Goal: Task Accomplishment & Management: Use online tool/utility

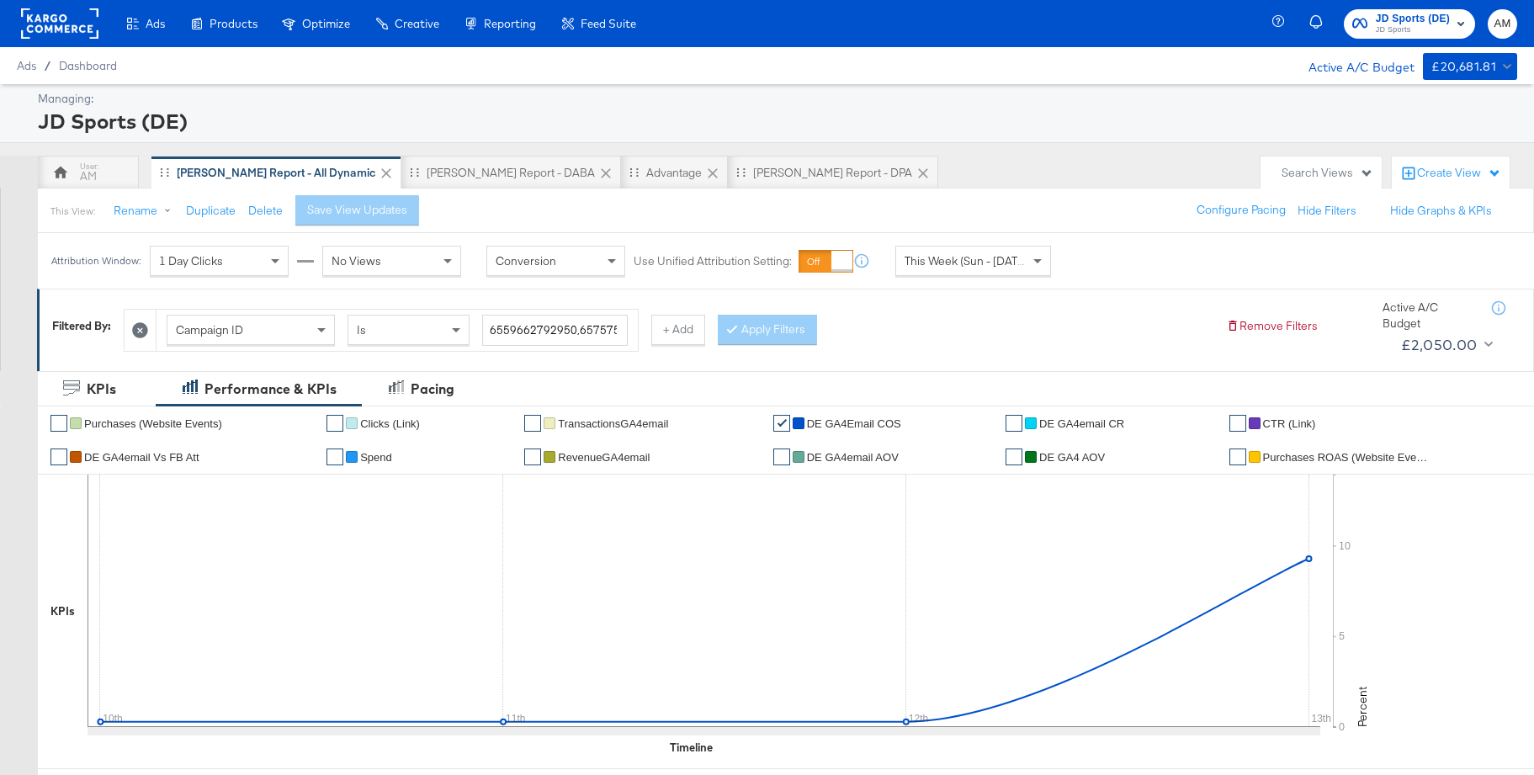
click at [1380, 30] on span "JD Sports" at bounding box center [1413, 30] width 74 height 13
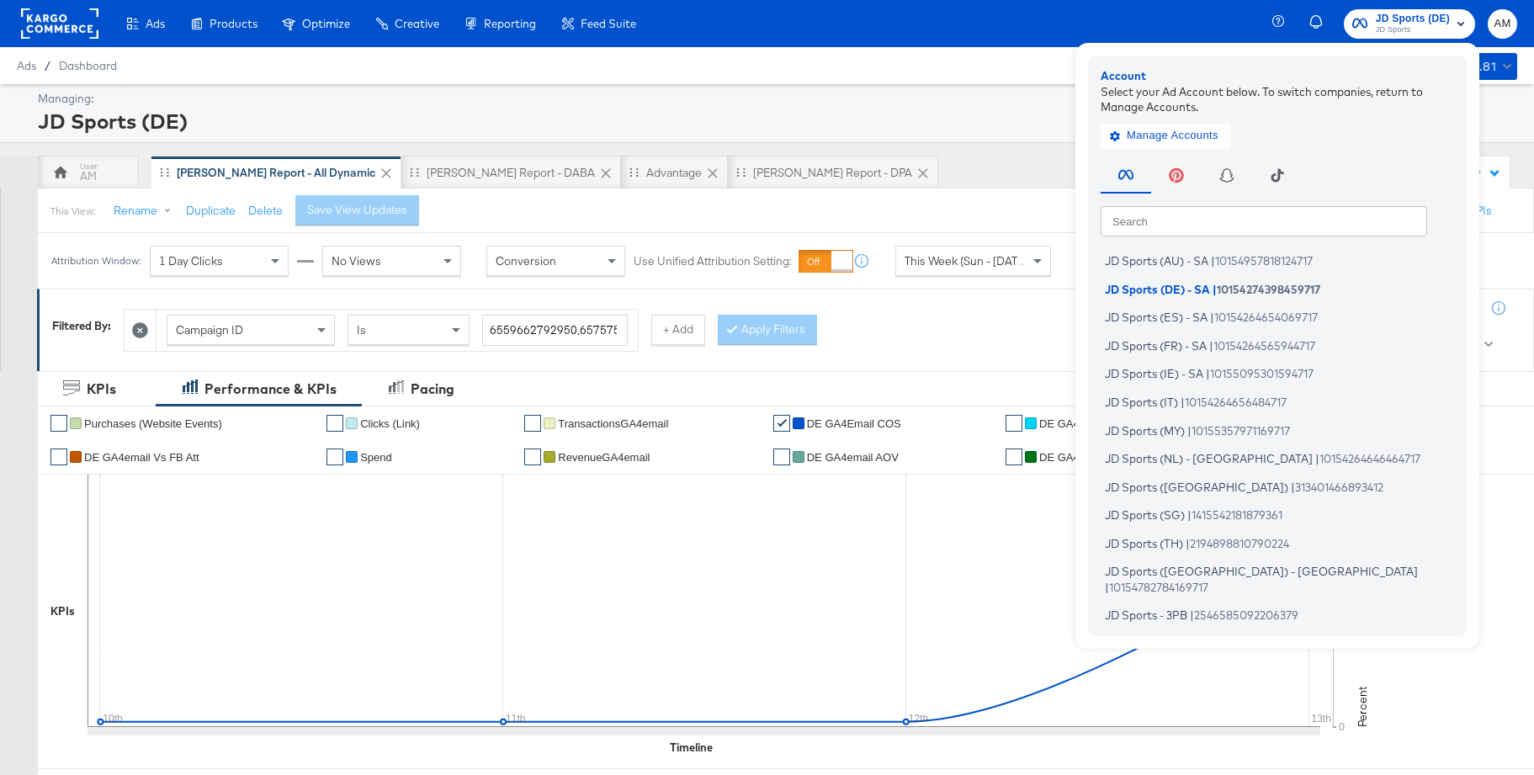
click at [1139, 224] on input "text" at bounding box center [1264, 220] width 327 height 30
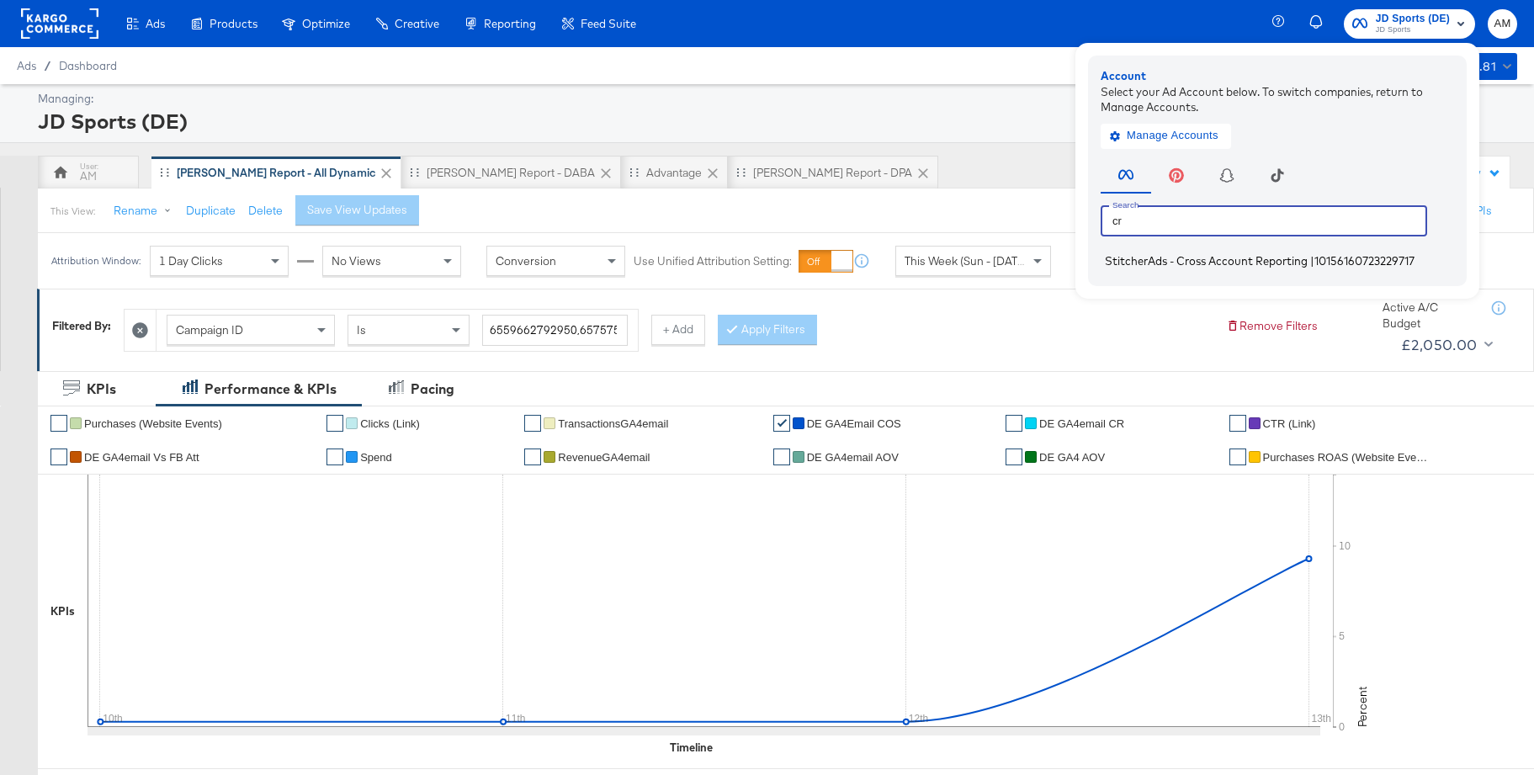
type input "cr"
click at [1135, 260] on span "StitcherAds - Cross Account Reporting" at bounding box center [1206, 260] width 203 height 13
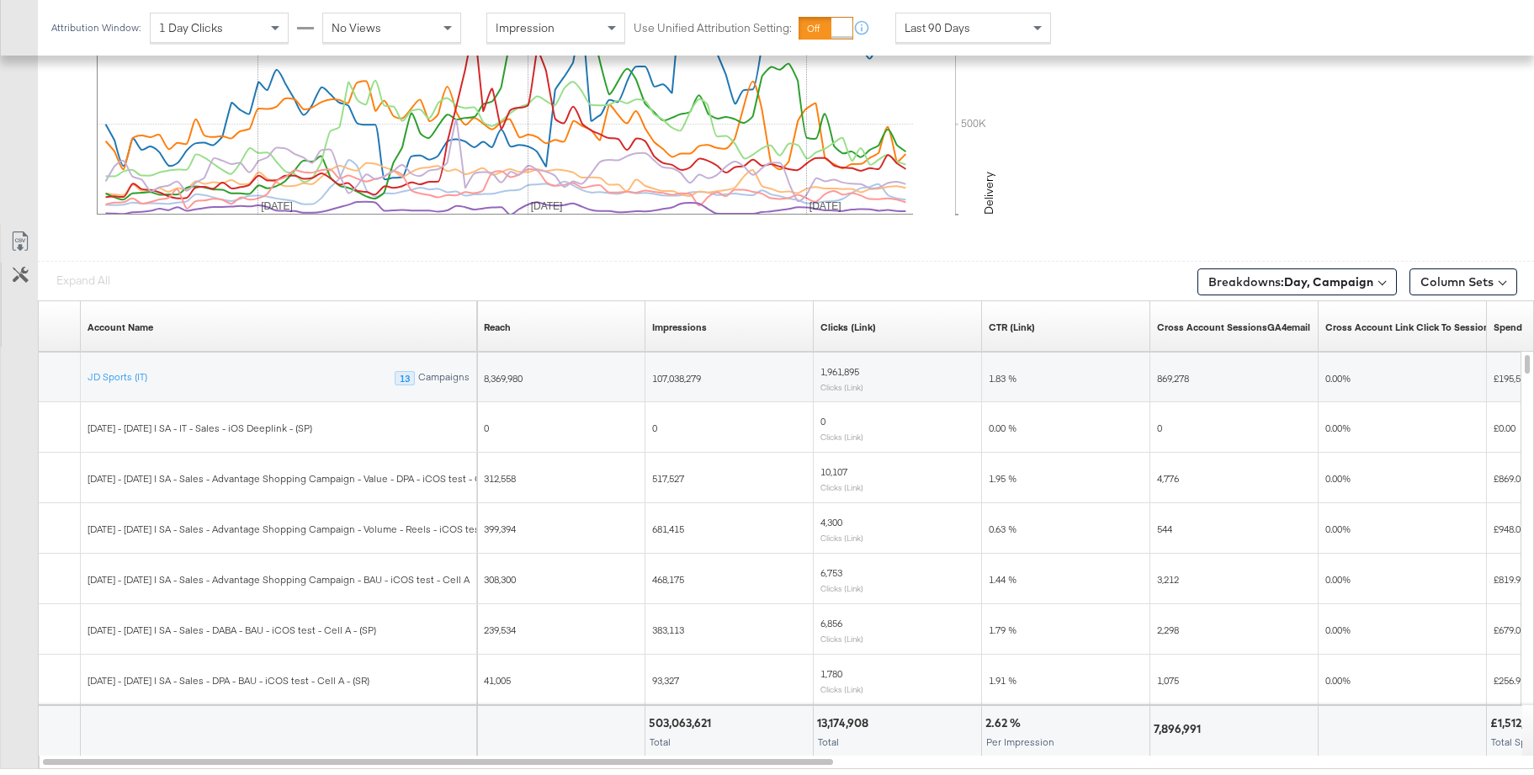
scroll to position [902, 0]
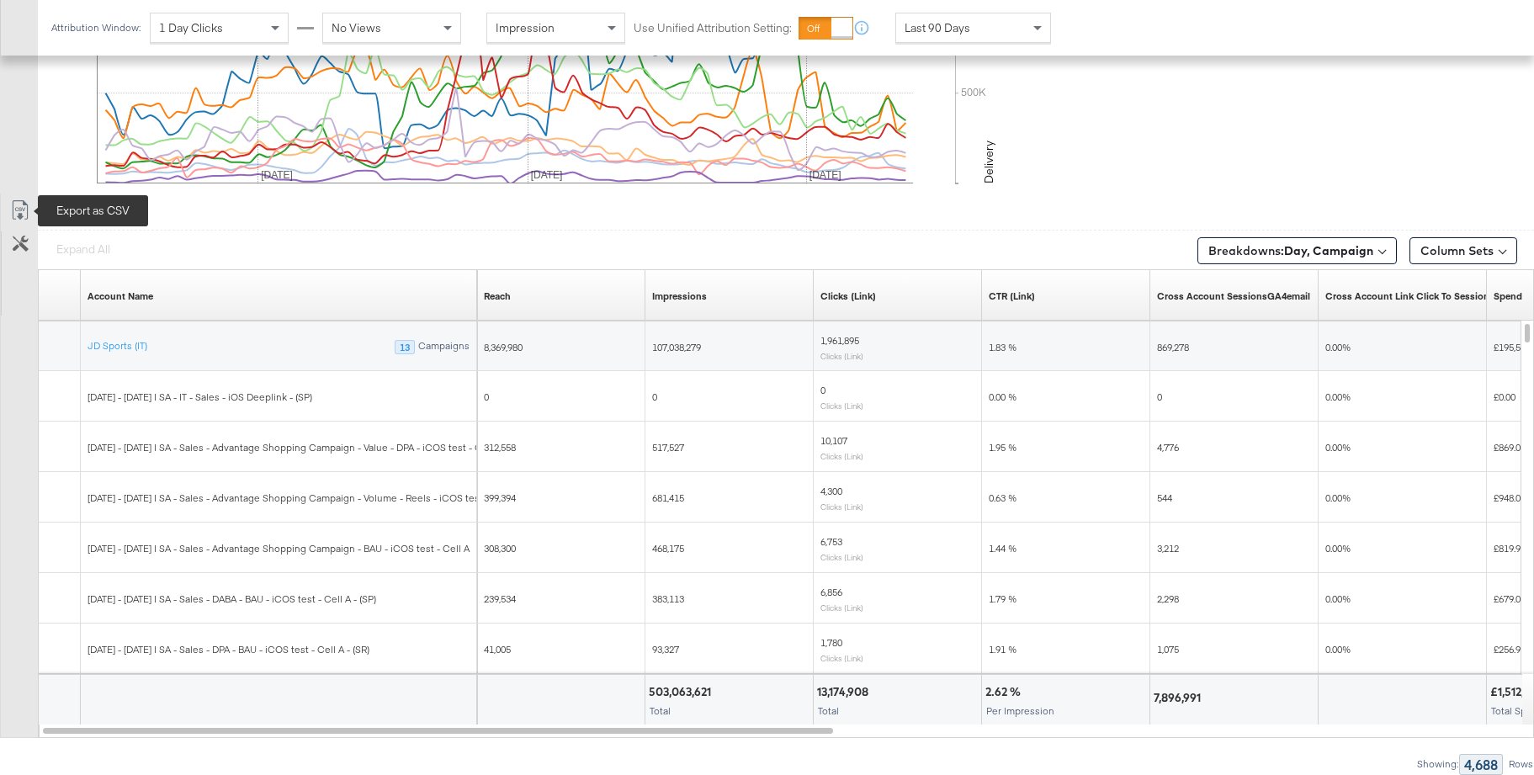
click at [22, 214] on icon at bounding box center [20, 210] width 20 height 20
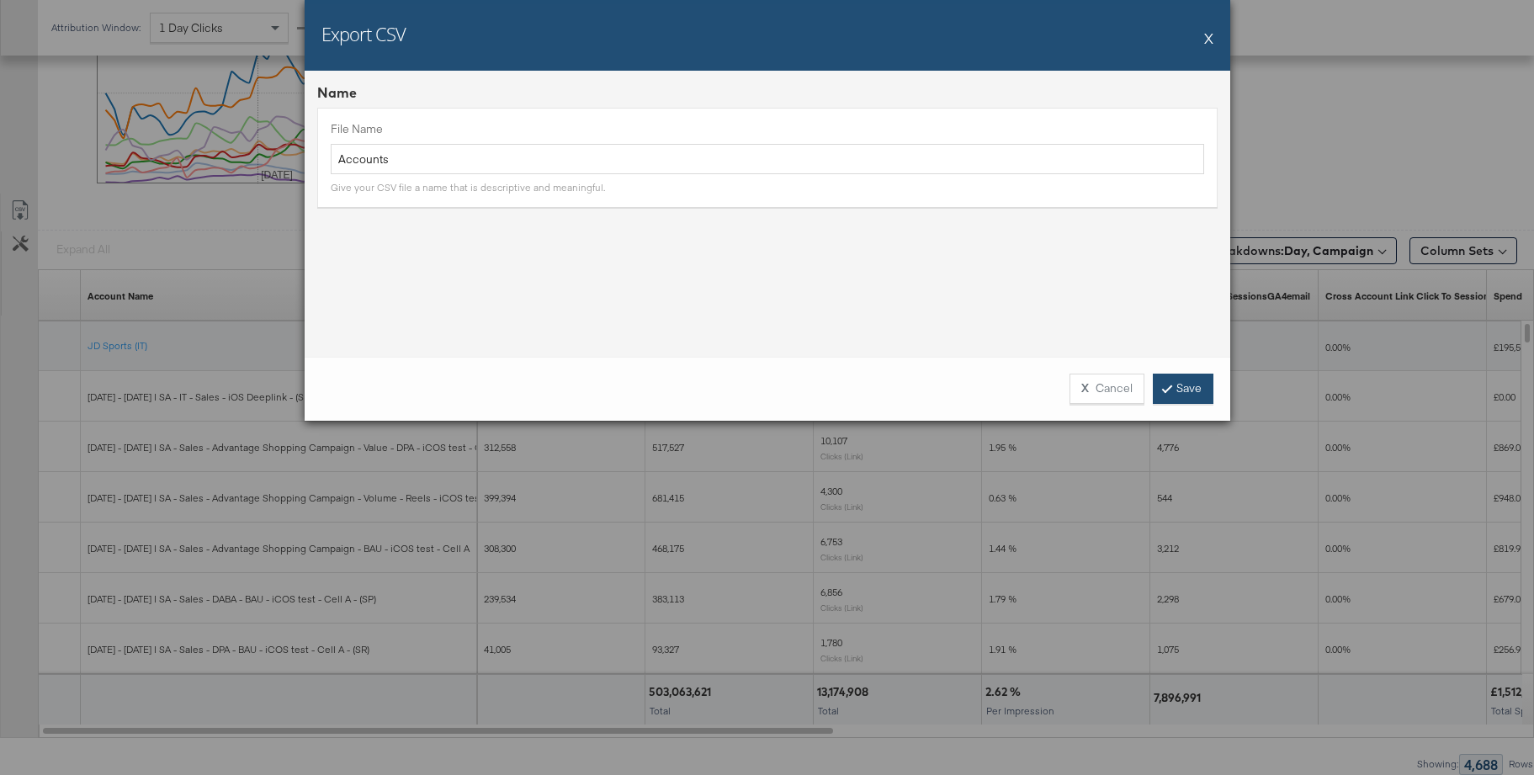
click at [1188, 396] on link "Save" at bounding box center [1183, 389] width 61 height 30
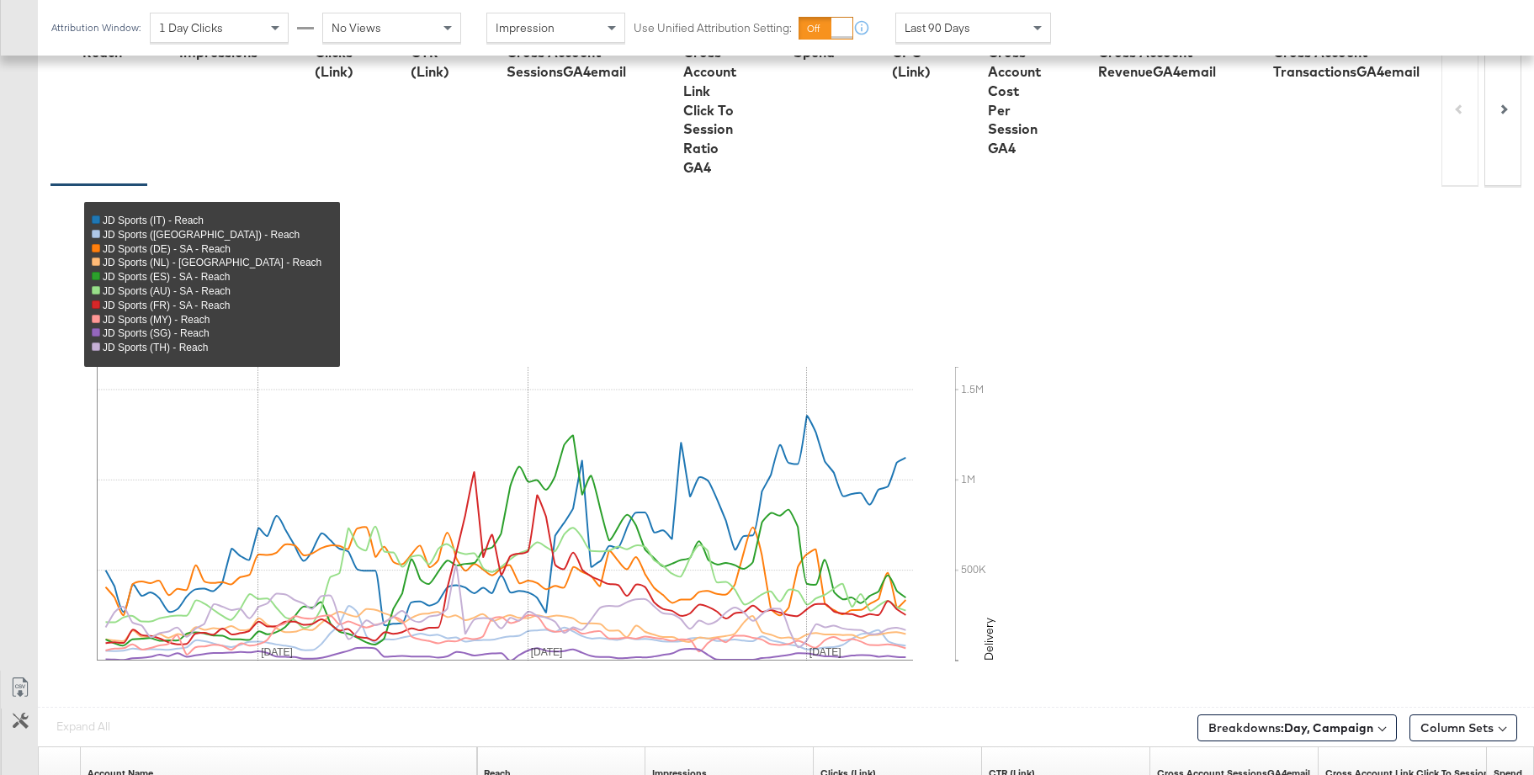
scroll to position [0, 0]
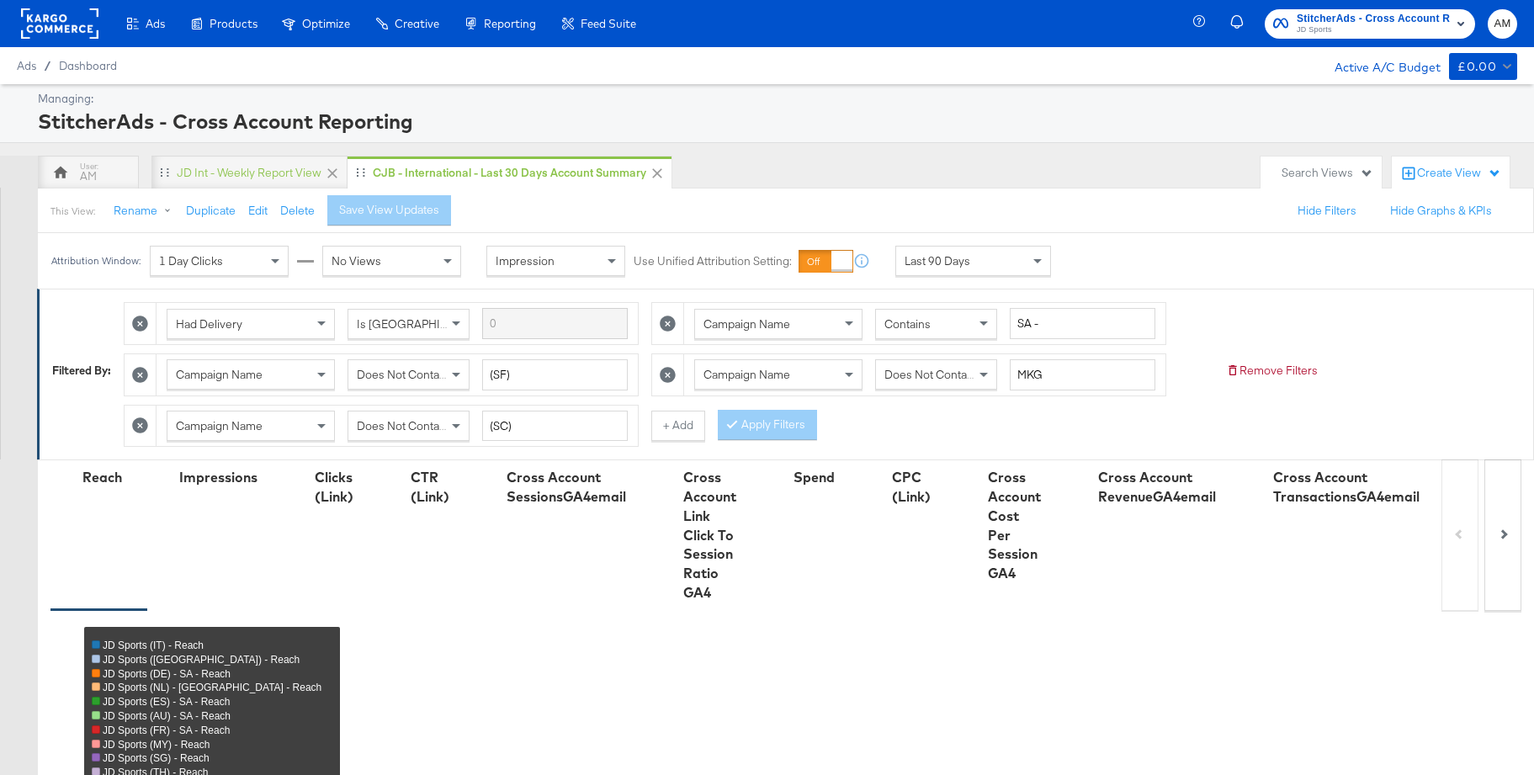
click at [1330, 31] on span "JD Sports" at bounding box center [1373, 30] width 153 height 13
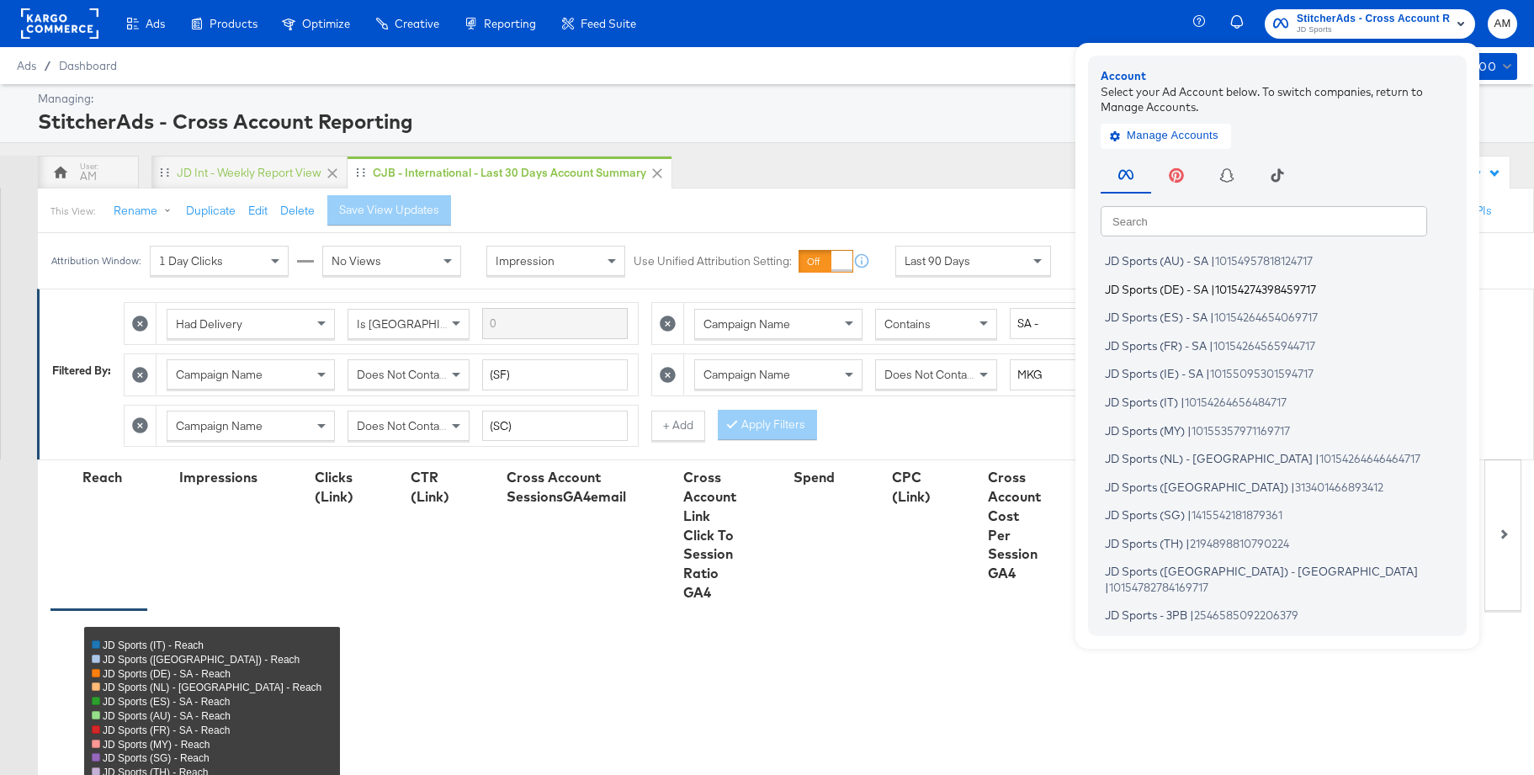
click at [1145, 288] on span "JD Sports (DE) - SA" at bounding box center [1157, 288] width 104 height 13
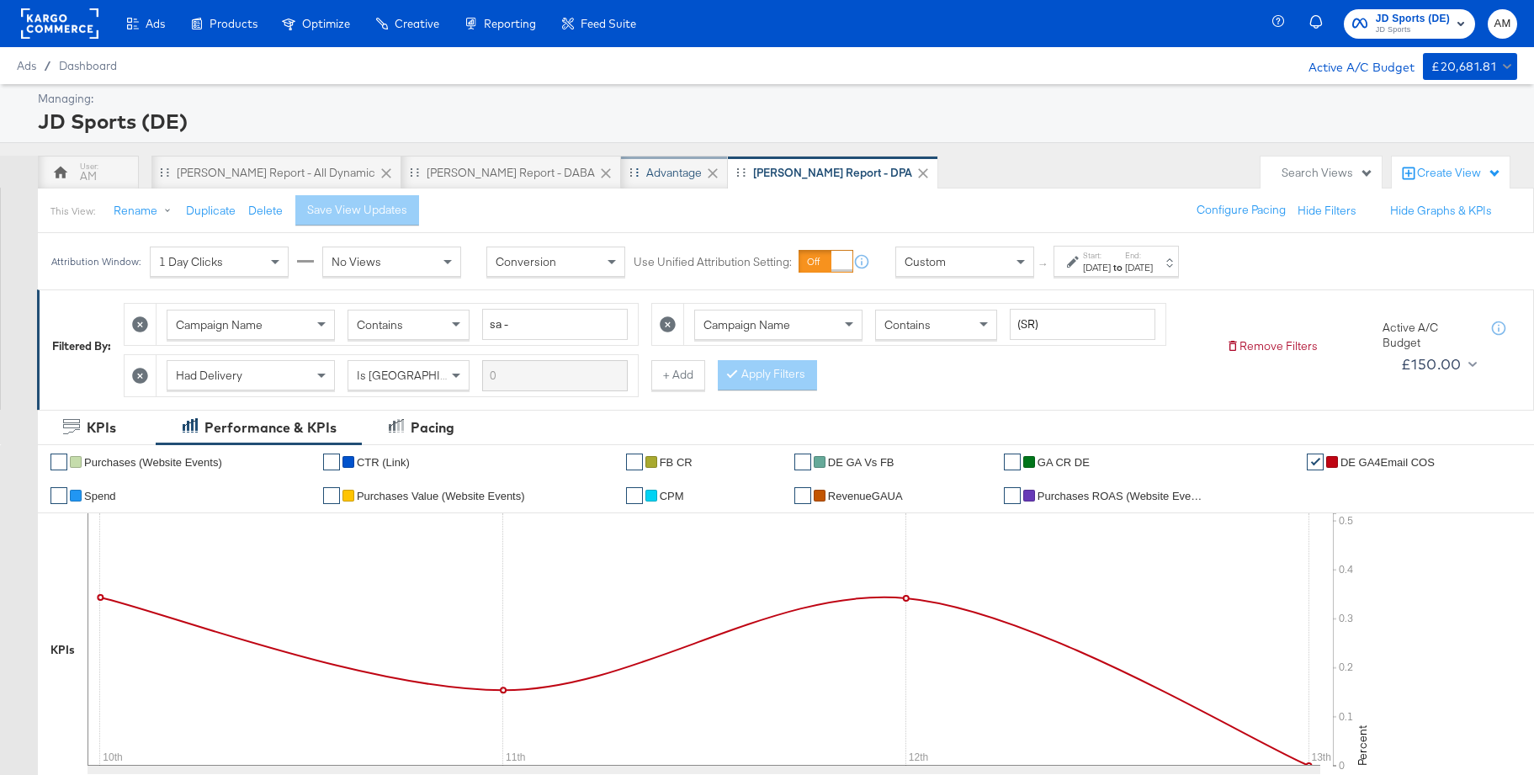
click at [621, 160] on div "Advantage" at bounding box center [674, 173] width 107 height 34
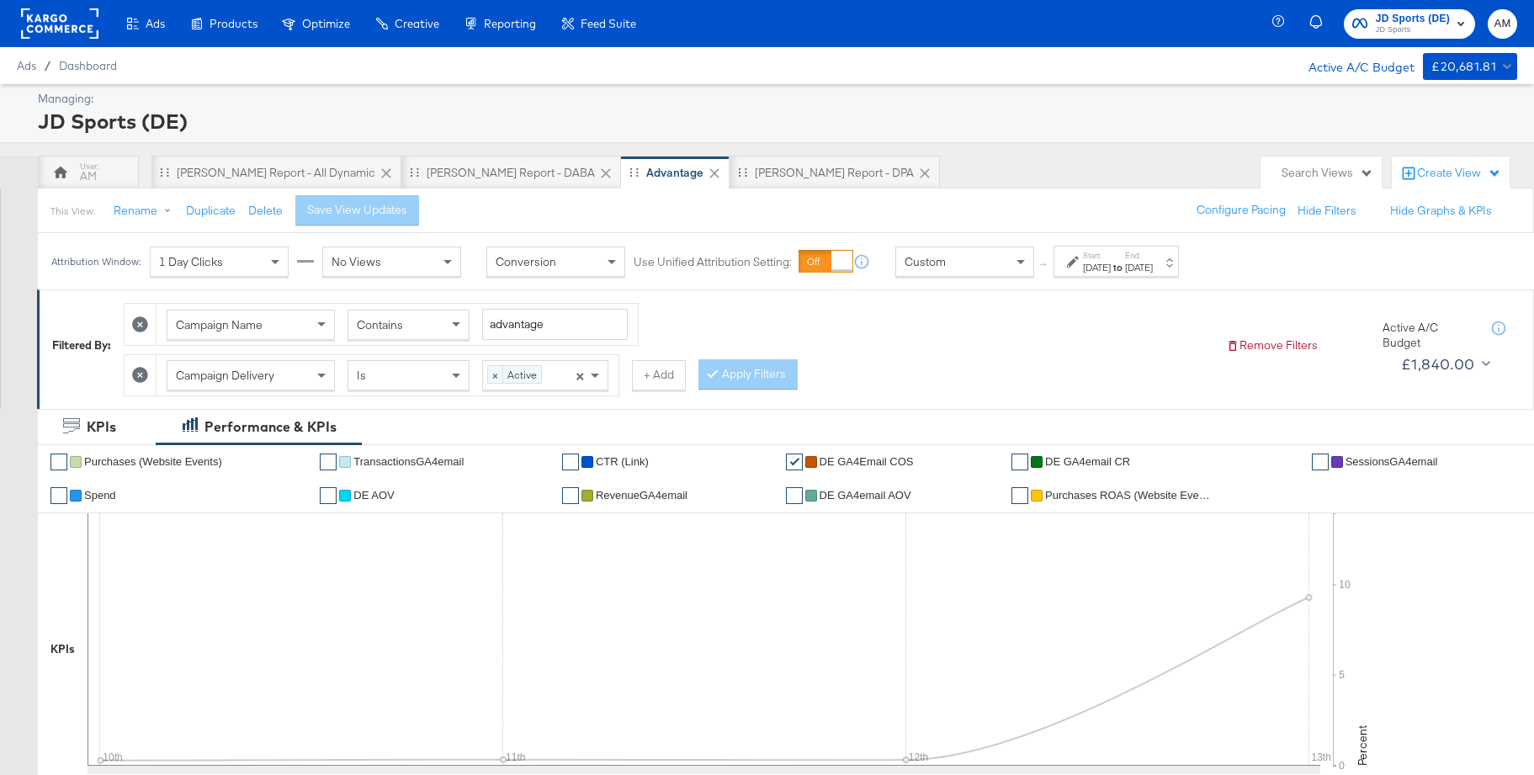
scroll to position [4, 0]
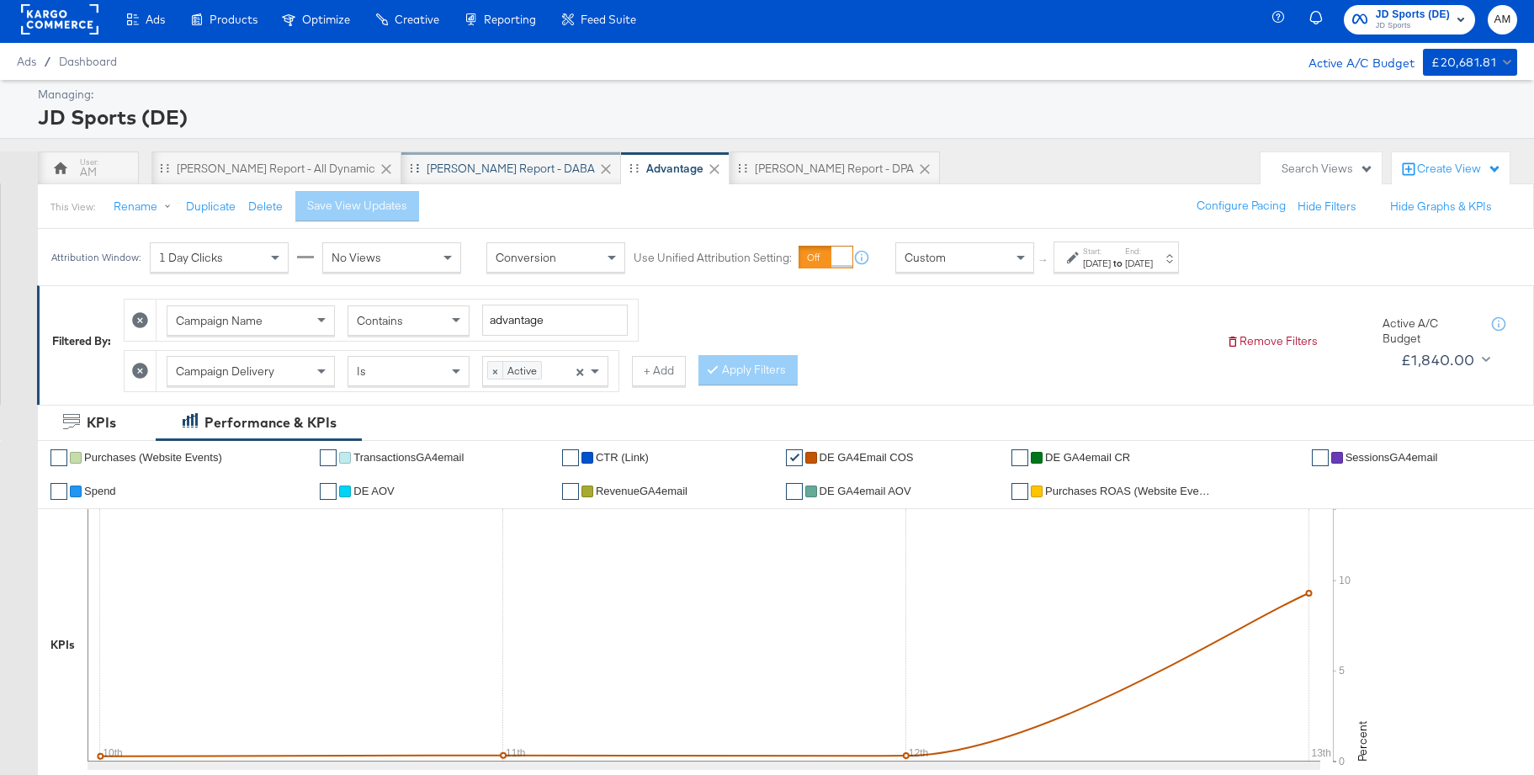
click at [427, 174] on div "[PERSON_NAME] Report - DABA" at bounding box center [511, 169] width 168 height 16
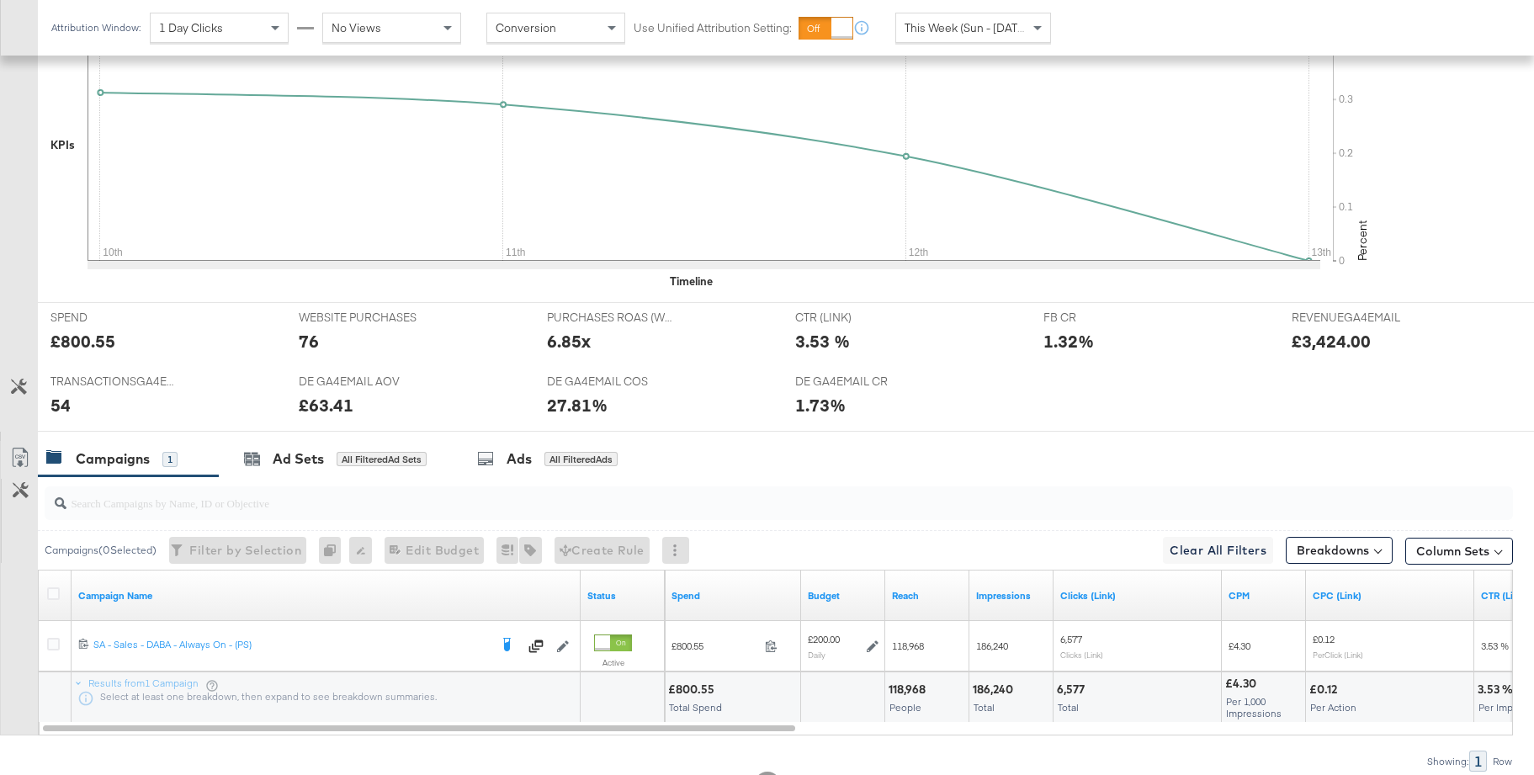
scroll to position [575, 0]
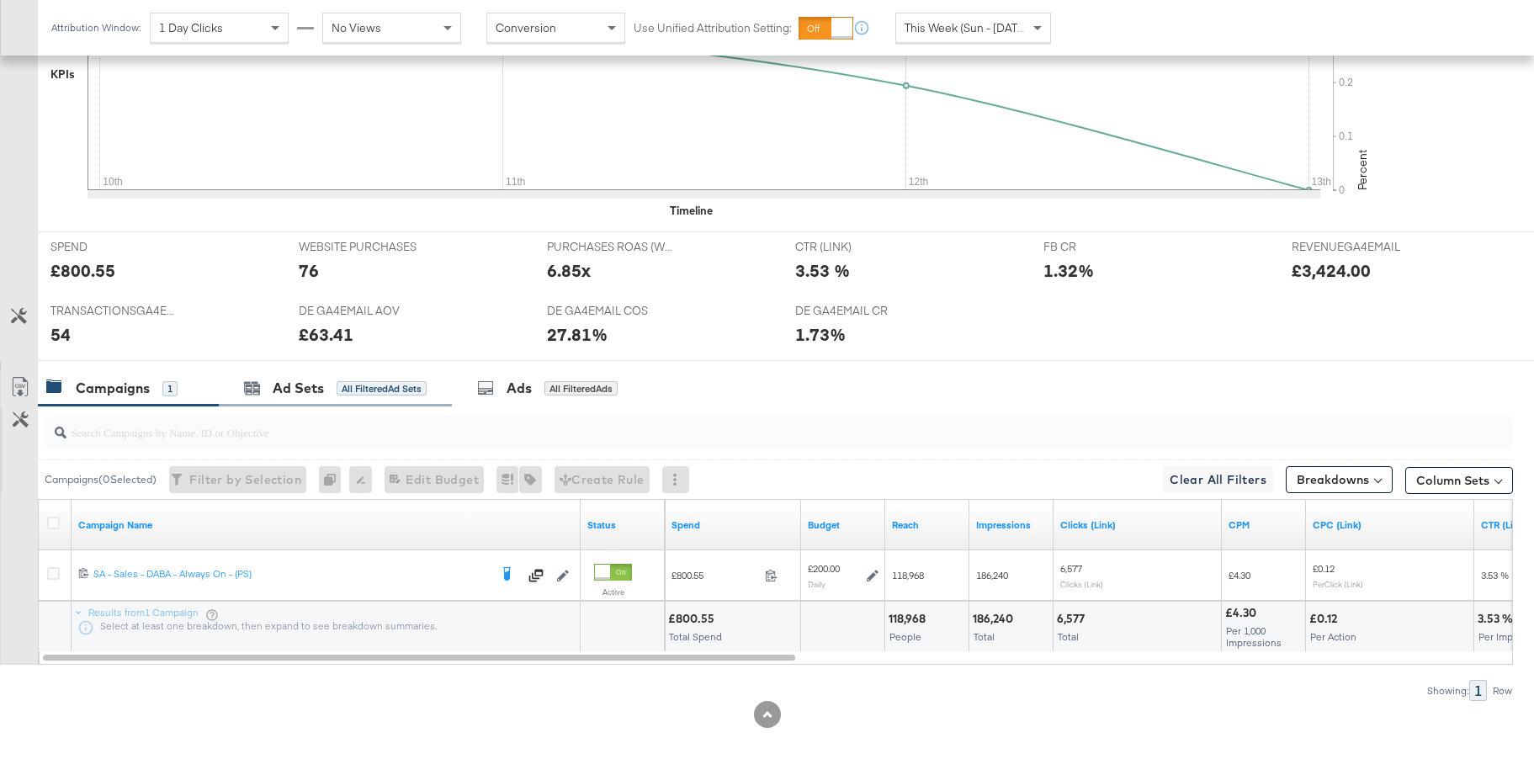
click at [302, 392] on div "Ad Sets" at bounding box center [298, 388] width 51 height 19
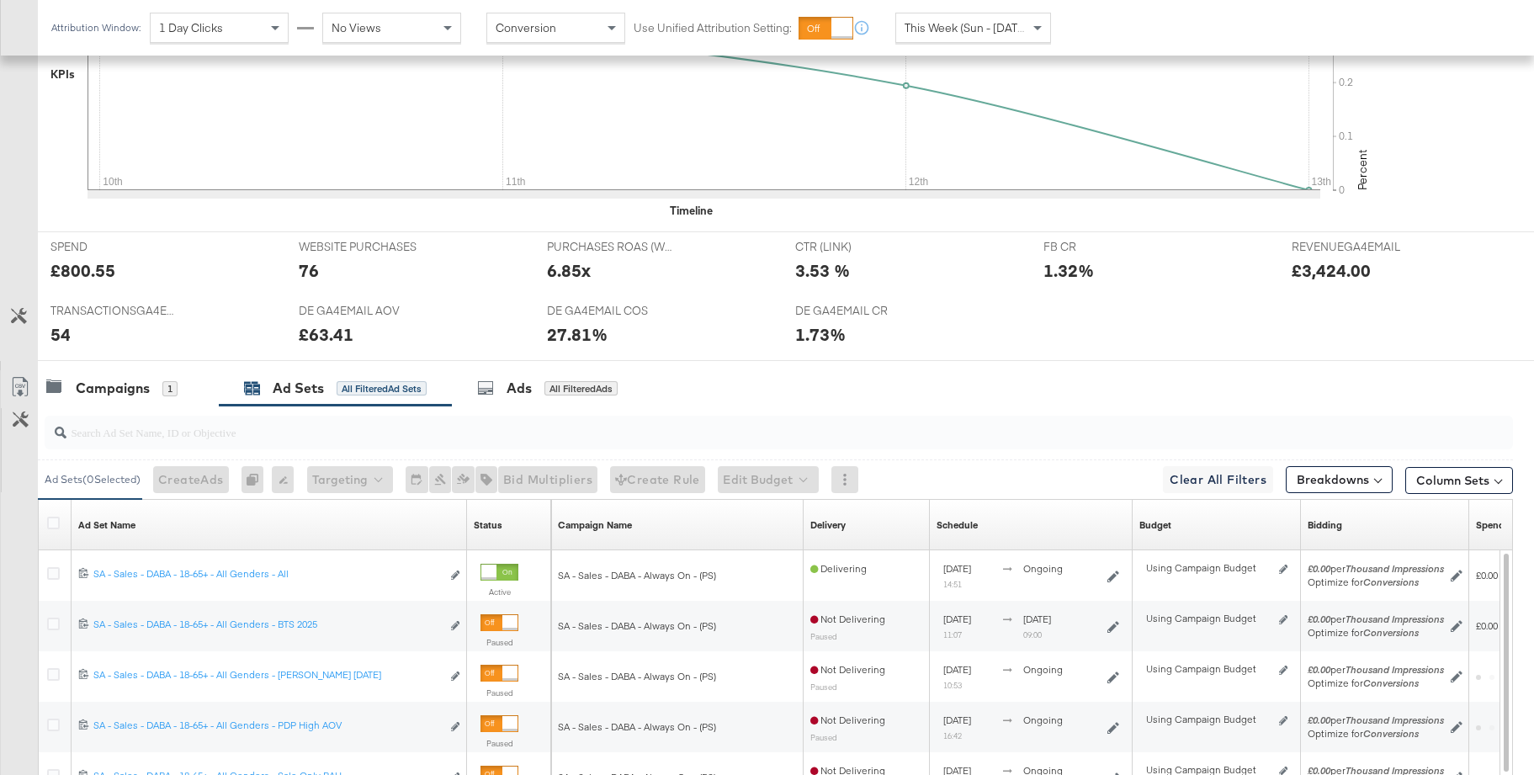
scroll to position [673, 0]
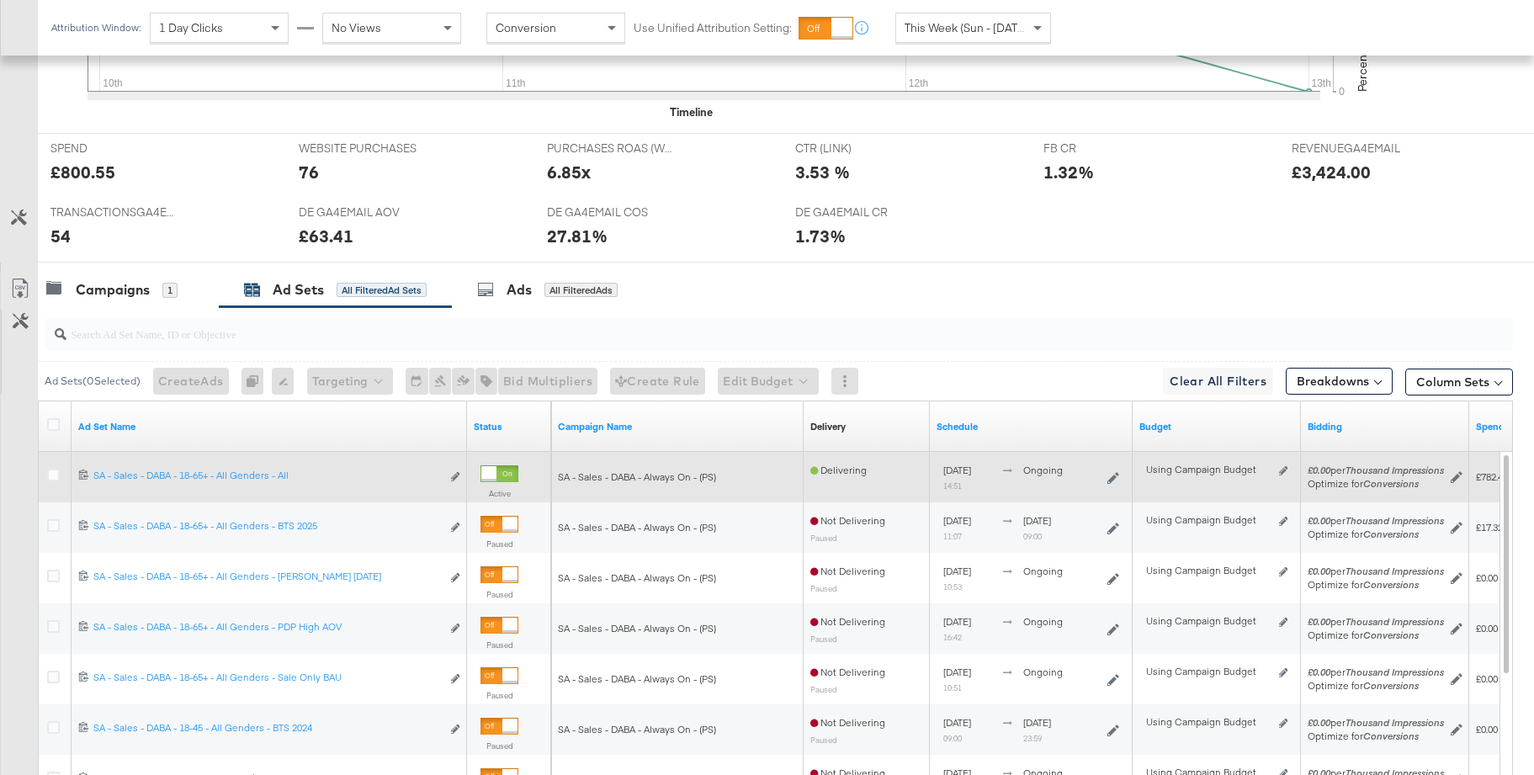
drag, startPoint x: 47, startPoint y: 475, endPoint x: 183, endPoint y: 452, distance: 137.4
click at [54, 474] on icon at bounding box center [53, 475] width 13 height 13
click at [0, 0] on input "checkbox" at bounding box center [0, 0] width 0 height 0
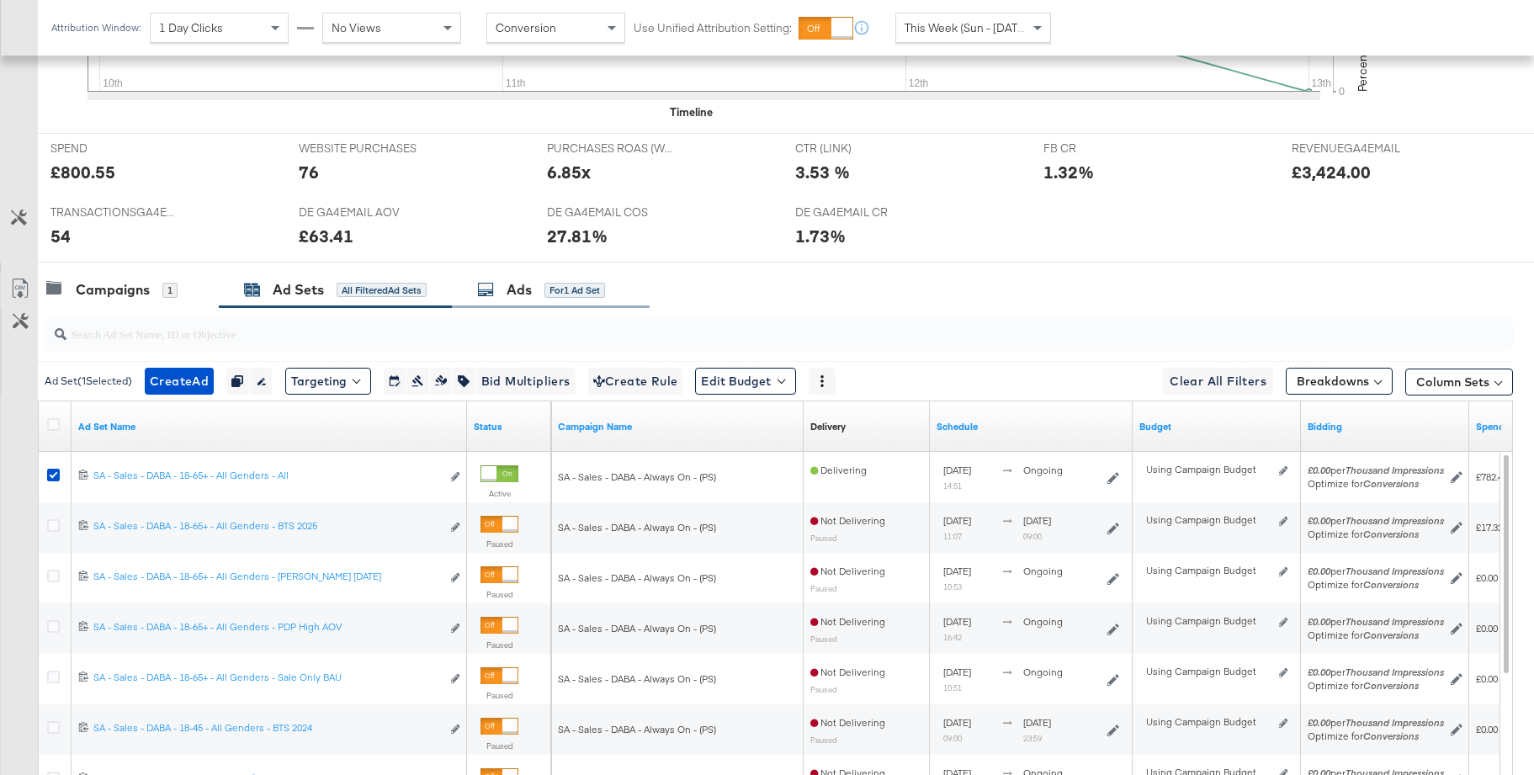
click at [493, 301] on div "Ads for 1 Ad Set" at bounding box center [551, 290] width 198 height 36
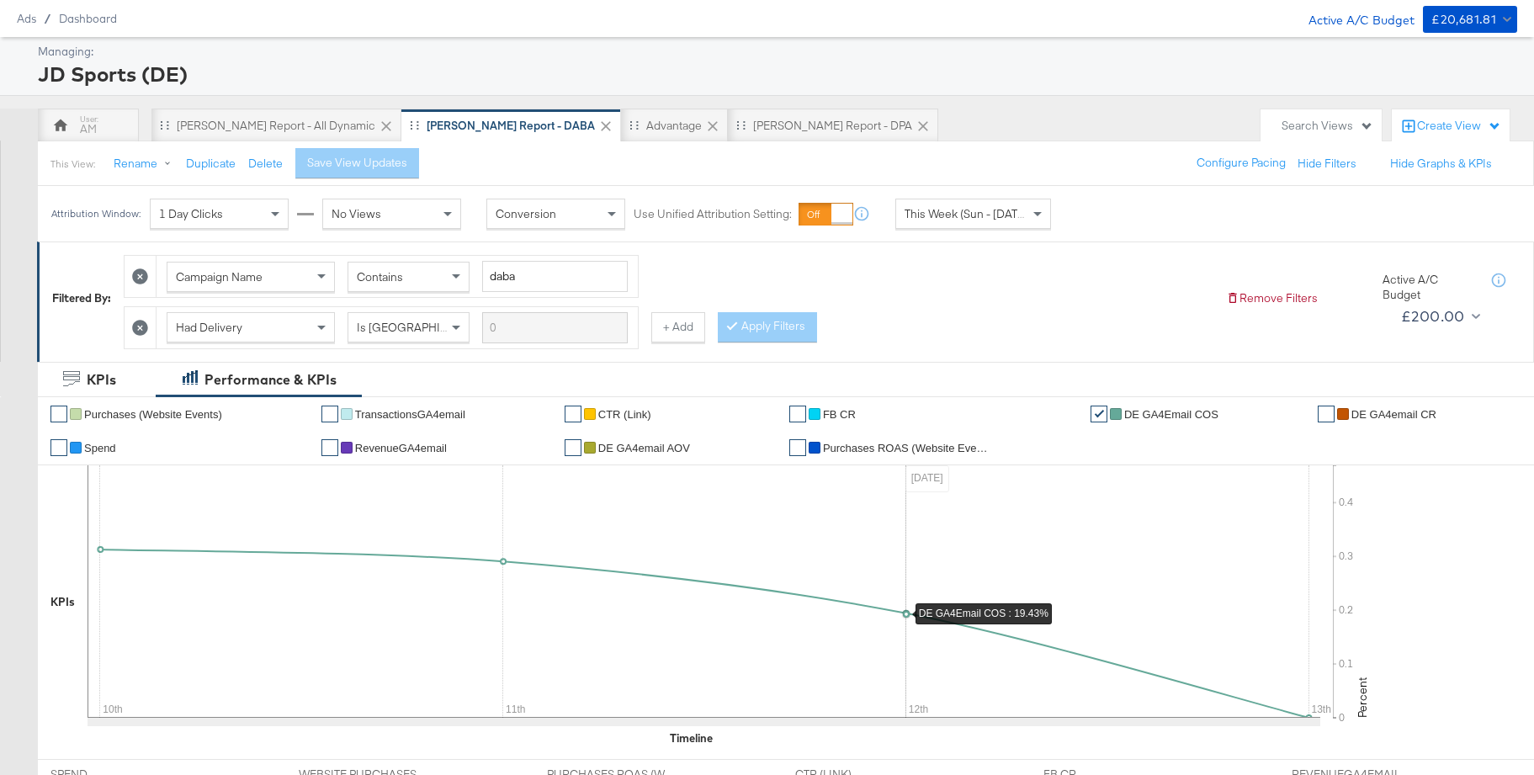
scroll to position [11, 0]
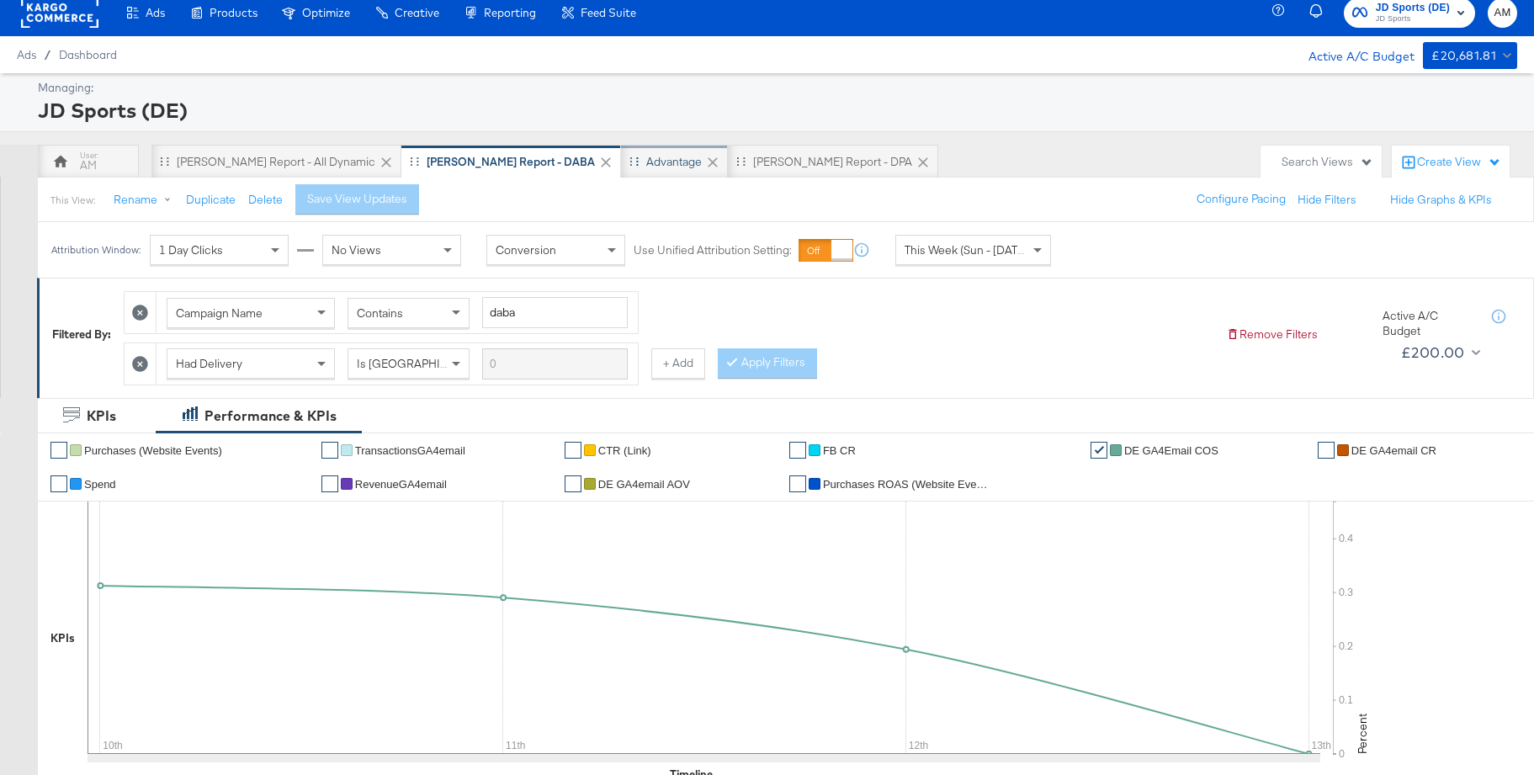
click at [646, 167] on div "Advantage" at bounding box center [674, 162] width 56 height 16
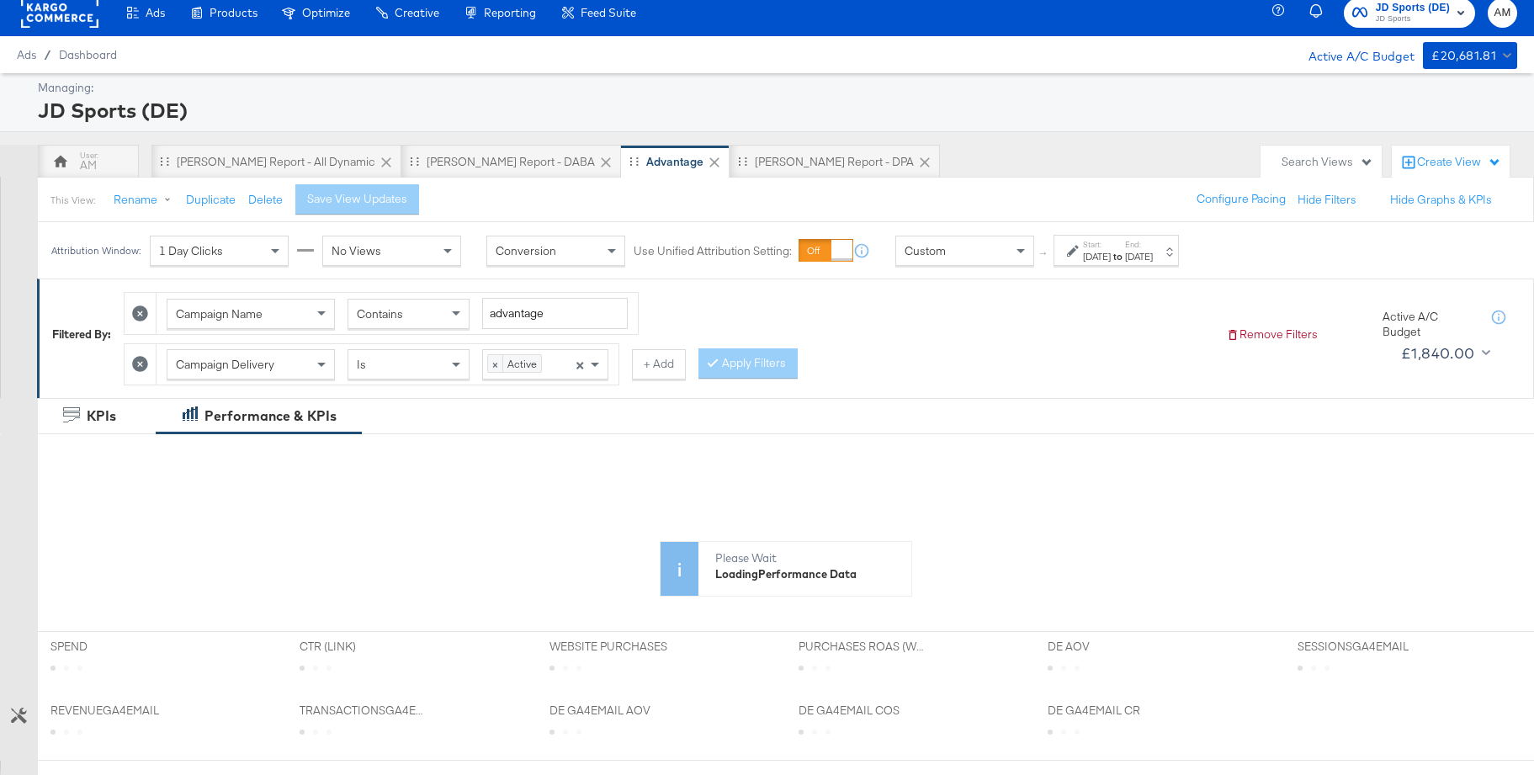
click at [1095, 258] on div "[DATE]" at bounding box center [1097, 256] width 28 height 13
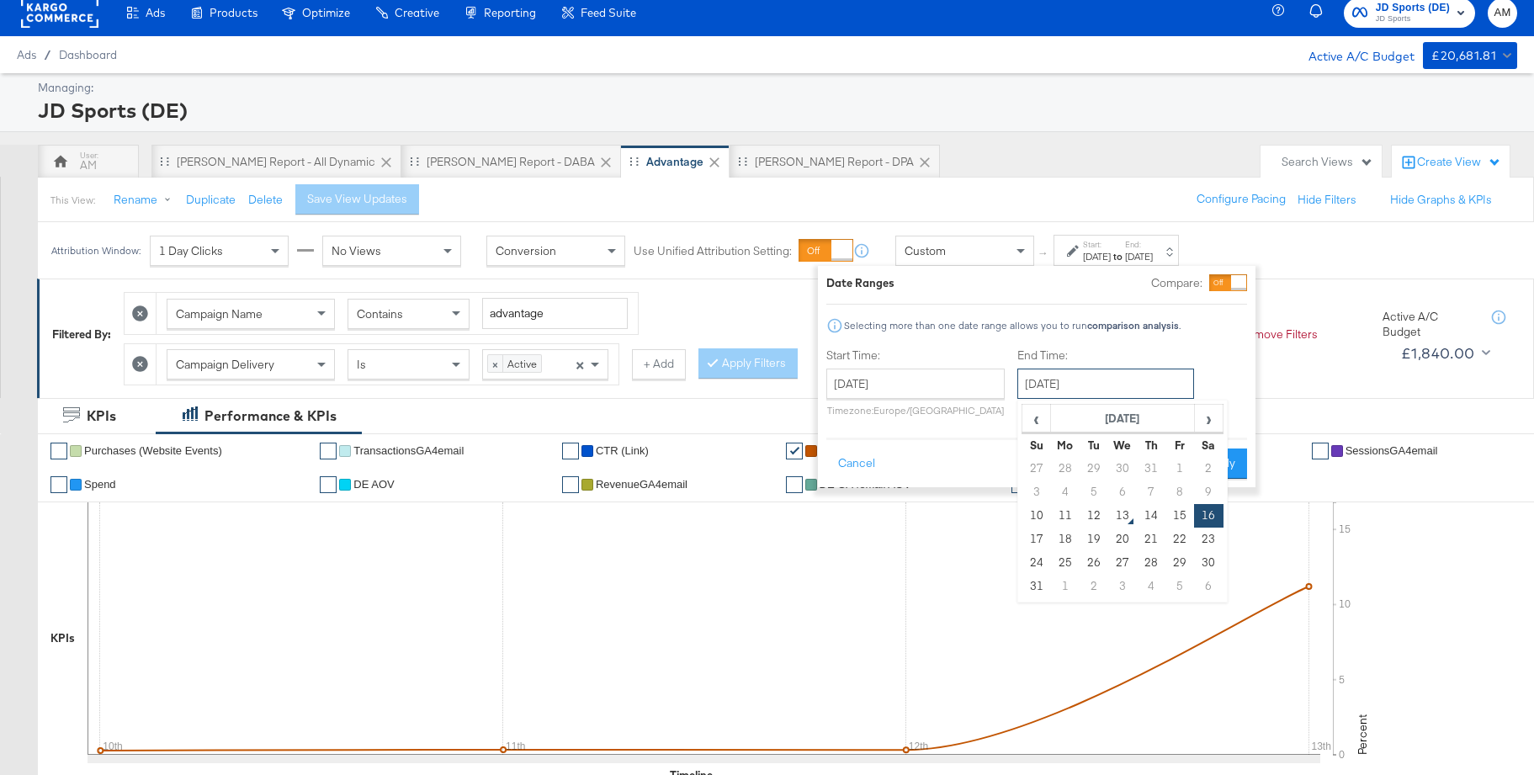
click at [1082, 384] on input "[DATE]" at bounding box center [1106, 384] width 177 height 30
drag, startPoint x: 1088, startPoint y: 510, endPoint x: 1166, endPoint y: 490, distance: 80.0
click at [1090, 509] on td "12" at bounding box center [1094, 516] width 29 height 24
type input "[DATE]"
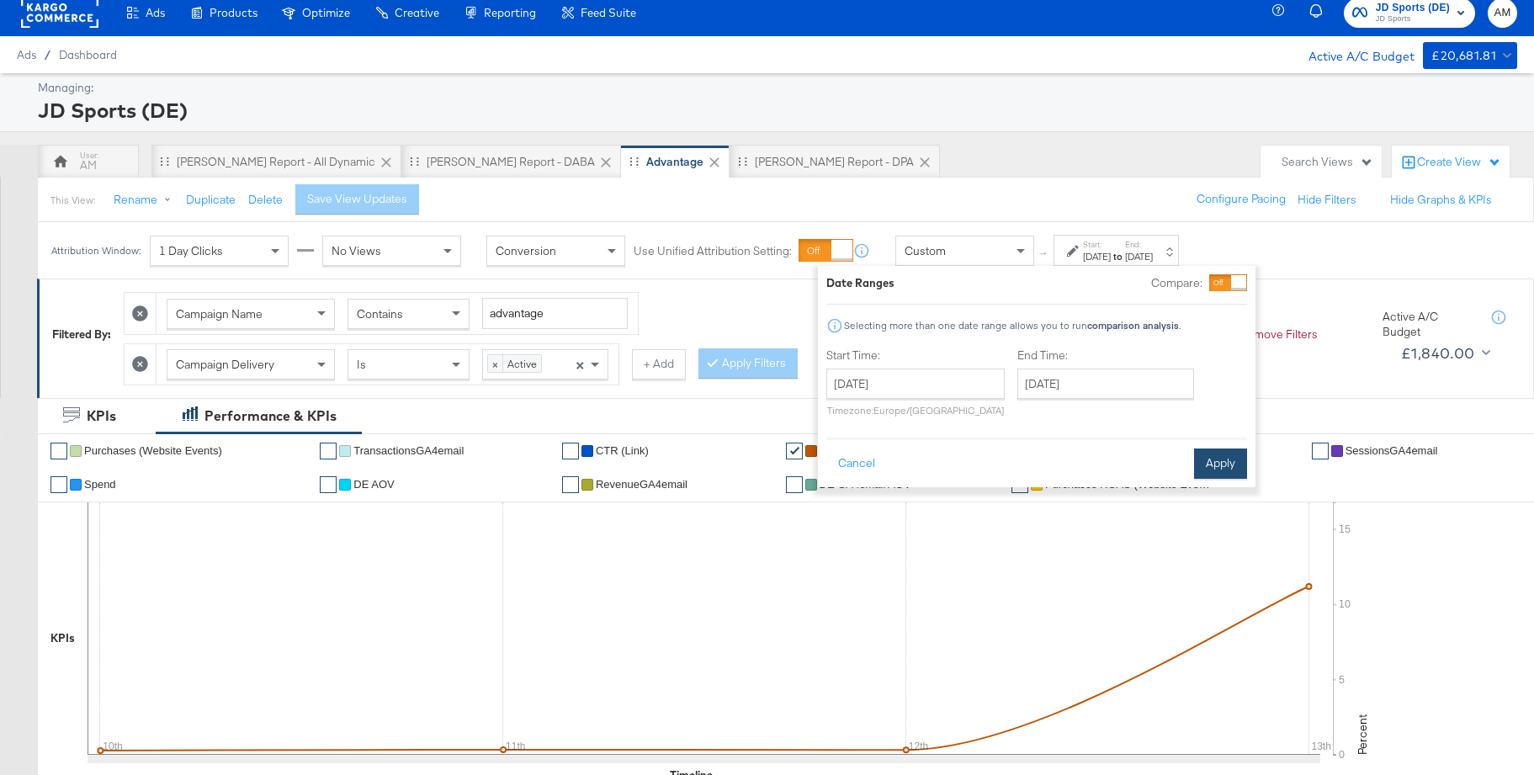
click at [1215, 462] on button "Apply" at bounding box center [1220, 464] width 53 height 30
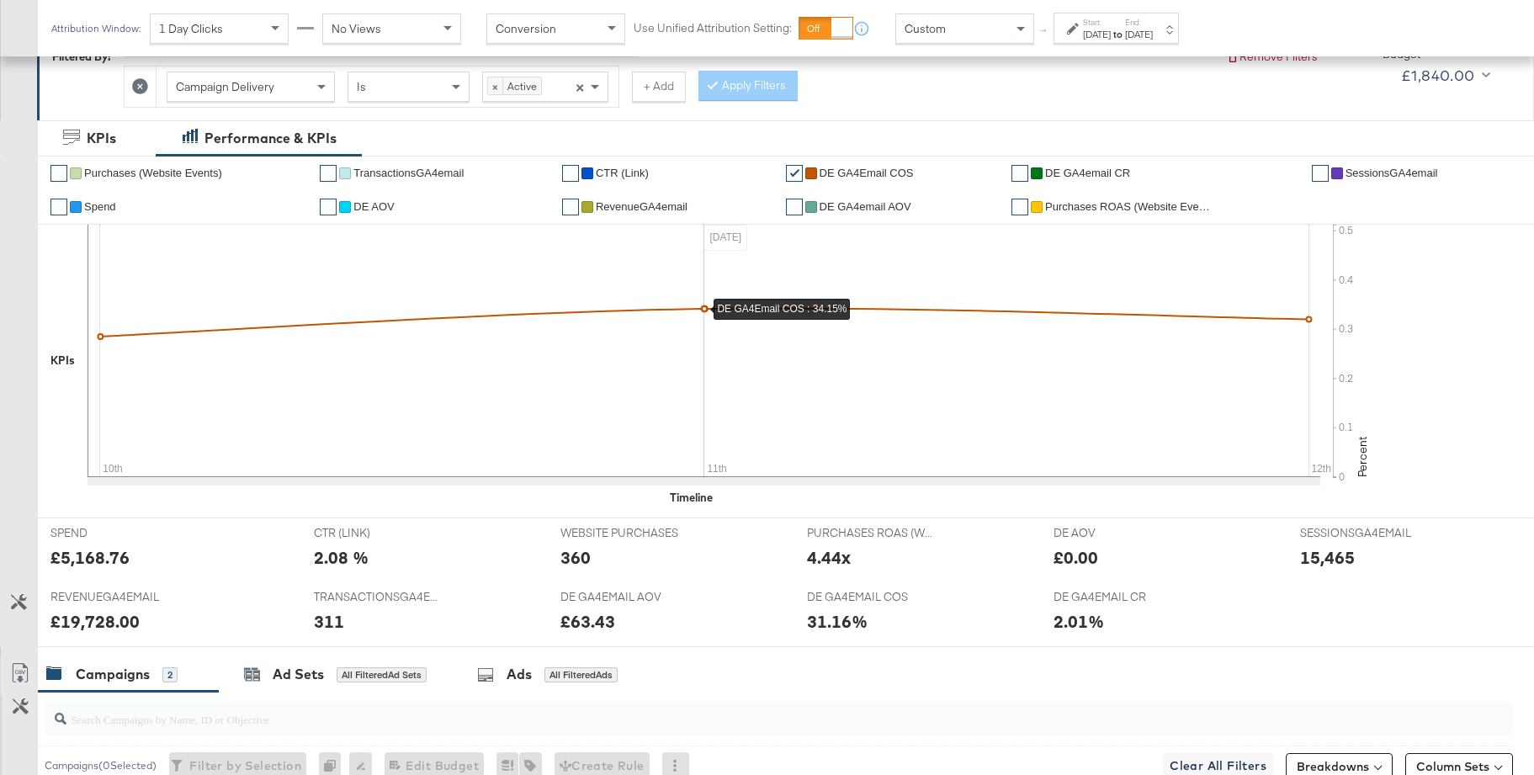
scroll to position [286, 0]
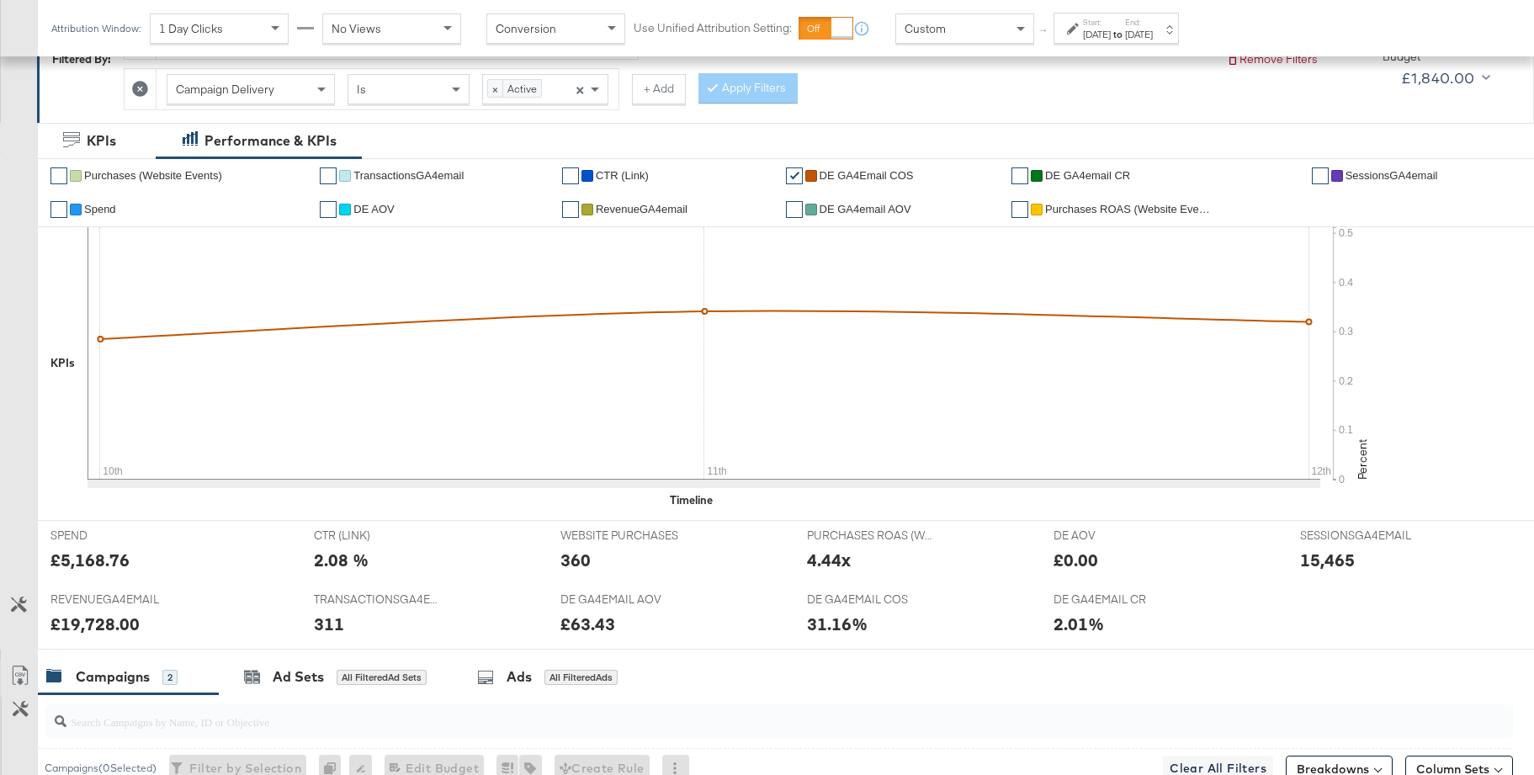
click at [1103, 26] on label "Start:" at bounding box center [1097, 22] width 28 height 11
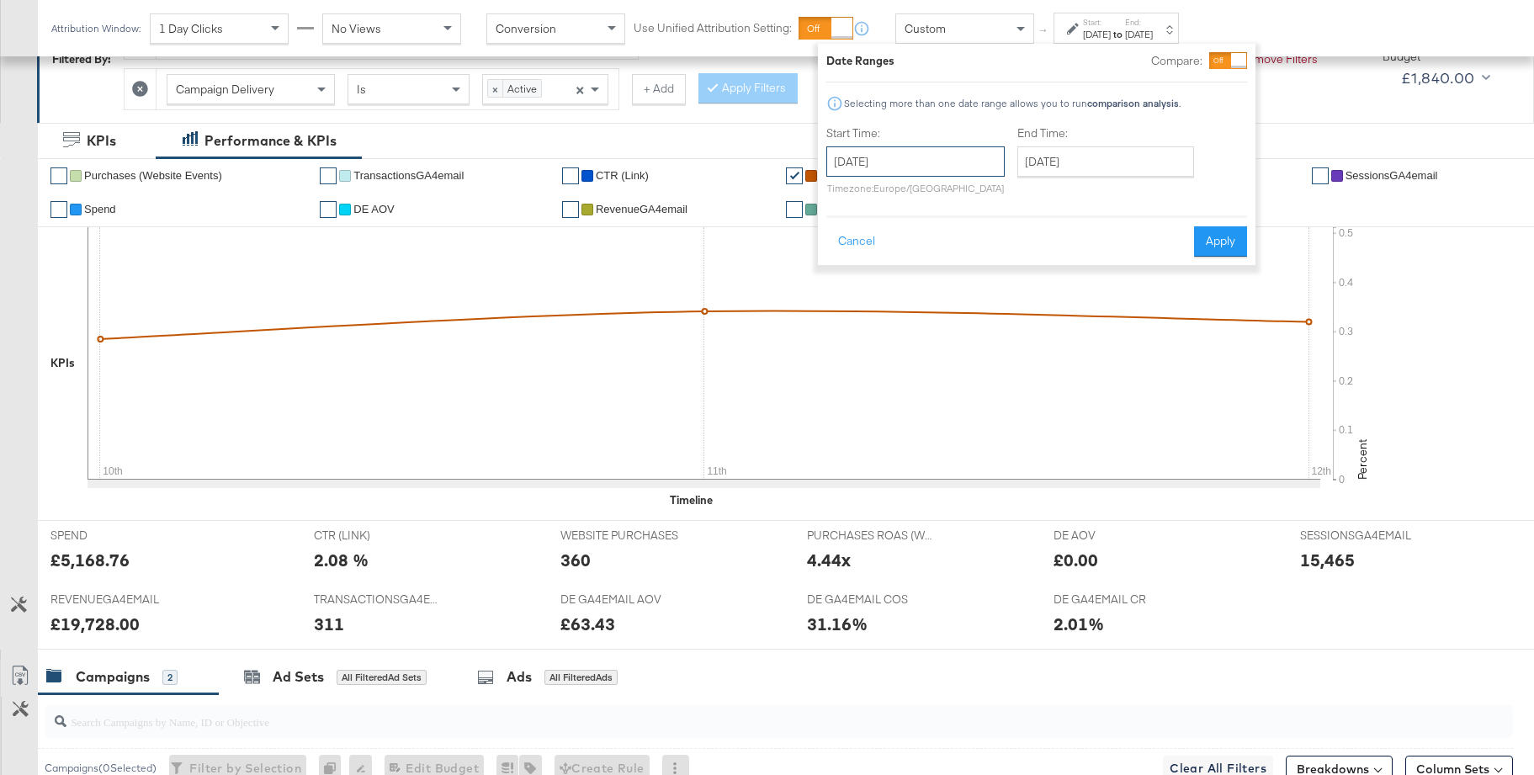
click at [938, 173] on input "[DATE]" at bounding box center [916, 161] width 178 height 30
click at [1050, 412] on icon at bounding box center [704, 353] width 1233 height 253
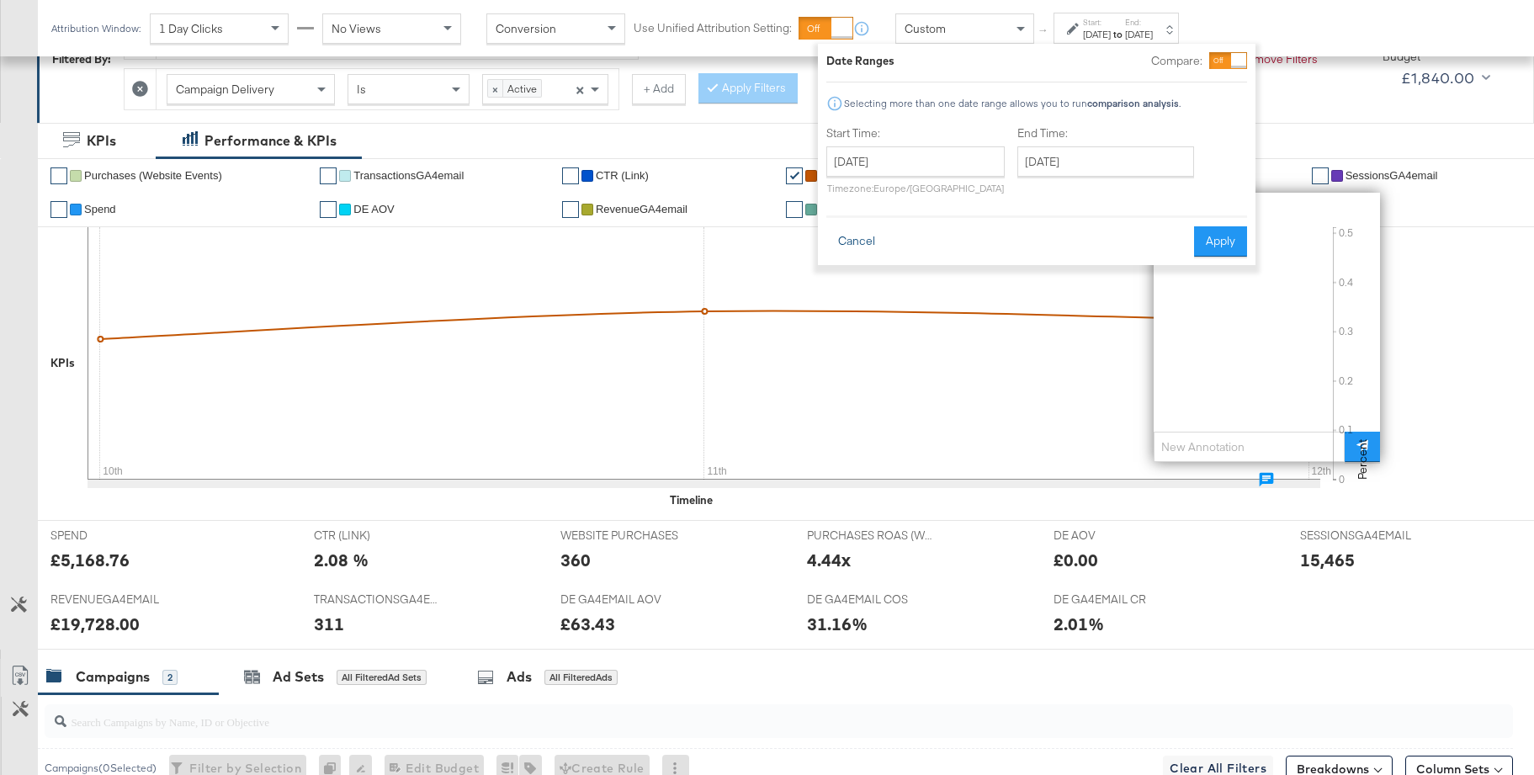
click at [853, 239] on button "Cancel" at bounding box center [857, 241] width 61 height 30
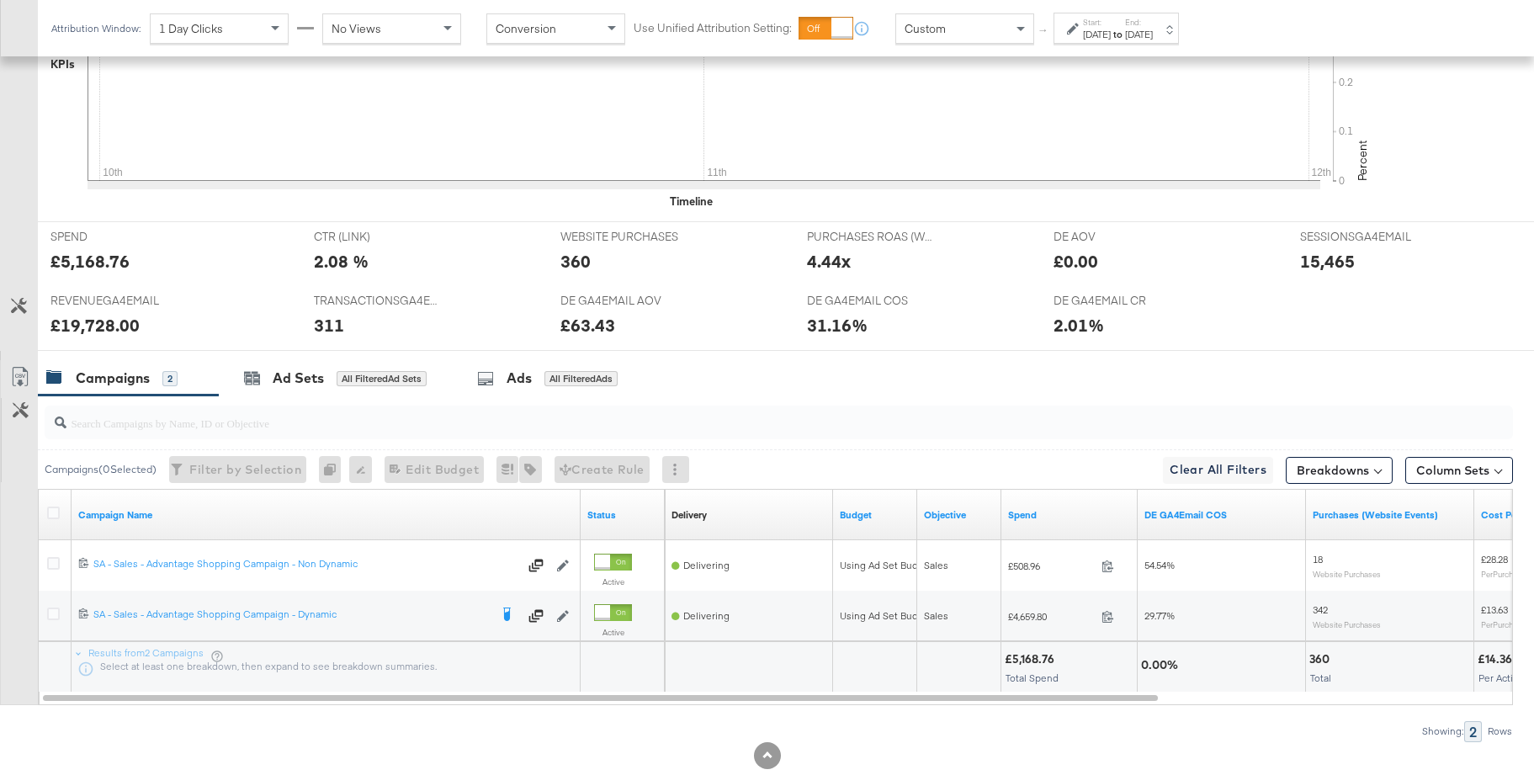
scroll to position [625, 0]
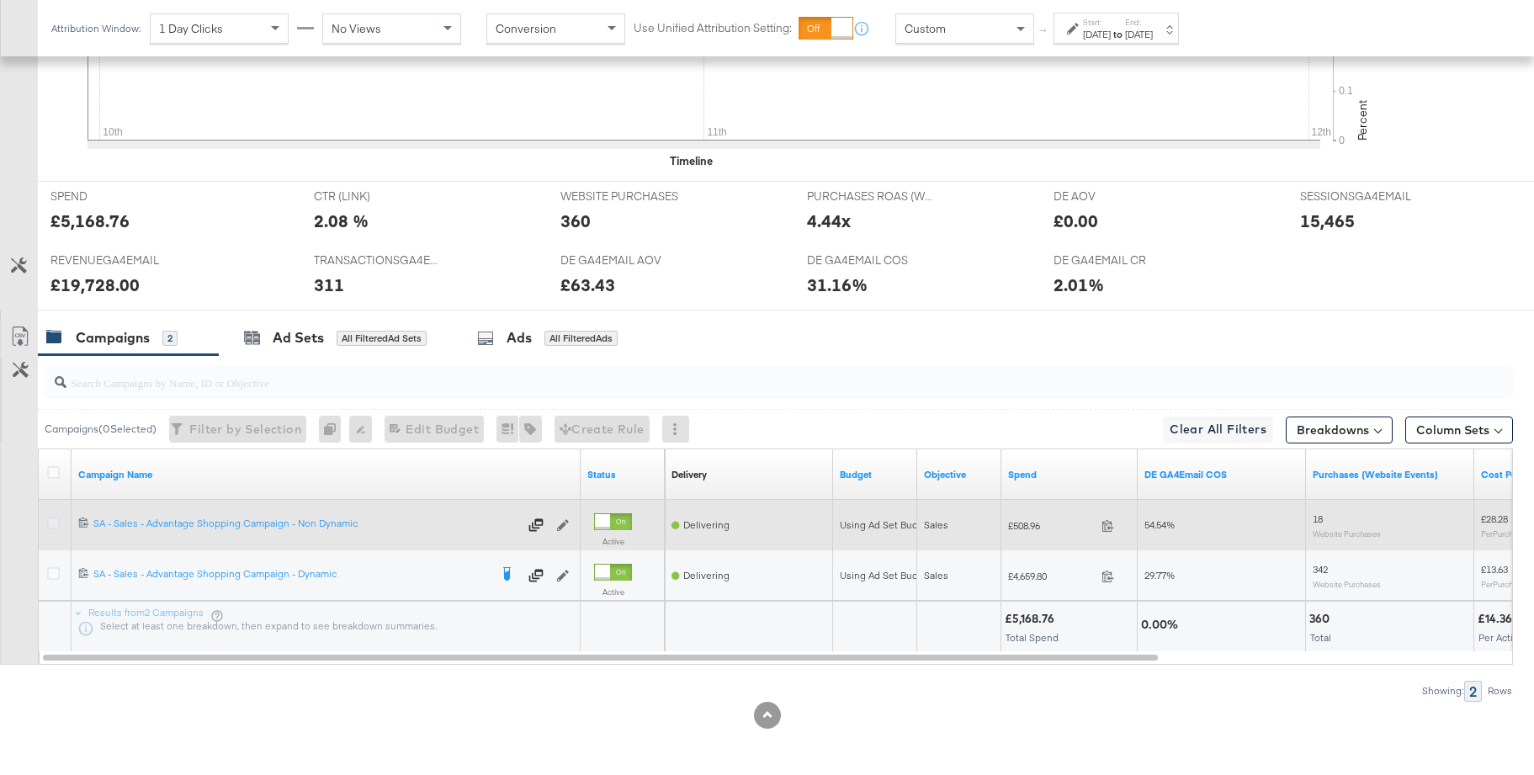
drag, startPoint x: 54, startPoint y: 523, endPoint x: 84, endPoint y: 520, distance: 30.4
click at [54, 523] on icon at bounding box center [53, 523] width 13 height 13
click at [0, 0] on input "checkbox" at bounding box center [0, 0] width 0 height 0
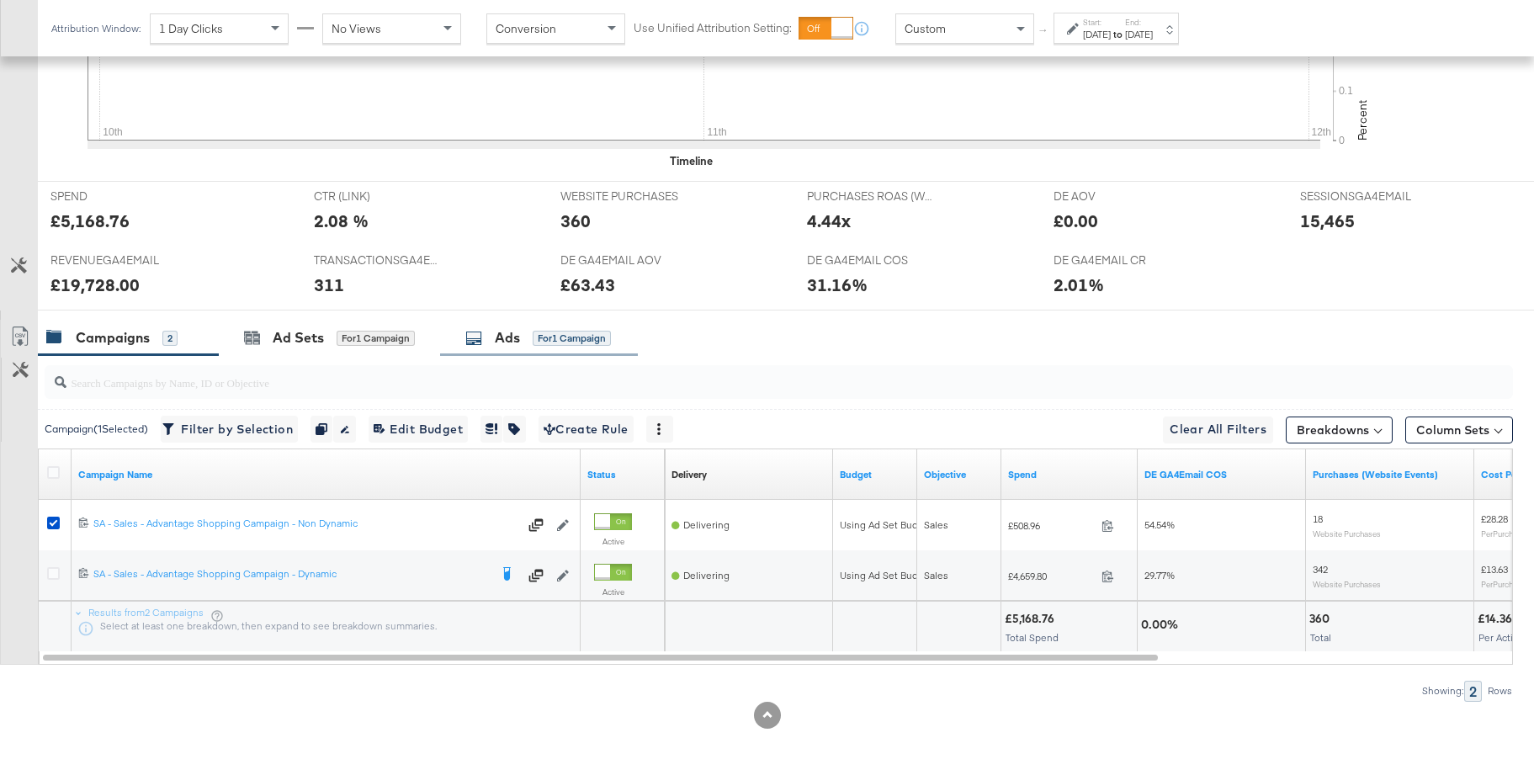
click at [493, 343] on div "Ads for 1 Campaign" at bounding box center [538, 337] width 146 height 19
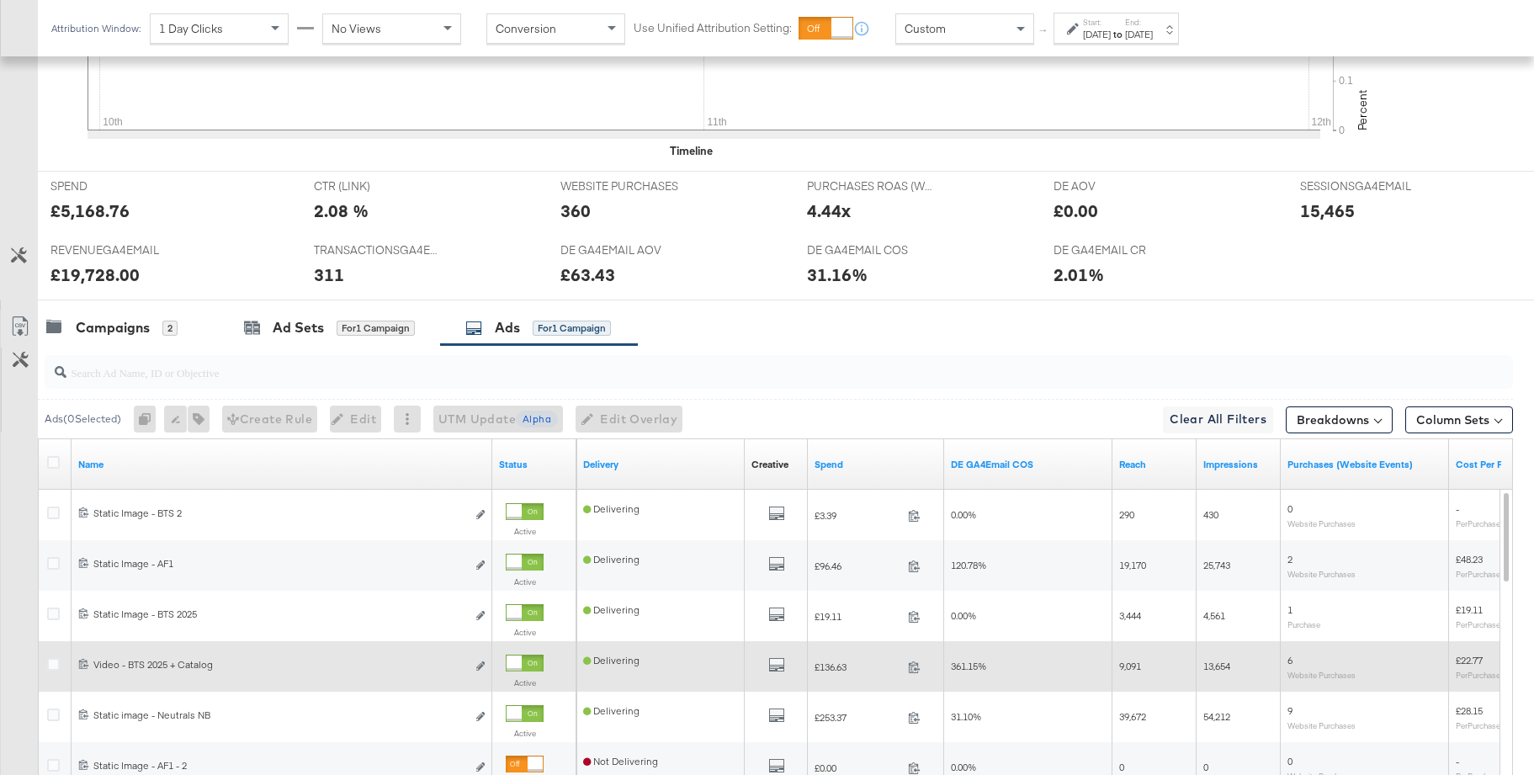
scroll to position [736, 0]
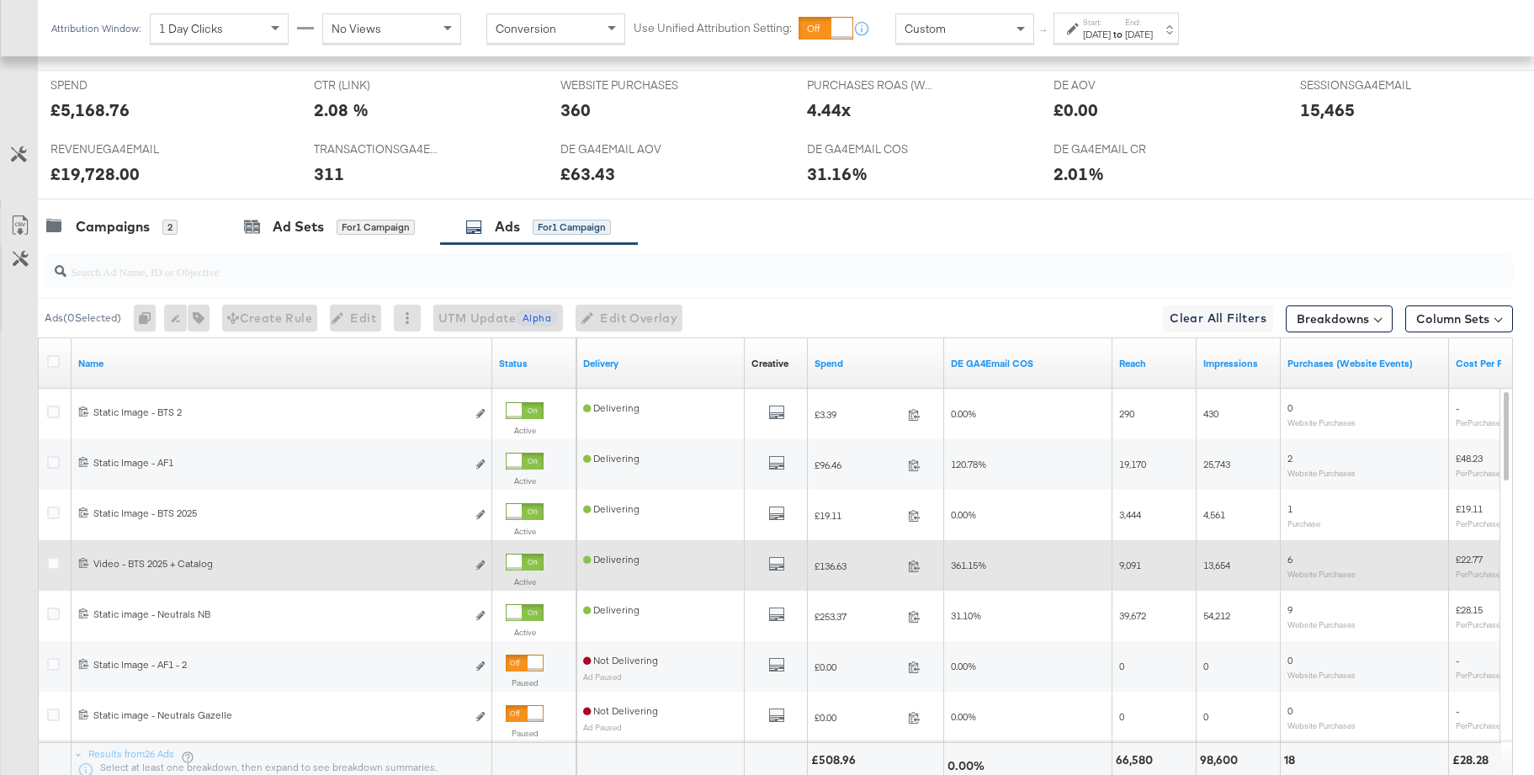
click at [522, 562] on div at bounding box center [514, 562] width 15 height 15
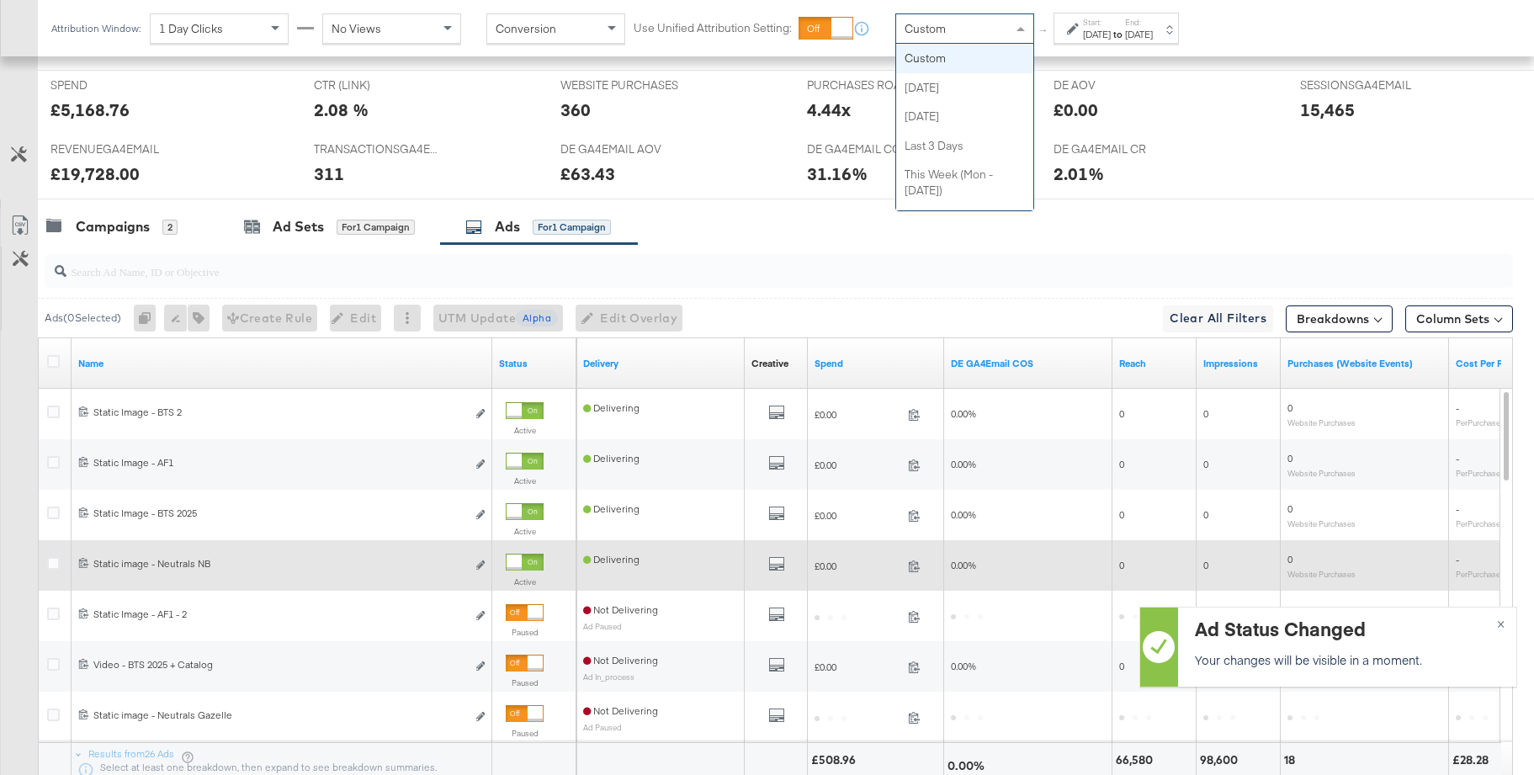
click at [1004, 34] on div "Custom" at bounding box center [964, 28] width 137 height 29
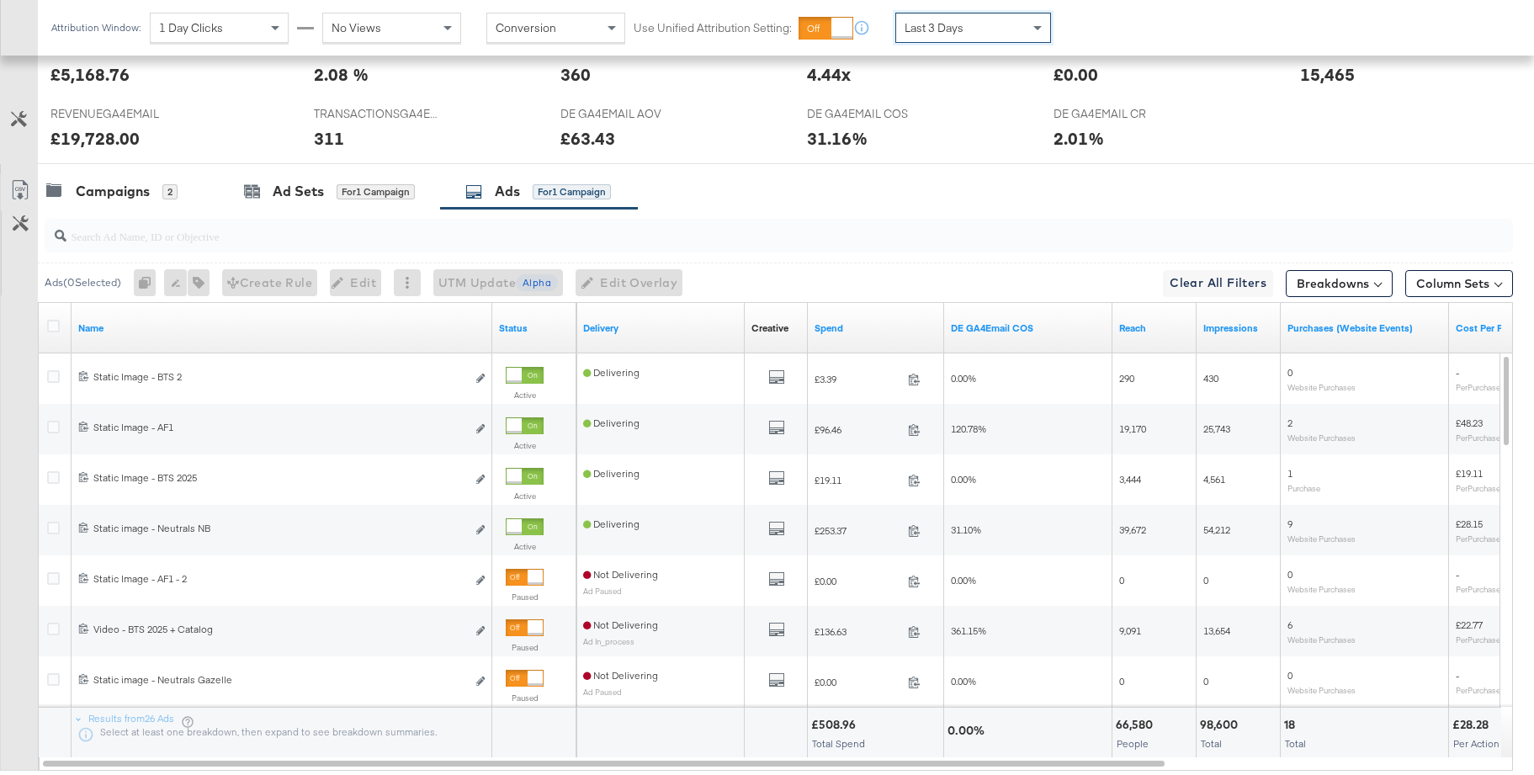
scroll to position [773, 0]
click at [953, 29] on span "Last 3 Days" at bounding box center [934, 27] width 59 height 15
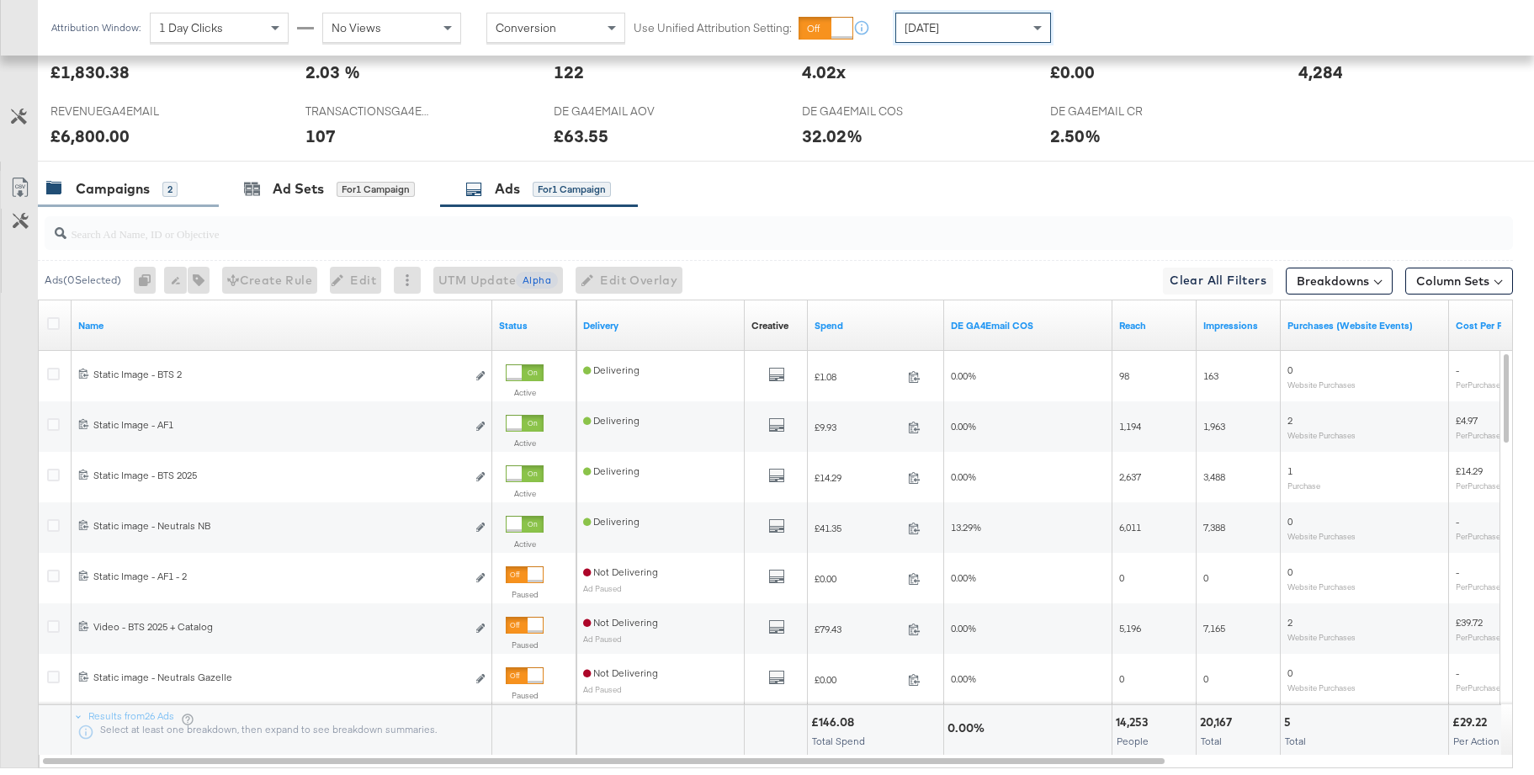
click at [123, 187] on div "Campaigns" at bounding box center [113, 188] width 74 height 19
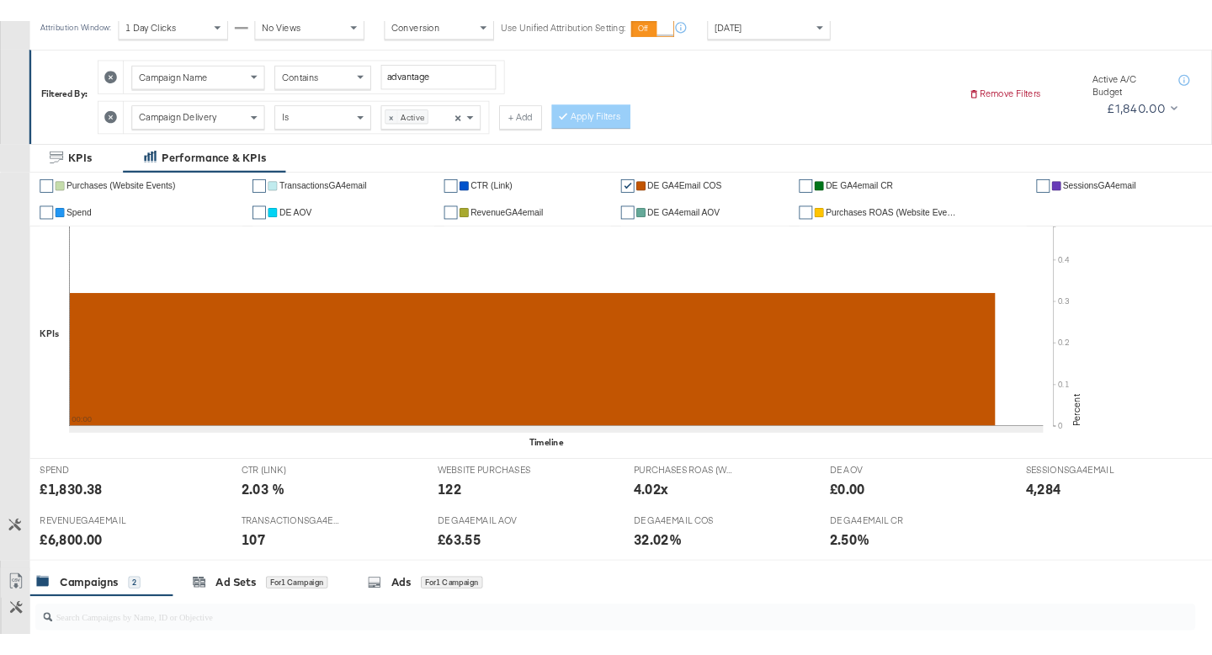
scroll to position [0, 0]
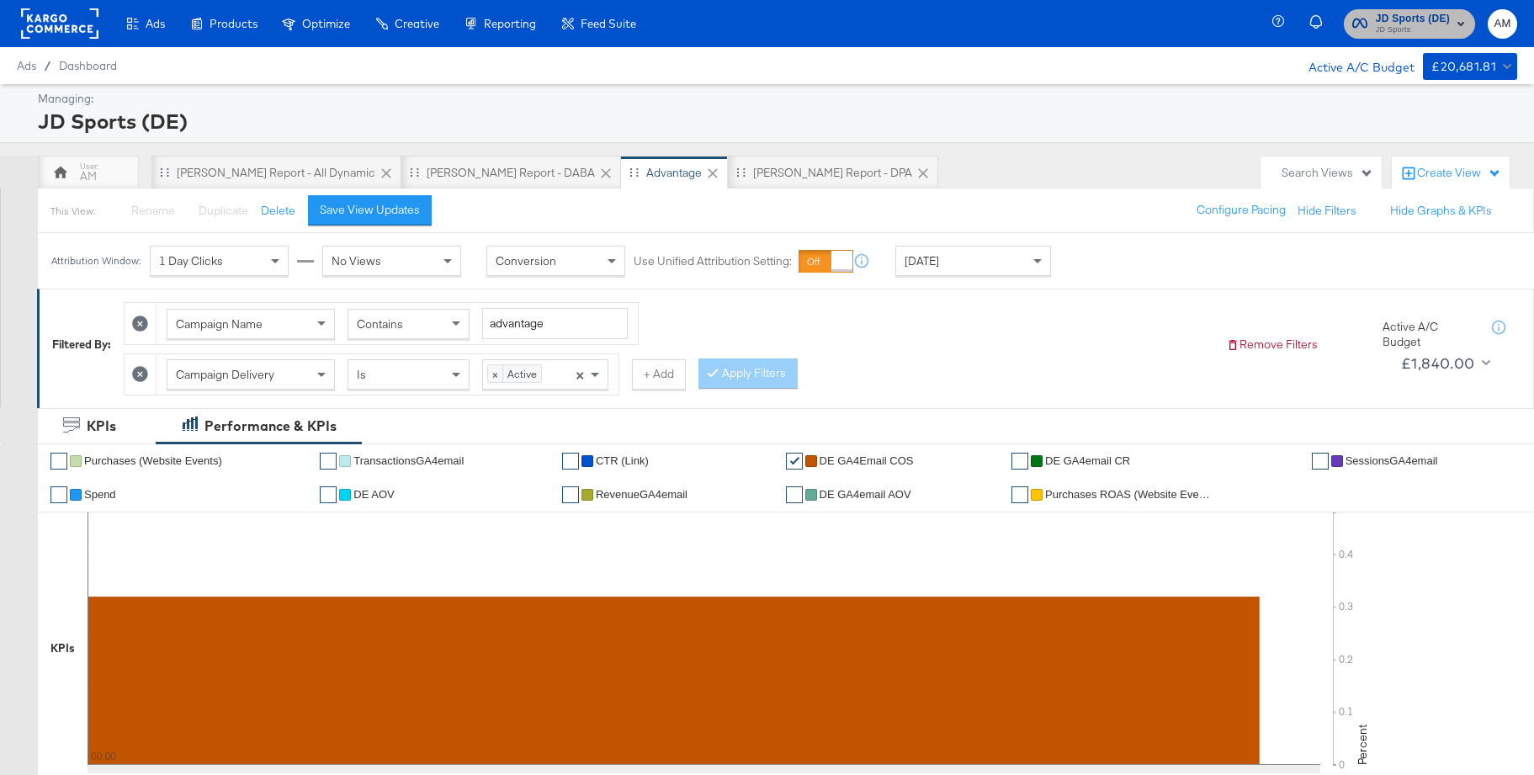
click at [1397, 33] on span "JD Sports" at bounding box center [1413, 30] width 74 height 13
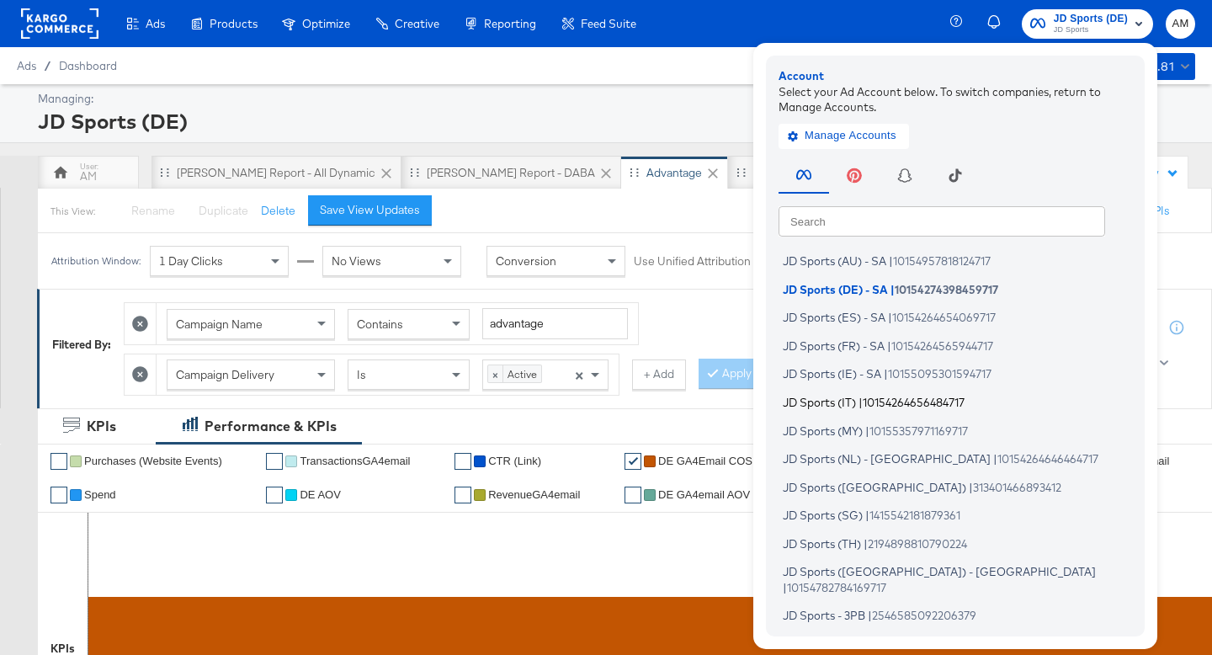
click at [843, 398] on span "JD Sports (IT)" at bounding box center [819, 401] width 73 height 13
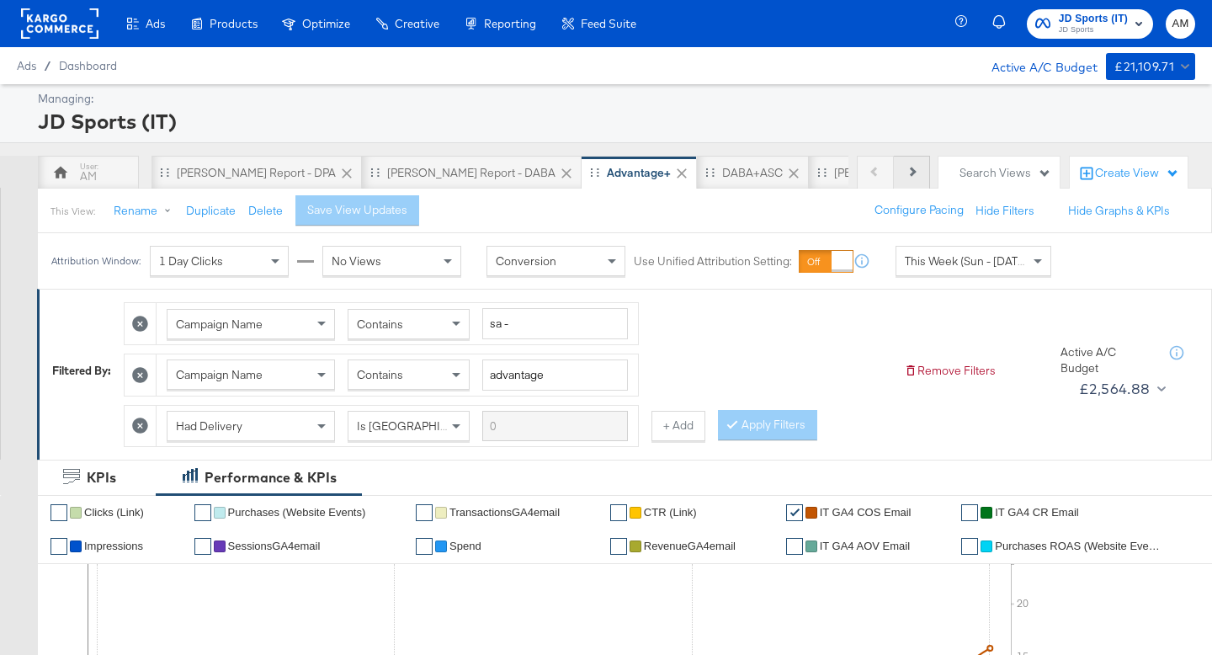
click at [912, 170] on icon at bounding box center [910, 171] width 9 height 9
click at [956, 175] on icon at bounding box center [964, 173] width 17 height 17
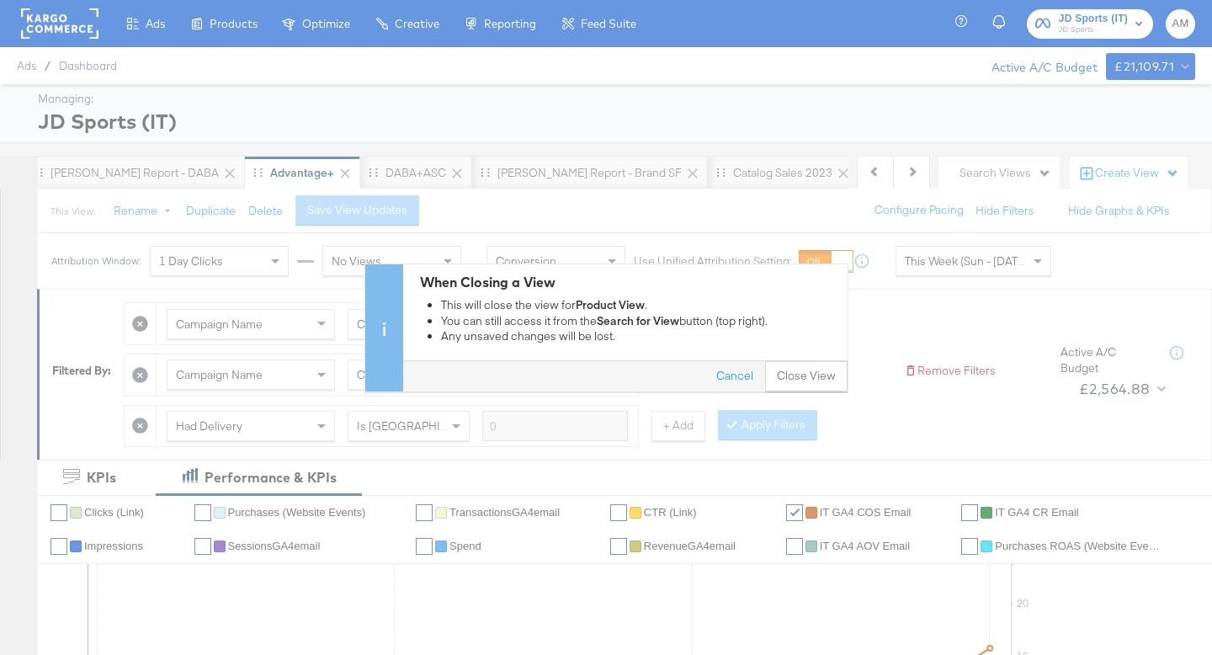
click at [801, 380] on button "Close View" at bounding box center [806, 376] width 82 height 30
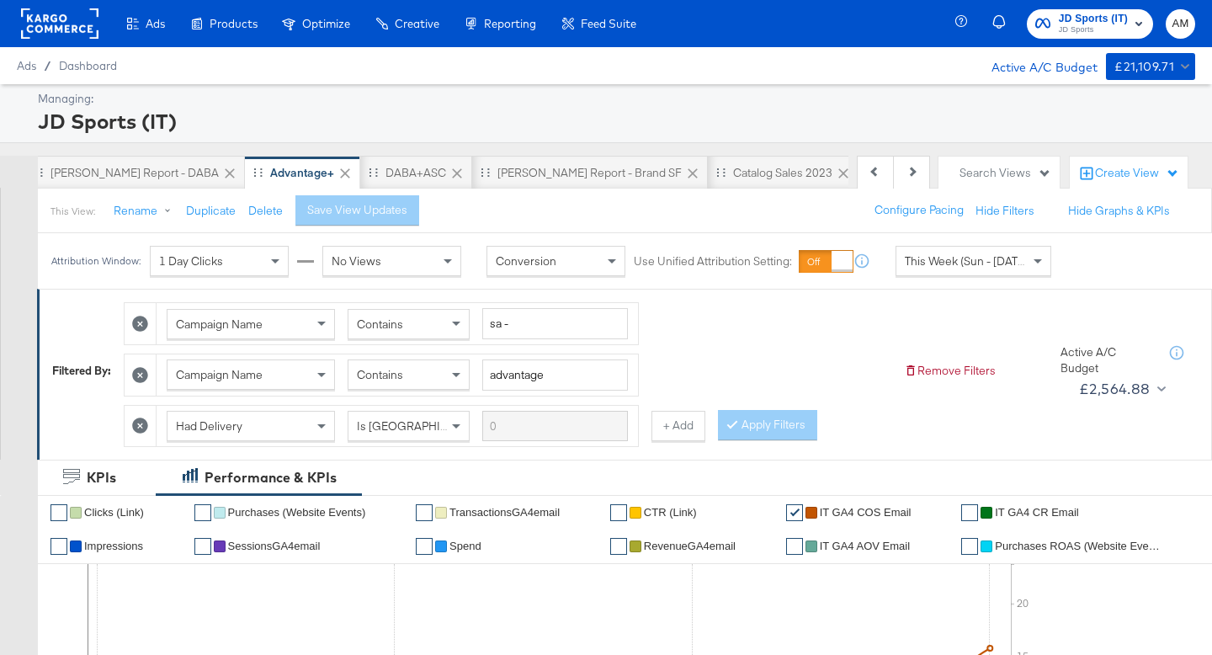
scroll to position [0, 248]
click at [773, 171] on icon at bounding box center [781, 173] width 17 height 17
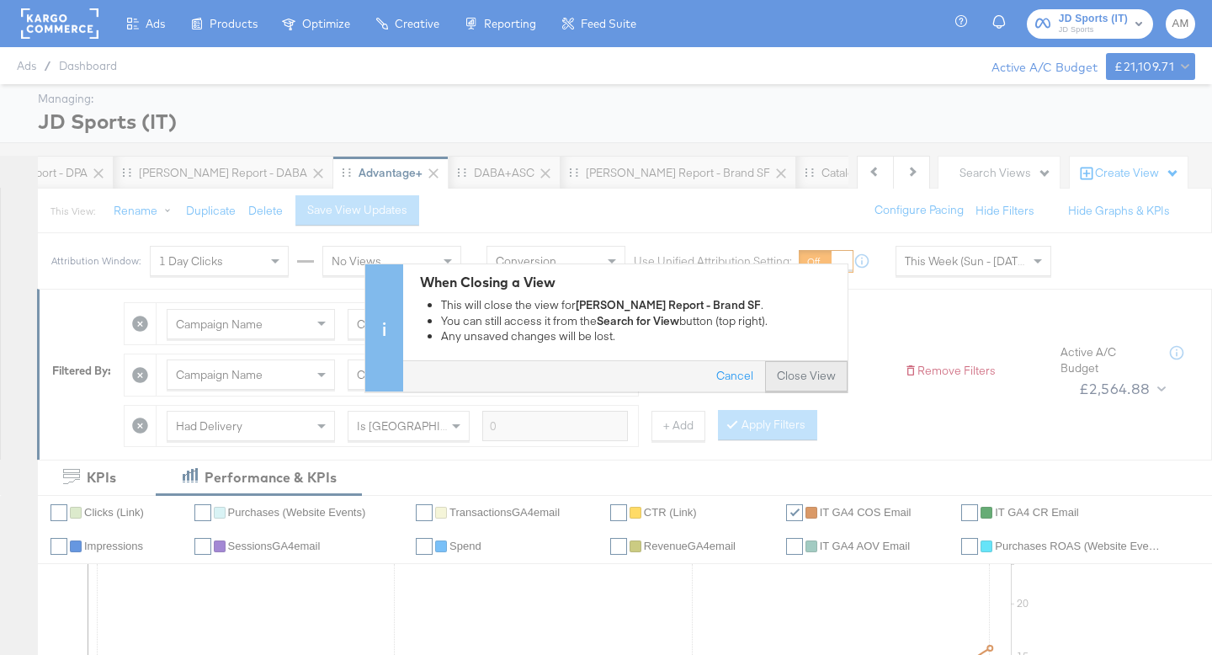
click at [811, 378] on button "Close View" at bounding box center [806, 376] width 82 height 30
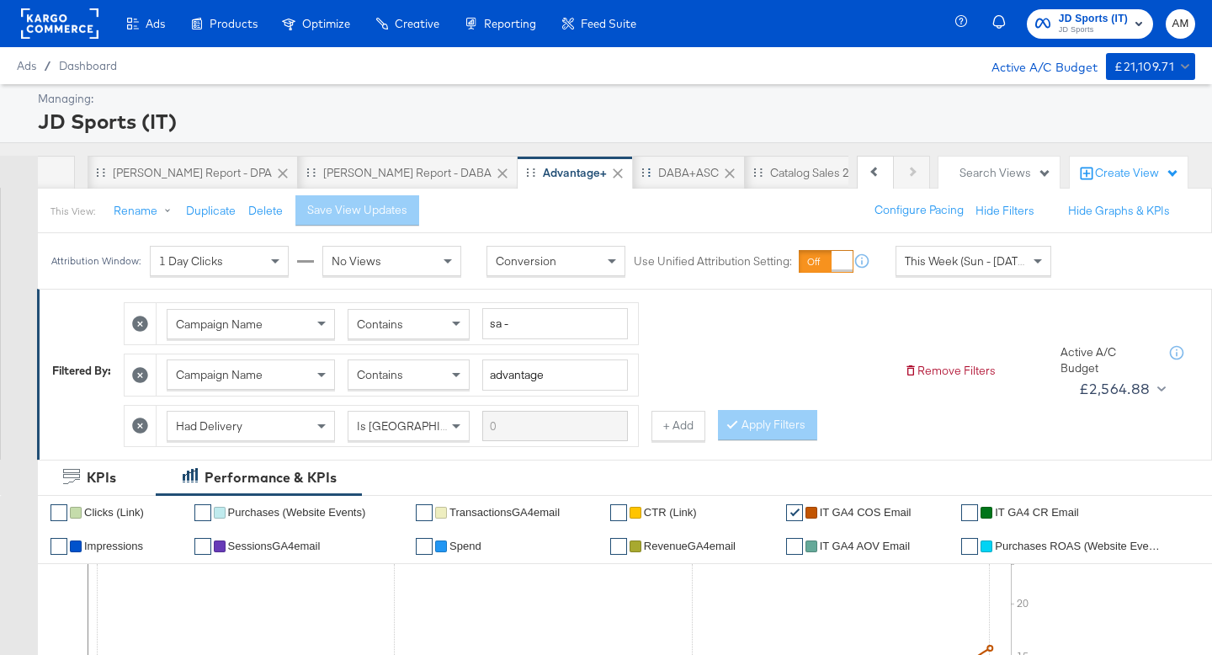
click at [725, 172] on icon at bounding box center [730, 173] width 10 height 10
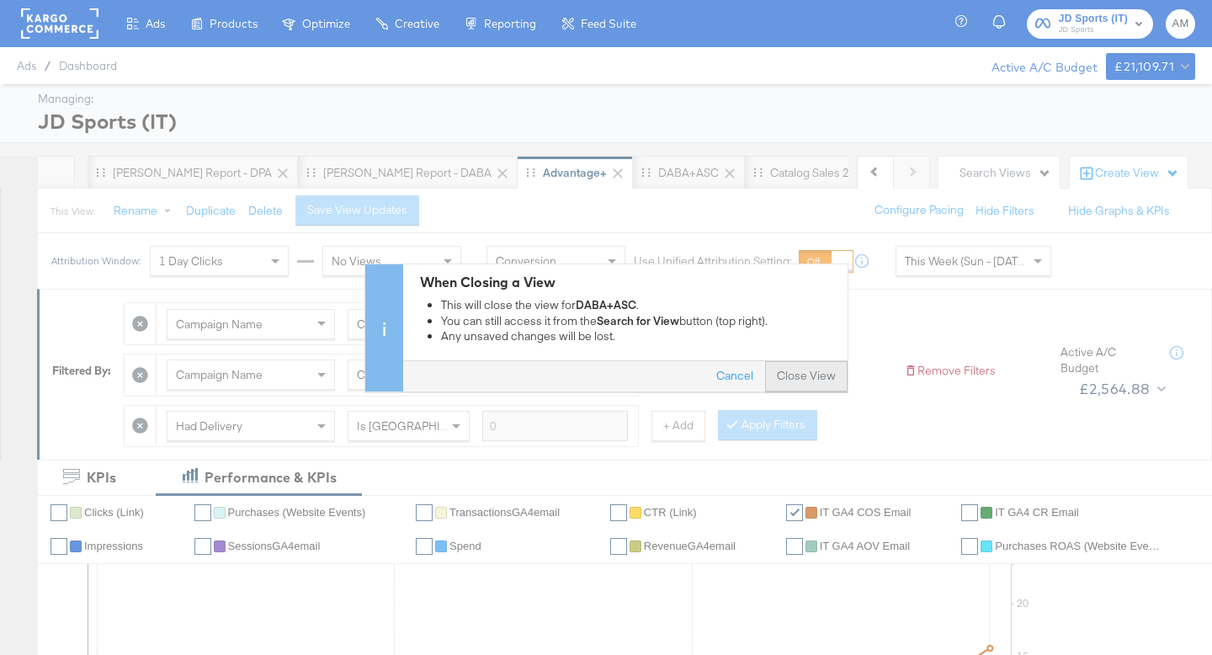
click at [801, 377] on button "Close View" at bounding box center [806, 376] width 82 height 30
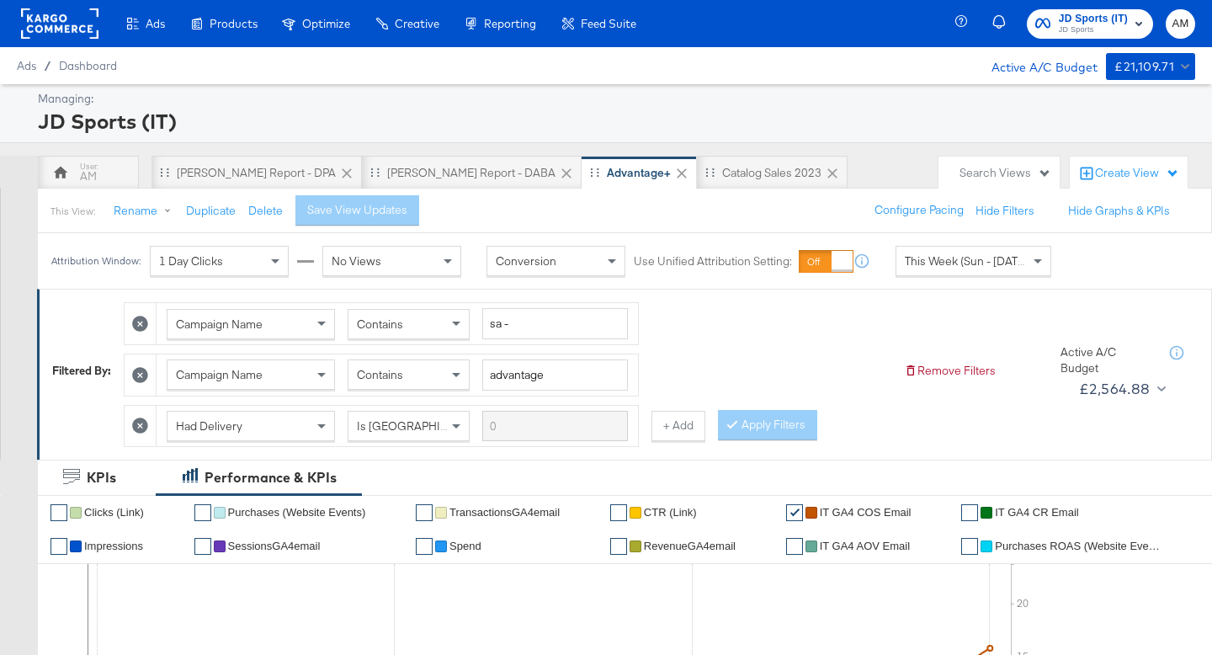
click at [989, 174] on div "Search Views" at bounding box center [1006, 173] width 92 height 16
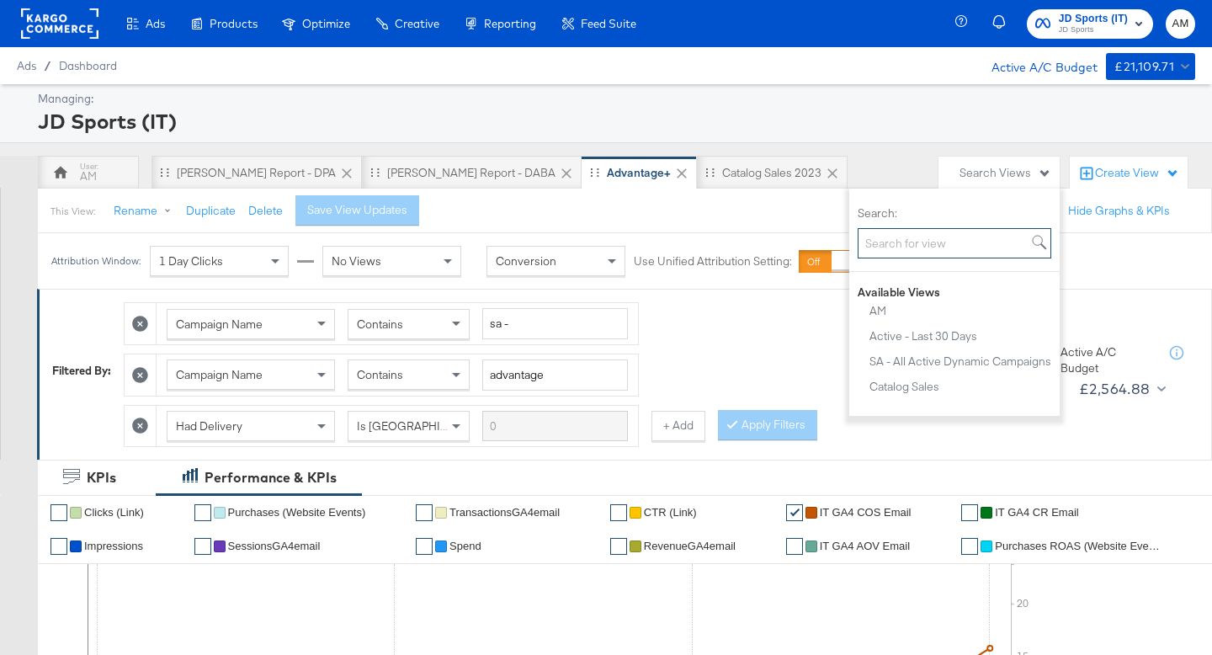
click at [881, 251] on input "Search:" at bounding box center [955, 243] width 194 height 31
type input "i"
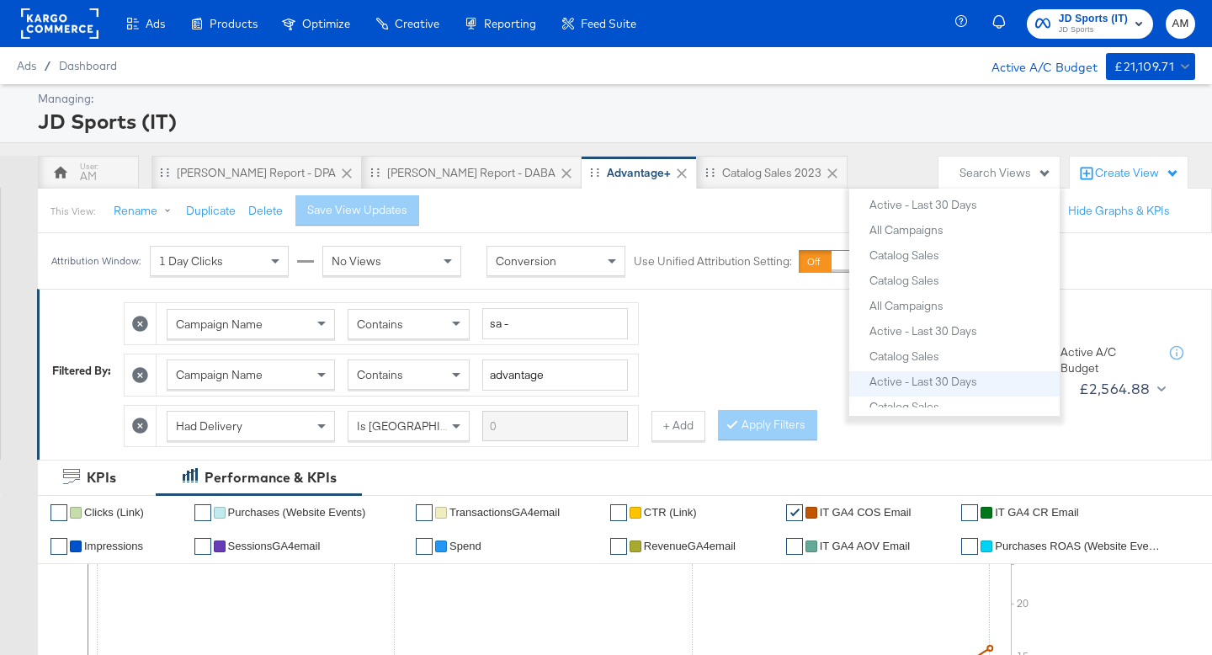
scroll to position [1474, 0]
click at [722, 167] on div "Catalog Sales 2023" at bounding box center [771, 173] width 99 height 16
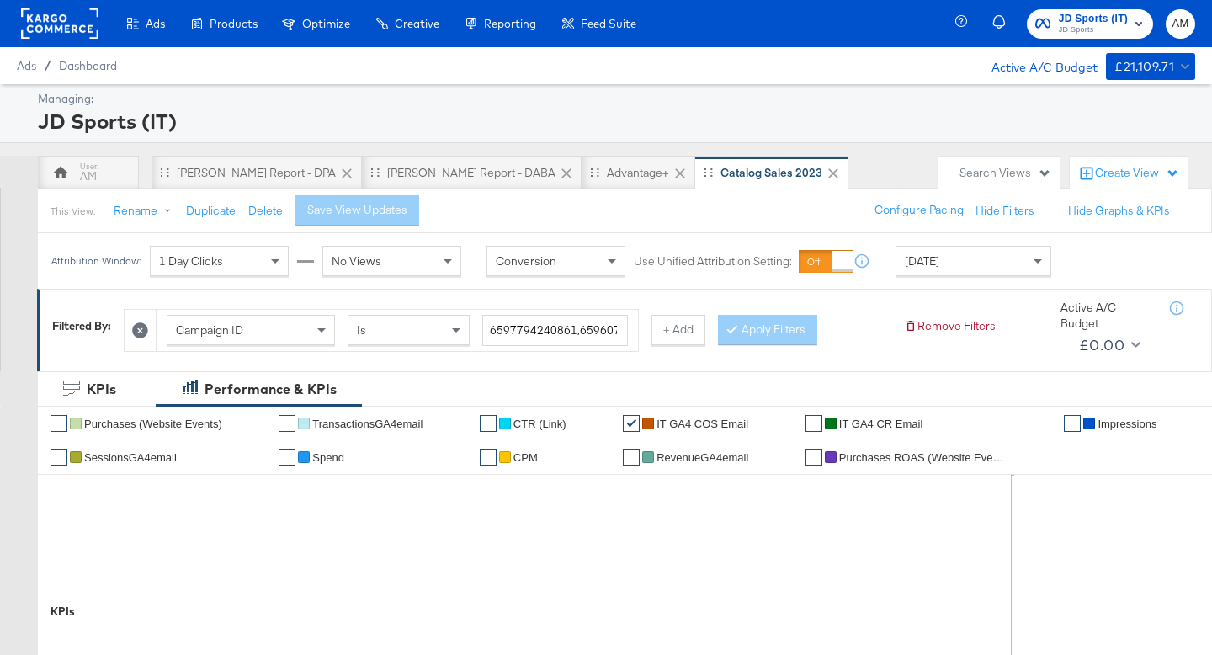
click at [238, 332] on span "Campaign ID" at bounding box center [209, 329] width 67 height 15
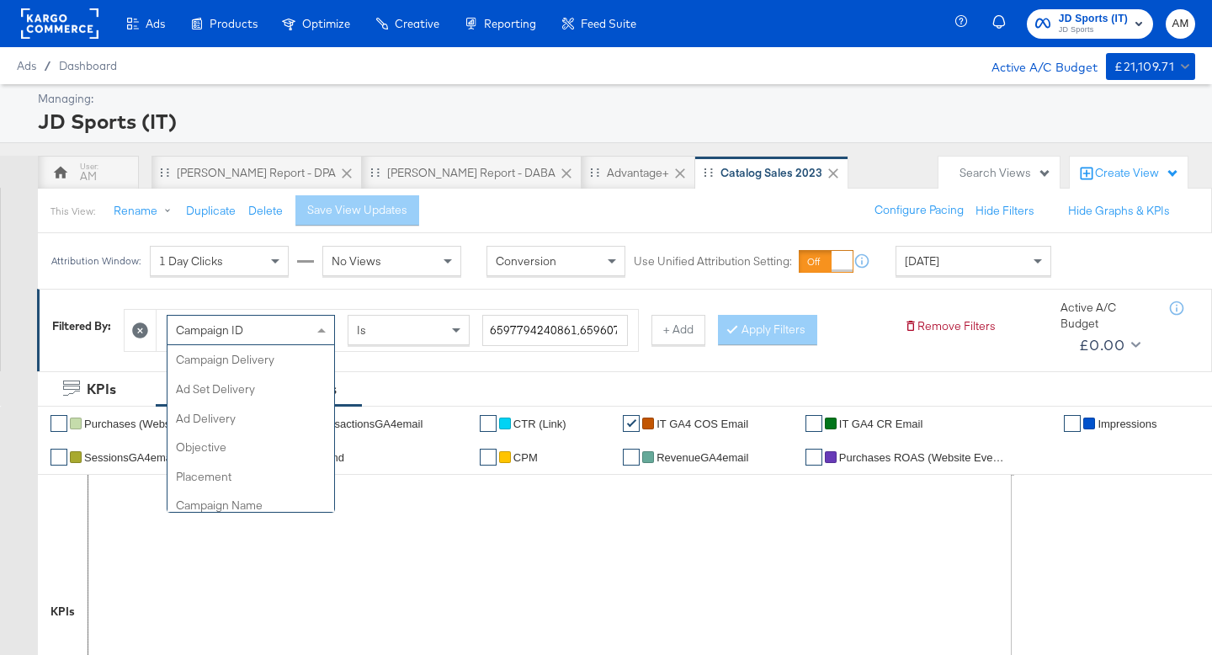
scroll to position [174, 0]
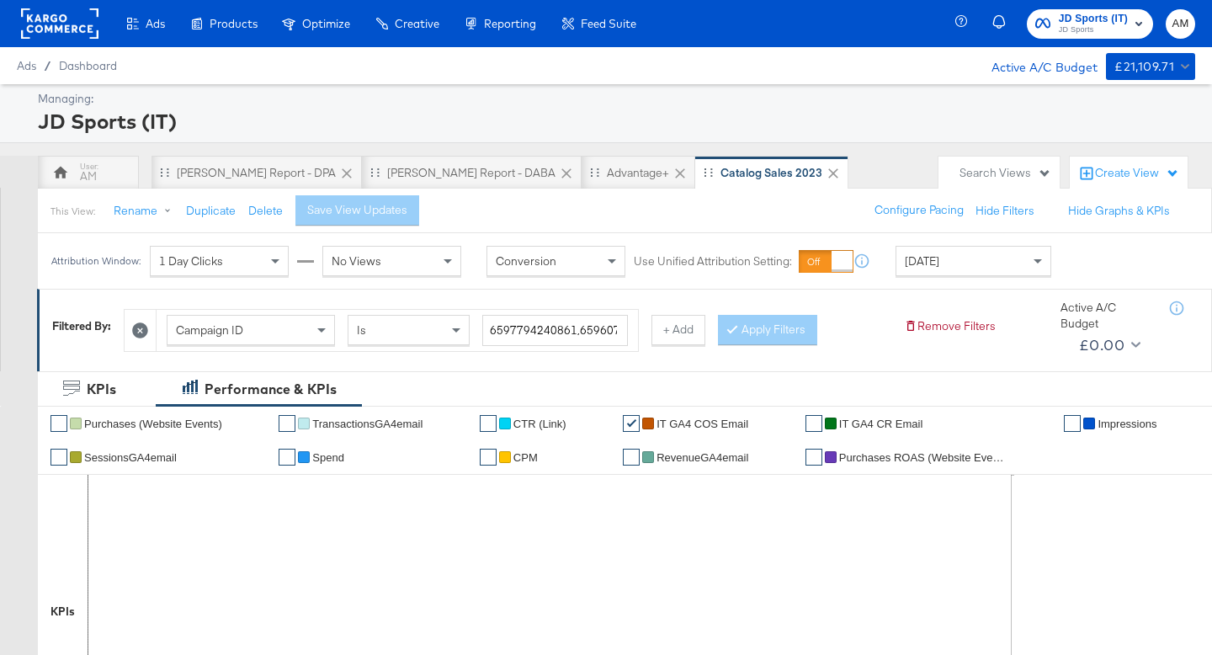
click at [1007, 173] on div "Search Views" at bounding box center [1006, 173] width 92 height 16
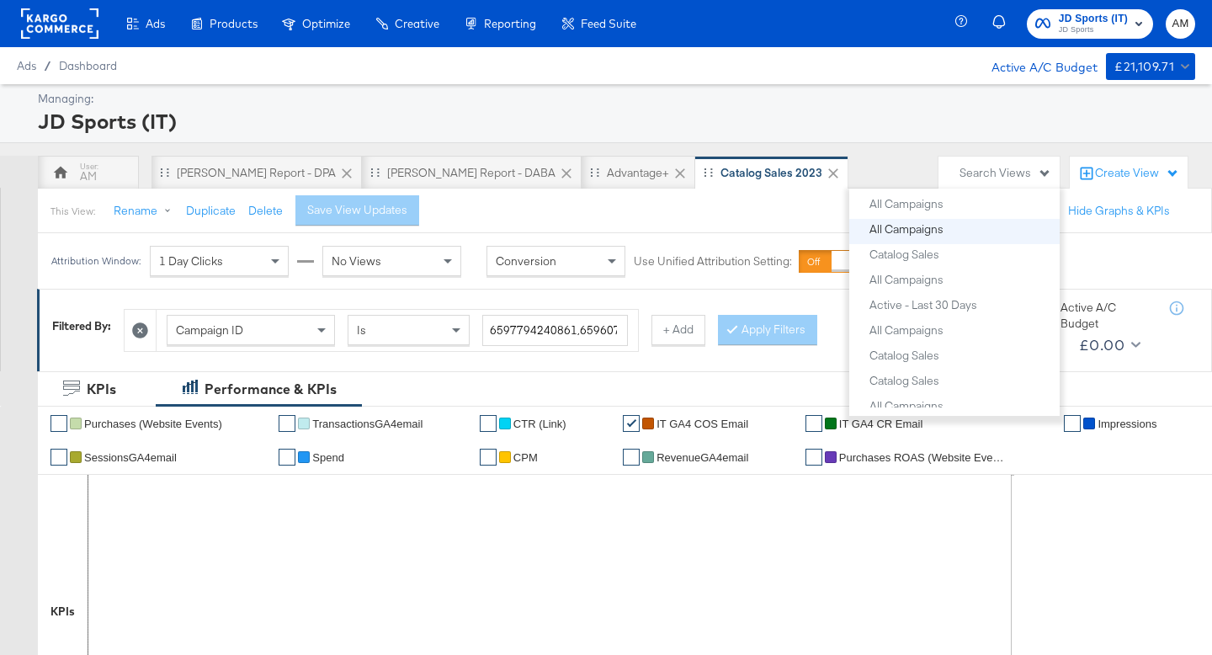
scroll to position [1474, 0]
click at [1108, 168] on div "Create View" at bounding box center [1137, 173] width 84 height 17
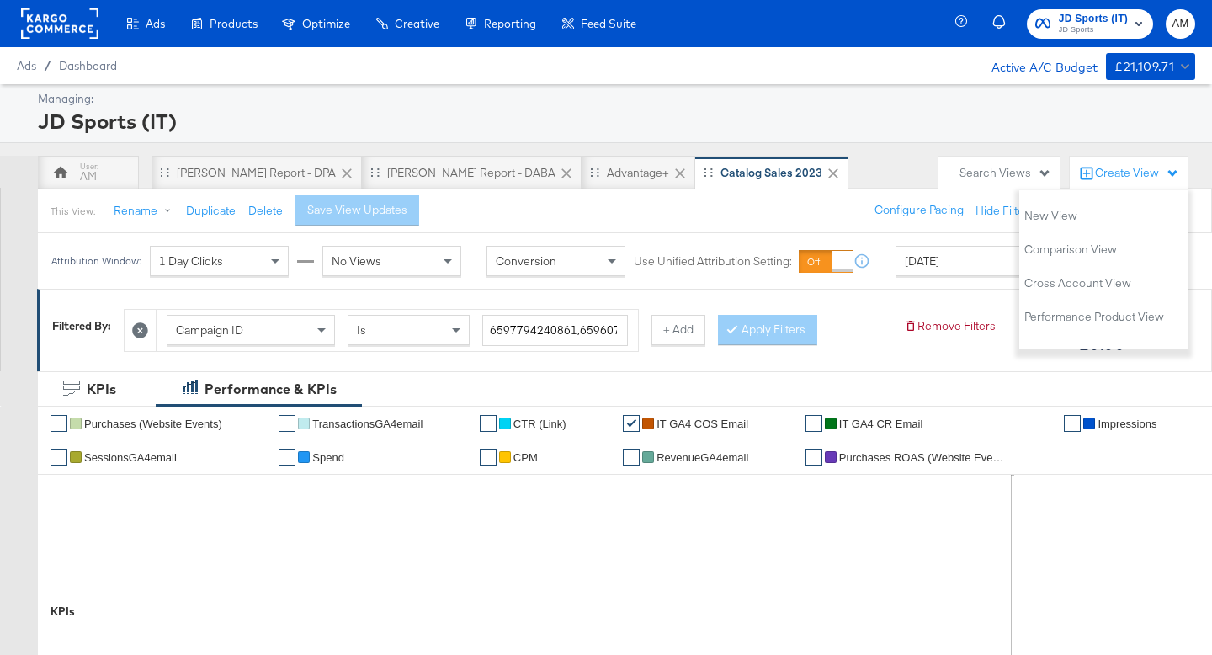
click at [978, 173] on div "Search Views" at bounding box center [1006, 173] width 92 height 16
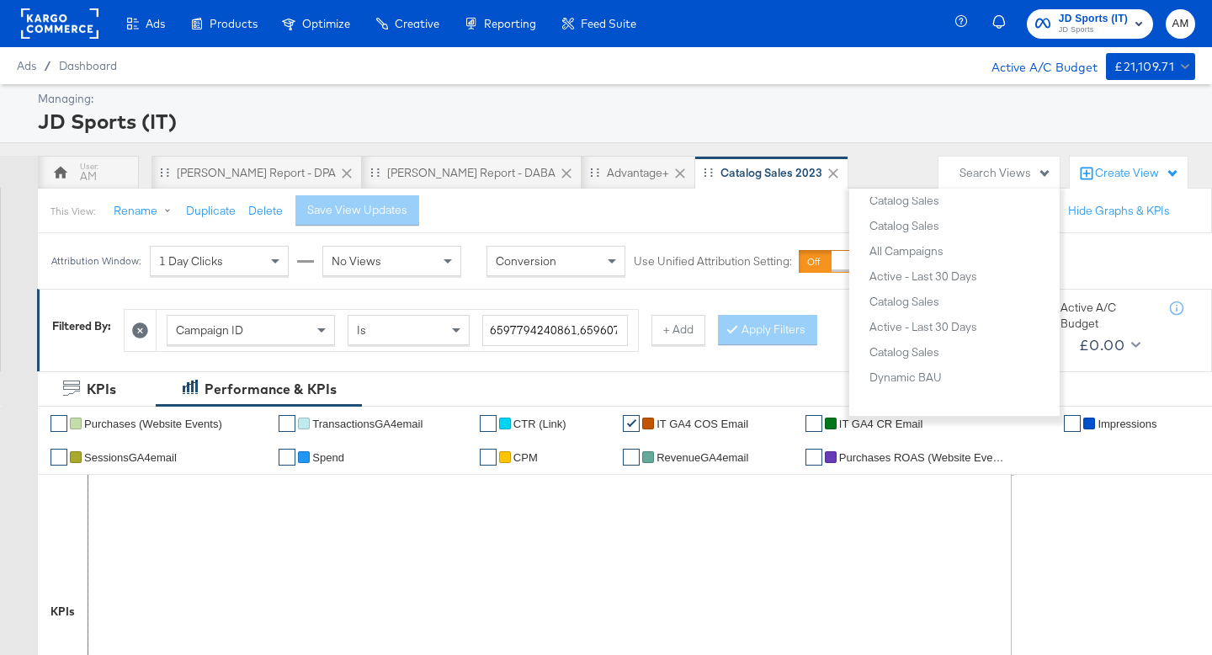
click at [586, 367] on div "Filtered By: Campaign ID Is 6597794240861,6596075055661,6366000761661,624319986…" at bounding box center [624, 330] width 1175 height 82
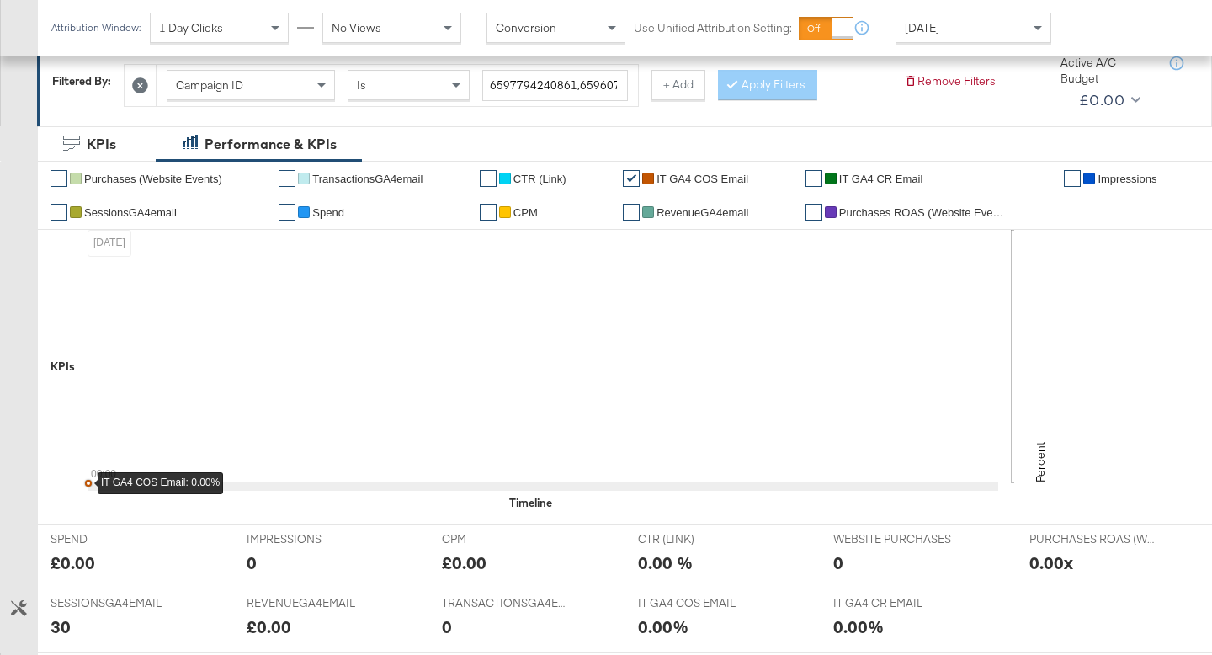
scroll to position [0, 0]
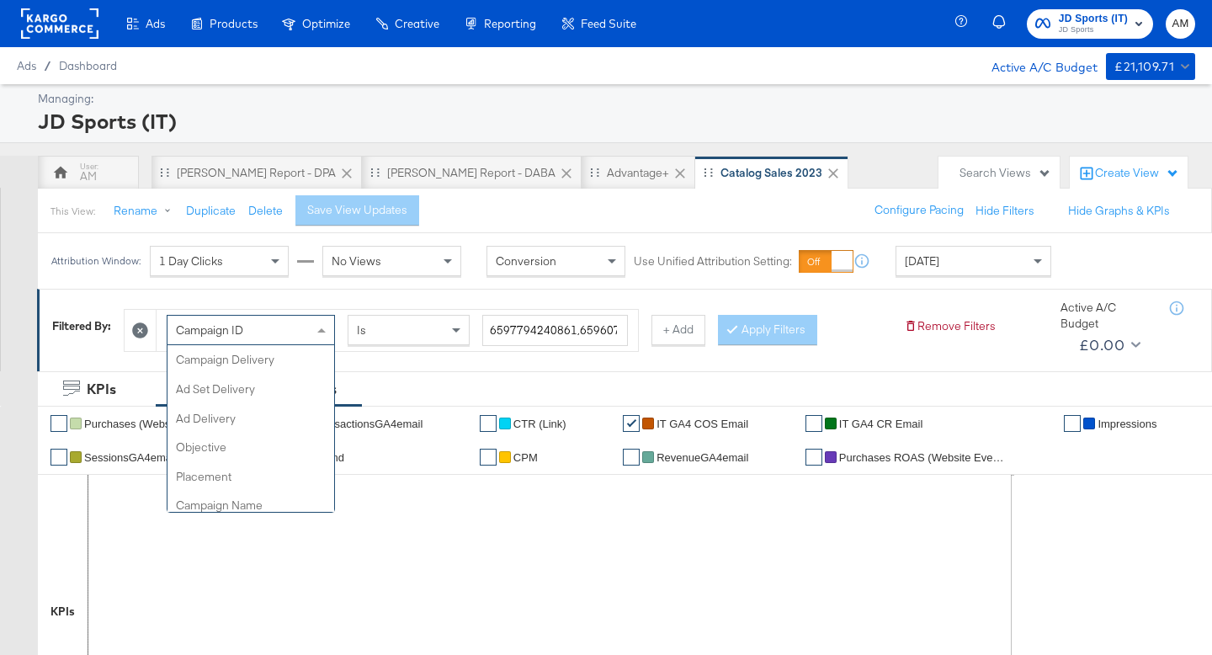
click at [226, 337] on span "Campaign ID" at bounding box center [209, 329] width 67 height 15
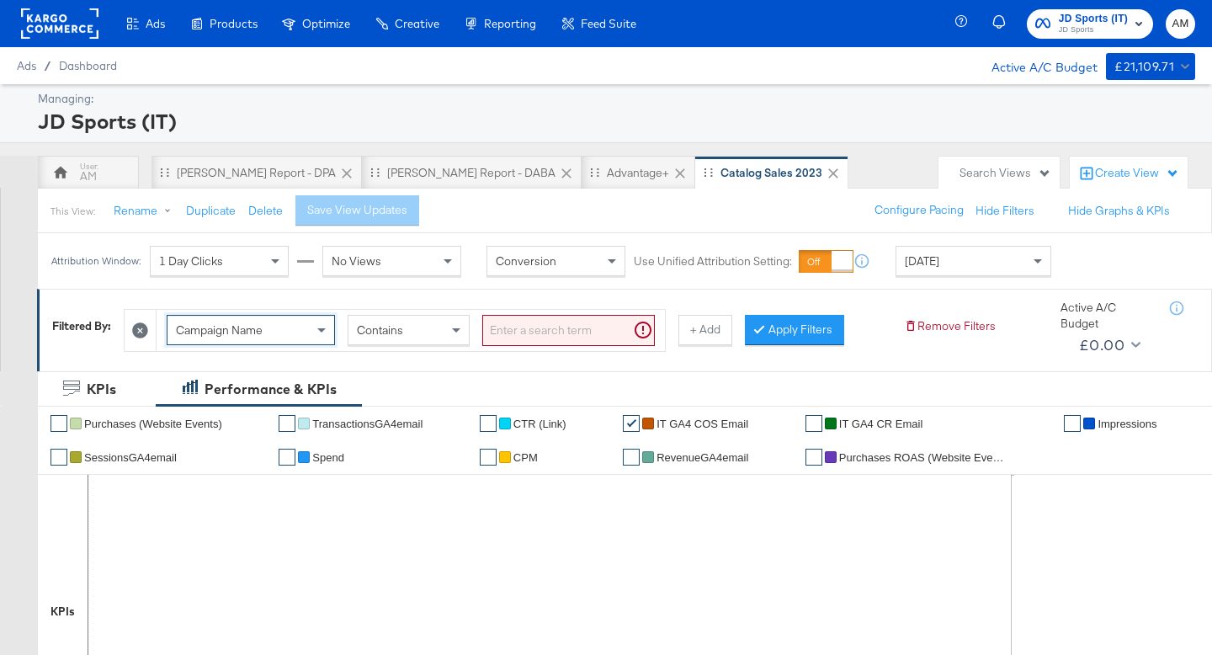
click at [528, 329] on input "search" at bounding box center [568, 330] width 173 height 31
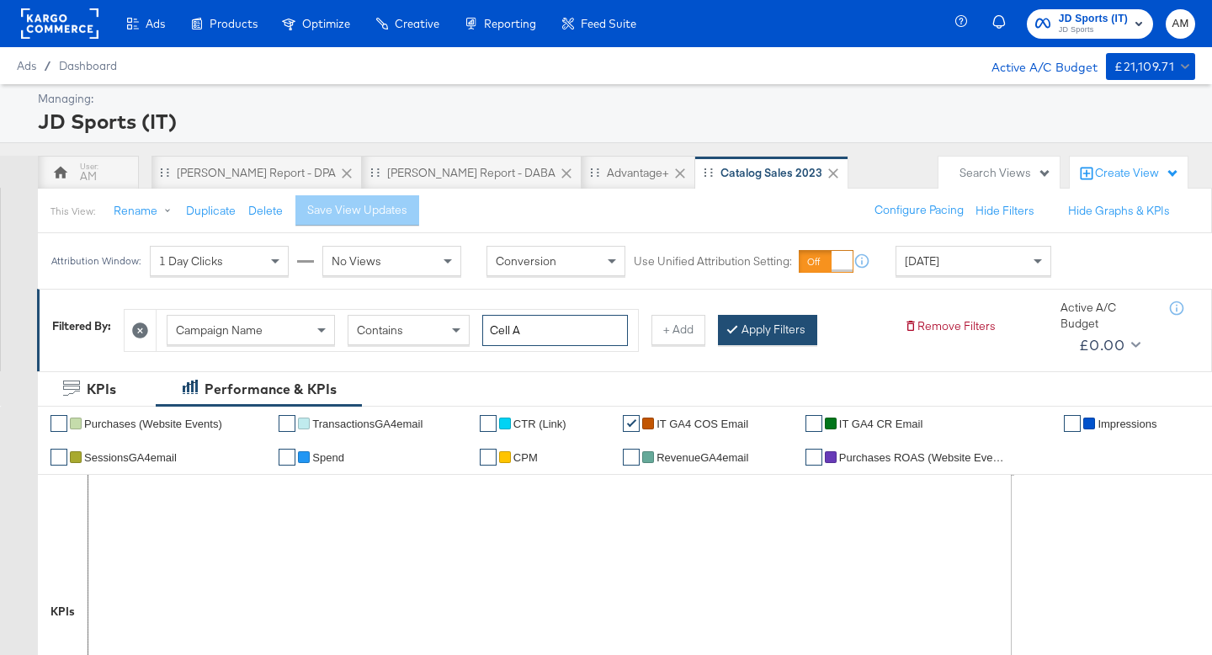
type input "Cell A"
click at [755, 339] on button "Apply Filters" at bounding box center [767, 330] width 99 height 30
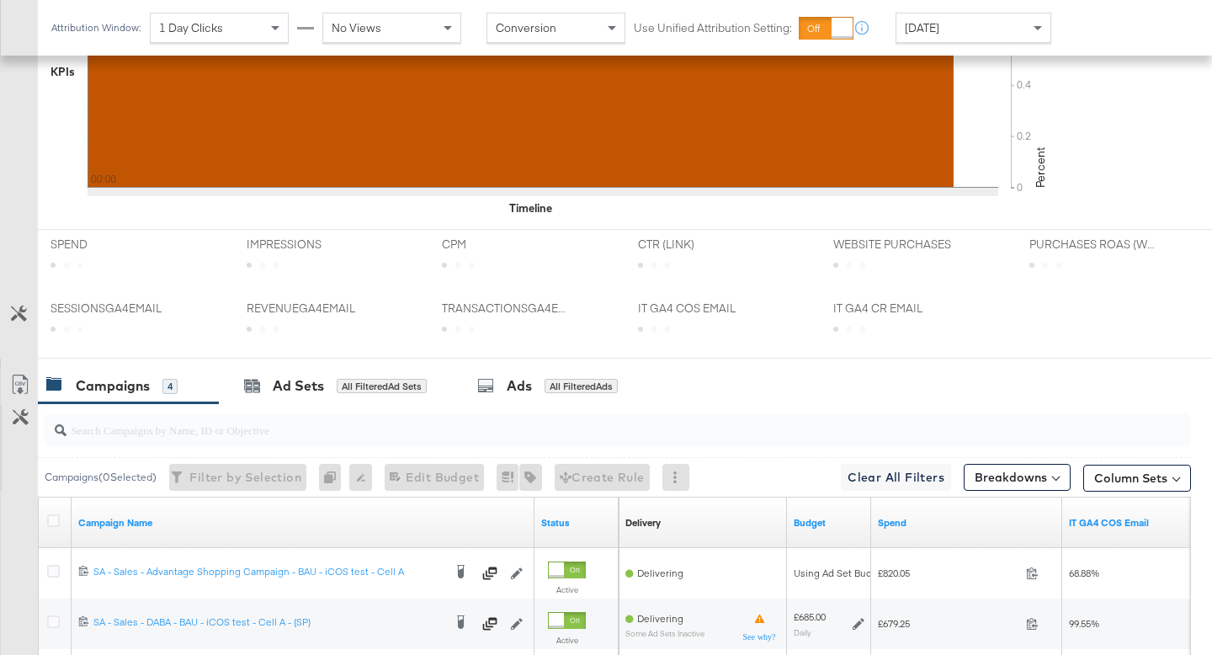
scroll to position [716, 0]
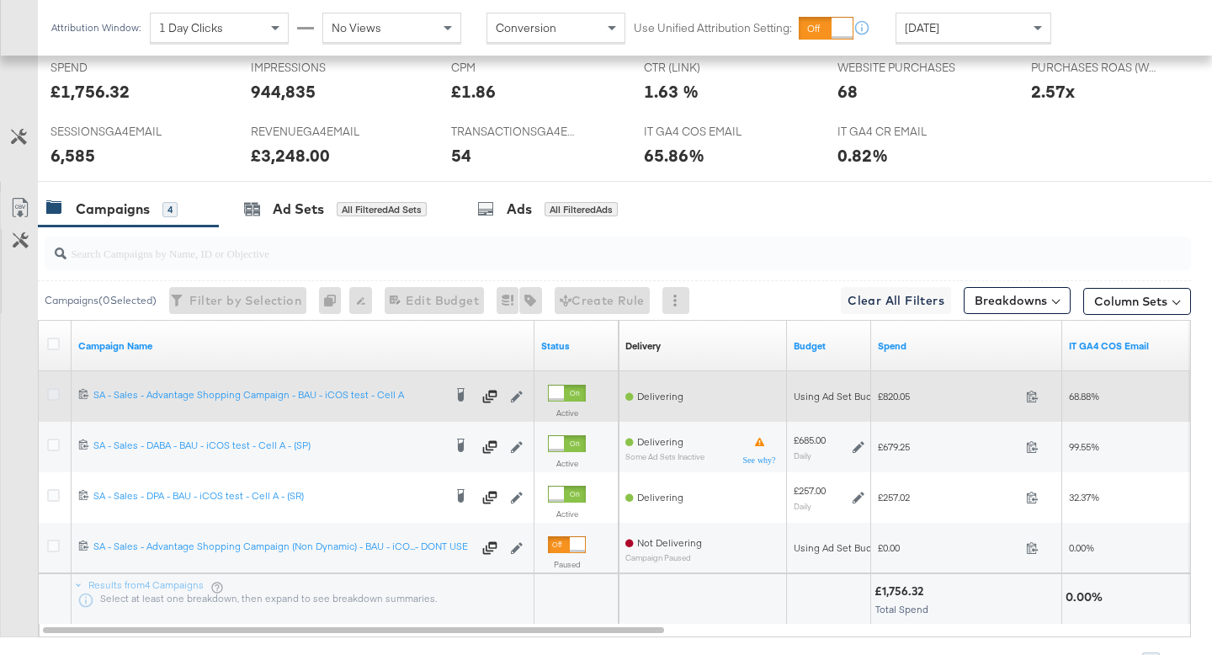
click at [58, 392] on icon at bounding box center [53, 394] width 13 height 13
click at [0, 0] on input "checkbox" at bounding box center [0, 0] width 0 height 0
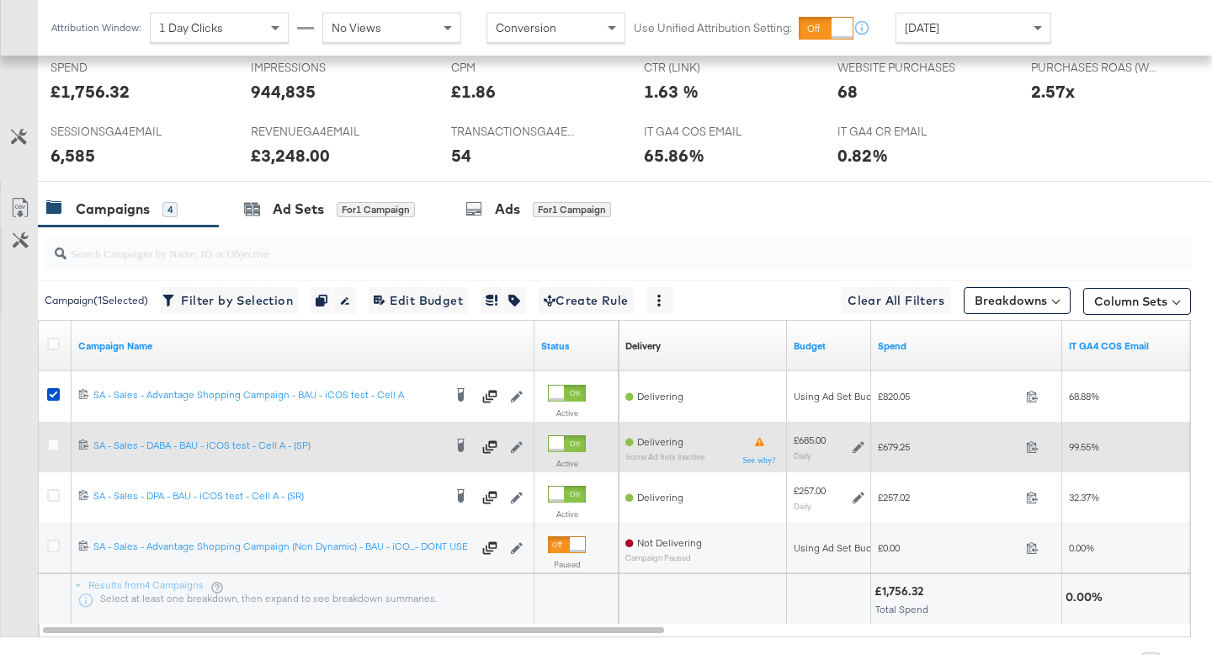
drag, startPoint x: 53, startPoint y: 445, endPoint x: 53, endPoint y: 458, distance: 12.6
click at [53, 445] on icon at bounding box center [53, 445] width 13 height 13
click at [0, 0] on input "checkbox" at bounding box center [0, 0] width 0 height 0
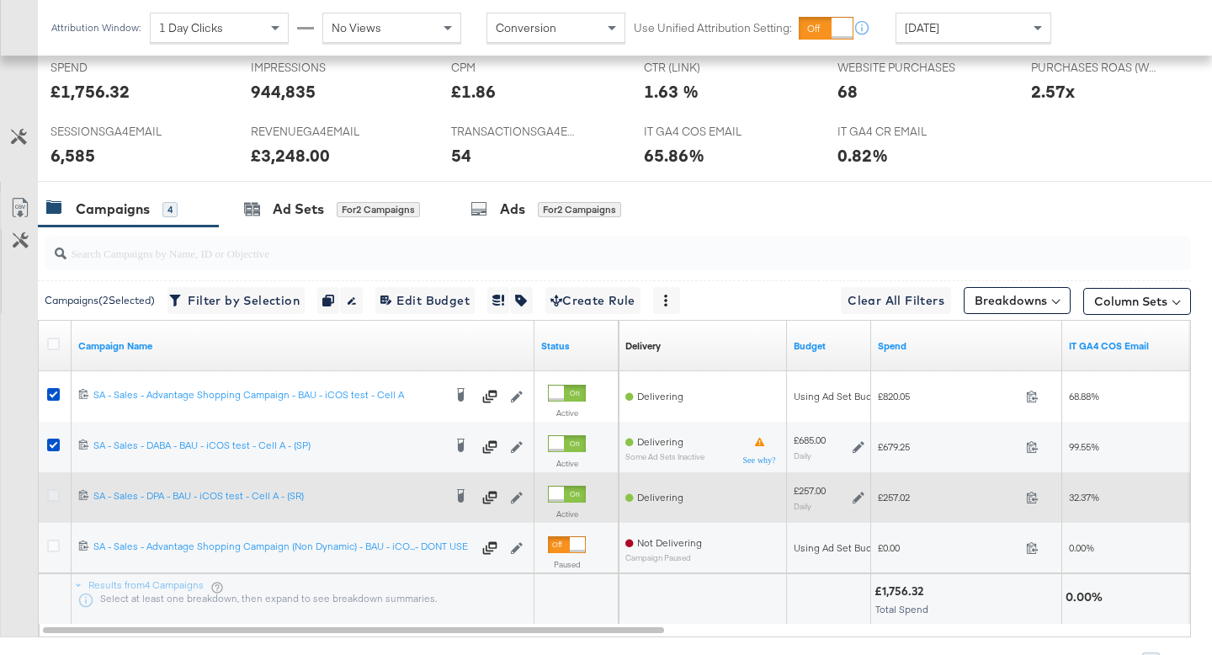
click at [53, 498] on icon at bounding box center [53, 495] width 13 height 13
click at [0, 0] on input "checkbox" at bounding box center [0, 0] width 0 height 0
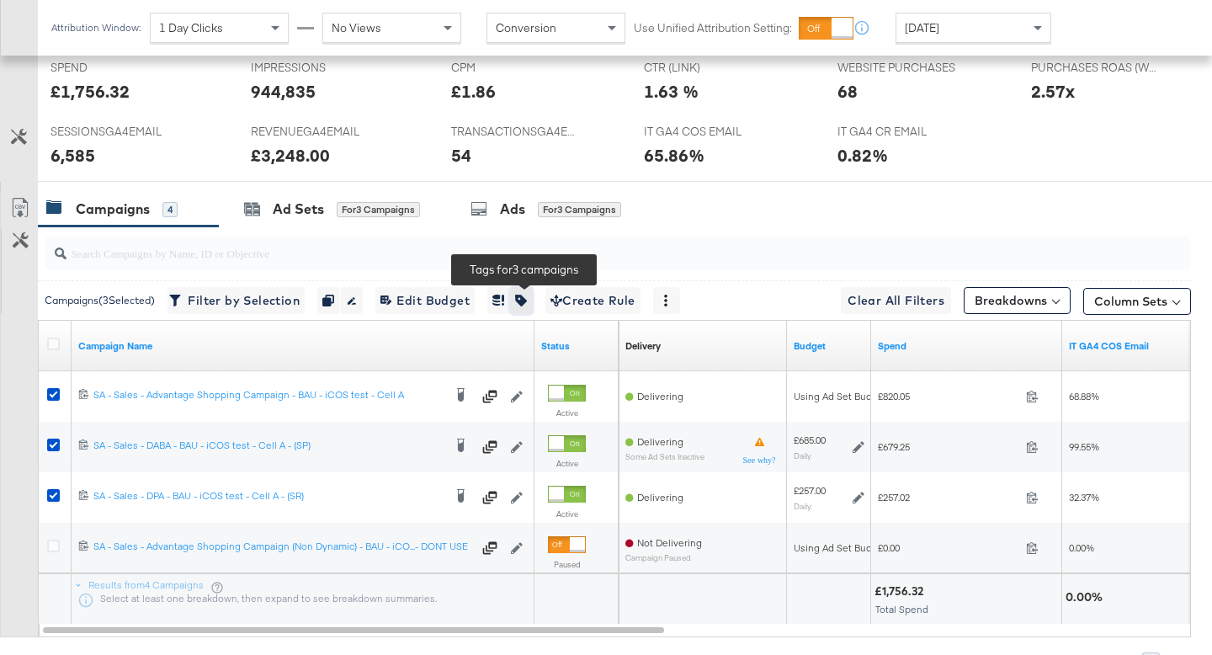
click at [527, 302] on icon "button" at bounding box center [521, 301] width 12 height 12
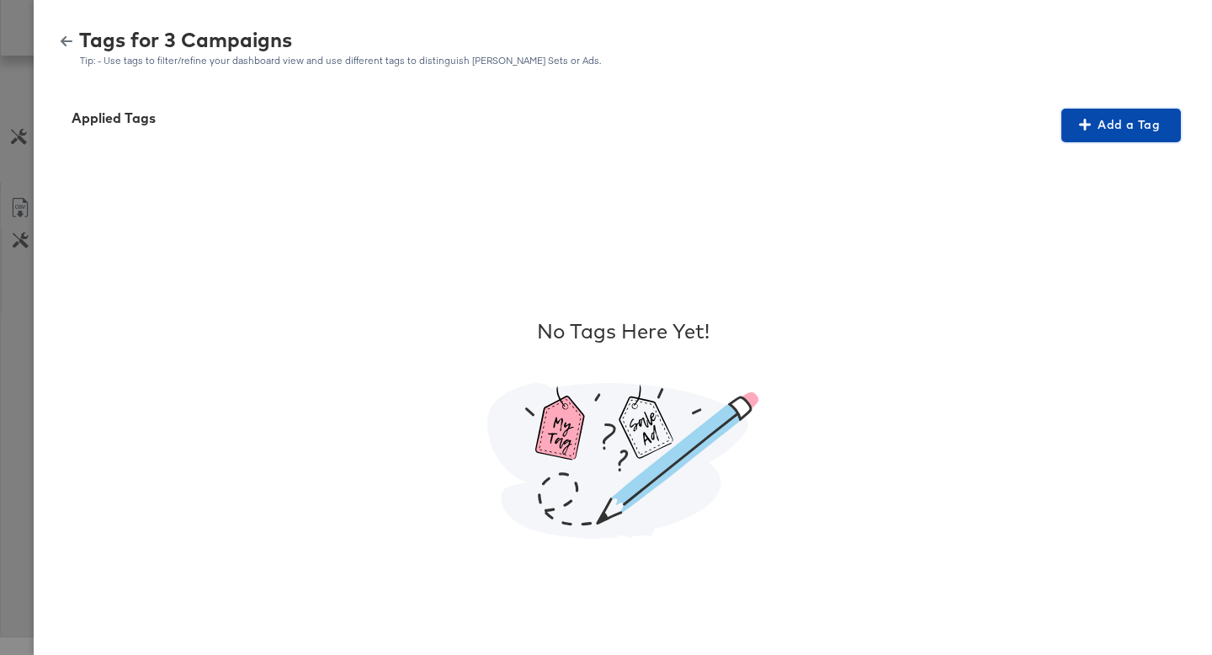
click at [1100, 129] on span "Add a Tag" at bounding box center [1121, 124] width 106 height 21
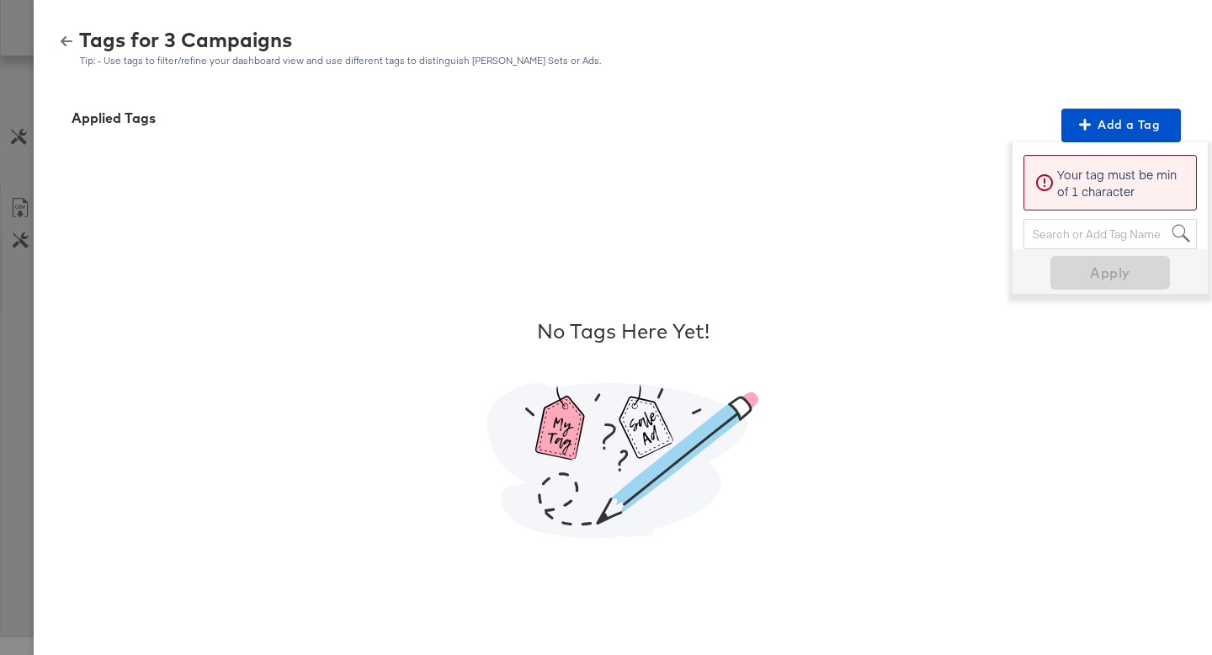
click at [1056, 232] on div "Search or Add Tag Name" at bounding box center [1110, 234] width 172 height 29
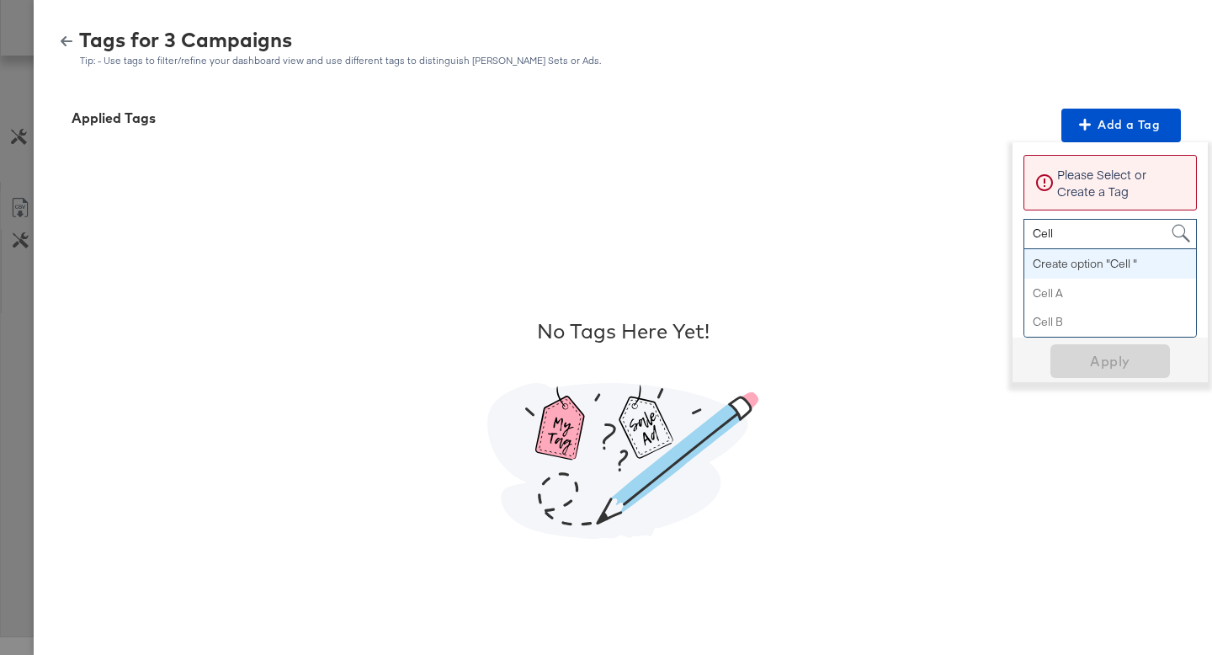
type input "Cell A"
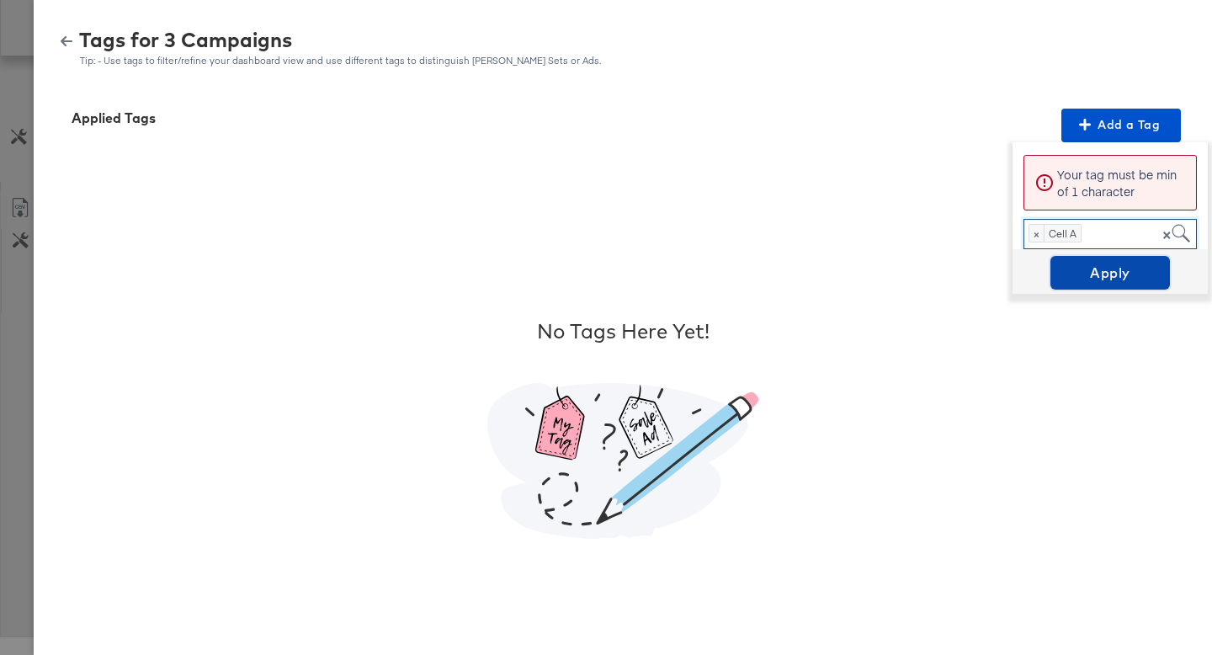
click at [1070, 268] on span "Apply" at bounding box center [1110, 273] width 106 height 24
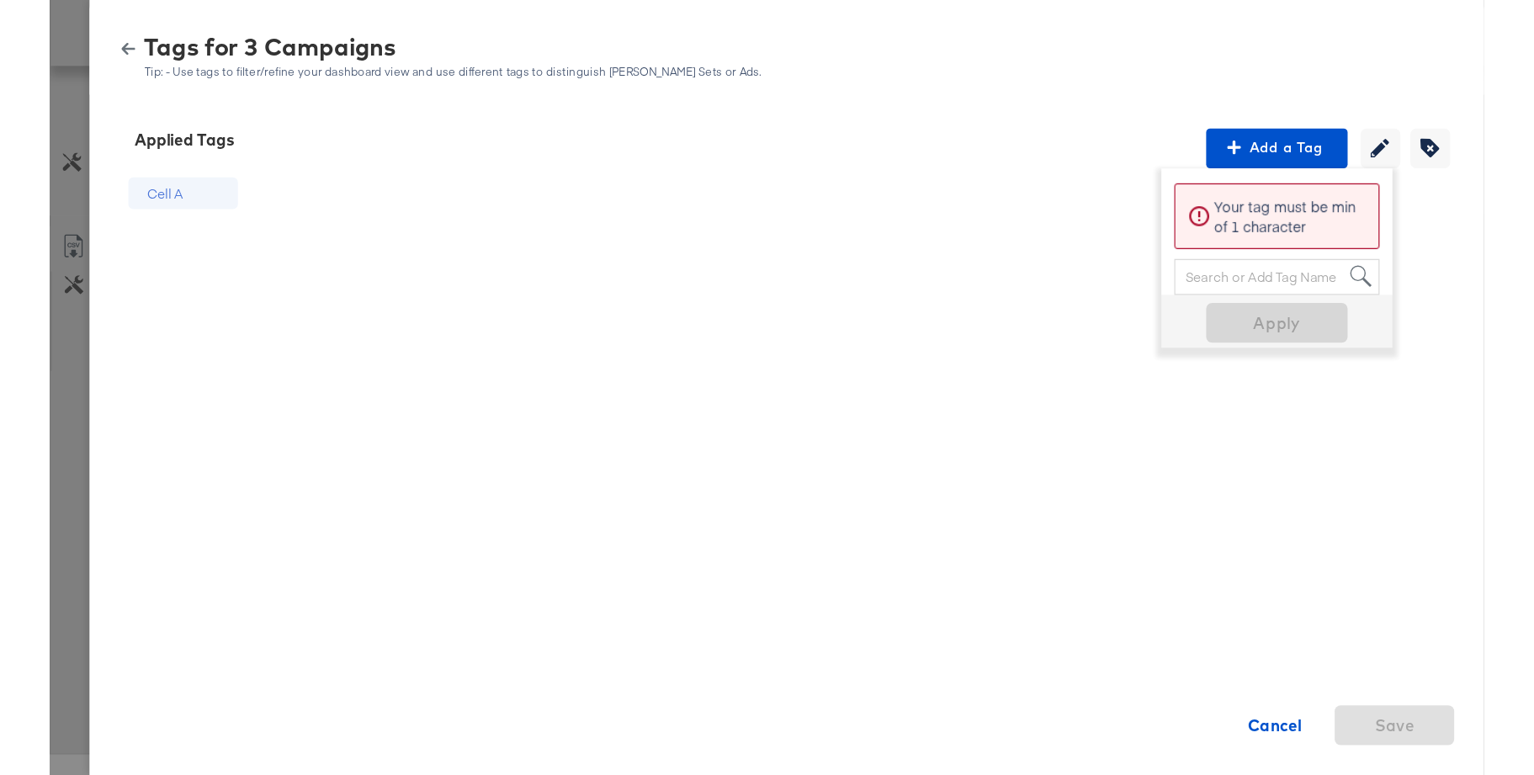
scroll to position [688, 0]
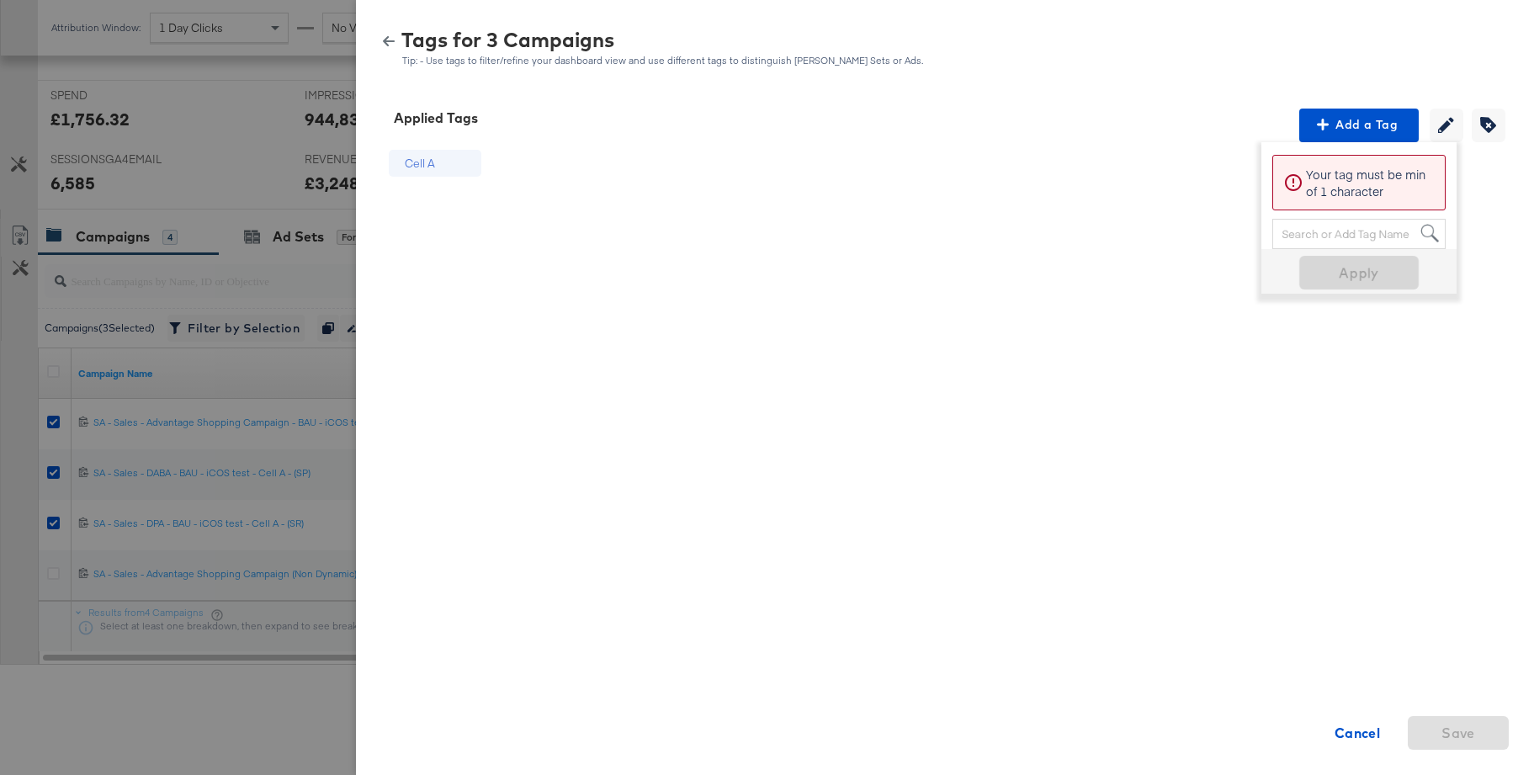
click at [385, 37] on icon "button" at bounding box center [389, 41] width 12 height 12
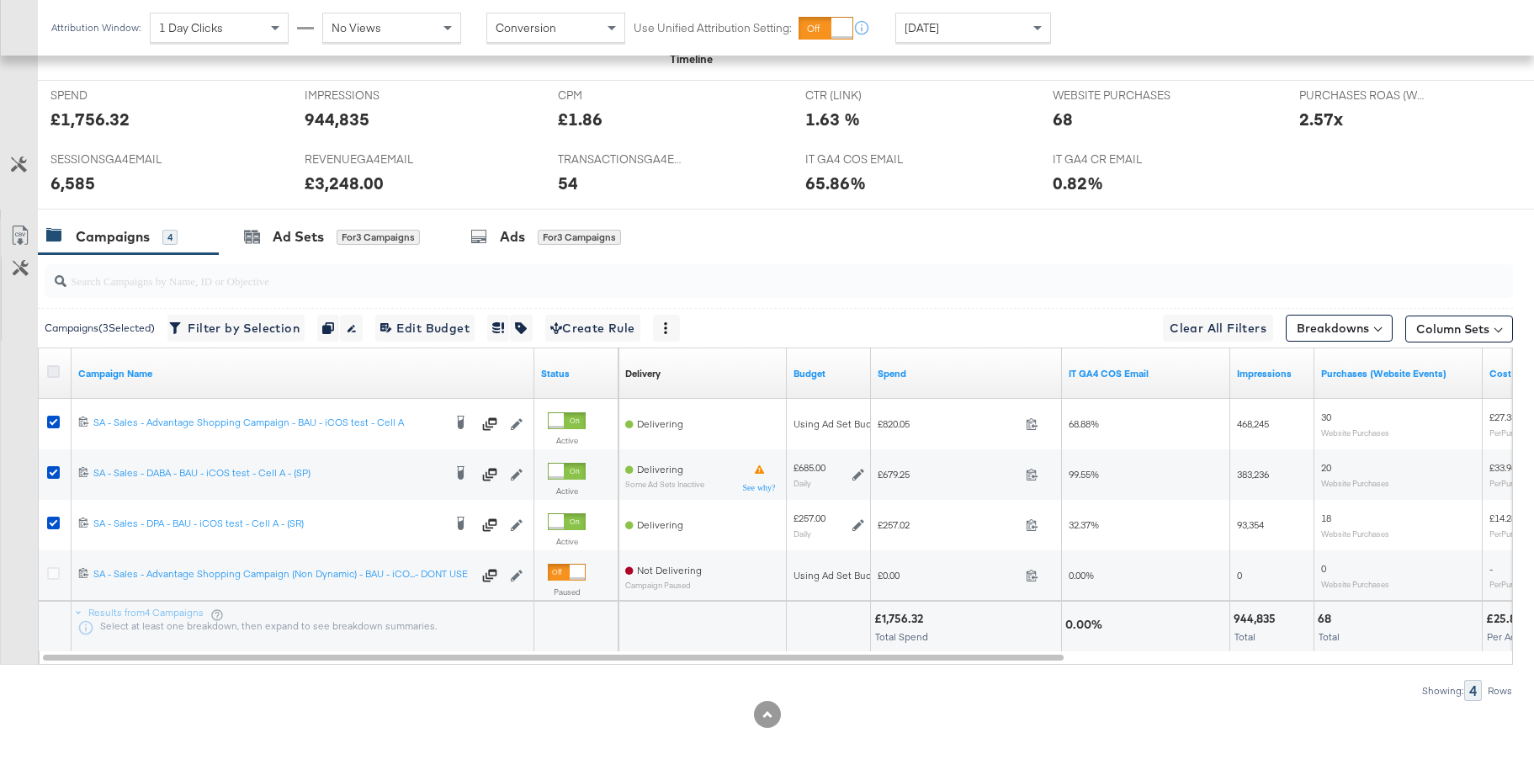
click at [50, 371] on icon at bounding box center [53, 371] width 13 height 13
click at [0, 0] on input "checkbox" at bounding box center [0, 0] width 0 height 0
click at [50, 371] on icon at bounding box center [53, 371] width 13 height 13
click at [0, 0] on input "checkbox" at bounding box center [0, 0] width 0 height 0
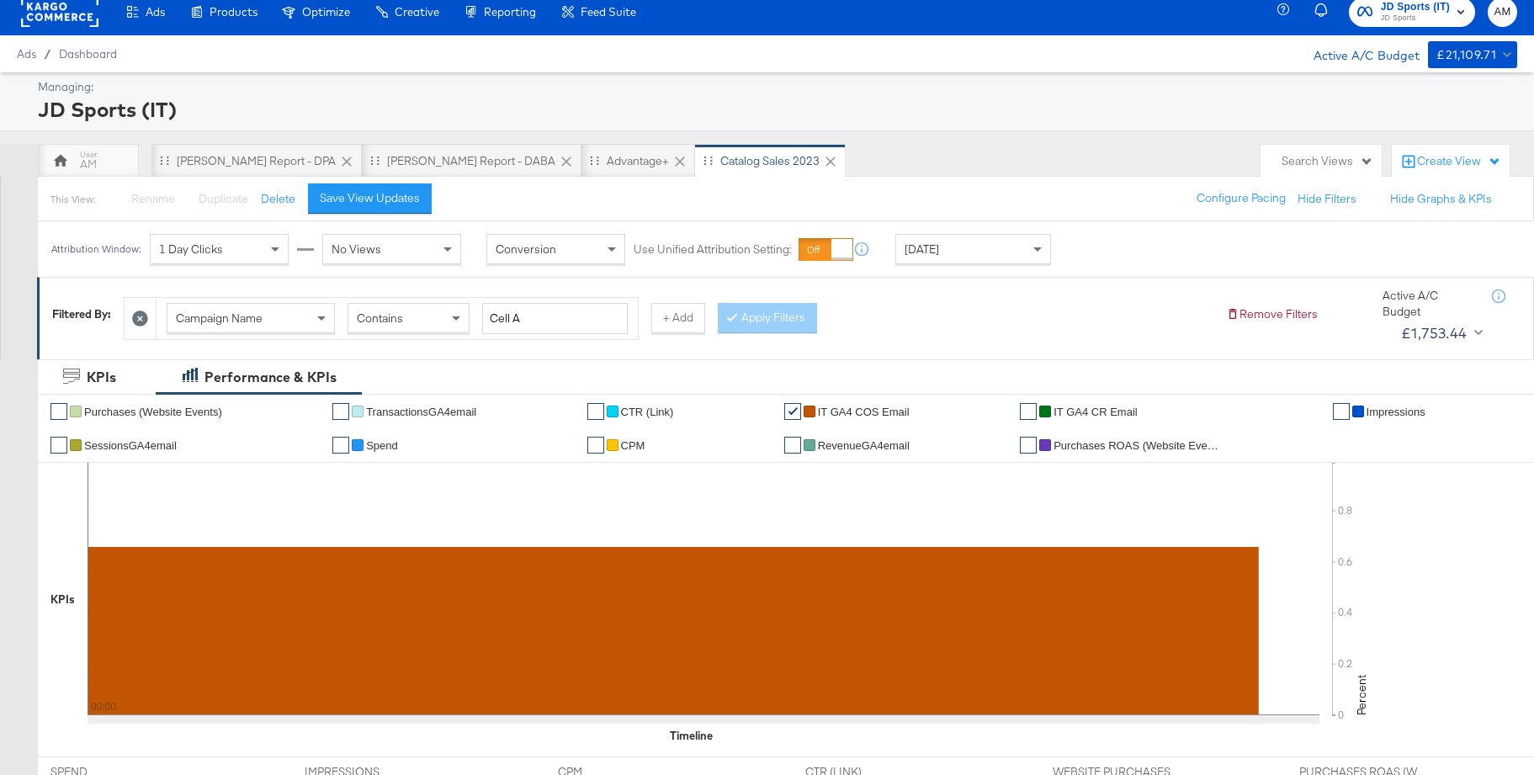
scroll to position [0, 0]
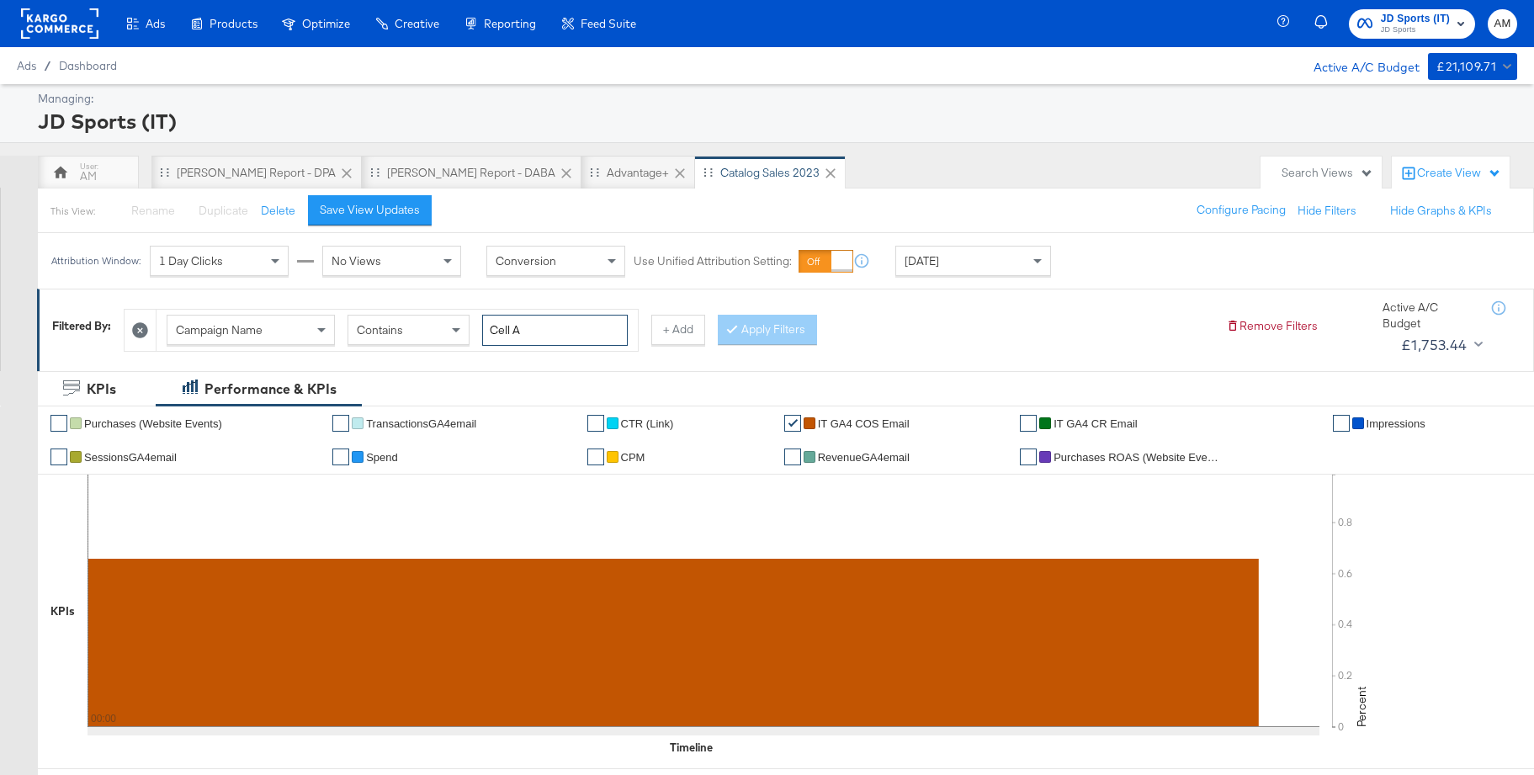
click at [545, 333] on input "Cell A" at bounding box center [555, 330] width 146 height 31
type input "Cell B"
click at [731, 327] on icon at bounding box center [732, 328] width 5 height 10
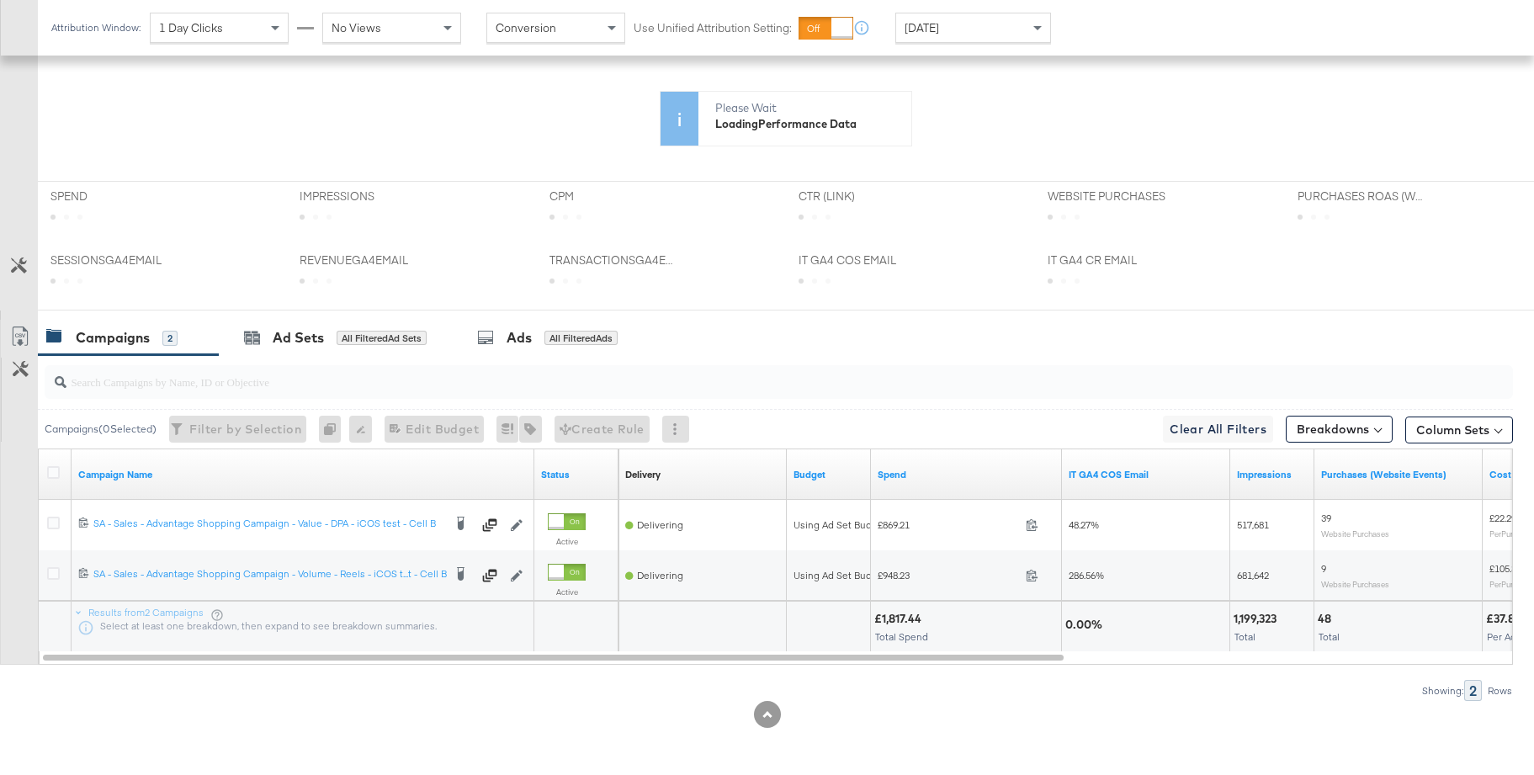
scroll to position [587, 0]
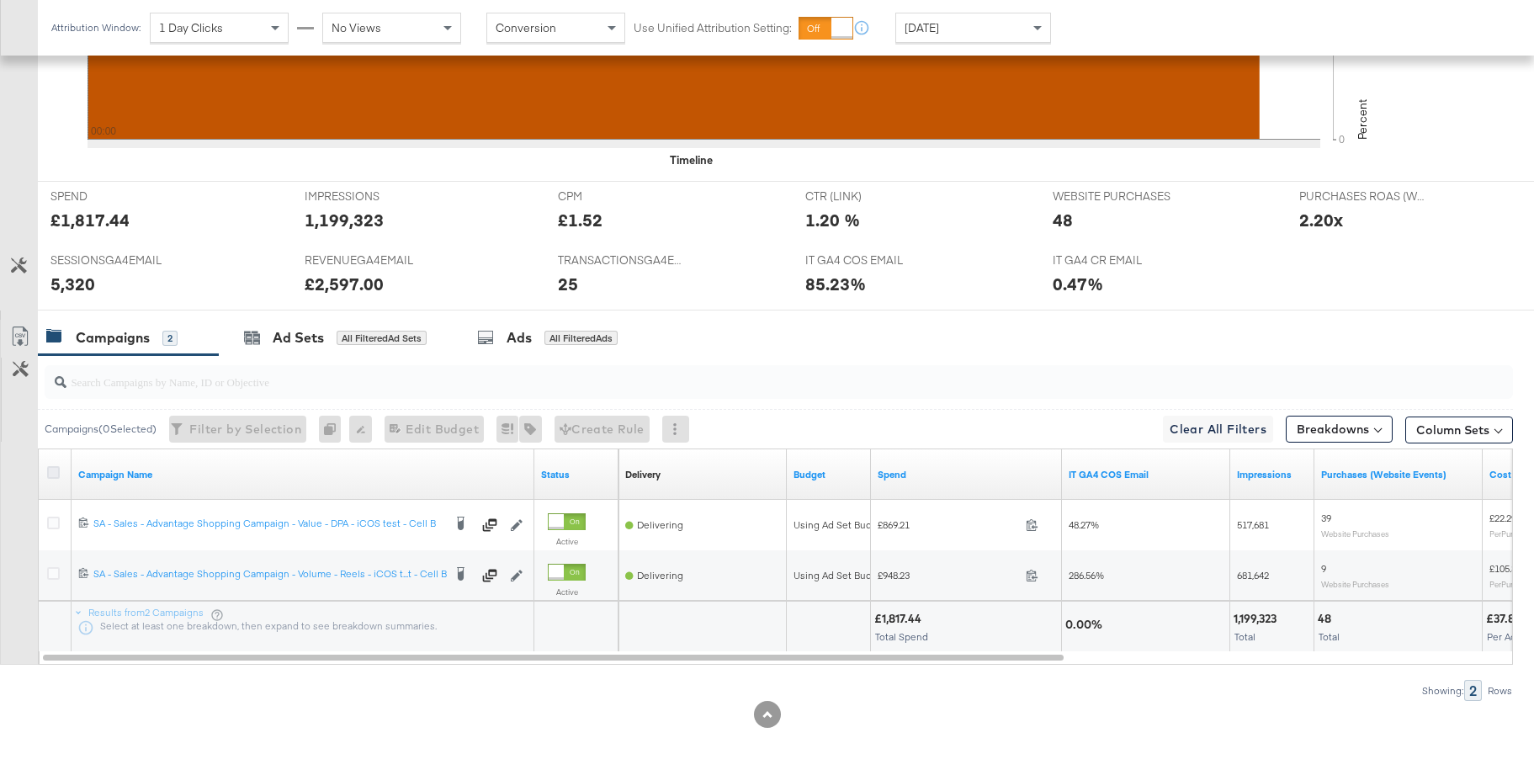
click at [51, 474] on icon at bounding box center [53, 472] width 13 height 13
click at [0, 0] on input "checkbox" at bounding box center [0, 0] width 0 height 0
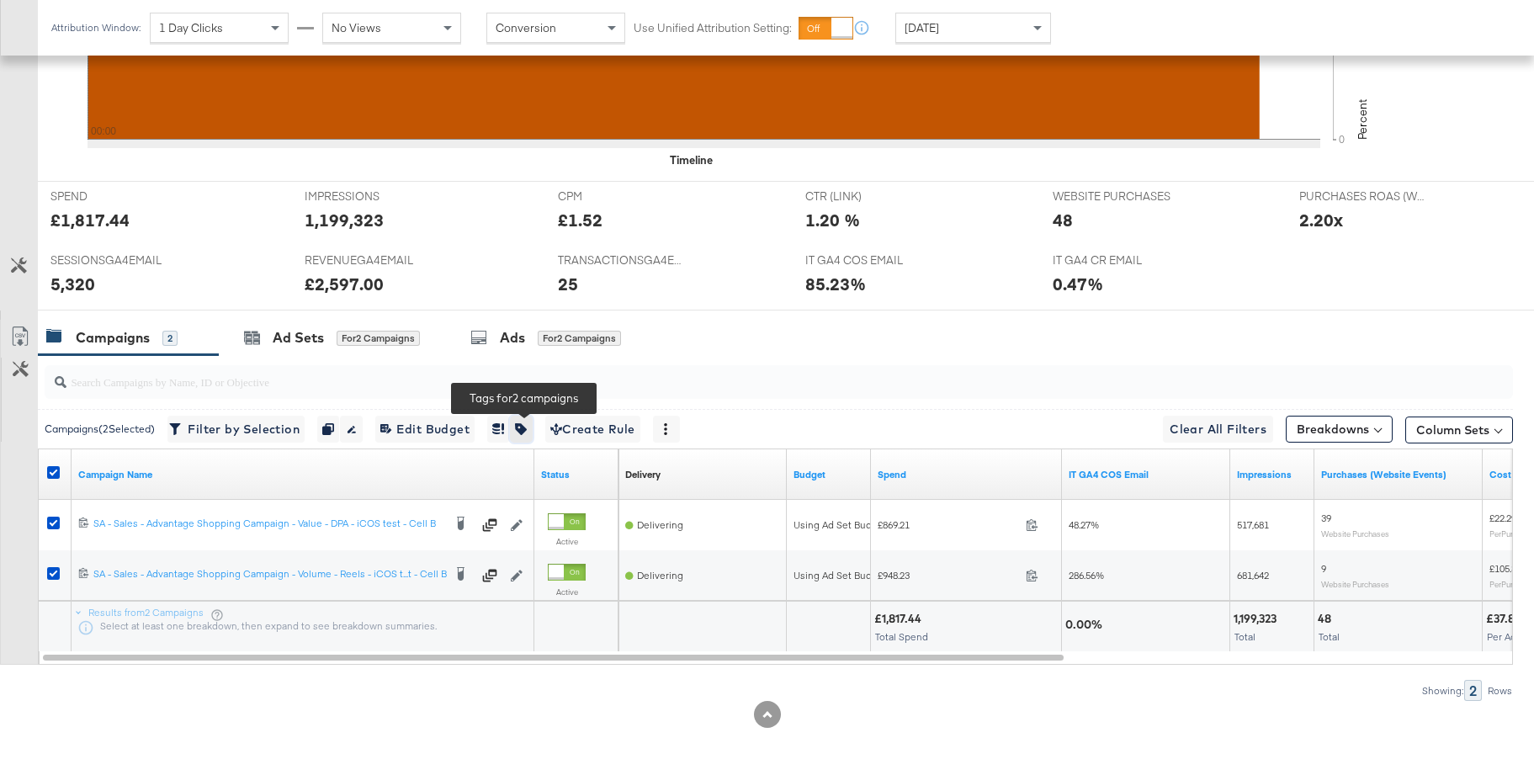
click at [532, 436] on button "button" at bounding box center [521, 429] width 22 height 27
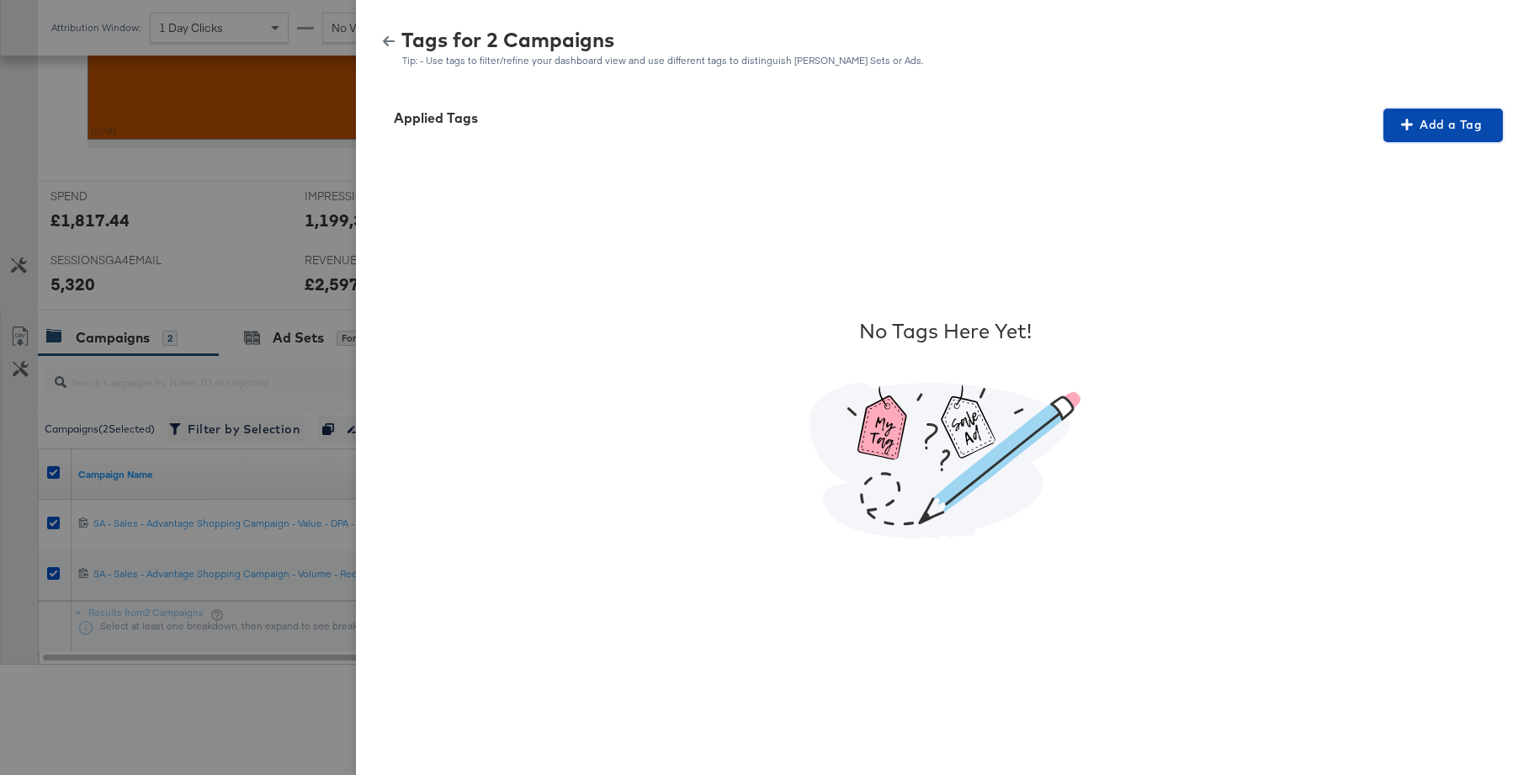
click at [1211, 133] on span "Add a Tag" at bounding box center [1443, 124] width 106 height 21
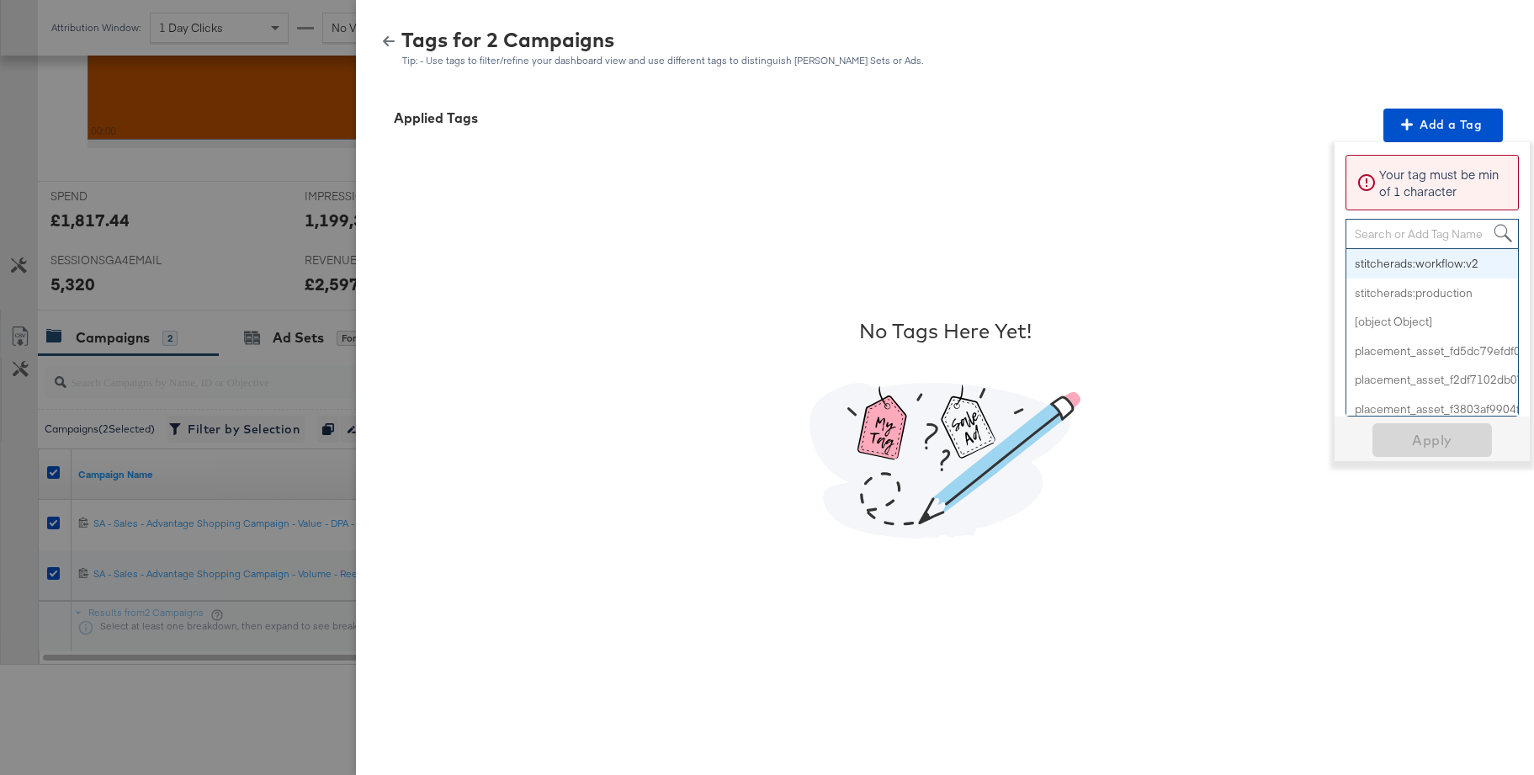
click at [1211, 231] on div "Search or Add Tag Name" at bounding box center [1433, 234] width 172 height 29
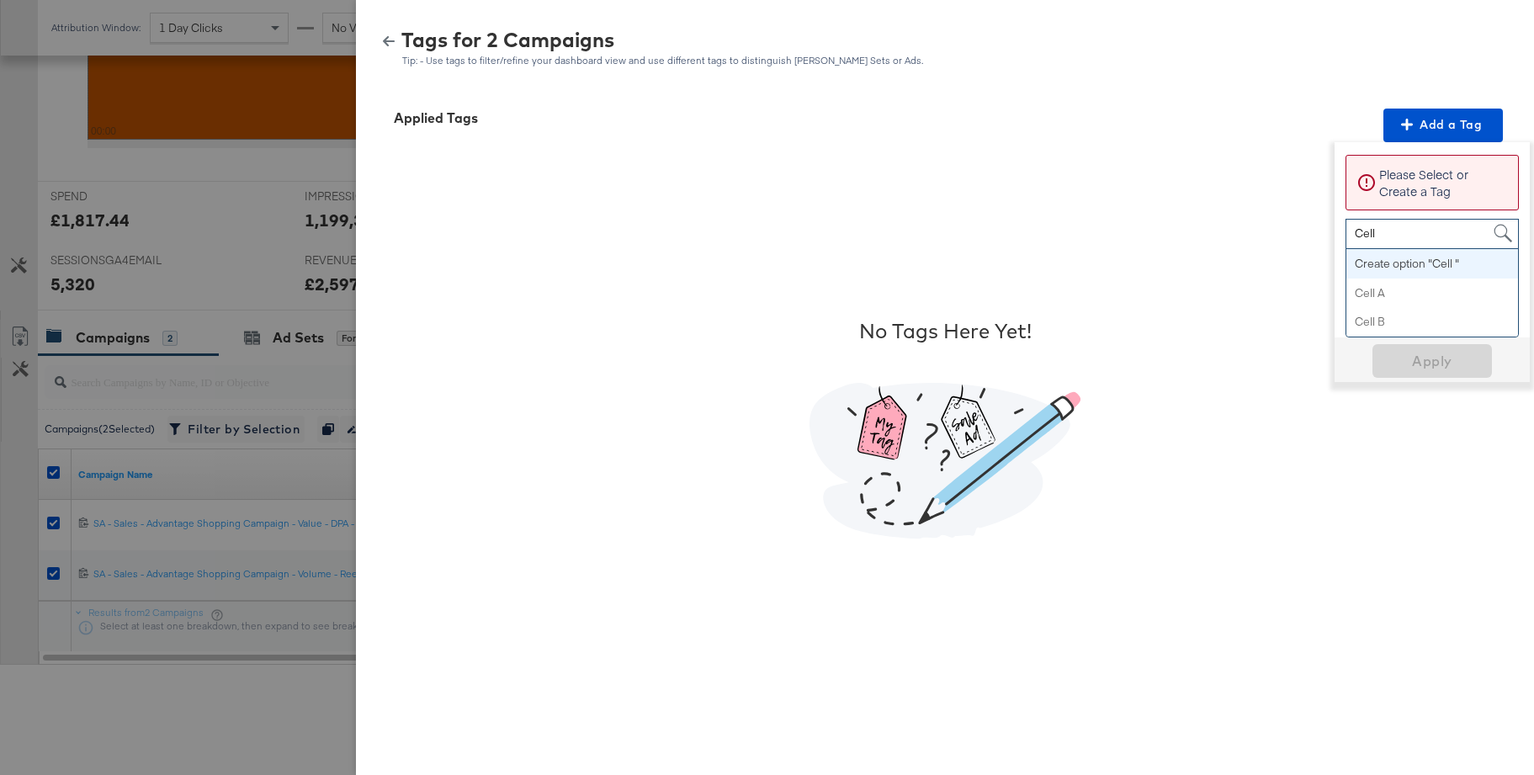
type input "Cell B"
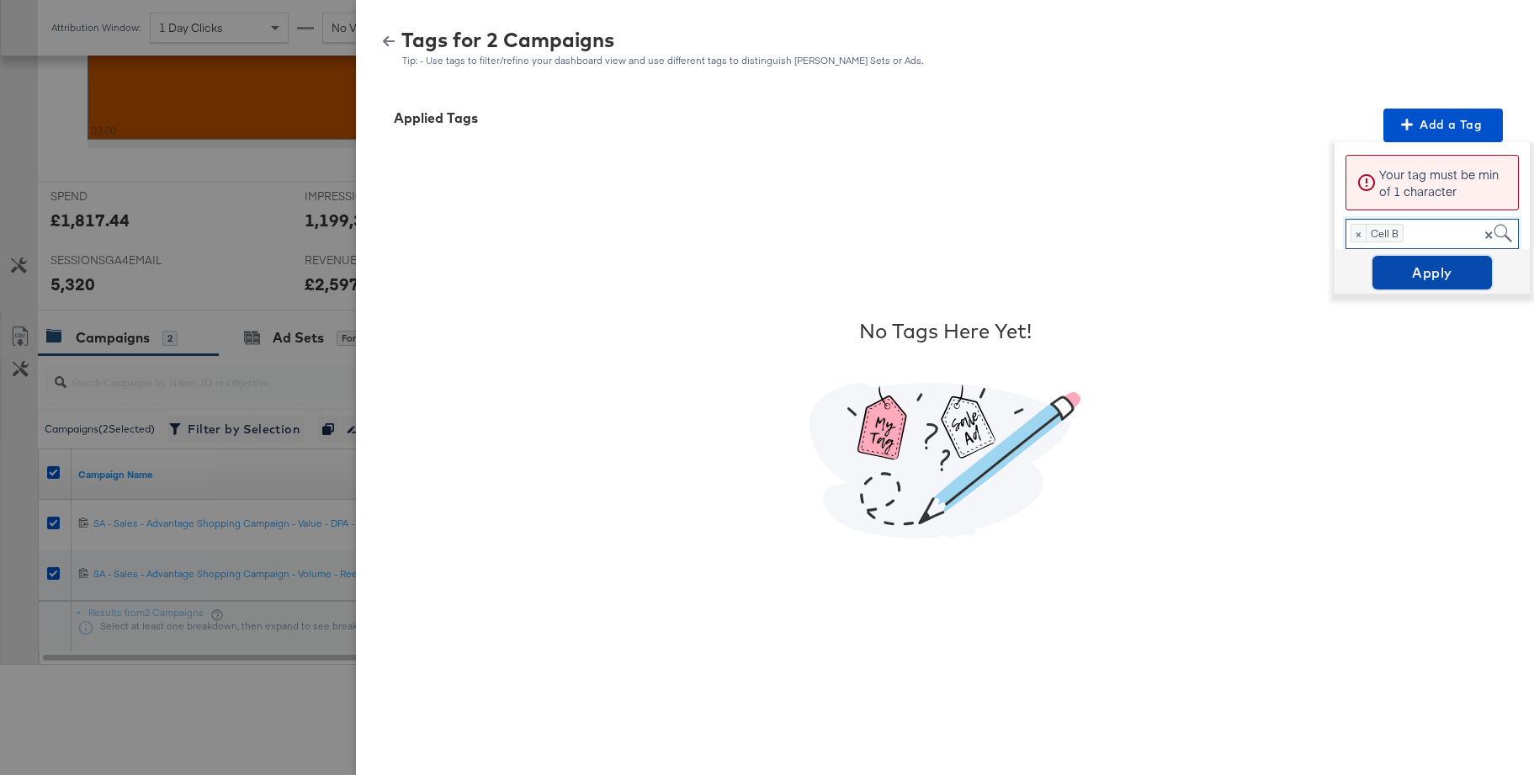
click at [1211, 272] on span "Apply" at bounding box center [1432, 273] width 106 height 24
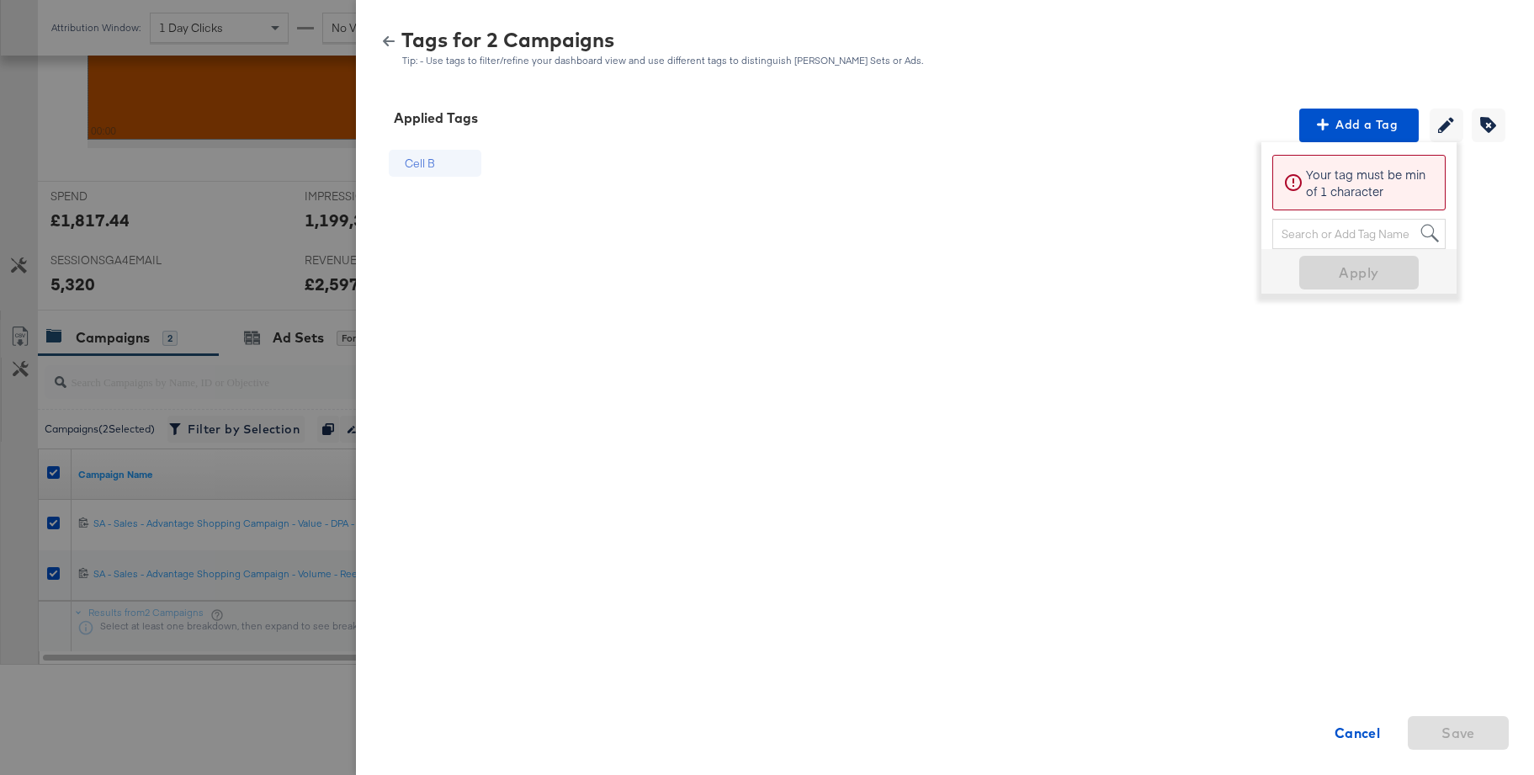
click at [385, 41] on icon "button" at bounding box center [389, 41] width 12 height 10
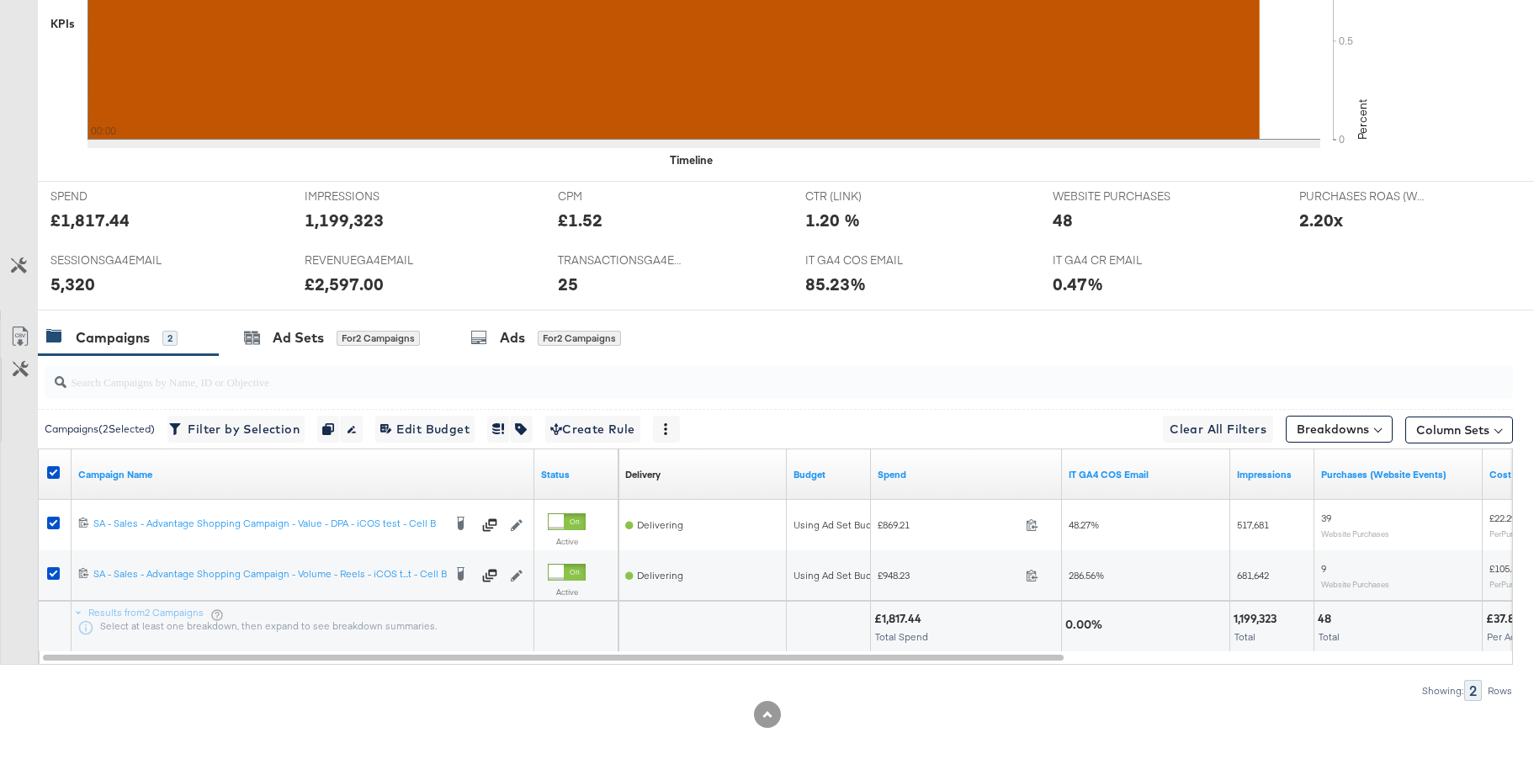
scroll to position [0, 0]
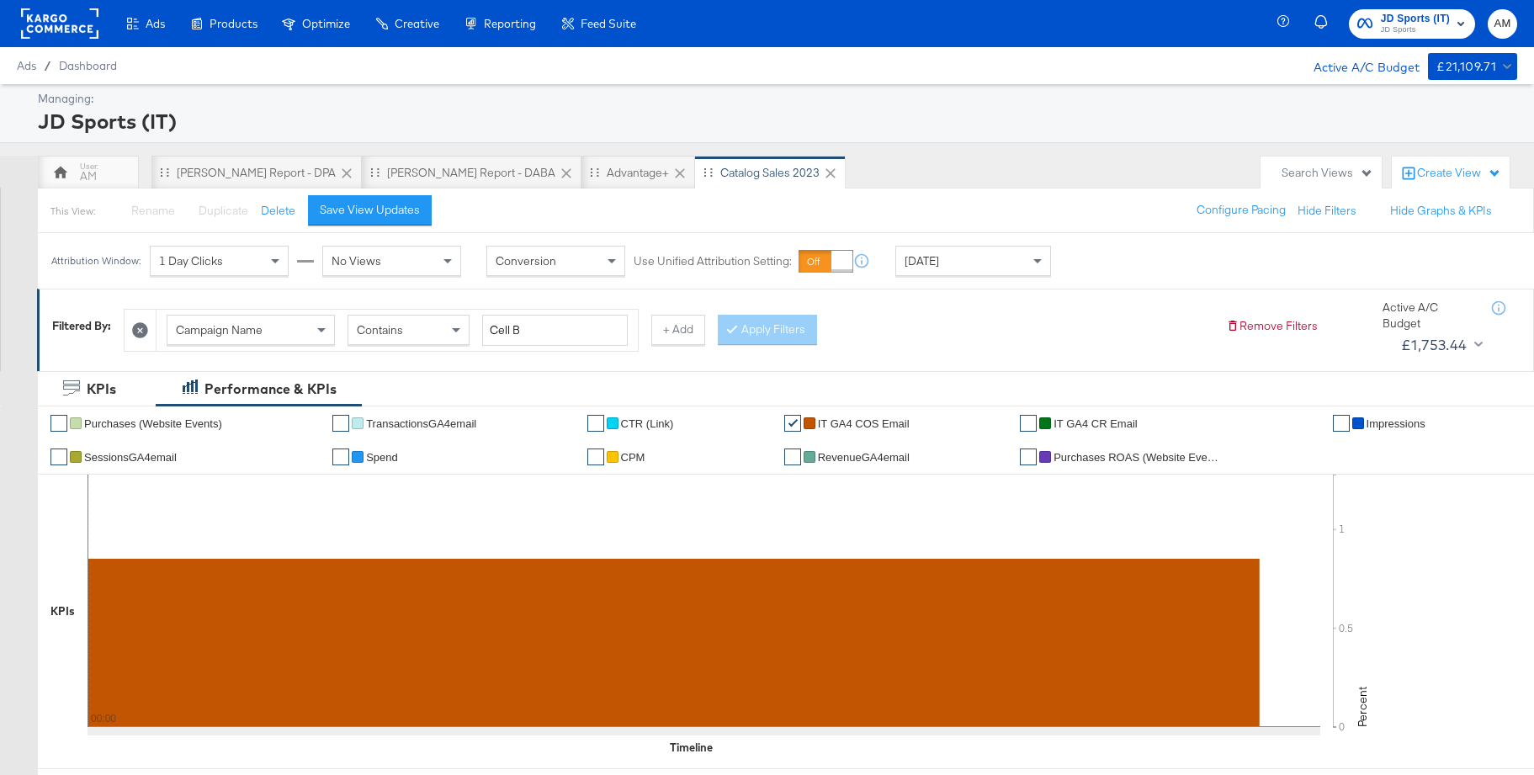
click at [1211, 175] on div "Create View" at bounding box center [1459, 173] width 84 height 17
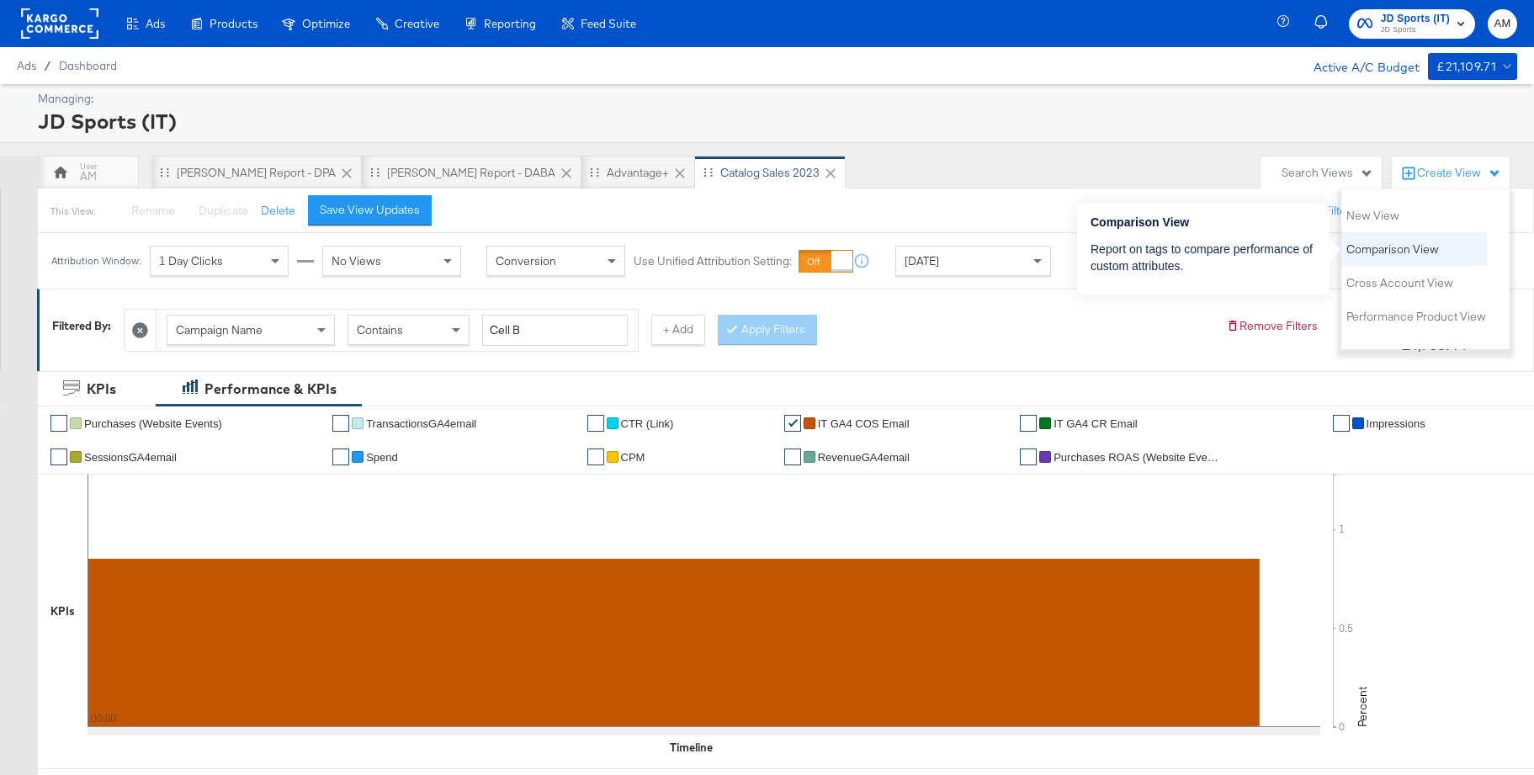
click at [1211, 247] on span "Comparison View" at bounding box center [1393, 250] width 93 height 16
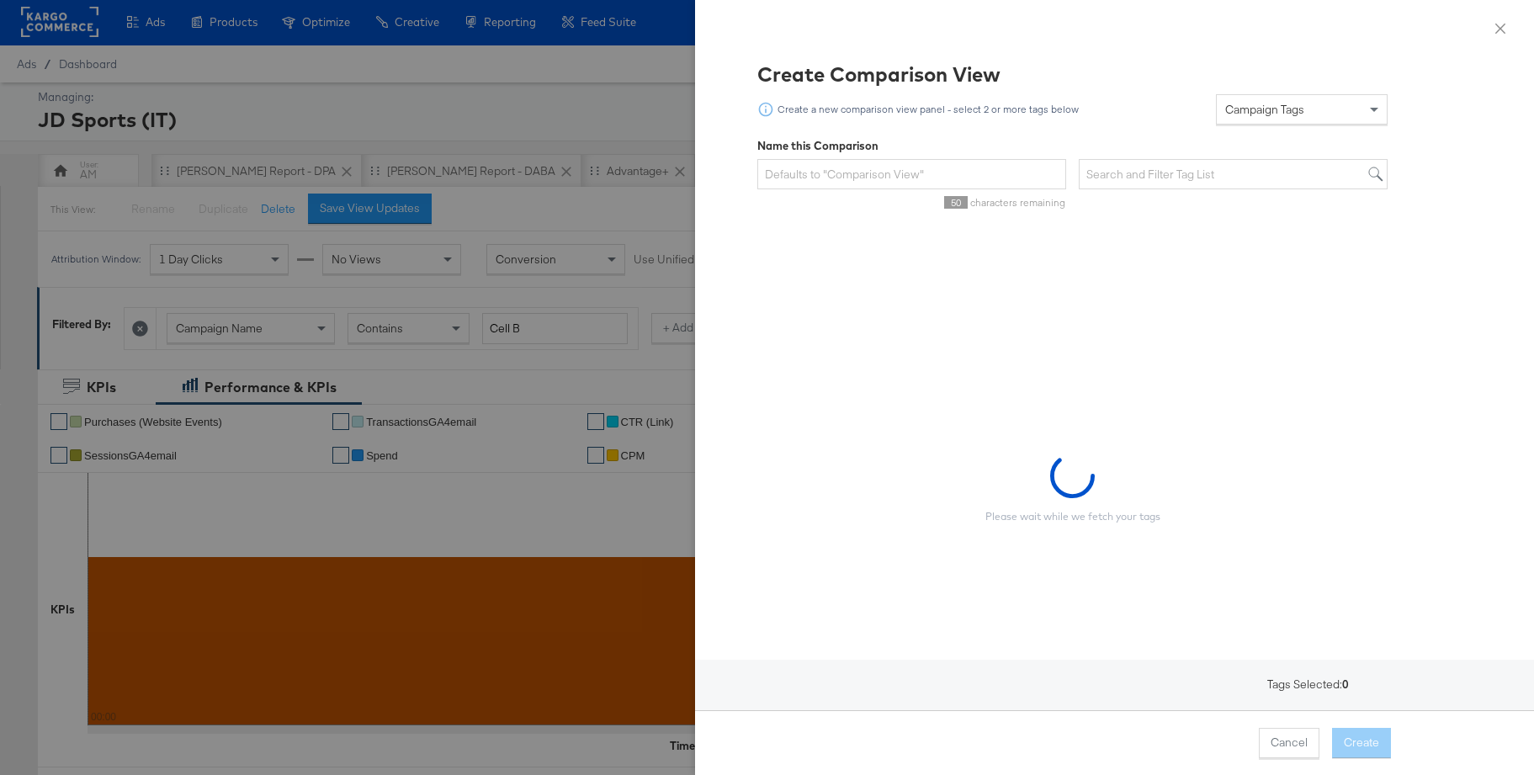
scroll to position [3, 0]
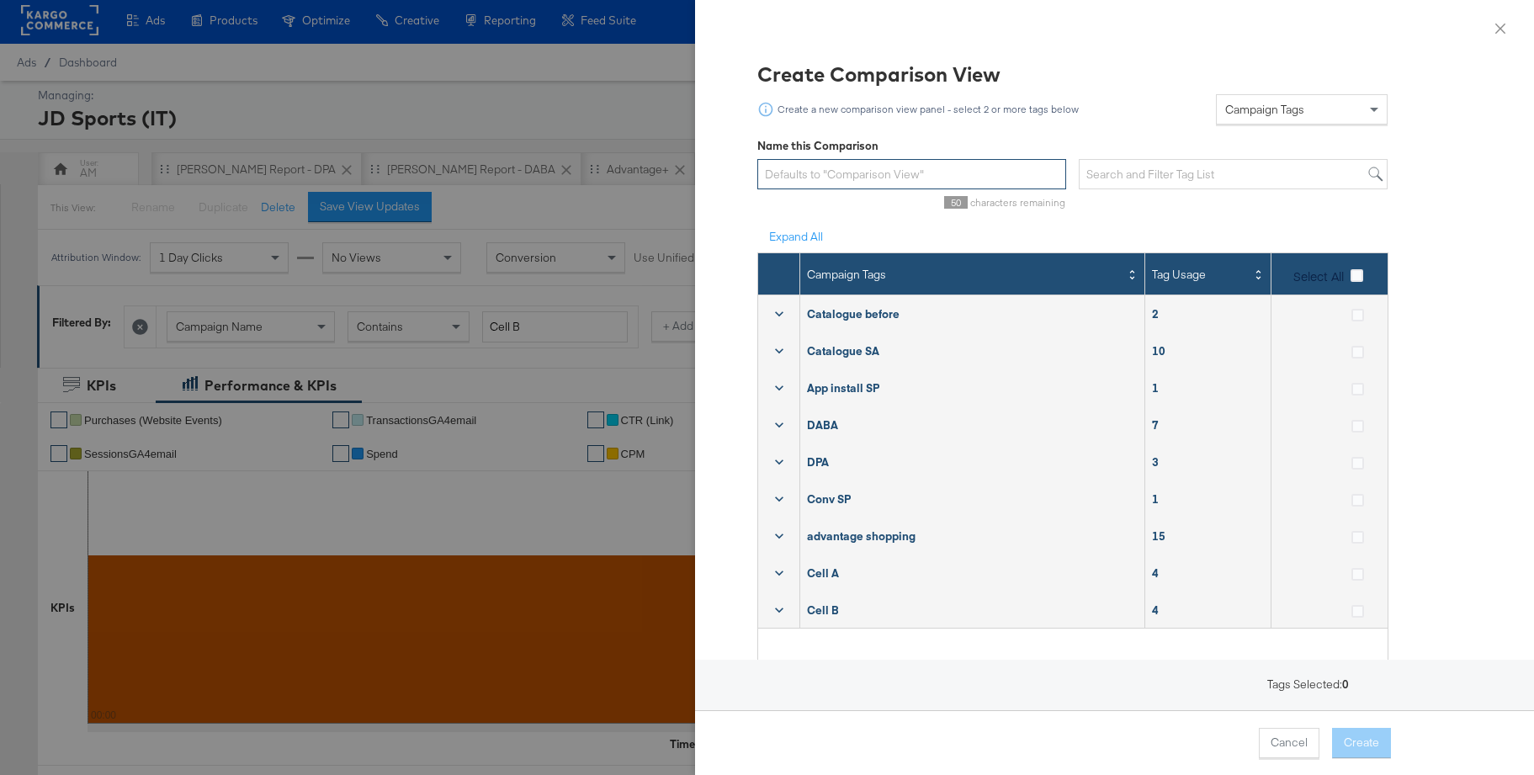
click at [869, 179] on input "text" at bounding box center [912, 174] width 309 height 31
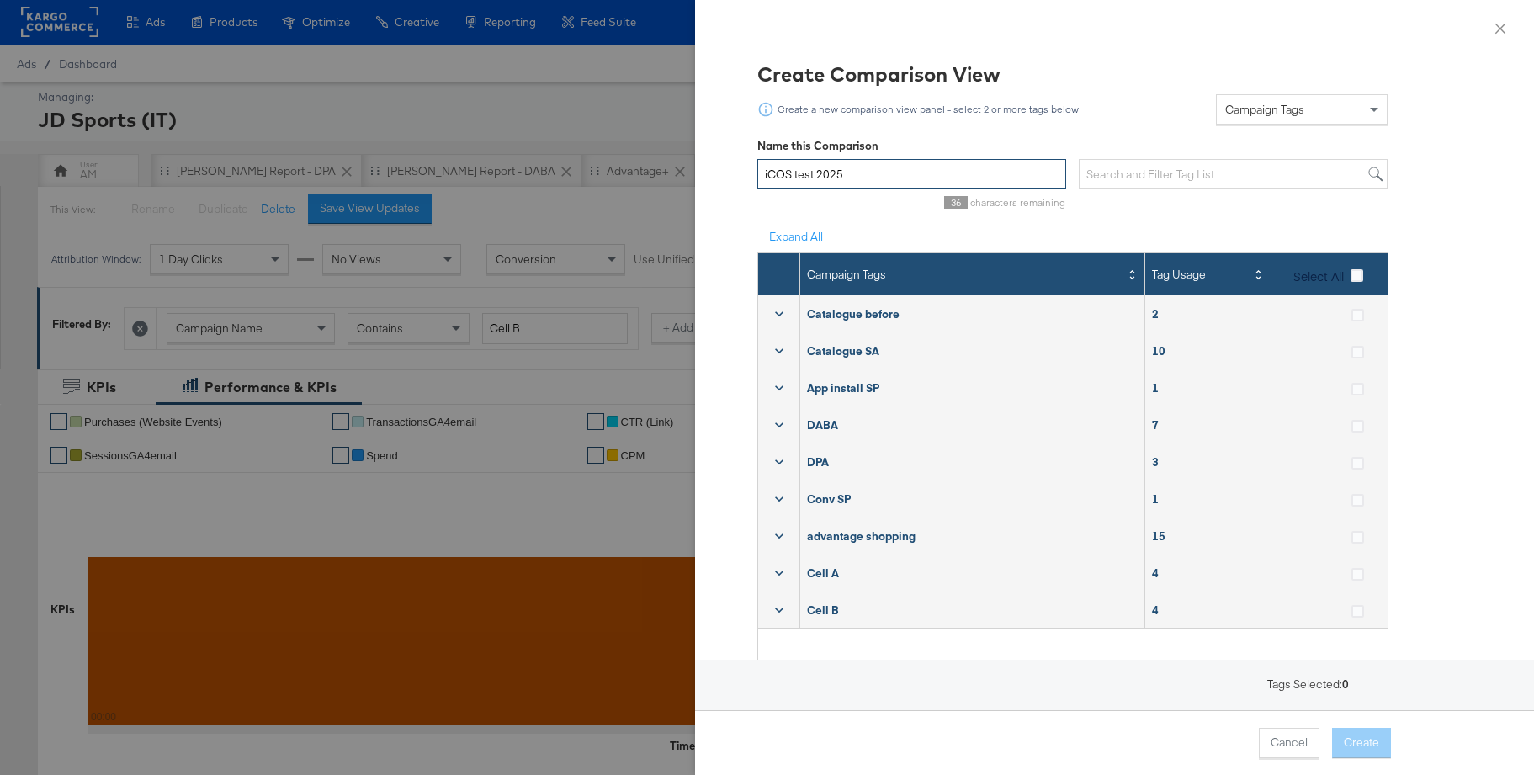
scroll to position [64, 0]
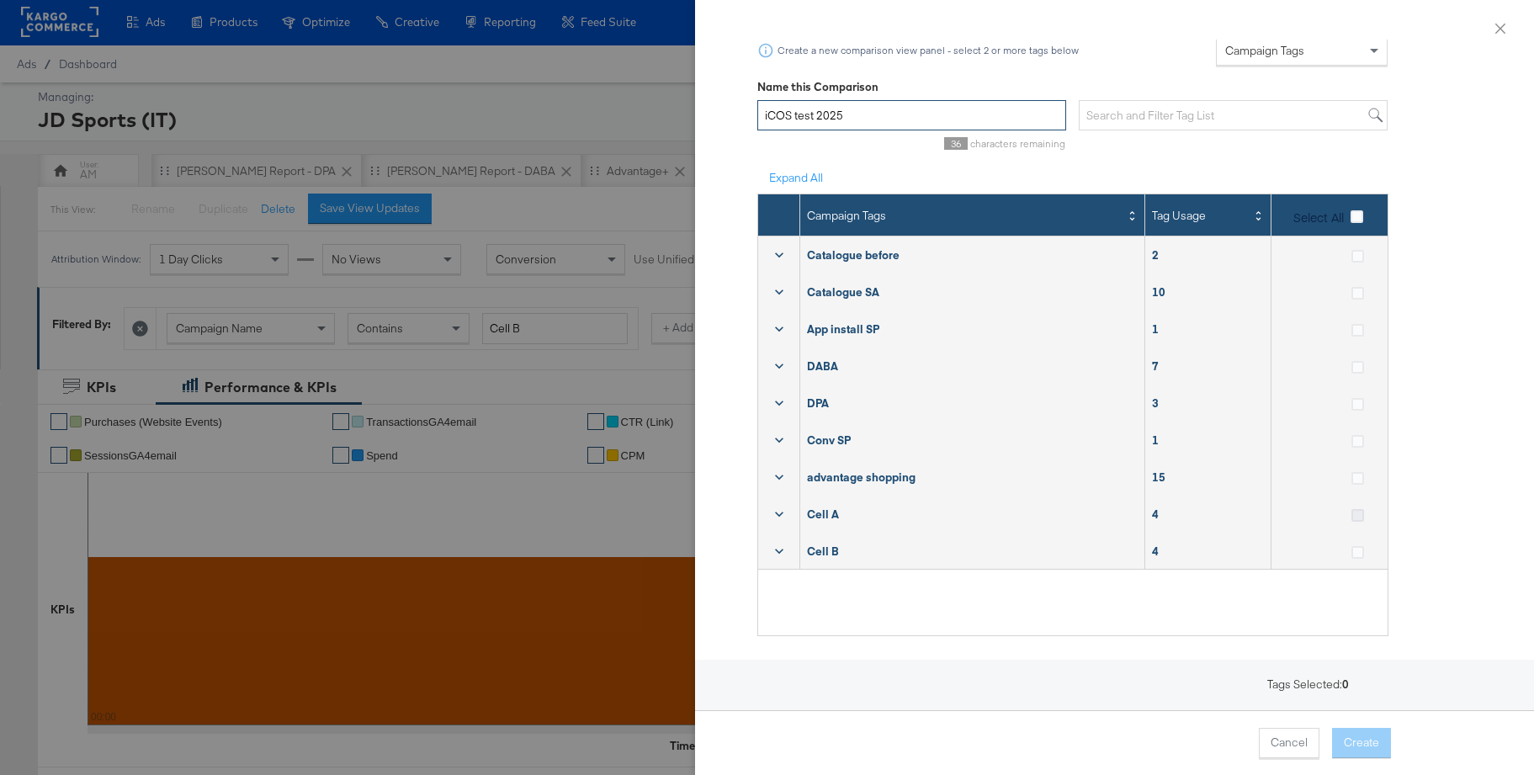
type input "iCOS test 2025"
click at [1211, 514] on icon at bounding box center [1358, 515] width 13 height 13
click at [0, 0] on input "checkbox" at bounding box center [0, 0] width 0 height 0
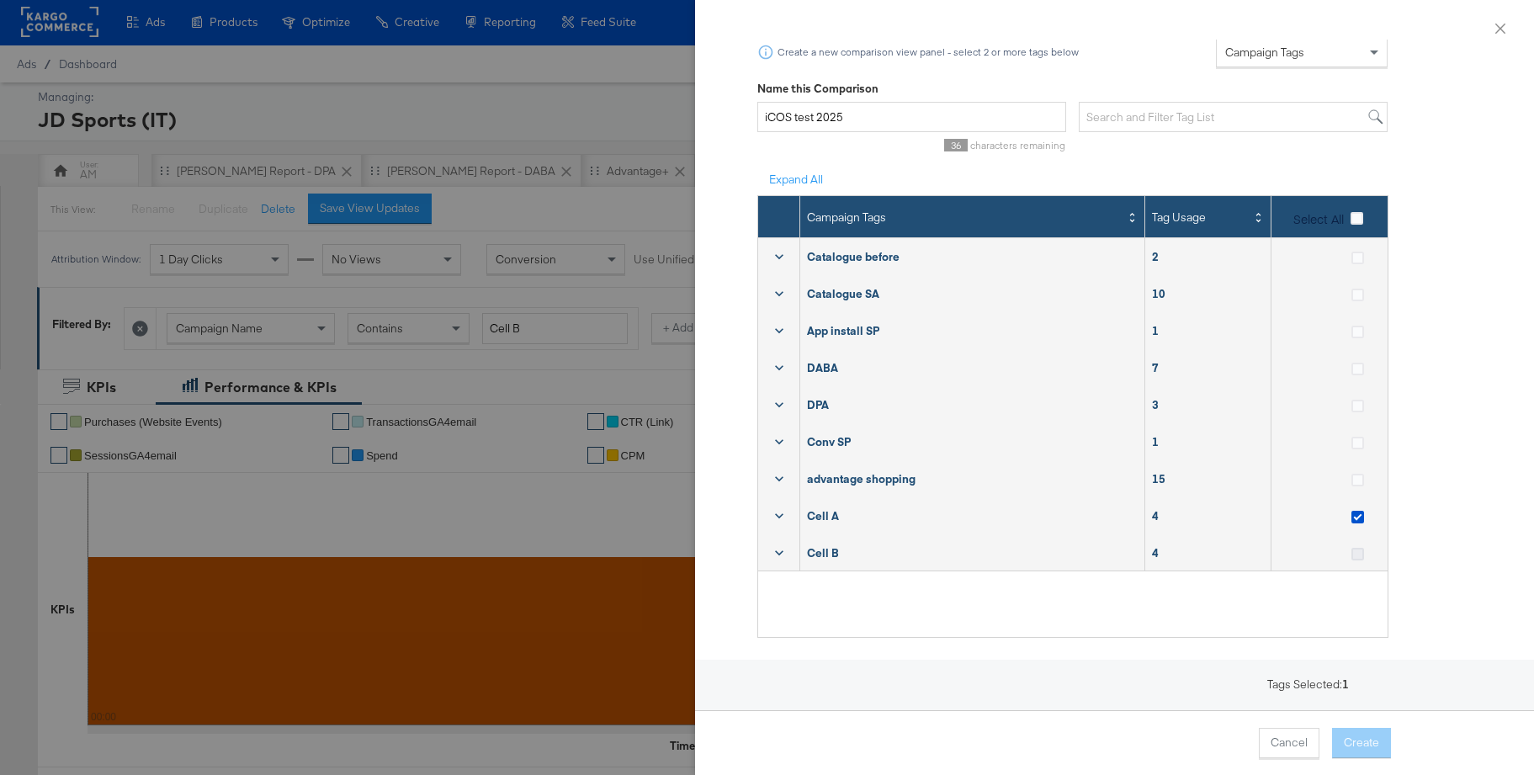
click at [1211, 550] on icon at bounding box center [1358, 554] width 13 height 13
click at [0, 0] on input "checkbox" at bounding box center [0, 0] width 0 height 0
click at [1211, 654] on button "Create" at bounding box center [1361, 743] width 59 height 30
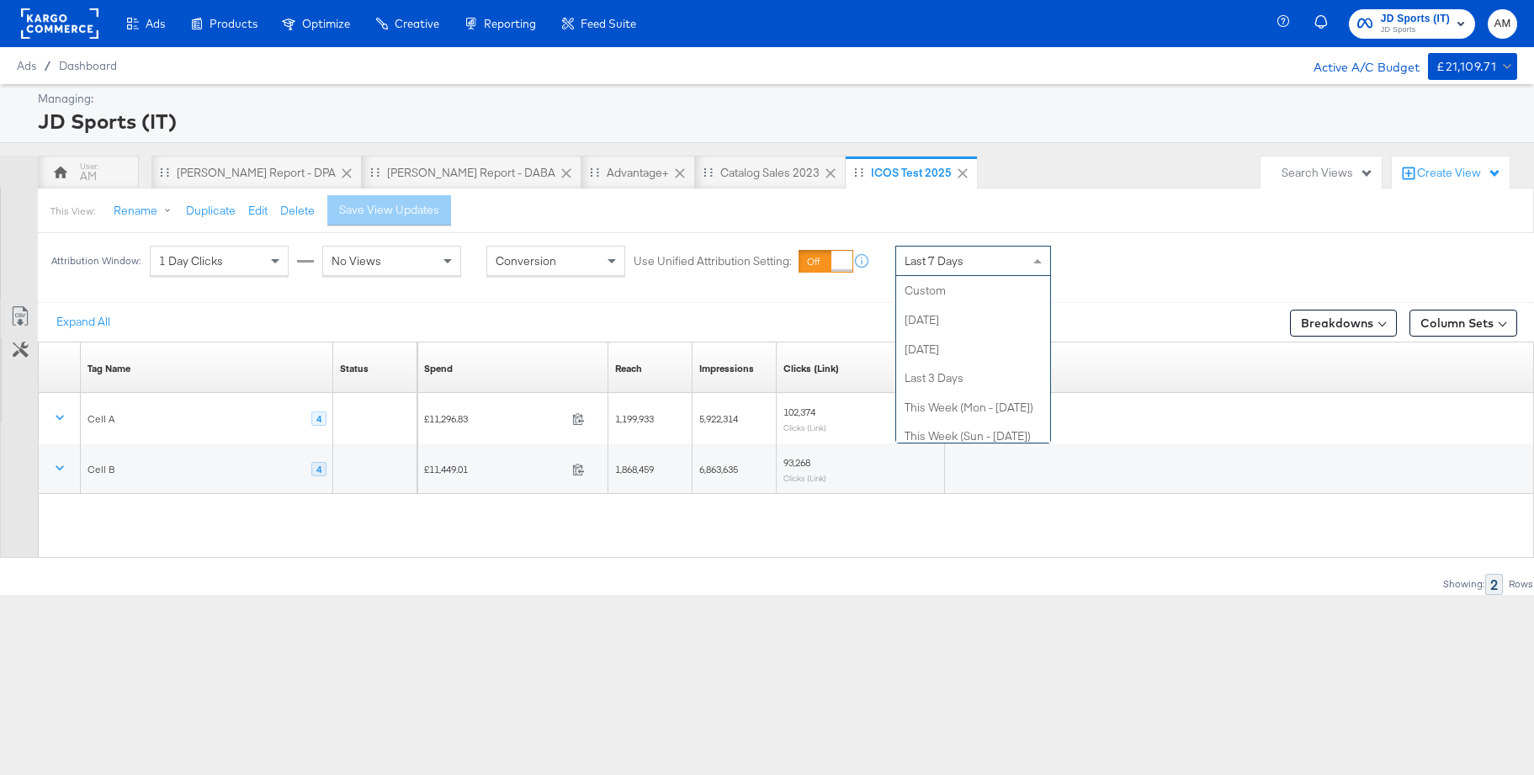
click at [951, 265] on span "Last 7 Days" at bounding box center [934, 260] width 59 height 15
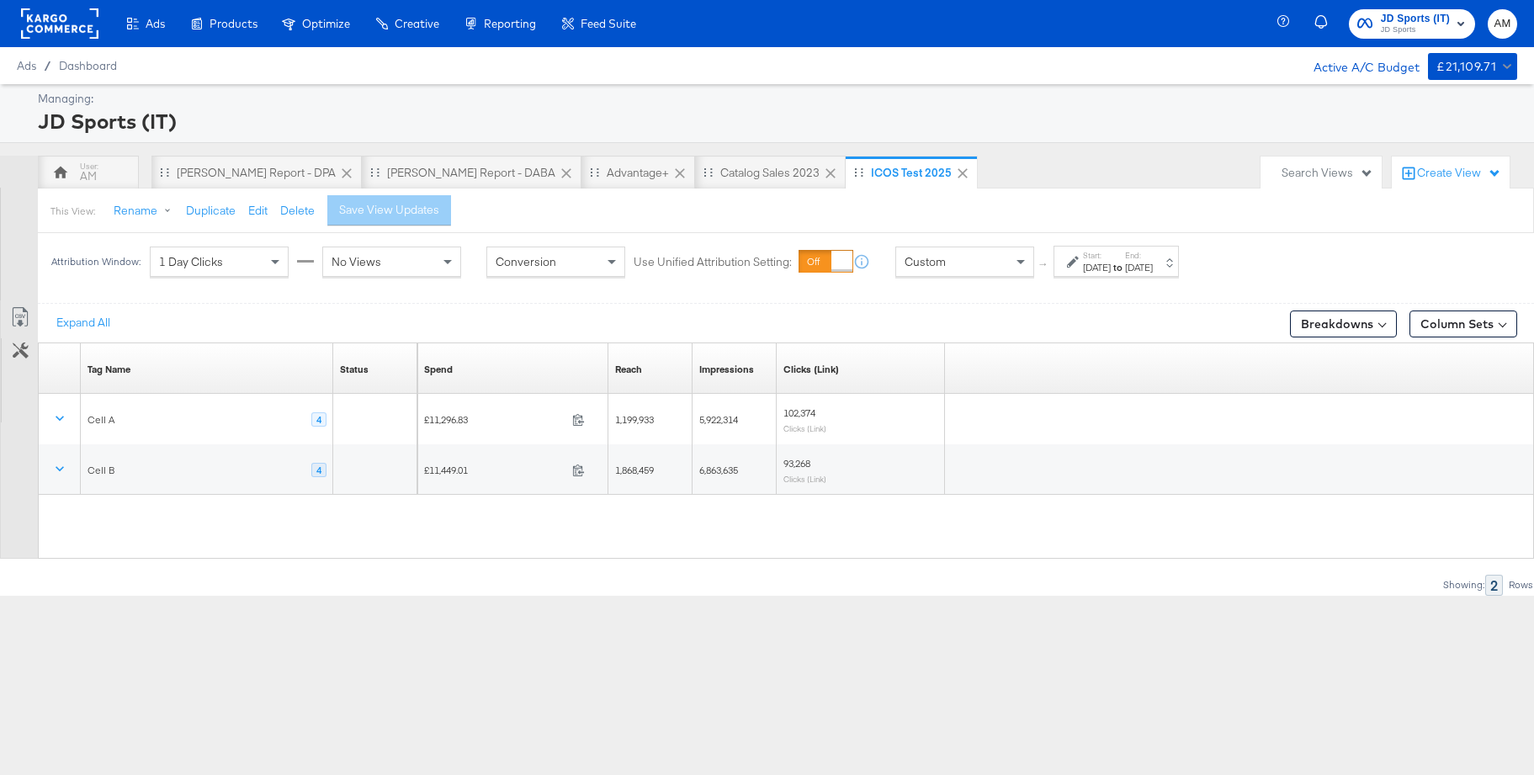
click at [1093, 268] on div "[DATE]" at bounding box center [1097, 267] width 28 height 13
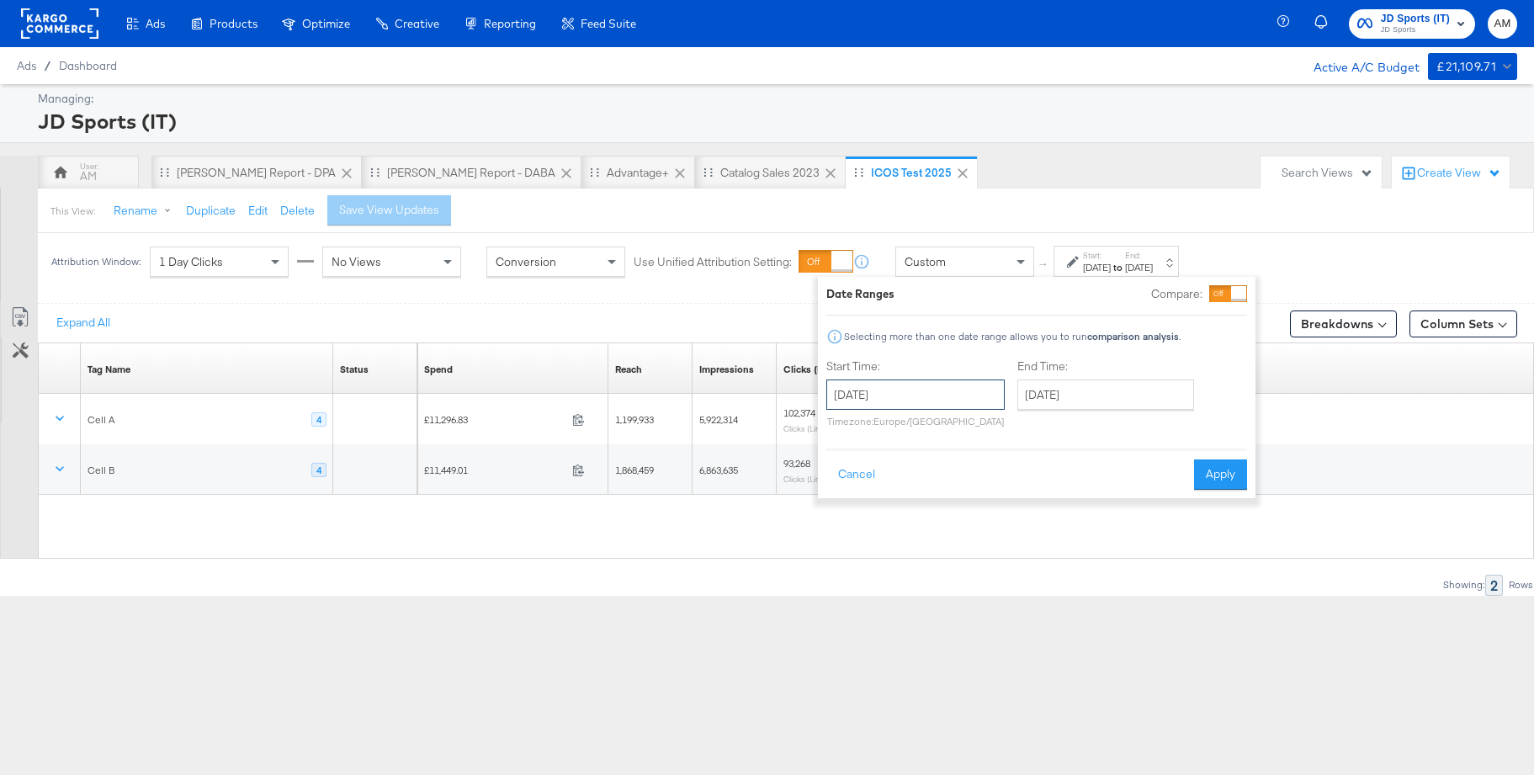
click at [867, 398] on input "[DATE]" at bounding box center [916, 395] width 178 height 30
click at [898, 483] on td "29" at bounding box center [903, 480] width 29 height 24
type input "July 29th 2025"
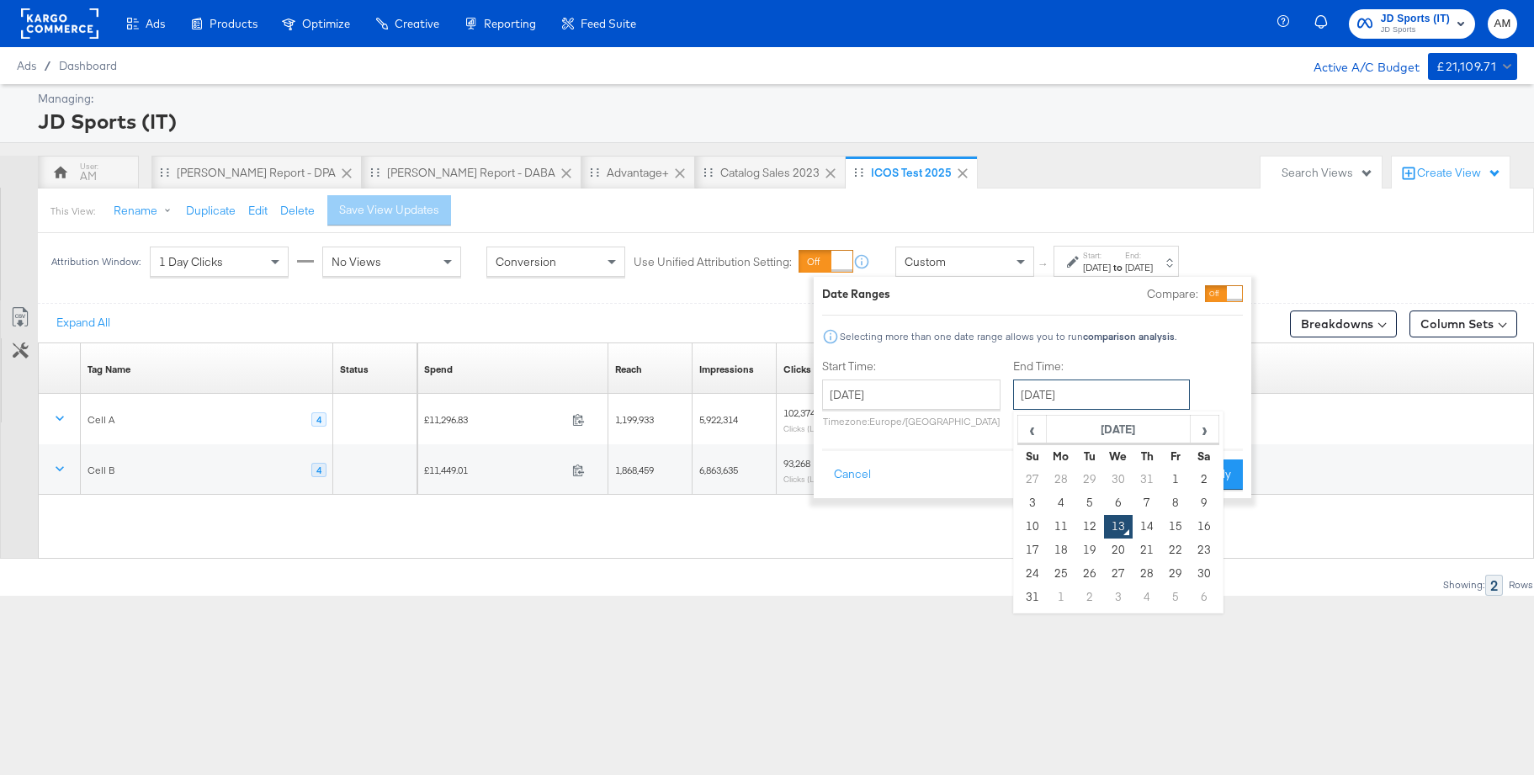
click at [1080, 395] on input "[DATE]" at bounding box center [1101, 395] width 177 height 30
drag, startPoint x: 1145, startPoint y: 526, endPoint x: 1187, endPoint y: 481, distance: 61.9
click at [1144, 525] on td "14" at bounding box center [1147, 527] width 29 height 24
type input "August 14th 2025"
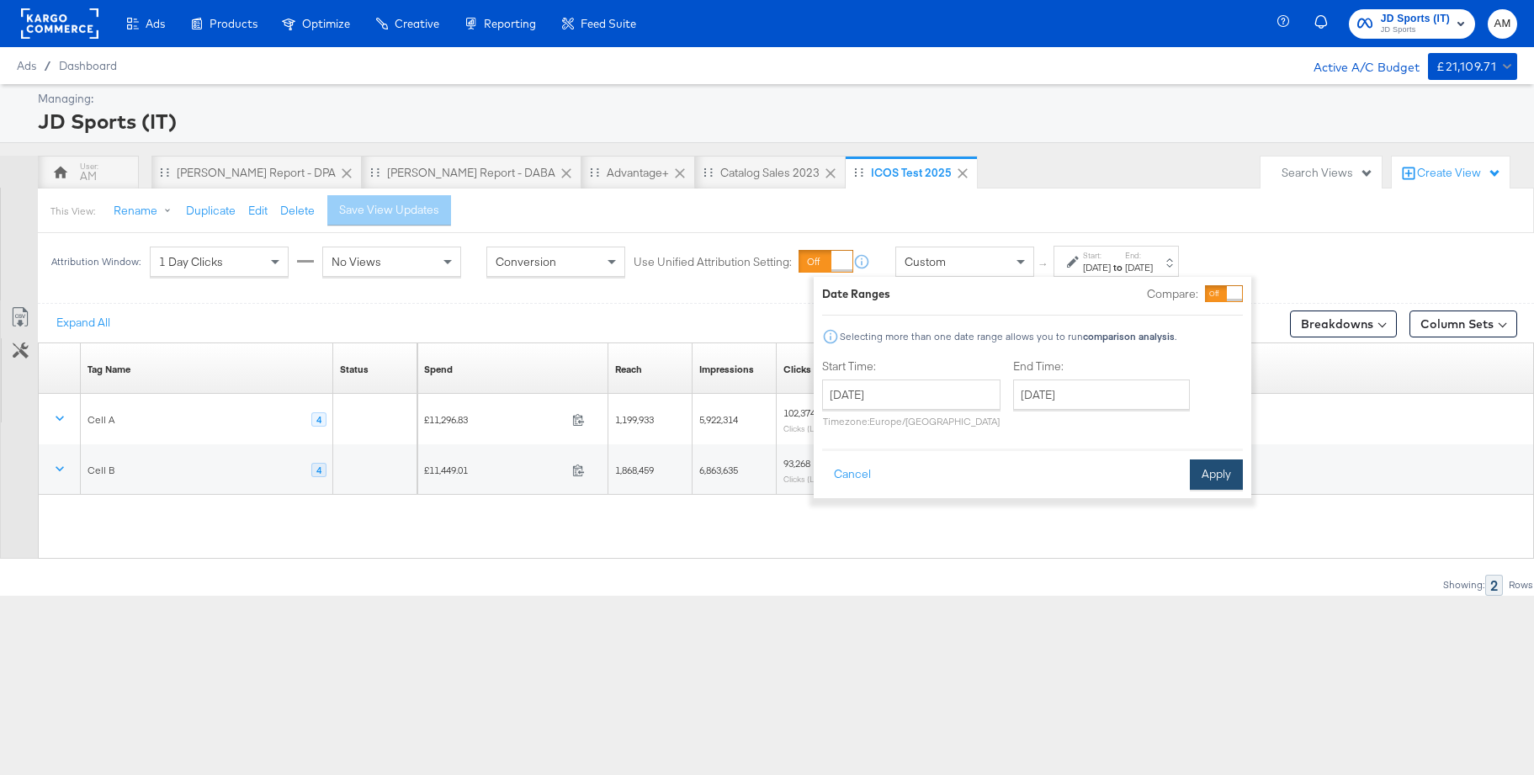
click at [1198, 470] on button "Apply" at bounding box center [1216, 475] width 53 height 30
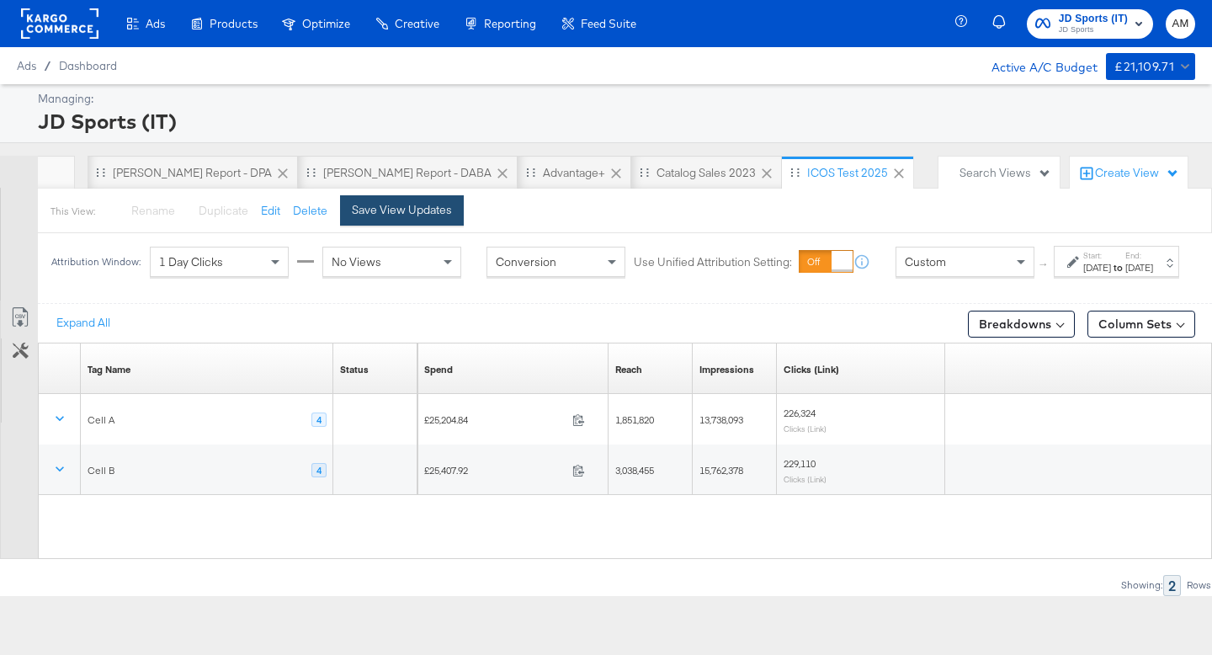
click at [388, 221] on button "Save View Updates" at bounding box center [402, 210] width 124 height 30
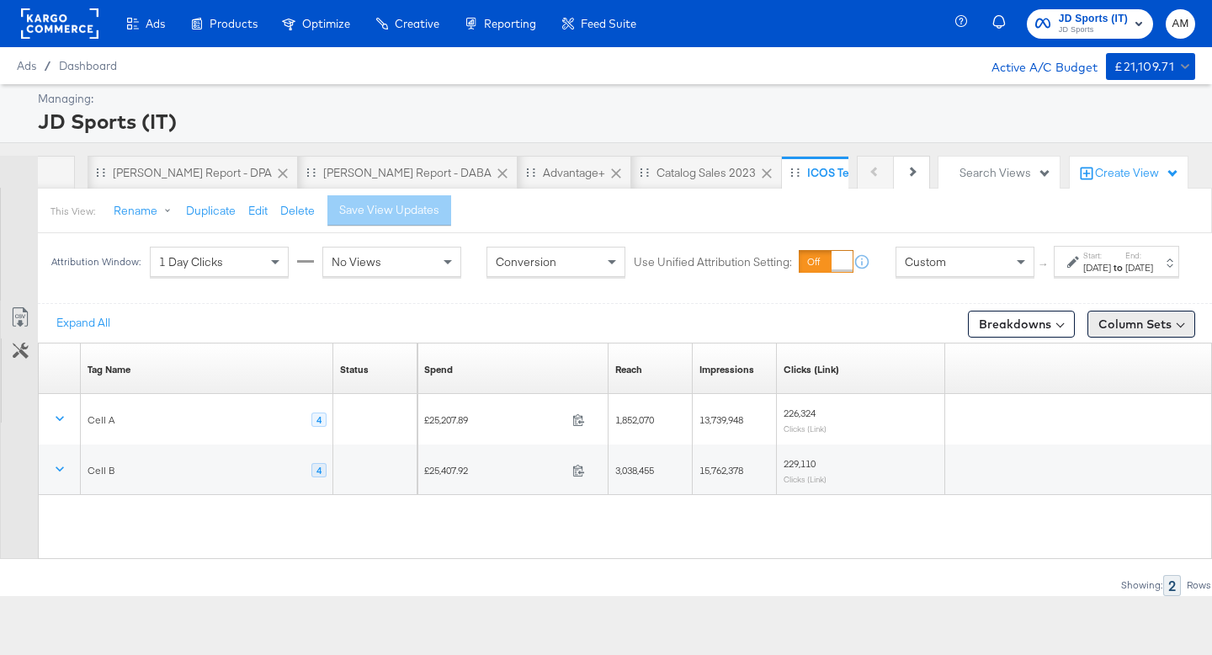
click at [1115, 338] on button "Column Sets" at bounding box center [1141, 324] width 108 height 27
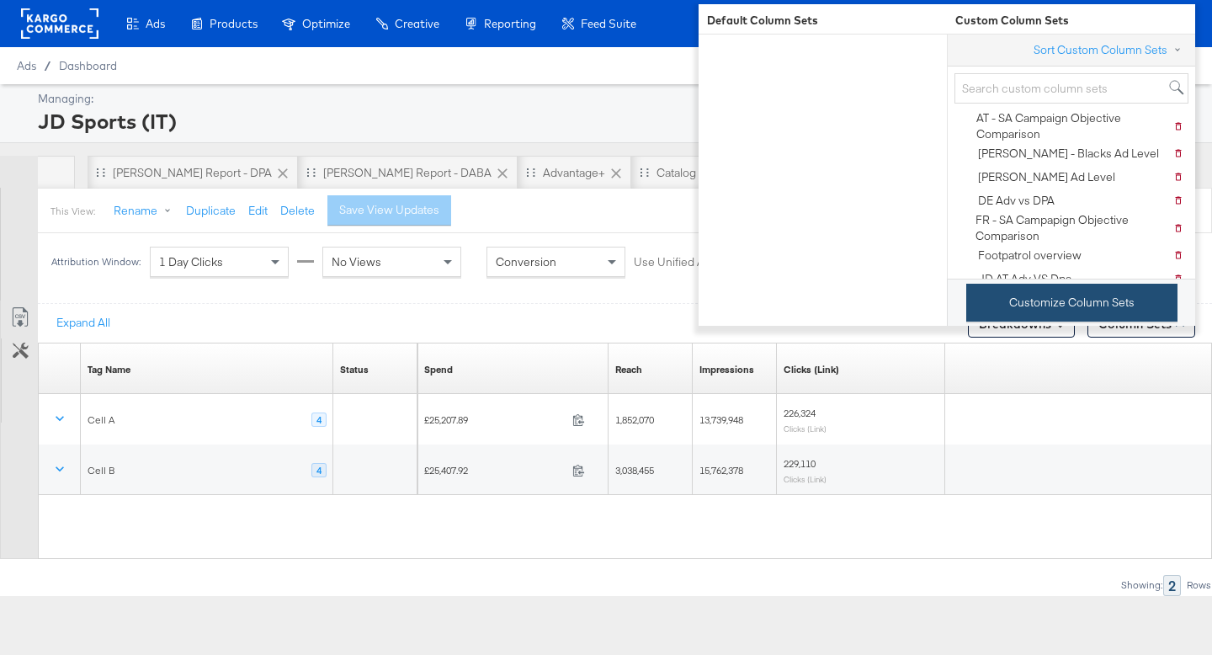
click at [1058, 300] on button "Customize Column Sets" at bounding box center [1071, 303] width 211 height 38
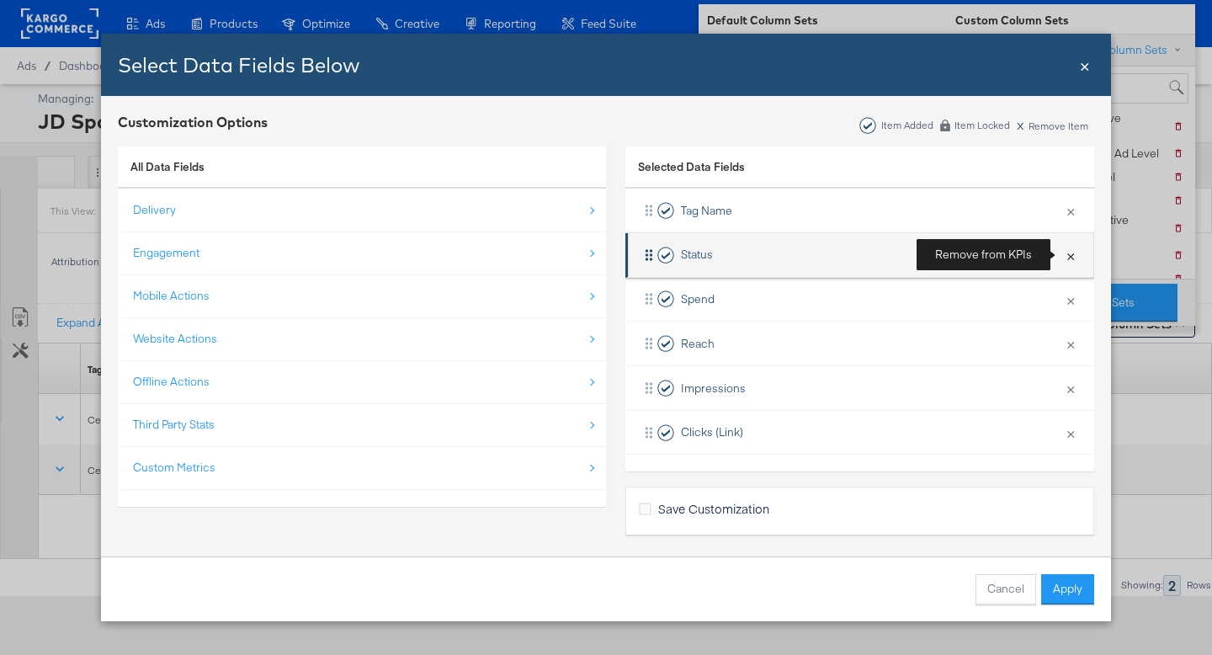
click at [1071, 258] on button "×" at bounding box center [1071, 254] width 22 height 35
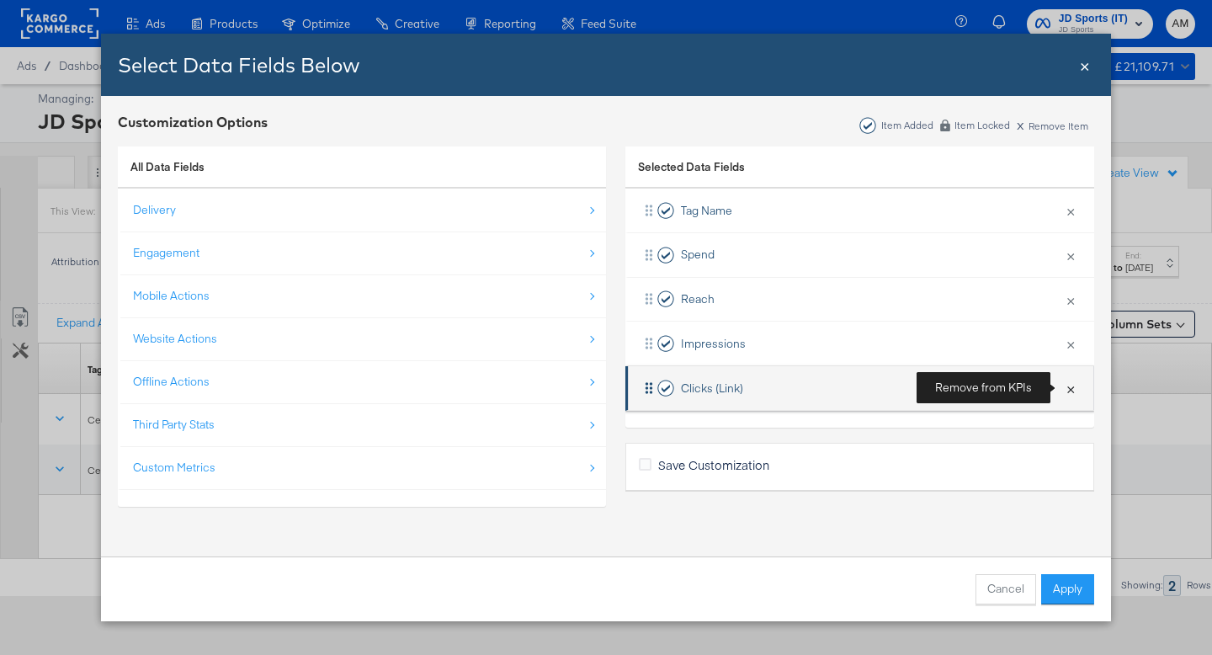
click at [1067, 386] on button "×" at bounding box center [1071, 387] width 22 height 35
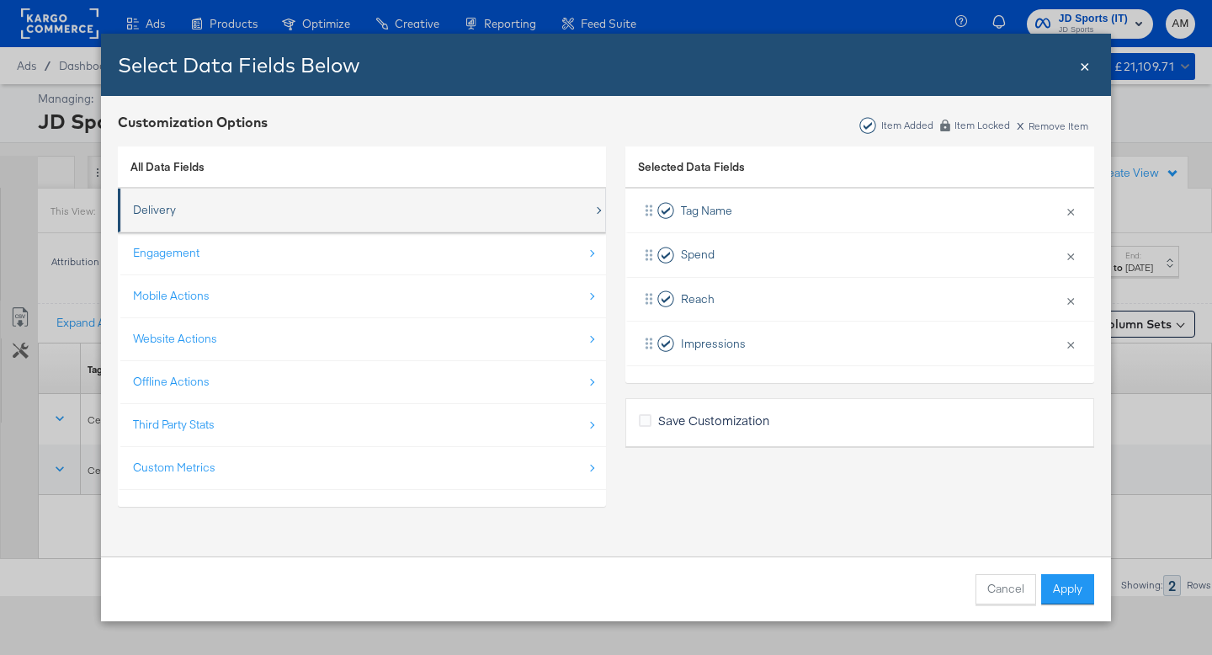
click at [162, 222] on div "Delivery" at bounding box center [363, 210] width 460 height 35
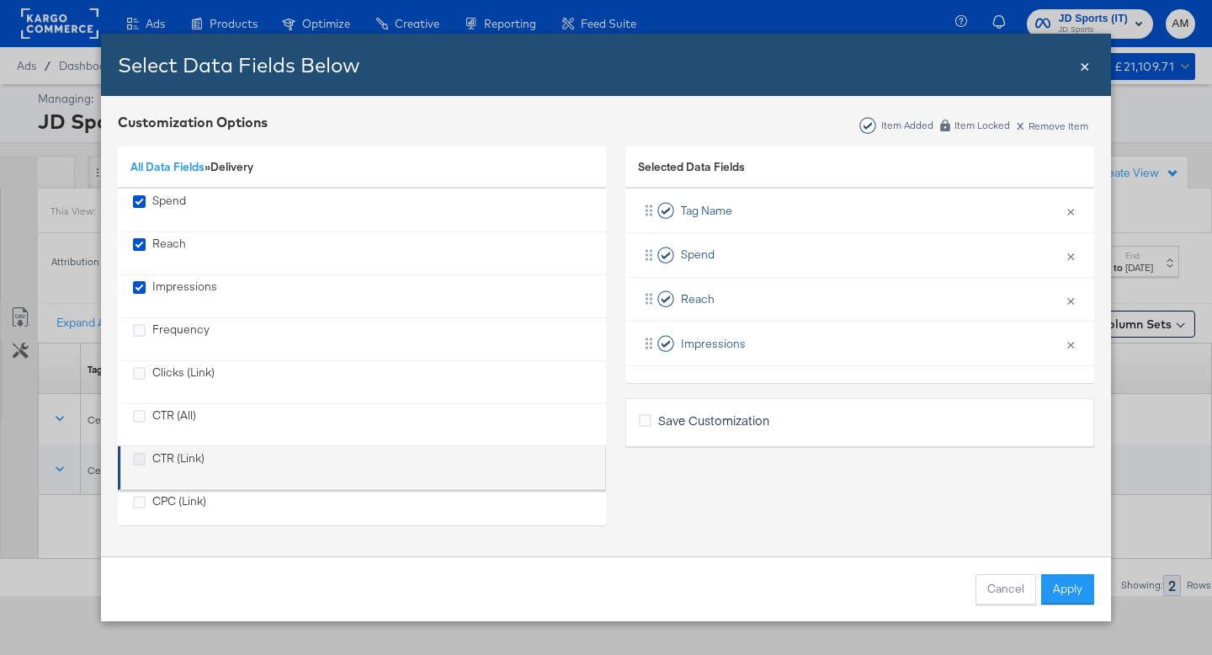
click at [136, 461] on icon "CTR (Link)" at bounding box center [139, 459] width 13 height 13
click at [0, 0] on input "CTR (Link)" at bounding box center [0, 0] width 0 height 0
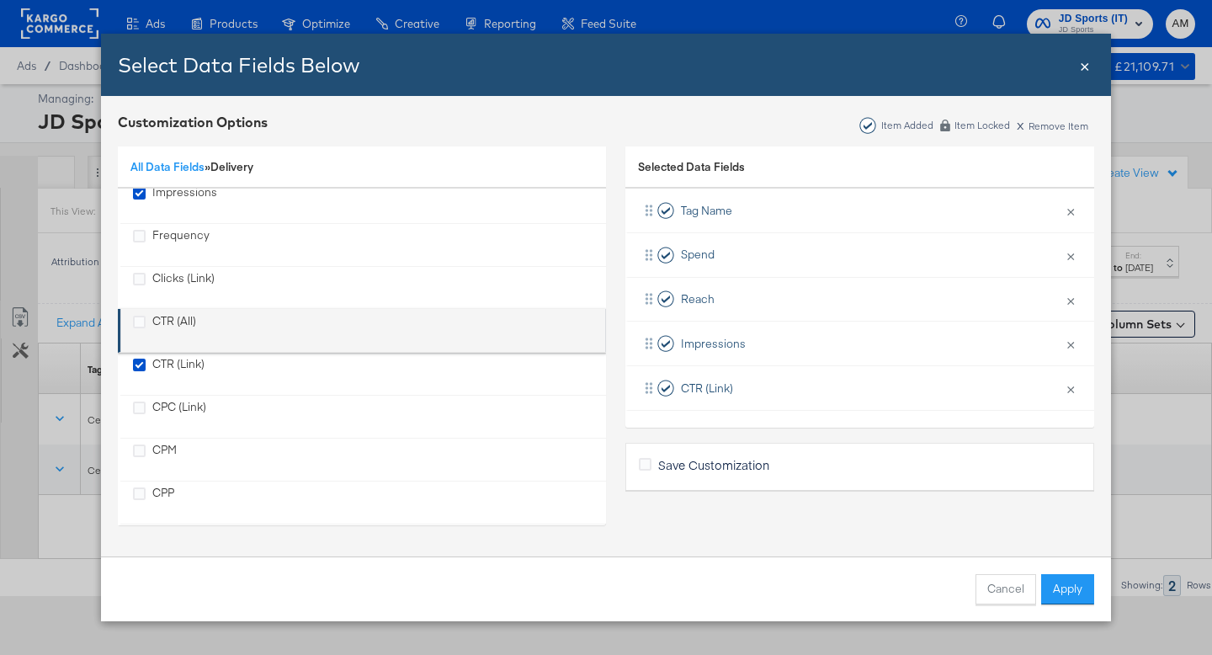
scroll to position [108, 0]
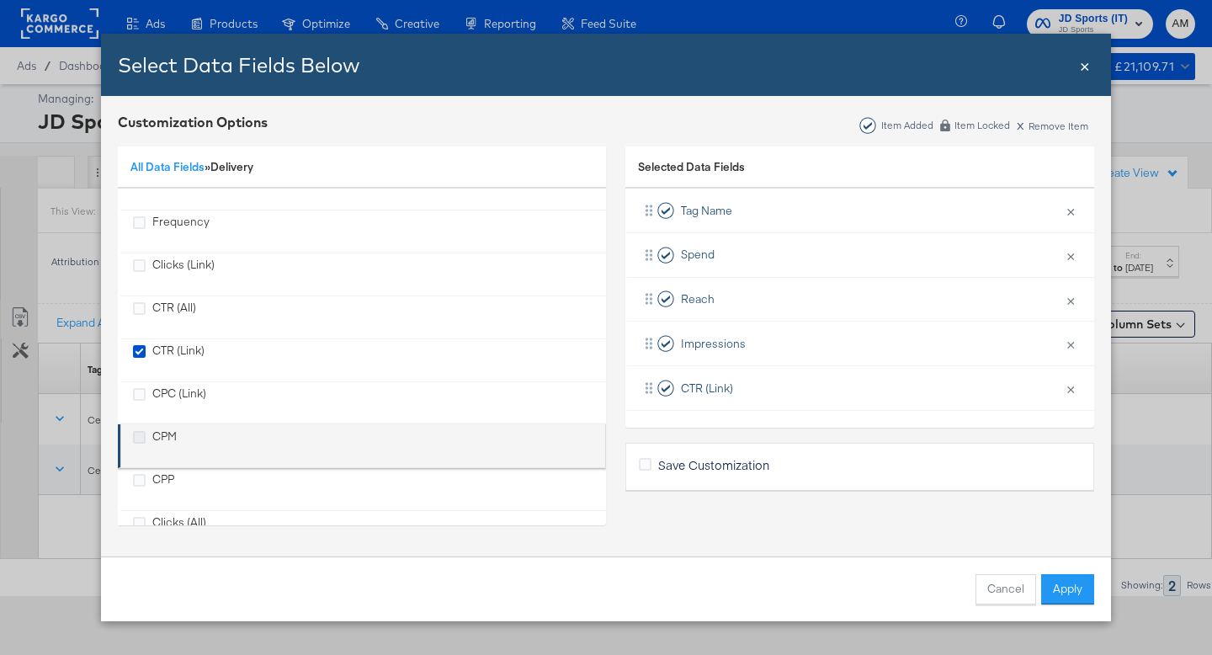
click at [143, 435] on icon "CPM" at bounding box center [139, 437] width 13 height 13
click at [0, 0] on input "CPM" at bounding box center [0, 0] width 0 height 0
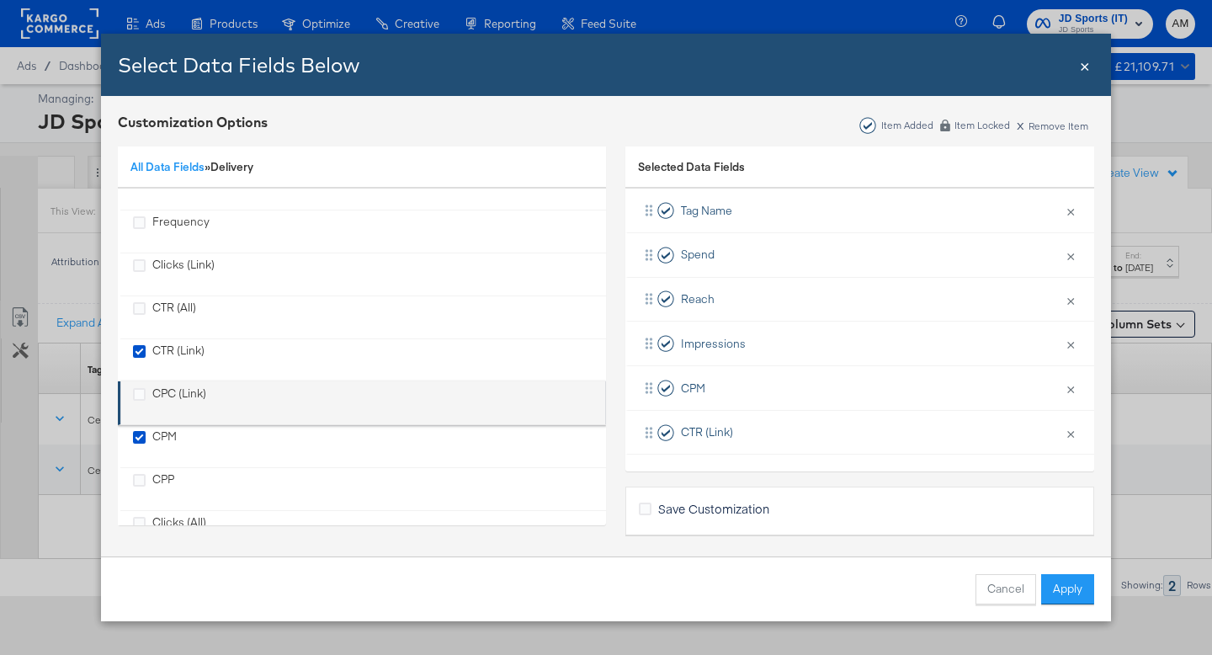
scroll to position [153, 0]
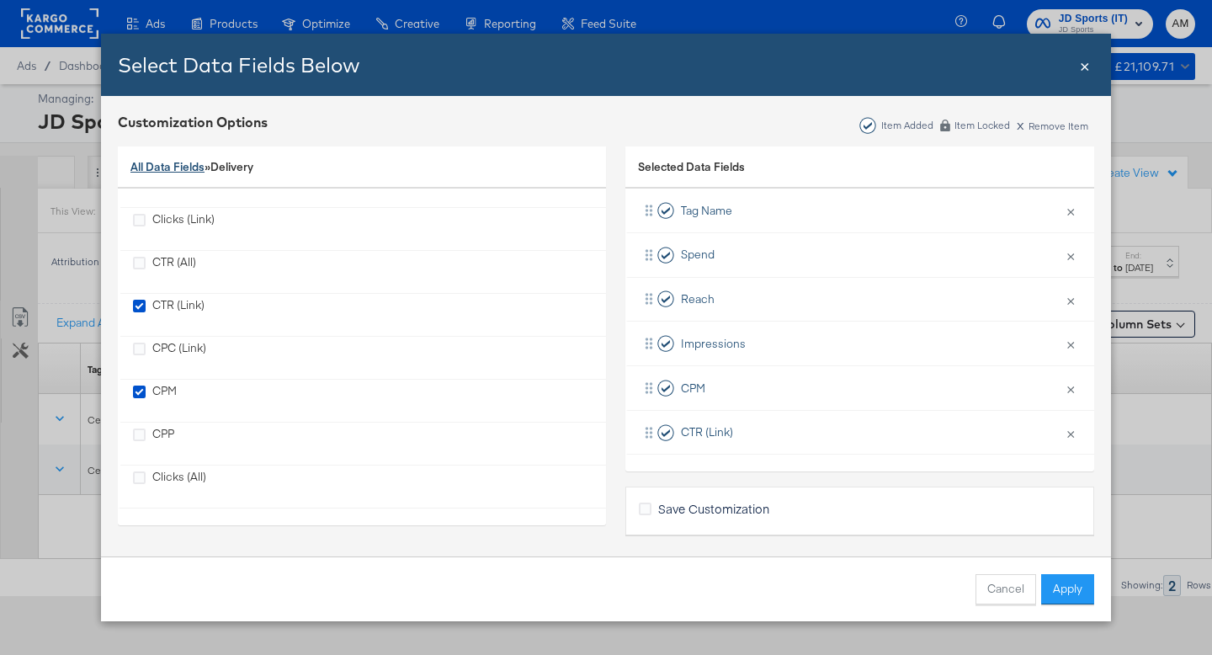
click at [163, 162] on link "All Data Fields" at bounding box center [167, 166] width 74 height 15
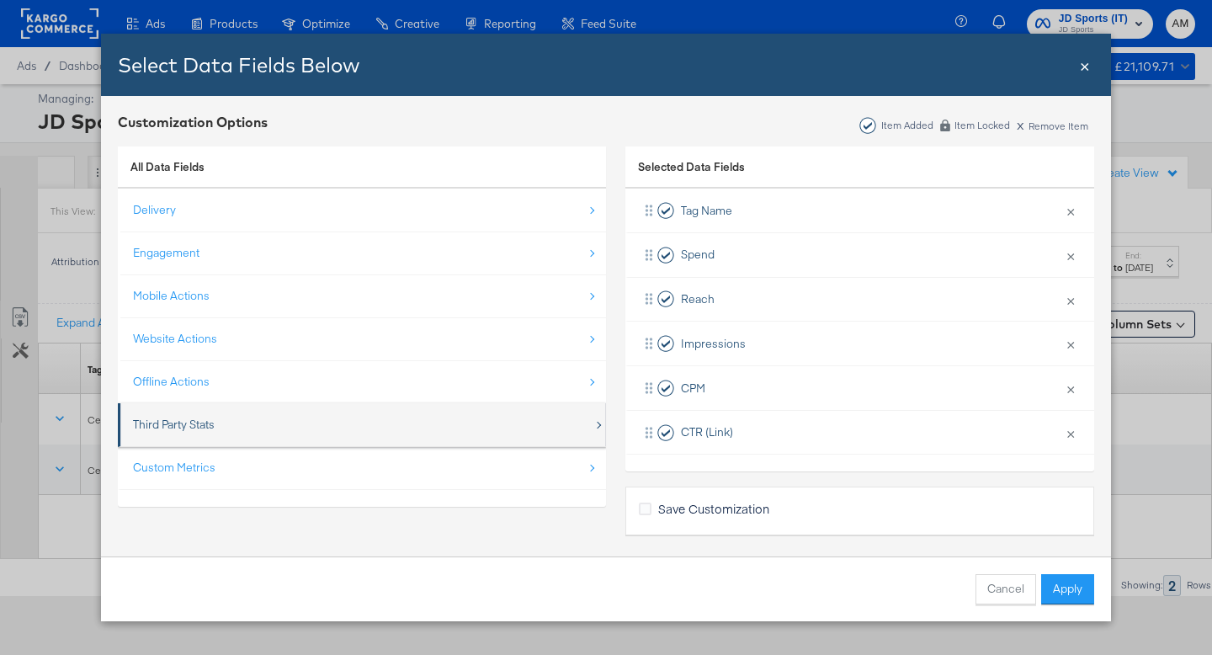
click at [173, 423] on div "Third Party Stats" at bounding box center [174, 425] width 82 height 16
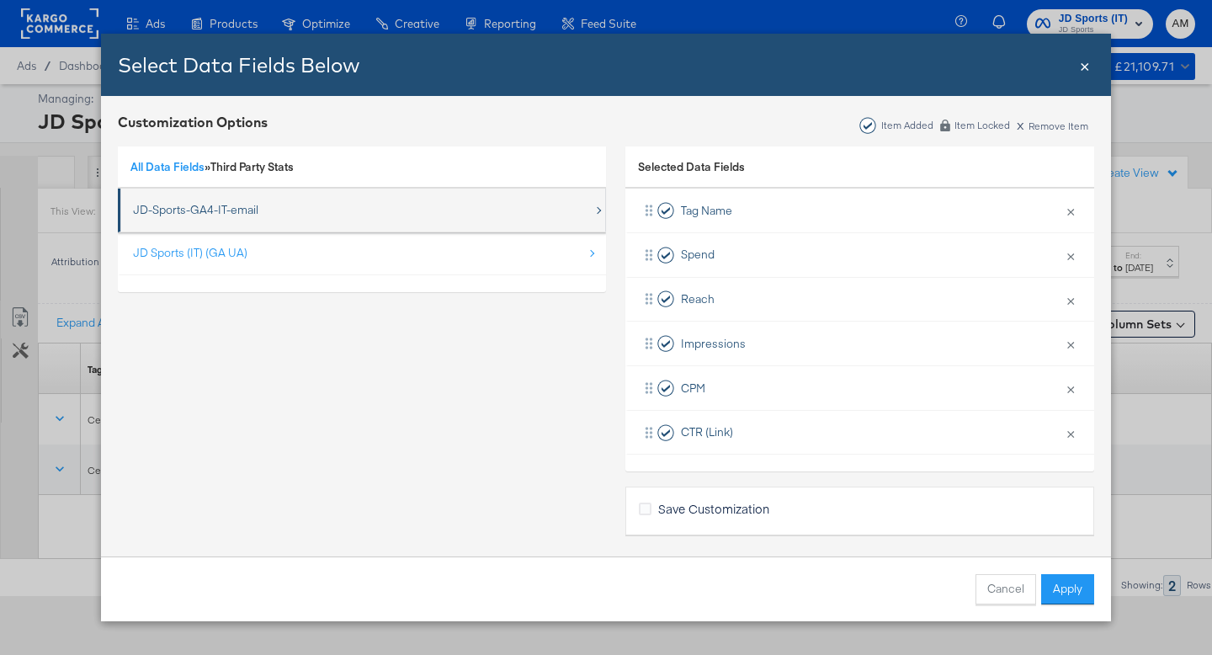
click at [208, 214] on div "JD-Sports-GA4-IT-email" at bounding box center [195, 210] width 125 height 16
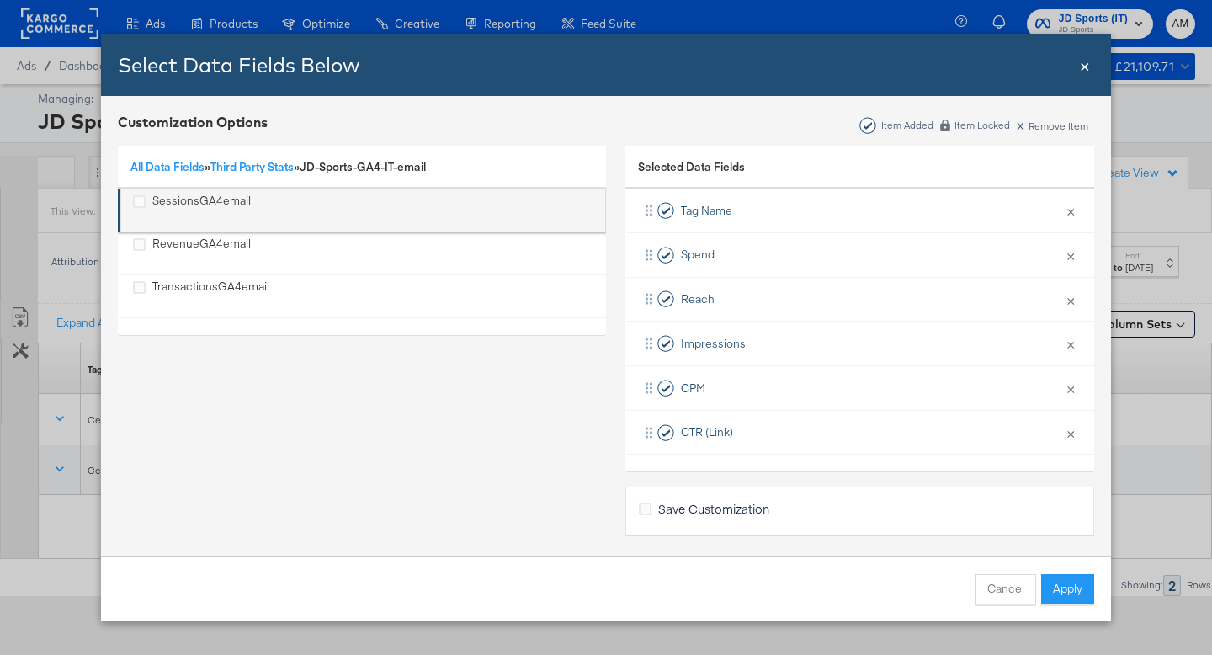
click at [193, 200] on div "SessionsGA4email" at bounding box center [201, 210] width 98 height 35
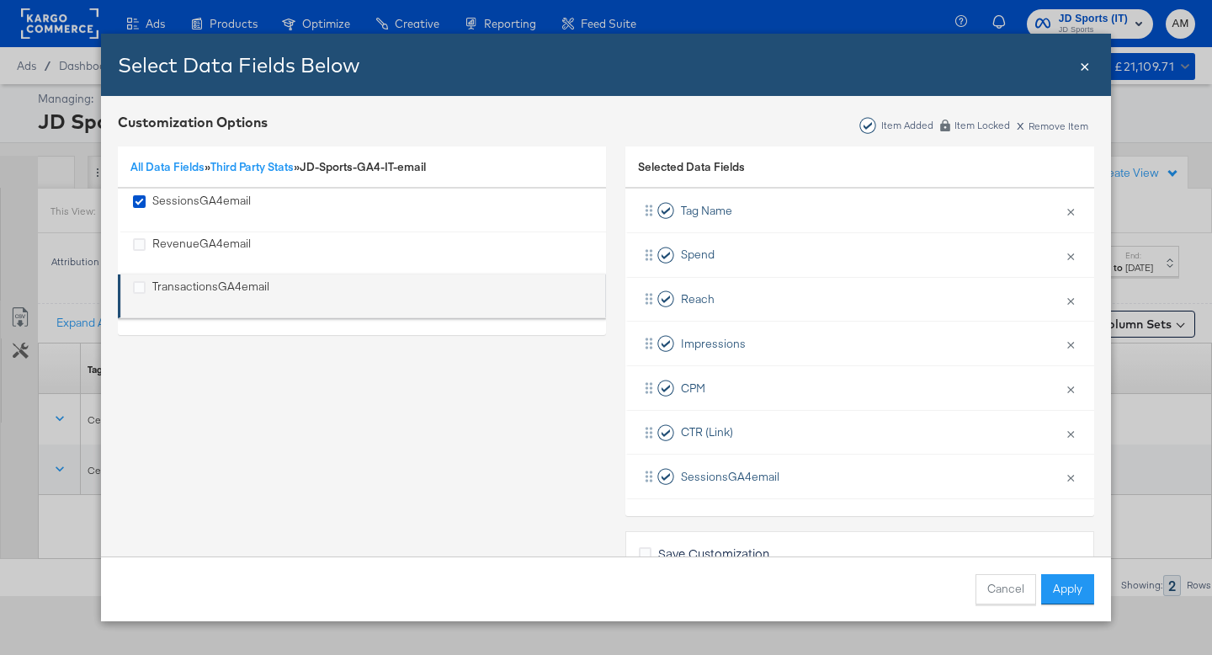
click at [182, 288] on div "TransactionsGA4email" at bounding box center [210, 296] width 117 height 35
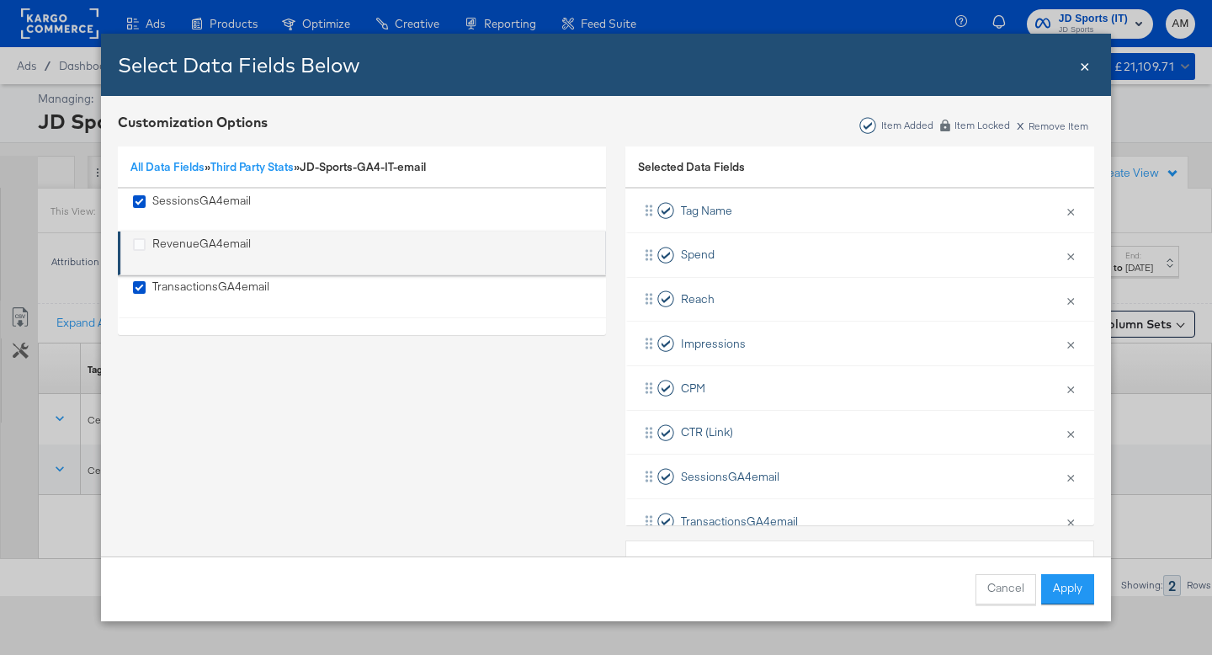
click at [177, 246] on div "RevenueGA4email" at bounding box center [201, 253] width 98 height 35
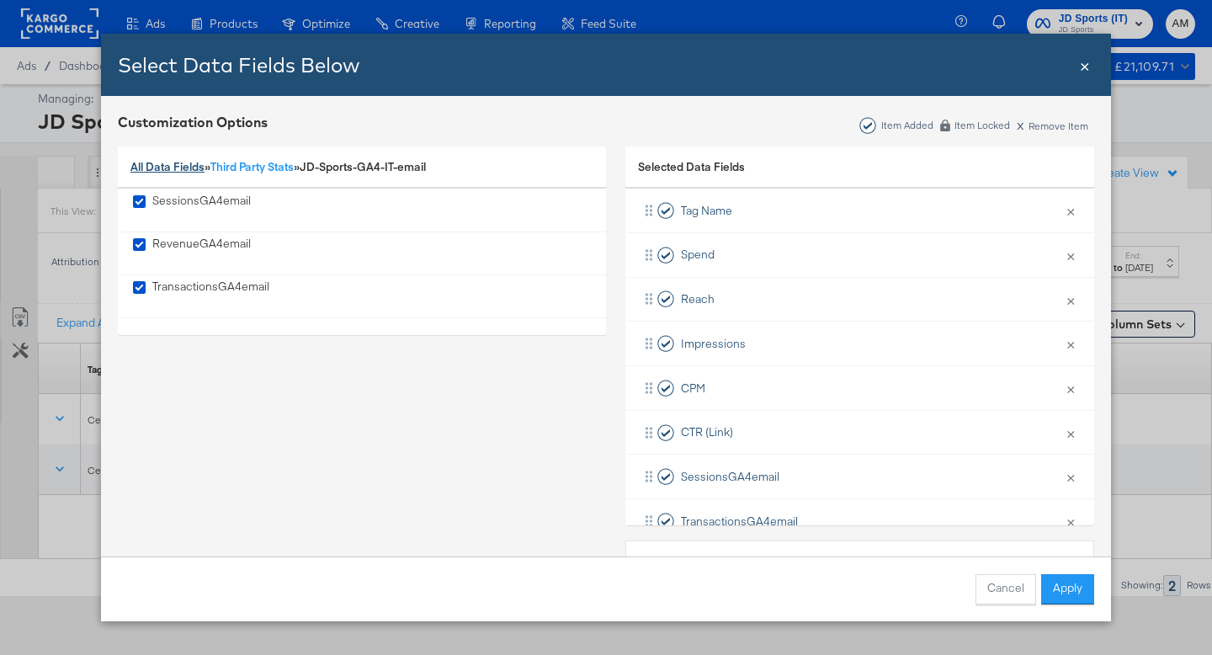
click at [175, 161] on link "All Data Fields" at bounding box center [167, 166] width 74 height 15
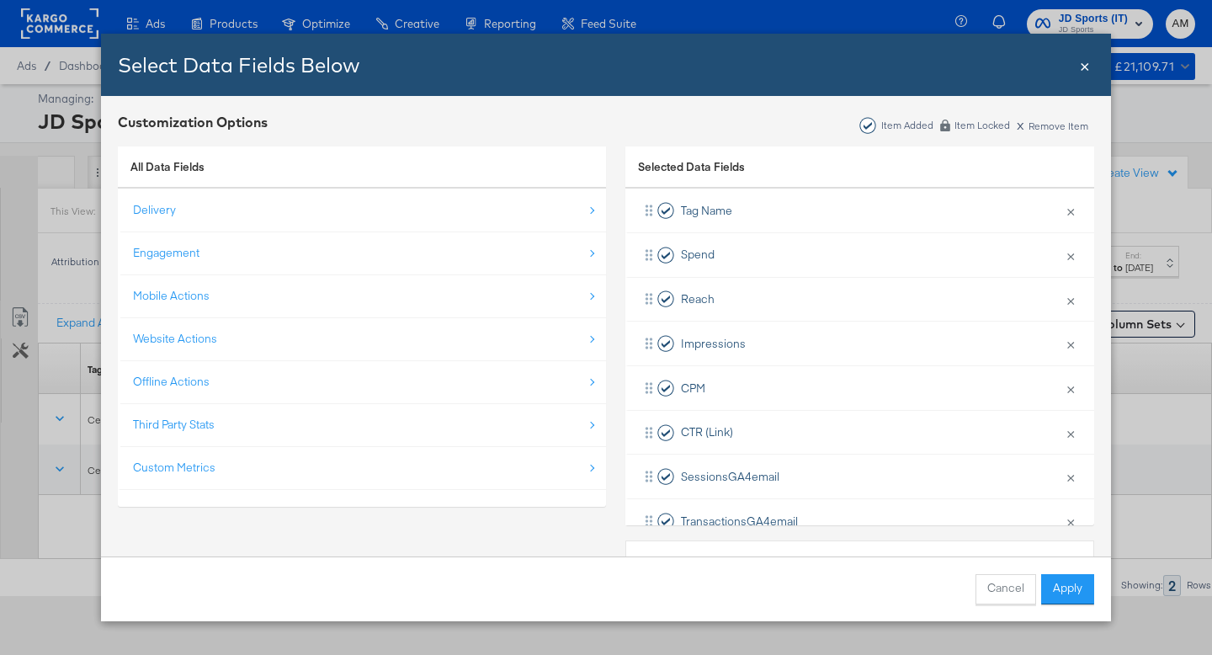
click at [180, 464] on div "Custom Metrics" at bounding box center [174, 468] width 82 height 16
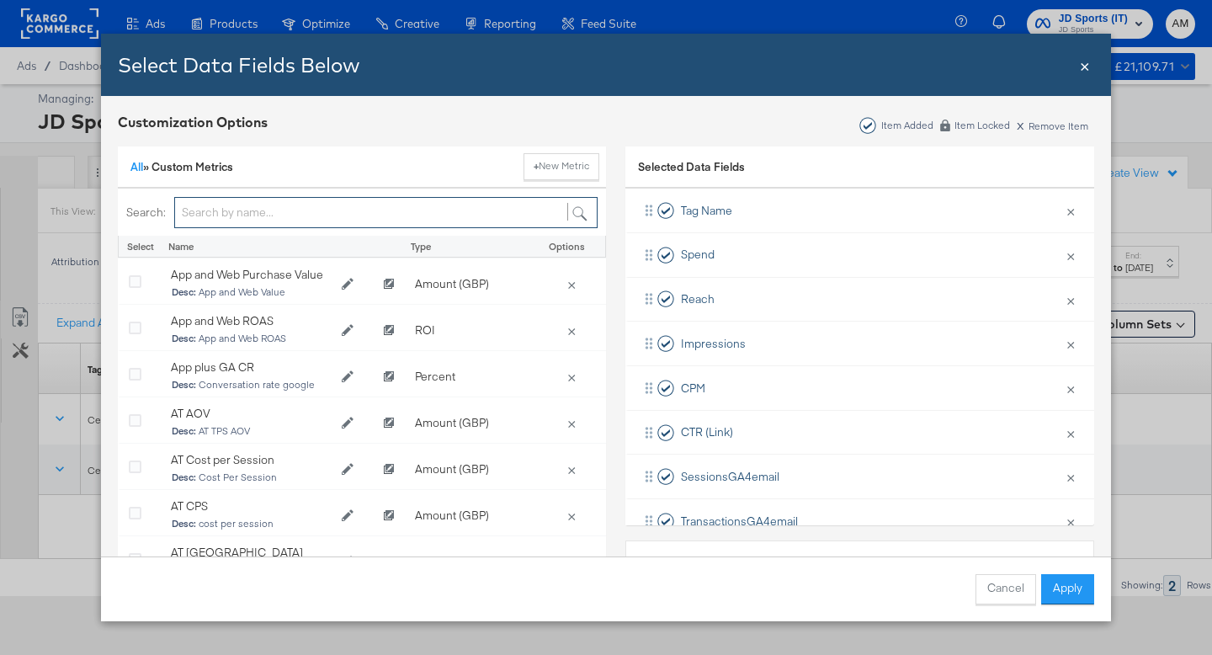
click at [222, 211] on input "Bulk Add Locations Modal" at bounding box center [385, 212] width 423 height 31
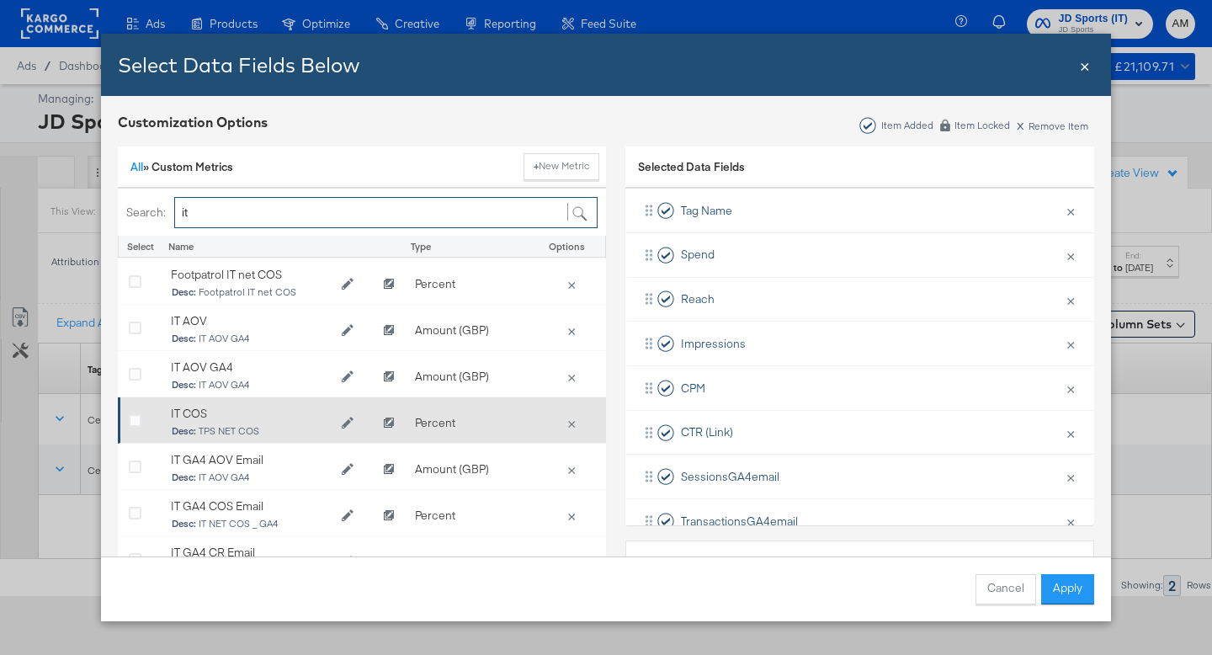
scroll to position [62, 0]
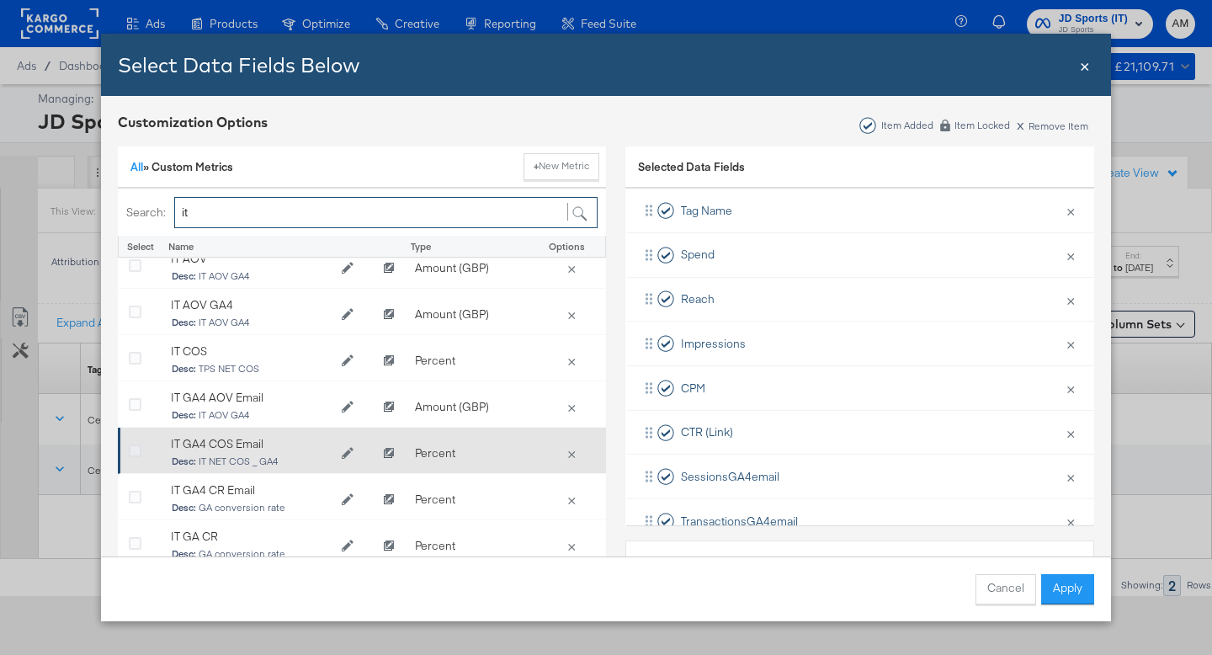
type input "it"
click at [134, 454] on icon "Bulk Add Locations Modal" at bounding box center [135, 451] width 13 height 13
click at [0, 0] on input "Bulk Add Locations Modal" at bounding box center [0, 0] width 0 height 0
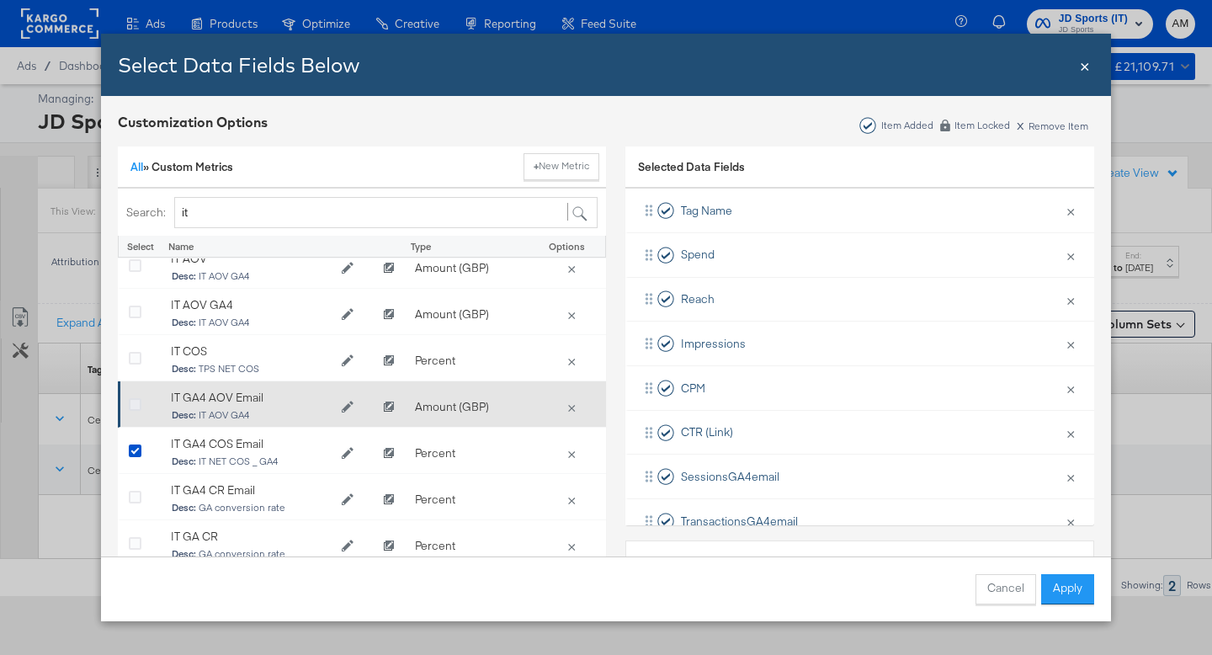
click at [132, 407] on icon "Bulk Add Locations Modal" at bounding box center [135, 405] width 13 height 13
click at [0, 0] on input "Bulk Add Locations Modal" at bounding box center [0, 0] width 0 height 0
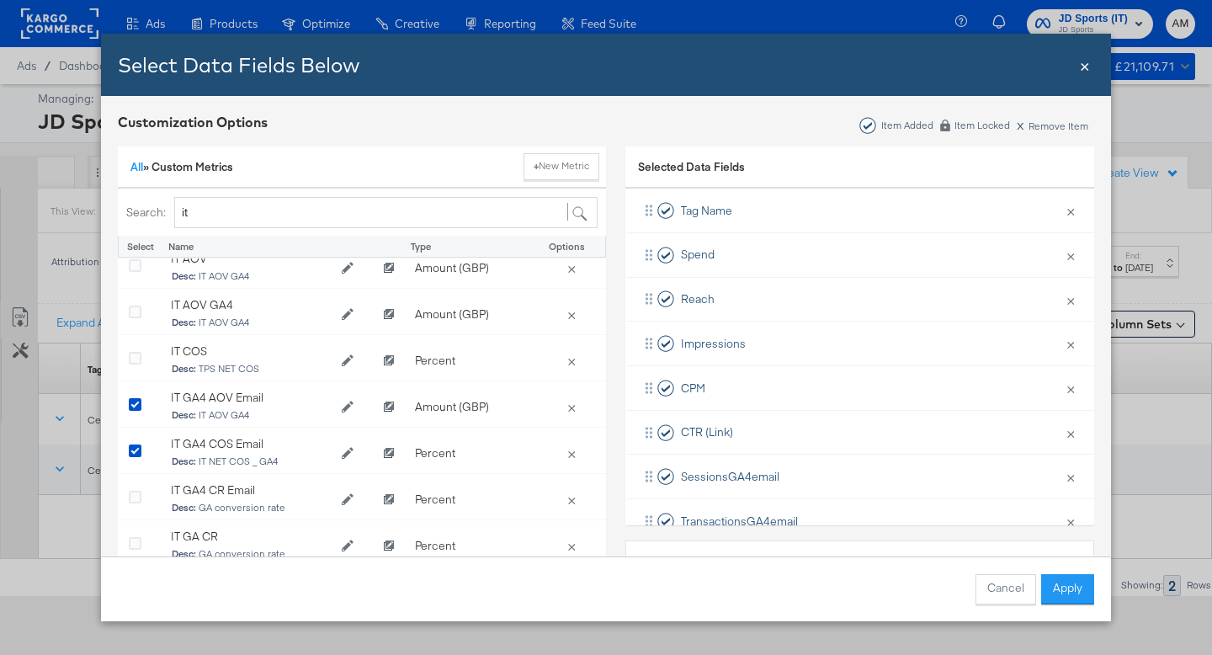
drag, startPoint x: 137, startPoint y: 496, endPoint x: 529, endPoint y: 567, distance: 398.7
click at [137, 496] on icon "Bulk Add Locations Modal" at bounding box center [135, 498] width 13 height 13
click at [0, 0] on input "Bulk Add Locations Modal" at bounding box center [0, 0] width 0 height 0
click at [1069, 592] on button "Apply" at bounding box center [1067, 589] width 53 height 30
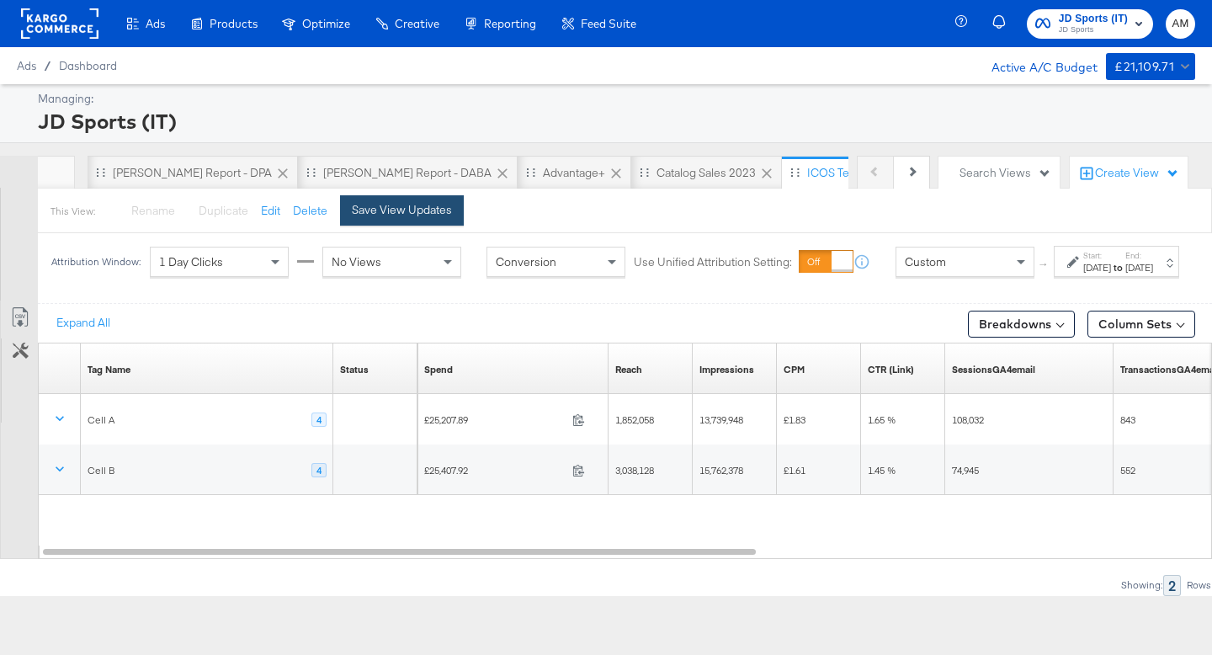
click at [408, 214] on div "Save View Updates" at bounding box center [402, 210] width 100 height 16
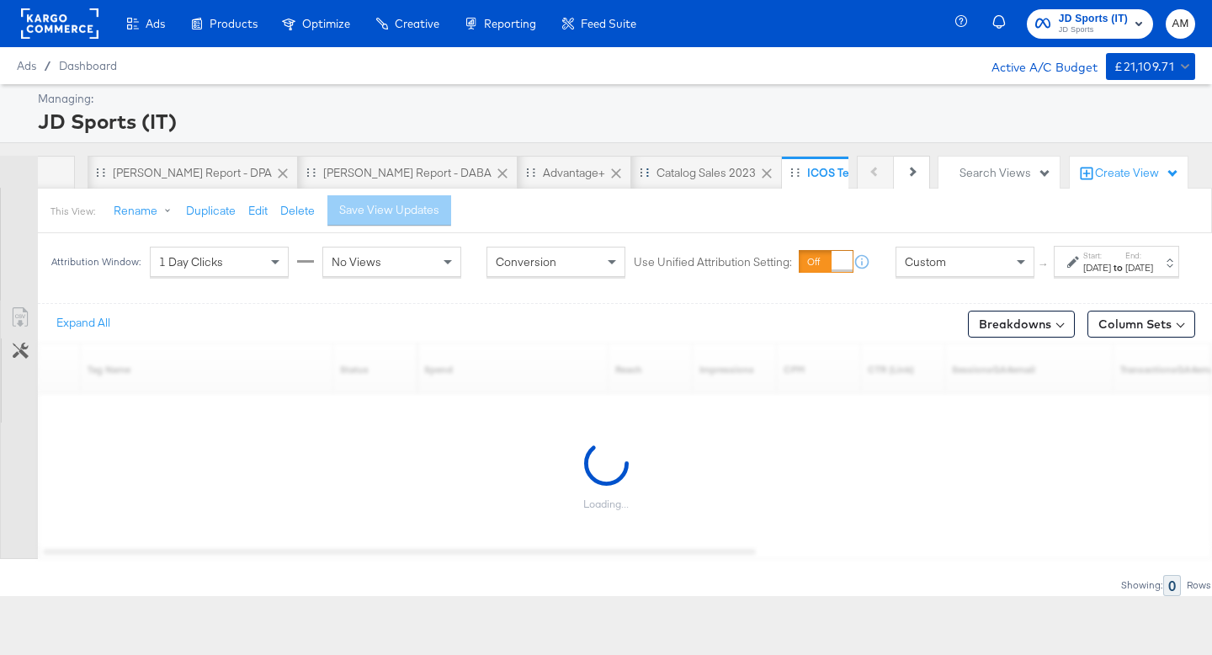
click at [762, 173] on icon at bounding box center [767, 173] width 10 height 10
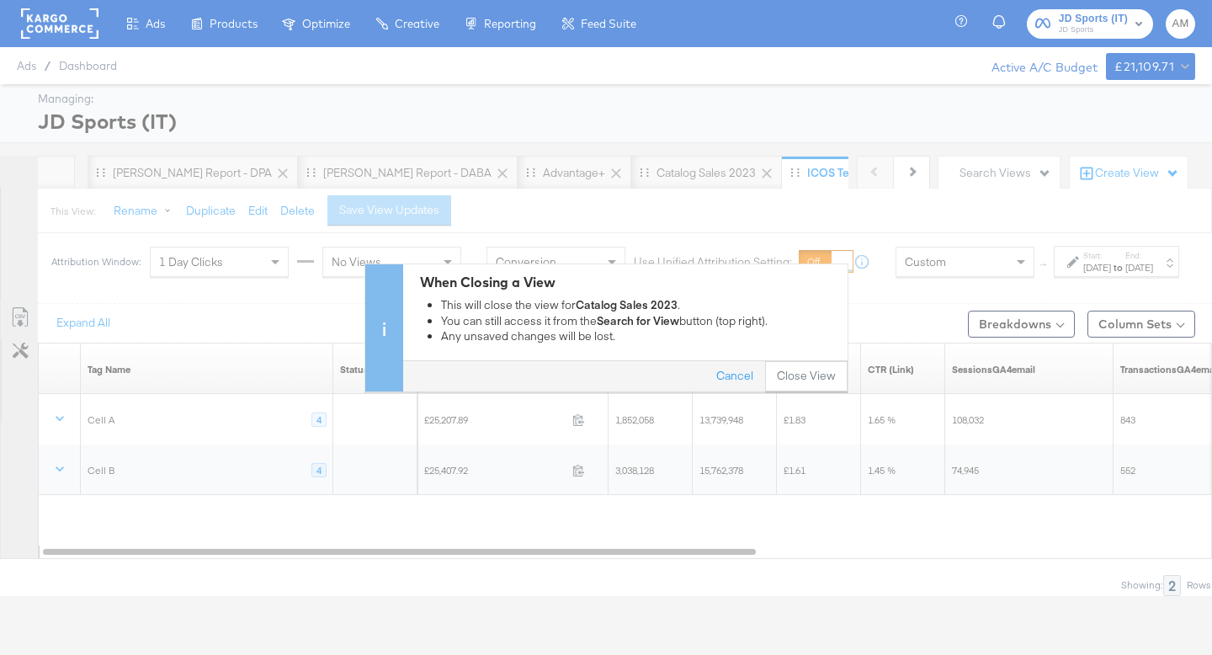
drag, startPoint x: 800, startPoint y: 369, endPoint x: 723, endPoint y: 358, distance: 78.2
click at [800, 369] on button "Close View" at bounding box center [806, 376] width 82 height 30
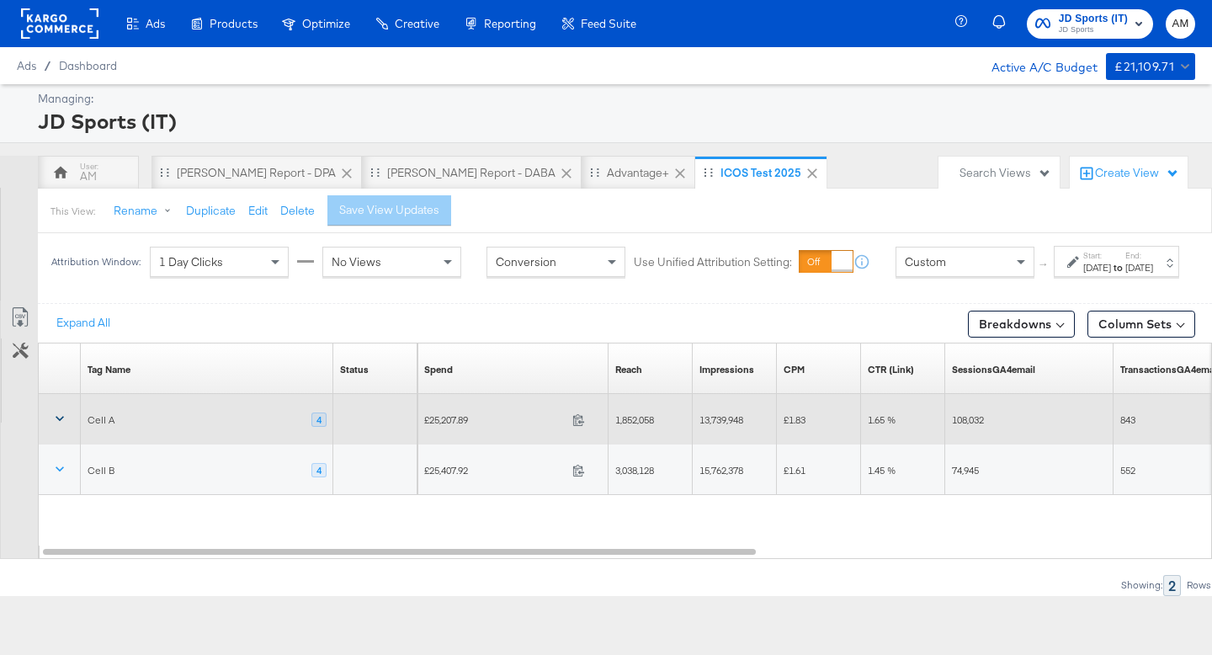
click at [62, 427] on icon at bounding box center [59, 418] width 17 height 17
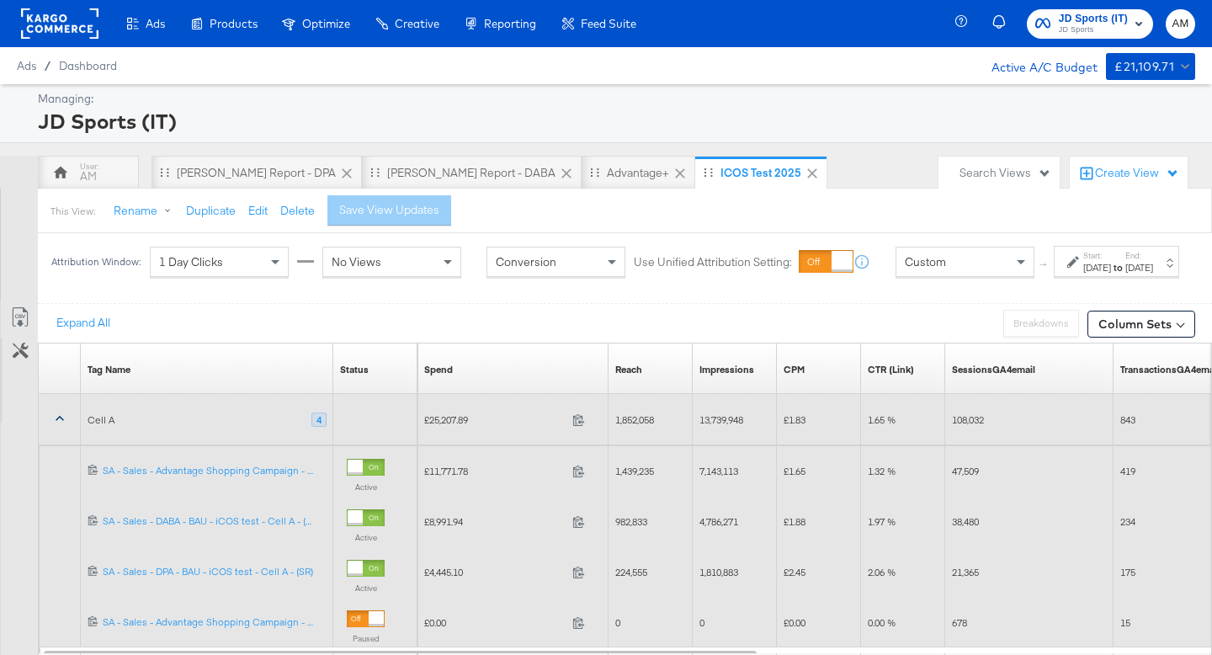
click at [56, 427] on icon at bounding box center [59, 418] width 17 height 17
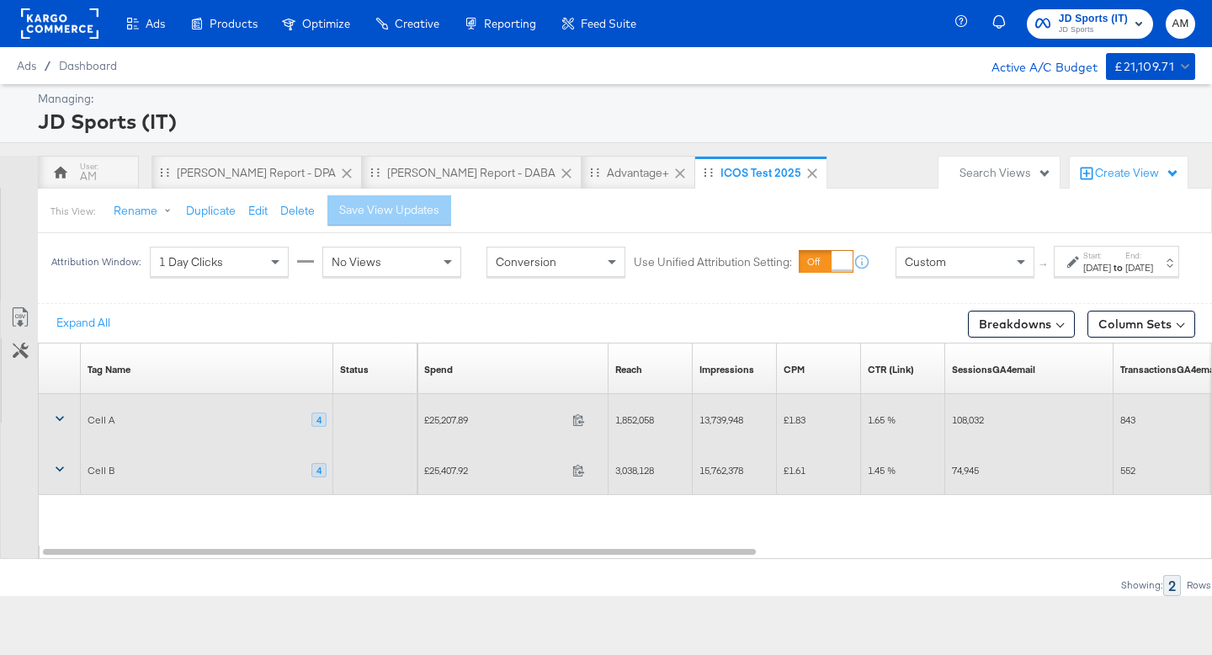
drag, startPoint x: 61, startPoint y: 482, endPoint x: 97, endPoint y: 483, distance: 35.4
click at [61, 477] on icon at bounding box center [59, 468] width 17 height 17
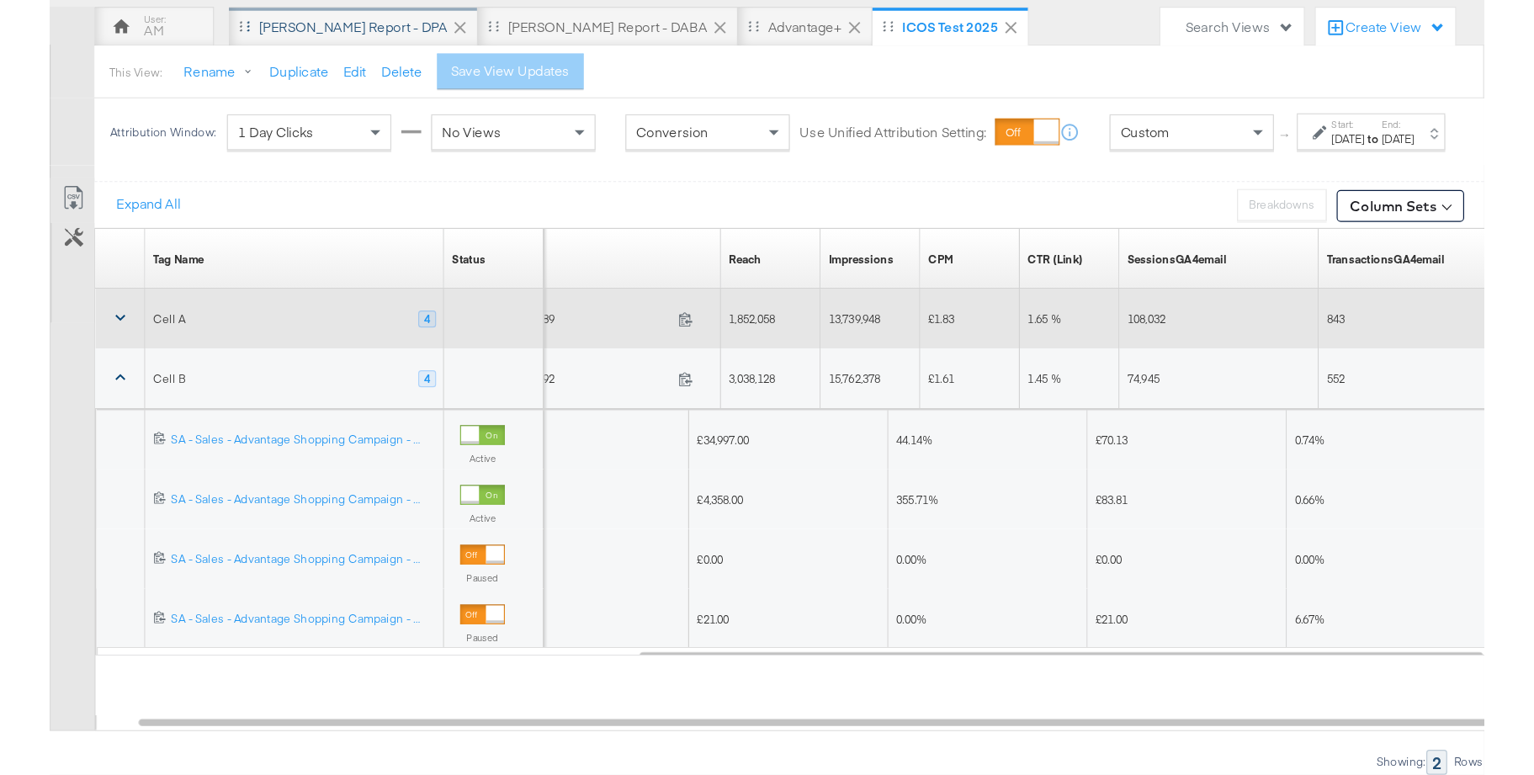
scroll to position [29, 0]
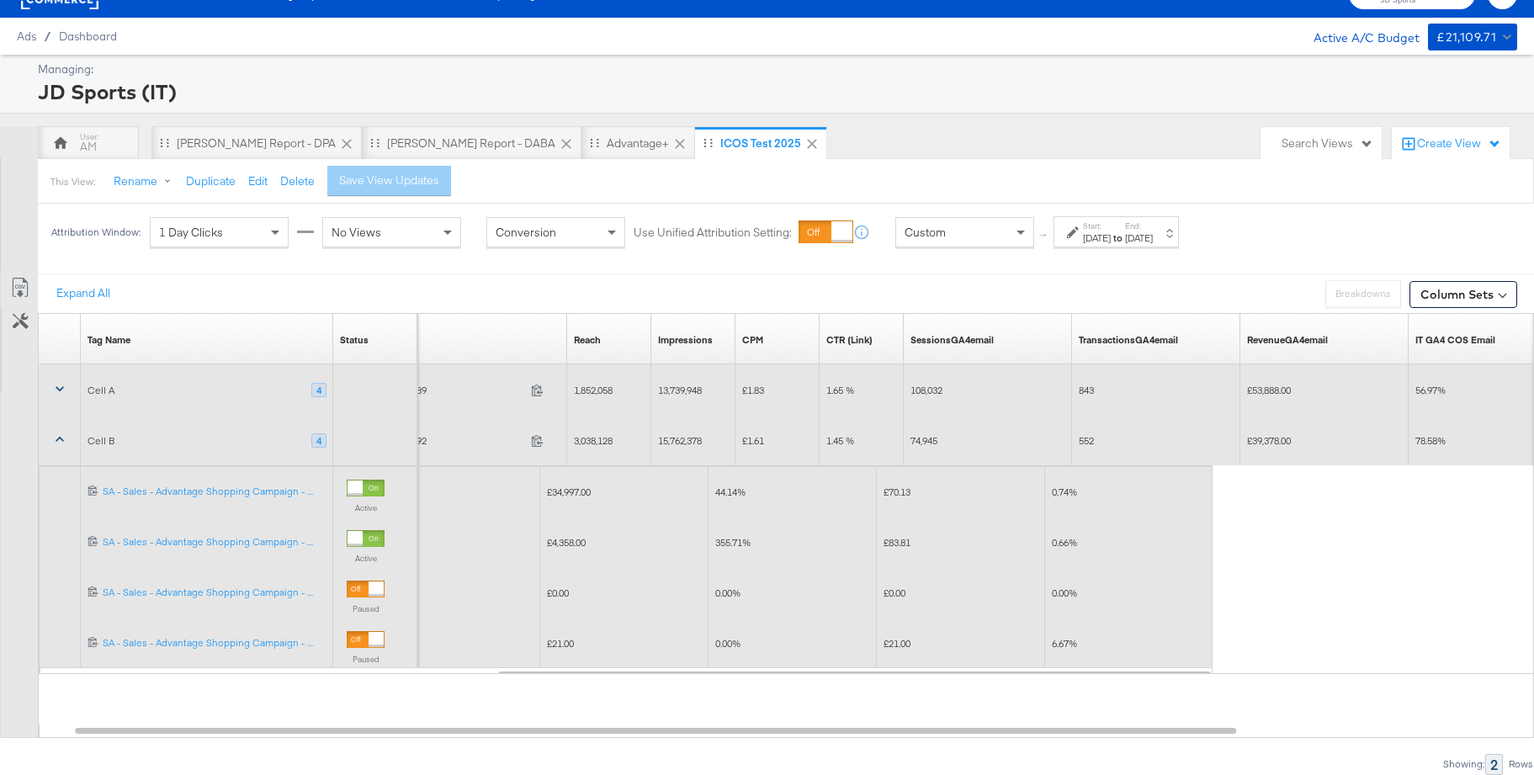
click at [59, 442] on icon at bounding box center [59, 439] width 17 height 17
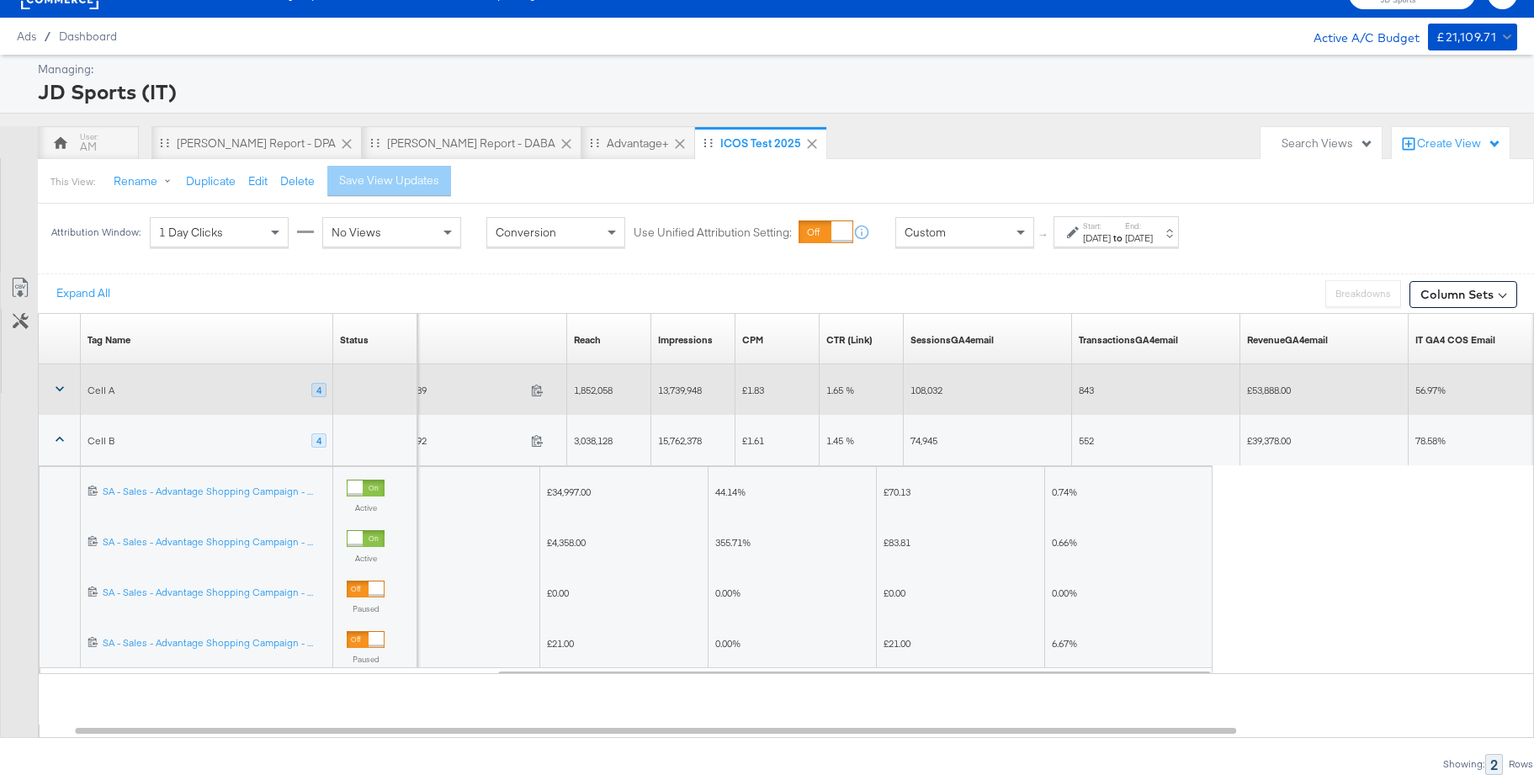
scroll to position [0, 0]
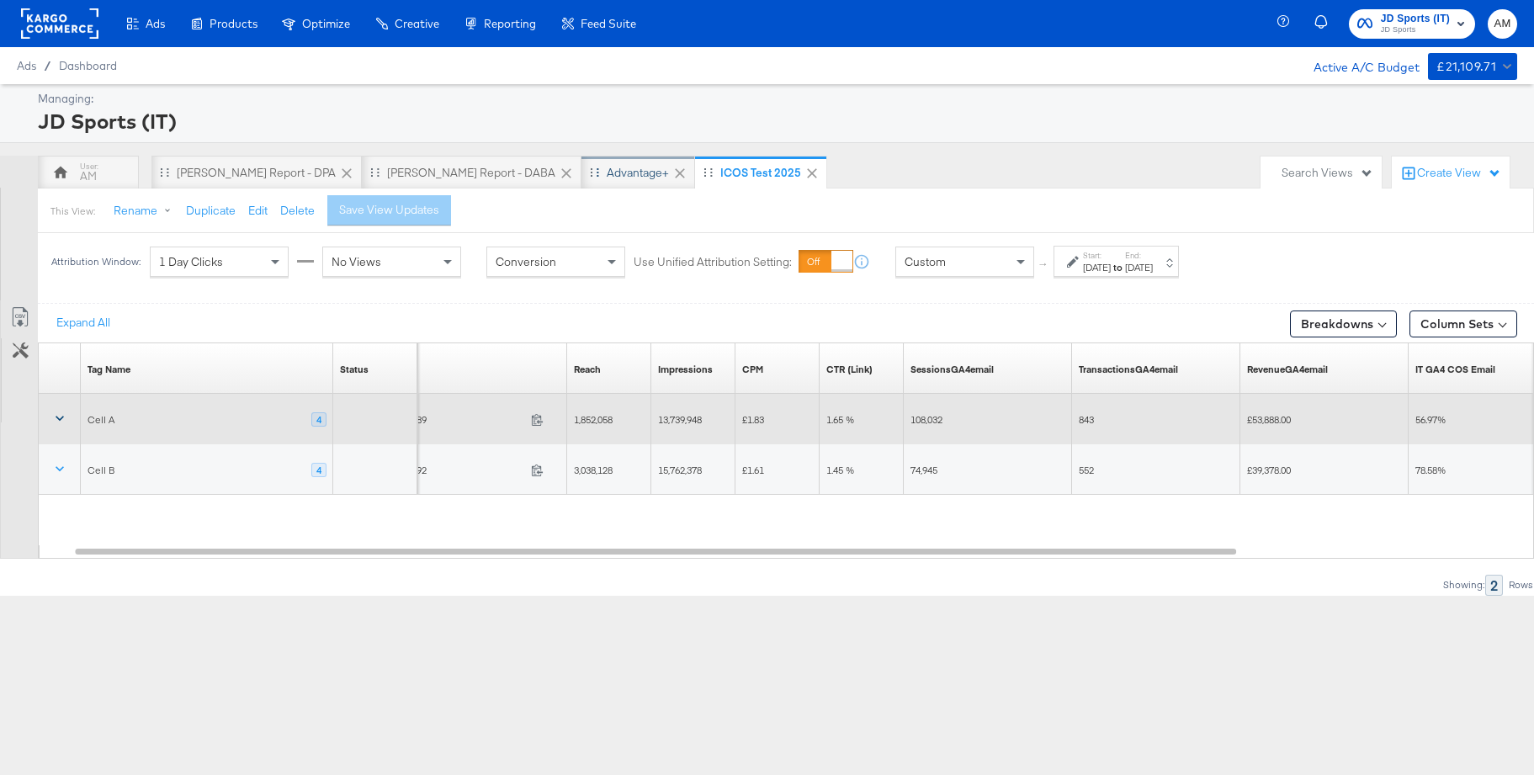
click at [607, 172] on div "Advantage+" at bounding box center [638, 173] width 62 height 16
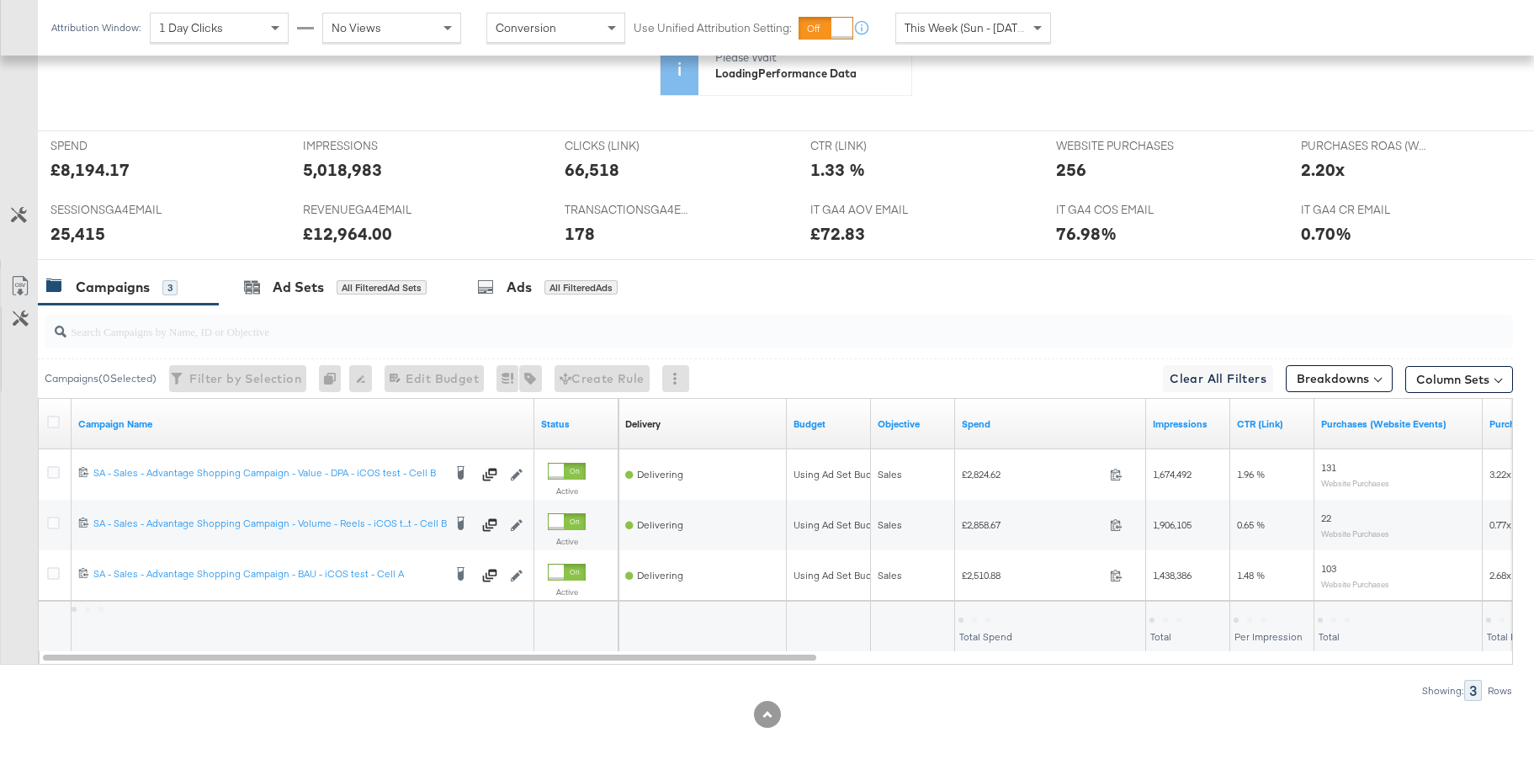
scroll to position [676, 0]
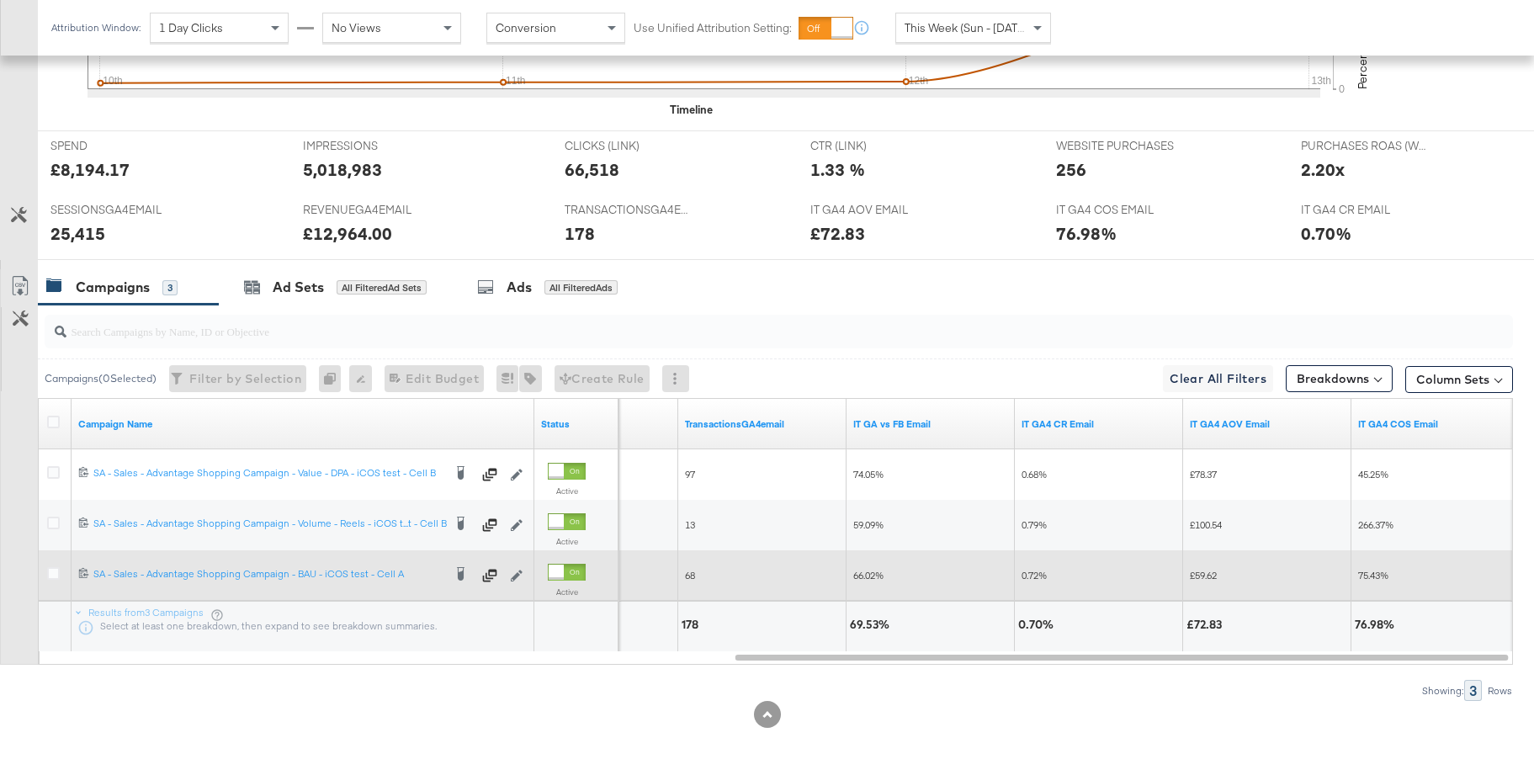
drag, startPoint x: 50, startPoint y: 574, endPoint x: 72, endPoint y: 570, distance: 23.1
click at [50, 574] on icon at bounding box center [53, 573] width 13 height 13
click at [0, 0] on input "checkbox" at bounding box center [0, 0] width 0 height 0
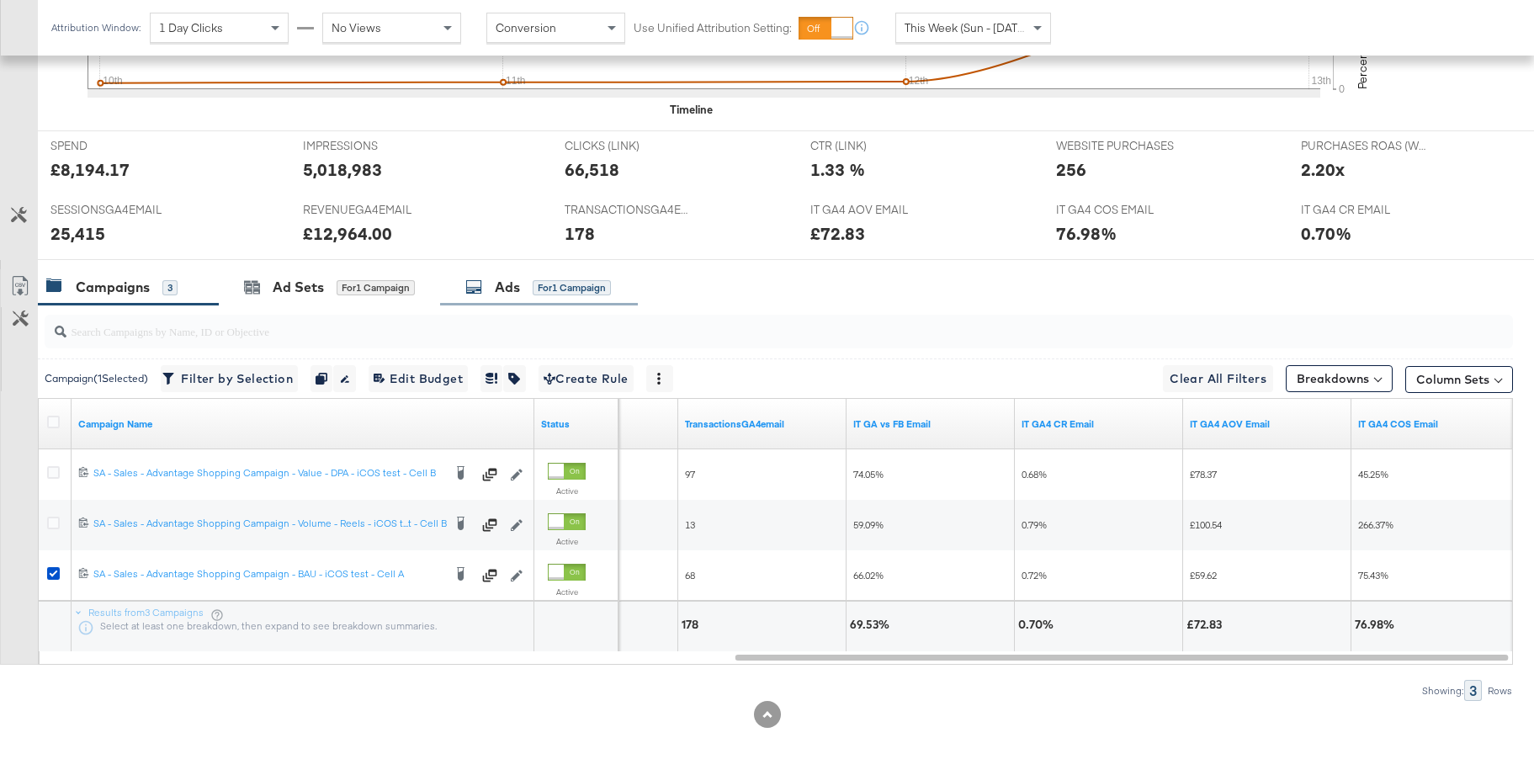
click at [510, 285] on div "Ads" at bounding box center [507, 287] width 25 height 19
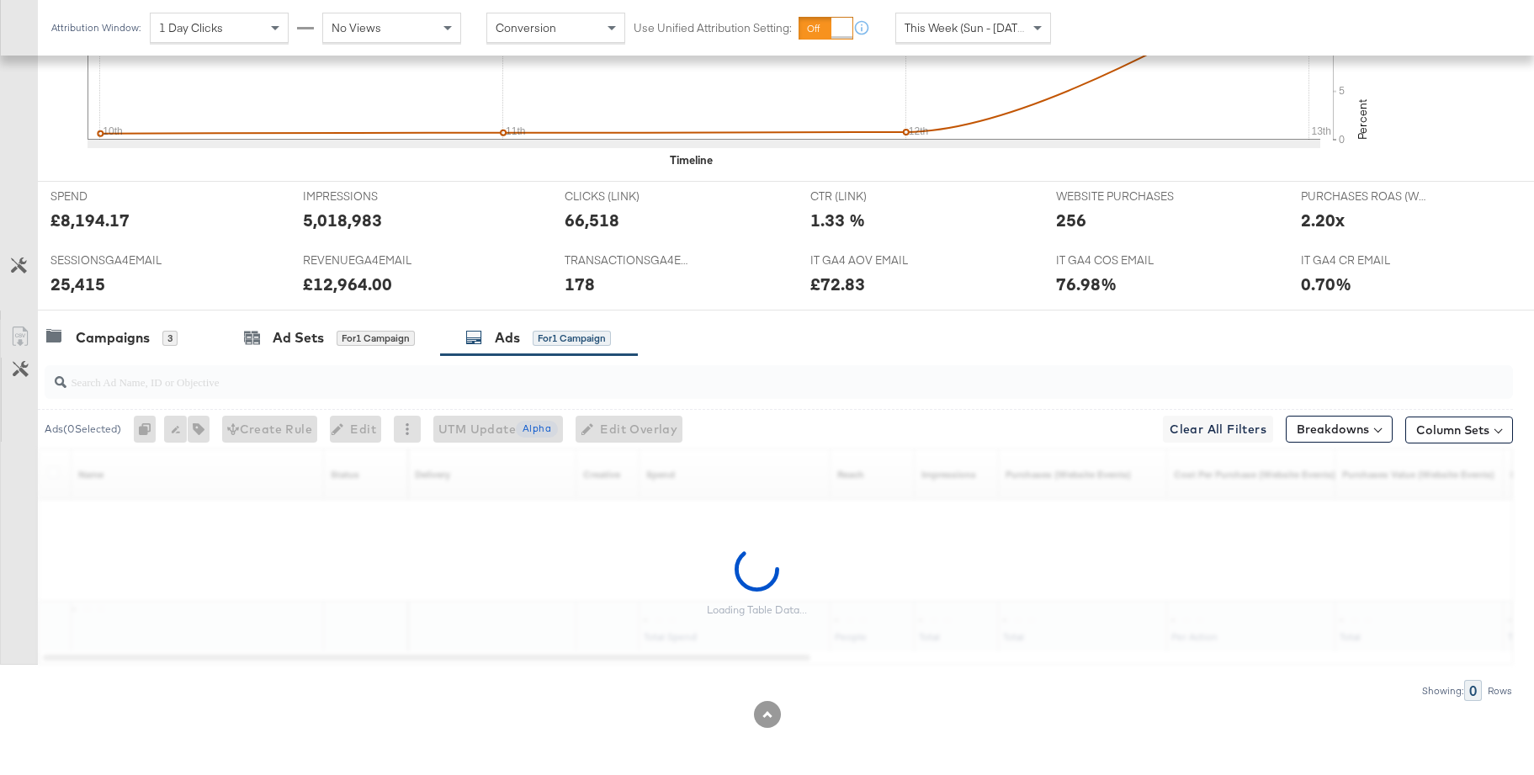
scroll to position [625, 0]
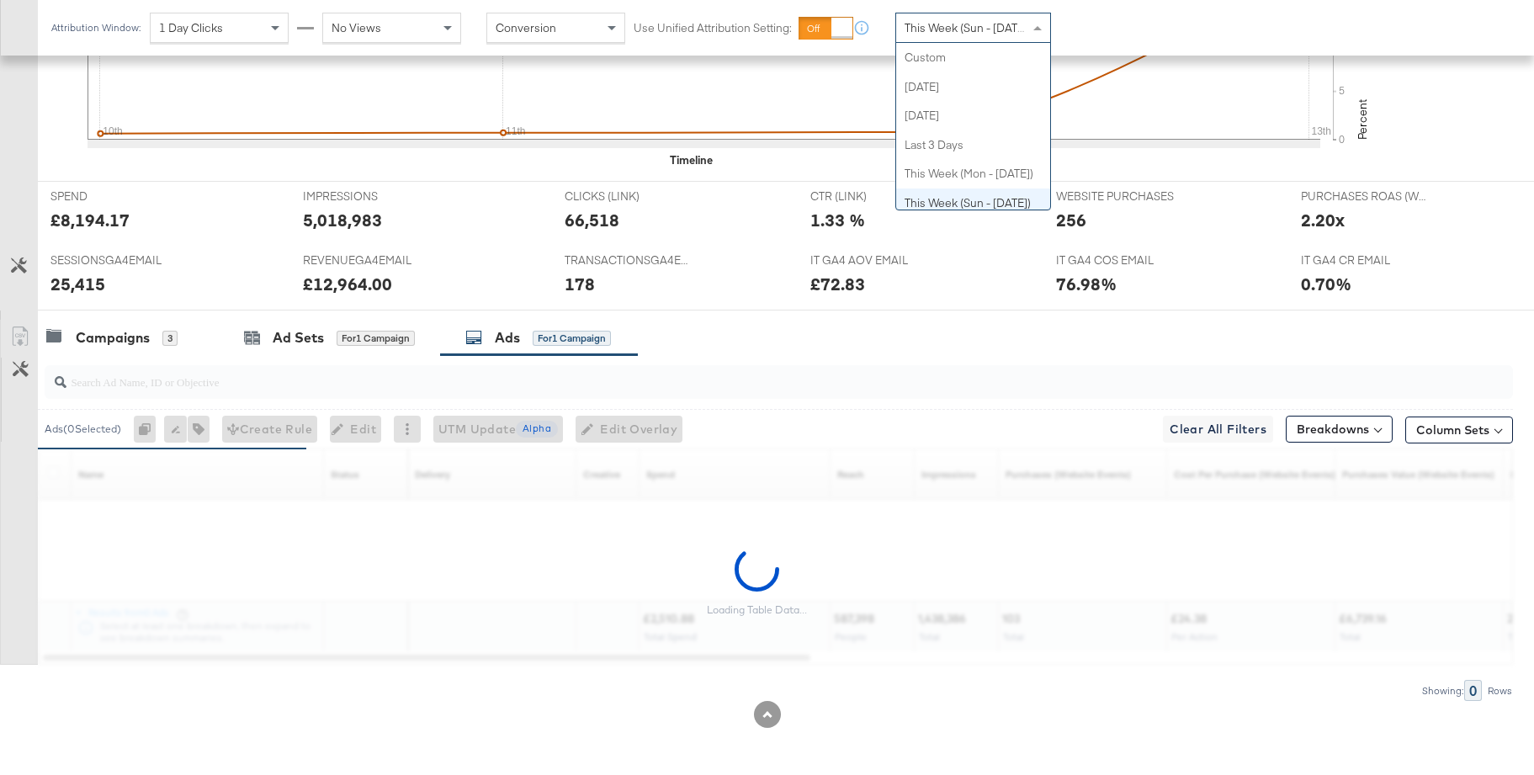
click at [942, 29] on span "This Week (Sun - [DATE])" at bounding box center [968, 27] width 126 height 15
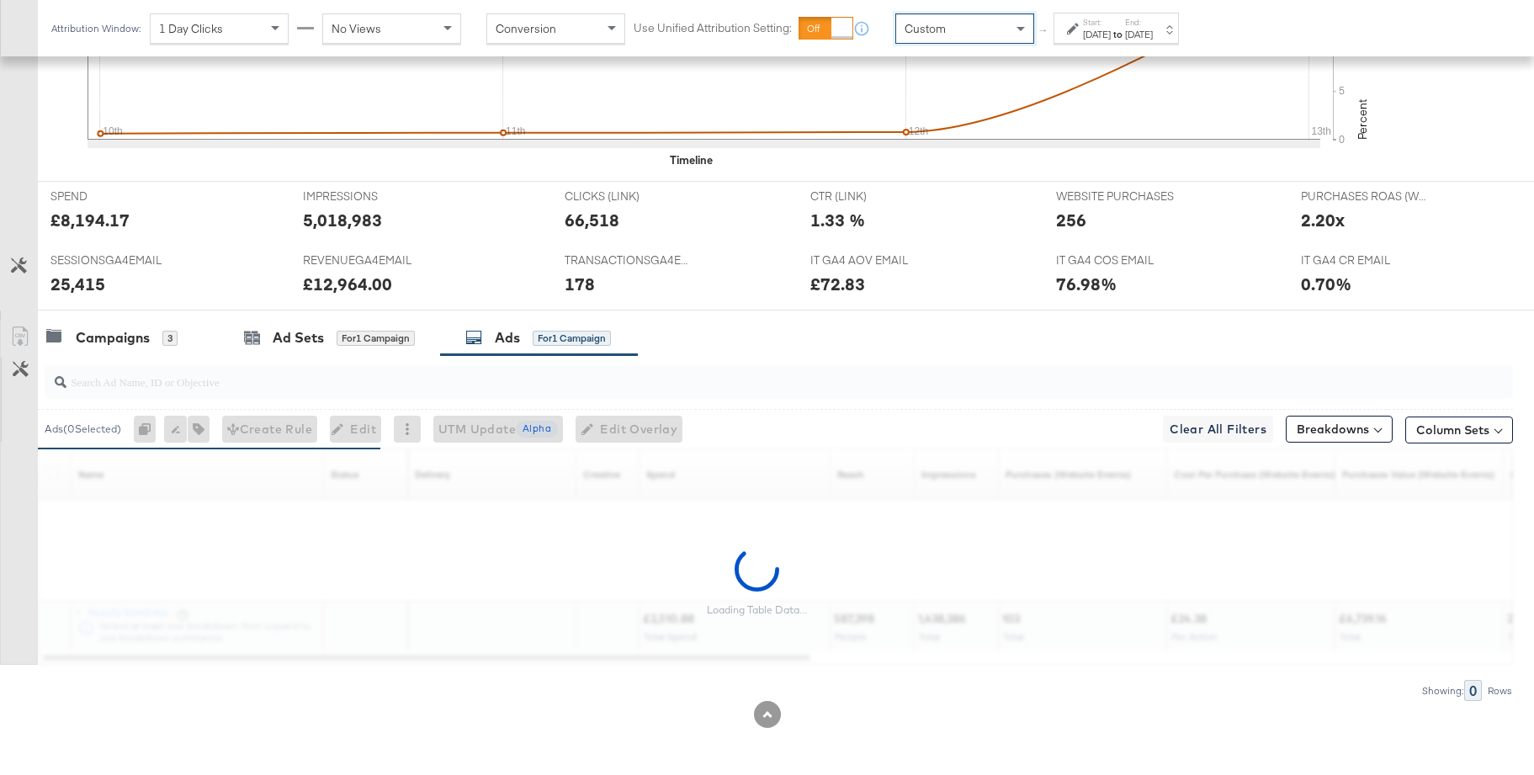
drag, startPoint x: 933, startPoint y: 61, endPoint x: 981, endPoint y: 70, distance: 48.9
click at [1111, 29] on div "Aug 13th 2025" at bounding box center [1097, 34] width 28 height 13
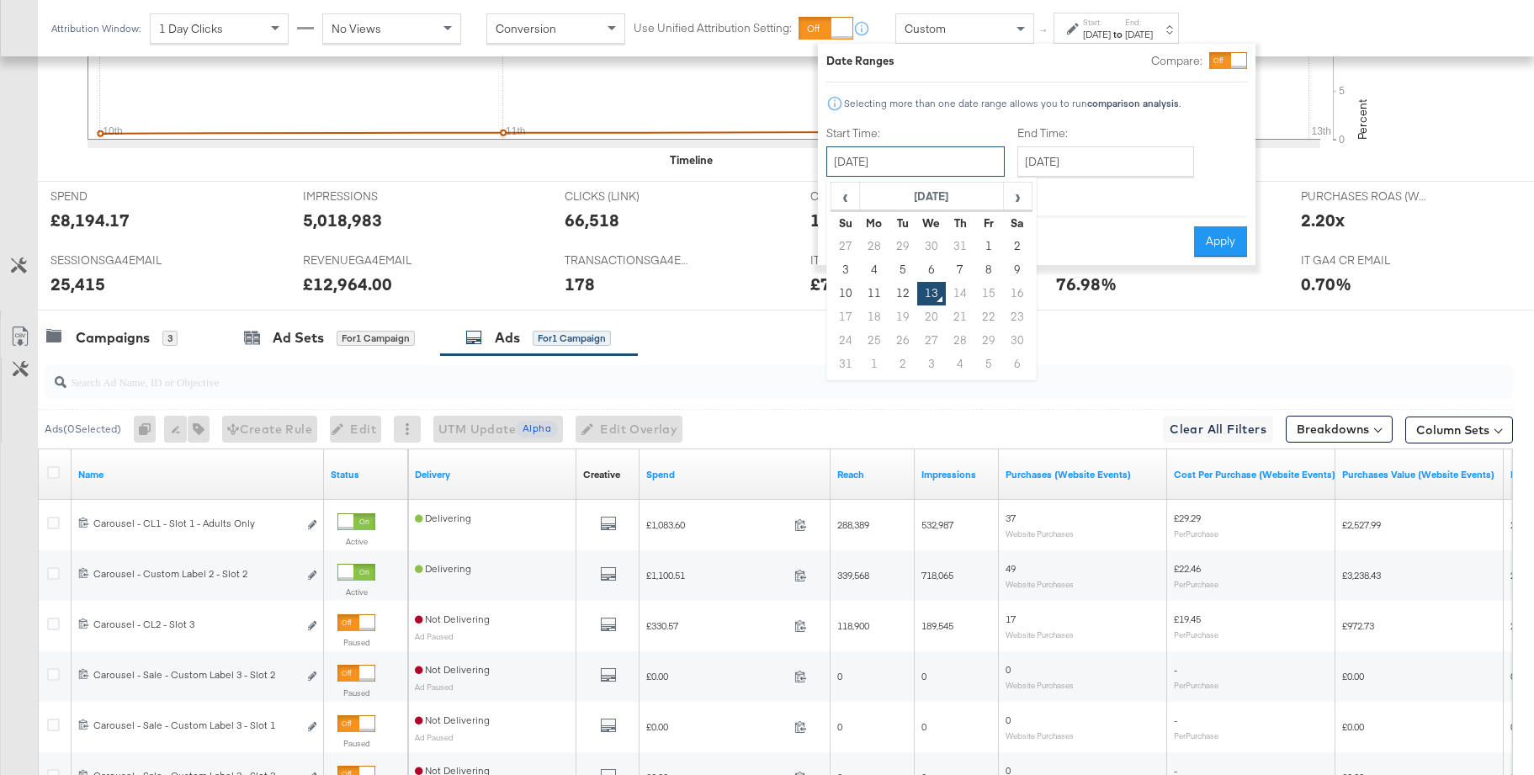
click at [898, 161] on input "August 13th 2025" at bounding box center [916, 161] width 178 height 30
click at [834, 294] on td "10" at bounding box center [846, 294] width 29 height 24
type input "August 10th 2025"
click at [1101, 157] on input "August 13th 2025" at bounding box center [1106, 161] width 177 height 30
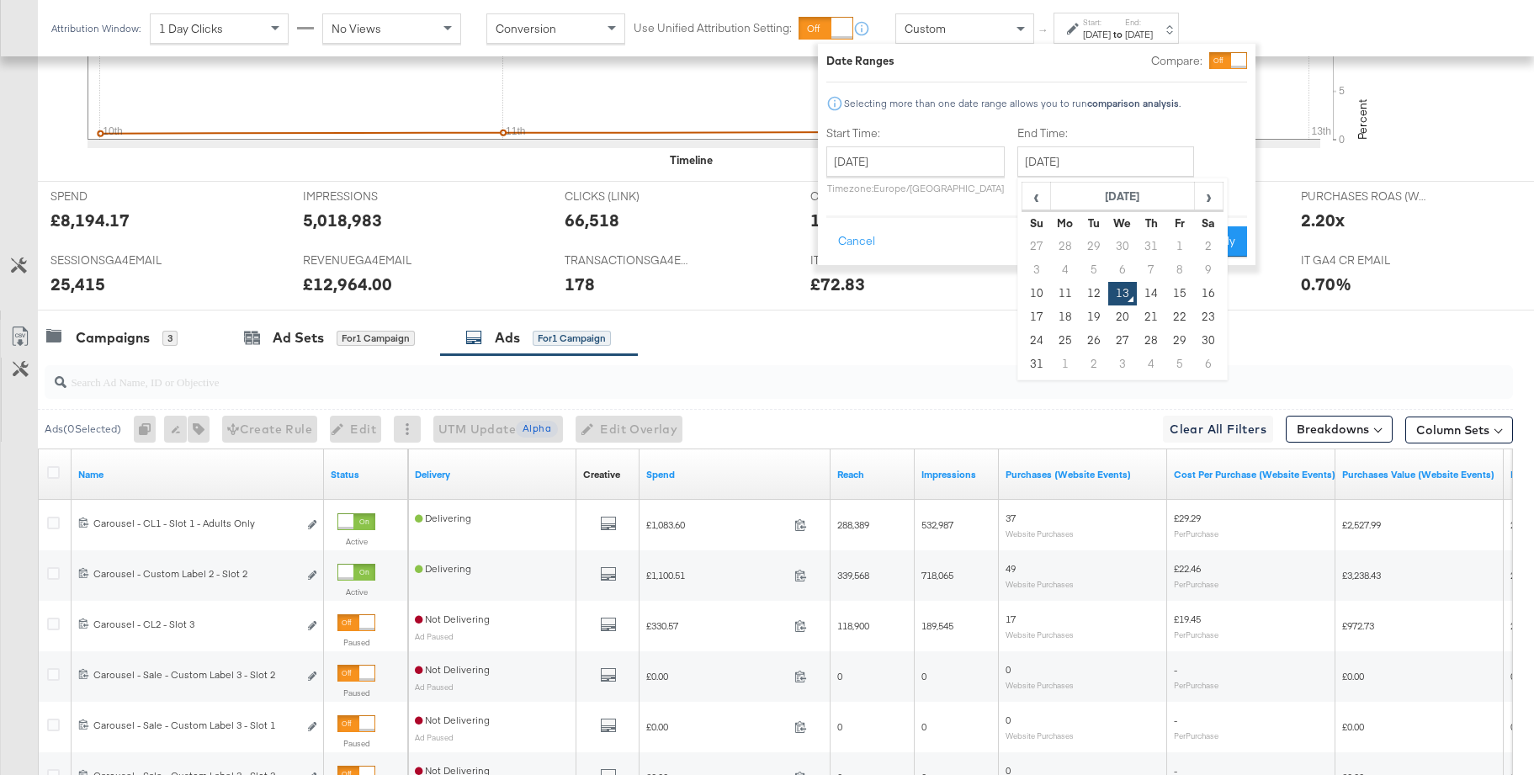
drag, startPoint x: 1089, startPoint y: 290, endPoint x: 1162, endPoint y: 275, distance: 74.0
click at [1096, 289] on td "12" at bounding box center [1094, 294] width 29 height 24
type input "August 12th 2025"
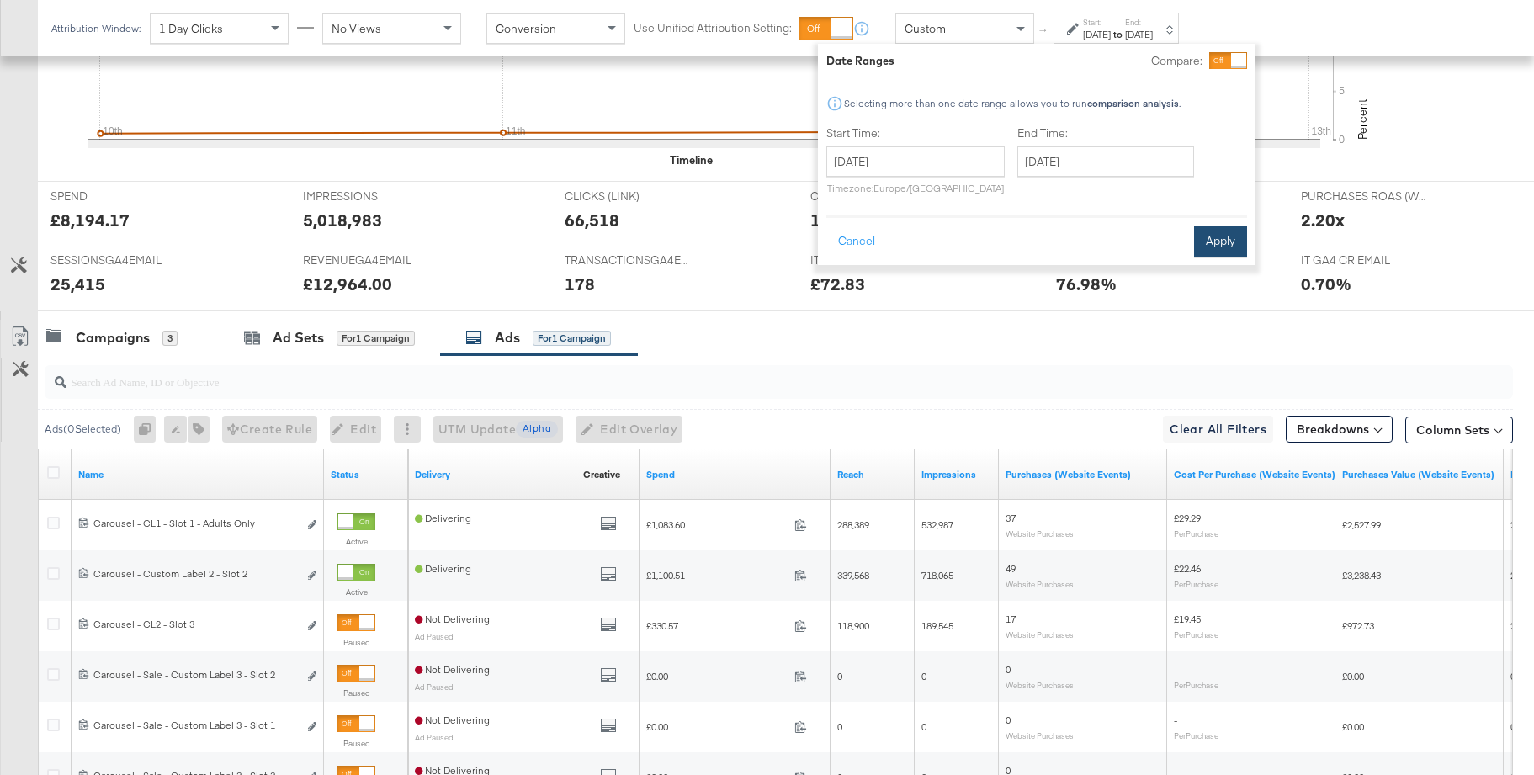
click at [1211, 238] on button "Apply" at bounding box center [1220, 241] width 53 height 30
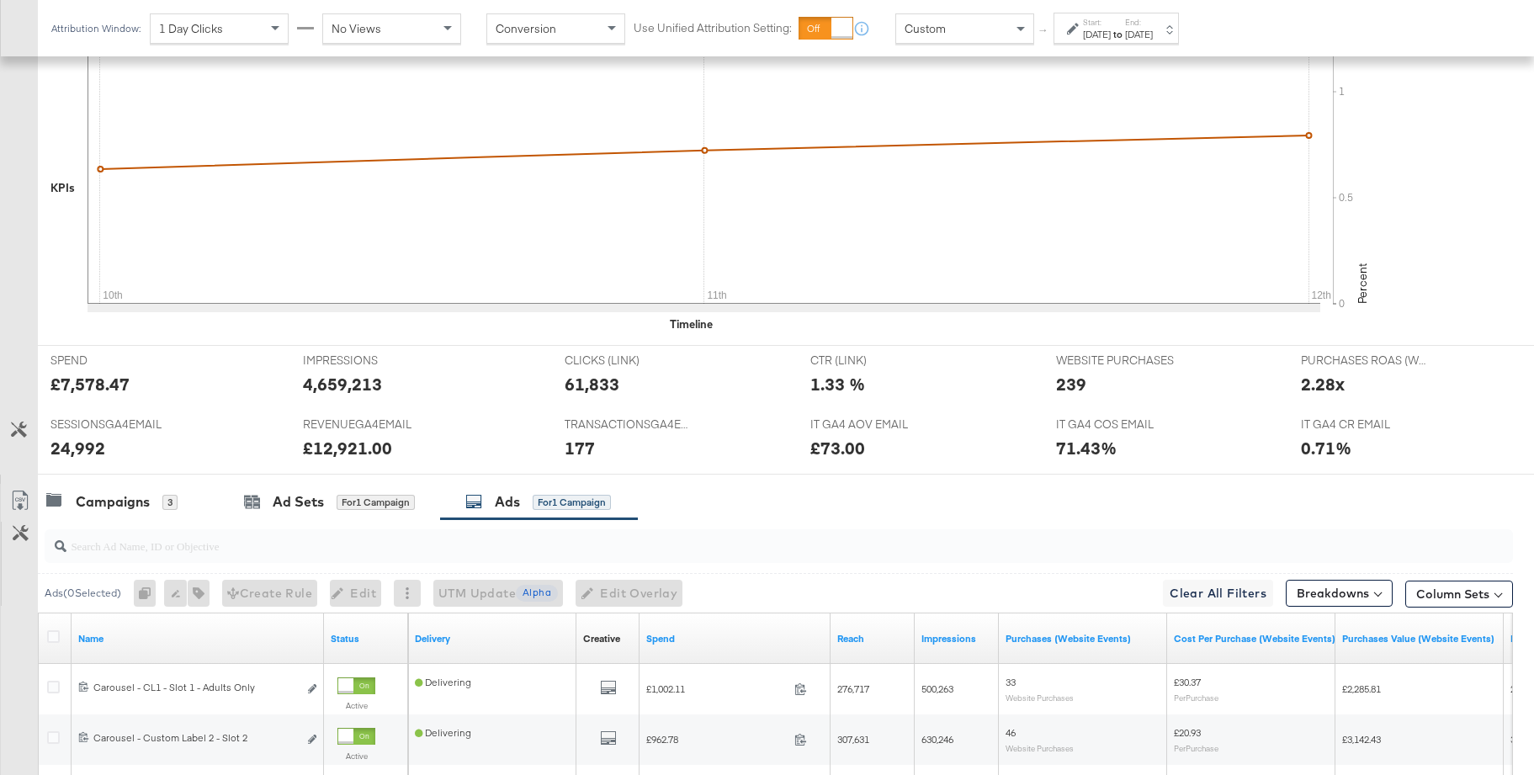
scroll to position [626, 0]
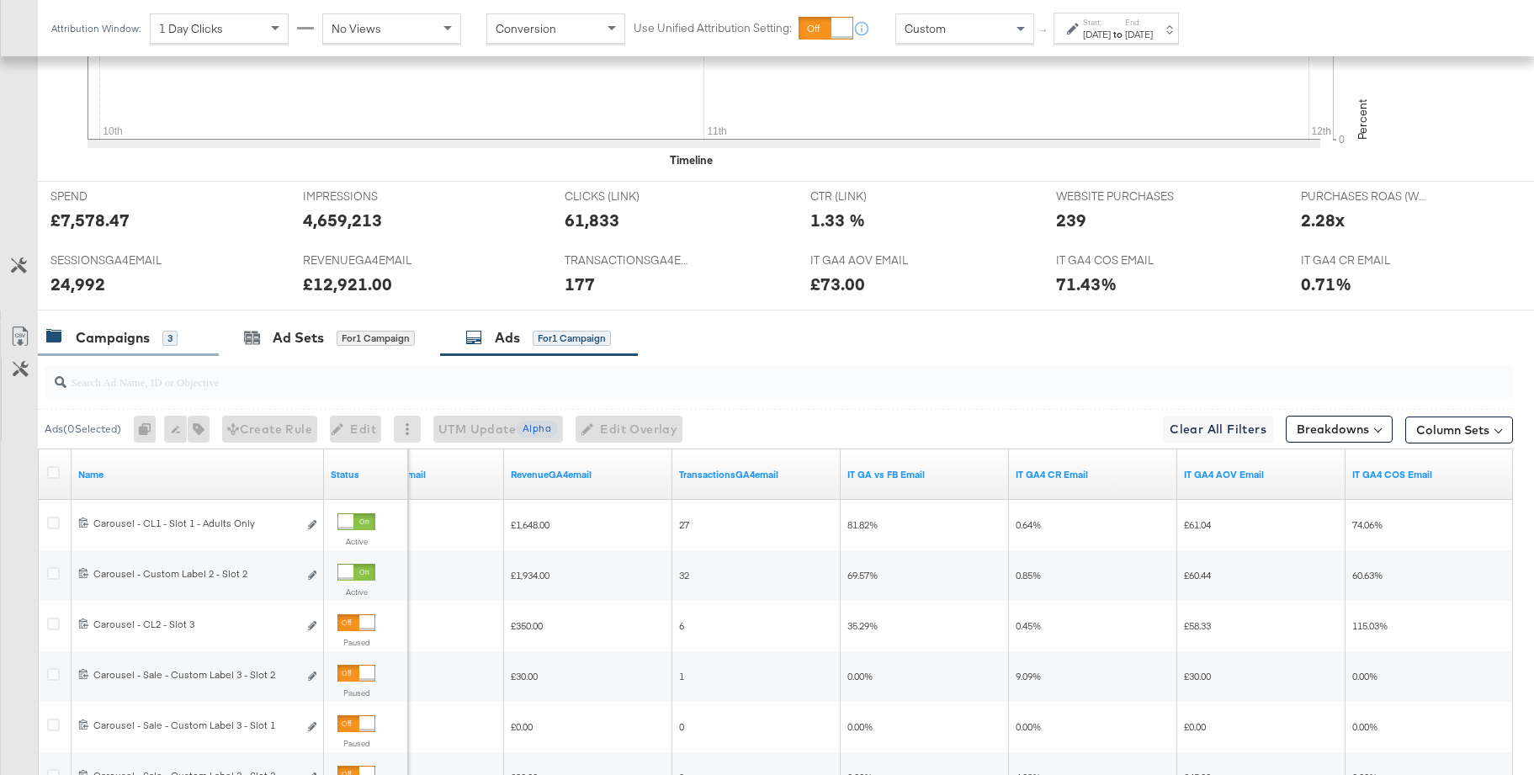
click at [121, 346] on div "Campaigns" at bounding box center [113, 337] width 74 height 19
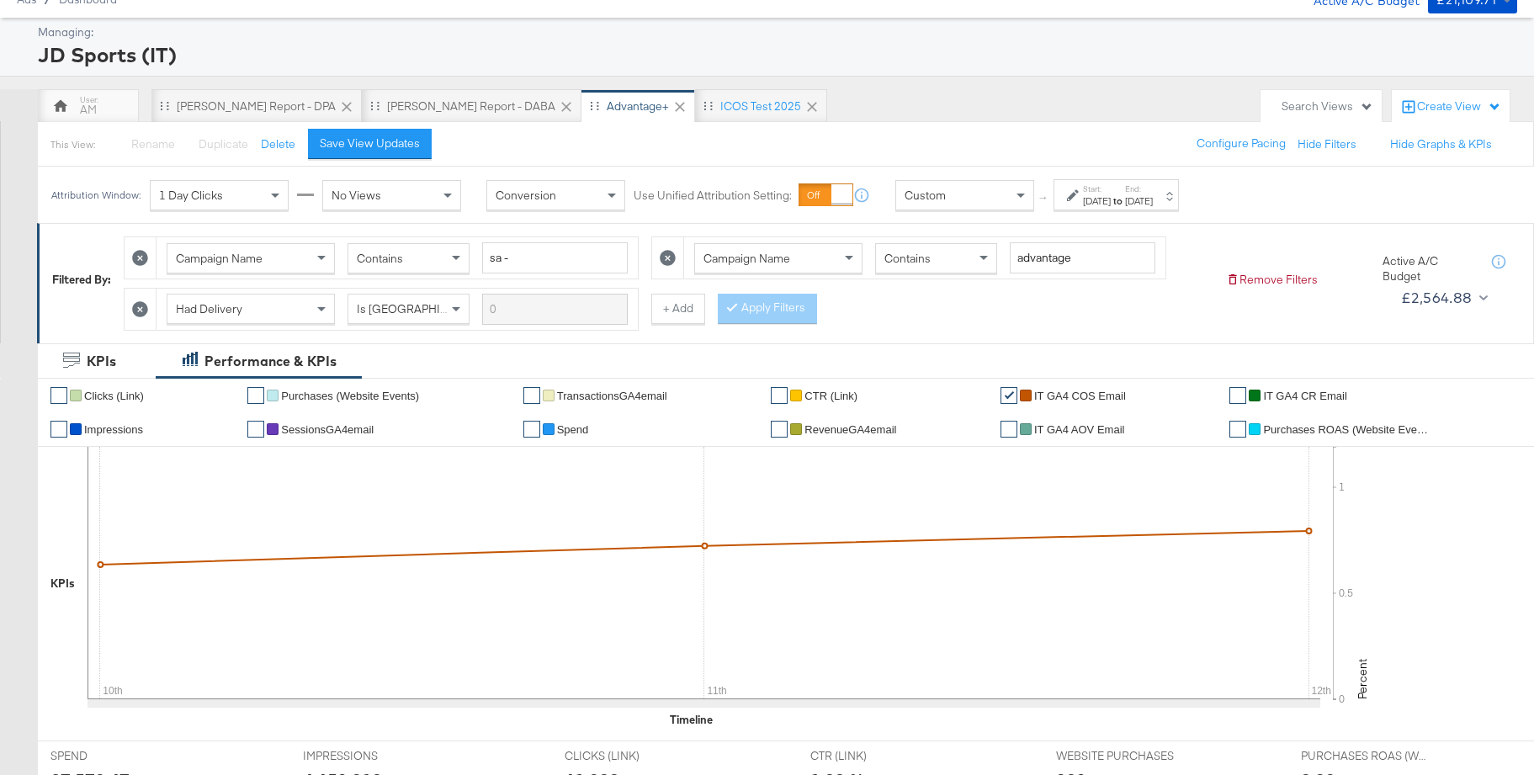
scroll to position [0, 0]
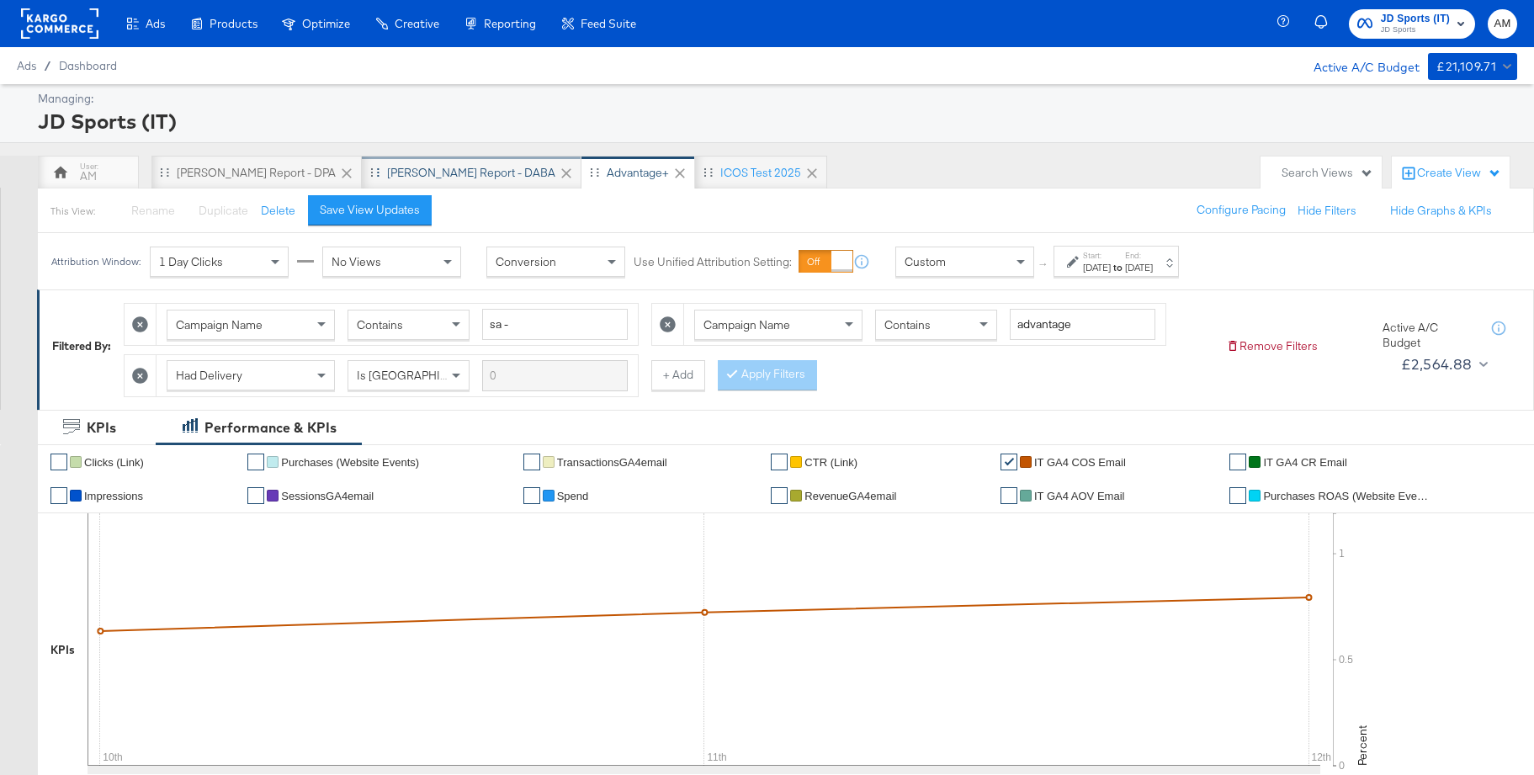
click at [391, 160] on div "[PERSON_NAME] Report - DABA" at bounding box center [472, 173] width 220 height 34
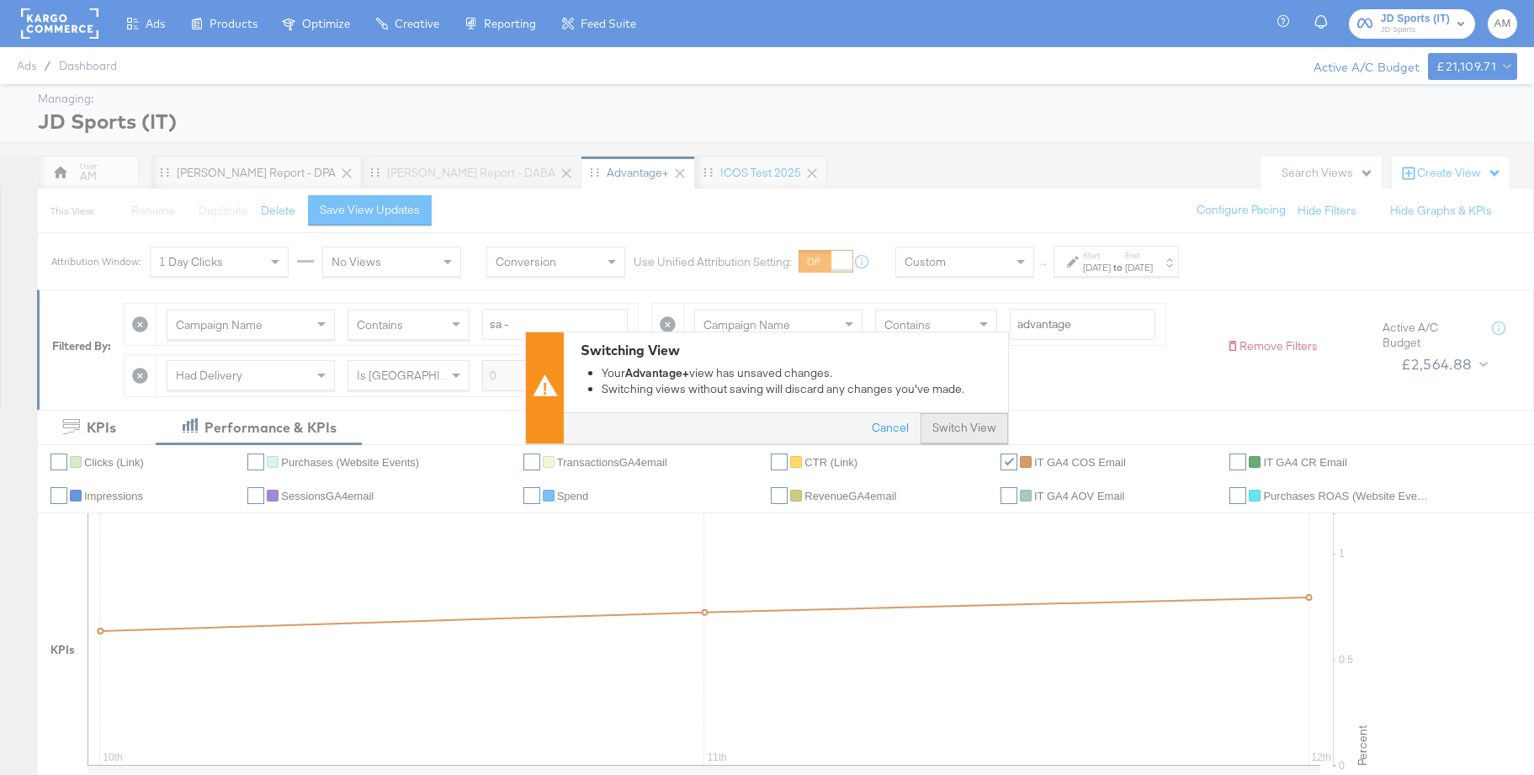
click at [979, 432] on button "Switch View" at bounding box center [965, 428] width 88 height 30
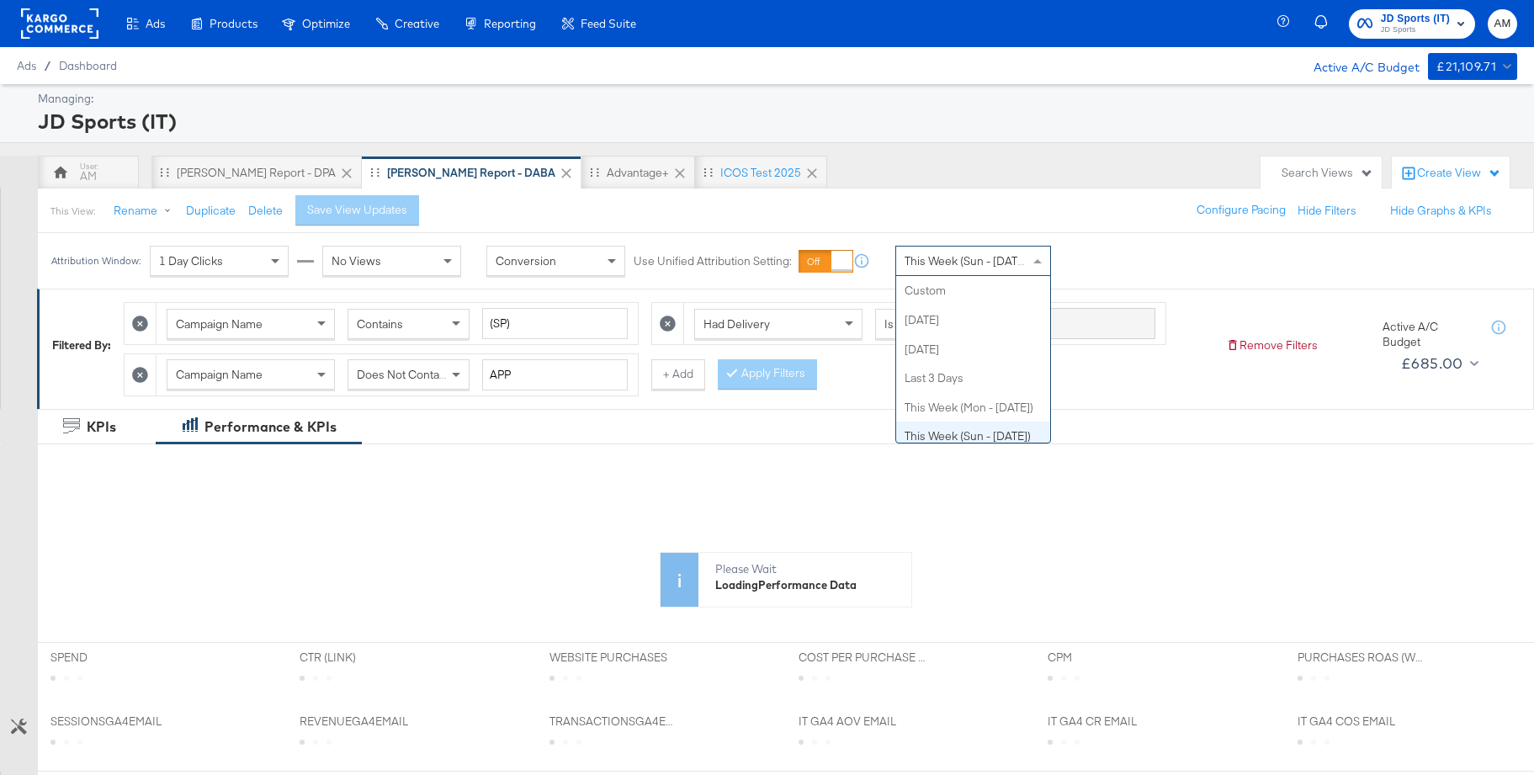
drag, startPoint x: 956, startPoint y: 262, endPoint x: 955, endPoint y: 301, distance: 39.6
click at [956, 262] on span "This Week (Sun - [DATE])" at bounding box center [968, 260] width 126 height 15
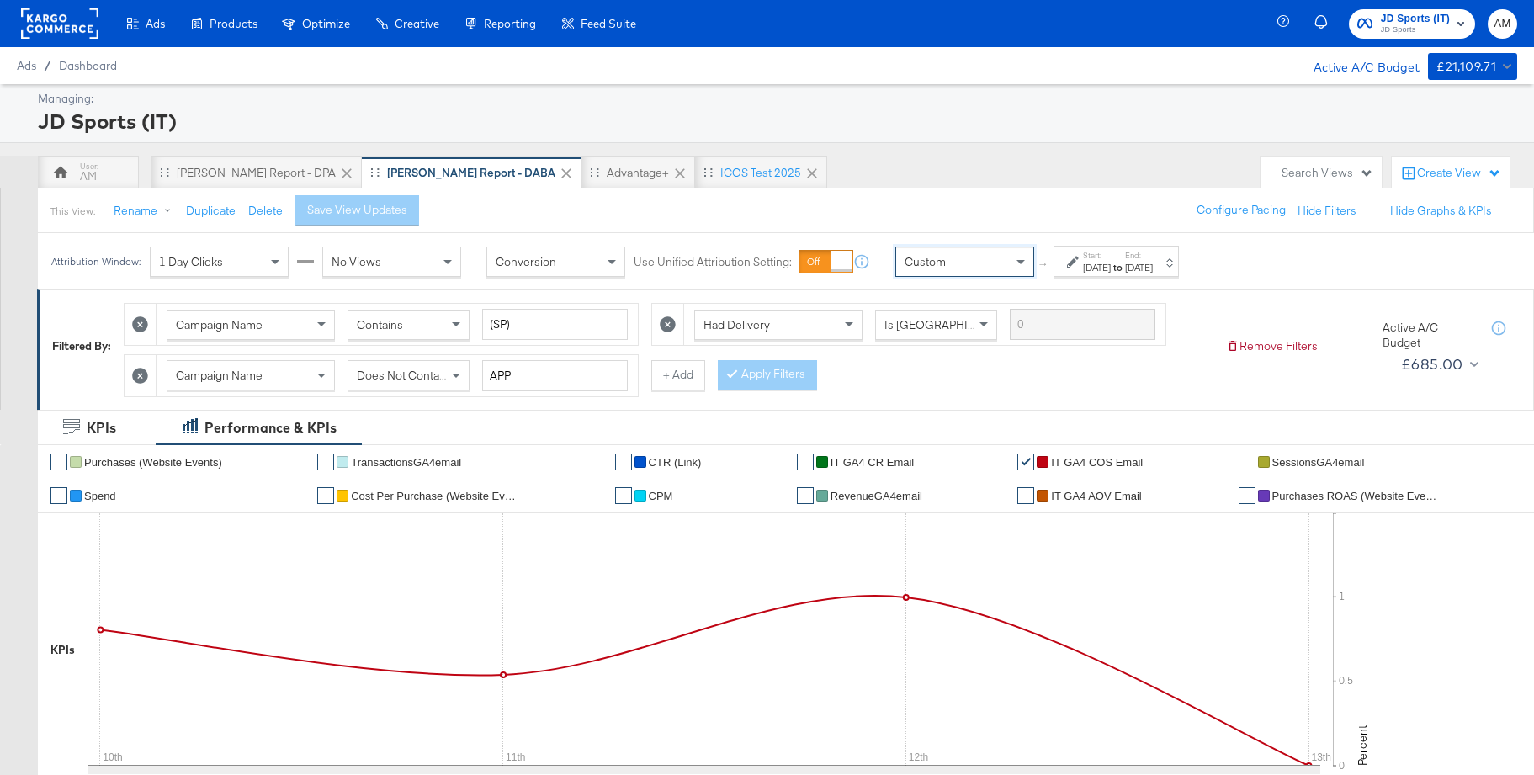
click at [1111, 259] on label "Start:" at bounding box center [1097, 255] width 28 height 11
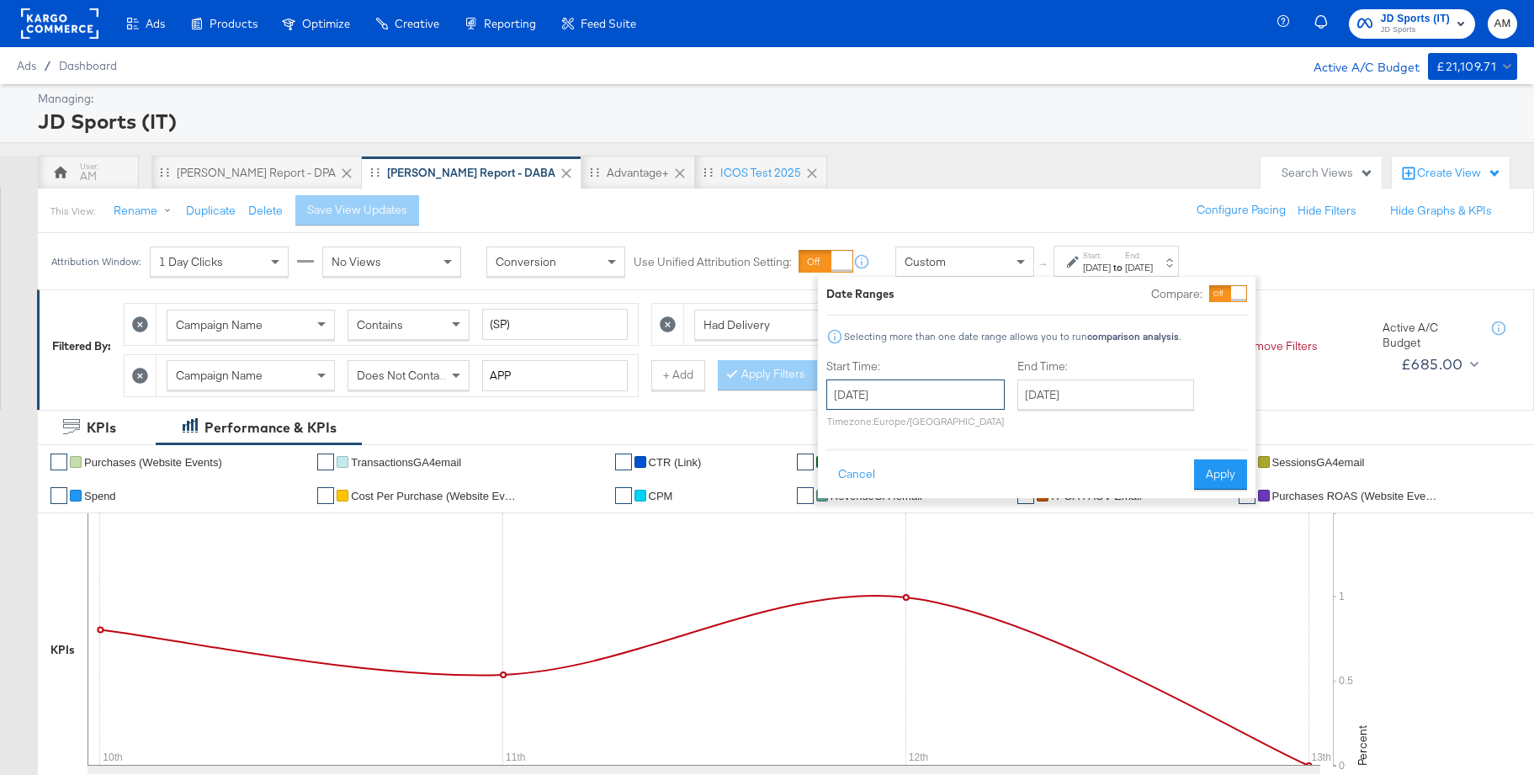
click at [910, 409] on input "August 13th 2025" at bounding box center [916, 395] width 178 height 30
click at [843, 527] on td "10" at bounding box center [846, 527] width 29 height 24
type input "August 10th 2025"
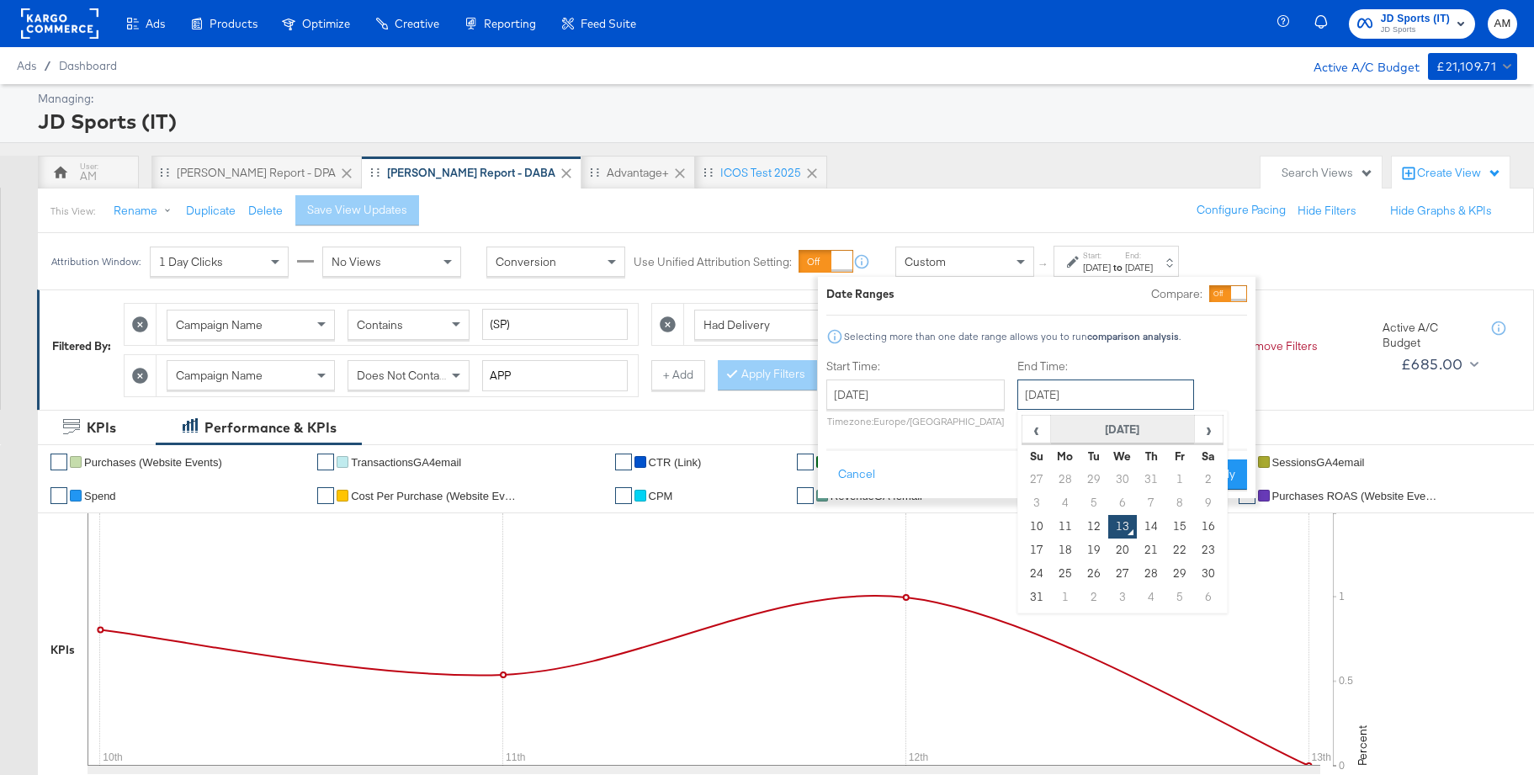
drag, startPoint x: 1071, startPoint y: 396, endPoint x: 1093, endPoint y: 424, distance: 36.5
click at [1071, 396] on input "August 13th 2025" at bounding box center [1106, 395] width 177 height 30
drag, startPoint x: 1089, startPoint y: 523, endPoint x: 1103, endPoint y: 518, distance: 15.2
click at [1090, 523] on td "12" at bounding box center [1094, 527] width 29 height 24
type input "August 12th 2025"
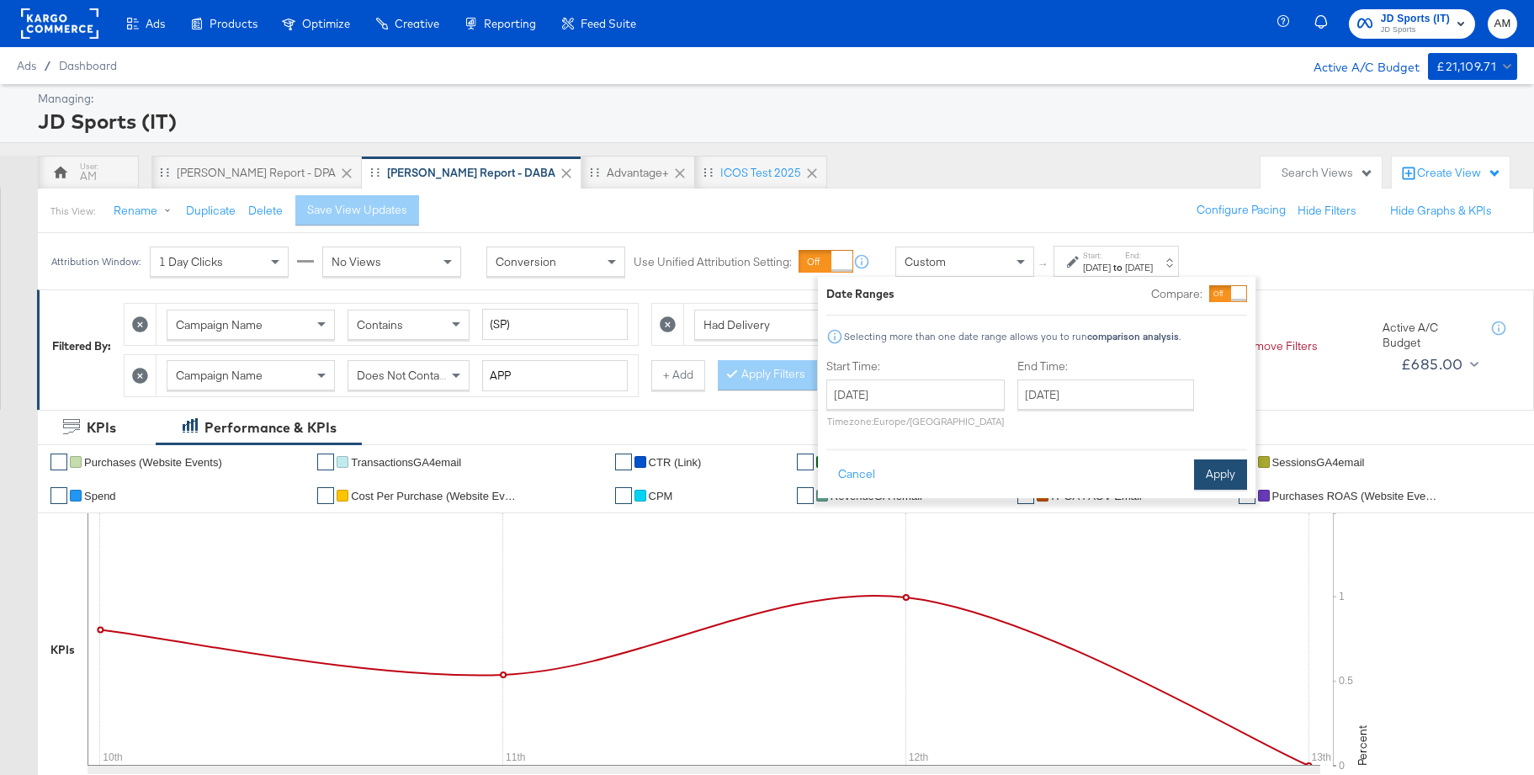
click at [1211, 476] on button "Apply" at bounding box center [1220, 475] width 53 height 30
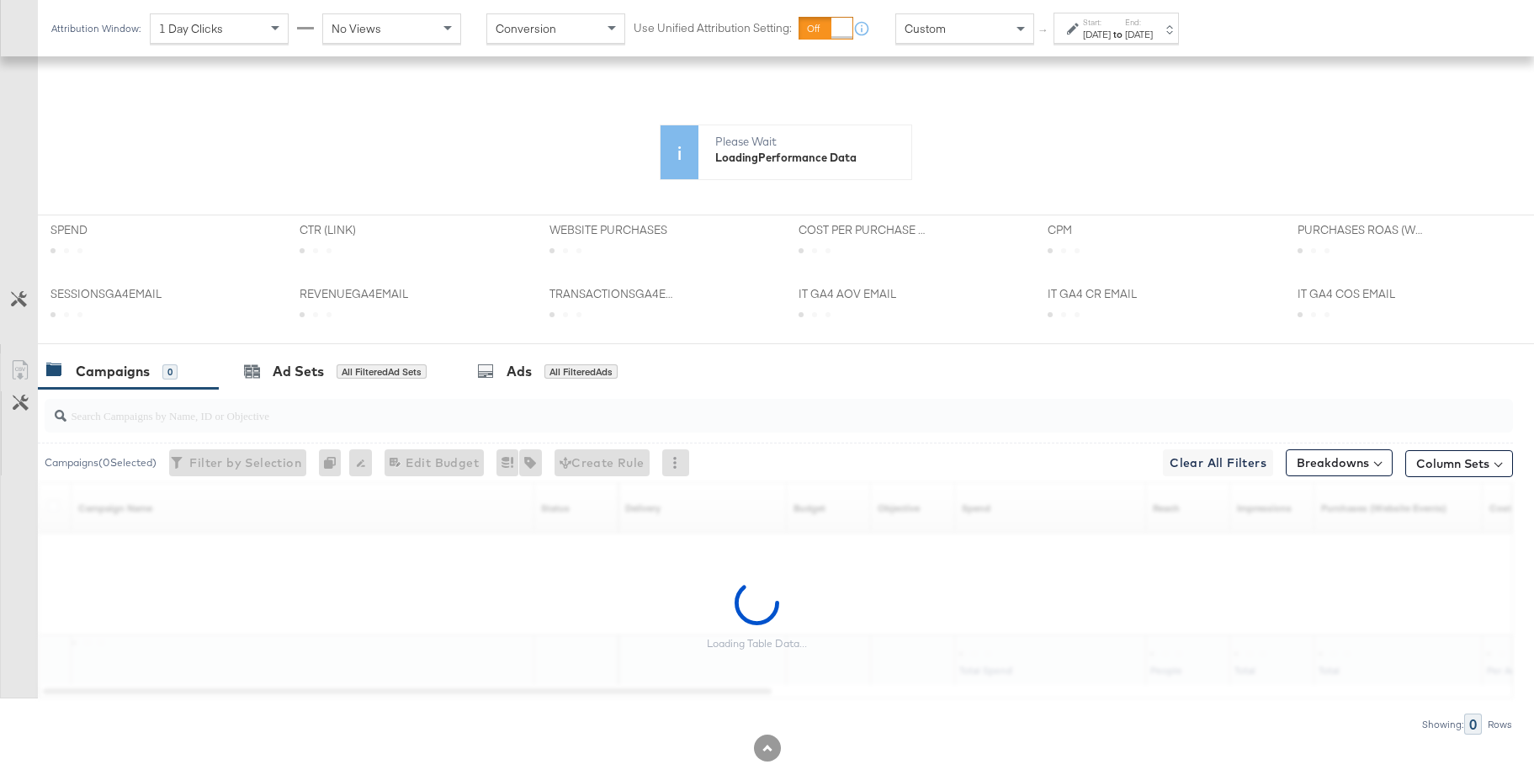
scroll to position [412, 0]
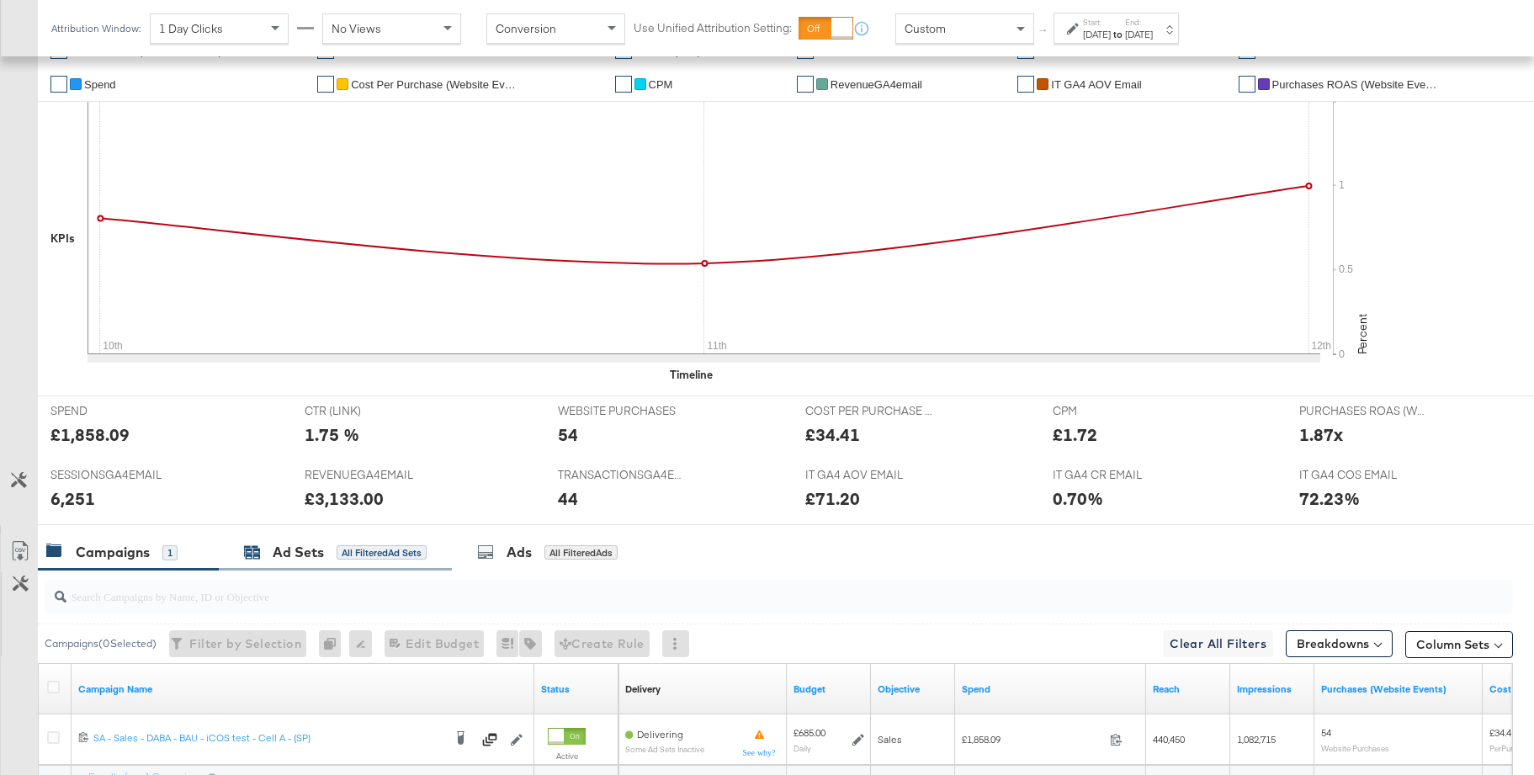
click at [306, 556] on div "Ad Sets" at bounding box center [298, 552] width 51 height 19
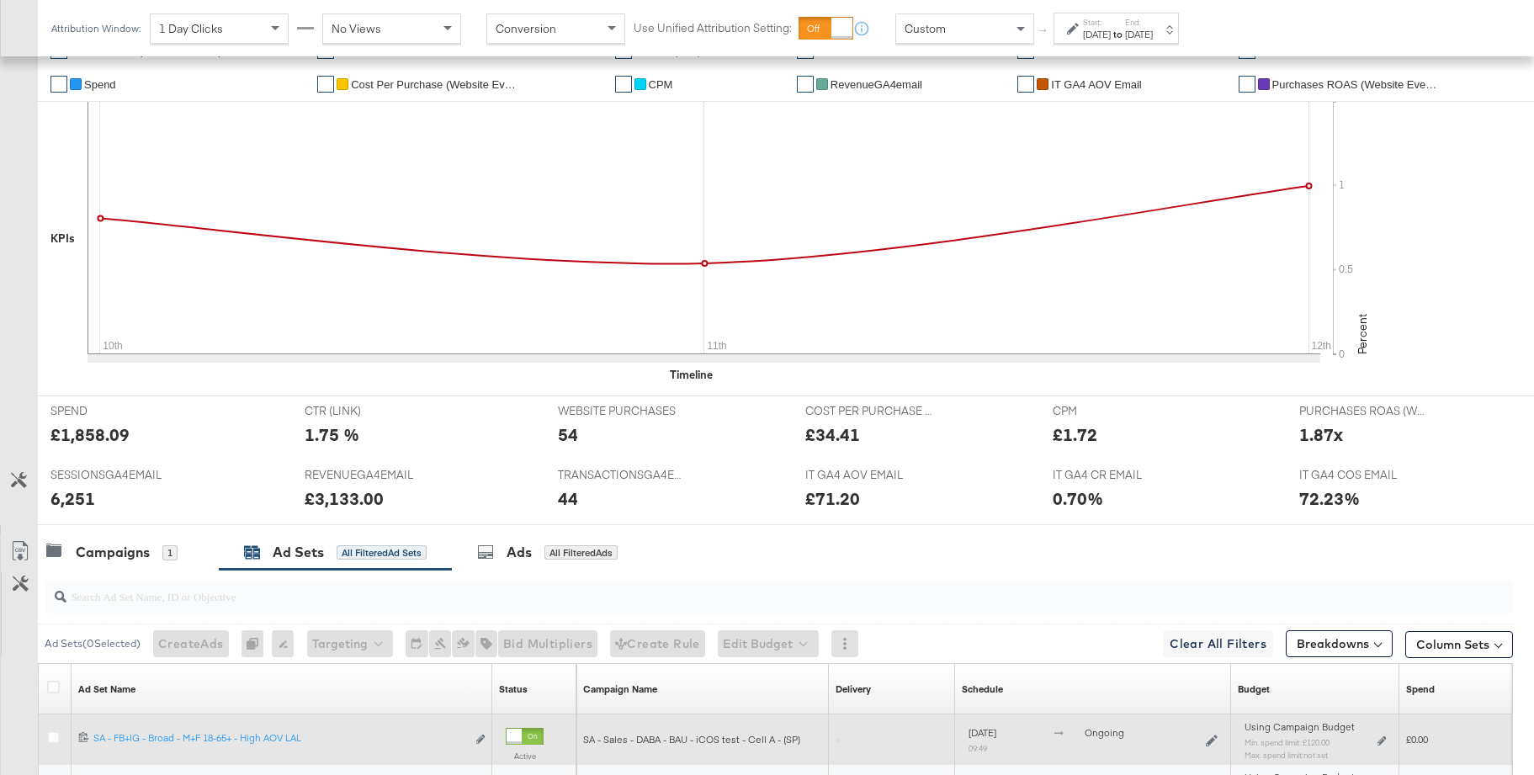
scroll to position [677, 0]
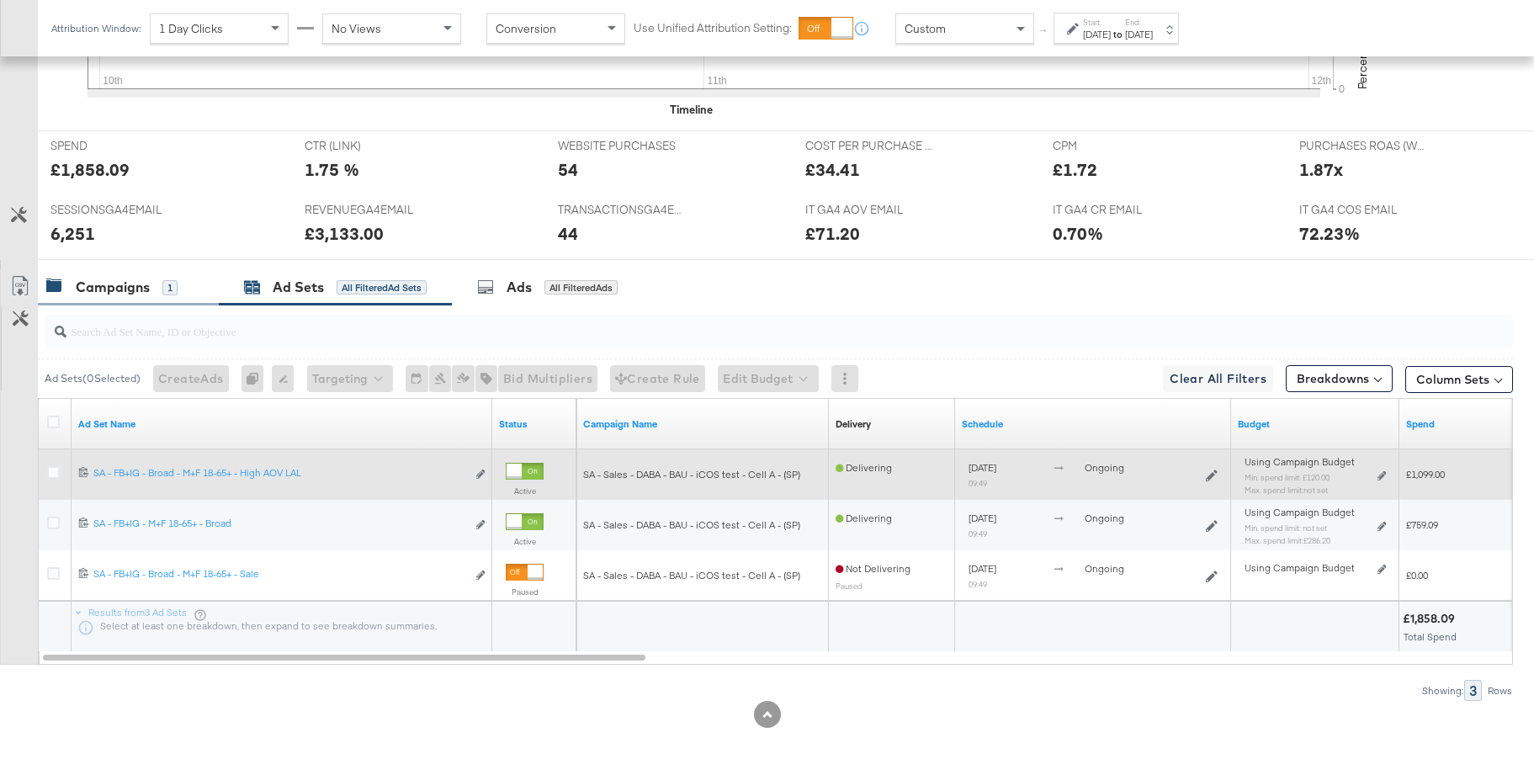
click at [113, 300] on div "Campaigns 1" at bounding box center [128, 287] width 181 height 36
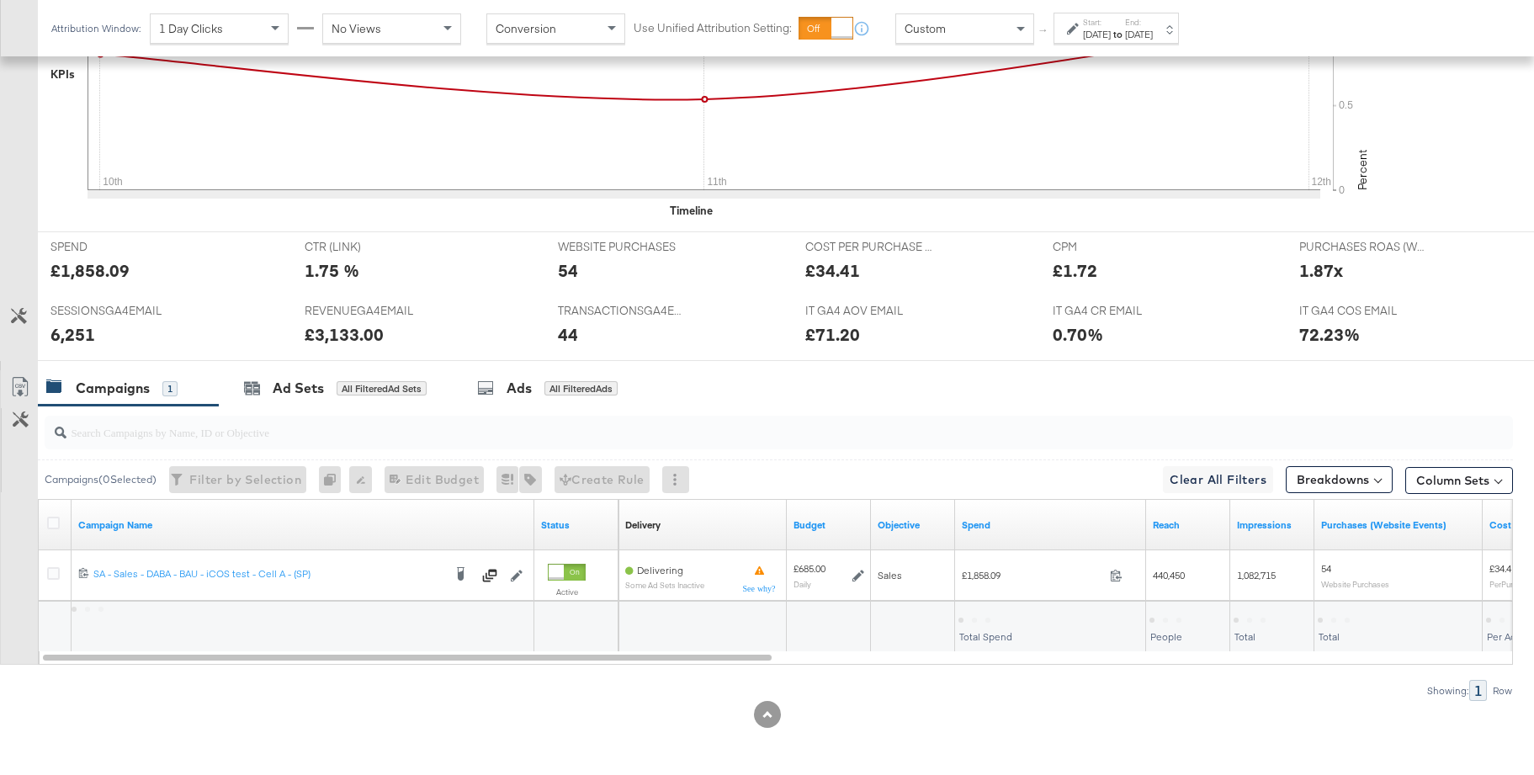
scroll to position [576, 0]
click at [302, 390] on div "Ad Sets" at bounding box center [298, 388] width 51 height 19
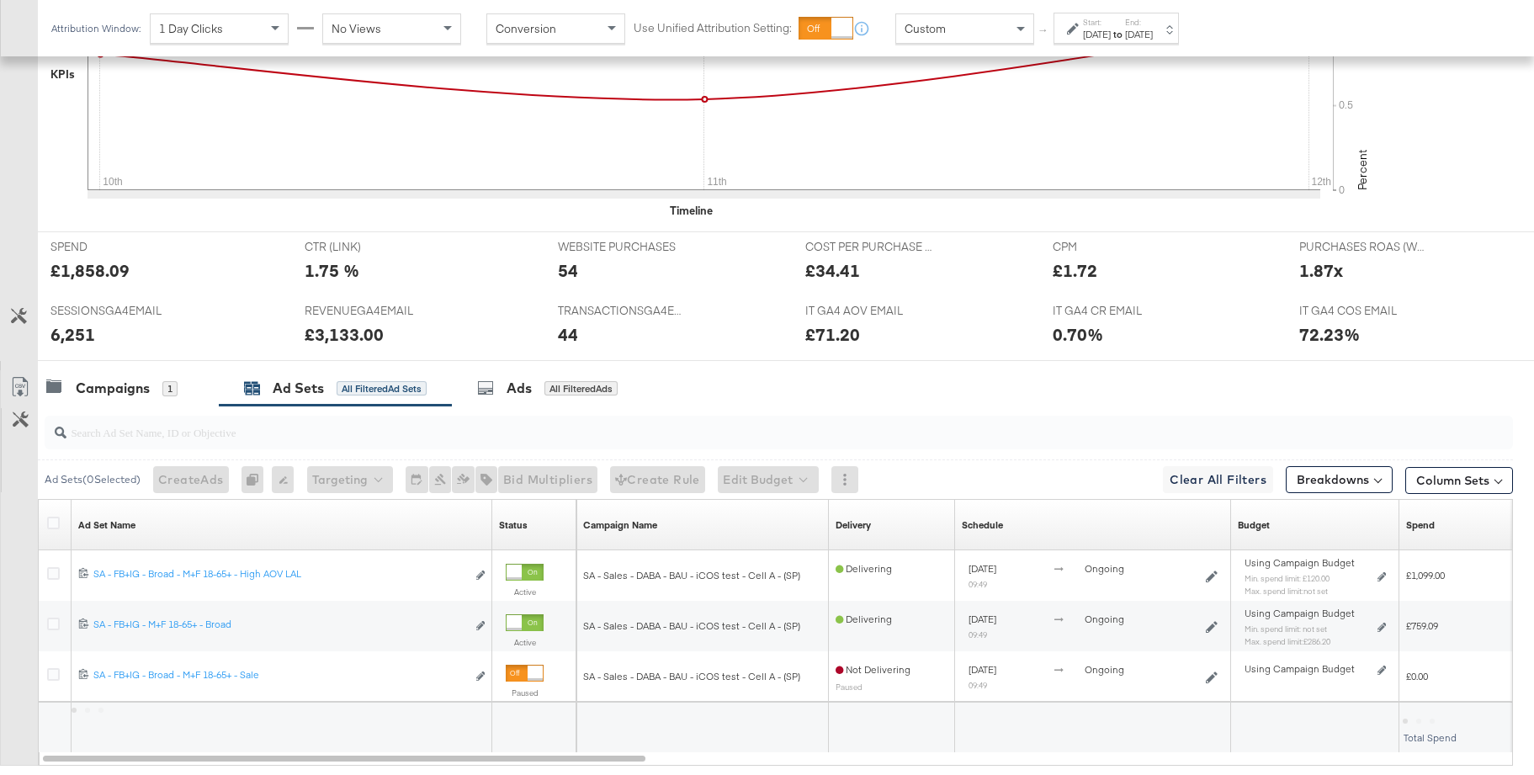
scroll to position [677, 0]
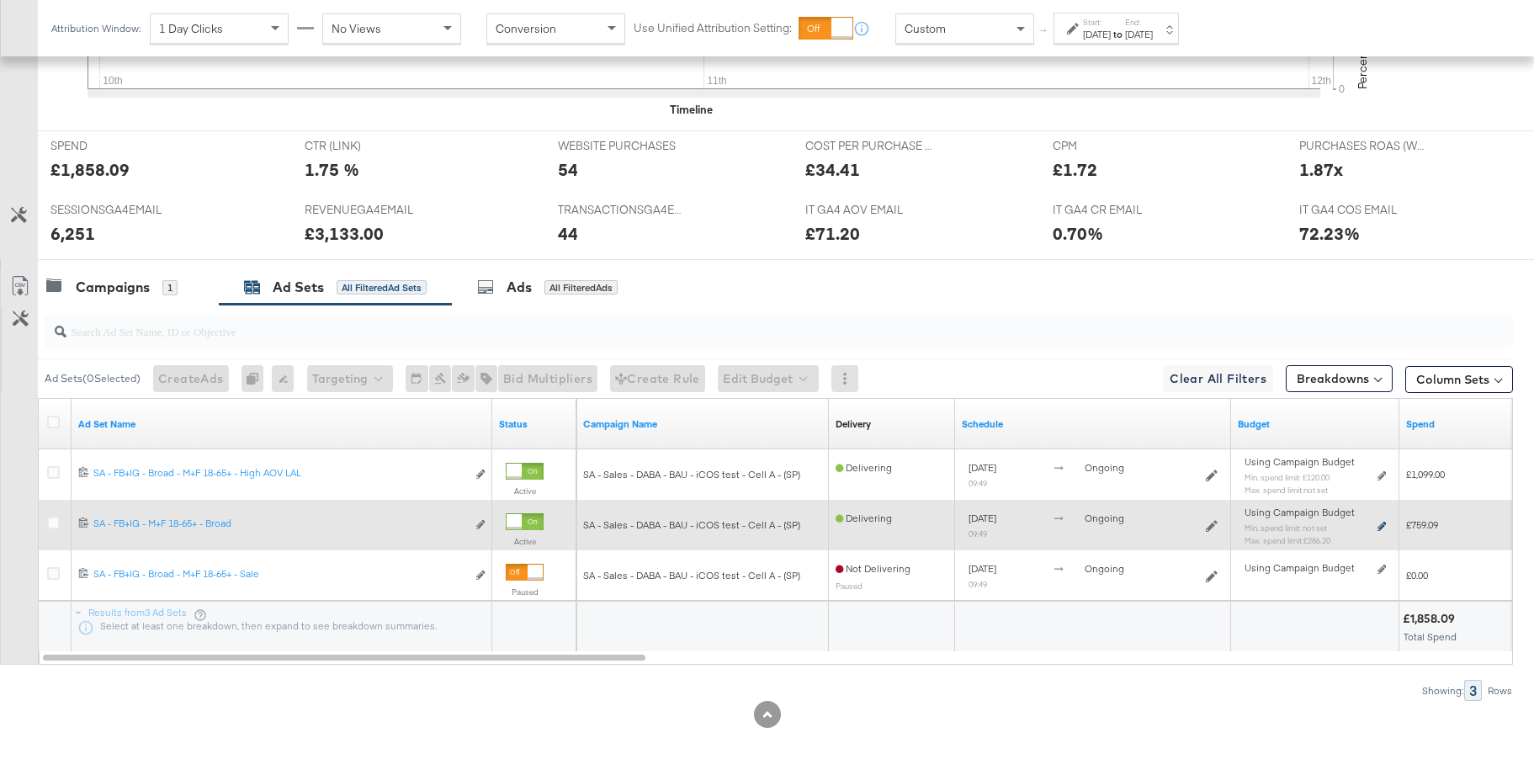
click at [1211, 524] on icon at bounding box center [1382, 526] width 8 height 9
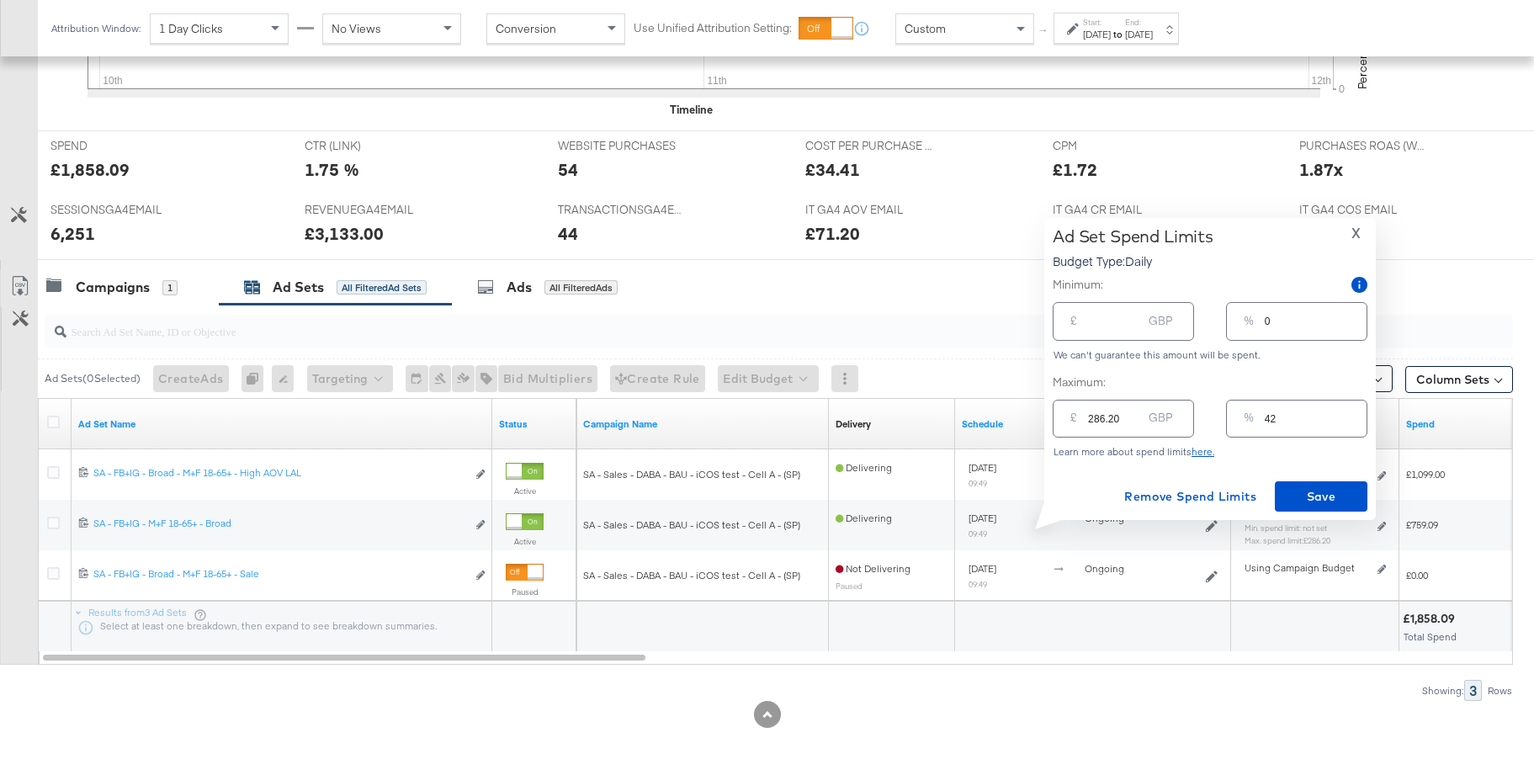
type input "287.2"
drag, startPoint x: 1089, startPoint y: 415, endPoint x: 1042, endPoint y: 415, distance: 47.1
click at [1088, 415] on input "287.2" at bounding box center [1115, 412] width 54 height 36
type input "287"
type input "28"
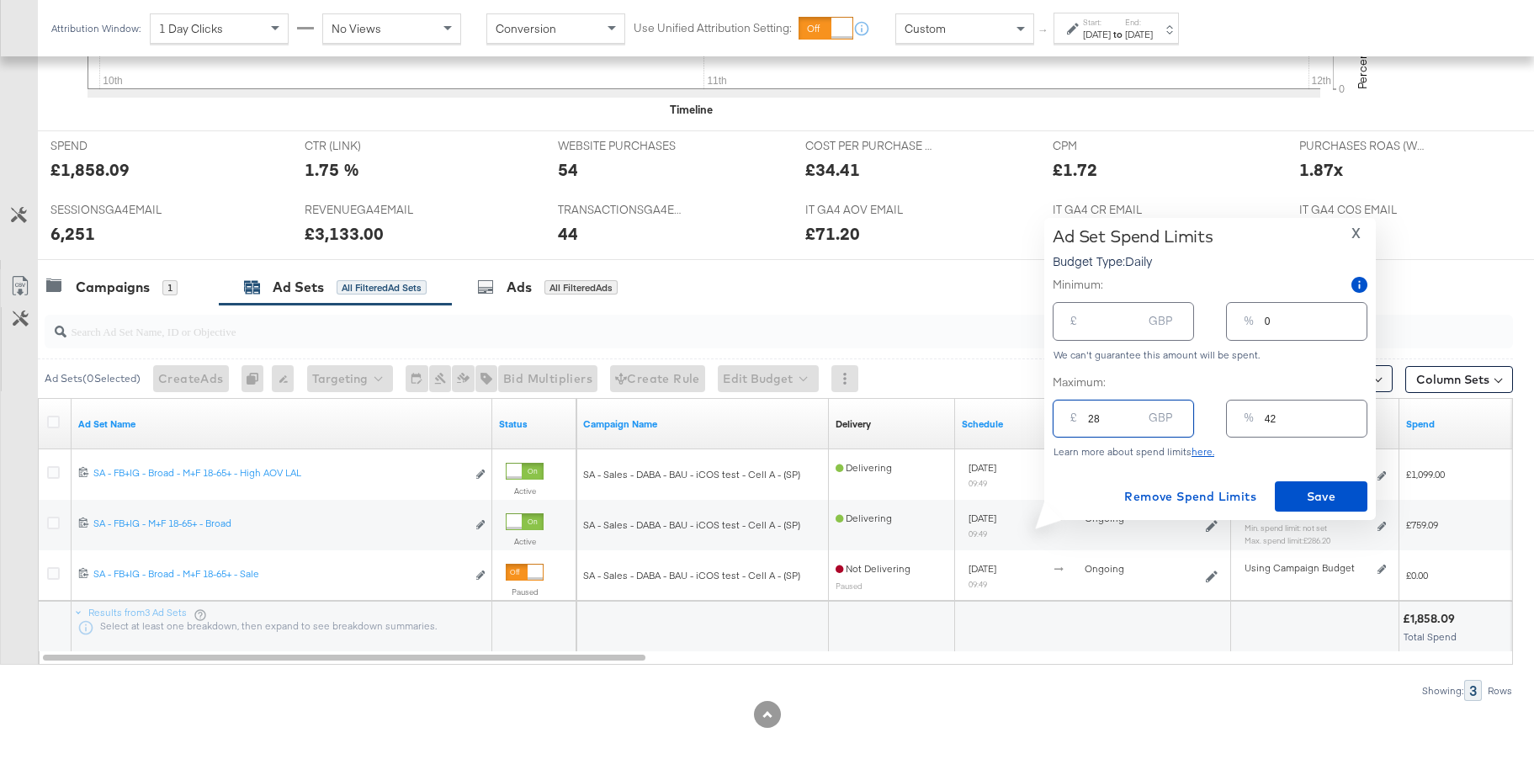
type input "4"
type input "2"
type input "0"
drag, startPoint x: 1122, startPoint y: 417, endPoint x: 1064, endPoint y: 417, distance: 58.1
click at [1064, 417] on div "£ 2.0000 GBP" at bounding box center [1123, 419] width 141 height 38
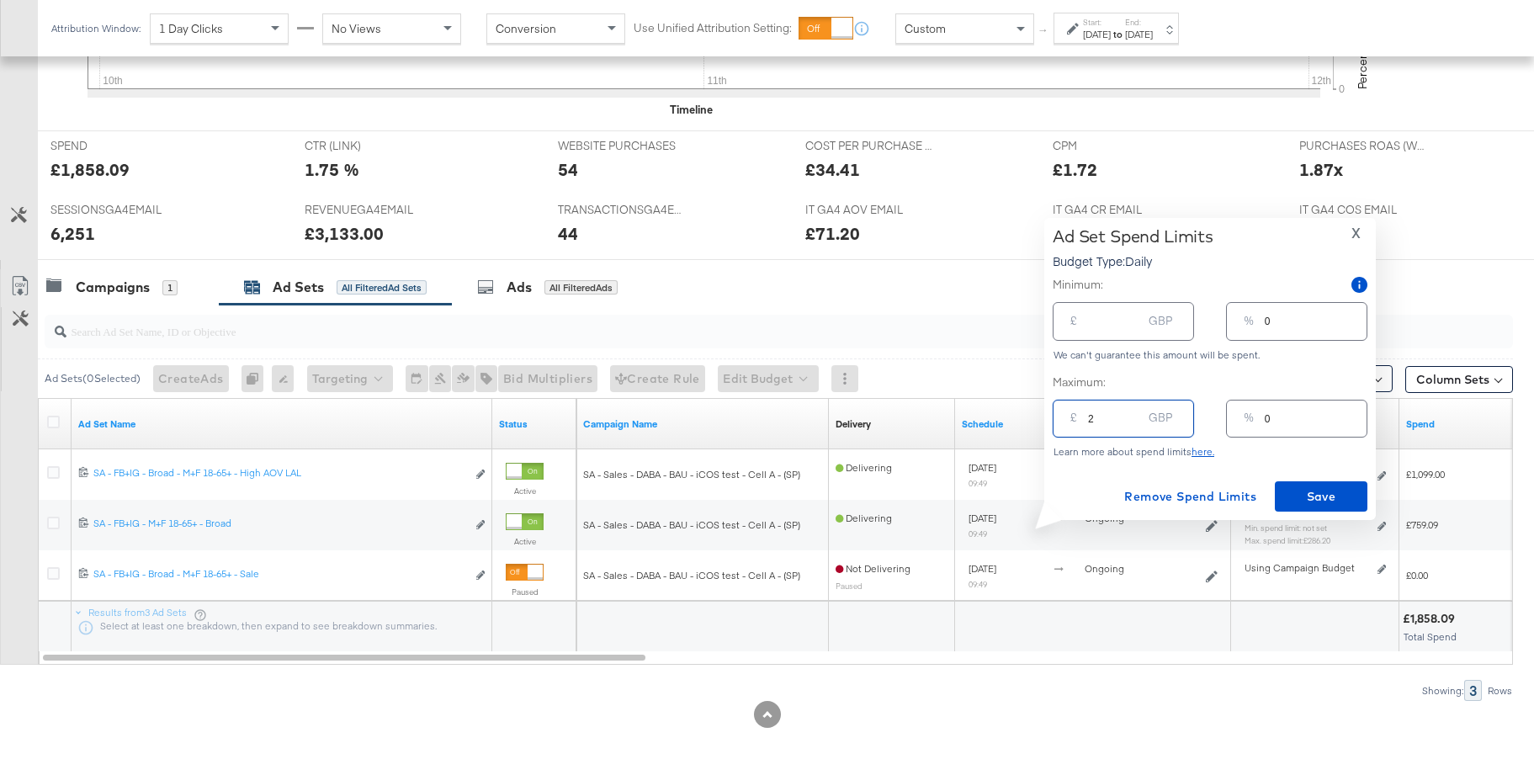
type input "20"
type input "3"
type input "200"
type input "29"
type input "200.00"
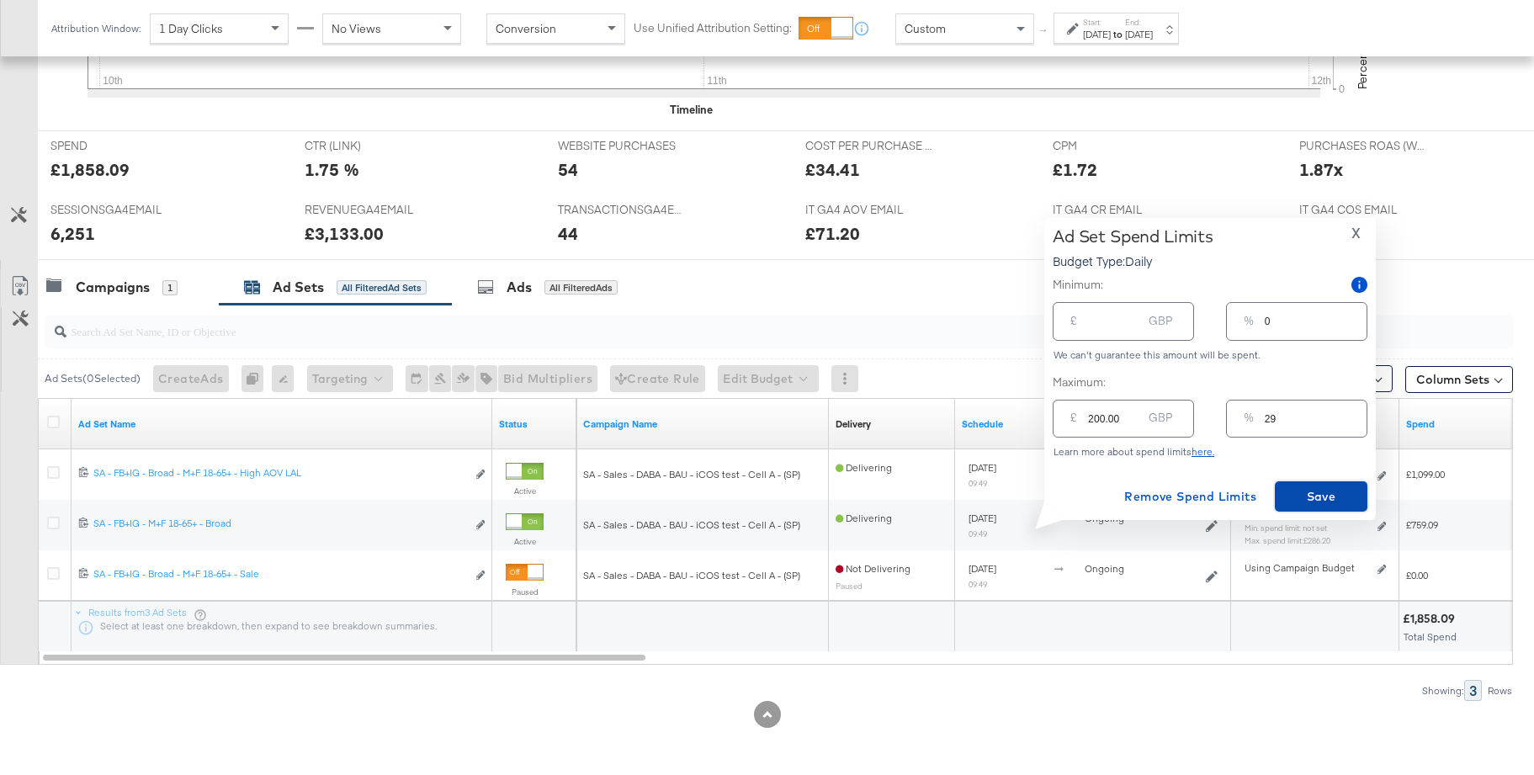
click at [1211, 497] on span "Save" at bounding box center [1321, 496] width 79 height 21
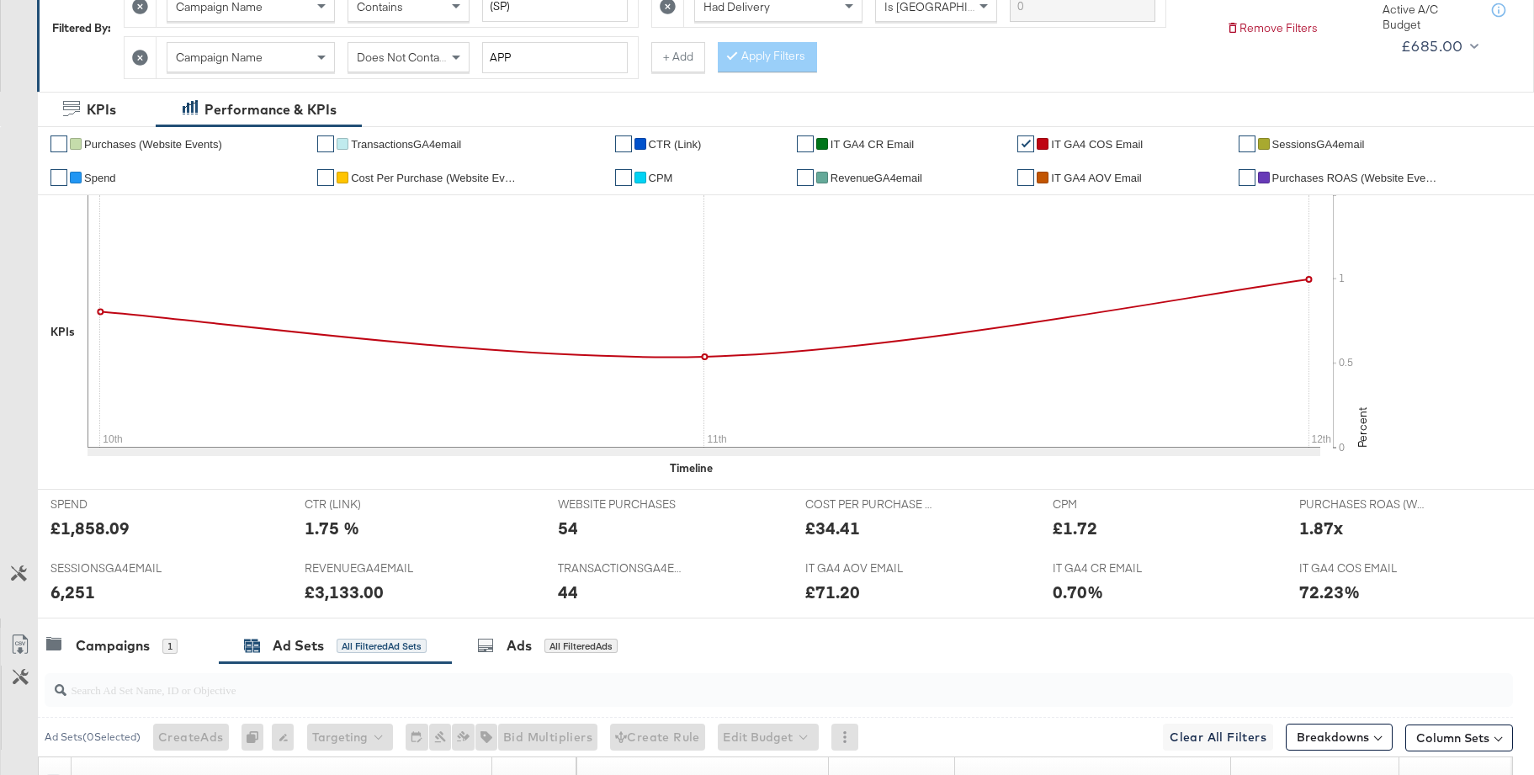
scroll to position [0, 0]
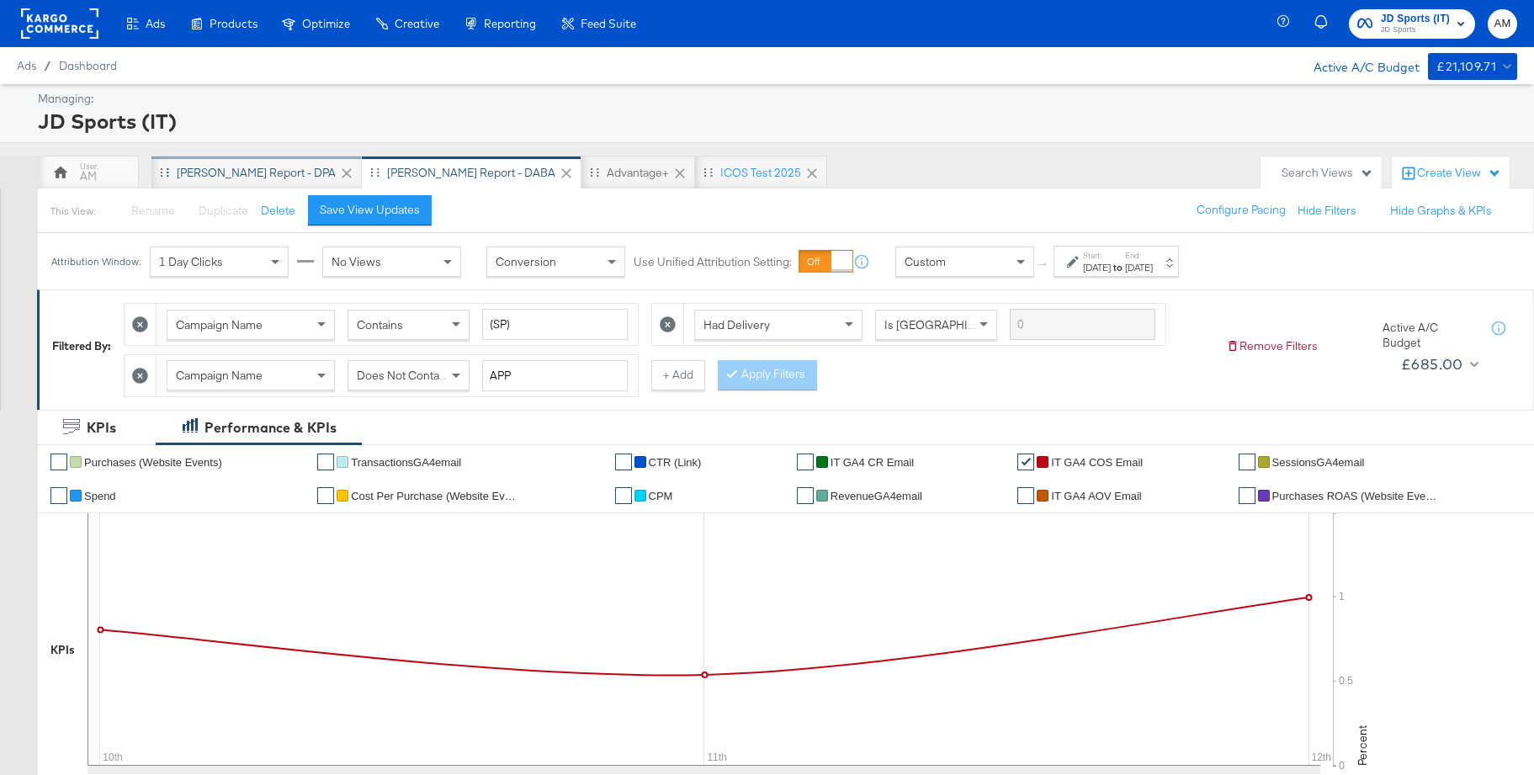
click at [188, 163] on div "[PERSON_NAME] Report - DPA" at bounding box center [257, 173] width 210 height 34
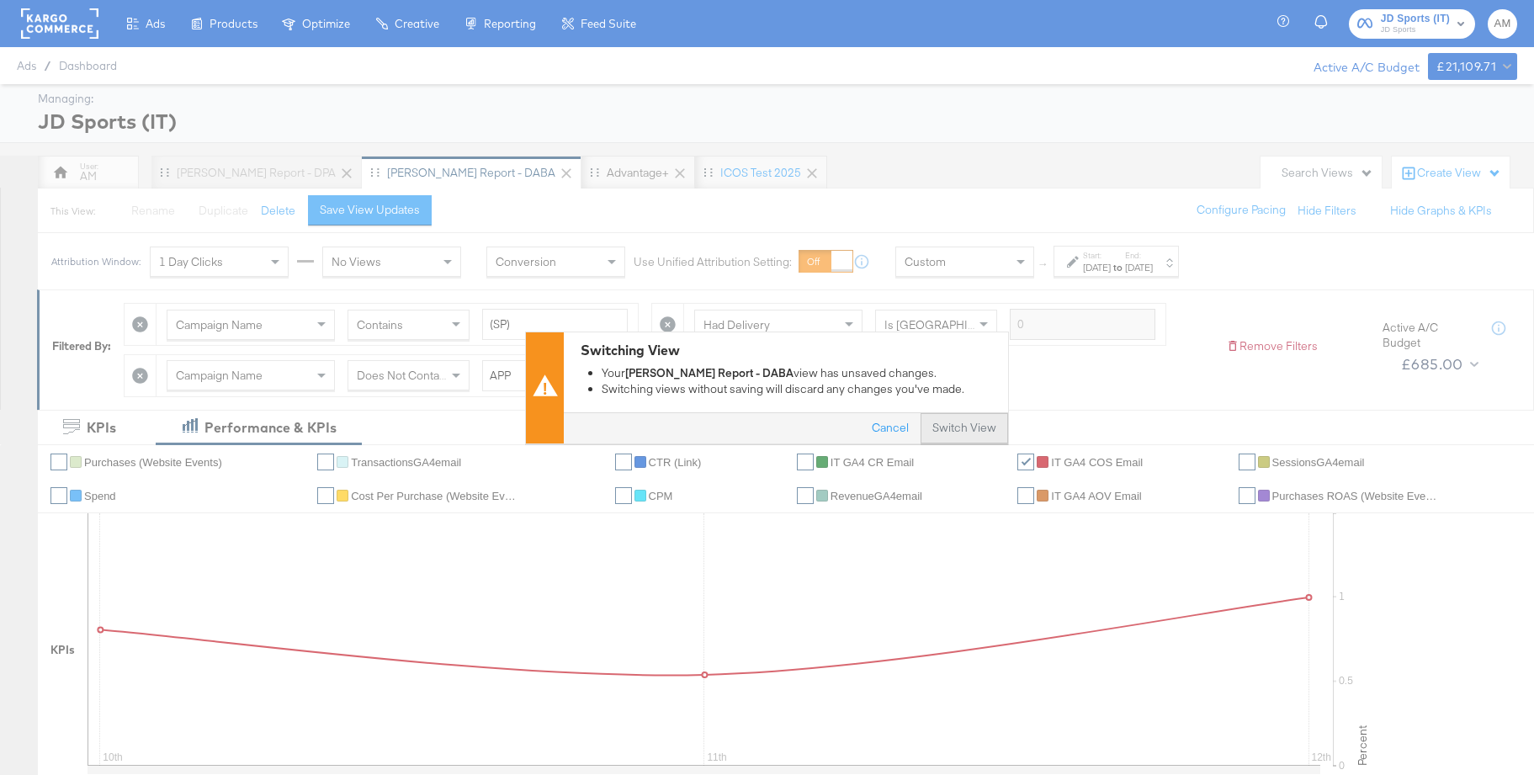
click at [946, 423] on button "Switch View" at bounding box center [965, 428] width 88 height 30
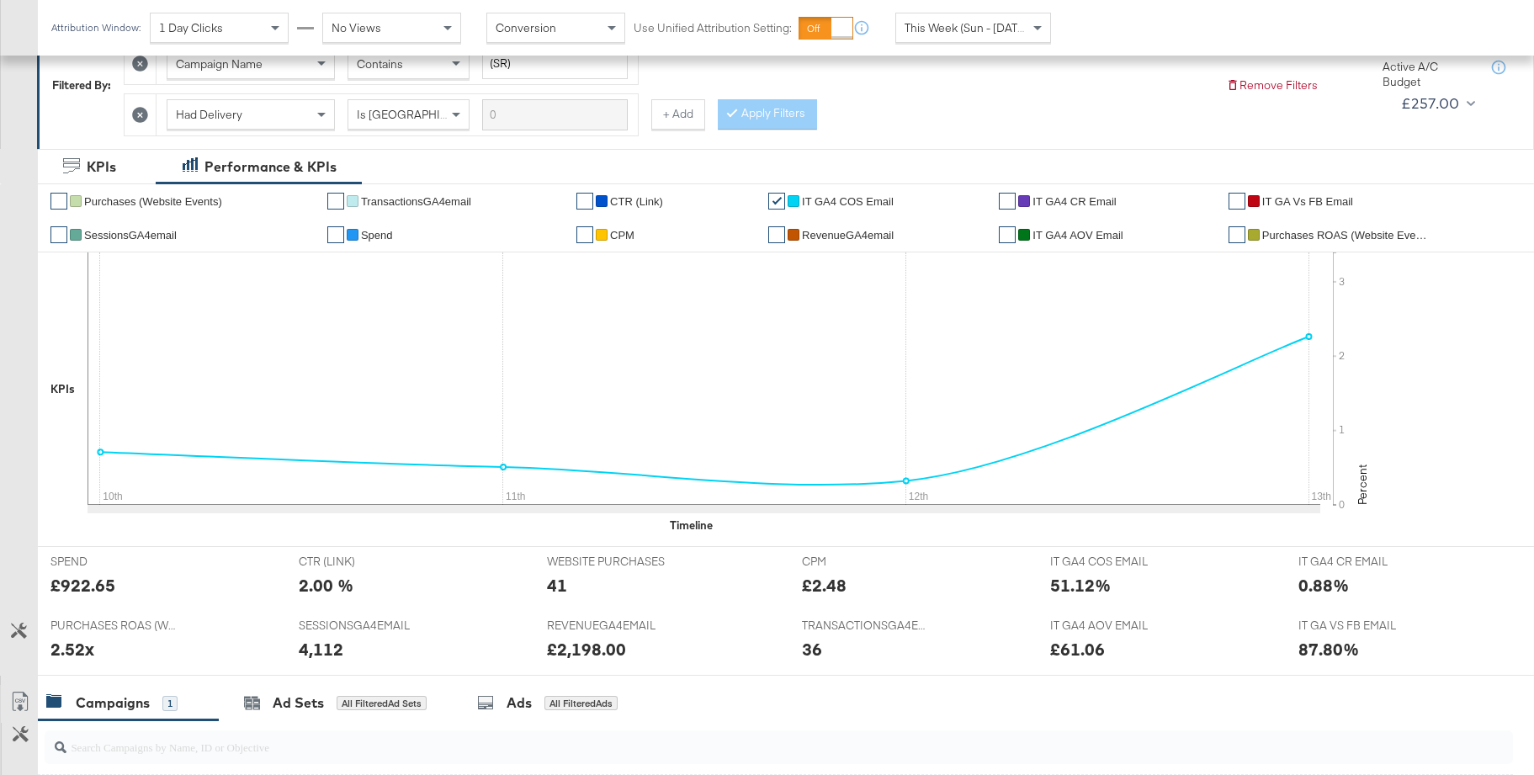
scroll to position [447, 0]
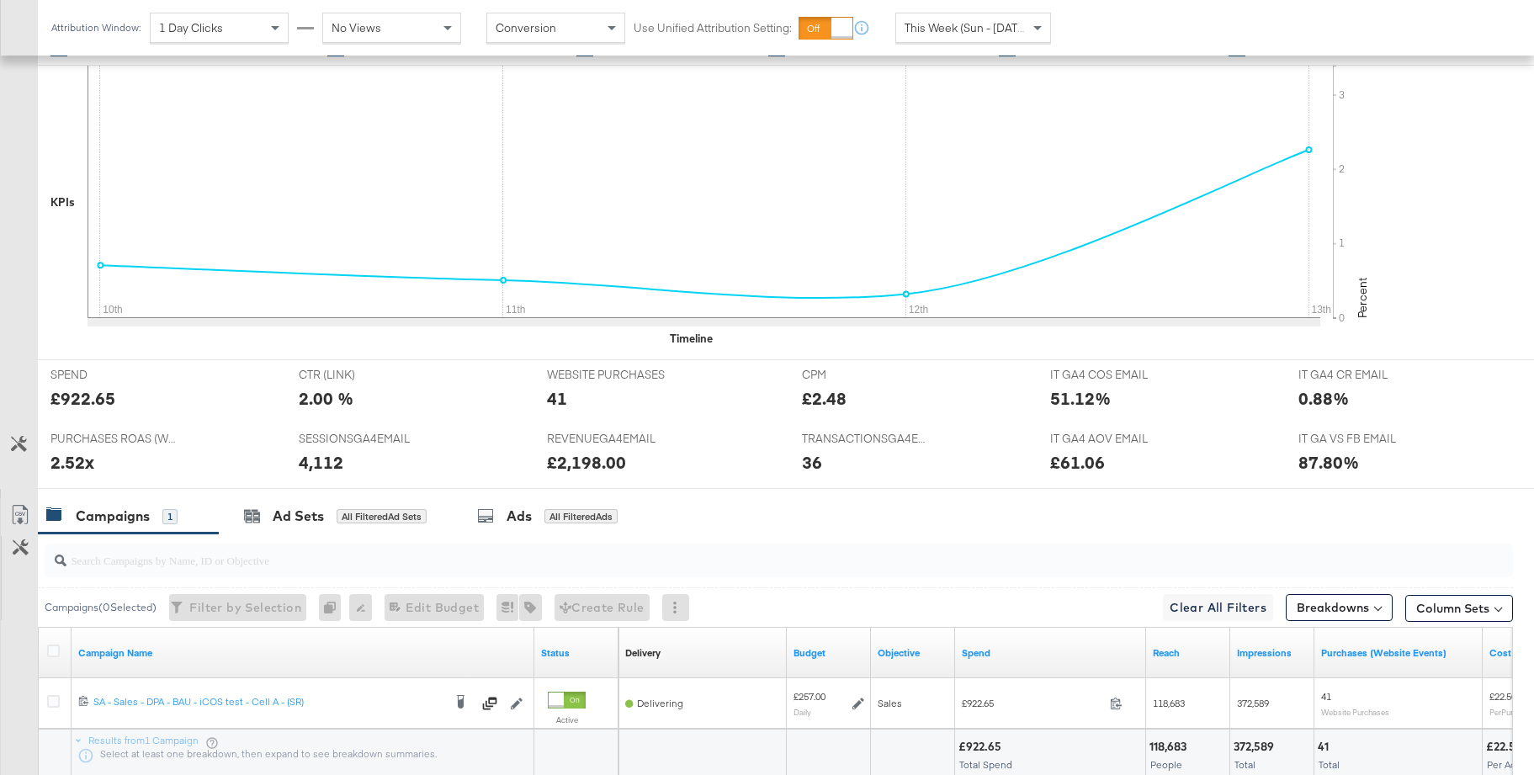
click at [968, 21] on span "This Week (Sun - [DATE])" at bounding box center [968, 27] width 126 height 15
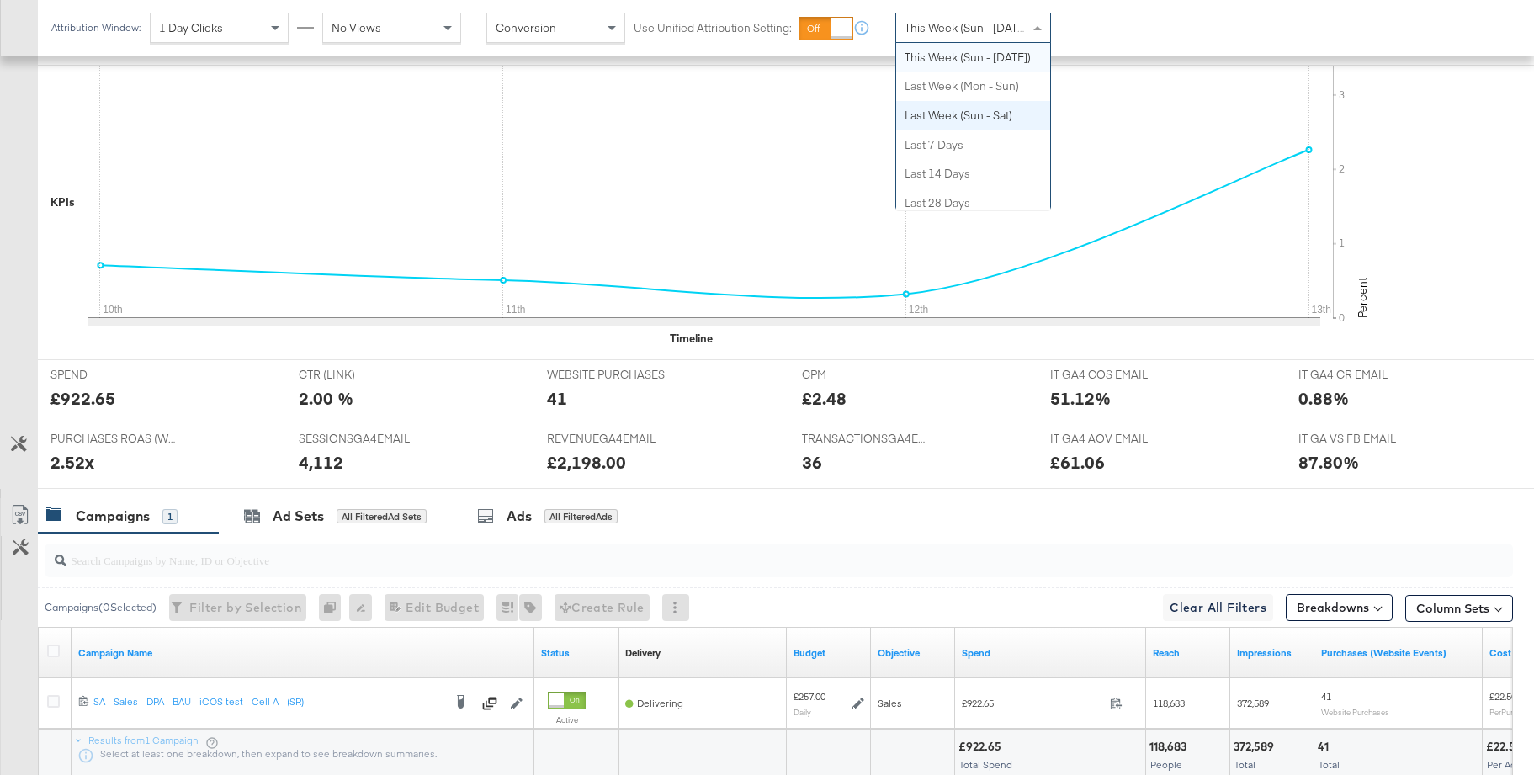
scroll to position [0, 0]
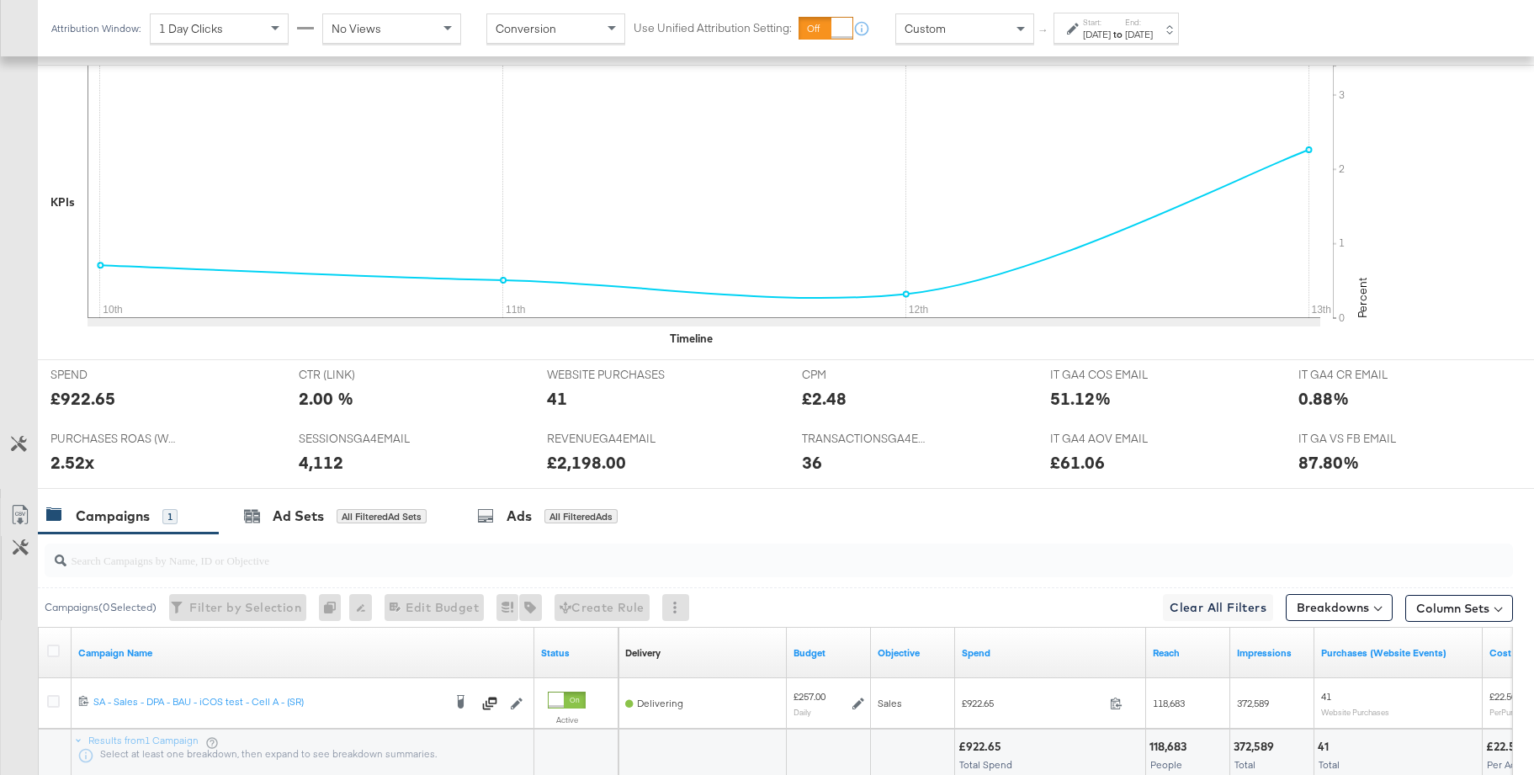
click at [1100, 31] on div "Aug 13th 2025" at bounding box center [1097, 34] width 28 height 13
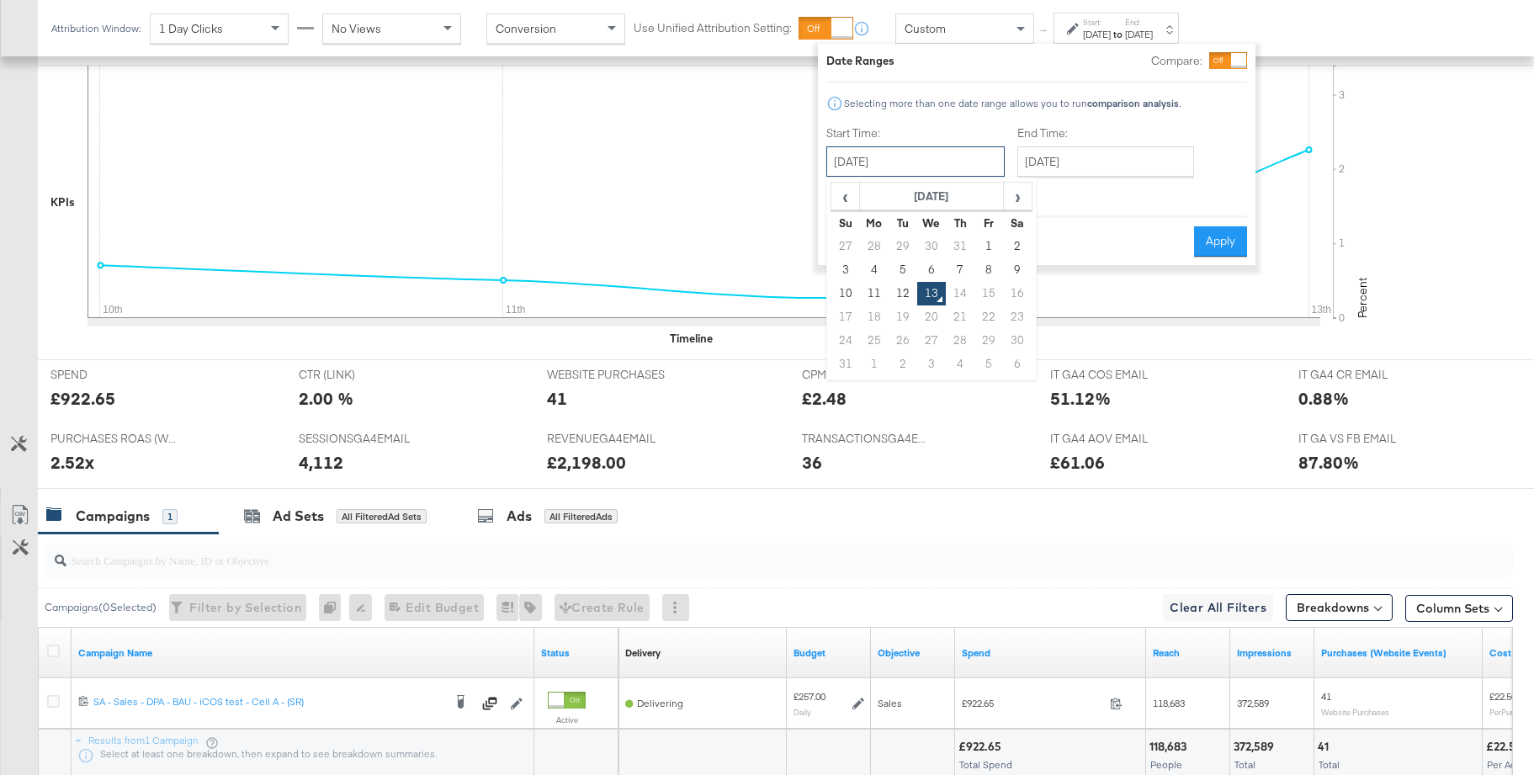
click at [887, 155] on input "August 13th 2025" at bounding box center [916, 161] width 178 height 30
drag, startPoint x: 841, startPoint y: 292, endPoint x: 864, endPoint y: 286, distance: 23.5
click at [844, 291] on td "10" at bounding box center [846, 294] width 29 height 24
type input "August 10th 2025"
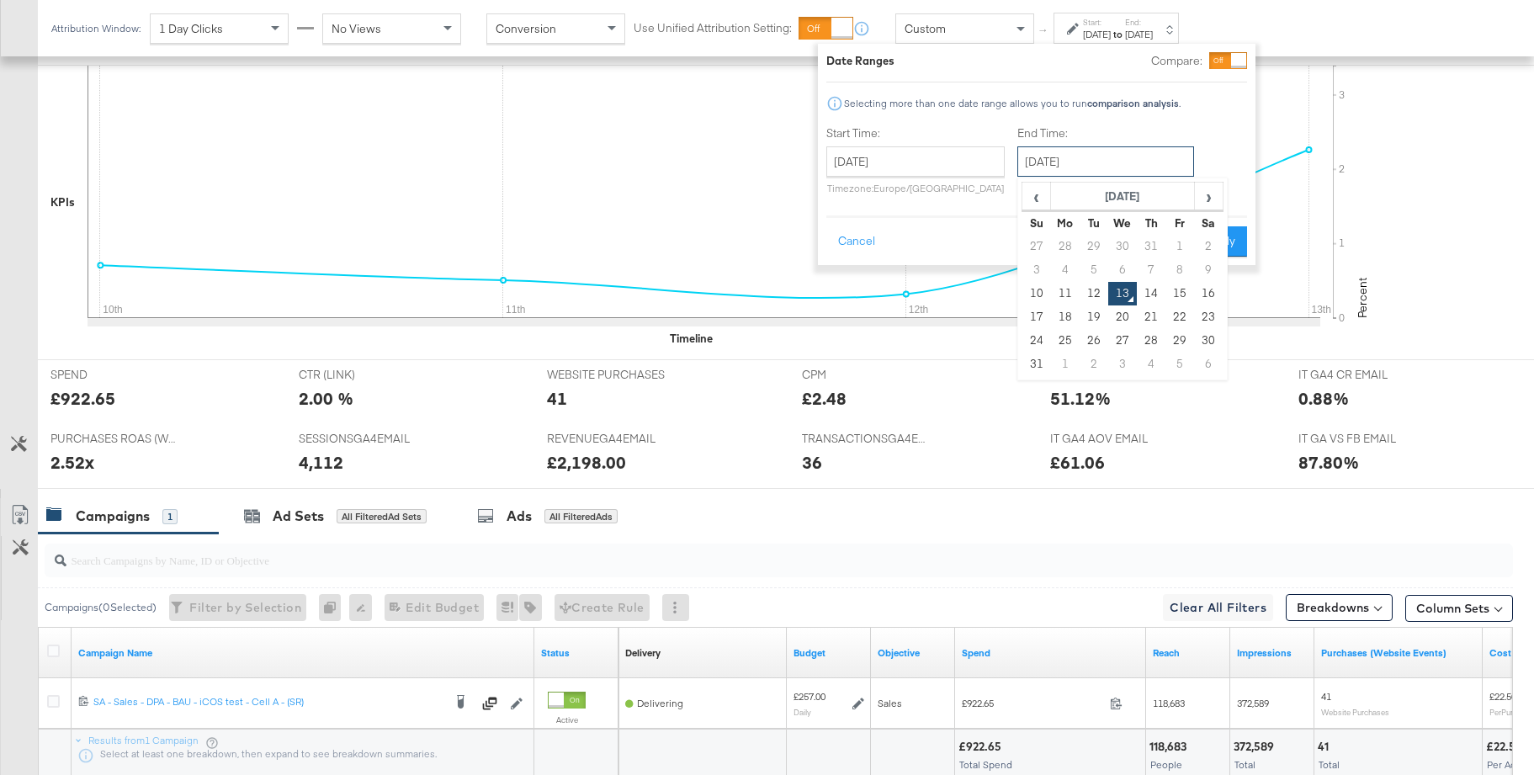
click at [1088, 155] on input "August 13th 2025" at bounding box center [1106, 161] width 177 height 30
drag, startPoint x: 1092, startPoint y: 288, endPoint x: 1212, endPoint y: 258, distance: 123.9
click at [1092, 288] on td "12" at bounding box center [1094, 294] width 29 height 24
type input "August 12th 2025"
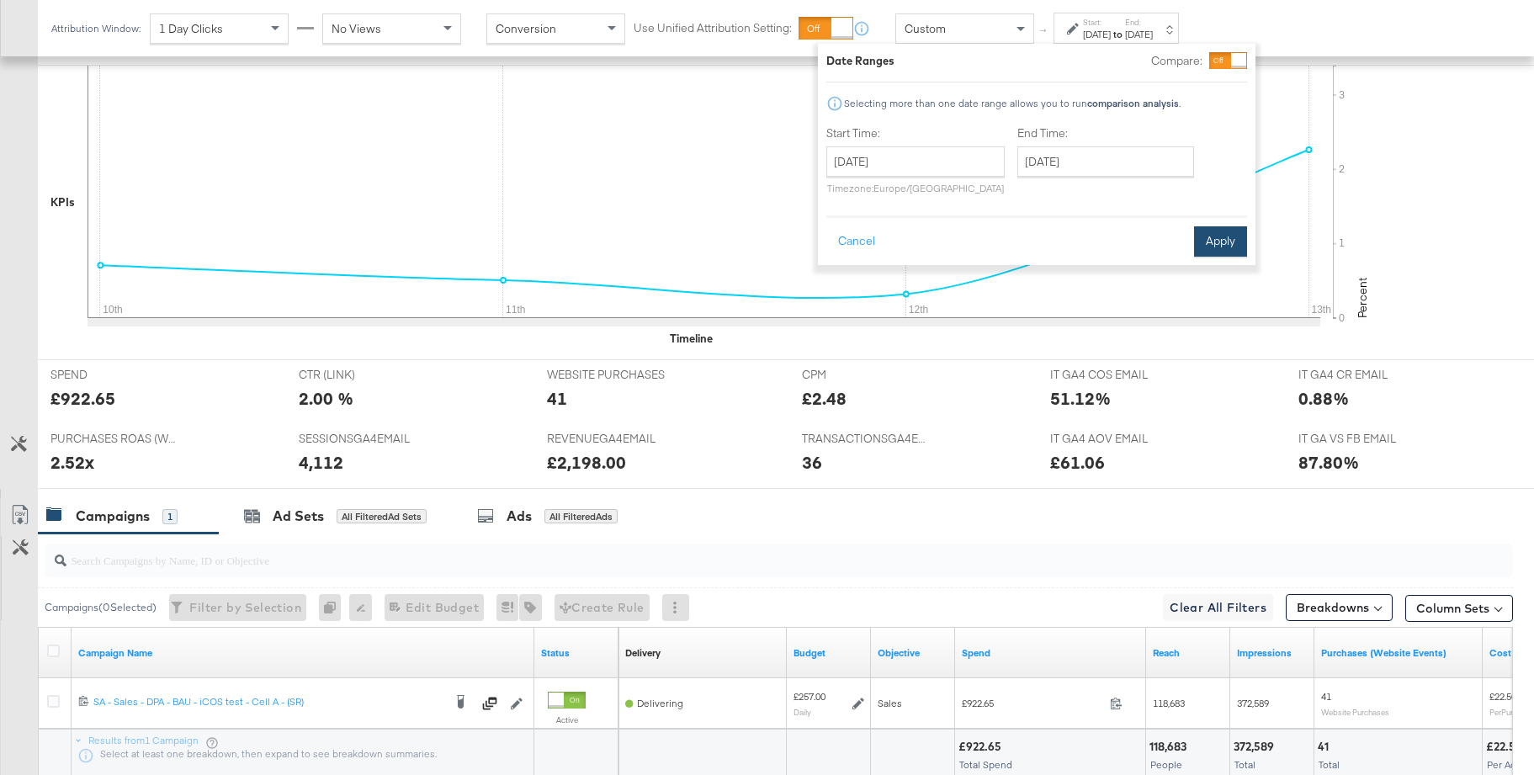
click at [1211, 249] on button "Apply" at bounding box center [1220, 241] width 53 height 30
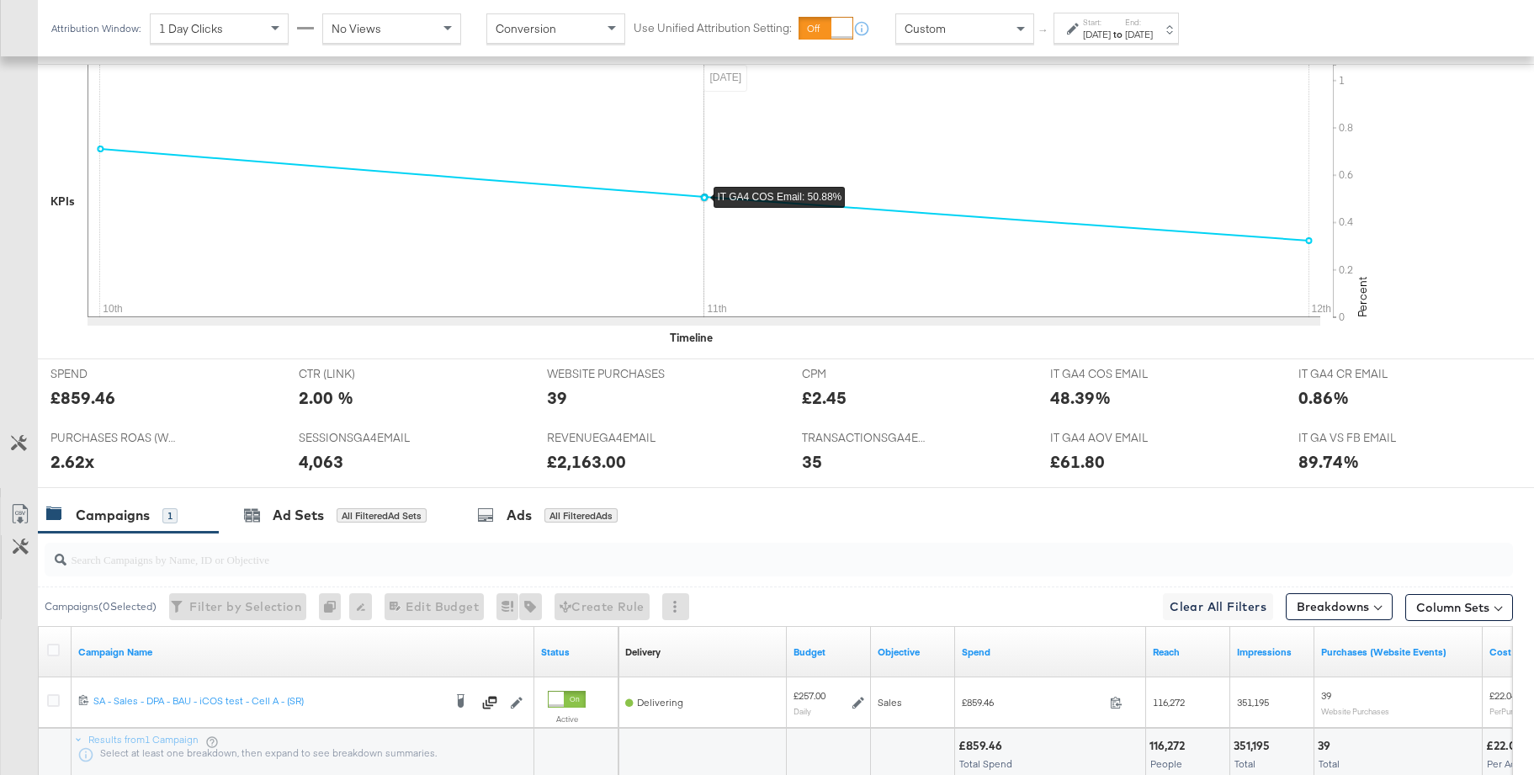
scroll to position [576, 0]
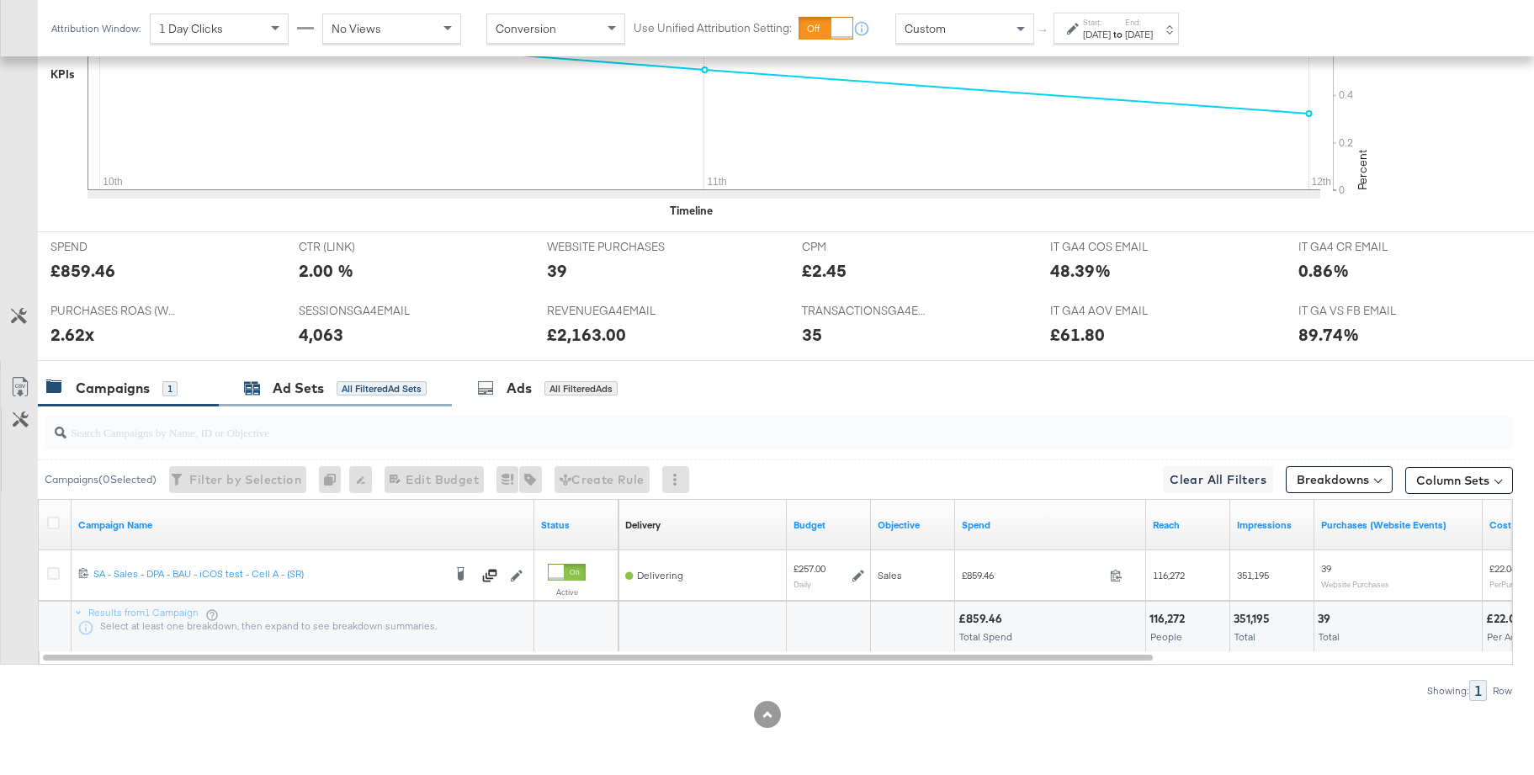
click at [292, 385] on div "Ad Sets" at bounding box center [298, 388] width 51 height 19
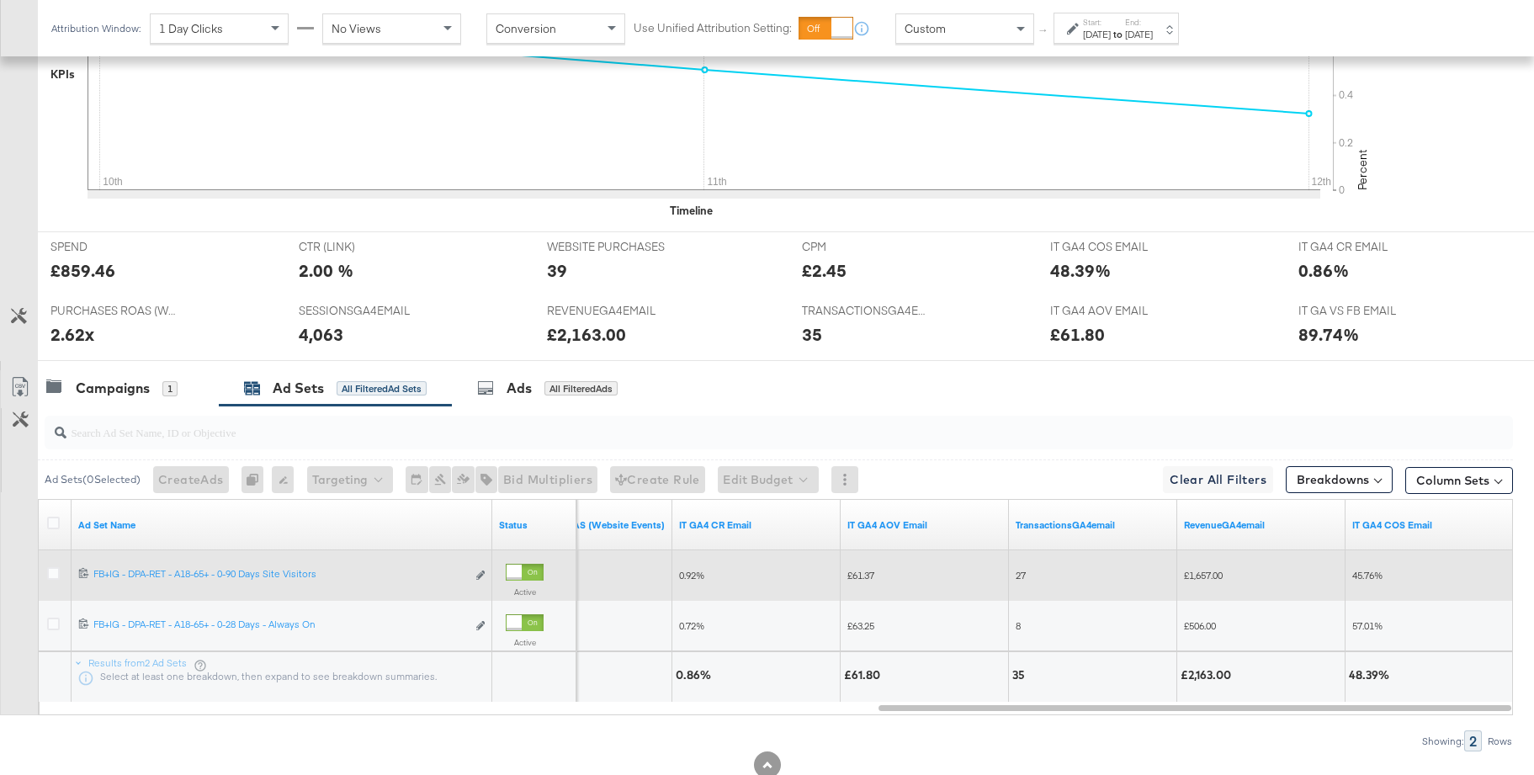
scroll to position [0, 0]
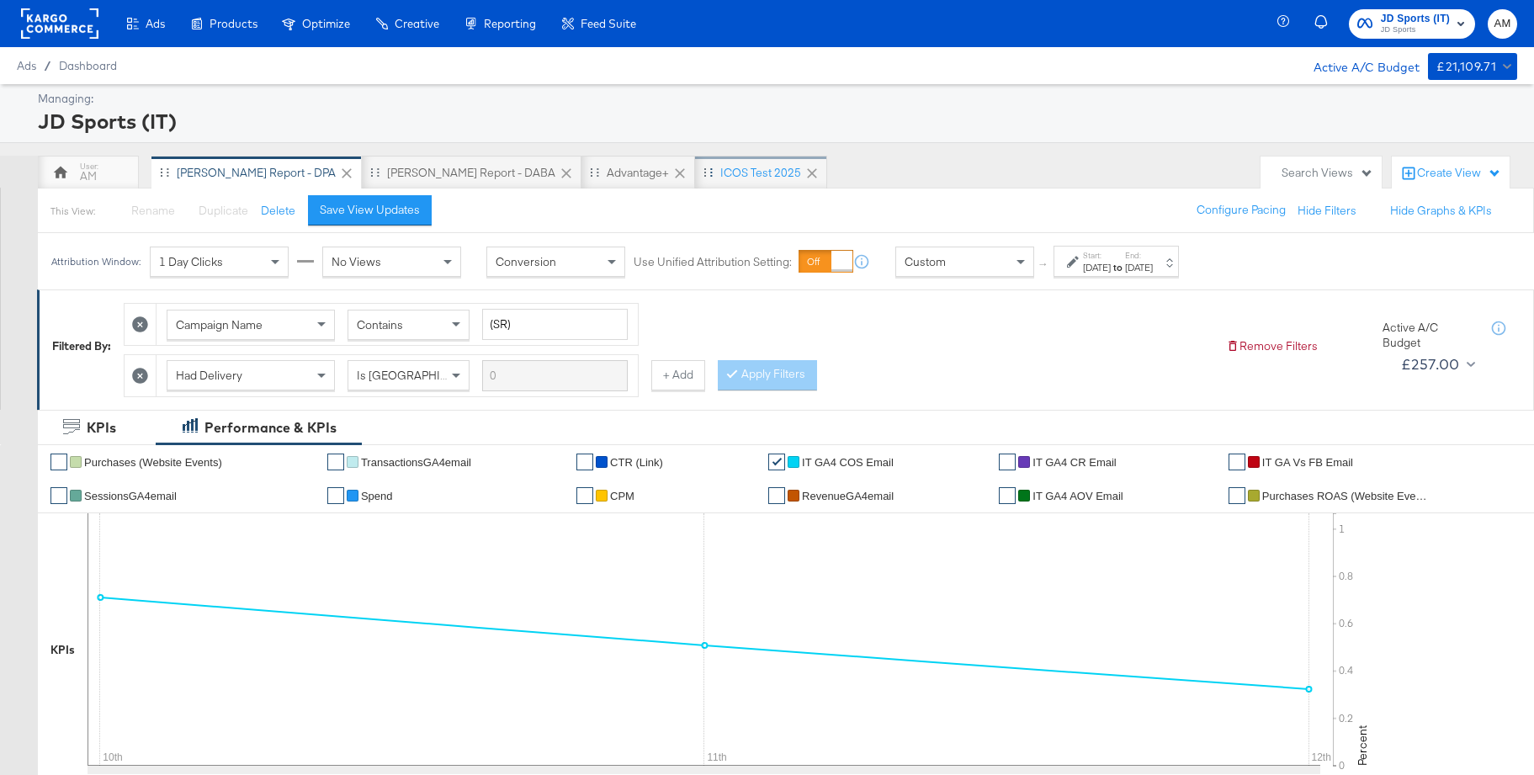
click at [720, 178] on div "iCOS test 2025" at bounding box center [760, 173] width 81 height 16
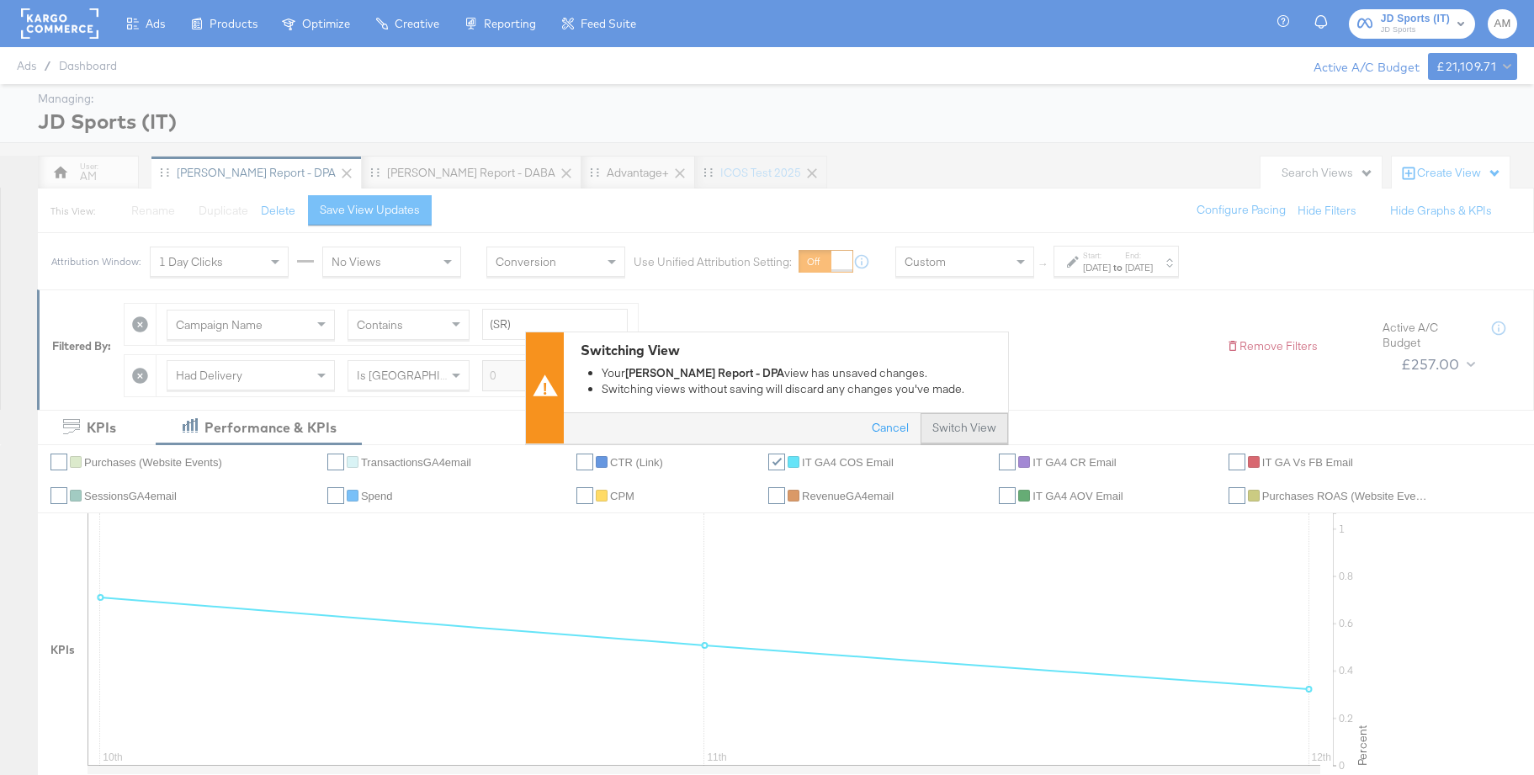
click at [960, 433] on button "Switch View" at bounding box center [965, 428] width 88 height 30
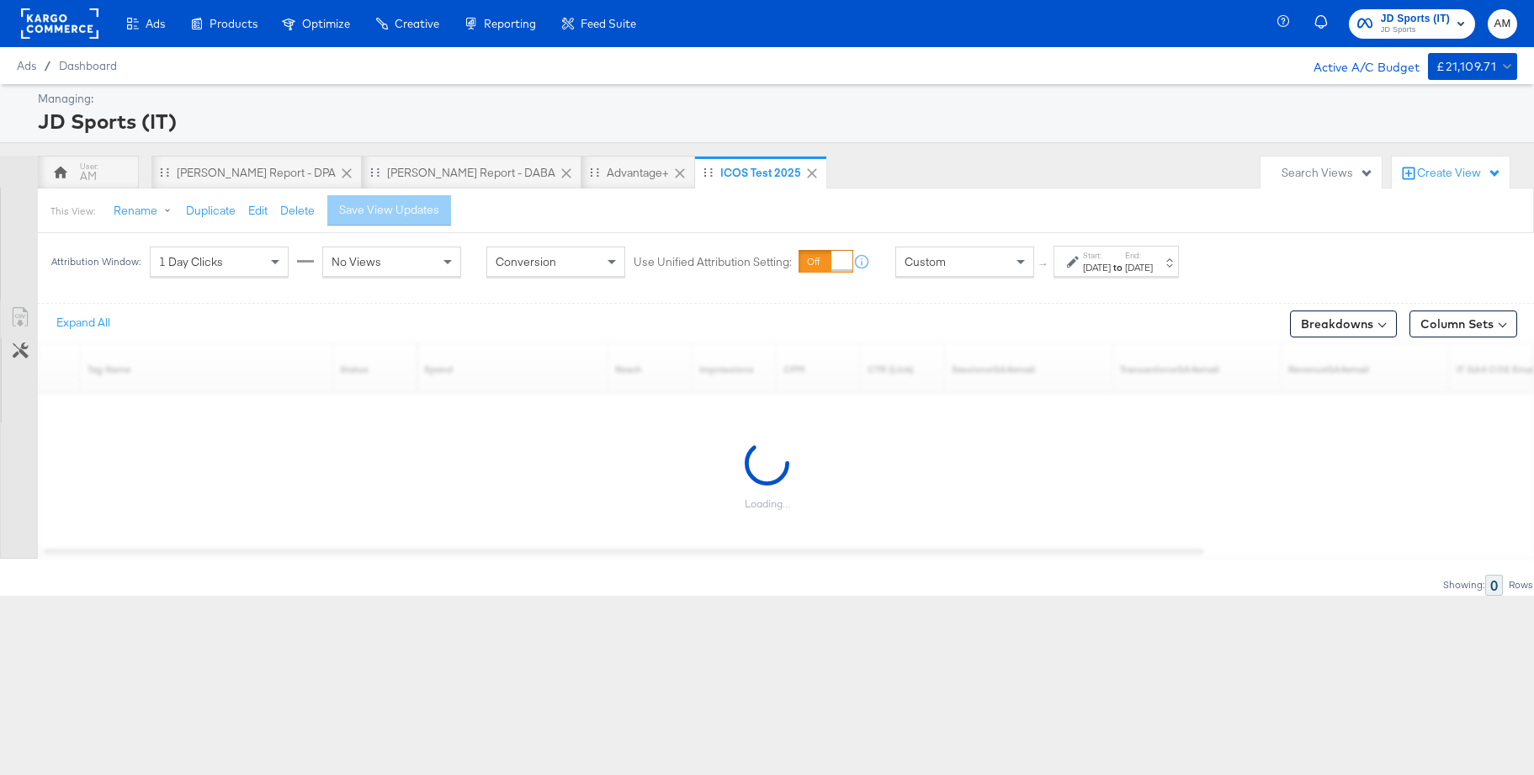
click at [1125, 271] on strong "to" at bounding box center [1118, 267] width 14 height 13
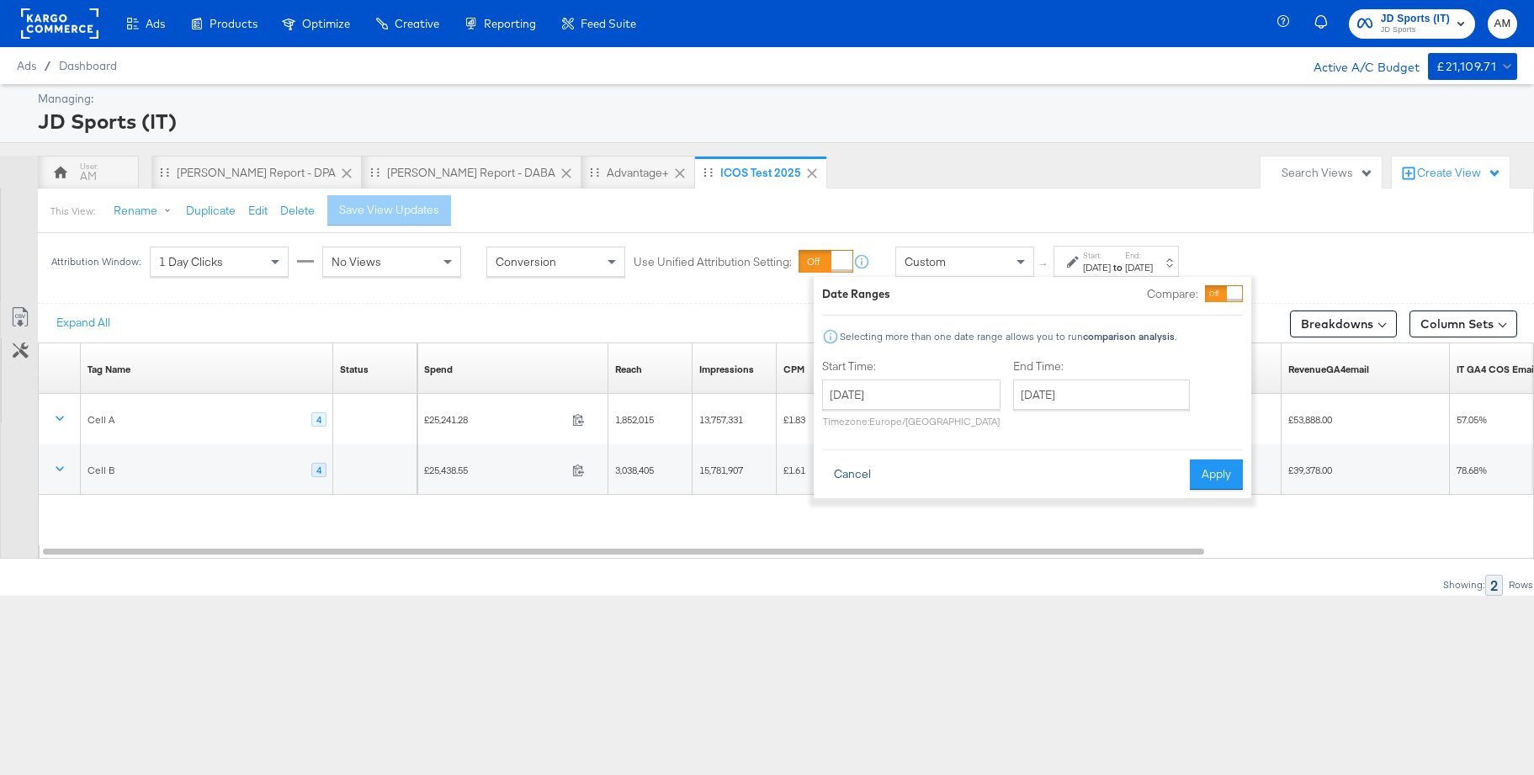
click at [850, 476] on button "Cancel" at bounding box center [852, 475] width 61 height 30
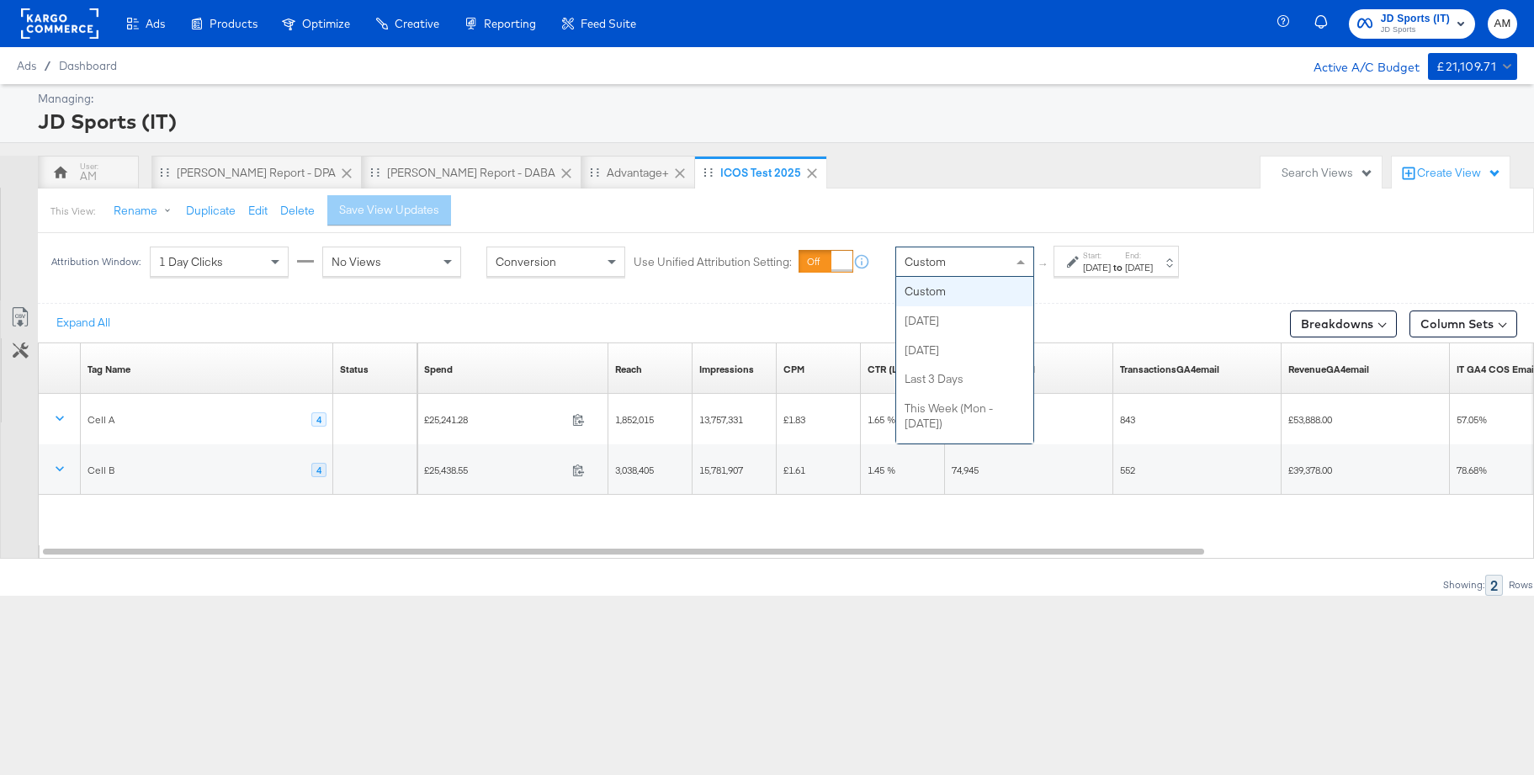
click at [968, 256] on div "Custom" at bounding box center [964, 261] width 137 height 29
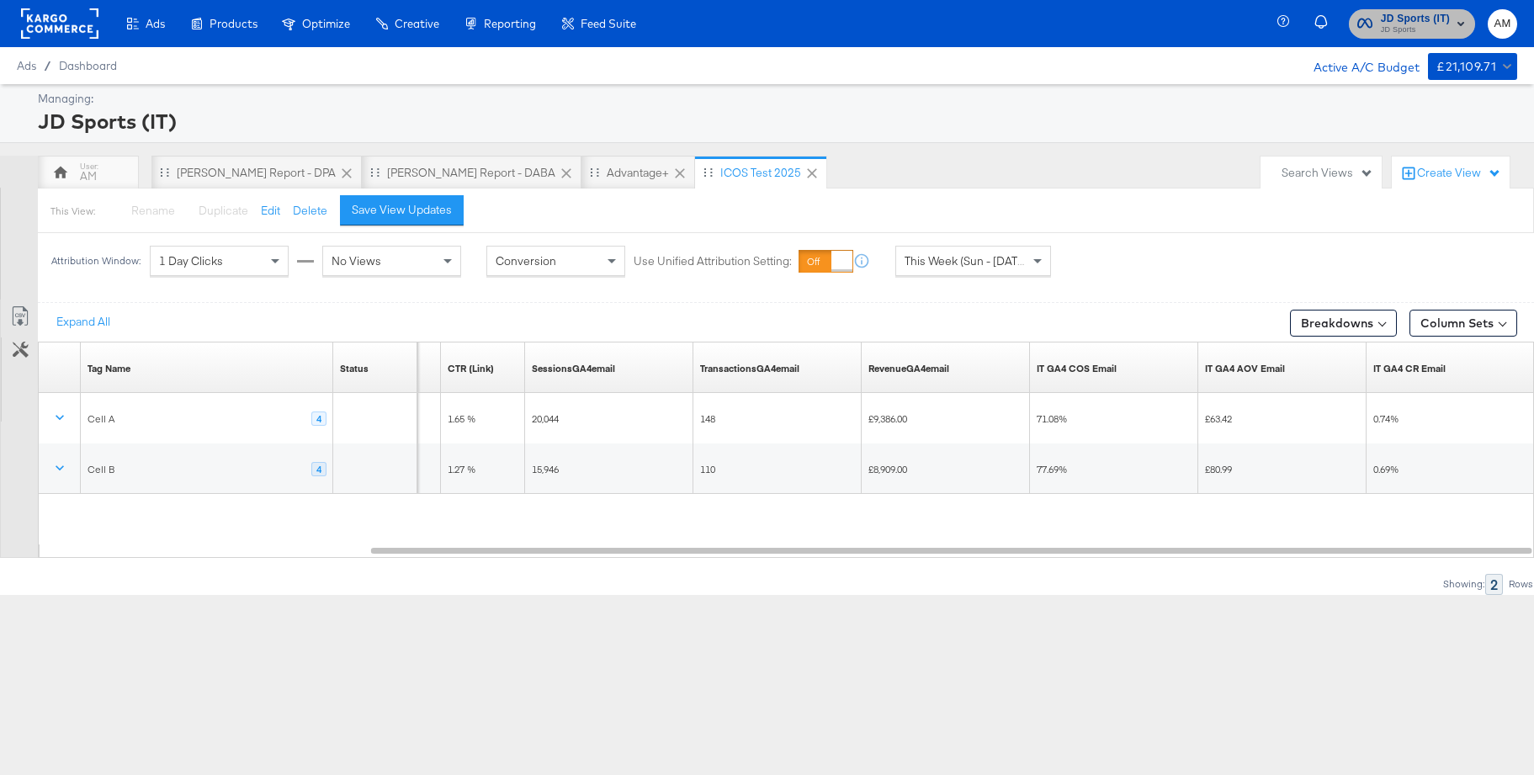
click at [1211, 33] on span "JD Sports" at bounding box center [1415, 30] width 69 height 13
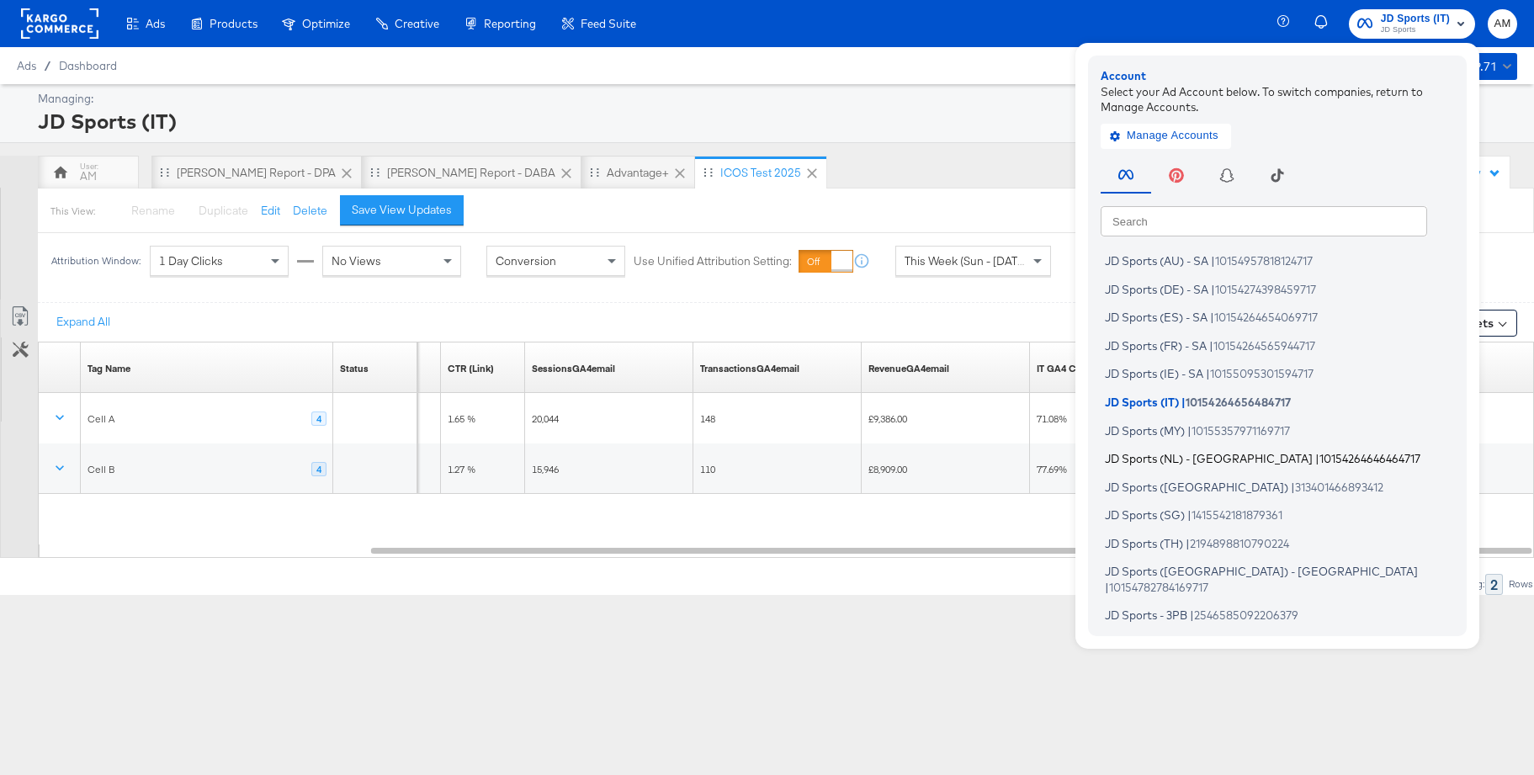
click at [1156, 456] on span "JD Sports (NL) - SA" at bounding box center [1209, 458] width 208 height 13
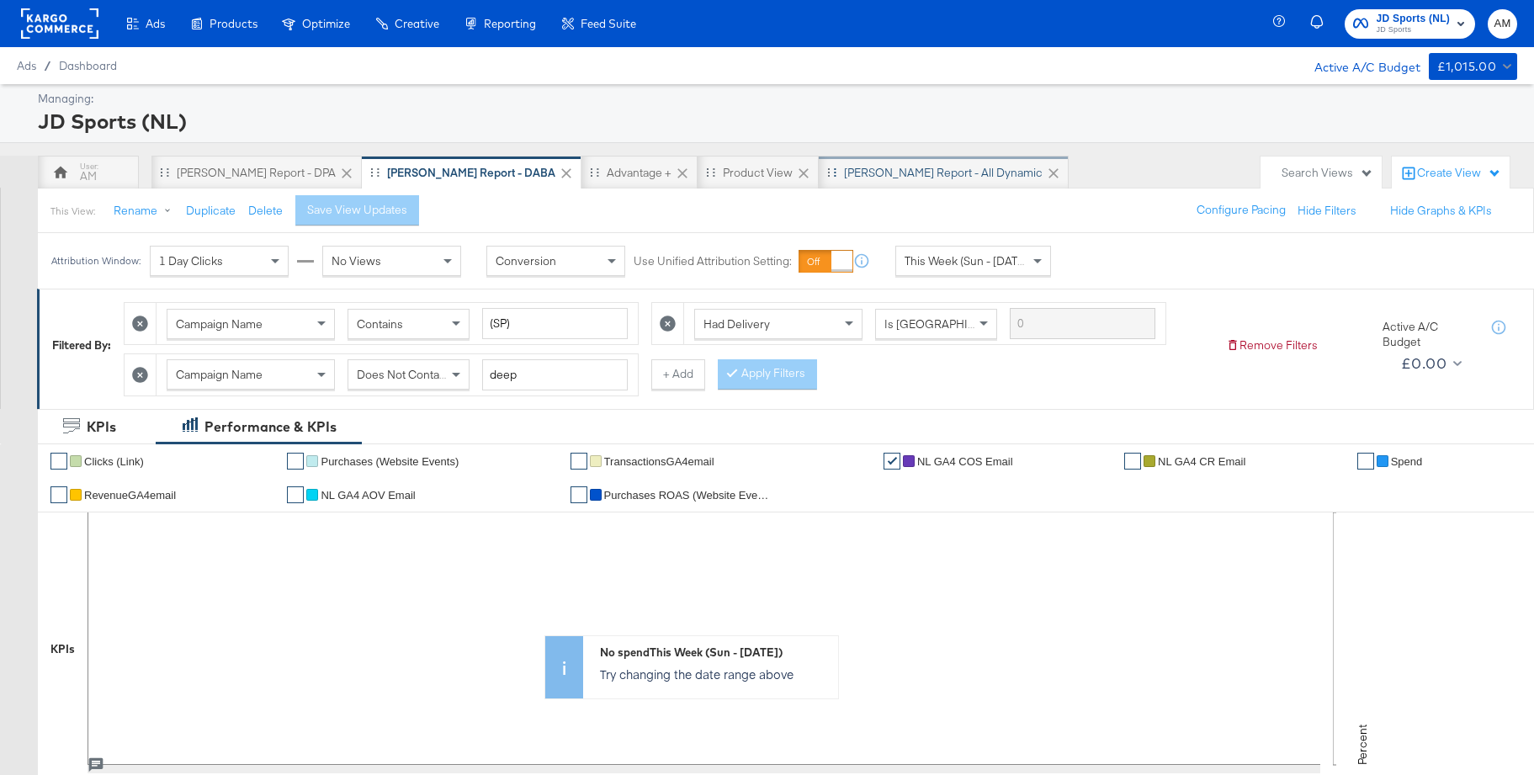
click at [844, 177] on div "[PERSON_NAME] Report - All Dynamic" at bounding box center [943, 173] width 199 height 16
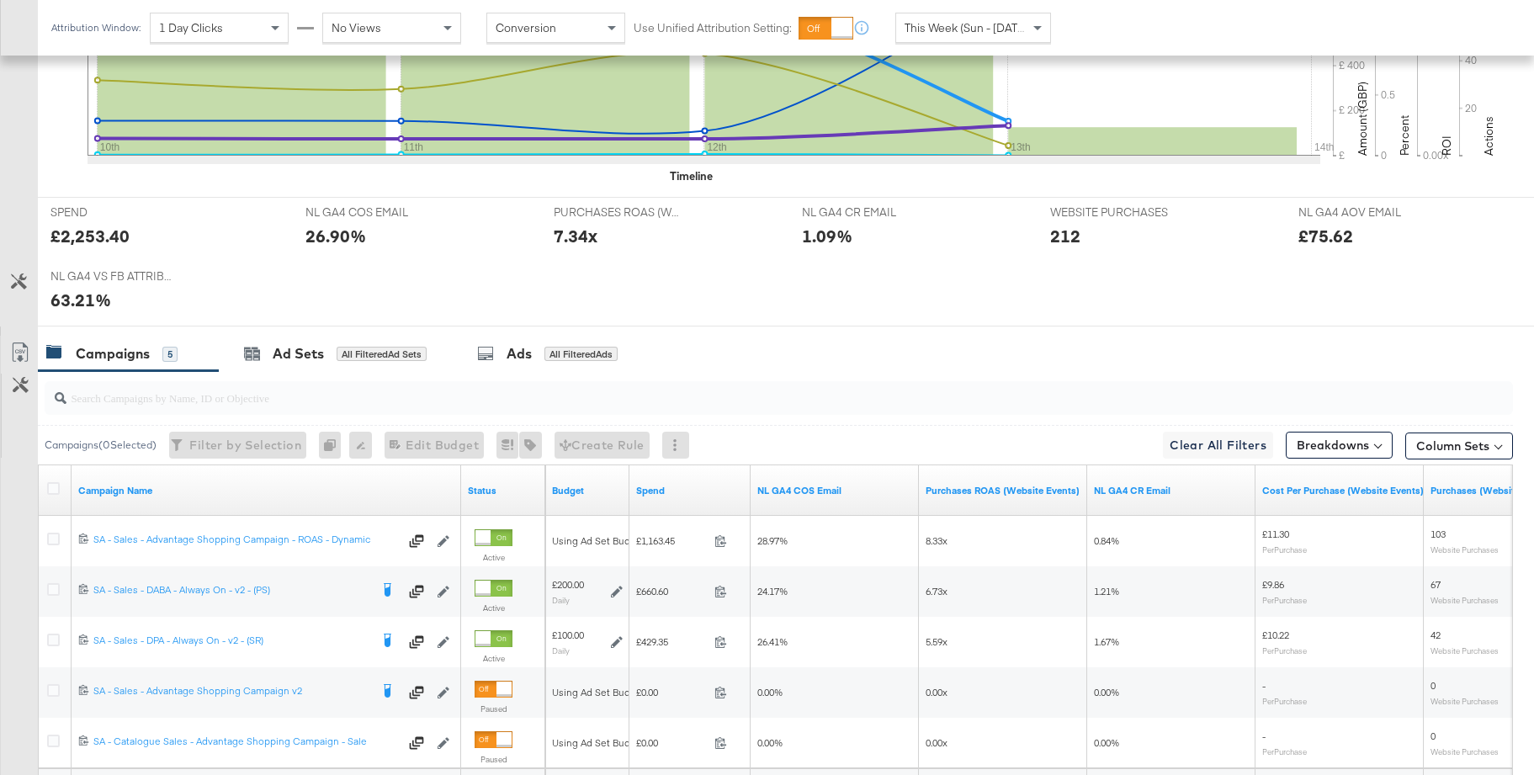
scroll to position [396, 0]
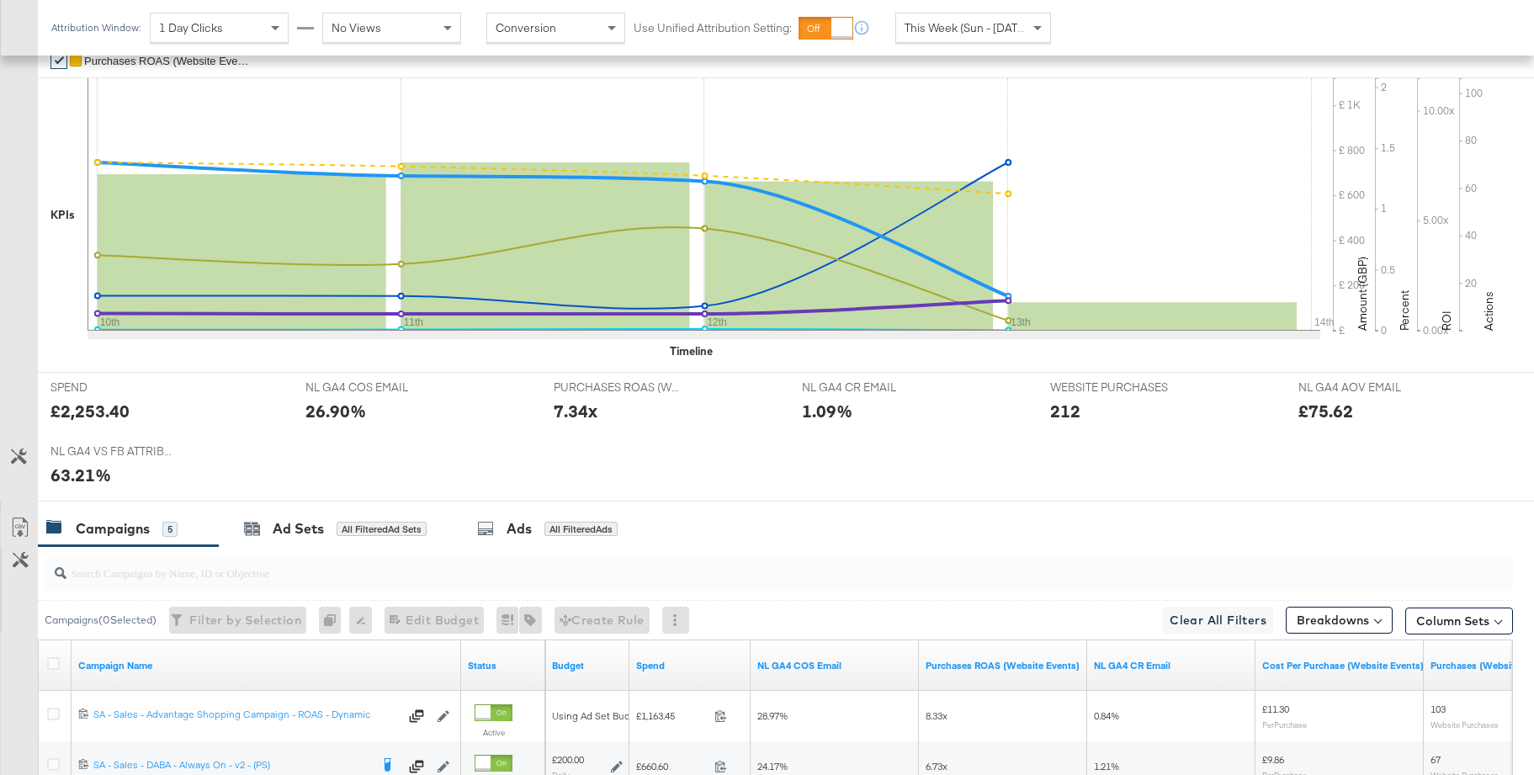
click at [921, 41] on div "This Week (Sun - [DATE])" at bounding box center [974, 28] width 156 height 30
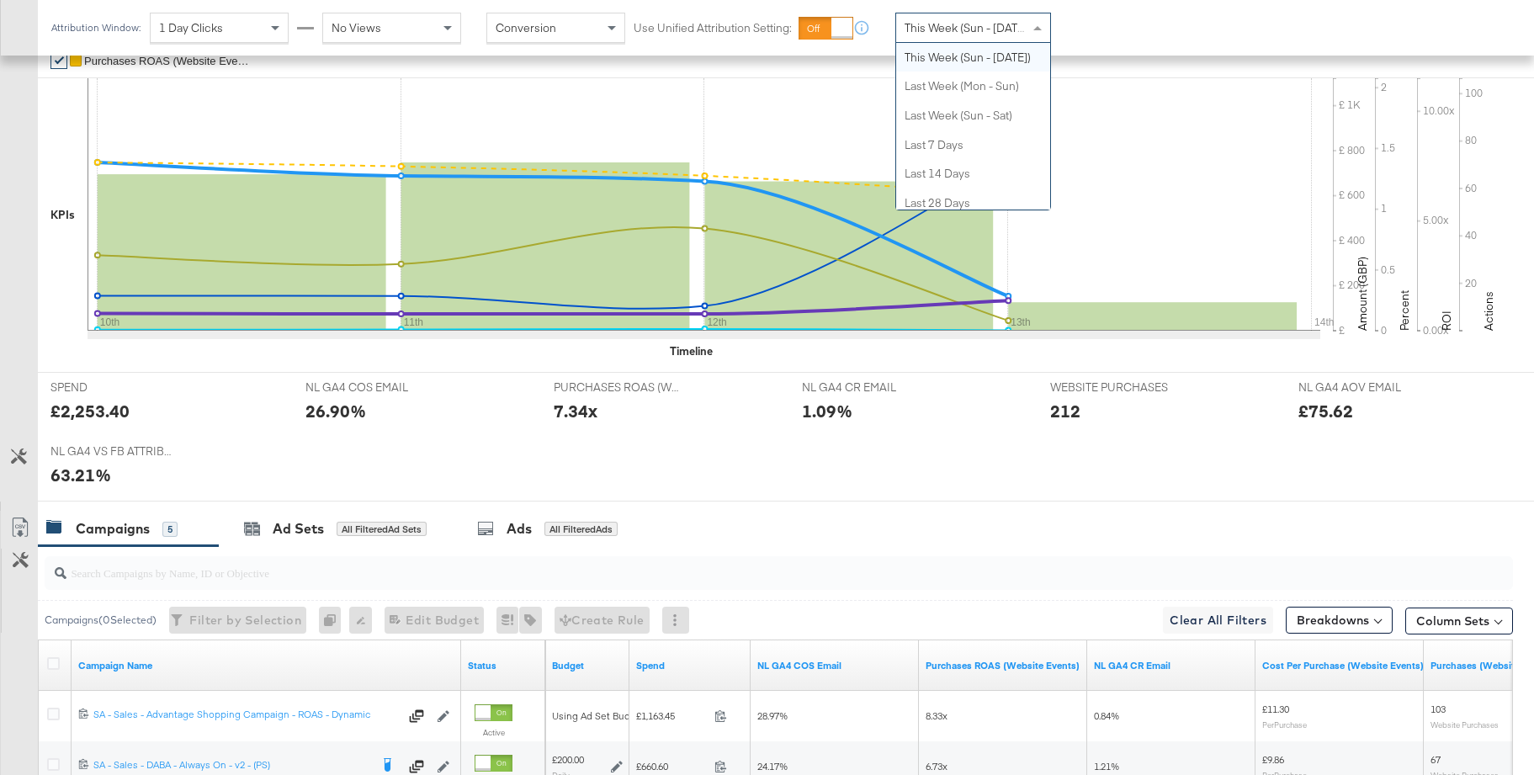
scroll to position [0, 0]
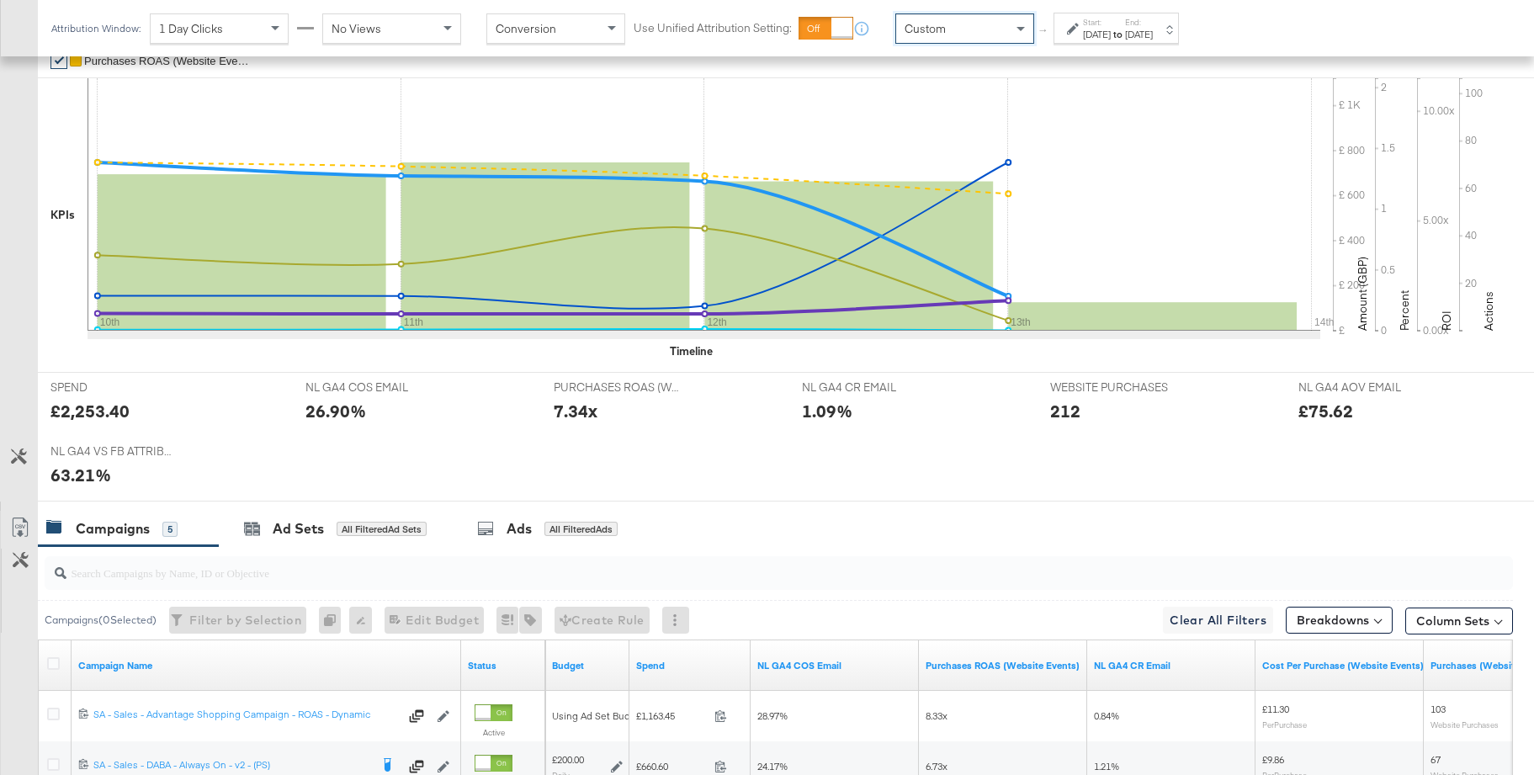
drag, startPoint x: 943, startPoint y: 58, endPoint x: 996, endPoint y: 66, distance: 53.6
click at [1111, 29] on div "[DATE]" at bounding box center [1097, 34] width 28 height 13
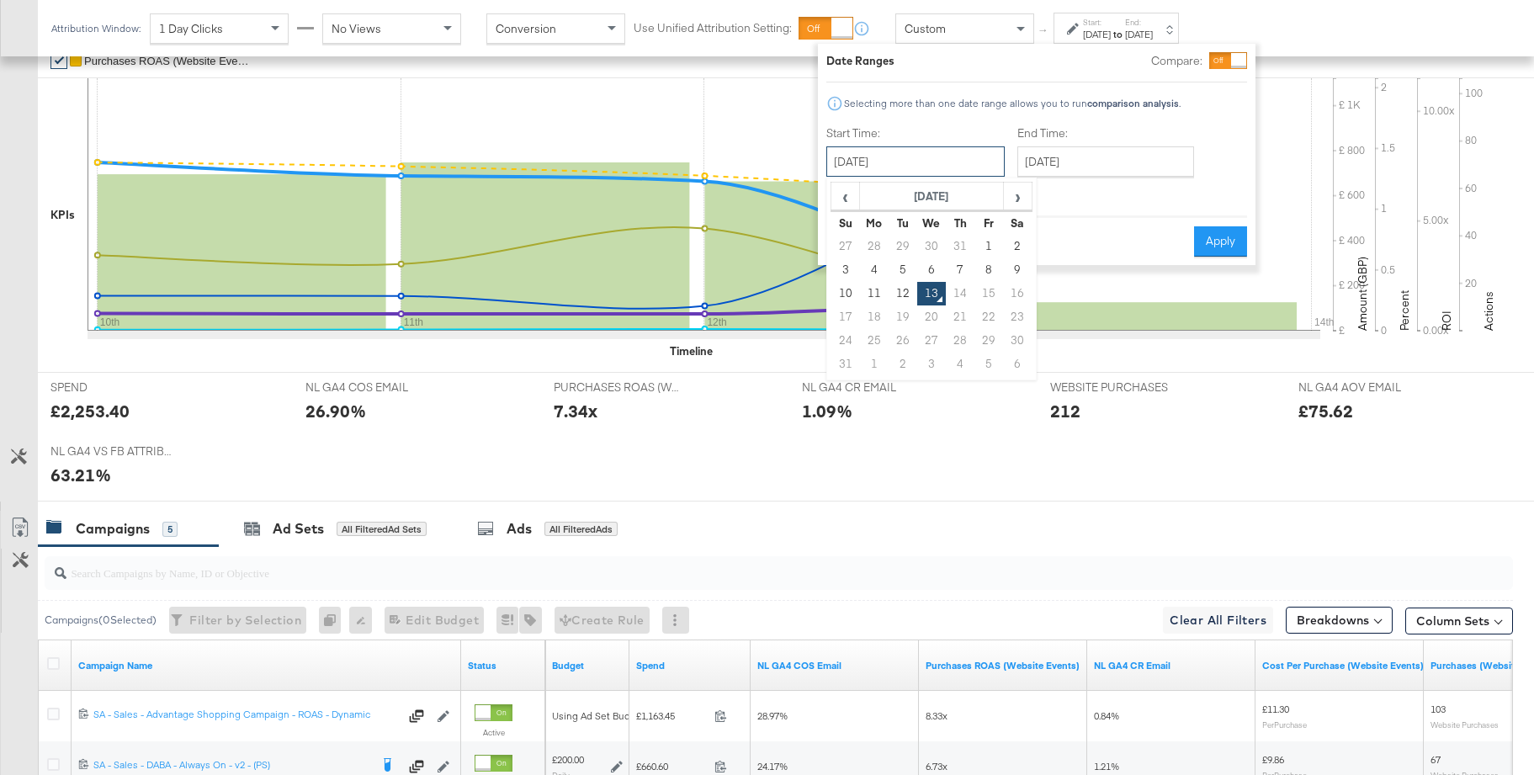
click at [895, 164] on input "[DATE]" at bounding box center [916, 161] width 178 height 30
drag, startPoint x: 843, startPoint y: 290, endPoint x: 897, endPoint y: 280, distance: 55.6
click at [843, 290] on td "10" at bounding box center [846, 294] width 29 height 24
type input "[DATE]"
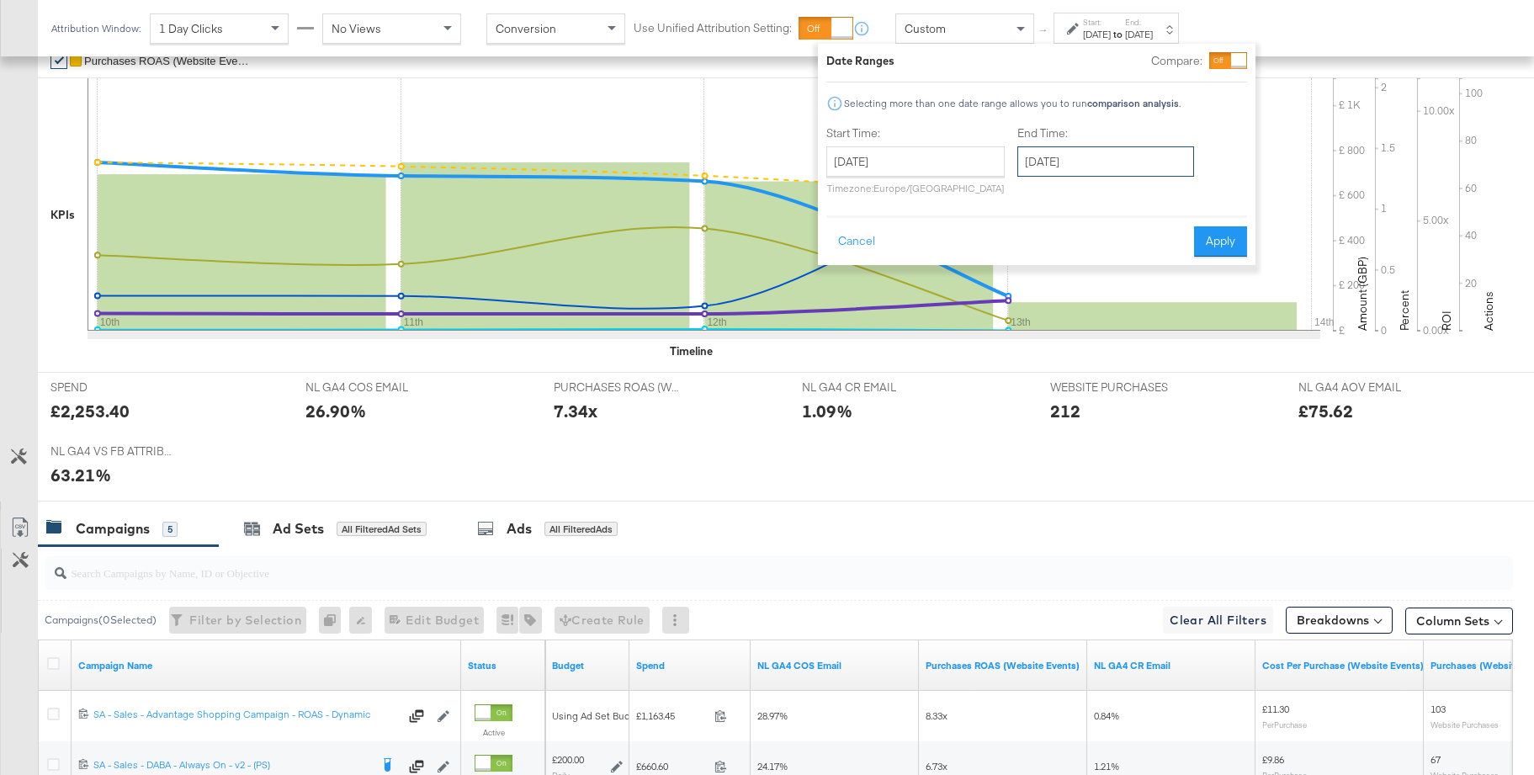
click at [1087, 159] on input "[DATE]" at bounding box center [1106, 161] width 177 height 30
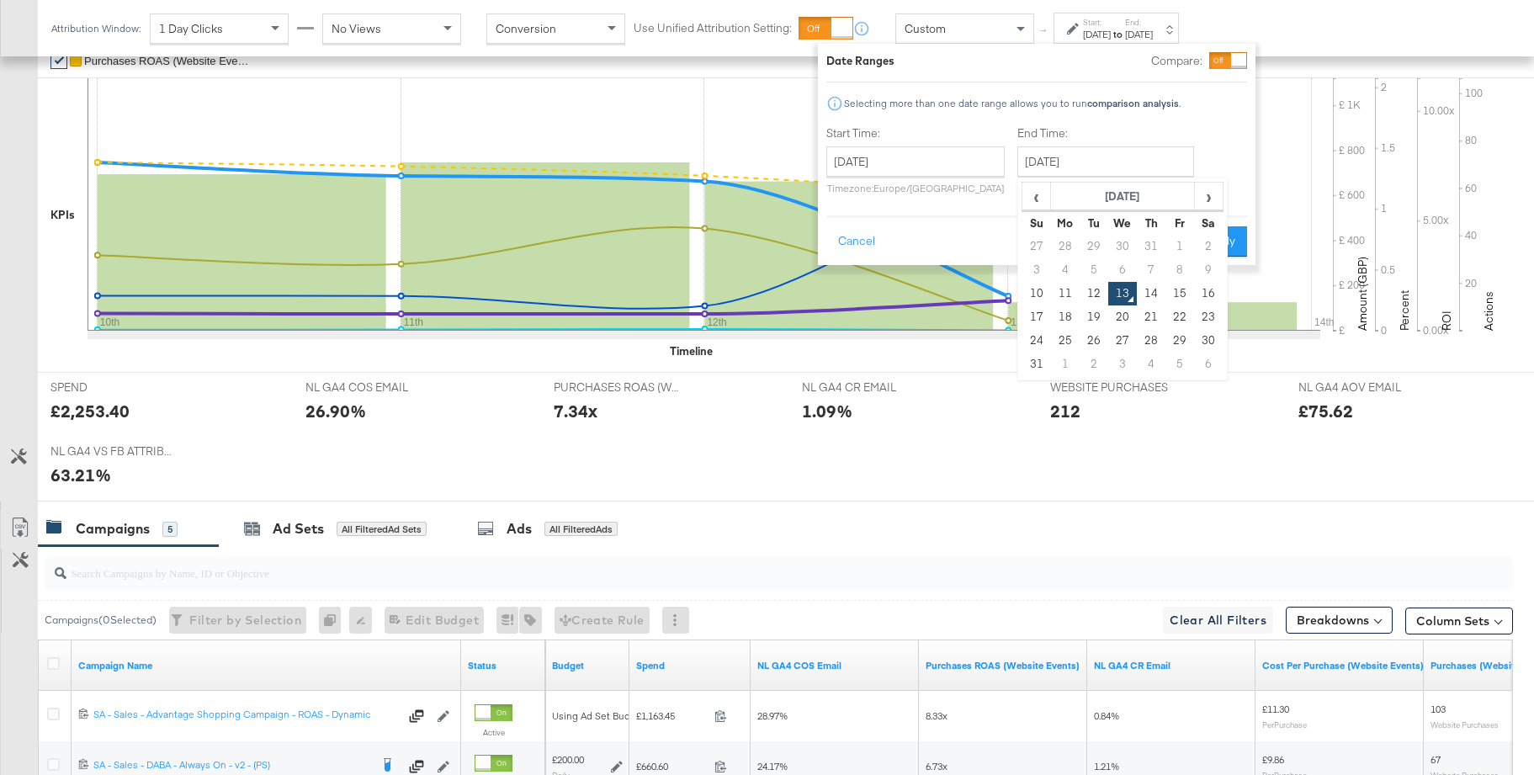
click at [1206, 295] on td "16" at bounding box center [1208, 294] width 29 height 24
type input "[DATE]"
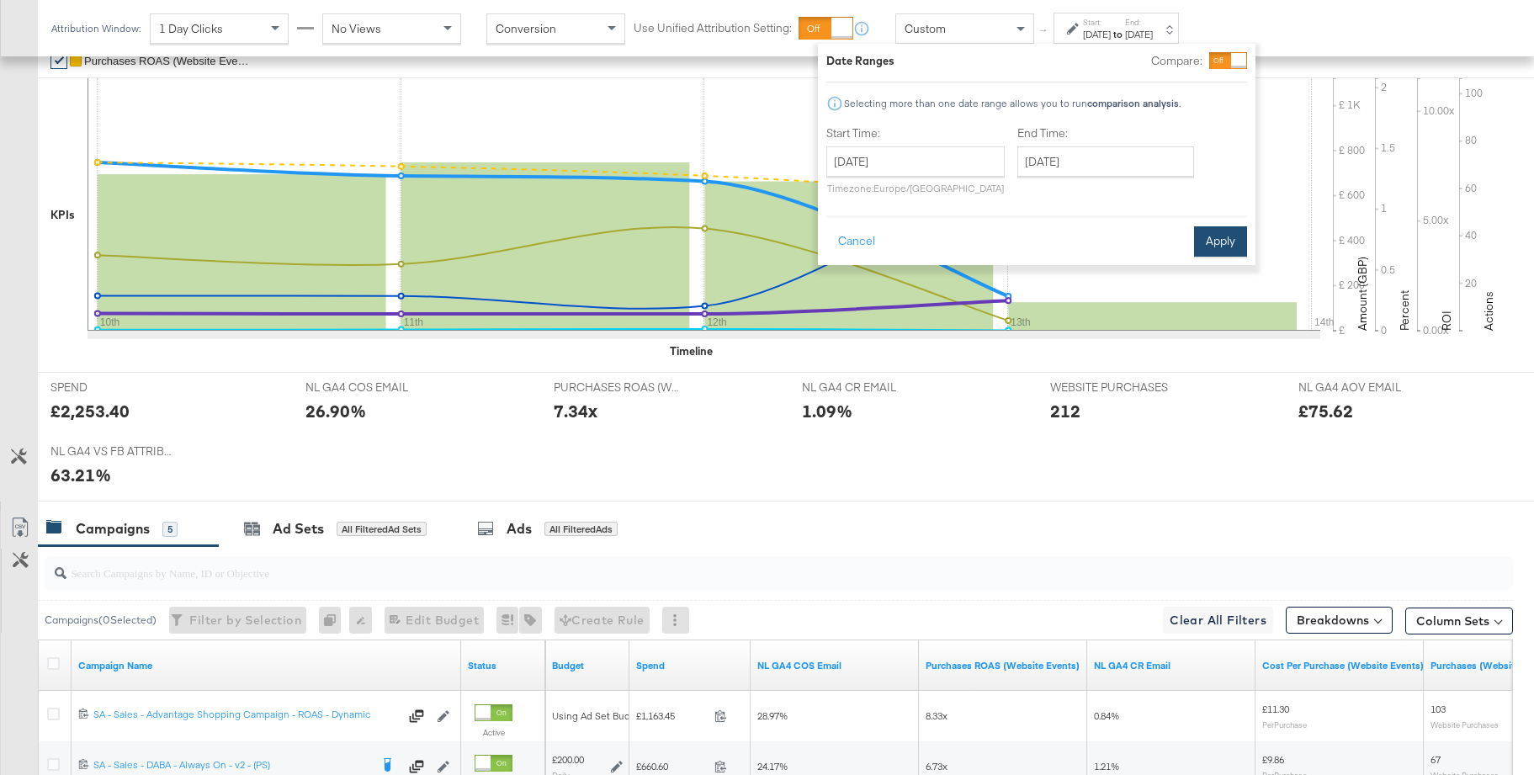
click at [1236, 240] on button "Apply" at bounding box center [1220, 241] width 53 height 30
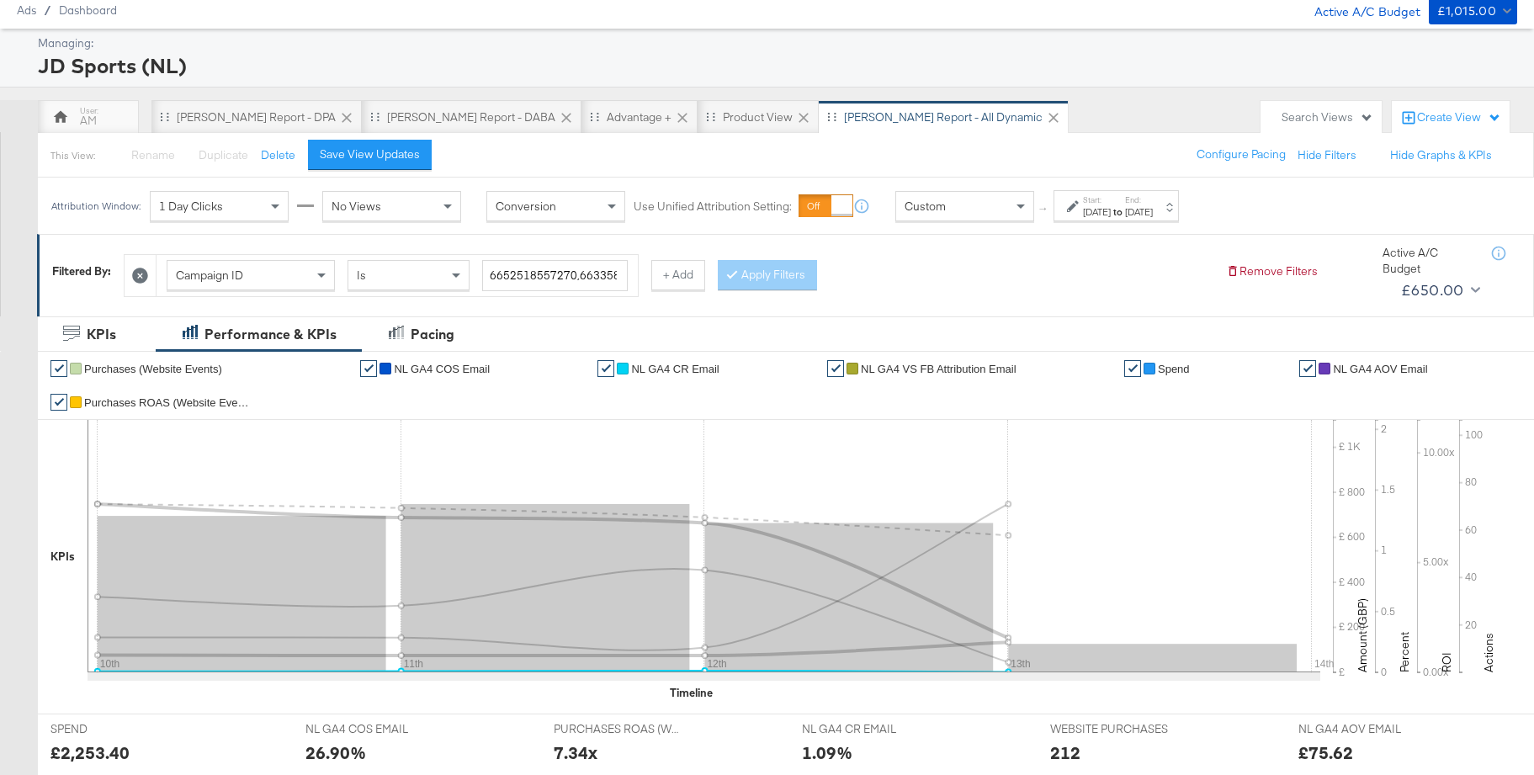
scroll to position [120, 0]
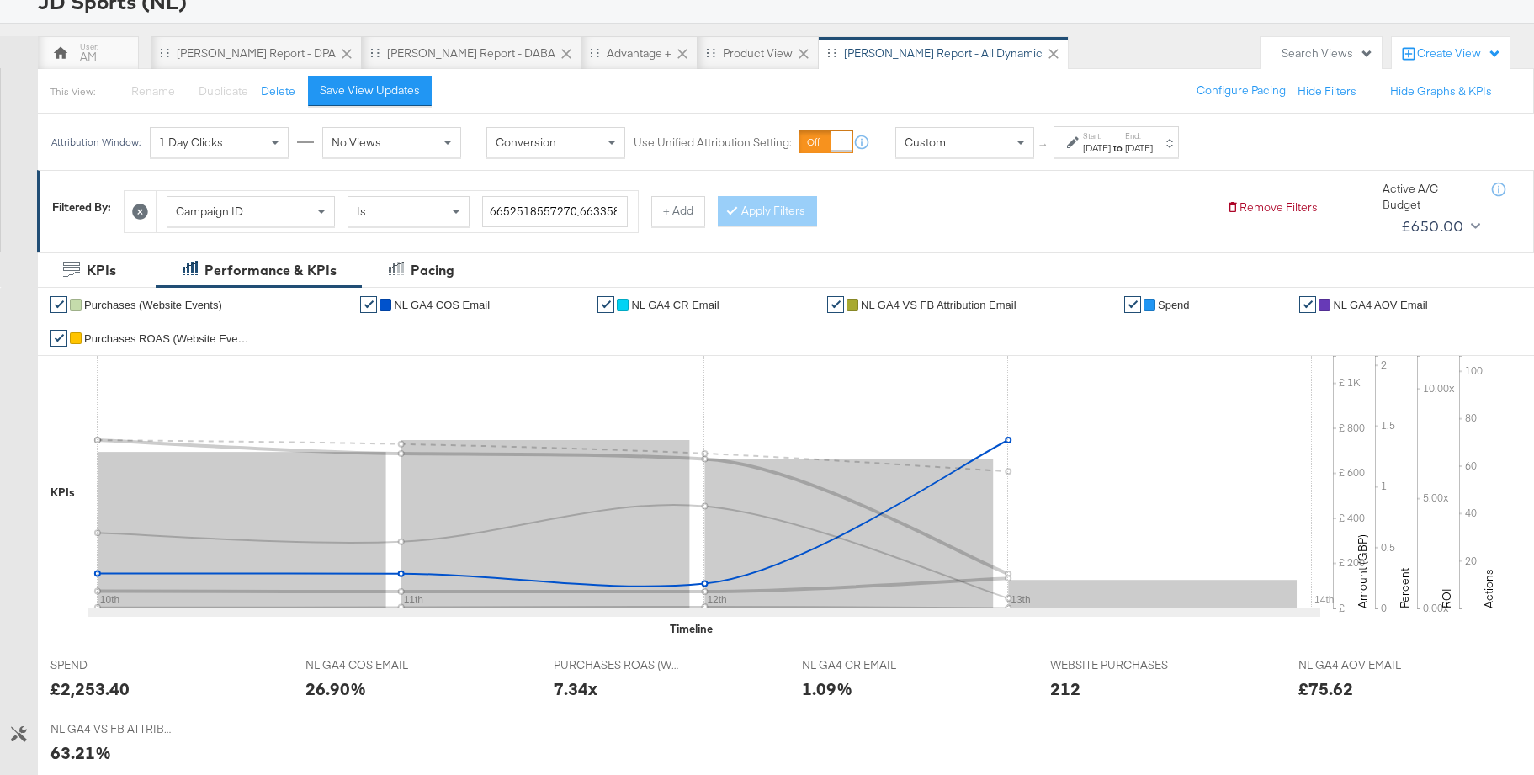
click at [440, 299] on span "NL GA4 COS Email" at bounding box center [442, 305] width 96 height 13
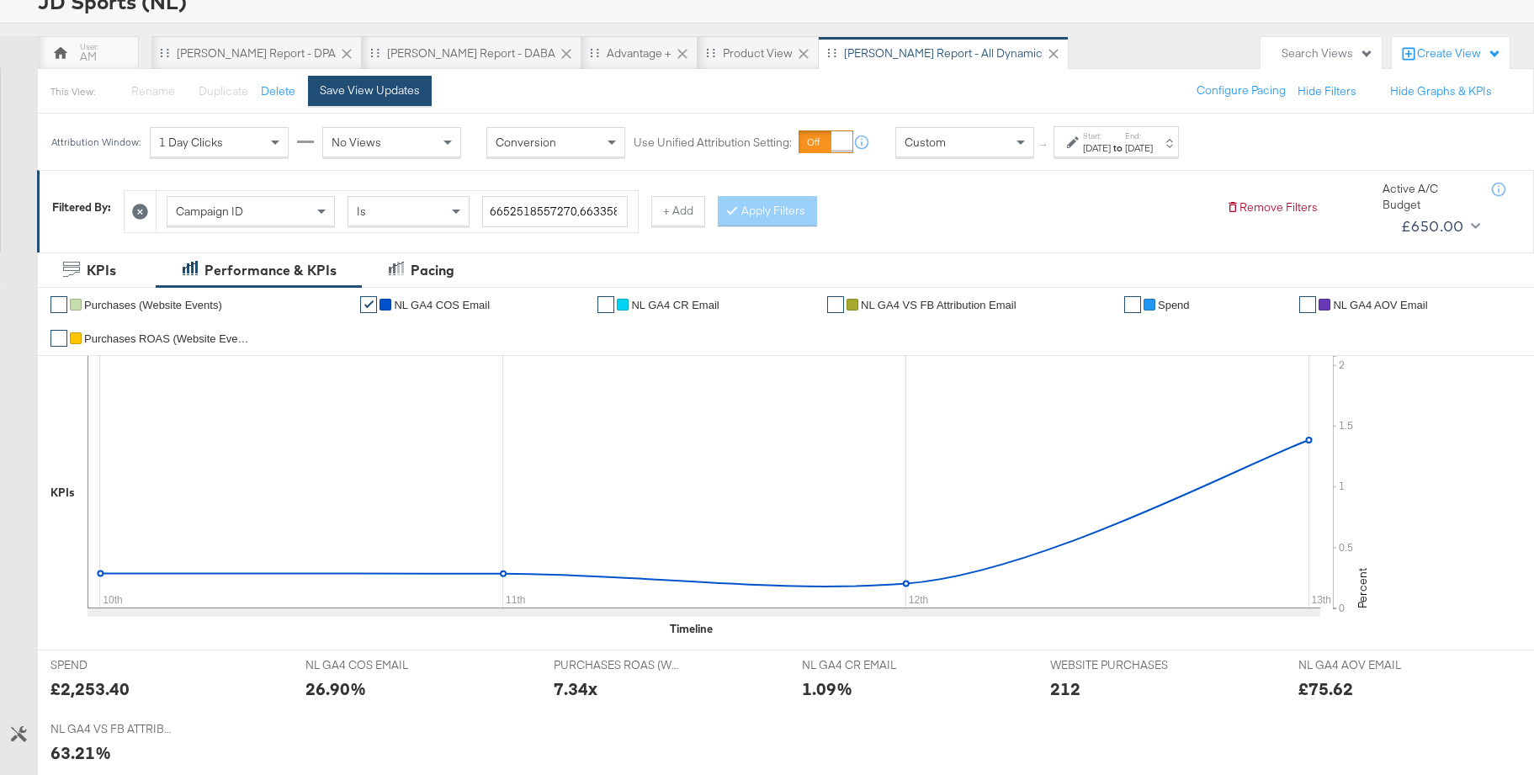
click at [388, 86] on div "Save View Updates" at bounding box center [370, 90] width 100 height 16
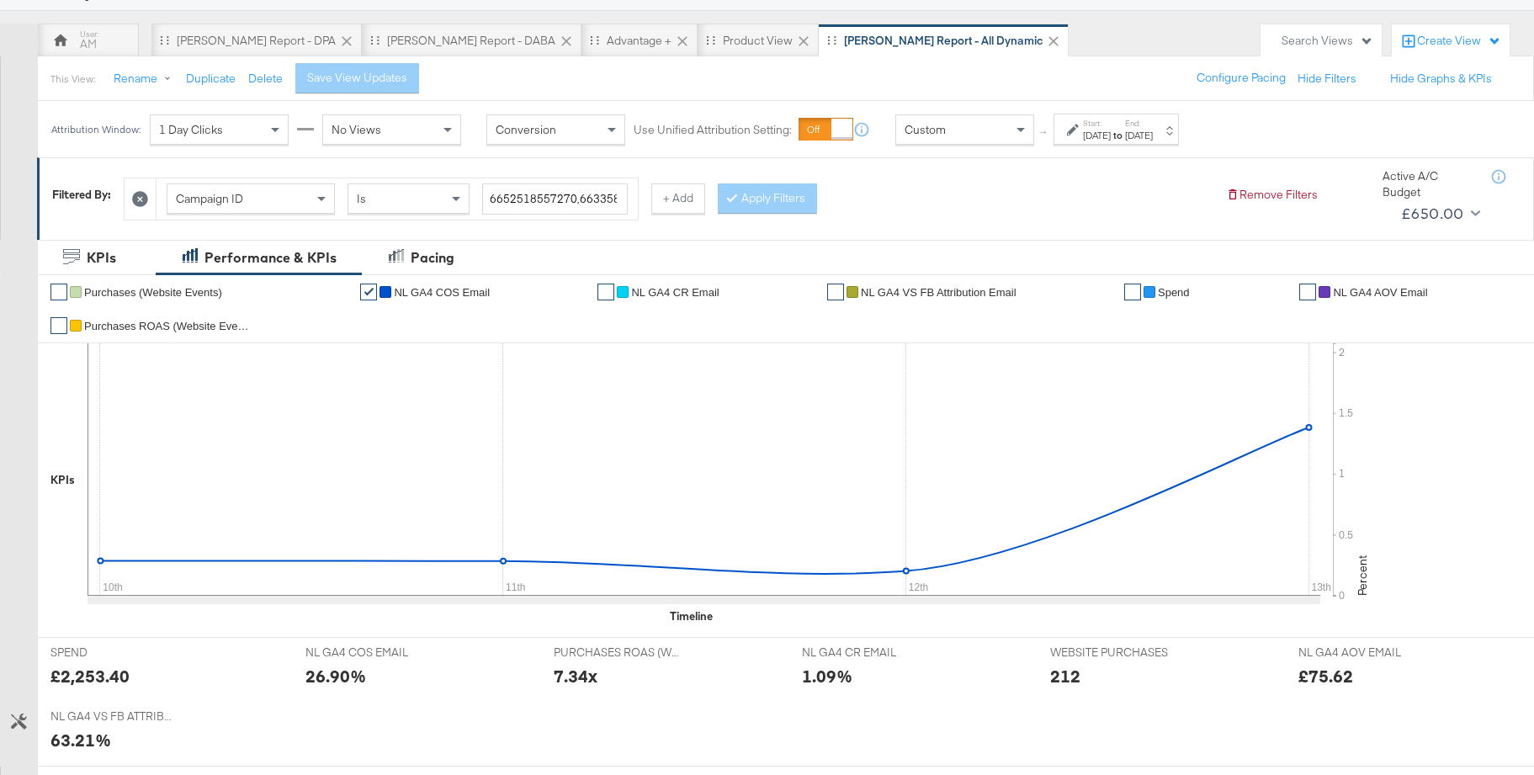
click at [1111, 122] on label "Start:" at bounding box center [1097, 123] width 28 height 11
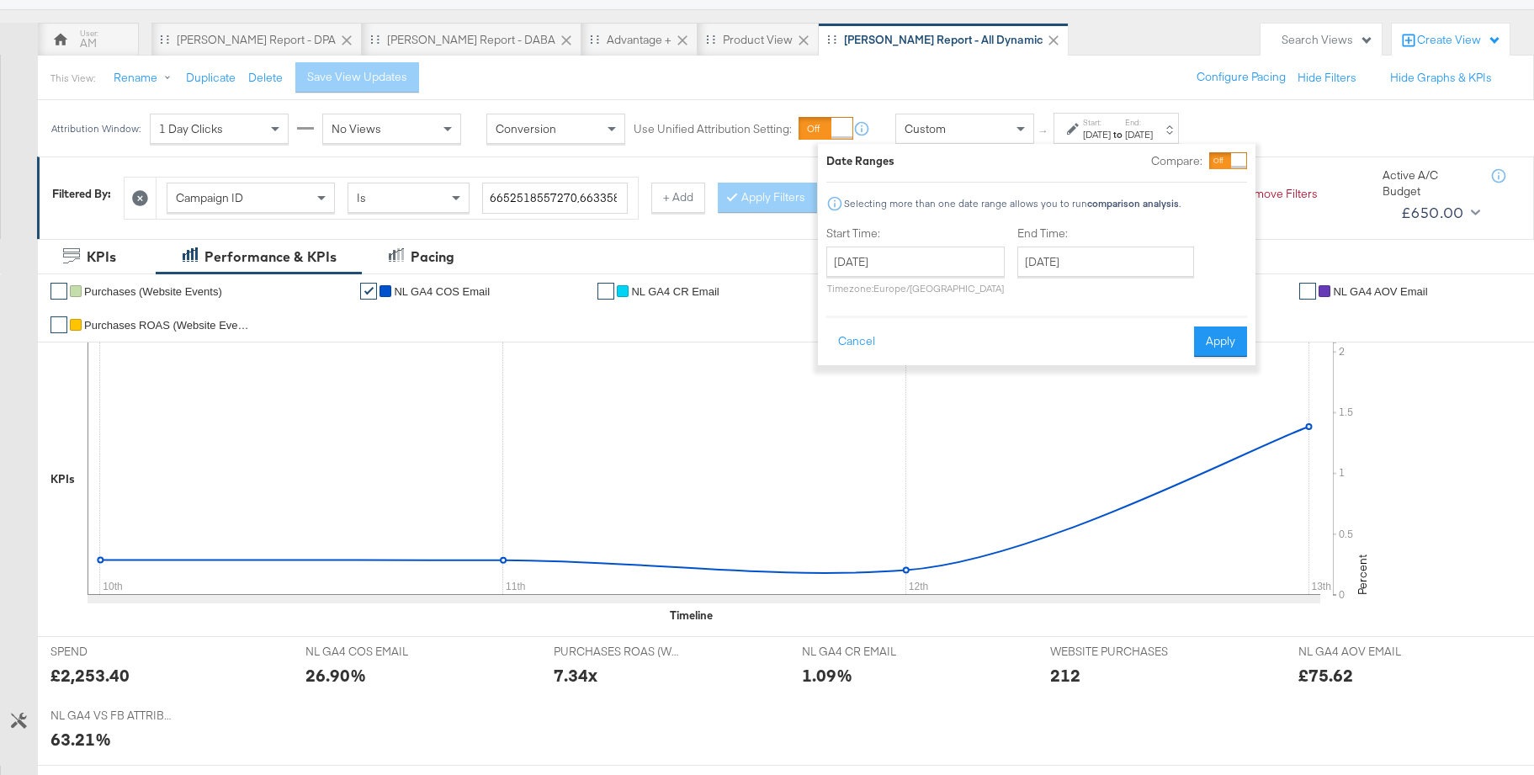
scroll to position [136, 0]
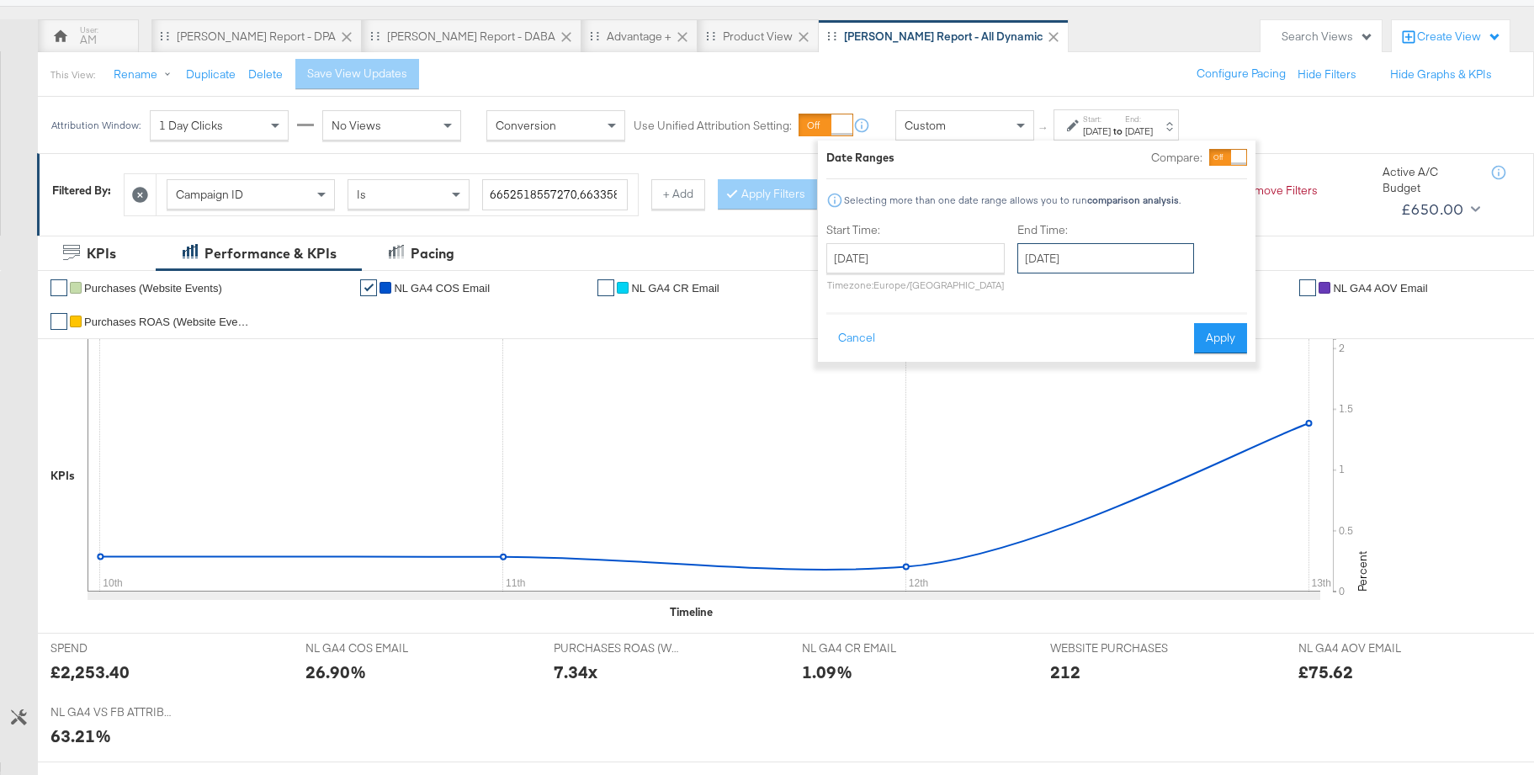
drag, startPoint x: 1065, startPoint y: 262, endPoint x: 1081, endPoint y: 290, distance: 32.0
click at [1065, 262] on input "[DATE]" at bounding box center [1106, 258] width 177 height 30
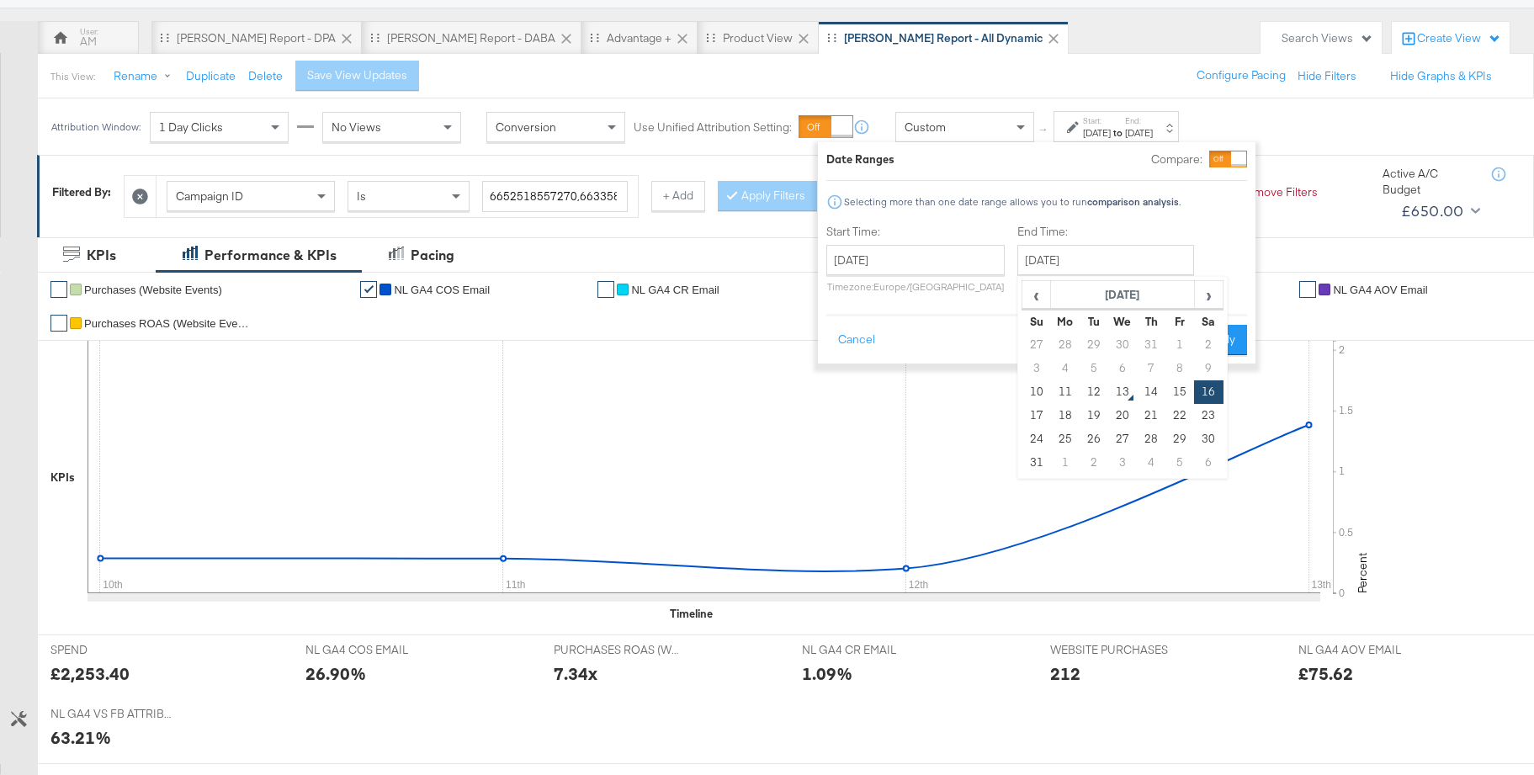
drag, startPoint x: 1093, startPoint y: 385, endPoint x: 1141, endPoint y: 374, distance: 49.2
click at [1096, 385] on td "12" at bounding box center [1094, 392] width 29 height 24
type input "[DATE]"
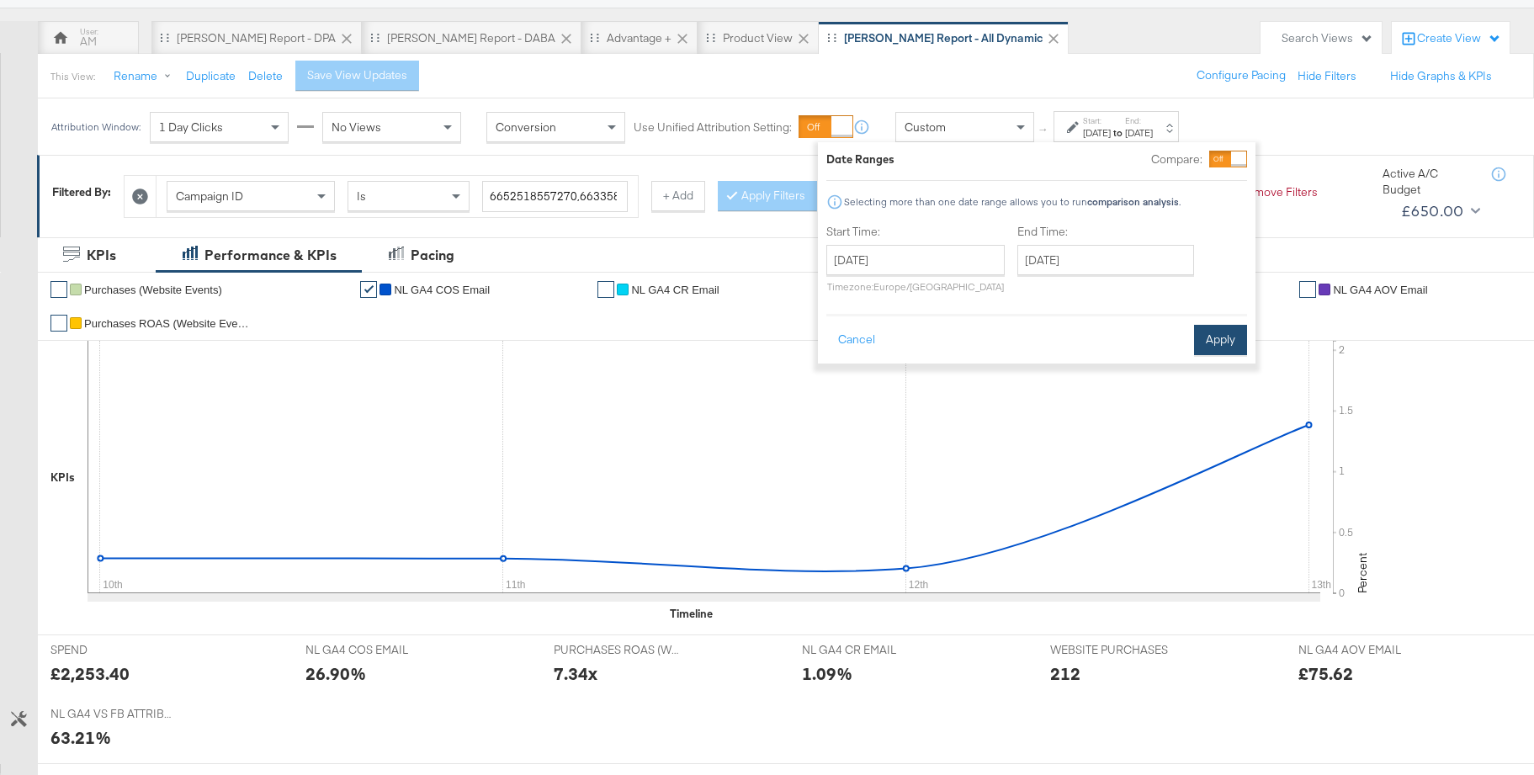
click at [1221, 348] on button "Apply" at bounding box center [1220, 340] width 53 height 30
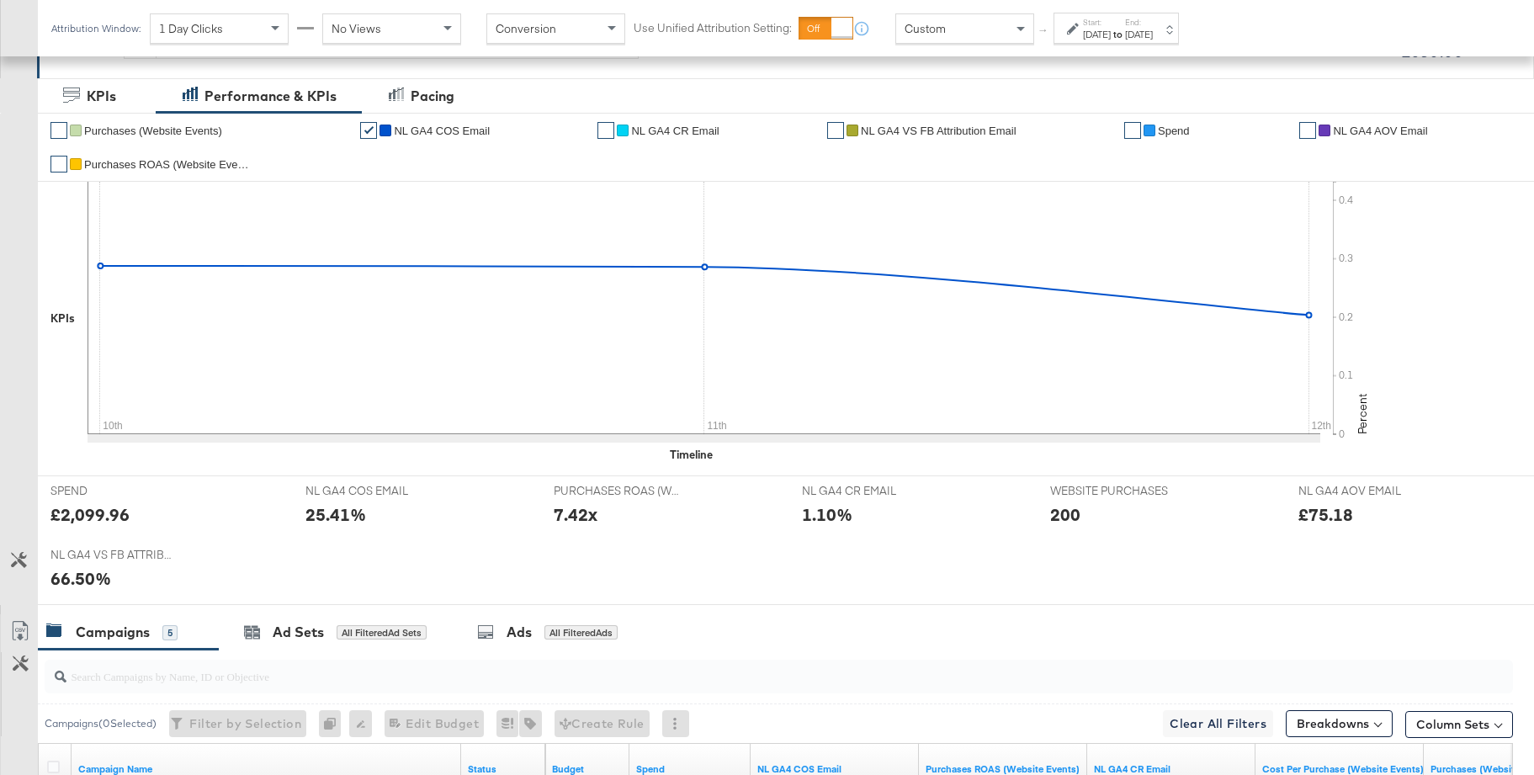
scroll to position [0, 0]
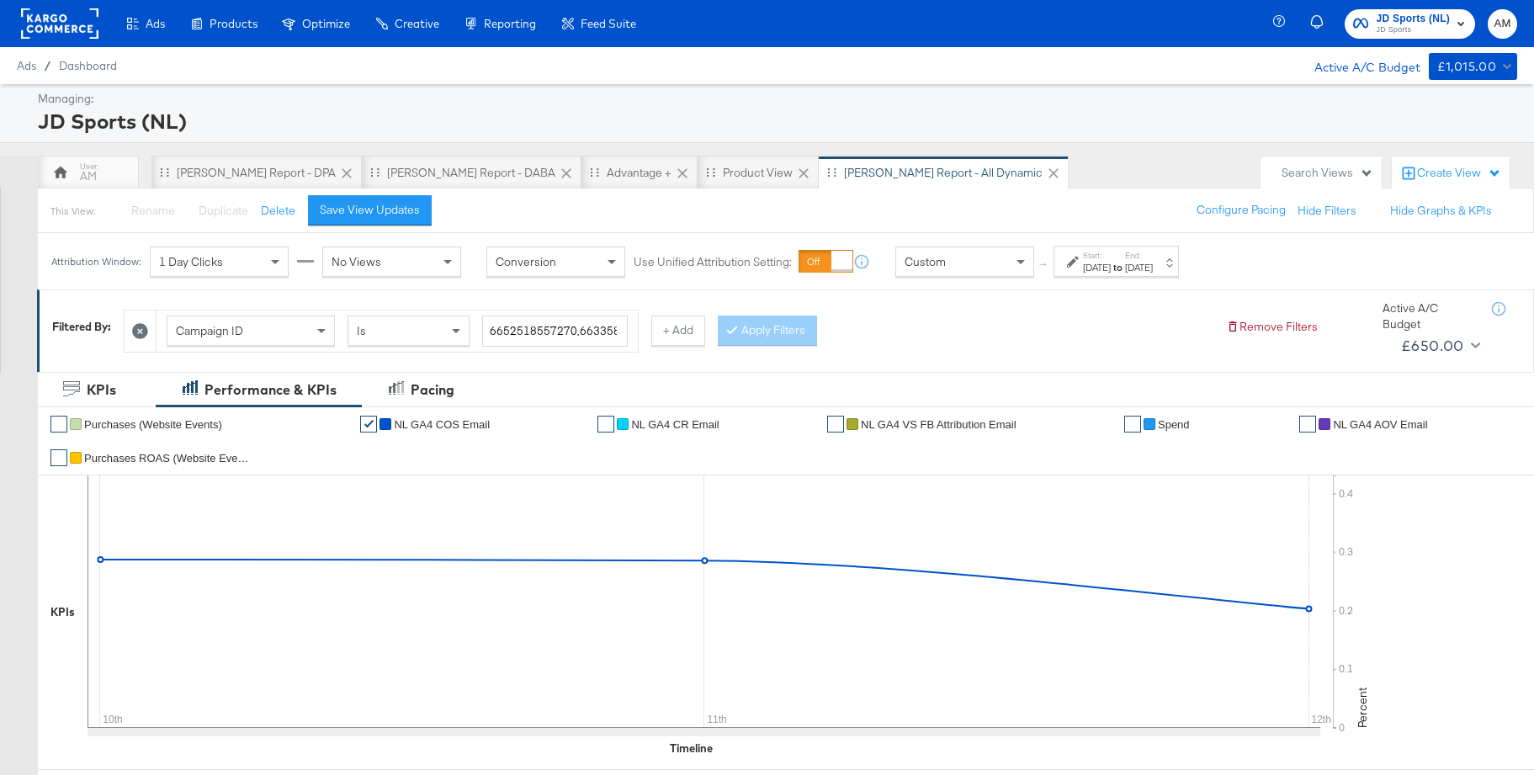
click at [1403, 31] on span "JD Sports" at bounding box center [1414, 30] width 74 height 13
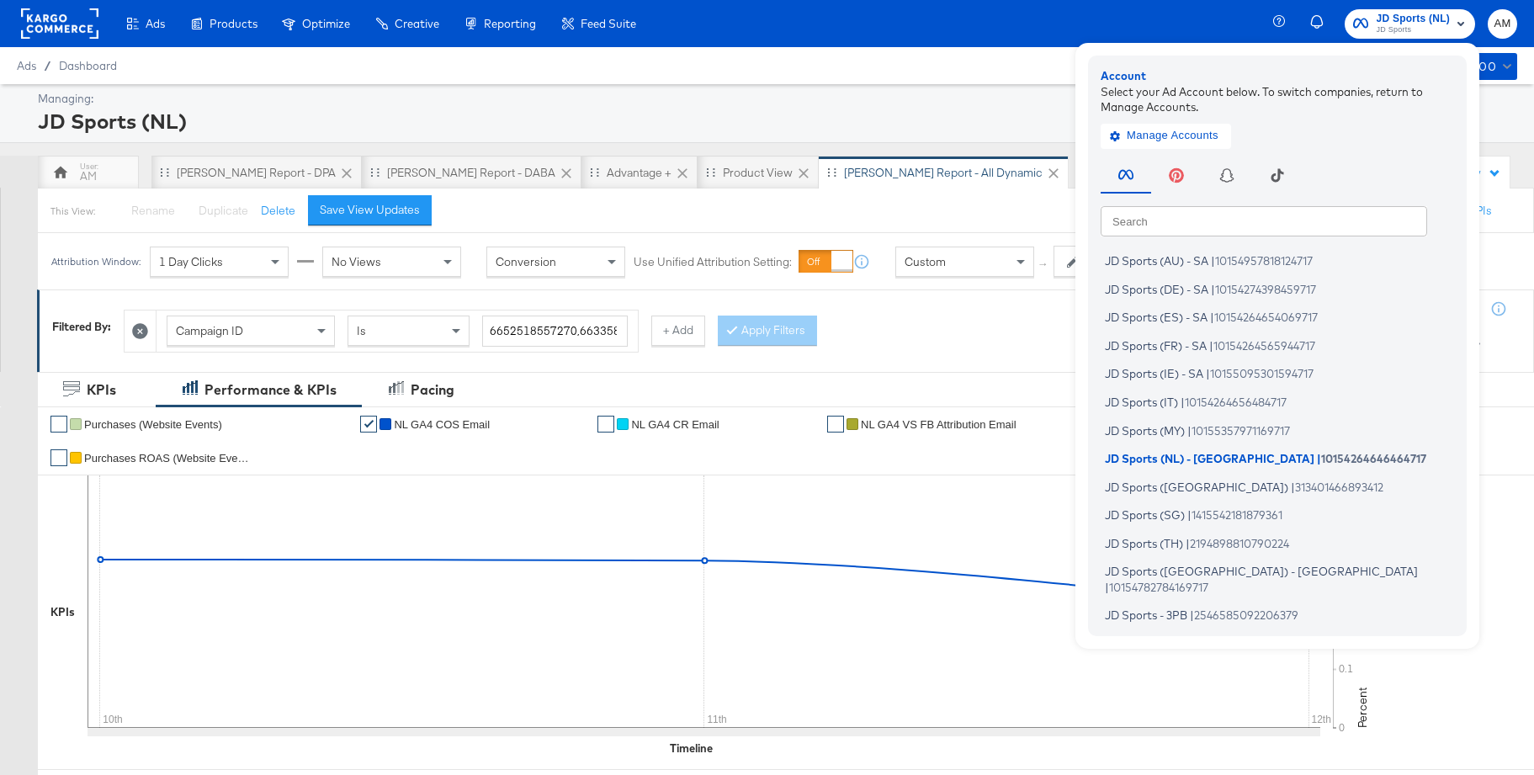
click at [1193, 229] on input "text" at bounding box center [1264, 220] width 327 height 30
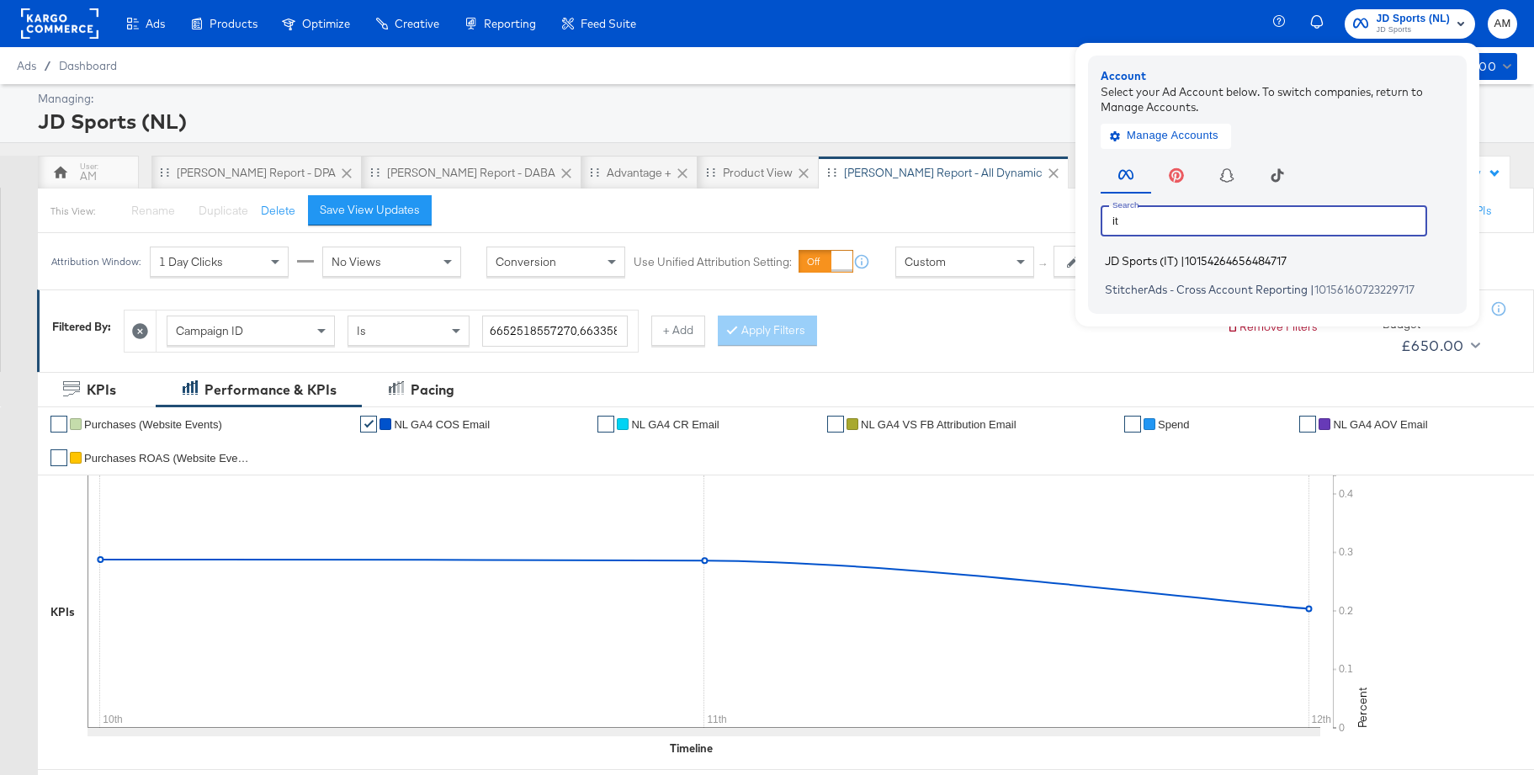
type input "it"
click at [1134, 264] on span "JD Sports (IT)" at bounding box center [1141, 260] width 73 height 13
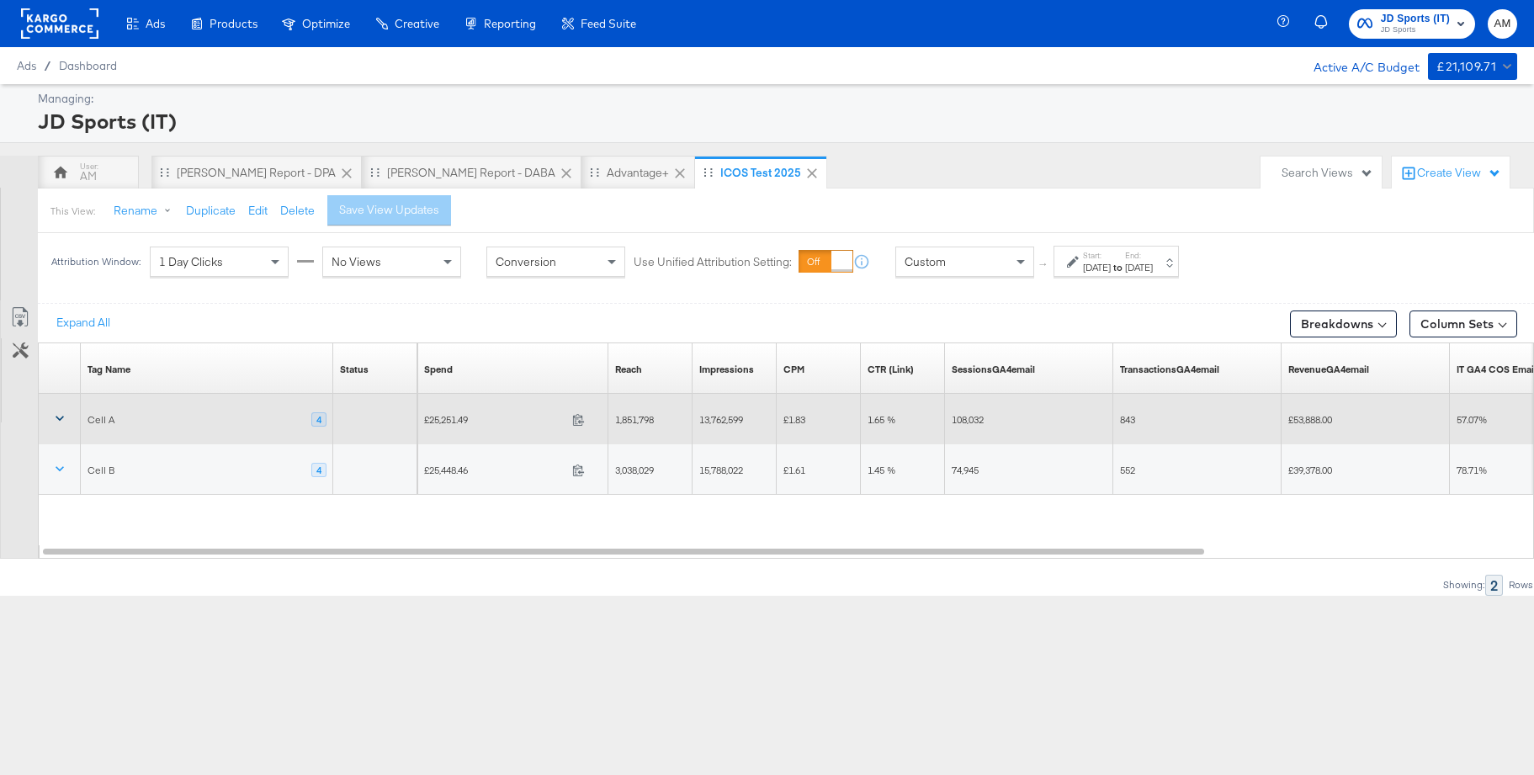
click at [61, 417] on icon at bounding box center [59, 418] width 17 height 17
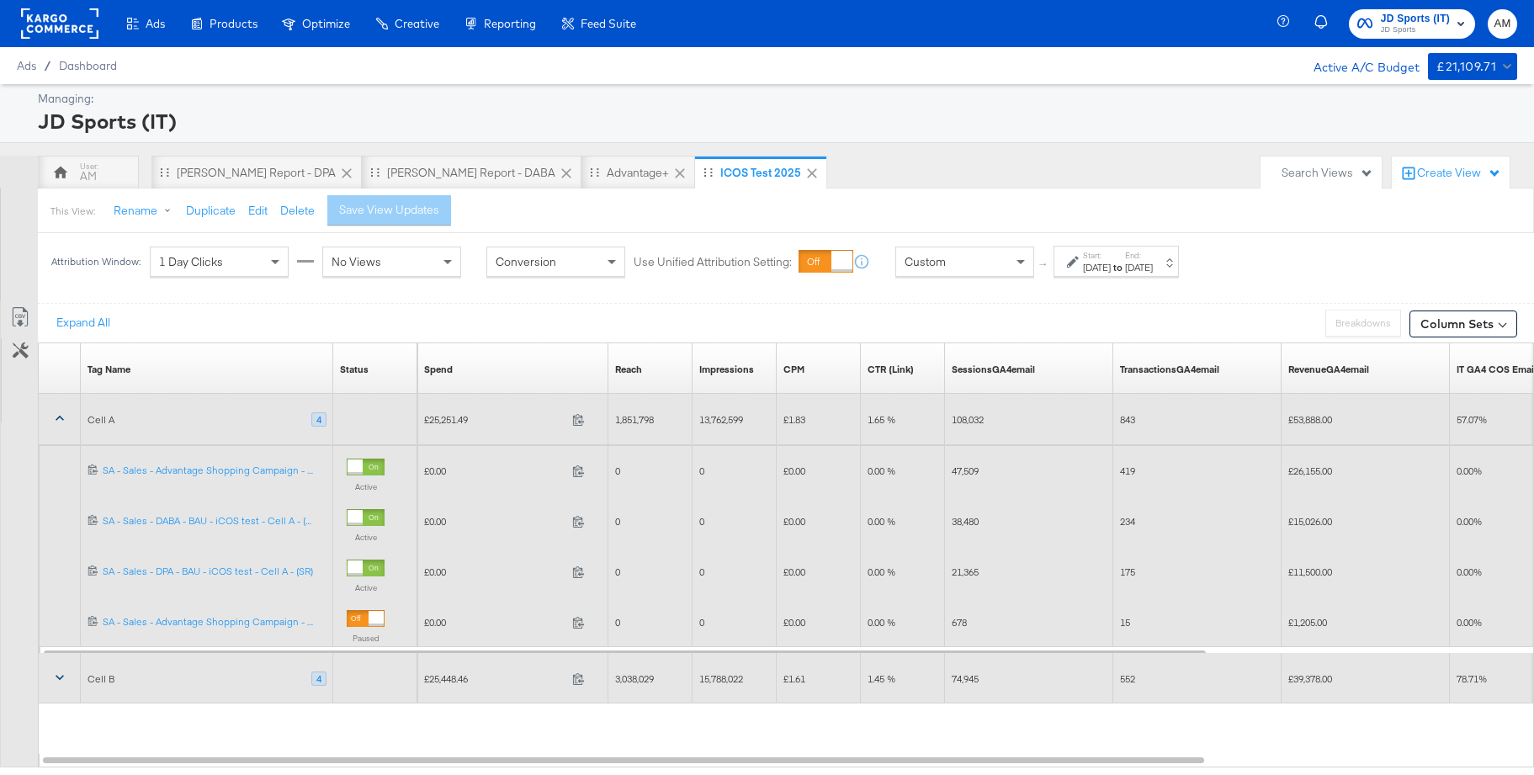
click at [59, 677] on icon at bounding box center [59, 677] width 17 height 17
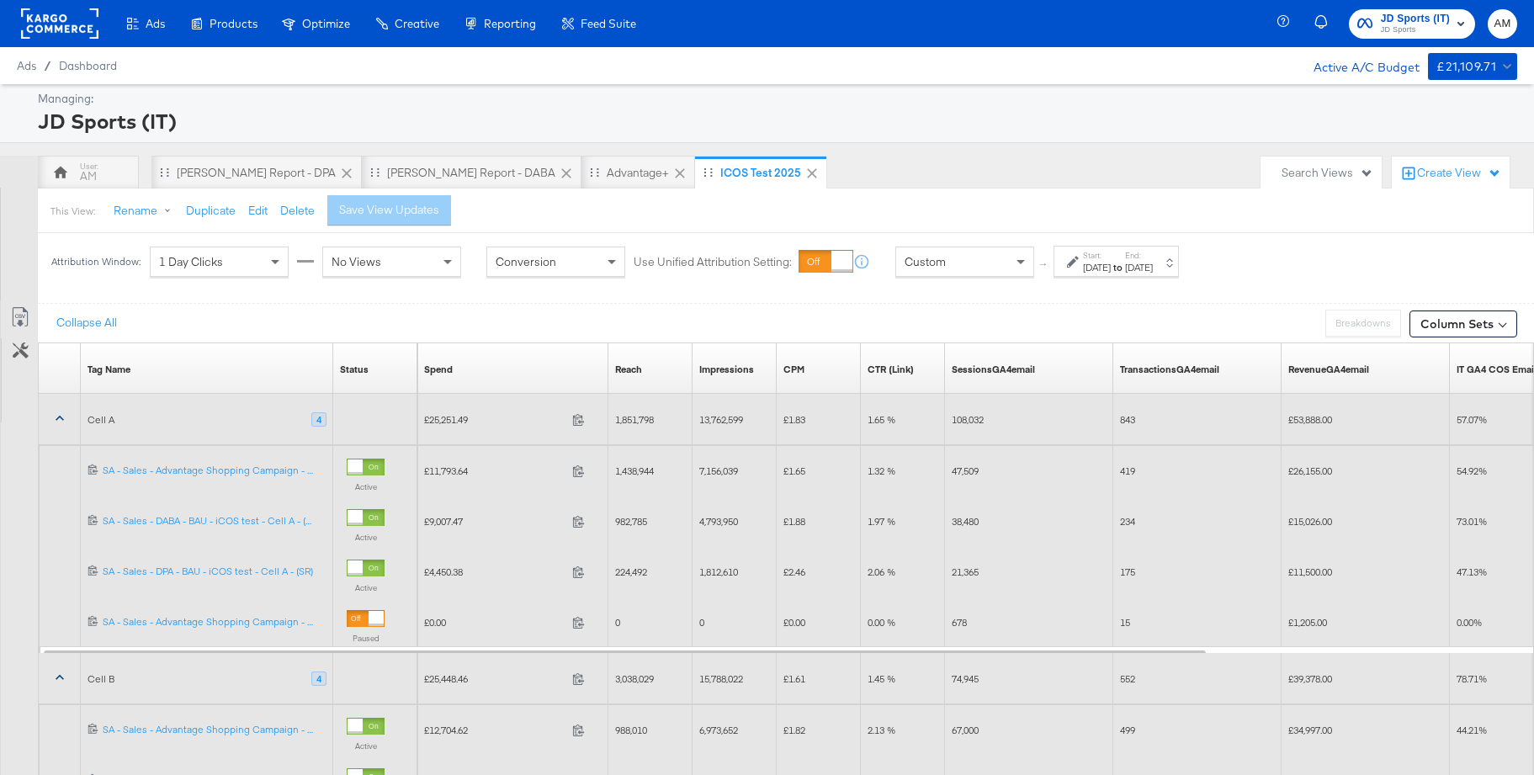
click at [1327, 172] on div "Search Views" at bounding box center [1328, 173] width 92 height 16
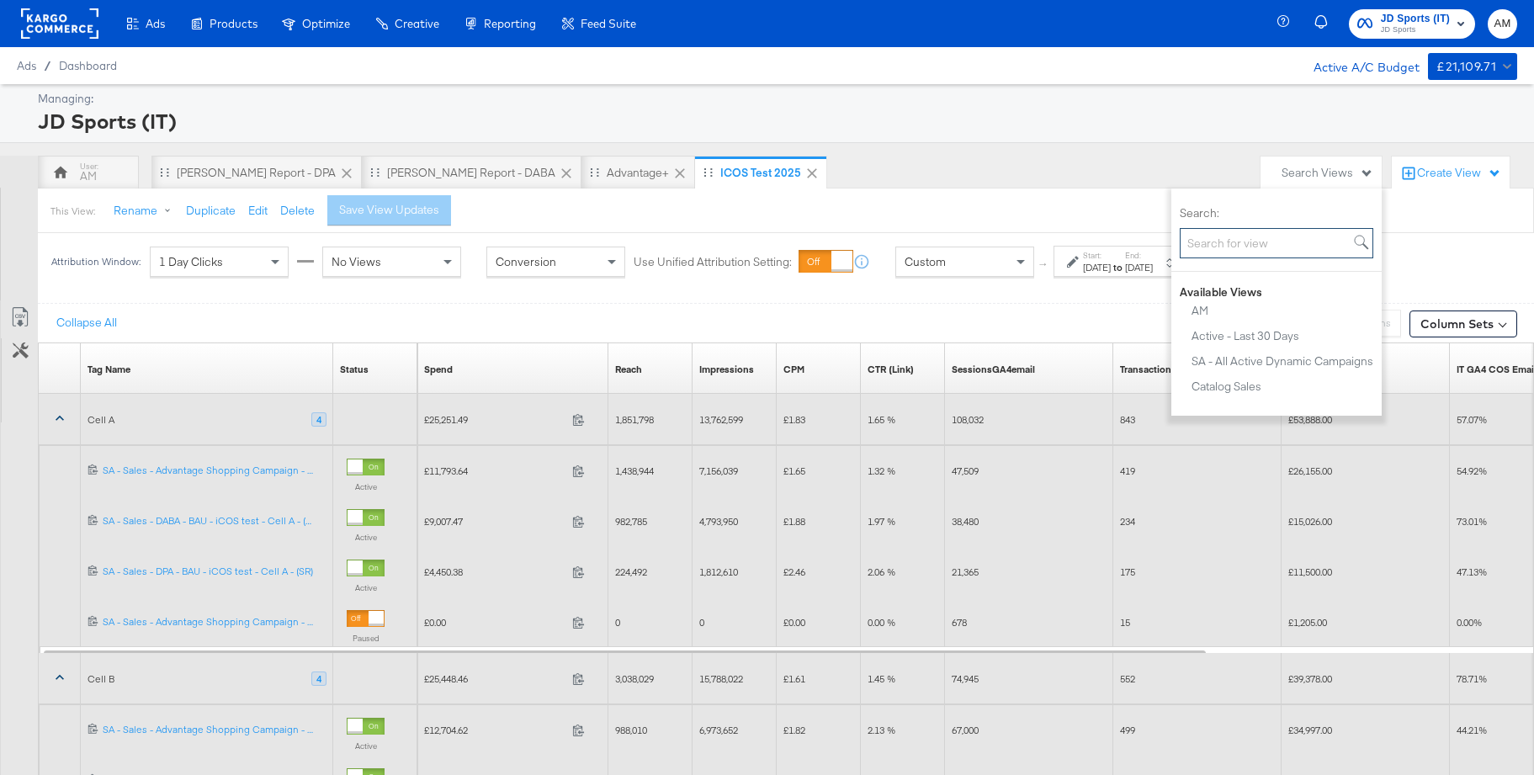
click at [1252, 247] on input "Search:" at bounding box center [1277, 243] width 194 height 31
type input "all"
click at [1238, 386] on div "All Campaigns" at bounding box center [1229, 386] width 74 height 12
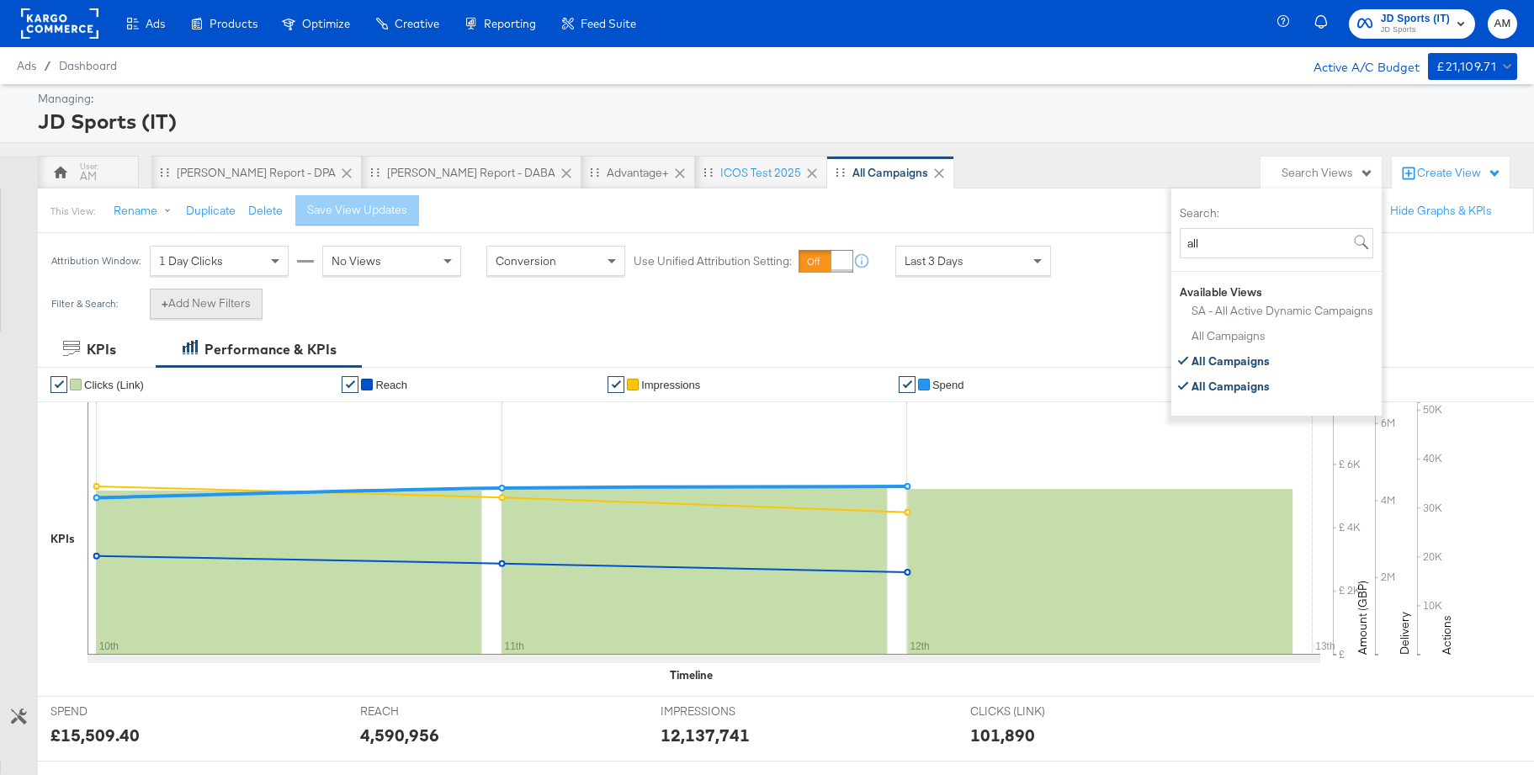
click at [226, 301] on button "+ Add New Filters" at bounding box center [206, 304] width 113 height 30
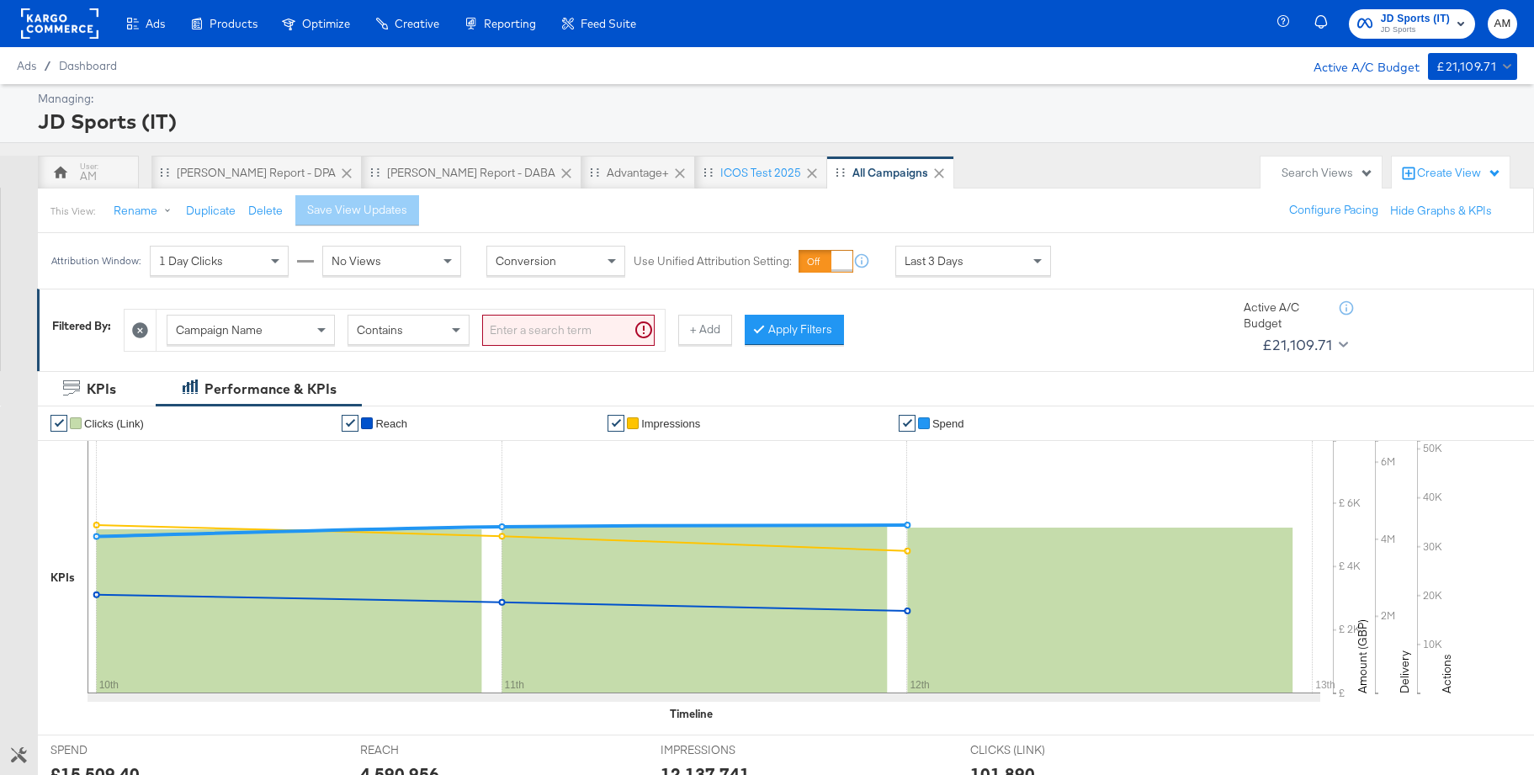
click at [504, 332] on input "search" at bounding box center [568, 330] width 173 height 31
type input "Sa -"
click at [748, 337] on button "Apply Filters" at bounding box center [767, 330] width 99 height 30
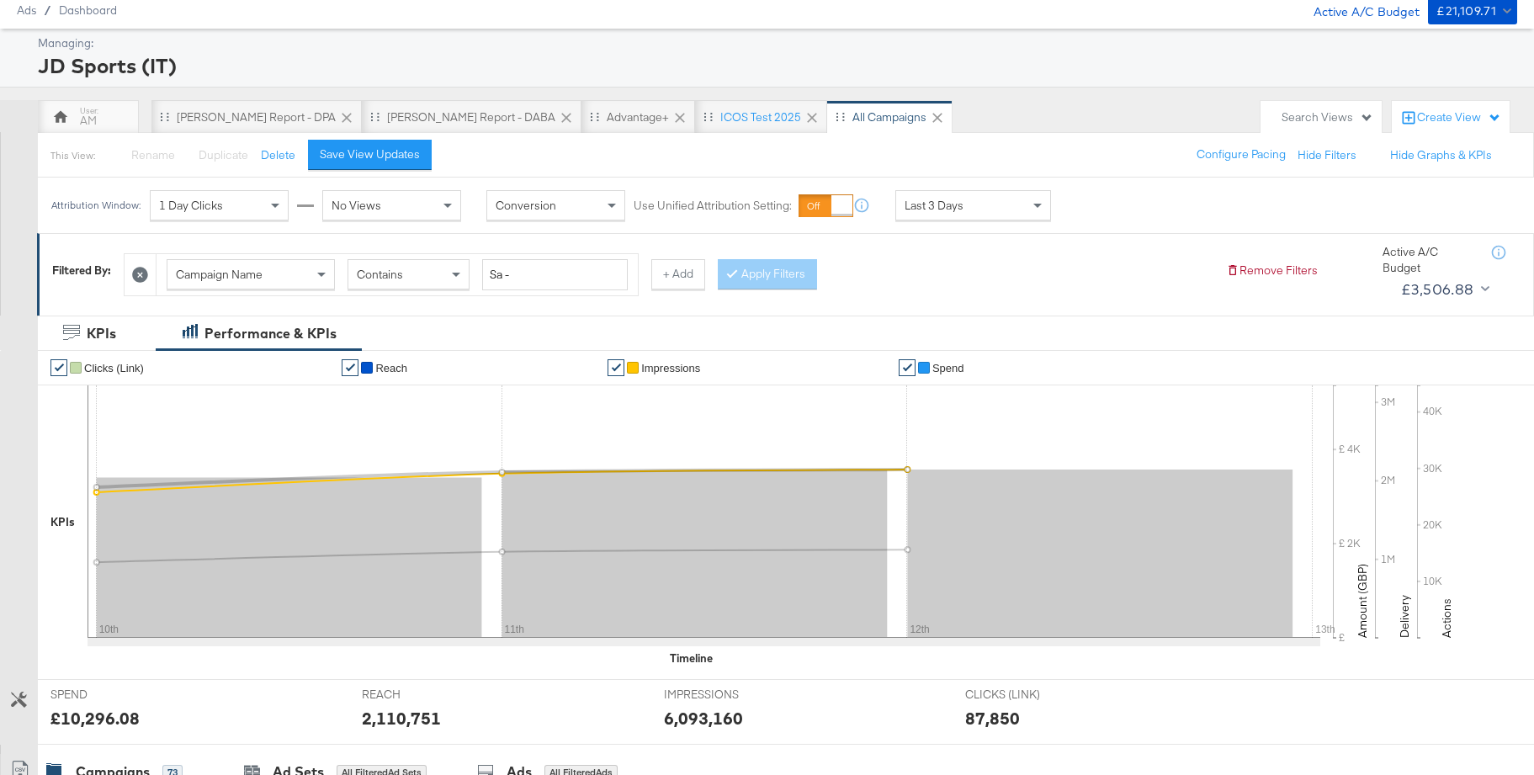
scroll to position [19, 0]
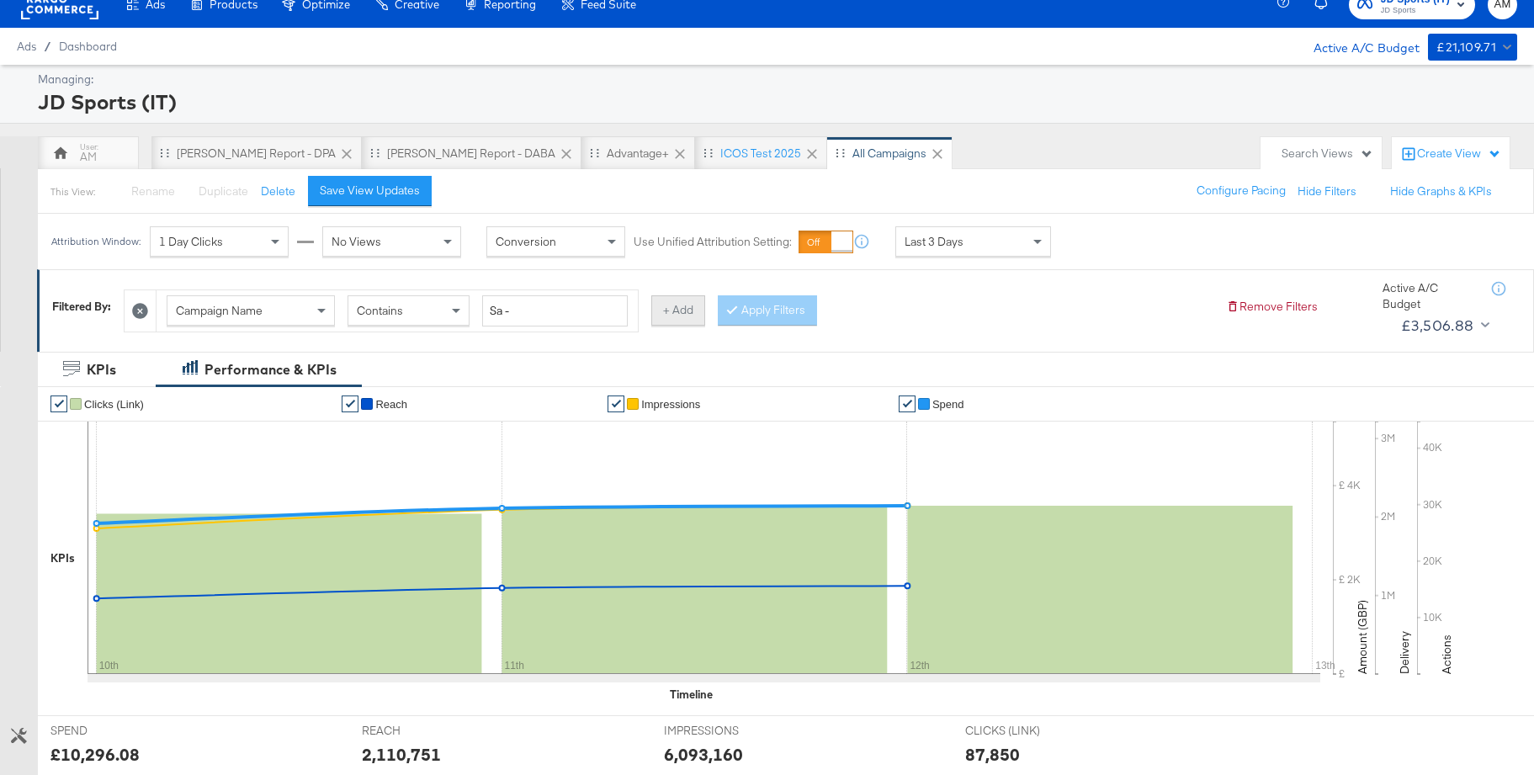
click at [669, 315] on button "+ Add" at bounding box center [678, 310] width 54 height 30
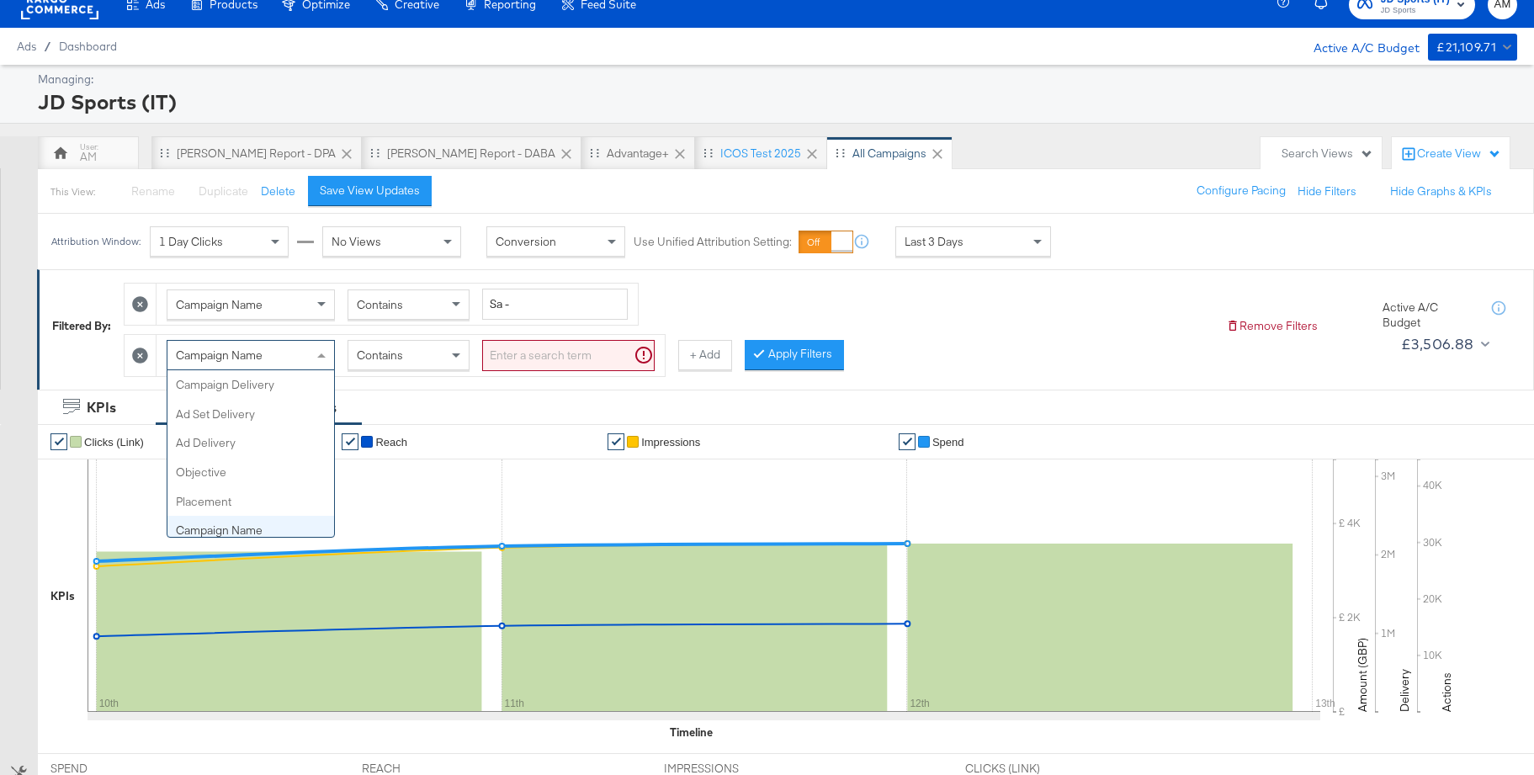
click at [231, 356] on span "Campaign Name" at bounding box center [219, 355] width 87 height 15
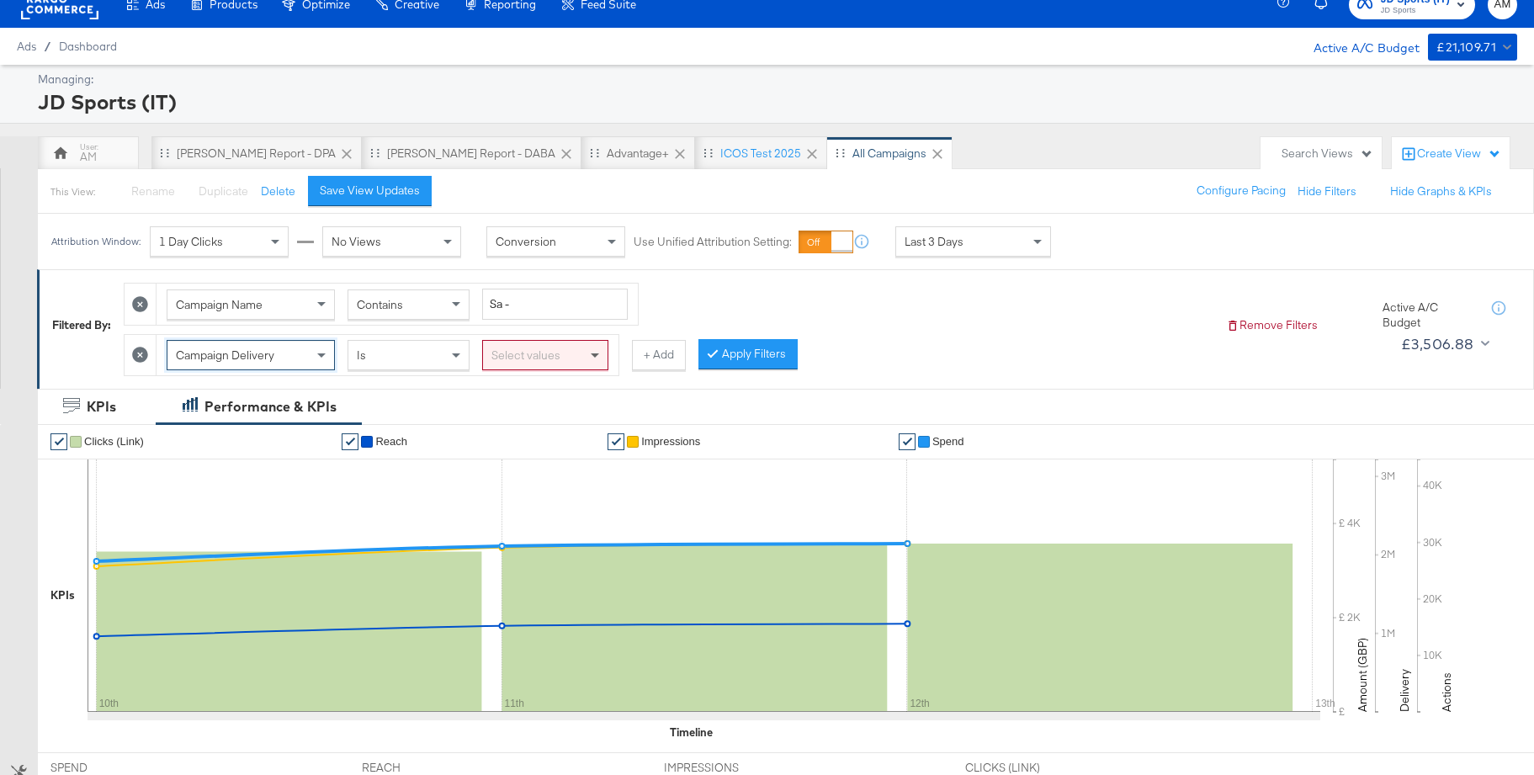
click at [594, 359] on span at bounding box center [597, 355] width 21 height 29
click at [758, 359] on button "Apply Filters" at bounding box center [748, 354] width 99 height 30
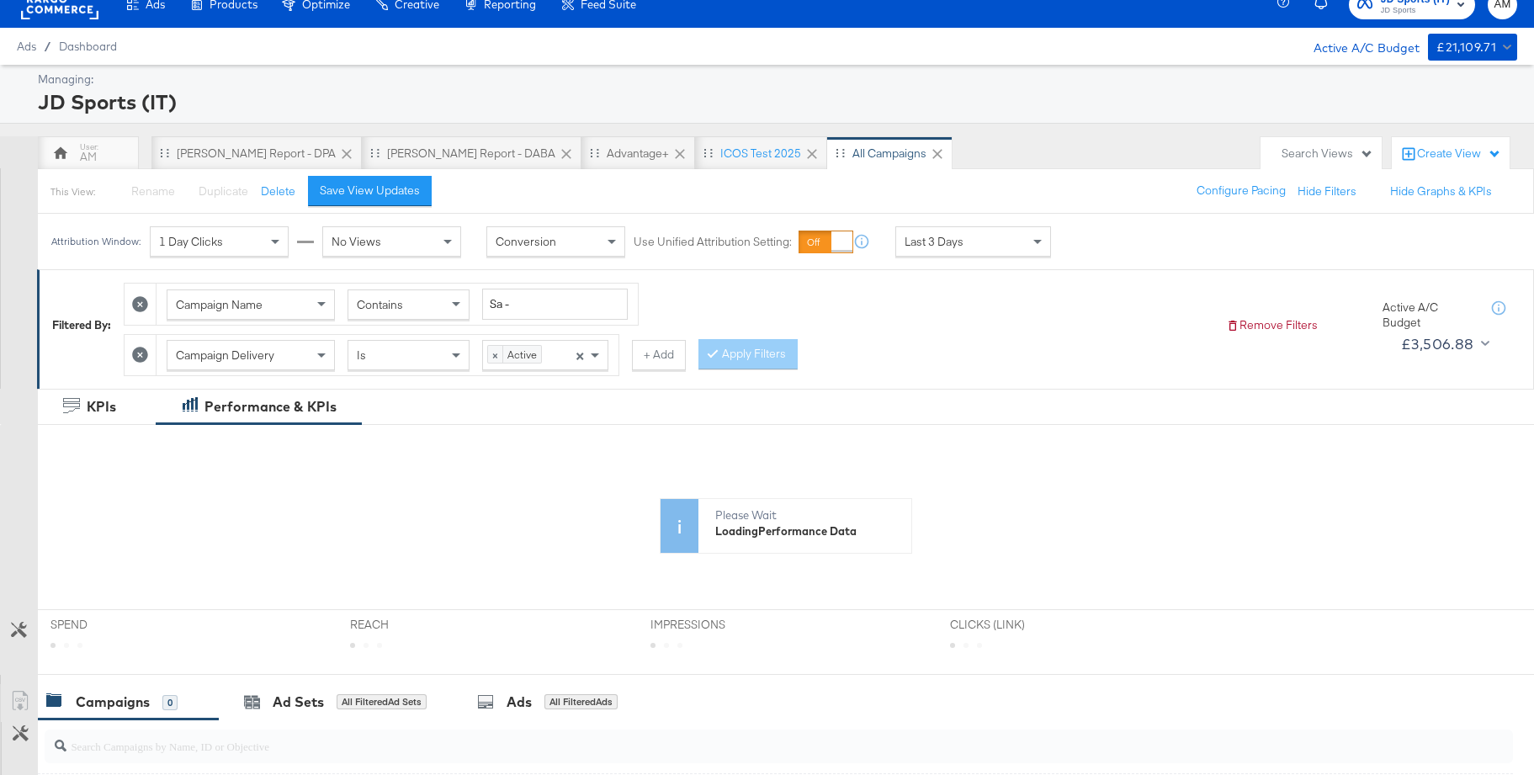
click at [981, 240] on div "Last 3 Days" at bounding box center [973, 241] width 154 height 29
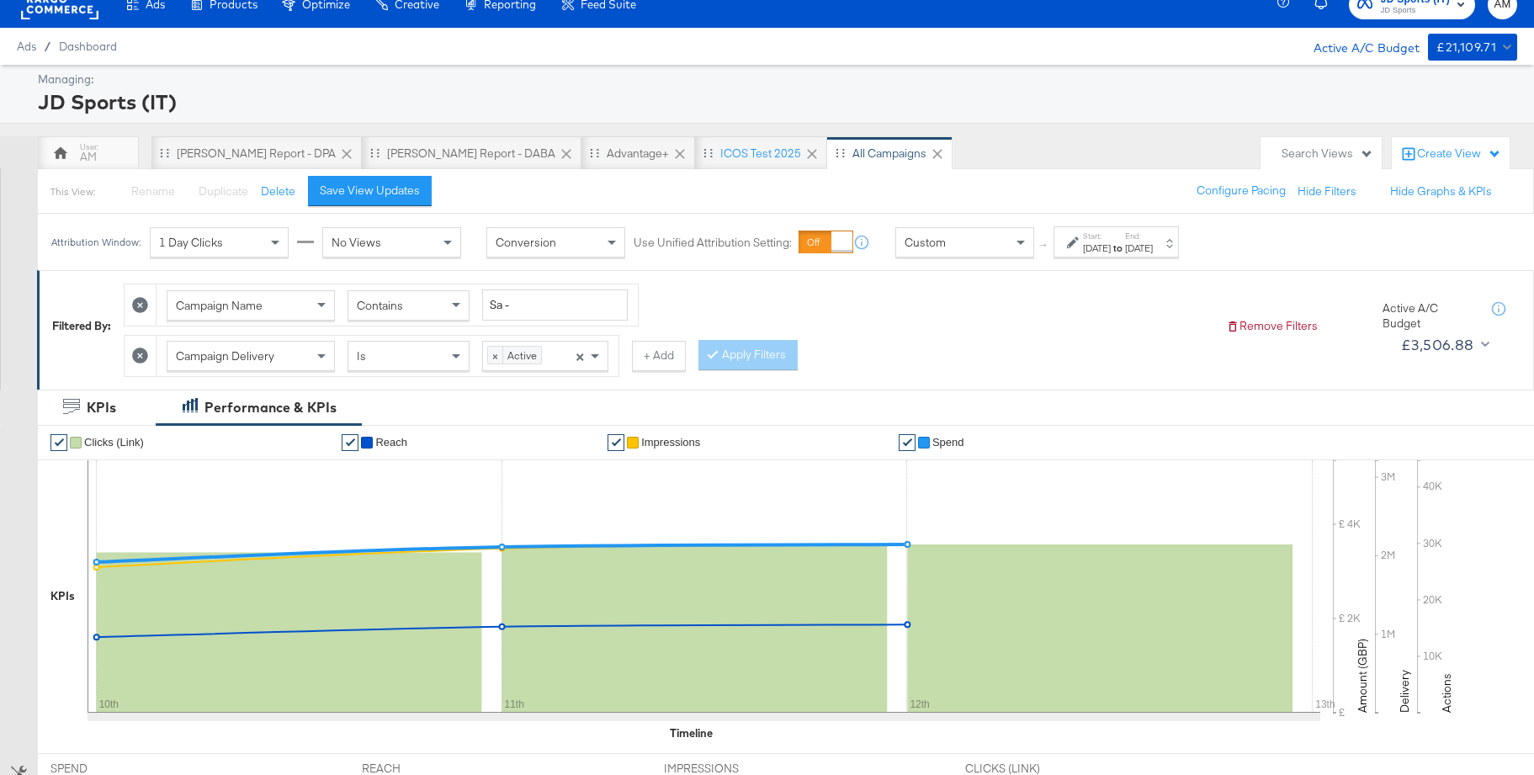
click at [1111, 251] on div "[DATE]" at bounding box center [1097, 248] width 28 height 13
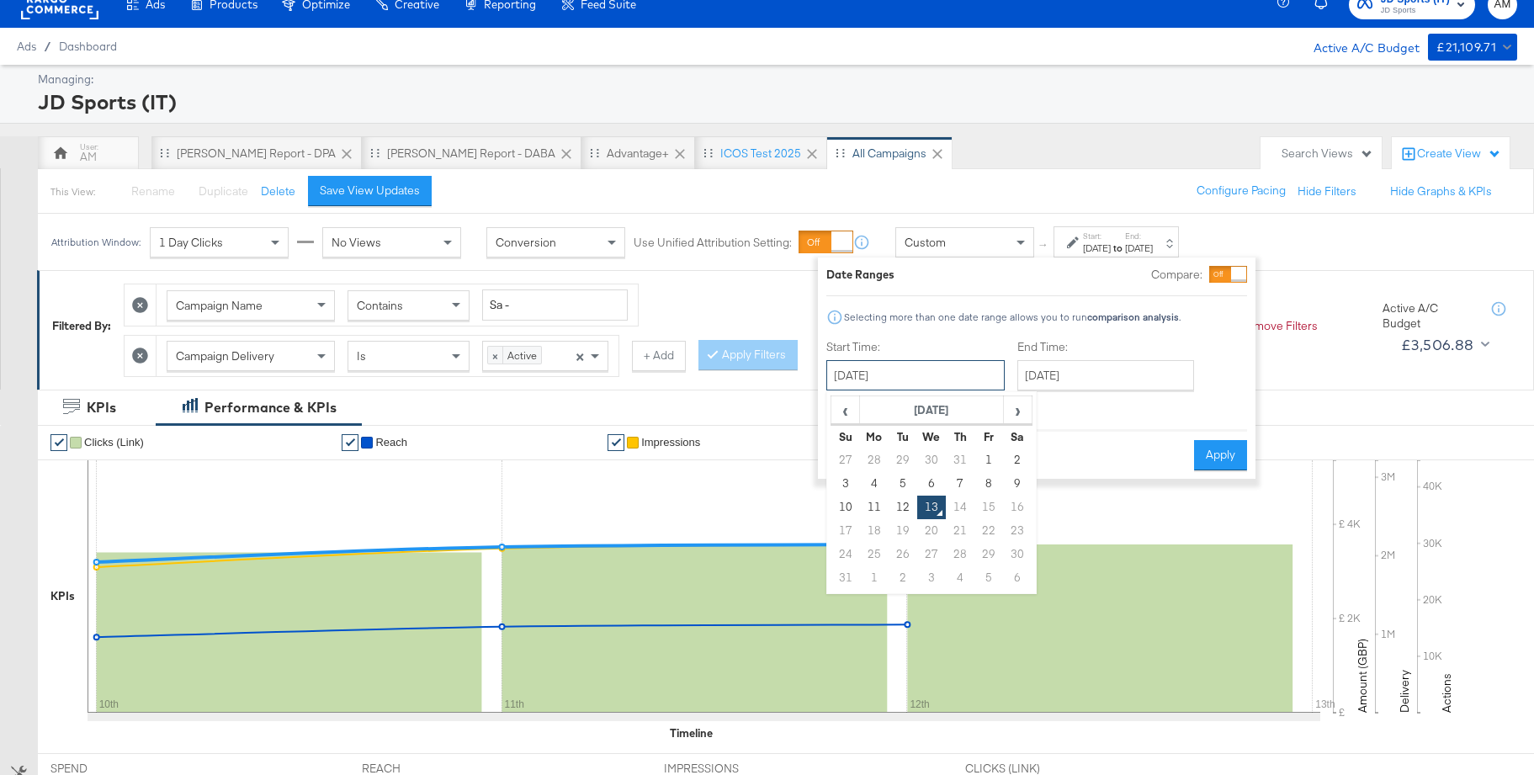
click at [854, 371] on input "[DATE]" at bounding box center [916, 375] width 178 height 30
click at [897, 454] on td "29" at bounding box center [903, 461] width 29 height 24
type input "July 29th 2025"
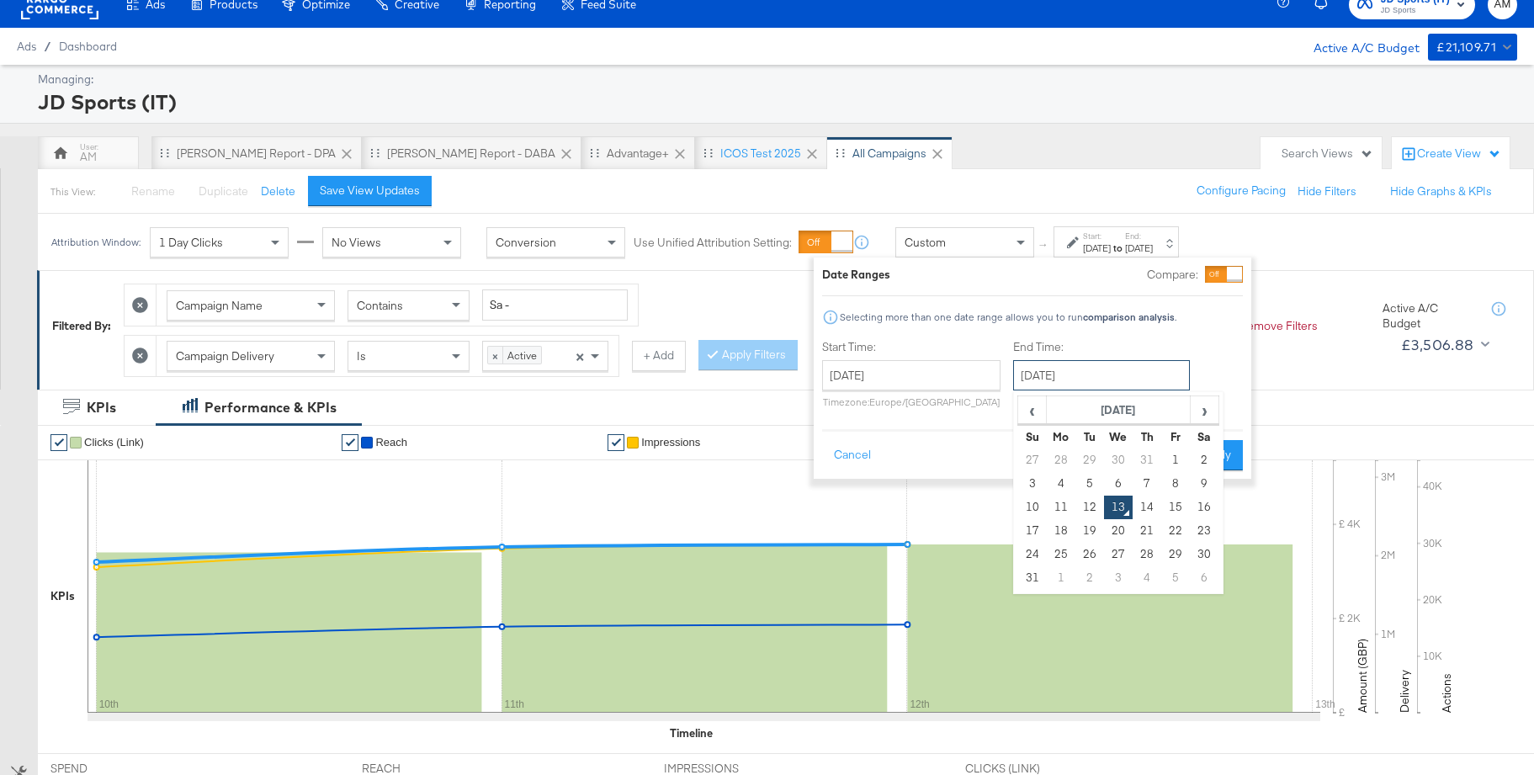
click at [1074, 380] on input "[DATE]" at bounding box center [1101, 375] width 177 height 30
click at [1152, 510] on td "14" at bounding box center [1147, 508] width 29 height 24
type input "August 14th 2025"
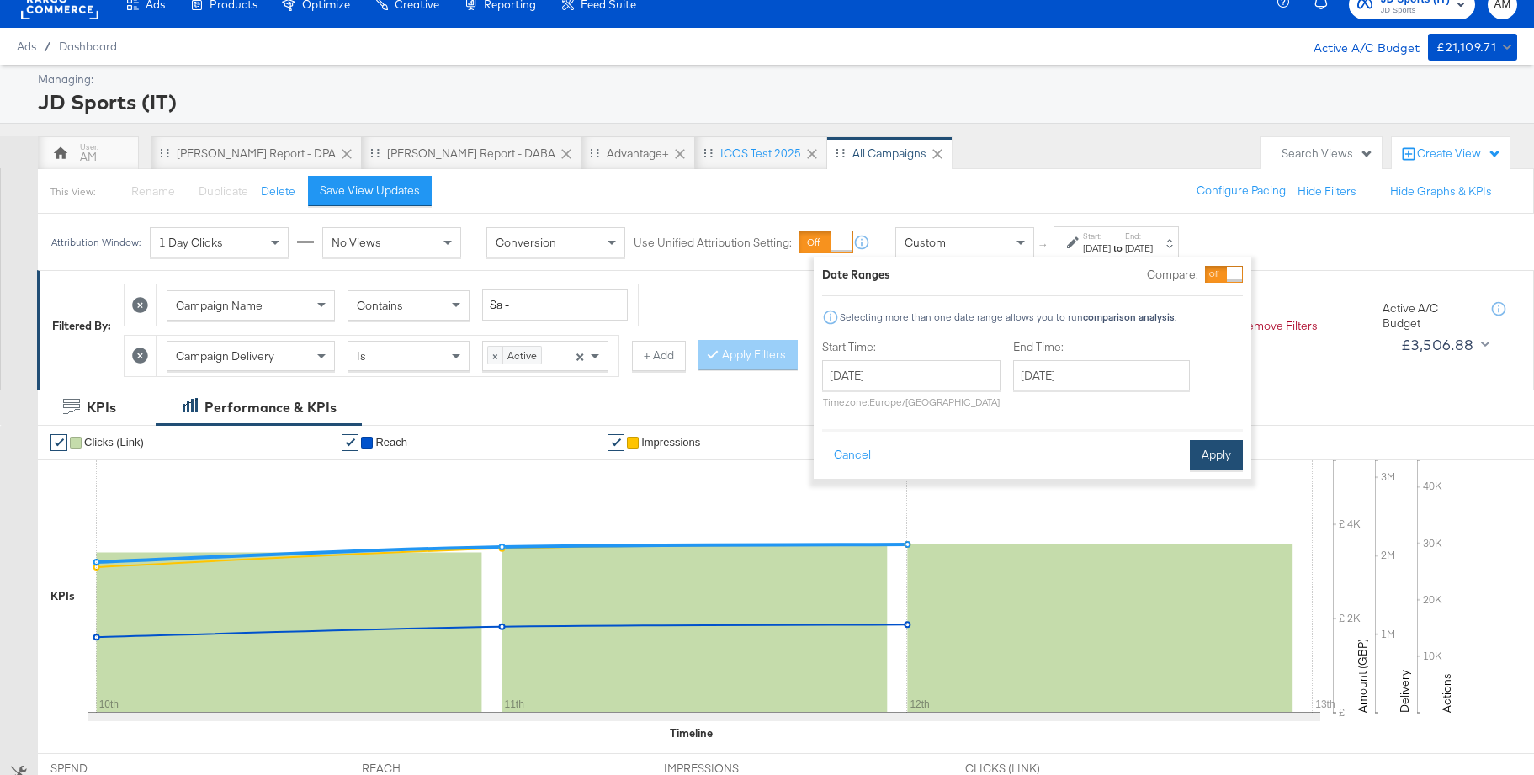
click at [1216, 456] on button "Apply" at bounding box center [1216, 455] width 53 height 30
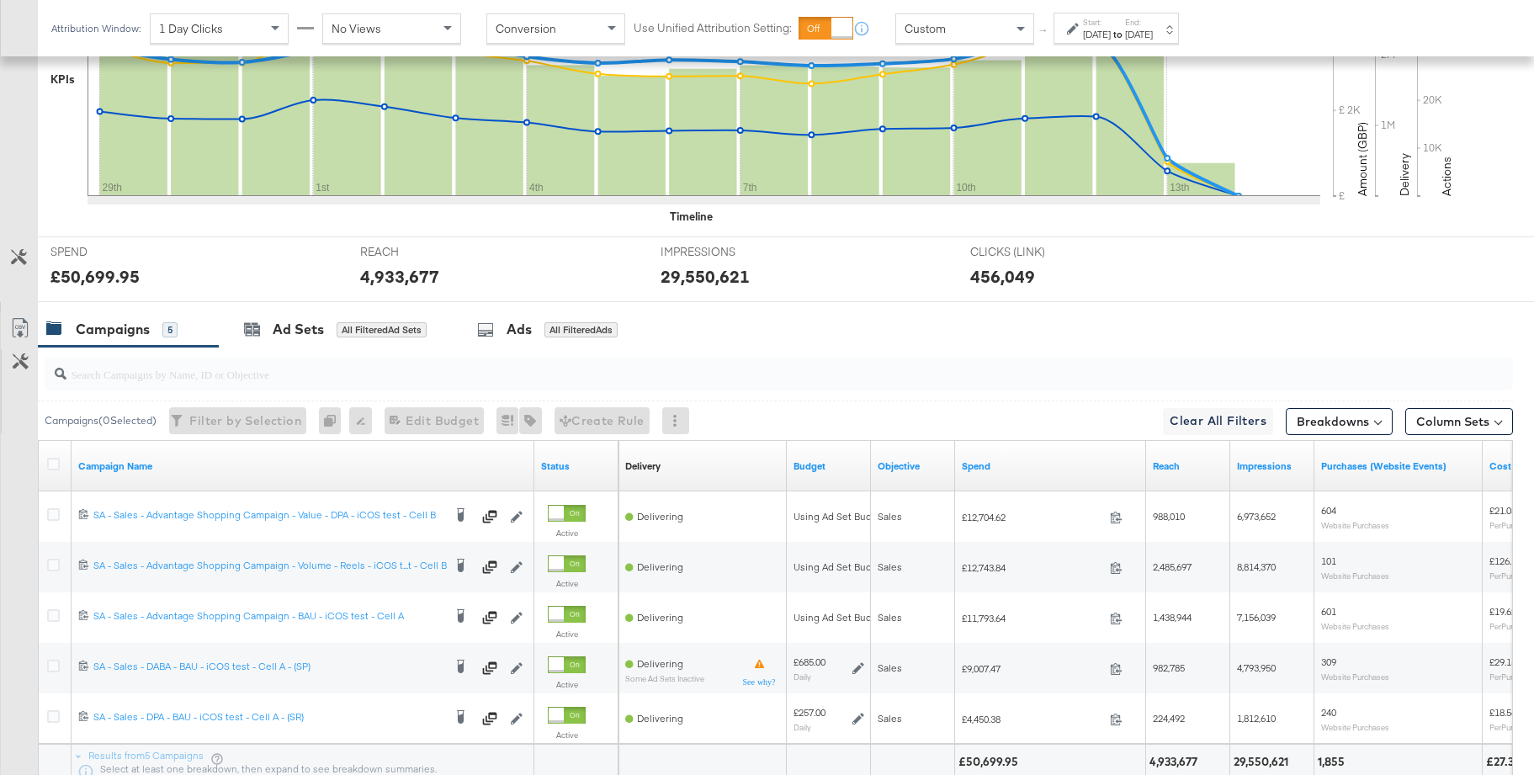
scroll to position [679, 0]
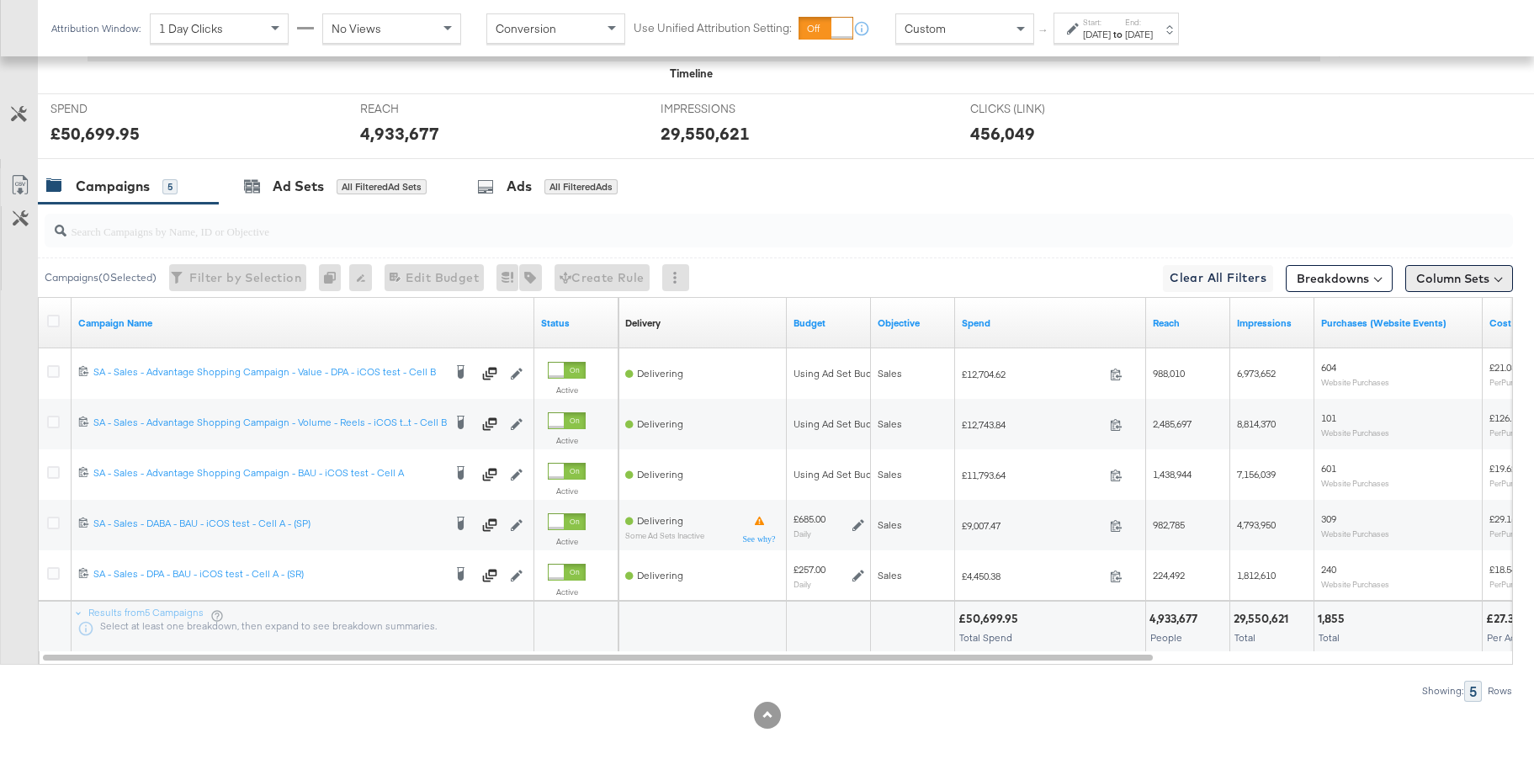
click at [1436, 284] on button "Column Sets" at bounding box center [1460, 278] width 108 height 27
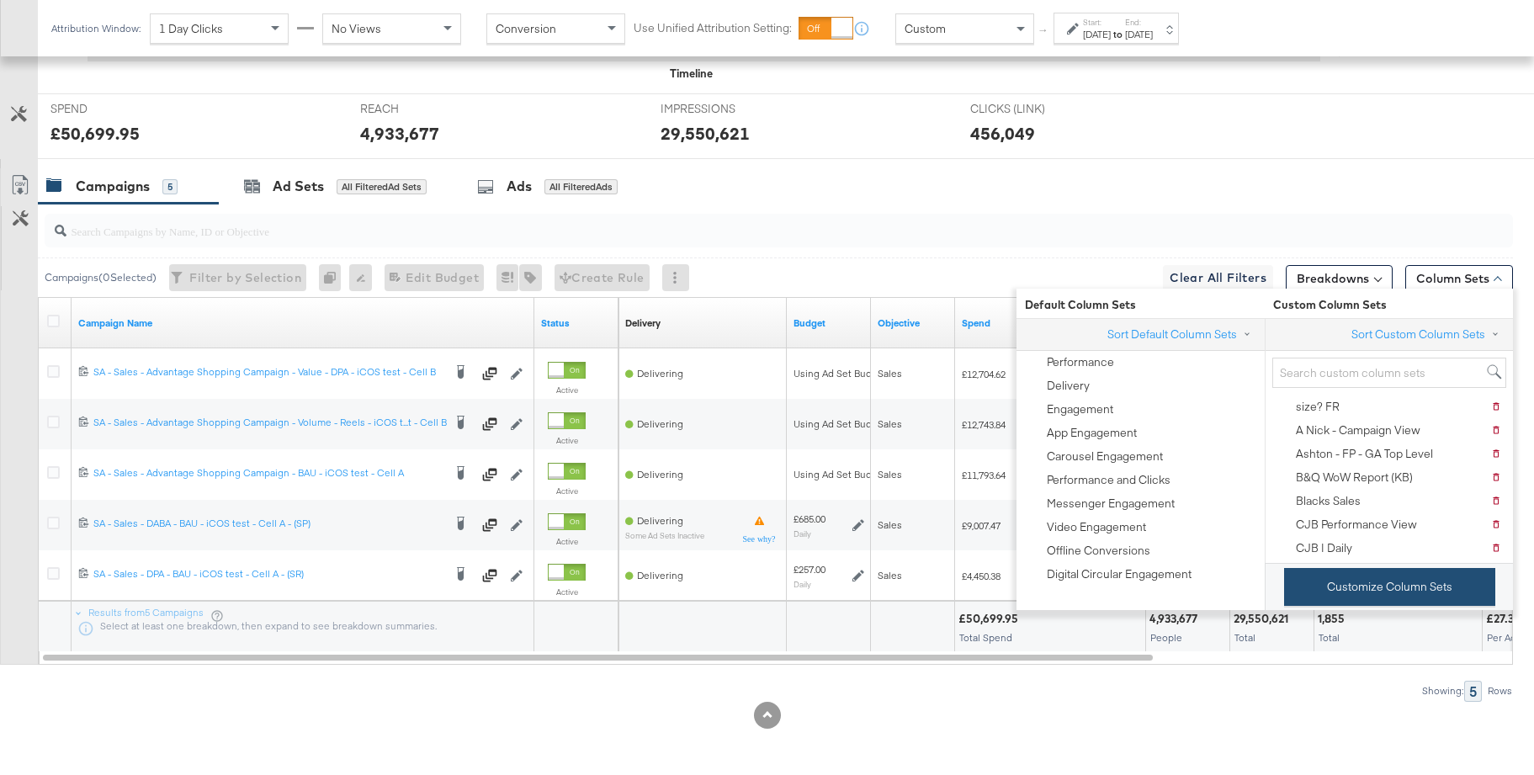
click at [1316, 577] on button "Customize Column Sets" at bounding box center [1389, 587] width 211 height 38
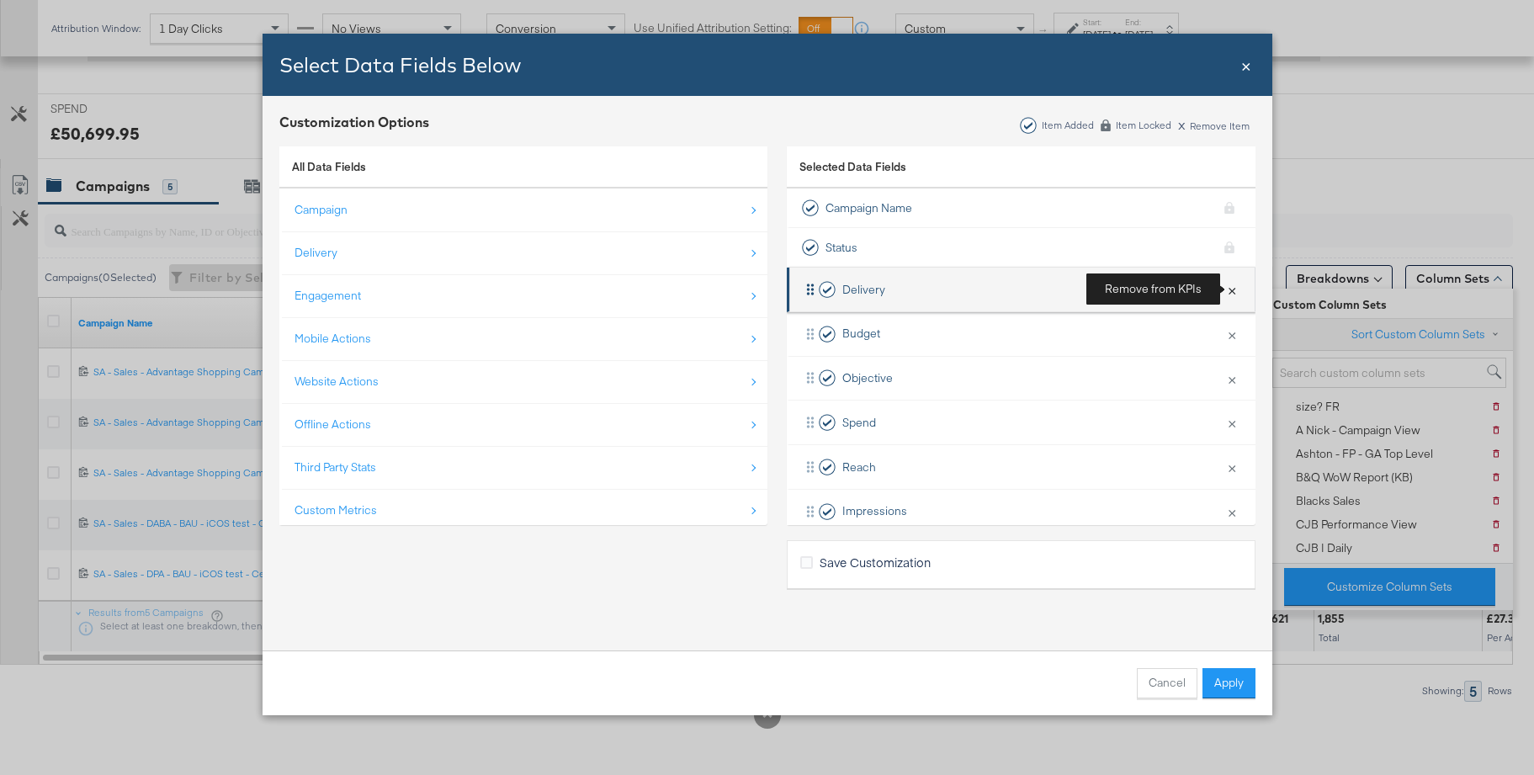
click at [1231, 291] on button "×" at bounding box center [1232, 289] width 22 height 35
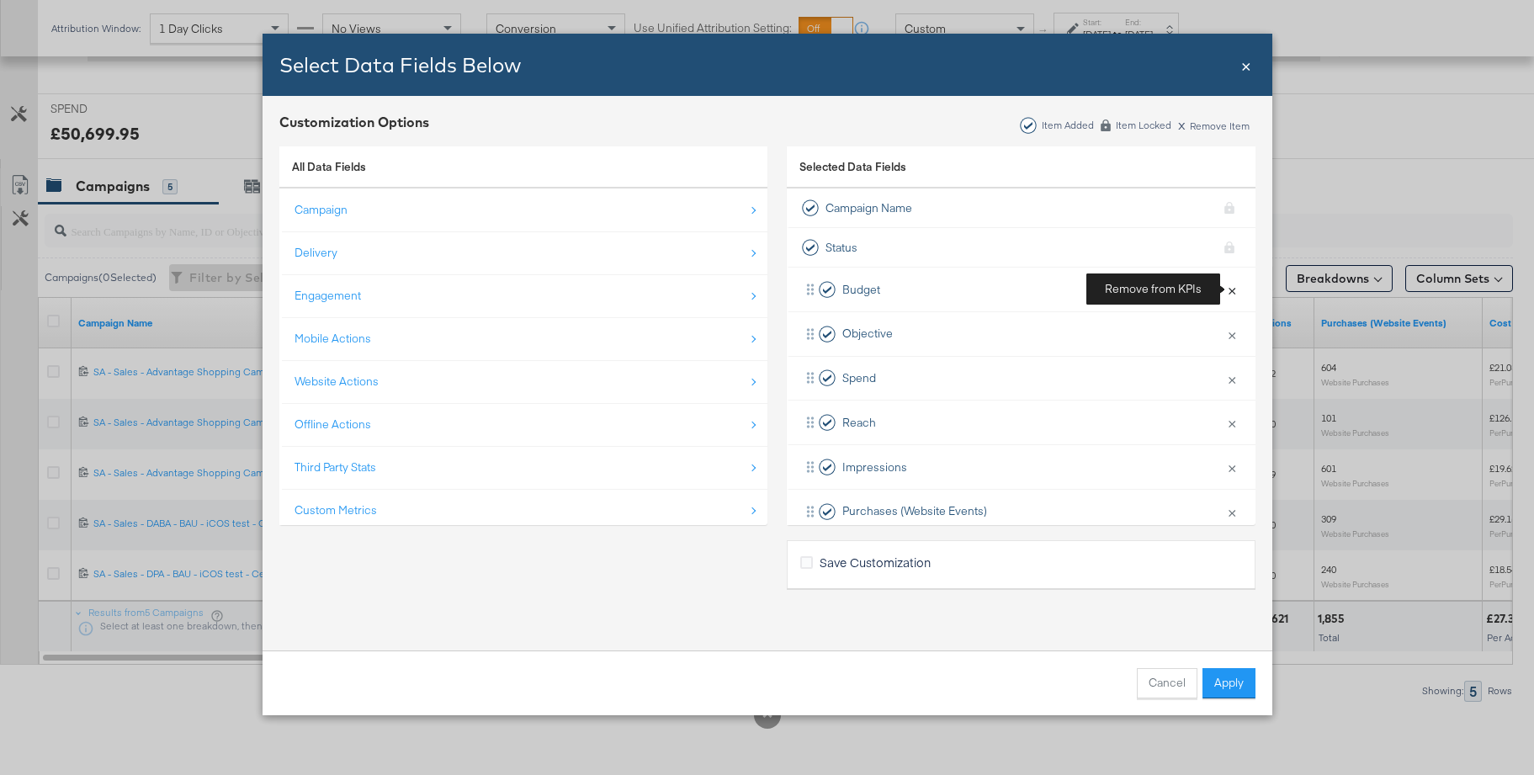
click at [1231, 291] on button "×" at bounding box center [1232, 289] width 22 height 35
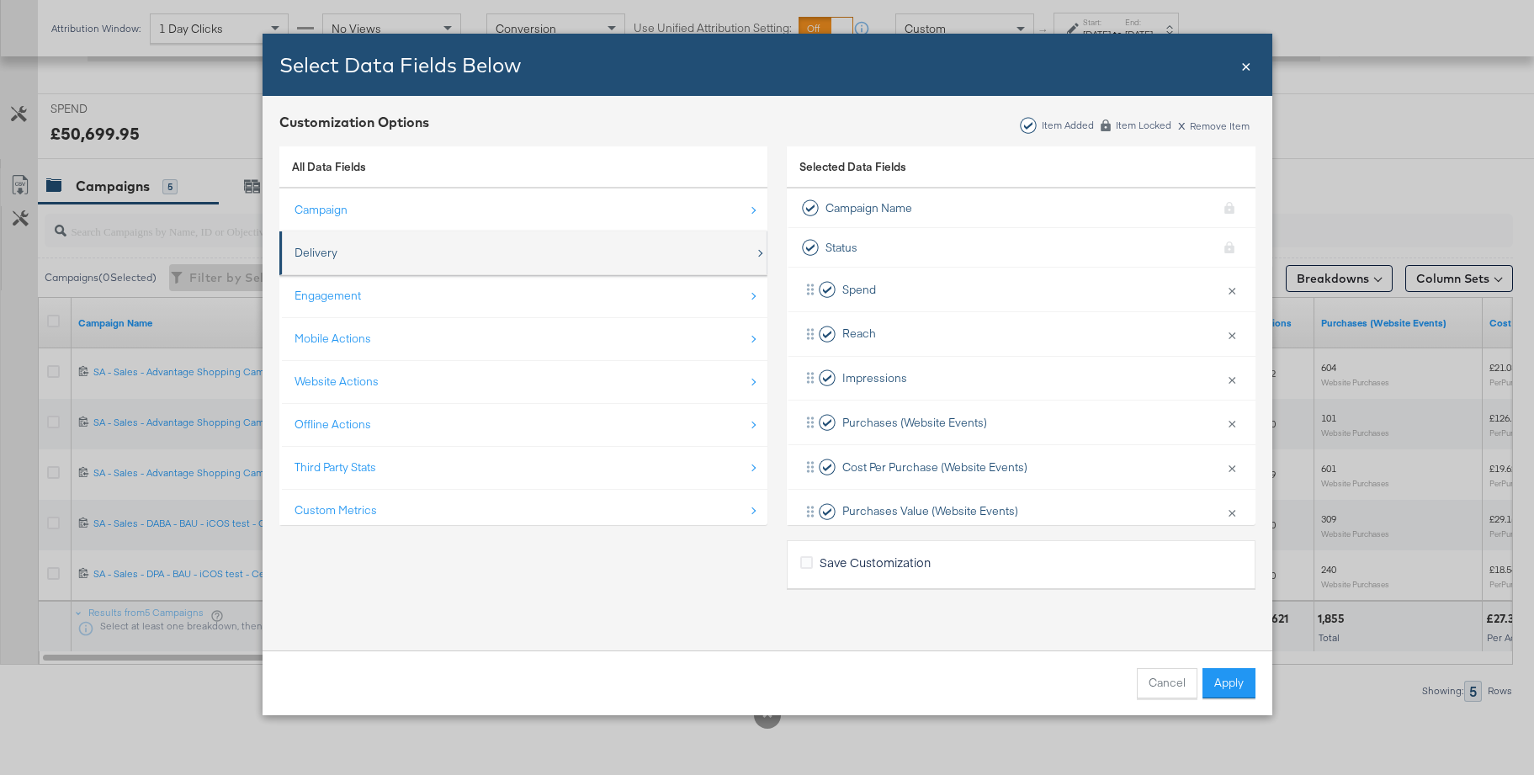
click at [308, 242] on div "Delivery" at bounding box center [525, 253] width 460 height 35
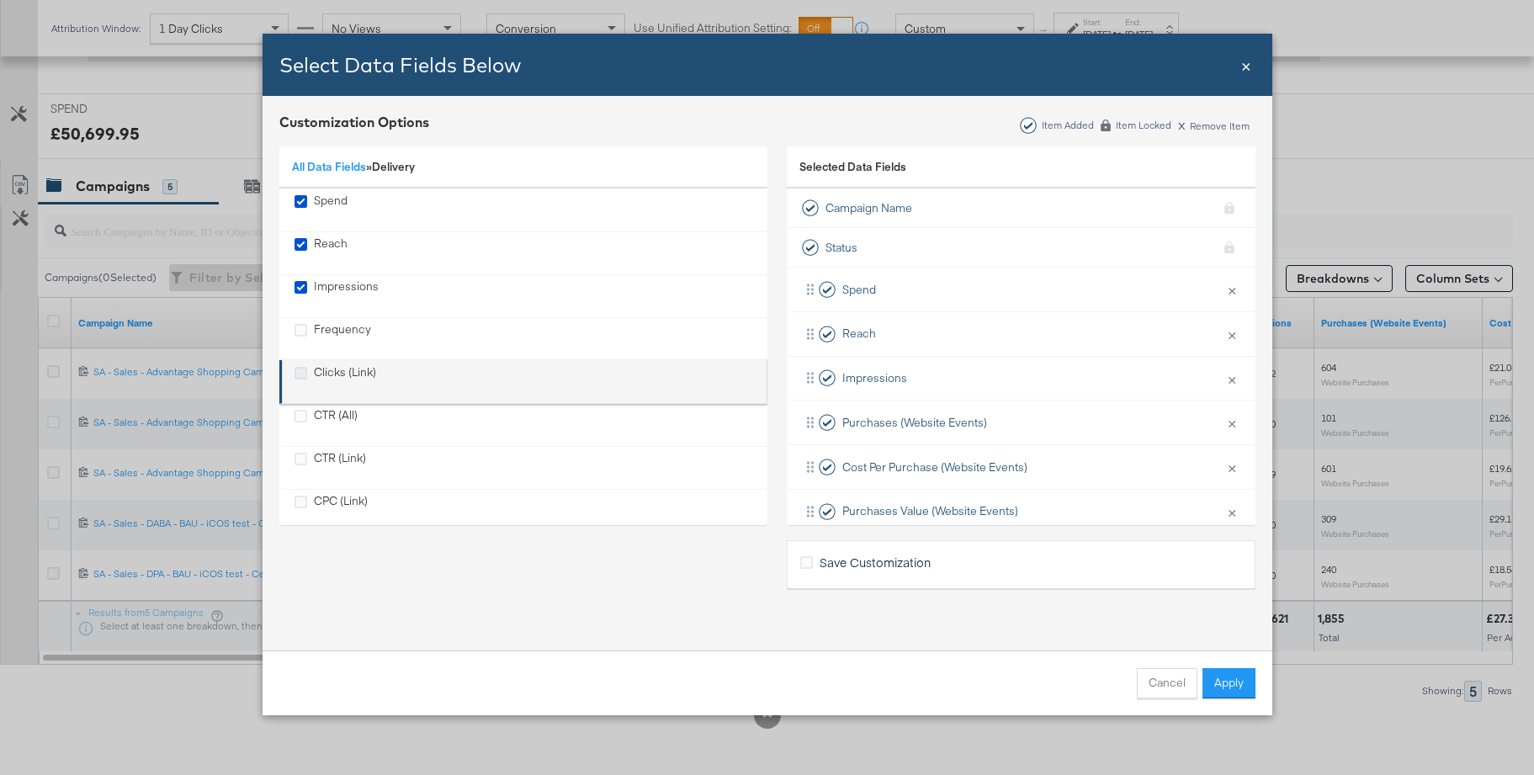
click at [303, 373] on icon "Clicks (Link)" at bounding box center [301, 373] width 13 height 13
click at [0, 0] on input "Clicks (Link)" at bounding box center [0, 0] width 0 height 0
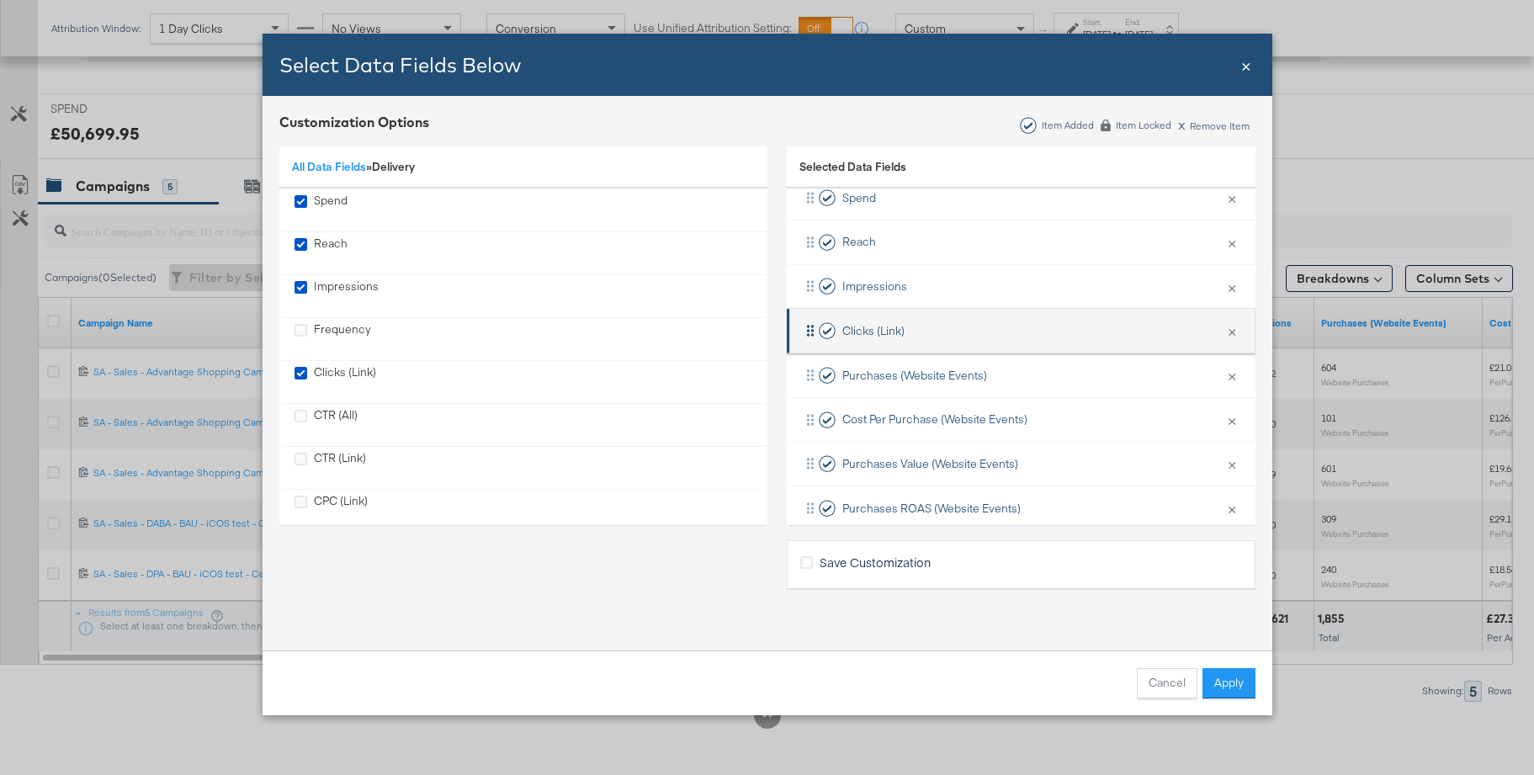
scroll to position [93, 0]
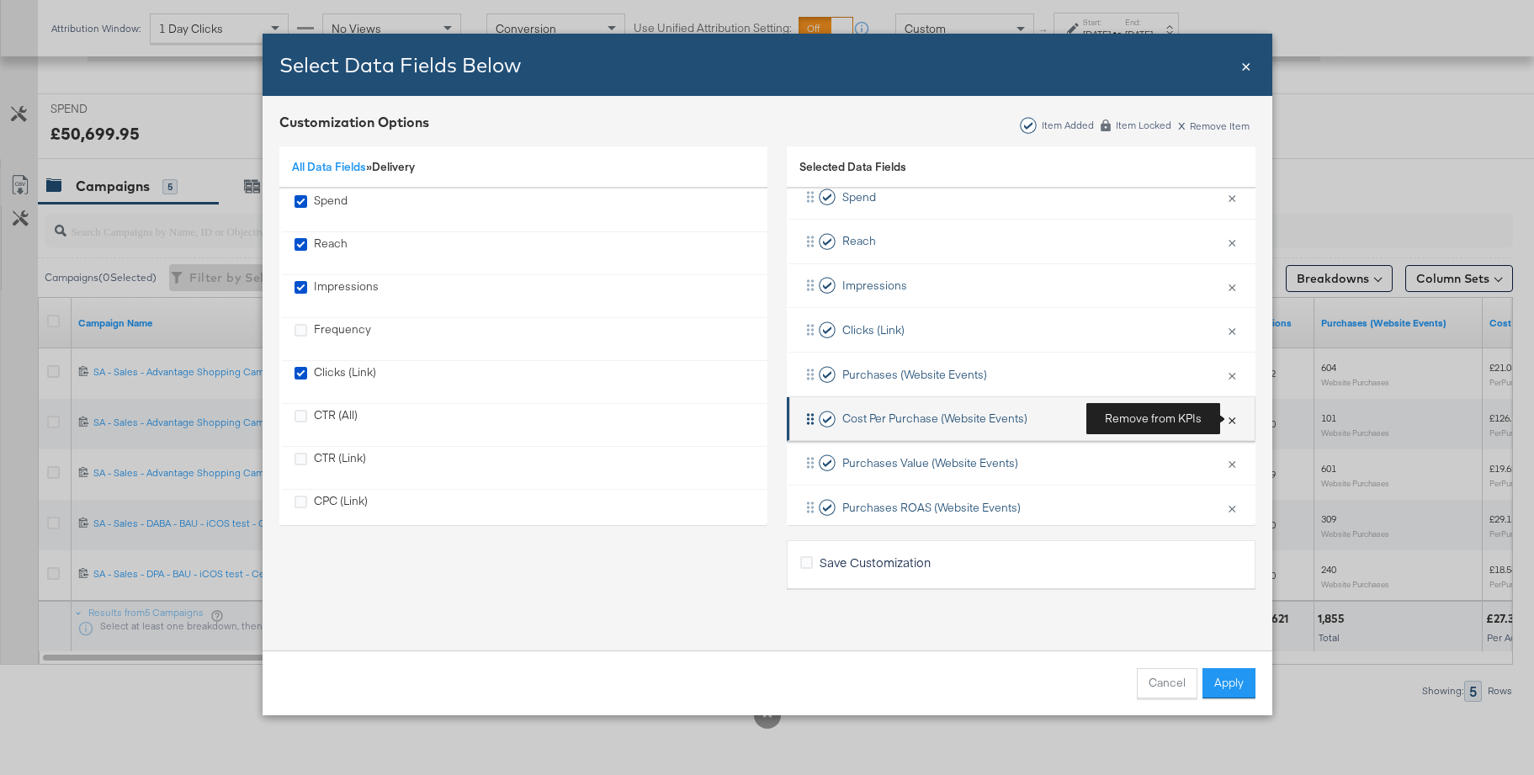
click at [1231, 417] on button "×" at bounding box center [1232, 418] width 22 height 35
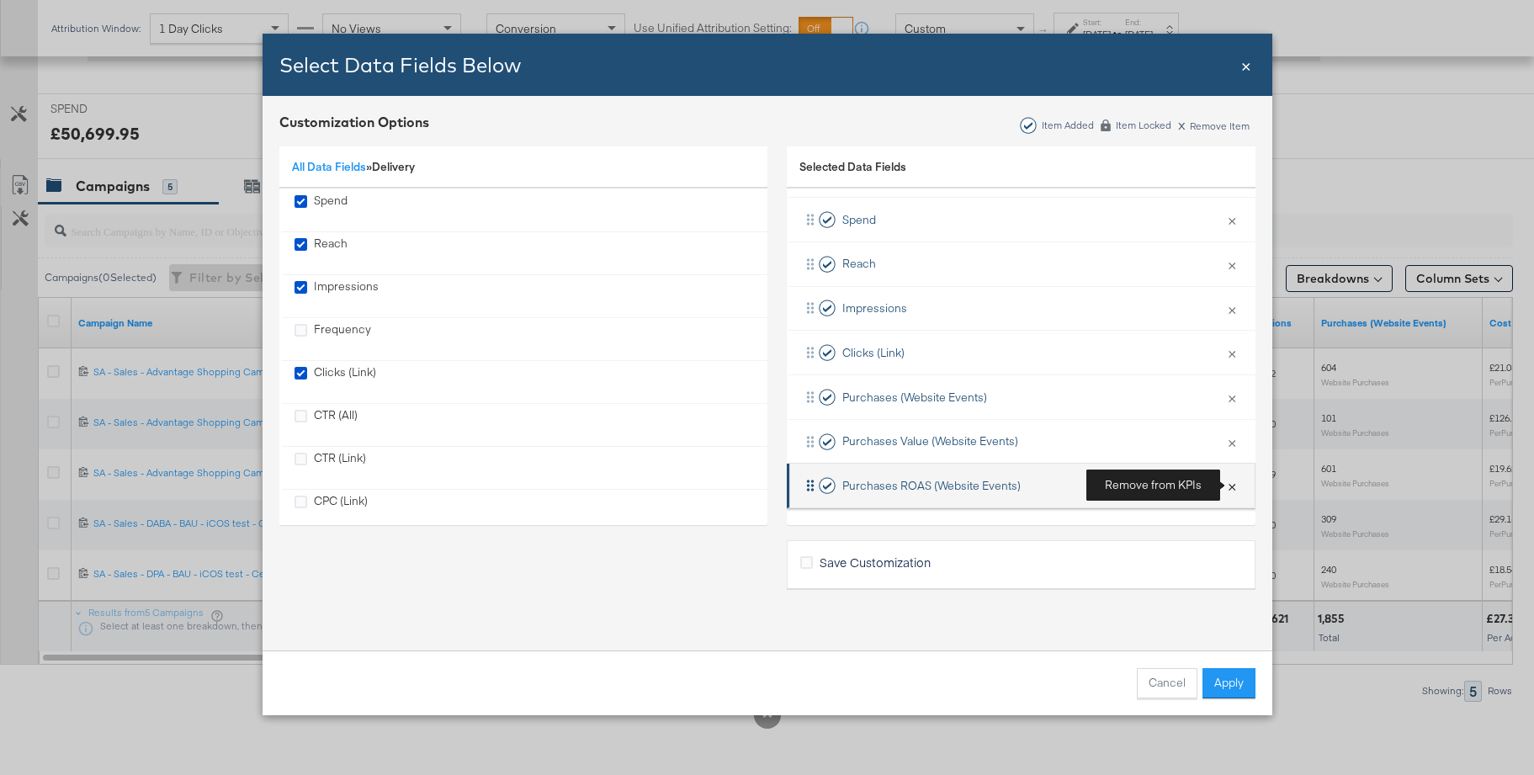
click at [1232, 488] on button "×" at bounding box center [1232, 485] width 22 height 35
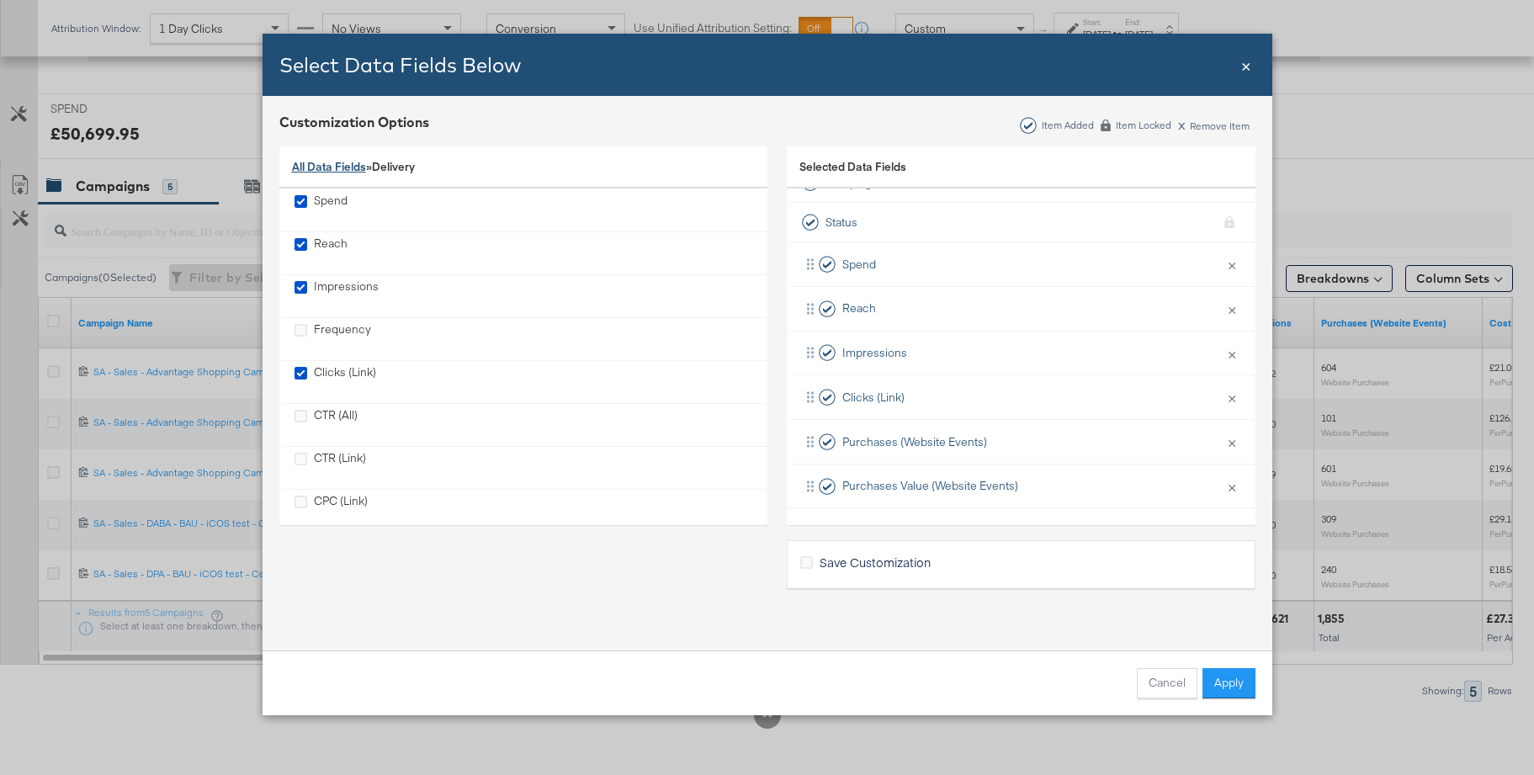
click at [302, 163] on link "All Data Fields" at bounding box center [329, 166] width 74 height 15
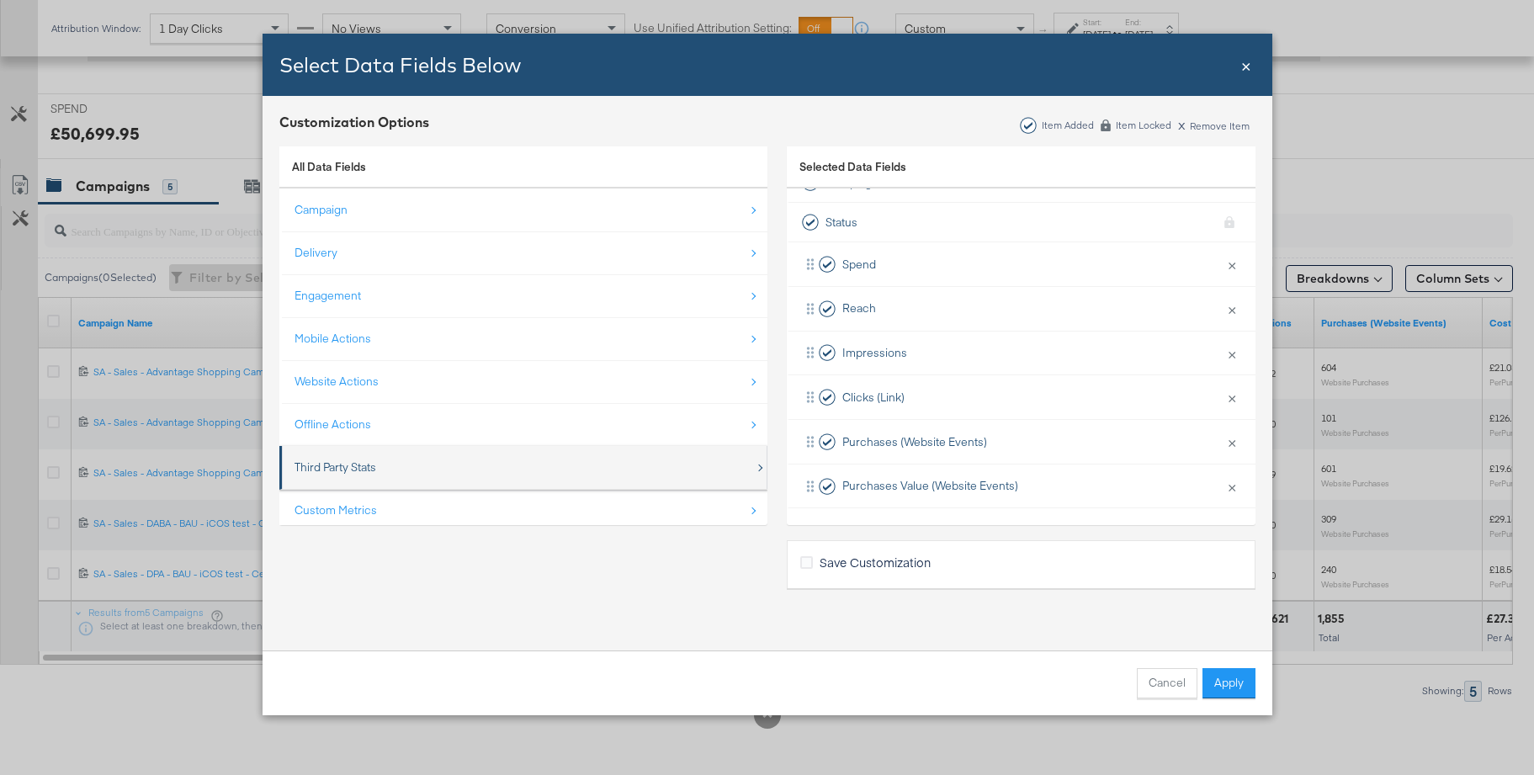
click at [342, 460] on div "Third Party Stats" at bounding box center [336, 468] width 82 height 16
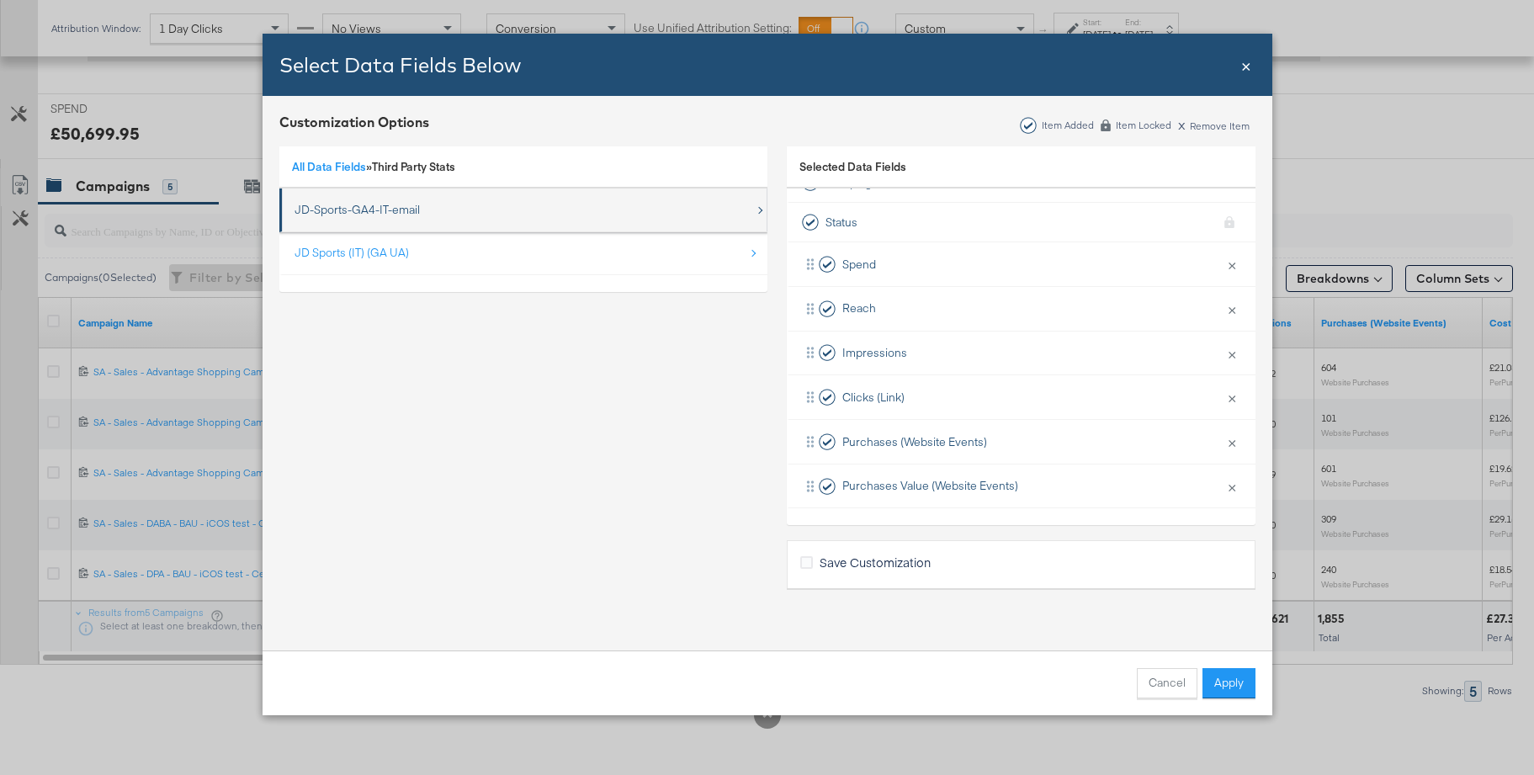
click at [359, 198] on div "JD-Sports-GA4-IT-email" at bounding box center [525, 210] width 460 height 35
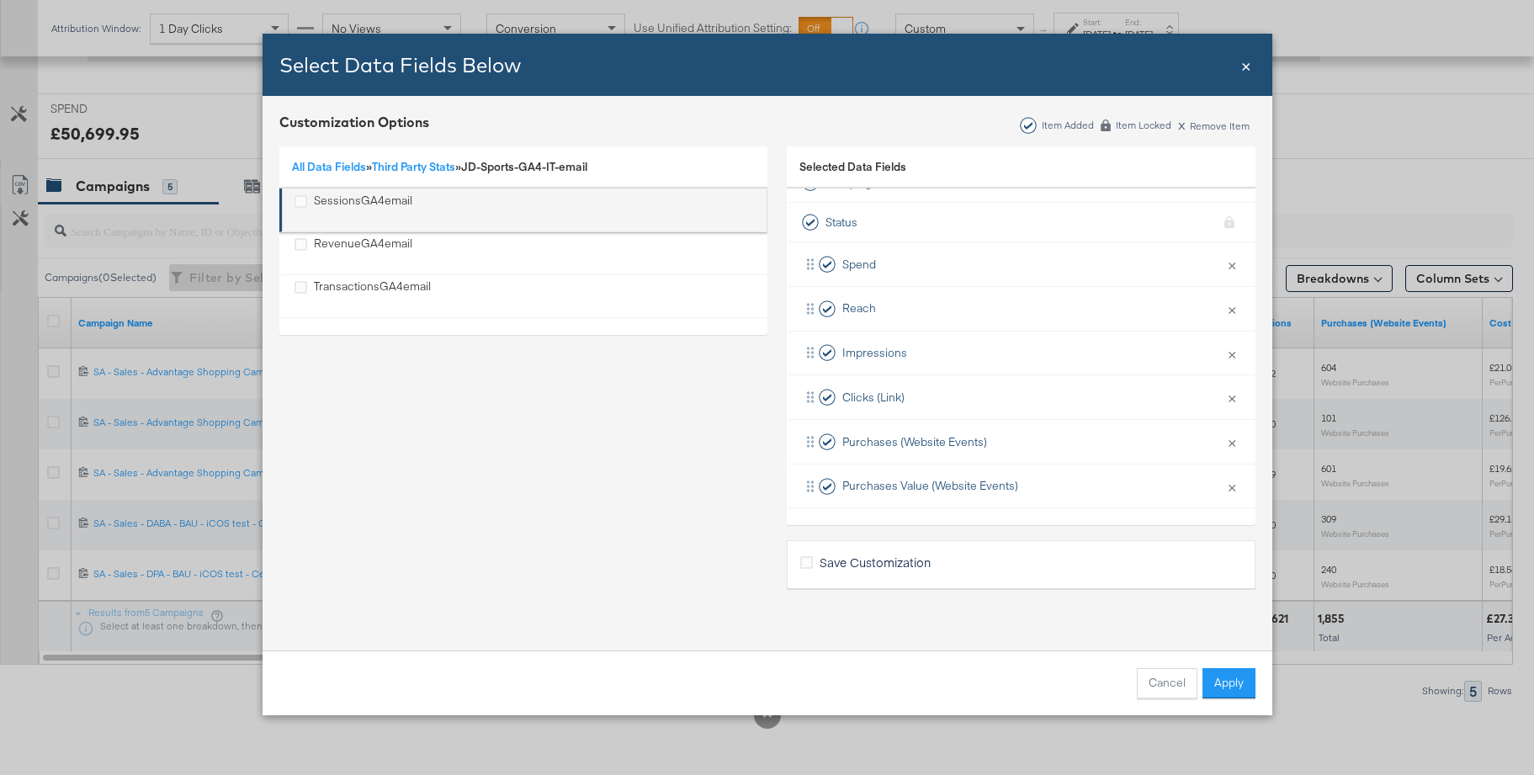
click at [359, 201] on div "SessionsGA4email" at bounding box center [363, 210] width 98 height 35
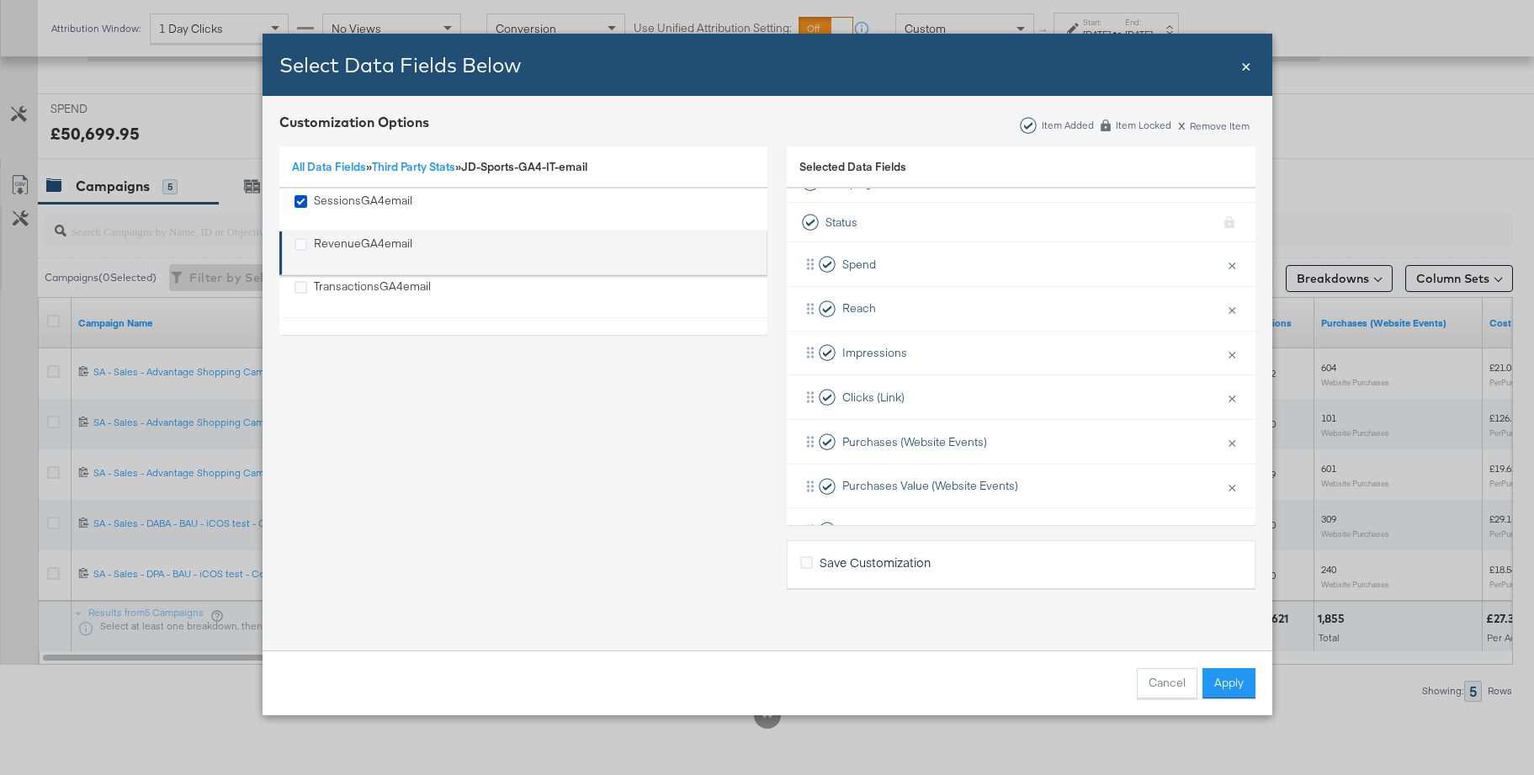
scroll to position [70, 0]
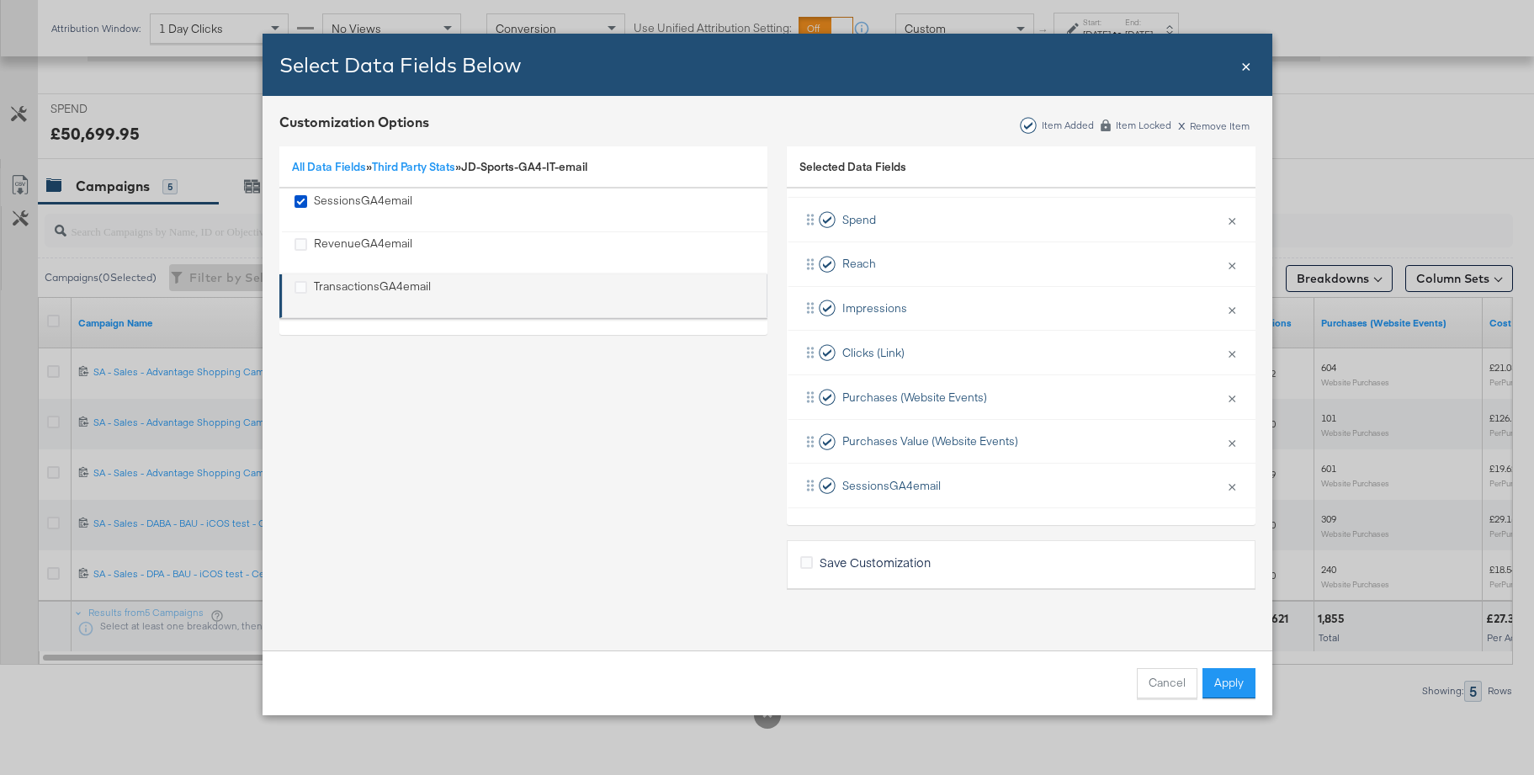
click at [350, 288] on div "TransactionsGA4email" at bounding box center [372, 296] width 117 height 35
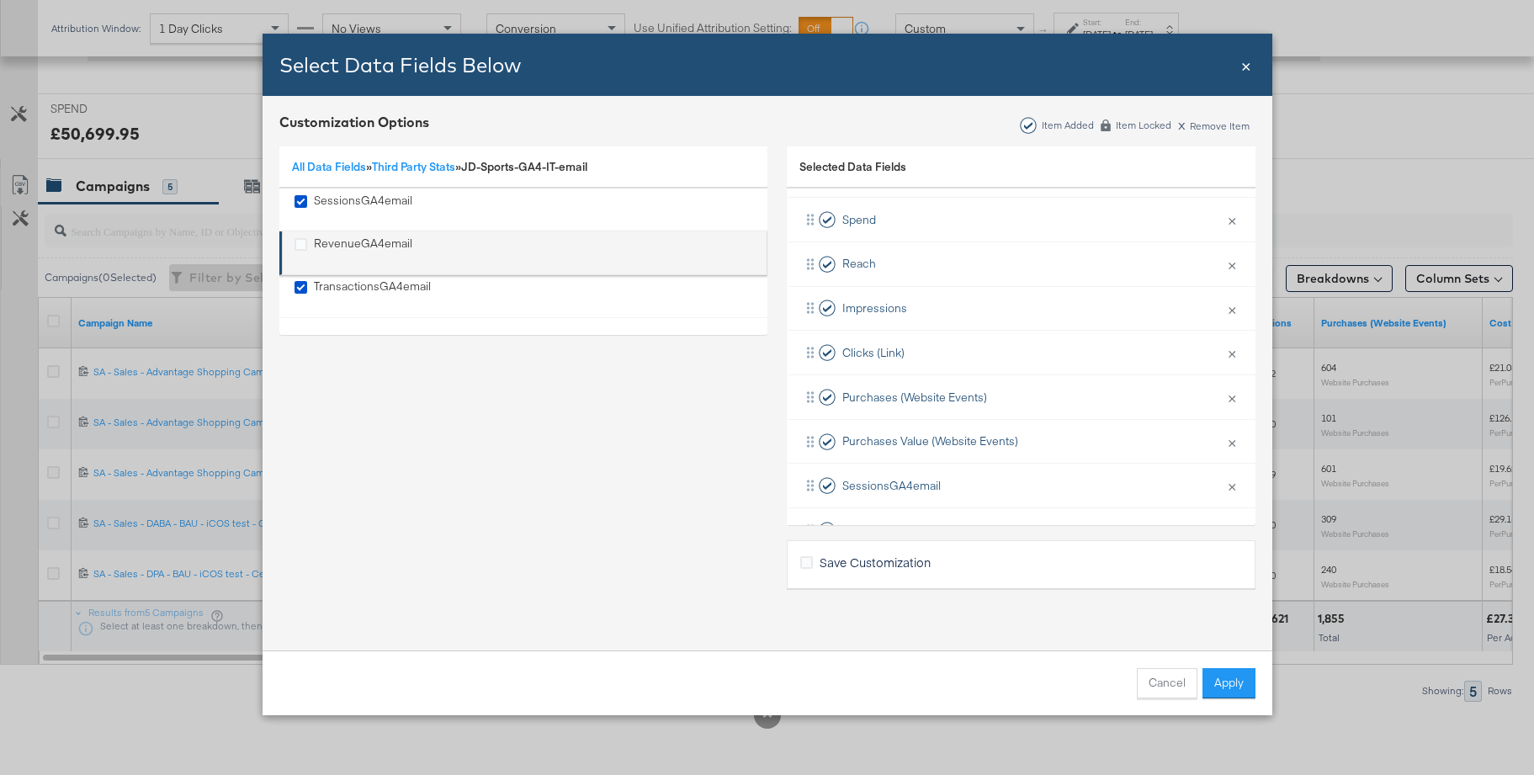
click at [343, 241] on div "RevenueGA4email" at bounding box center [363, 253] width 98 height 35
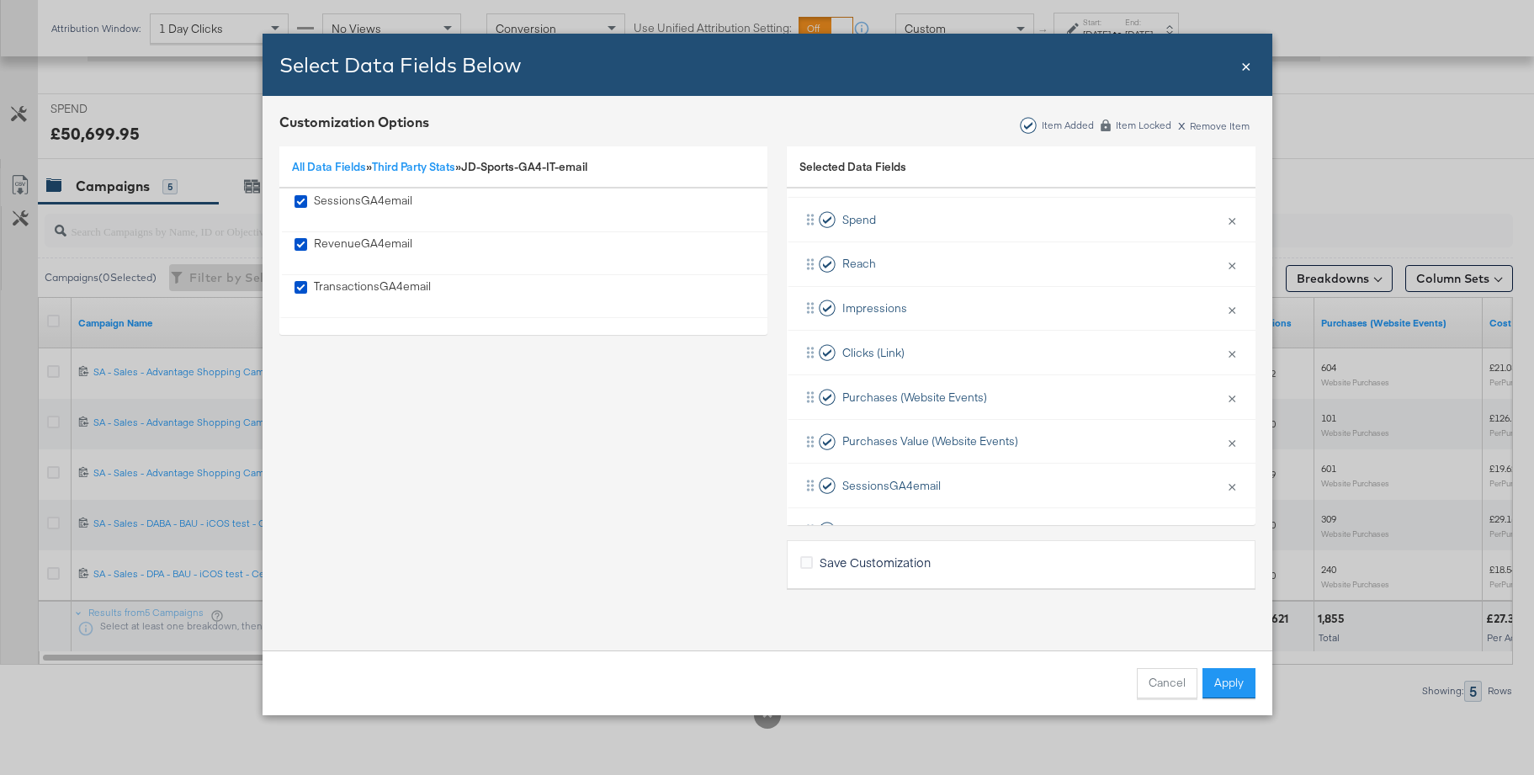
drag, startPoint x: 1228, startPoint y: 678, endPoint x: 1184, endPoint y: 612, distance: 79.6
click at [1228, 678] on button "Apply" at bounding box center [1229, 683] width 53 height 30
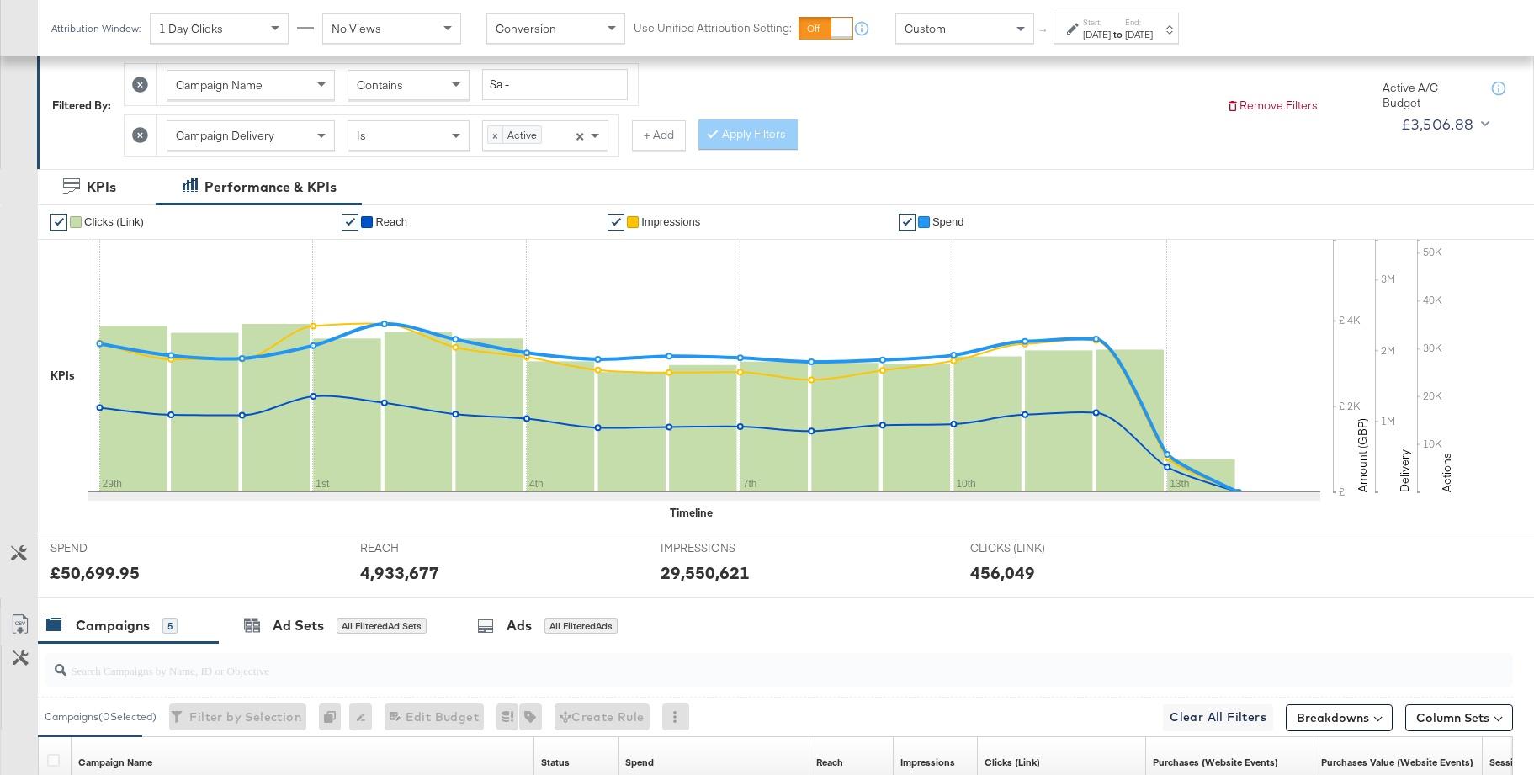
scroll to position [0, 0]
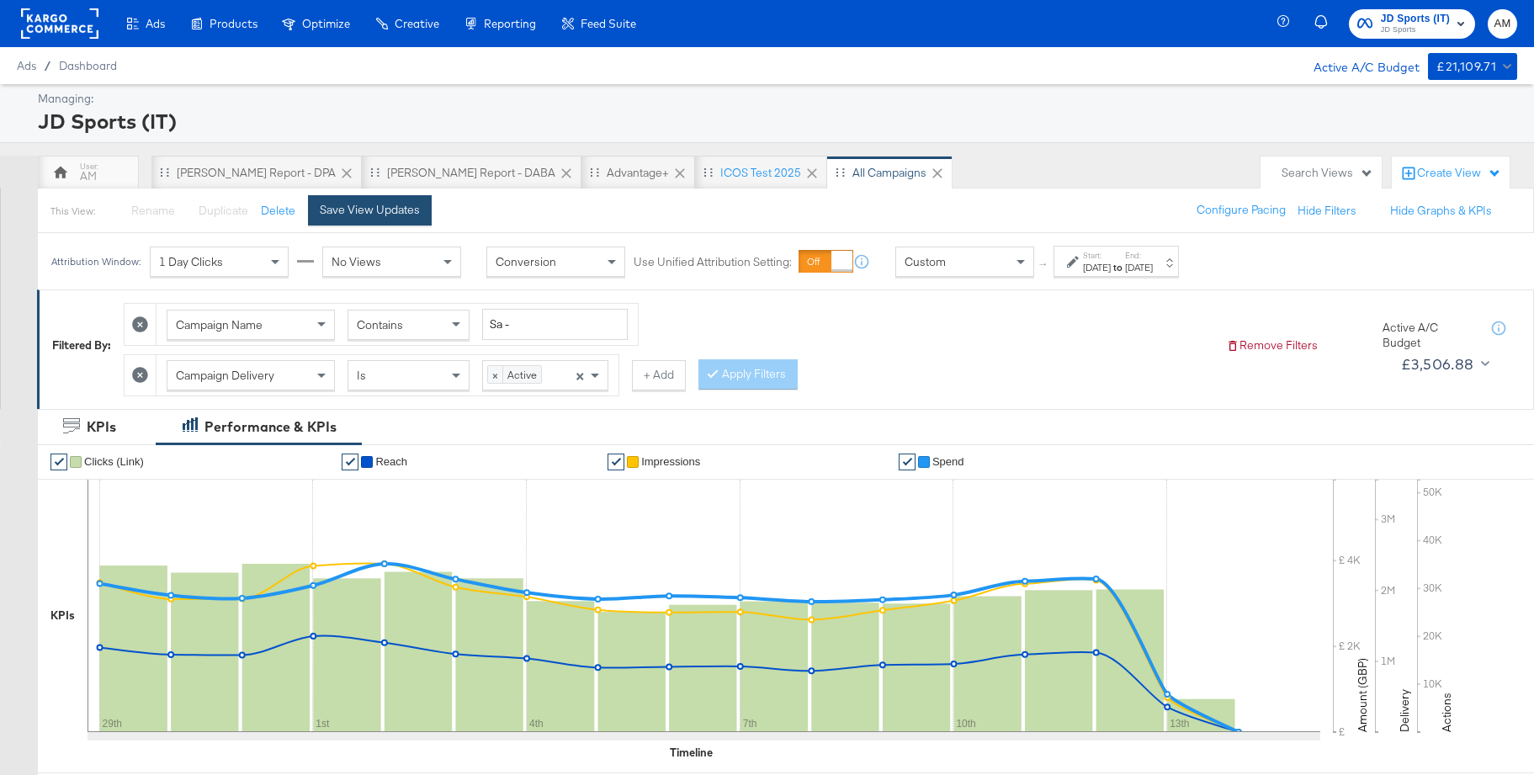
click at [391, 212] on div "Save View Updates" at bounding box center [370, 210] width 100 height 16
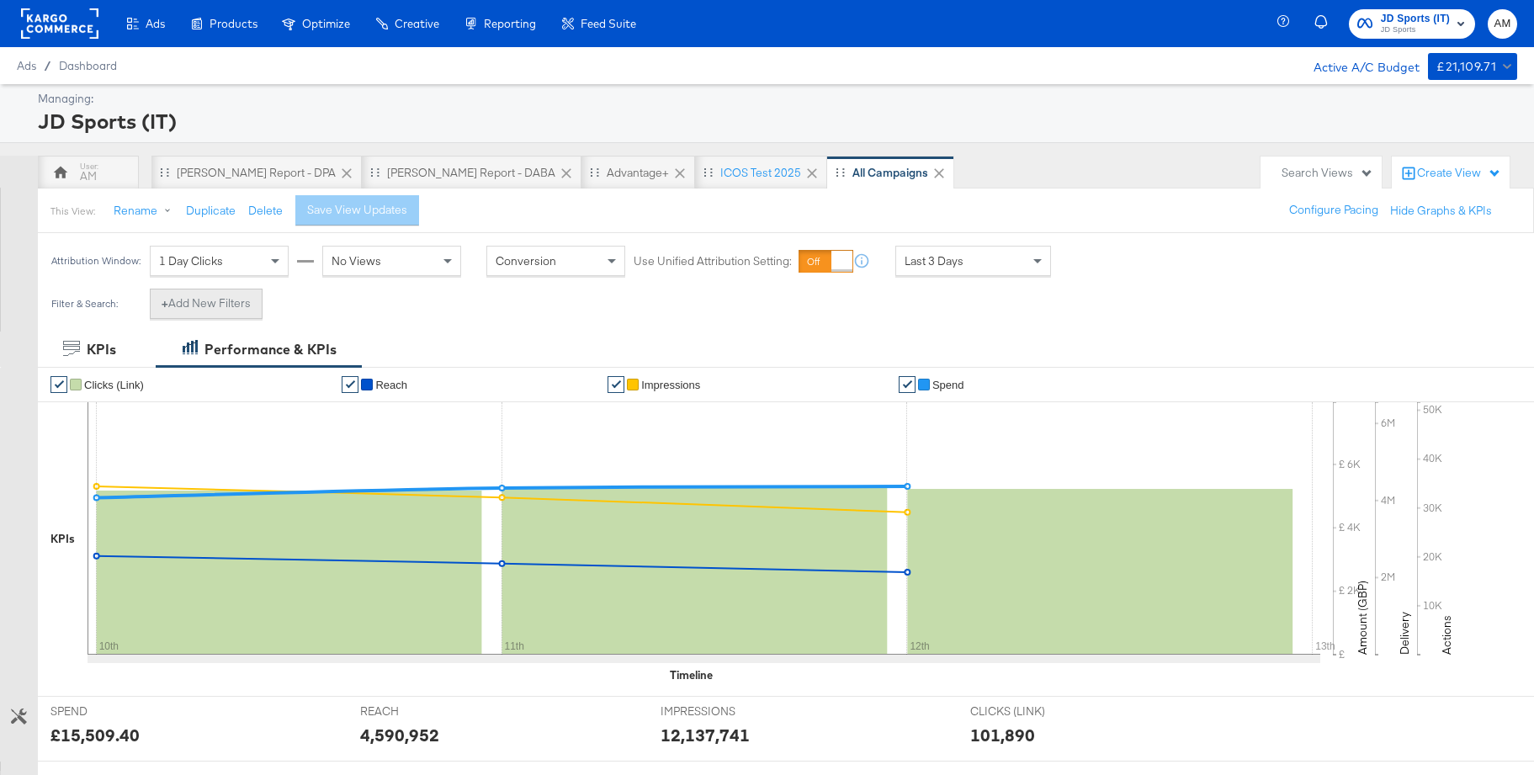
click at [215, 307] on button "+ Add New Filters" at bounding box center [206, 304] width 113 height 30
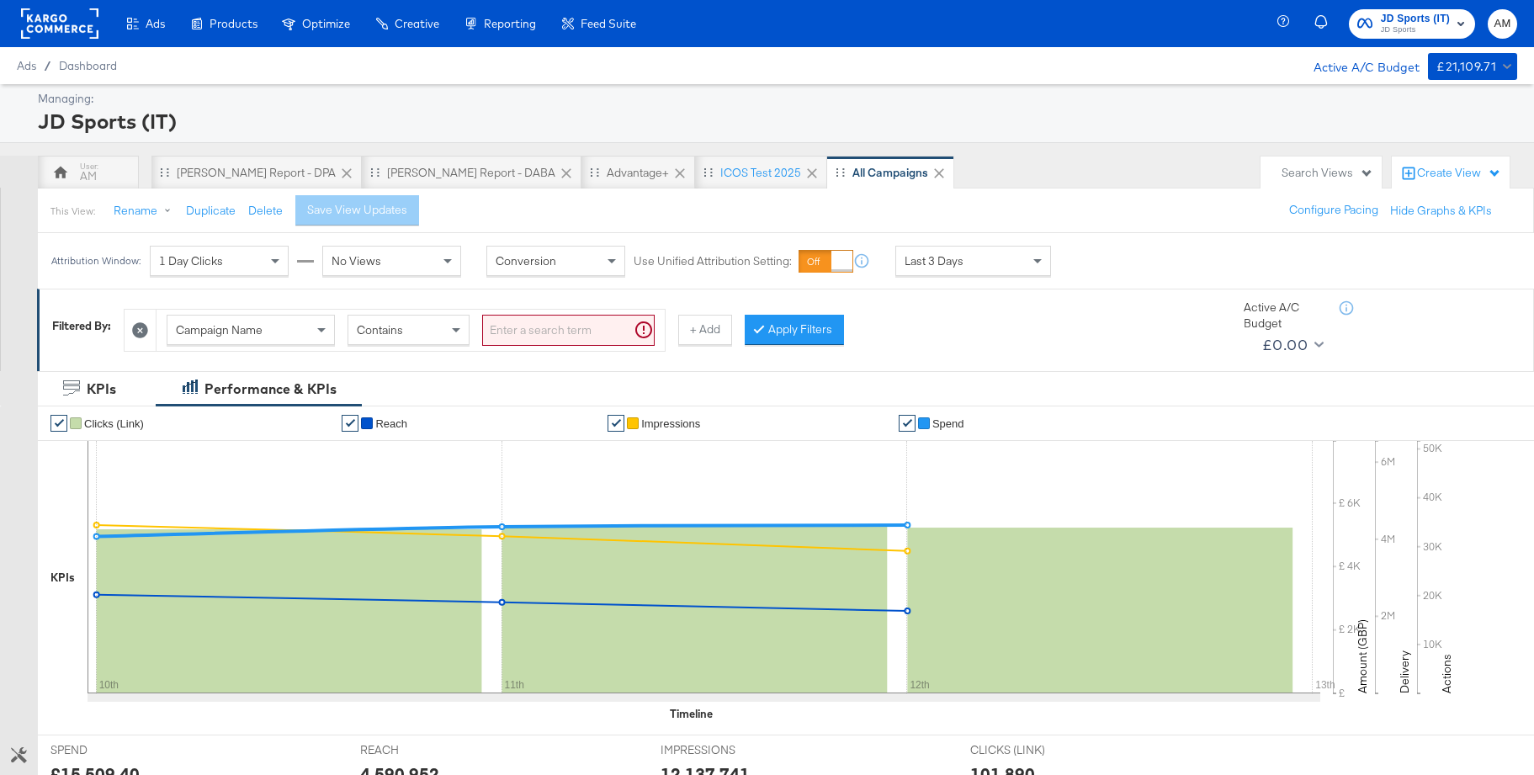
click at [519, 330] on input "search" at bounding box center [568, 330] width 173 height 31
type input "SA -"
click at [730, 331] on icon at bounding box center [732, 328] width 5 height 10
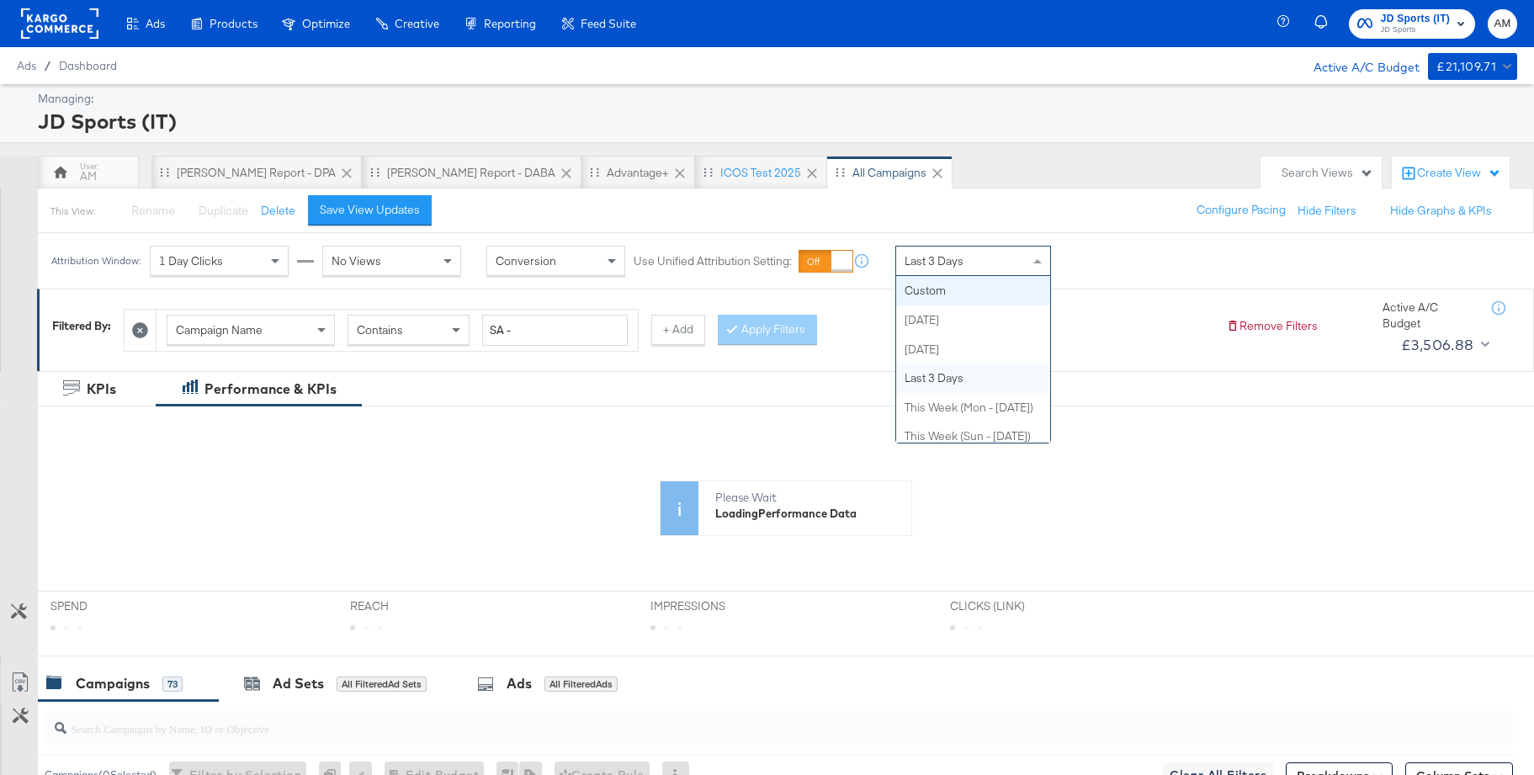
click at [919, 263] on span "Last 3 Days" at bounding box center [934, 260] width 59 height 15
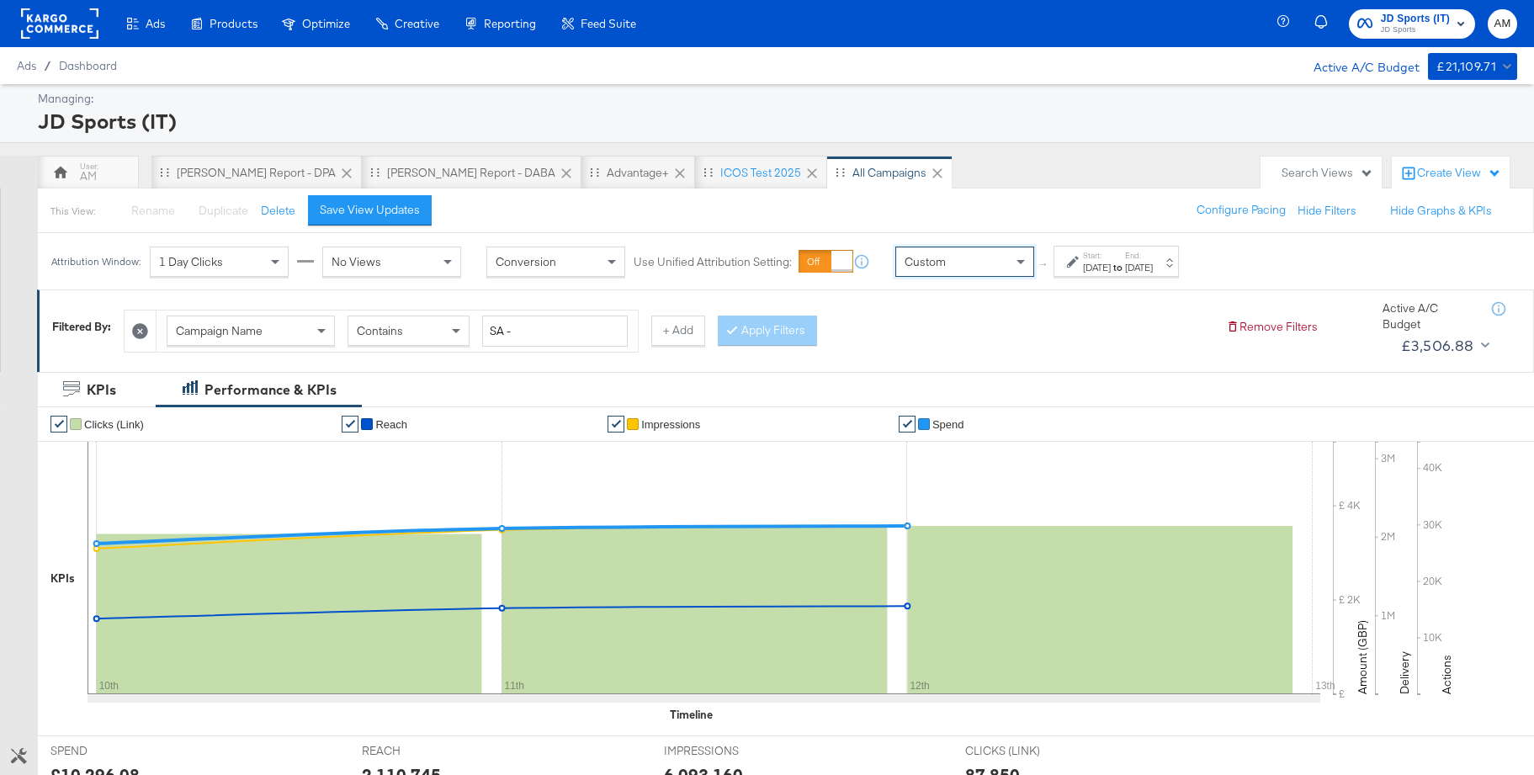
click at [1108, 272] on div "[DATE]" at bounding box center [1097, 267] width 28 height 13
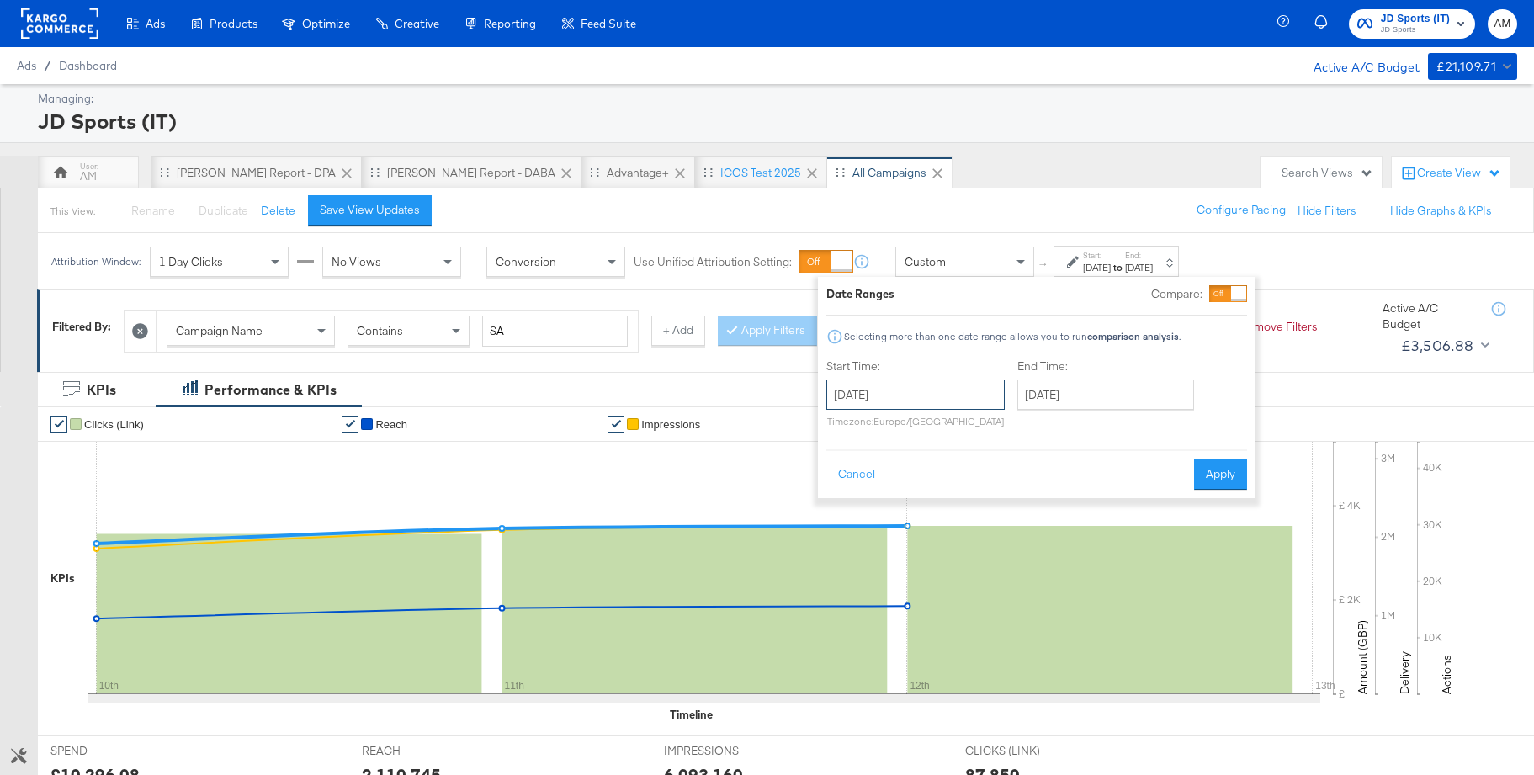
click at [912, 393] on input "[DATE]" at bounding box center [916, 395] width 178 height 30
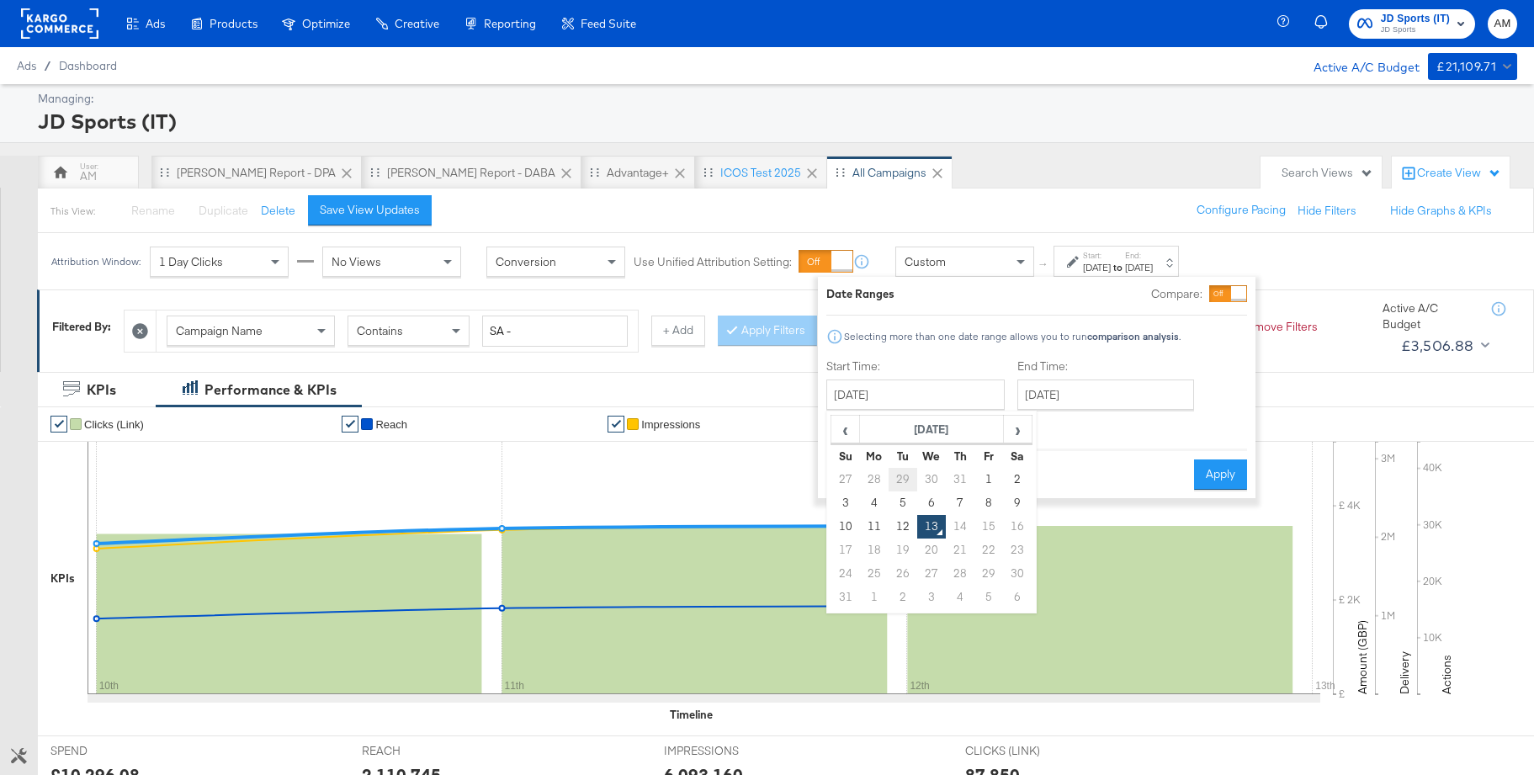
click at [896, 475] on td "29" at bounding box center [903, 480] width 29 height 24
type input "July 29th 2025"
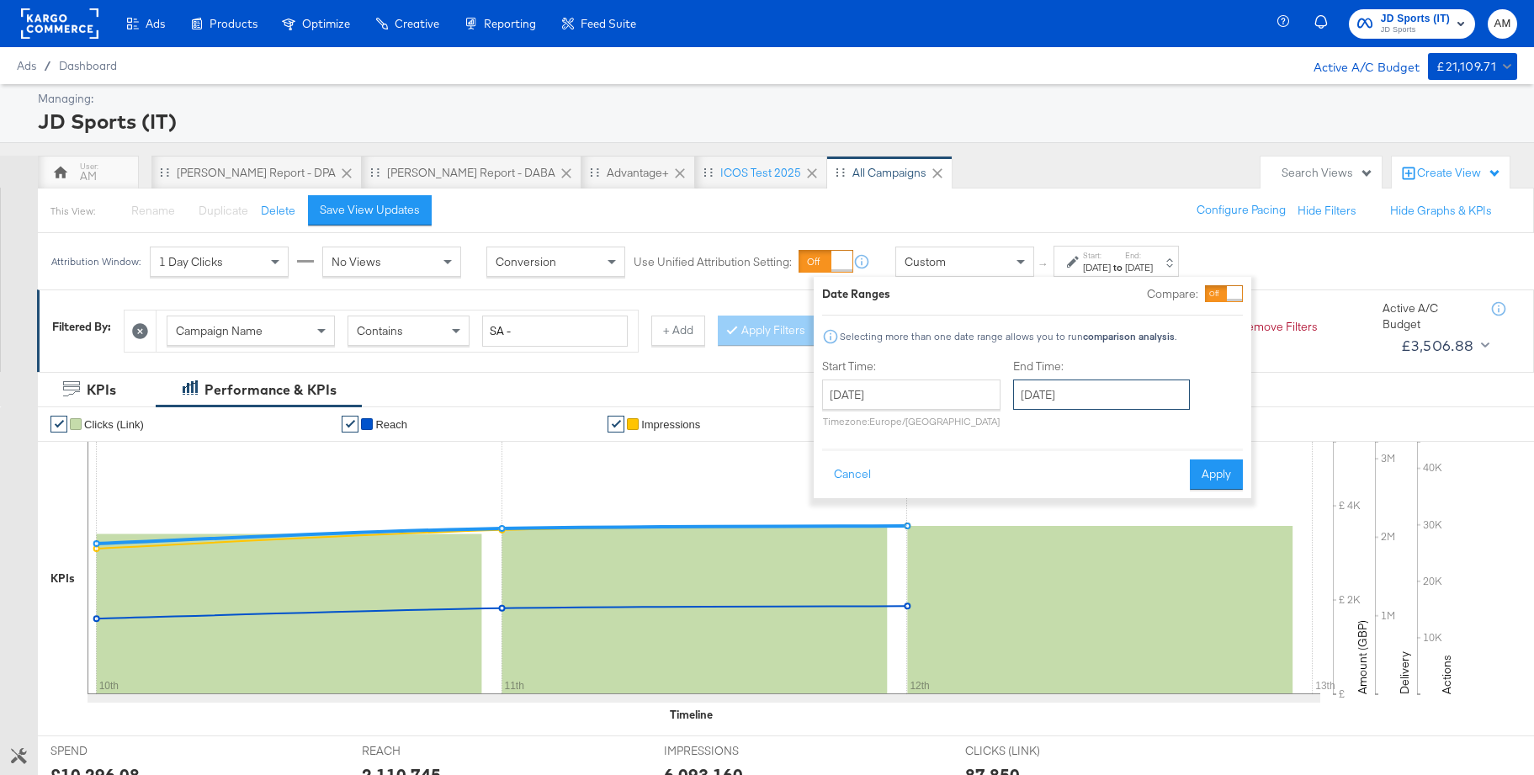
drag, startPoint x: 1077, startPoint y: 396, endPoint x: 1114, endPoint y: 463, distance: 76.4
click at [1078, 396] on input "[DATE]" at bounding box center [1101, 395] width 177 height 30
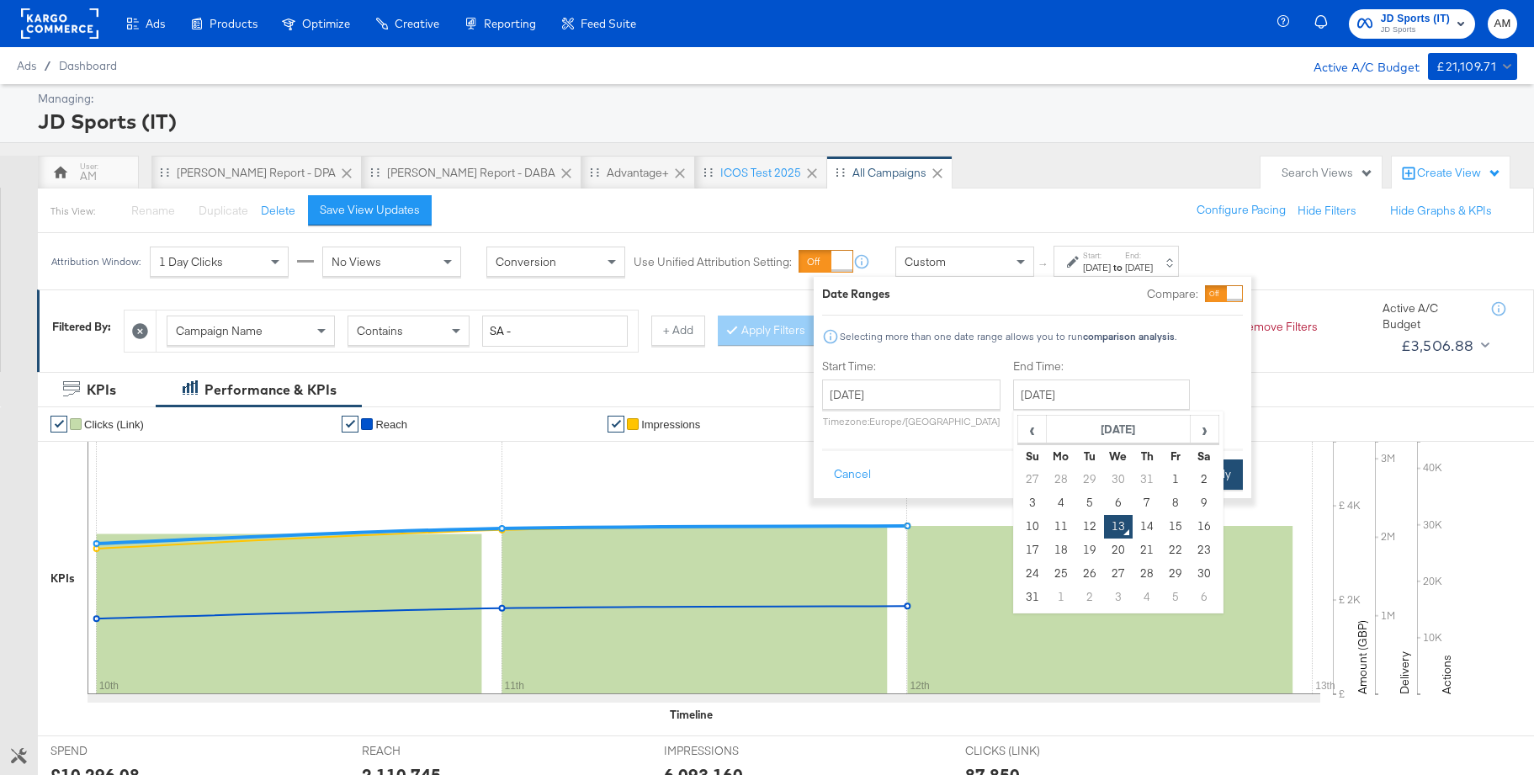
drag, startPoint x: 1144, startPoint y: 526, endPoint x: 1209, endPoint y: 486, distance: 76.4
click at [1145, 525] on td "14" at bounding box center [1147, 527] width 29 height 24
type input "August 14th 2025"
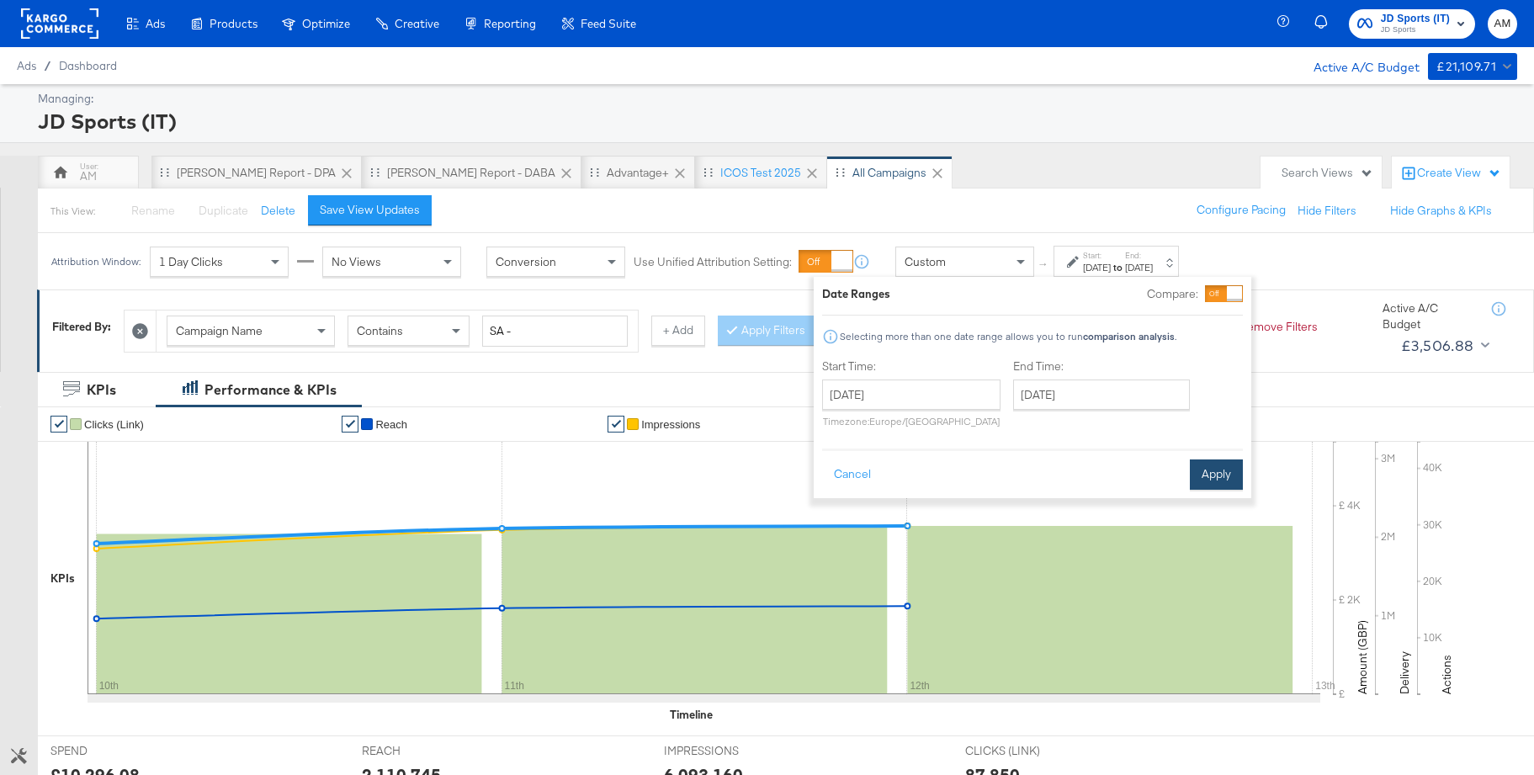
click at [1225, 474] on button "Apply" at bounding box center [1216, 475] width 53 height 30
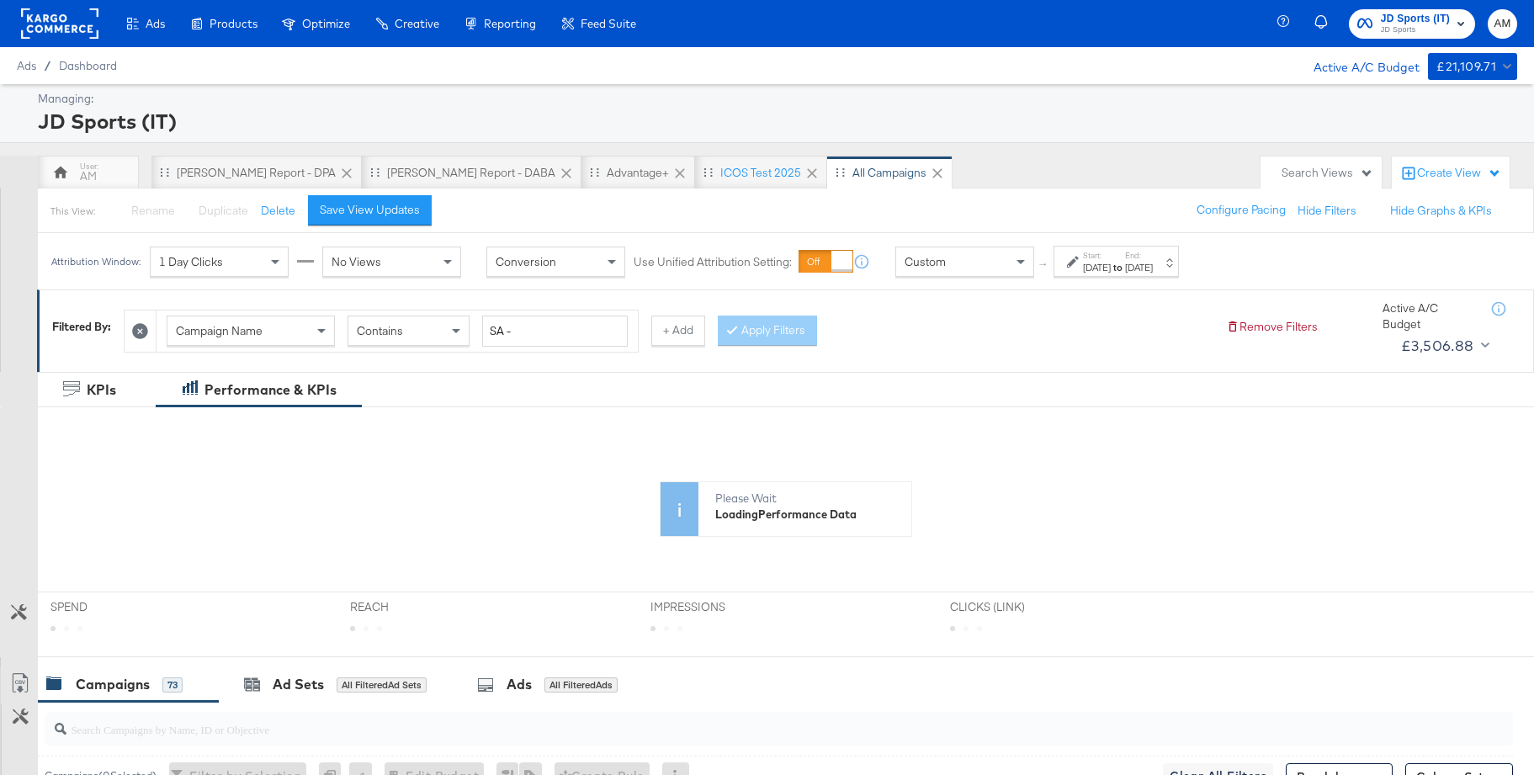
click at [672, 327] on button "+ Add" at bounding box center [678, 331] width 54 height 30
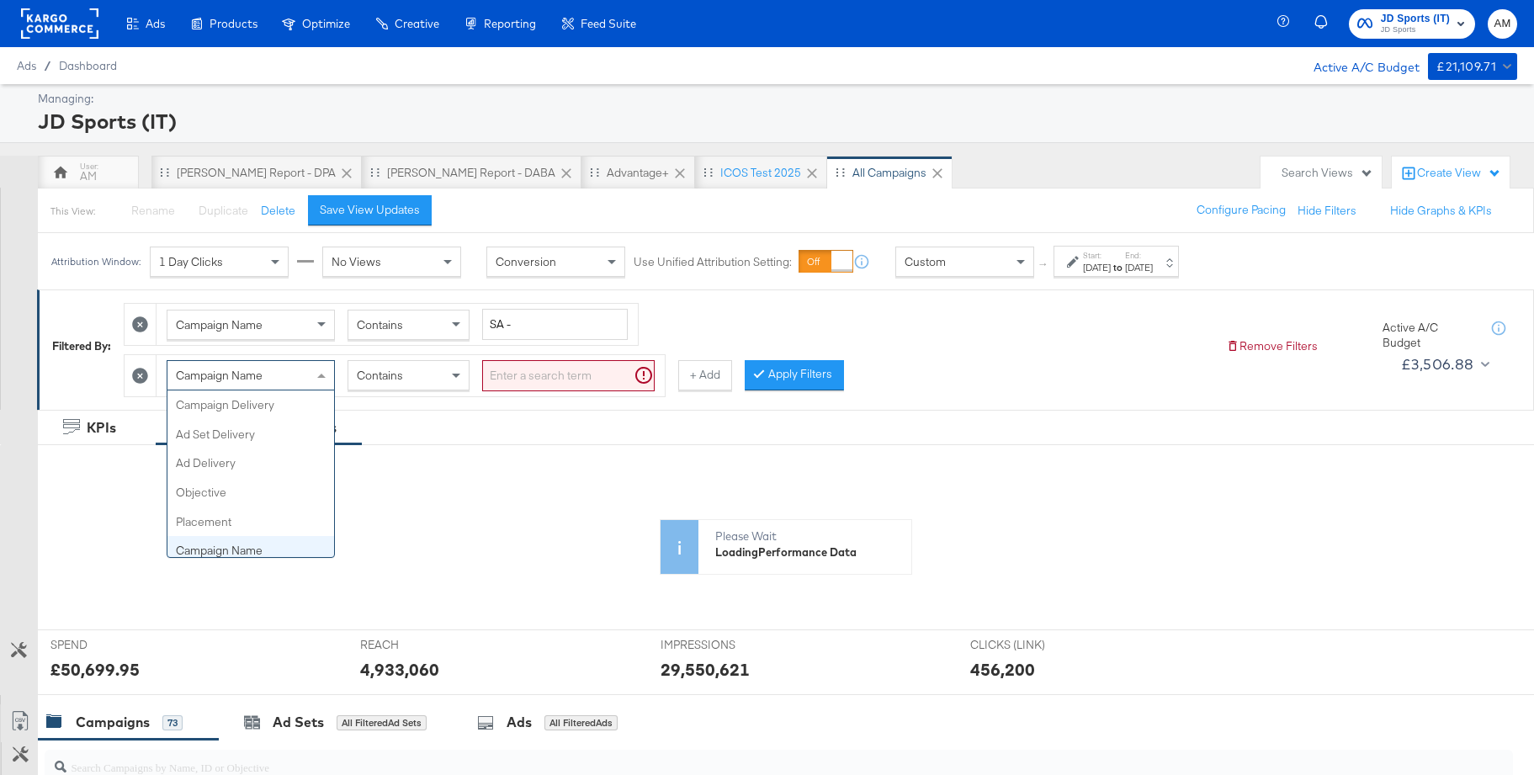
drag, startPoint x: 253, startPoint y: 373, endPoint x: 240, endPoint y: 423, distance: 51.2
click at [253, 373] on span "Campaign Name" at bounding box center [219, 375] width 87 height 15
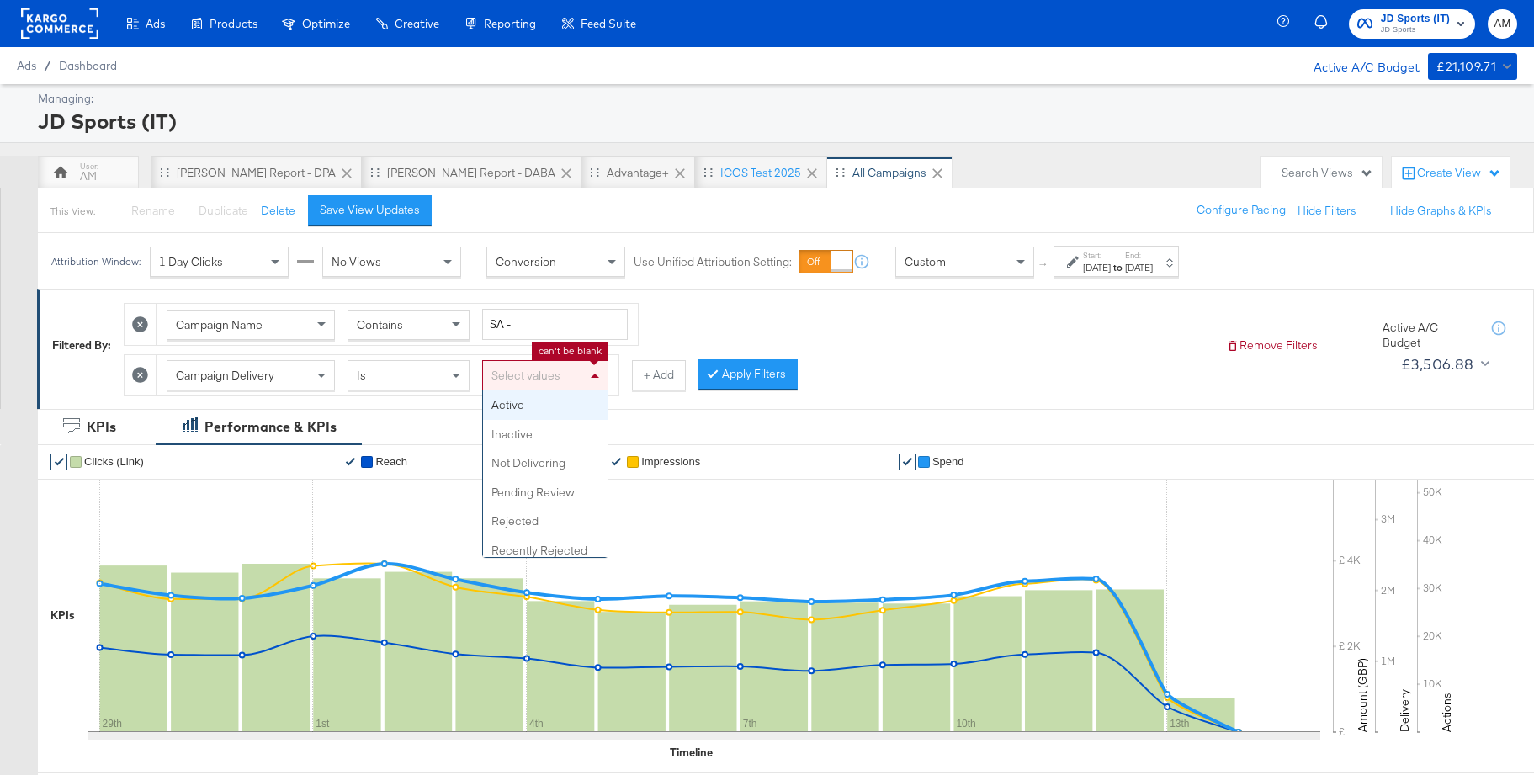
click at [518, 378] on div "Select values" at bounding box center [545, 375] width 125 height 29
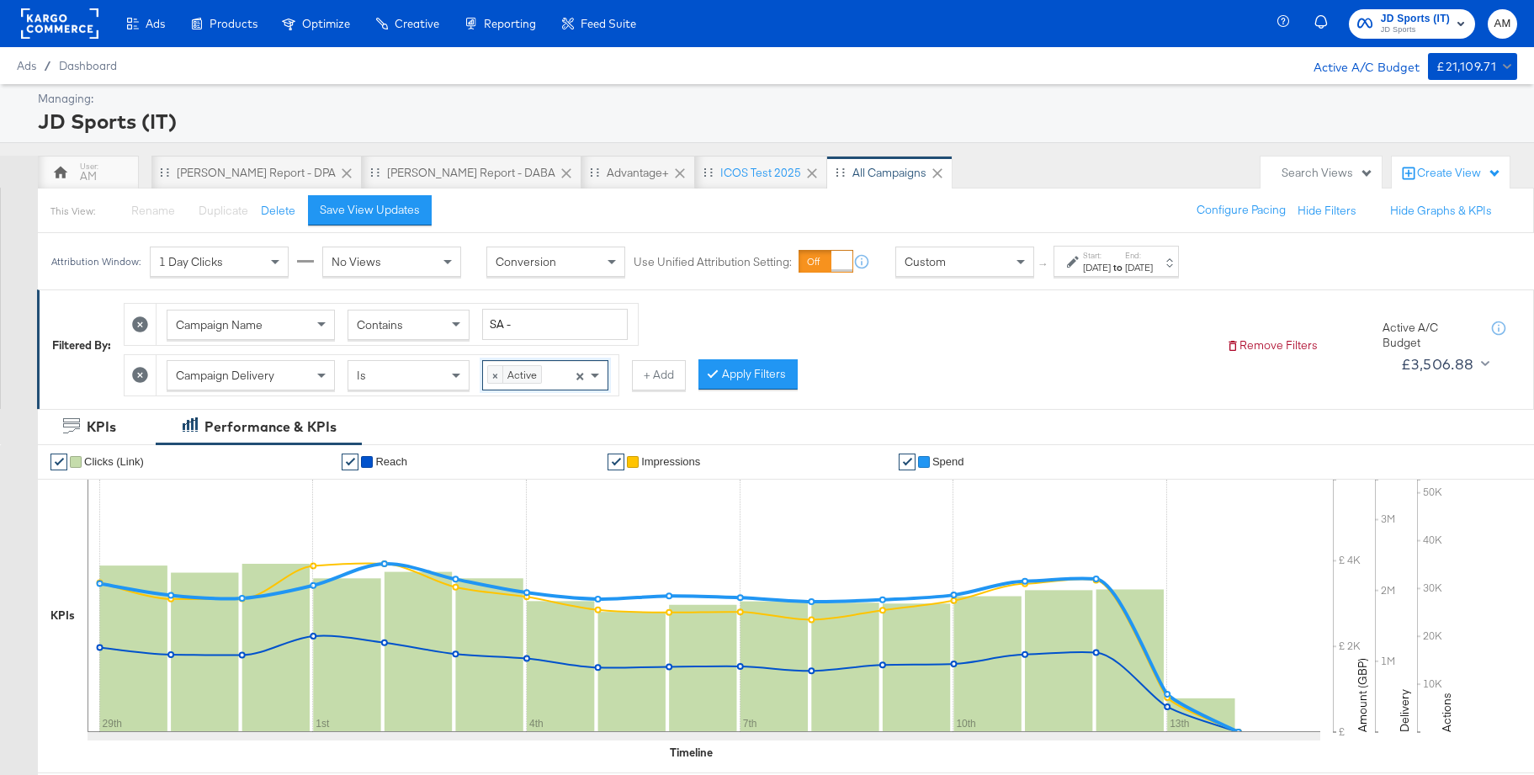
drag, startPoint x: 525, startPoint y: 404, endPoint x: 546, endPoint y: 402, distance: 21.1
drag, startPoint x: 756, startPoint y: 375, endPoint x: 865, endPoint y: 362, distance: 110.1
click at [768, 371] on button "Apply Filters" at bounding box center [748, 374] width 99 height 30
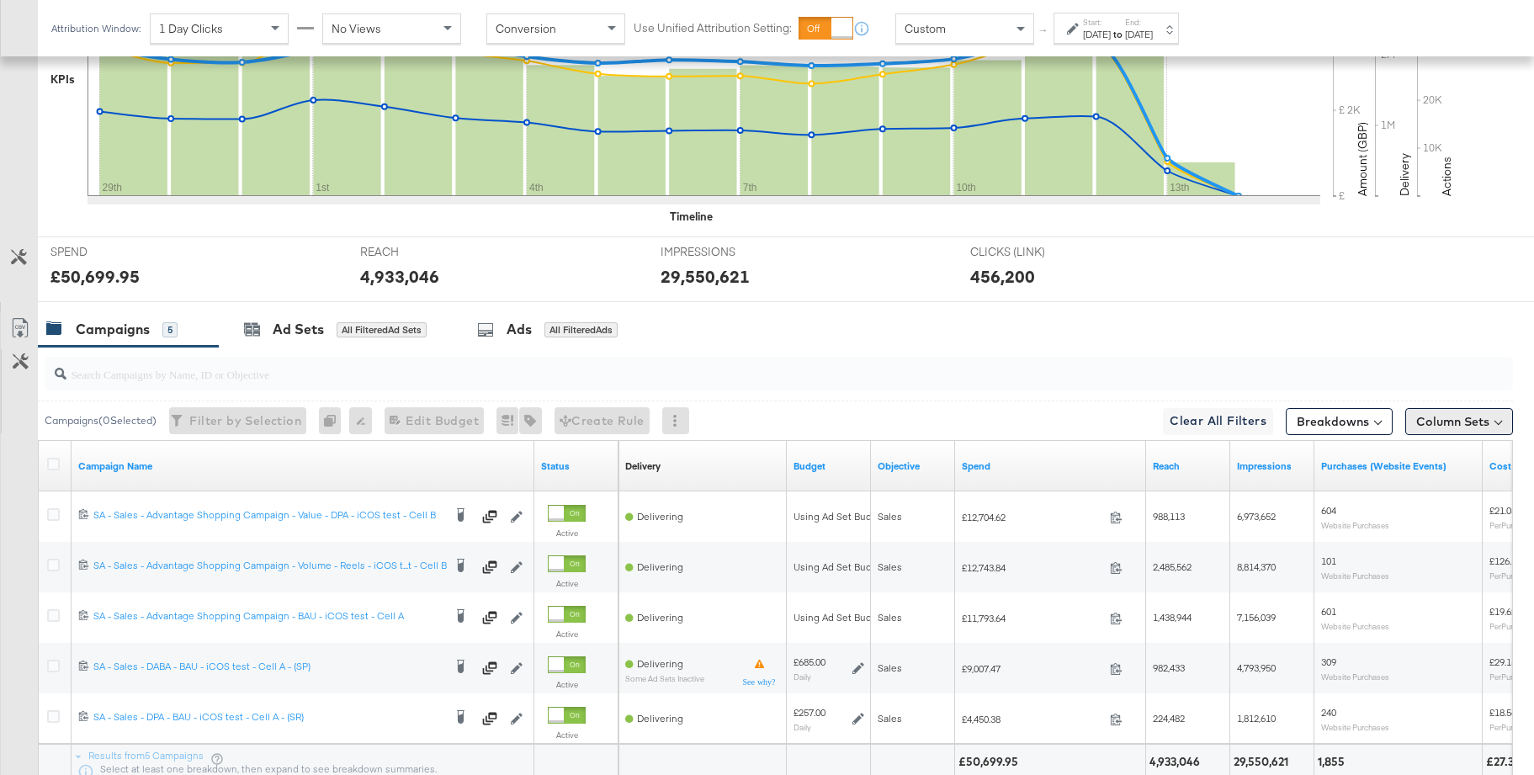
scroll to position [679, 0]
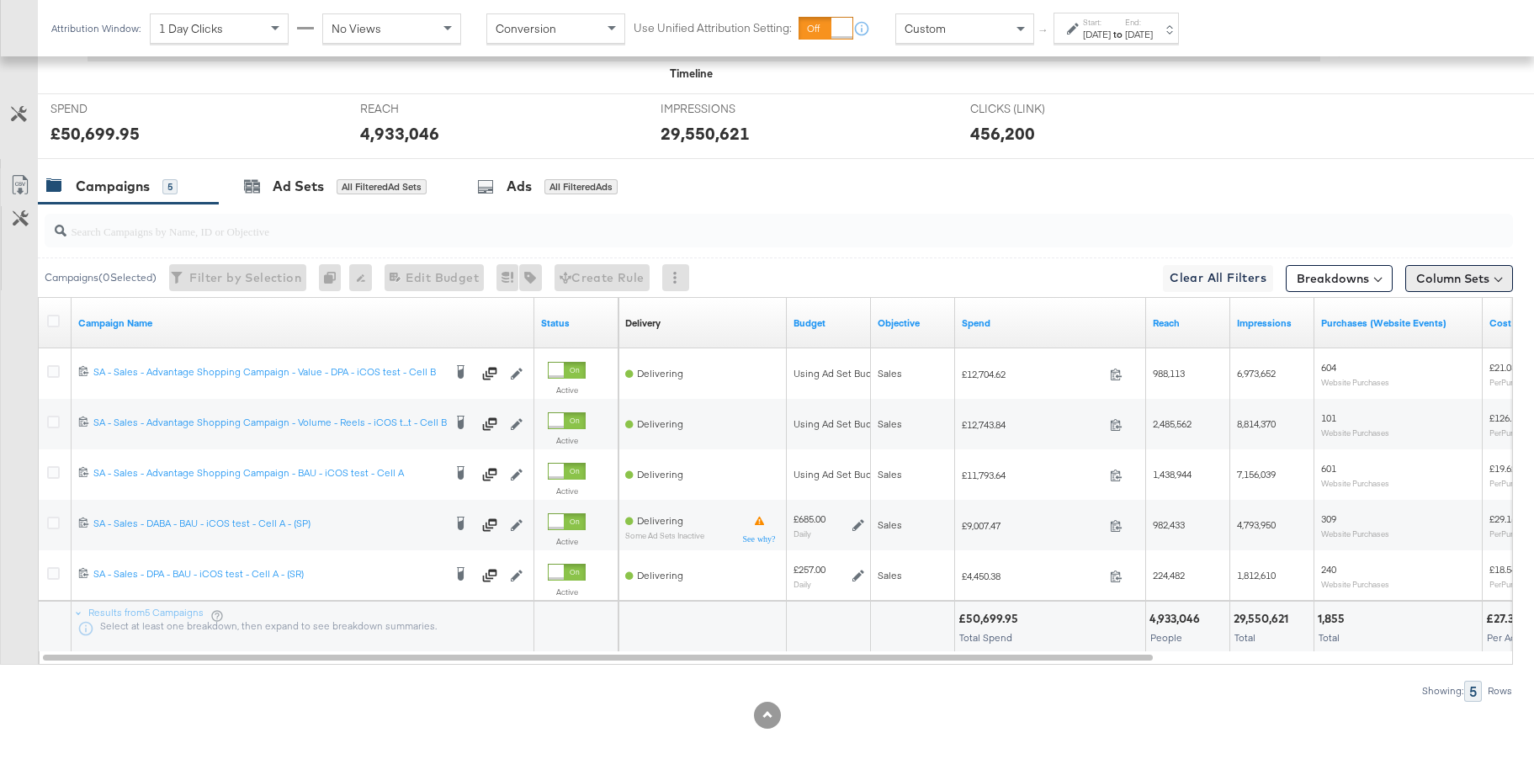
click at [1481, 271] on button "Column Sets" at bounding box center [1460, 278] width 108 height 27
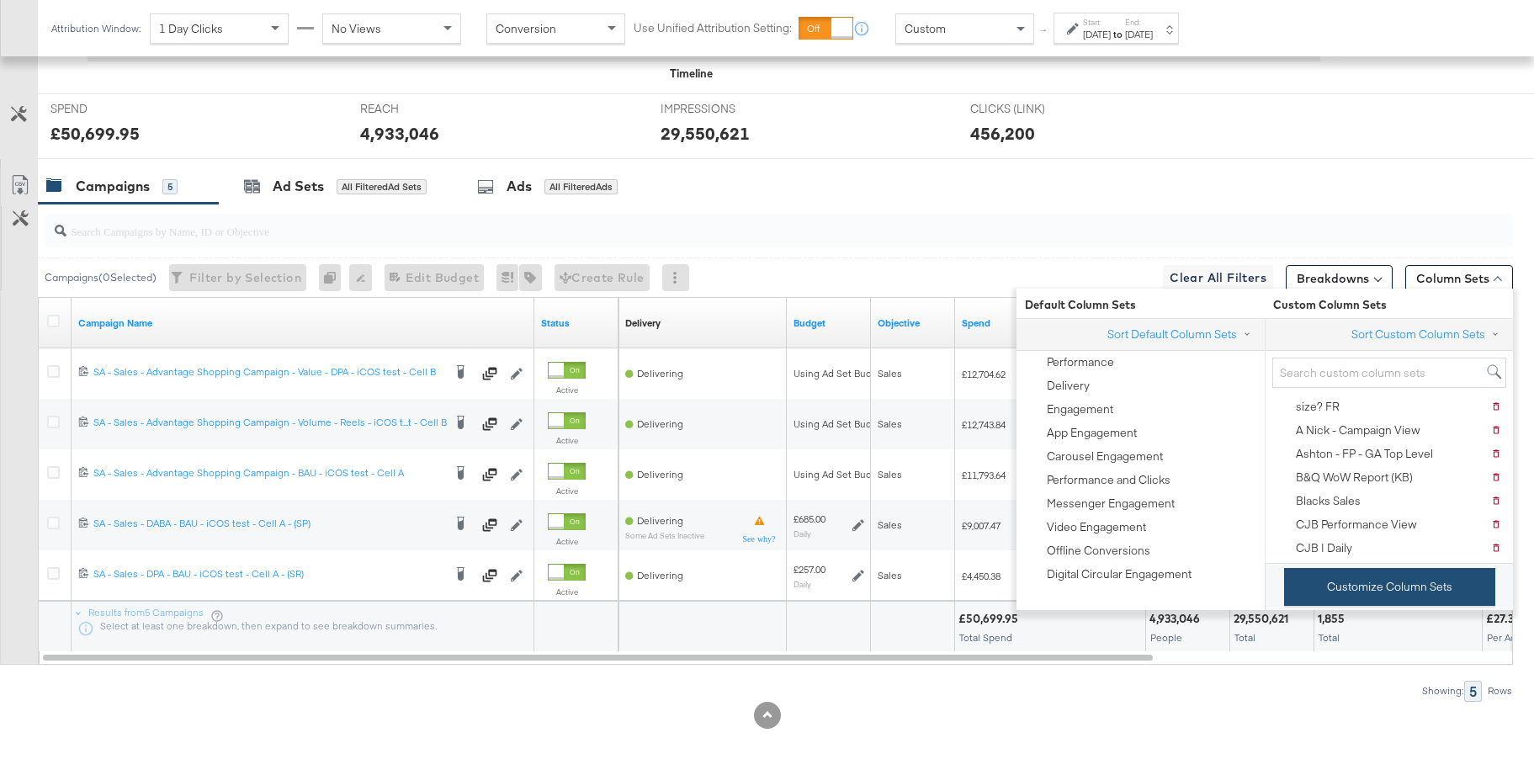
click at [1338, 591] on button "Customize Column Sets" at bounding box center [1389, 587] width 211 height 38
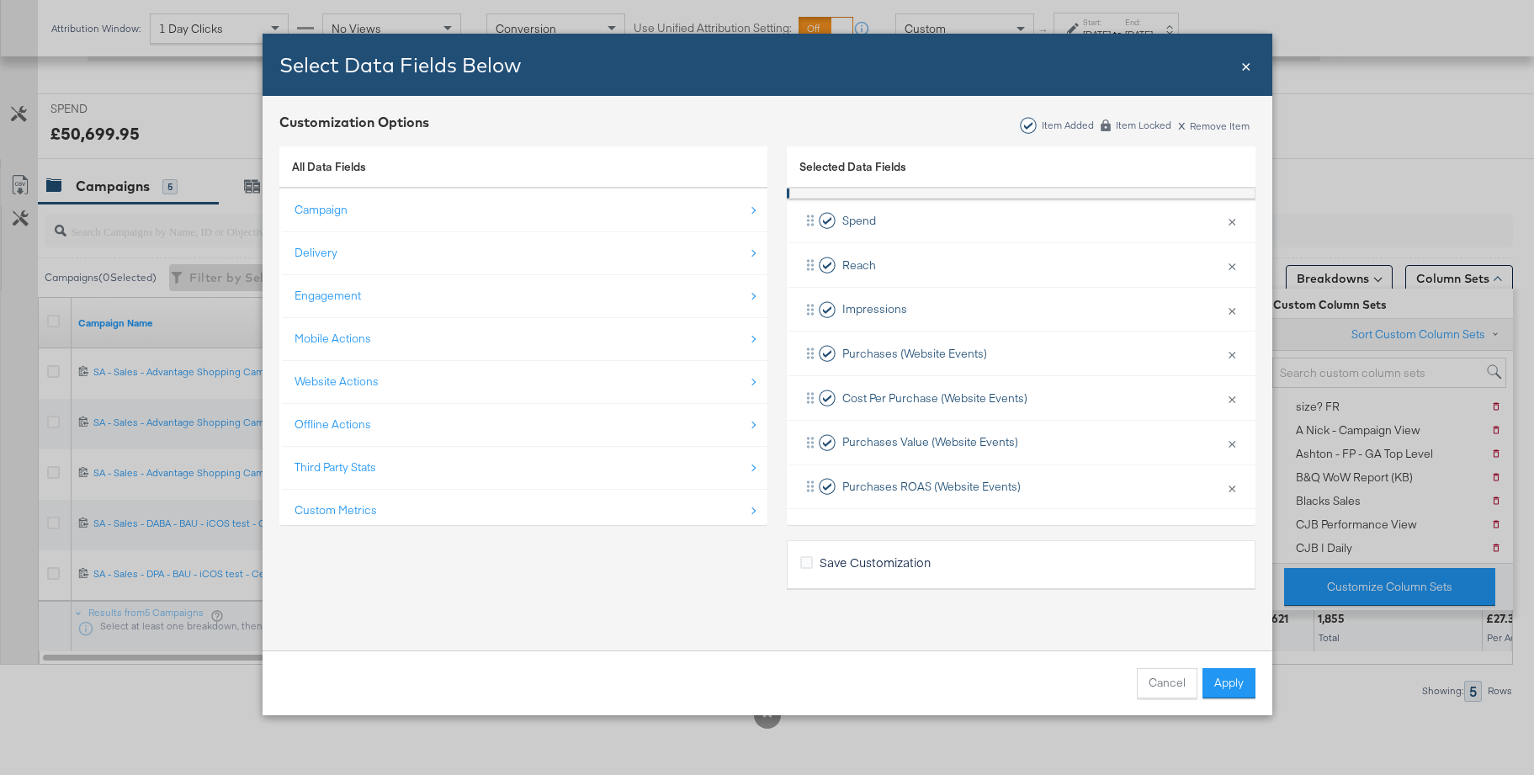
scroll to position [203, 0]
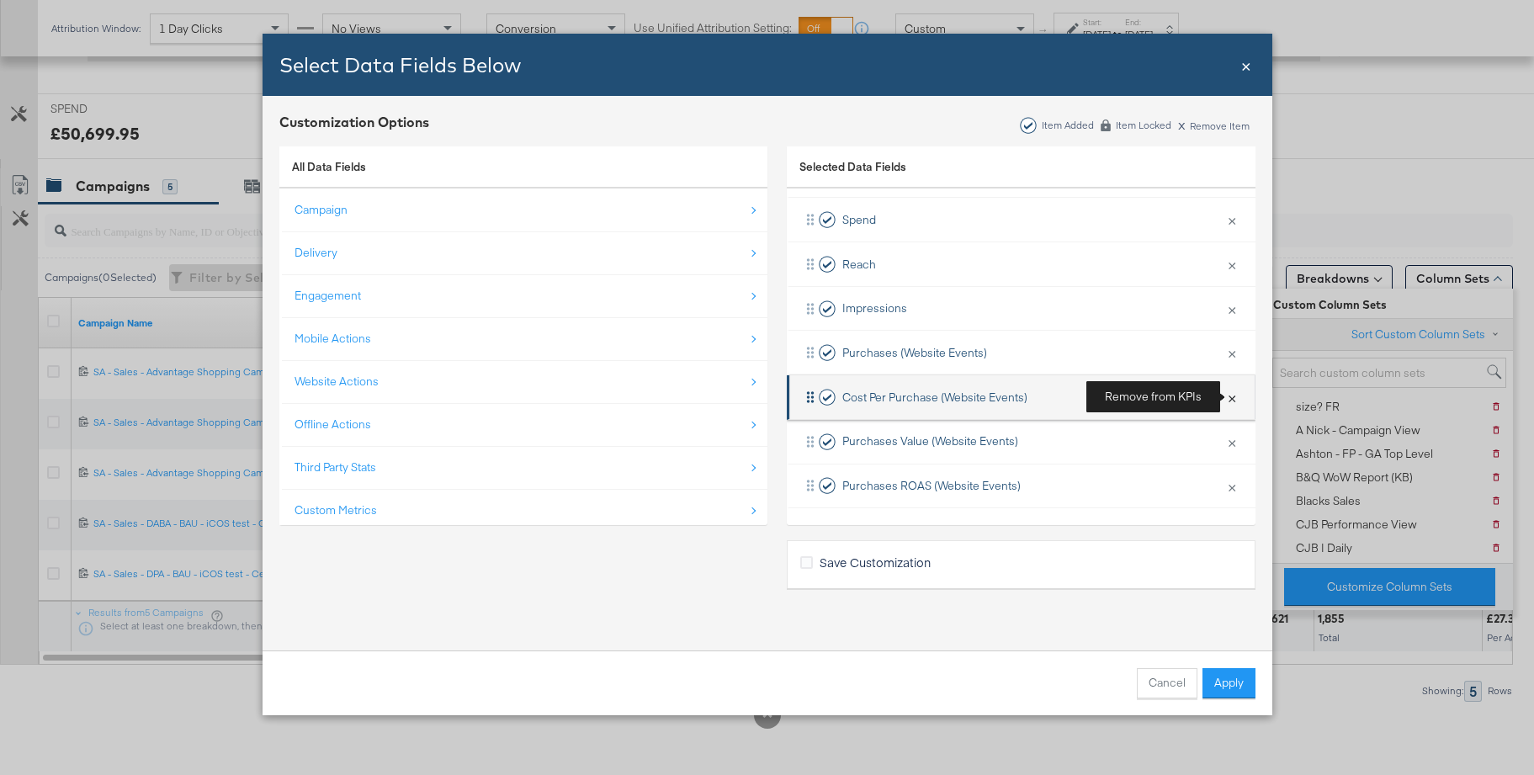
click at [1226, 399] on button "×" at bounding box center [1232, 397] width 22 height 35
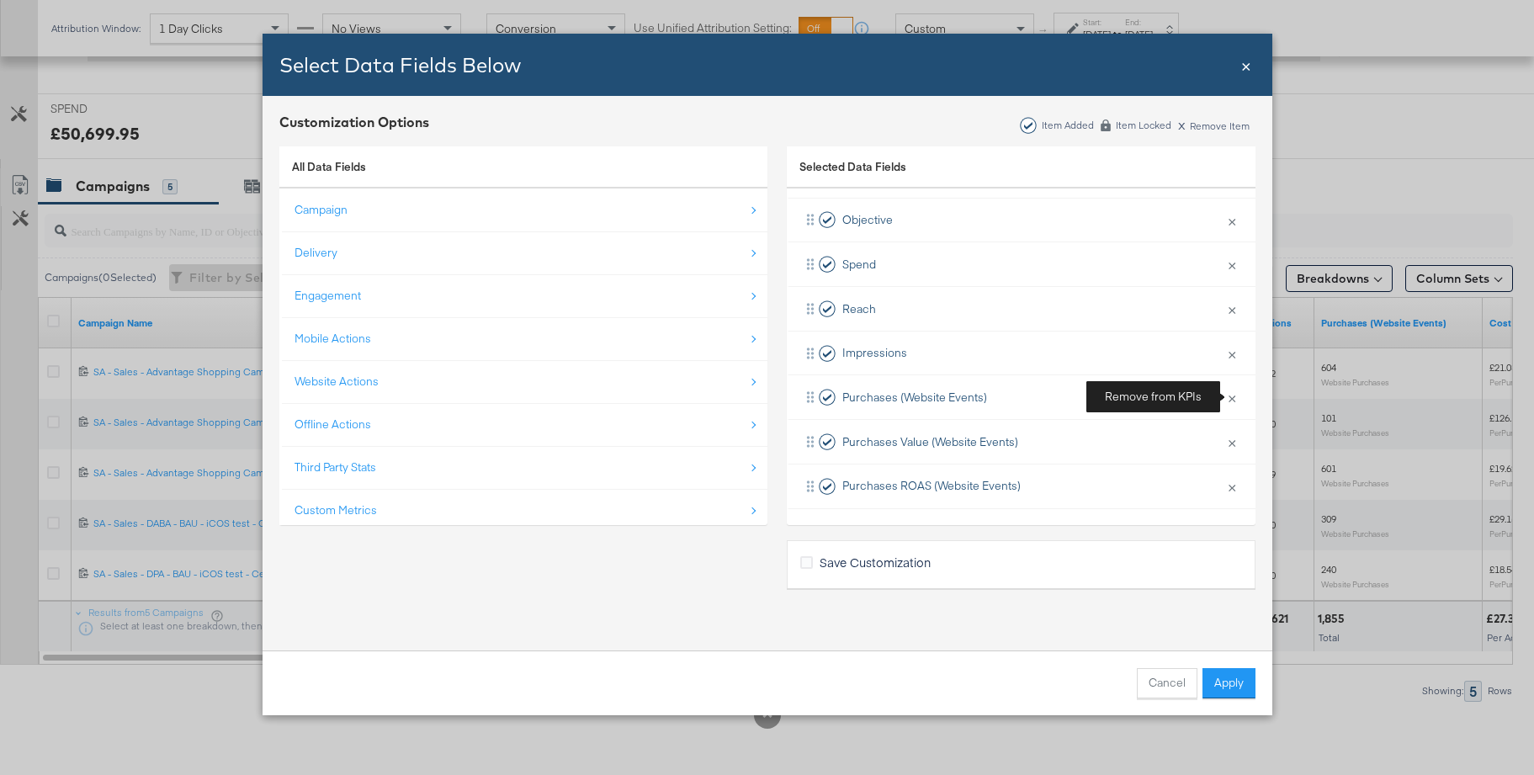
scroll to position [158, 0]
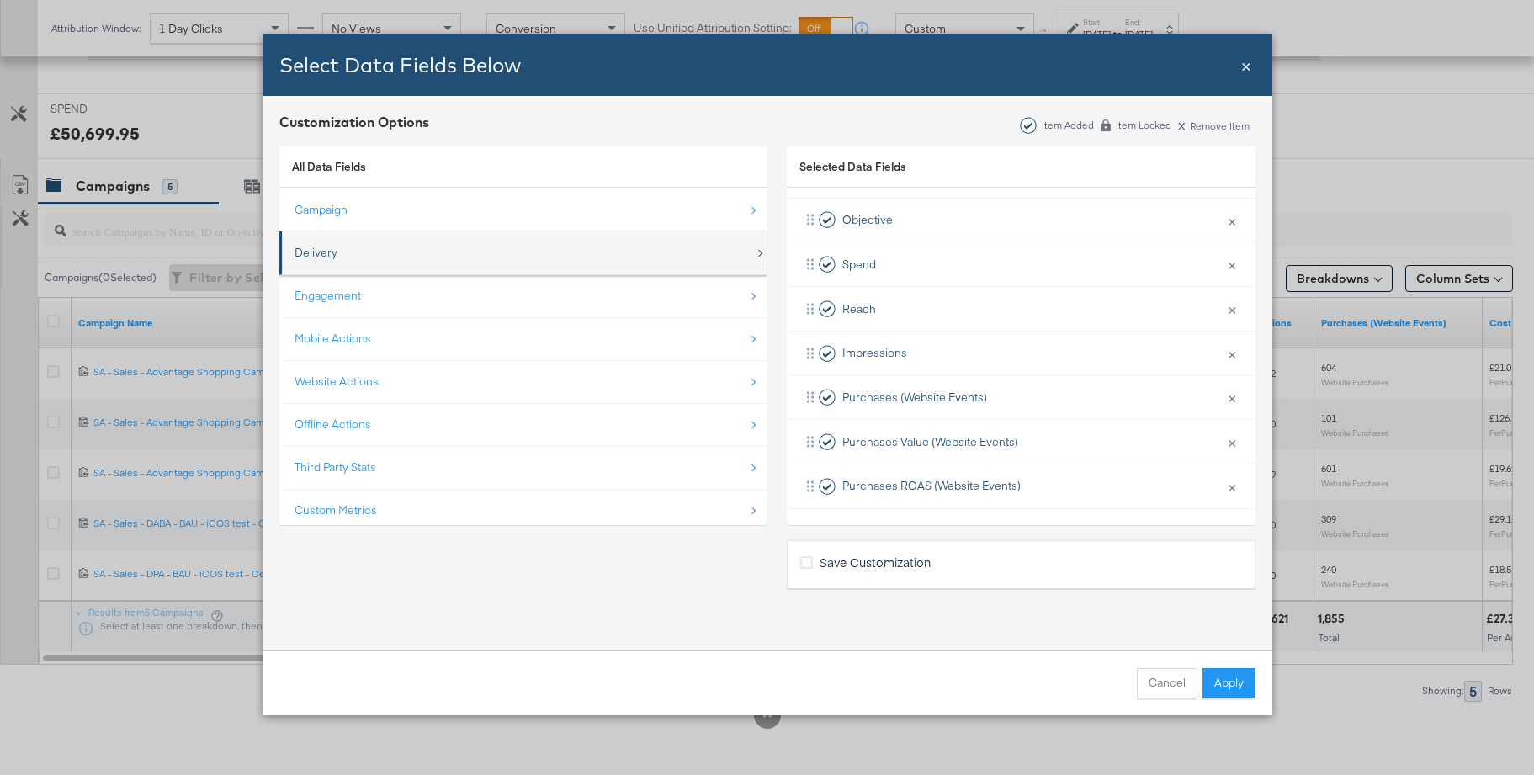
click at [306, 255] on div "Delivery" at bounding box center [316, 253] width 43 height 16
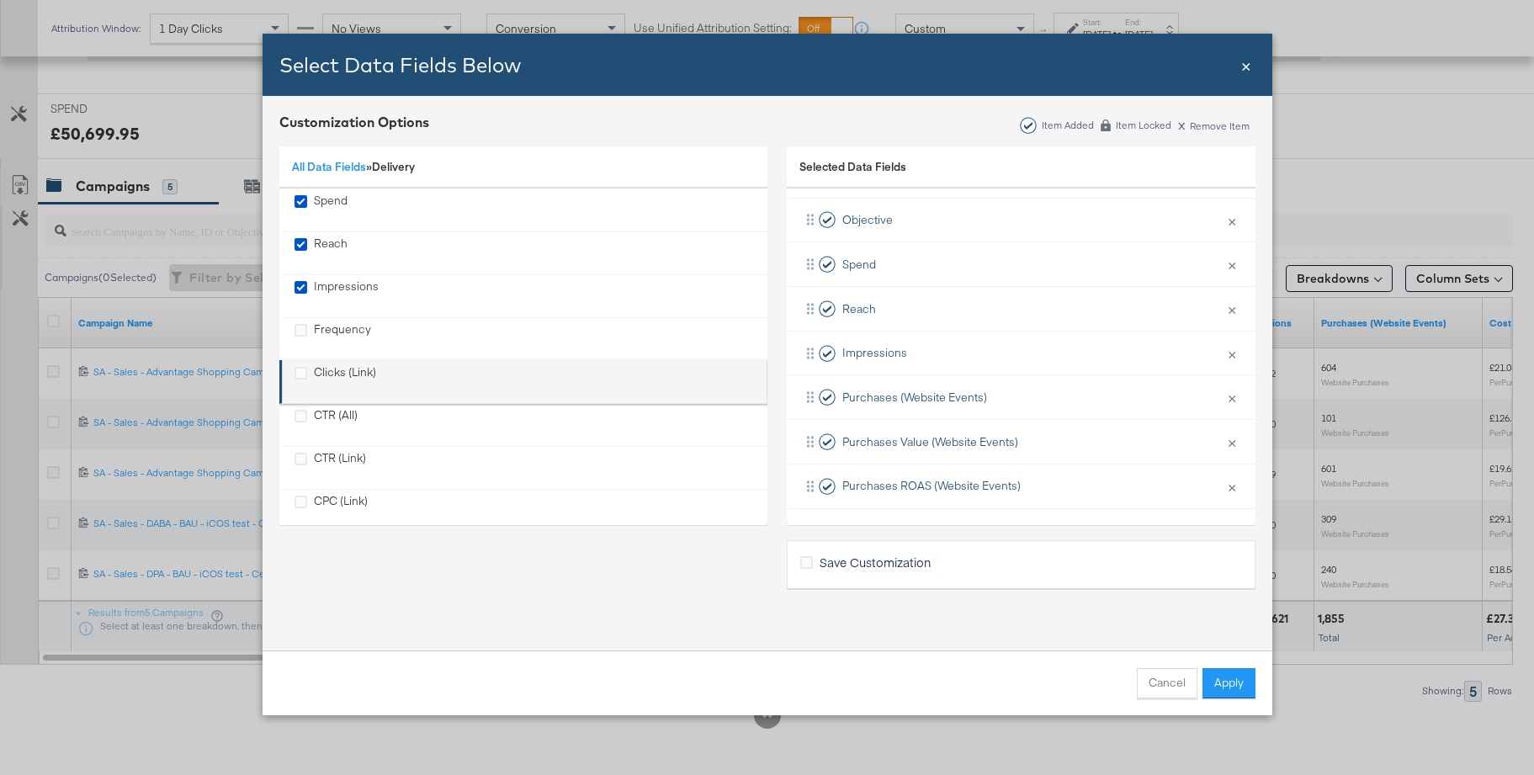
click at [332, 369] on div "Clicks (Link)" at bounding box center [345, 381] width 62 height 35
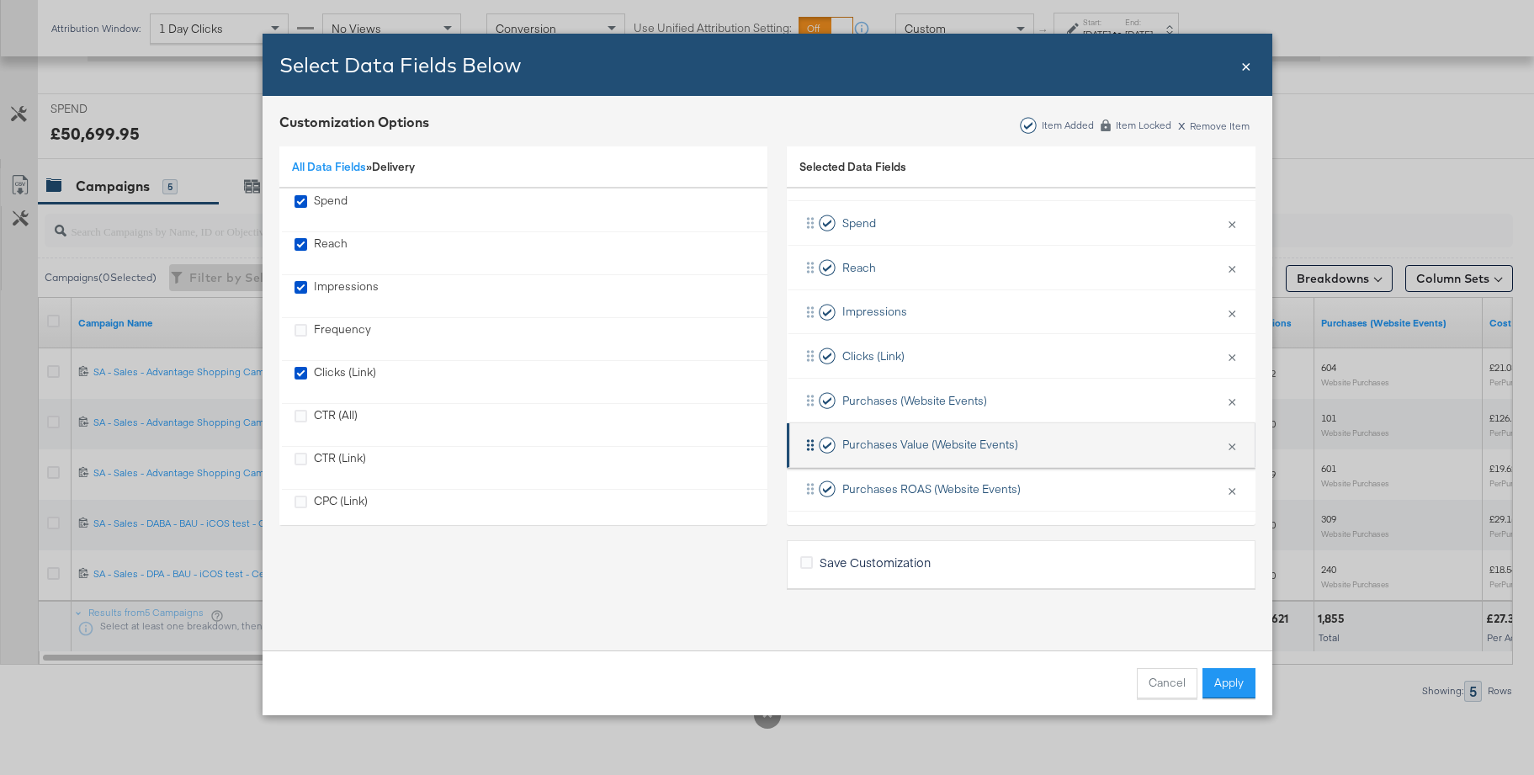
scroll to position [203, 0]
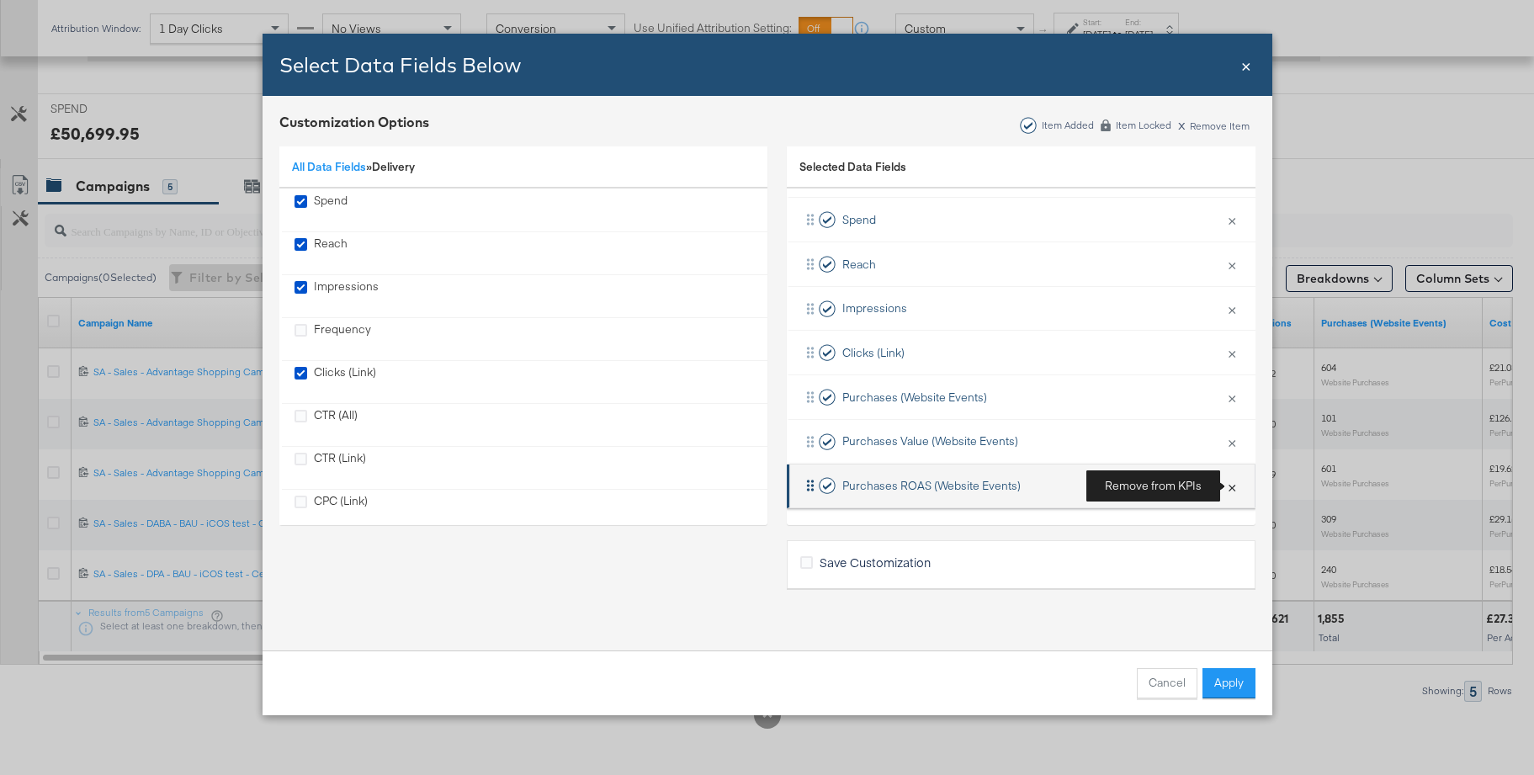
click at [1233, 490] on button "×" at bounding box center [1232, 486] width 22 height 35
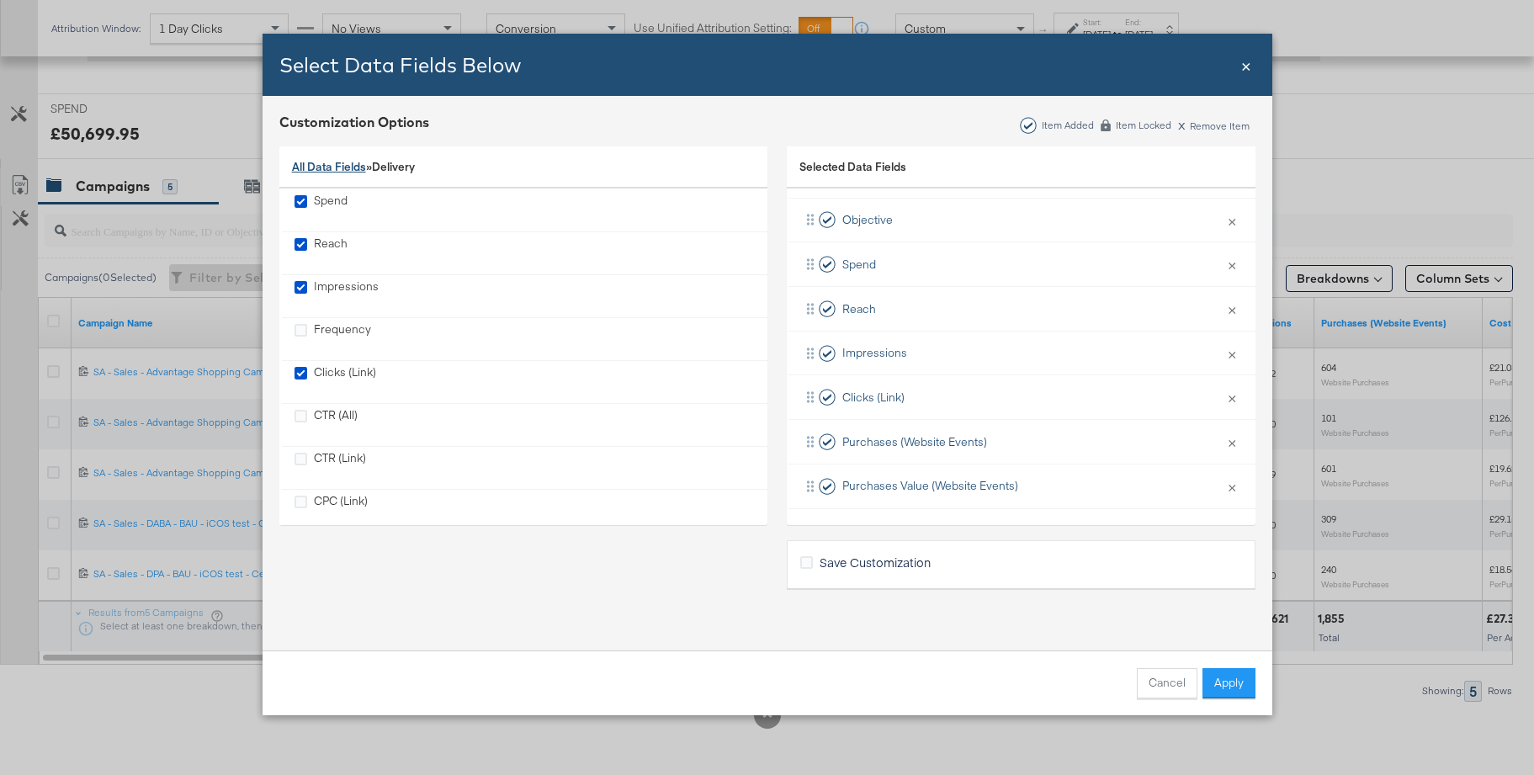
click at [312, 164] on link "All Data Fields" at bounding box center [329, 166] width 74 height 15
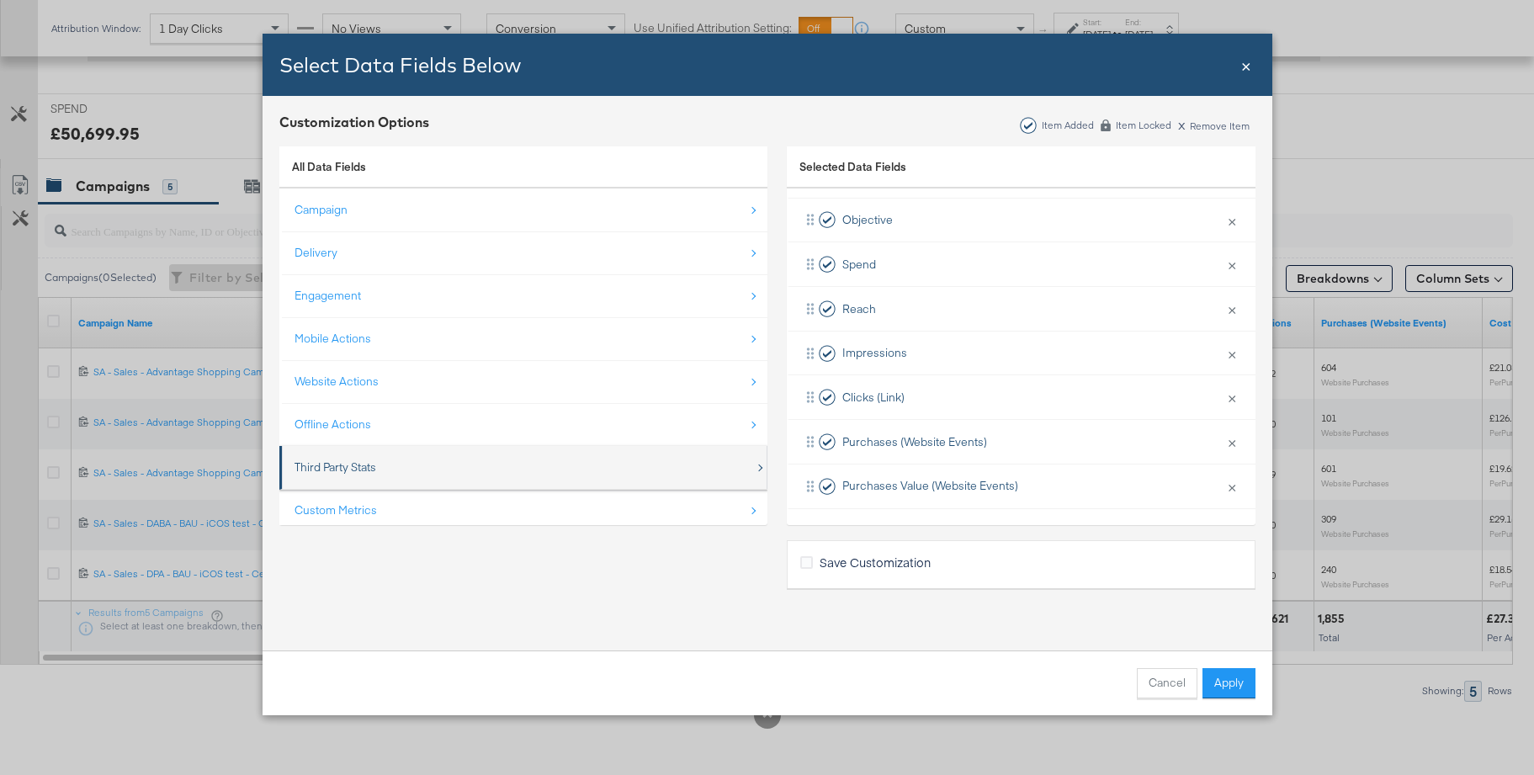
click at [339, 463] on div "Third Party Stats" at bounding box center [336, 468] width 82 height 16
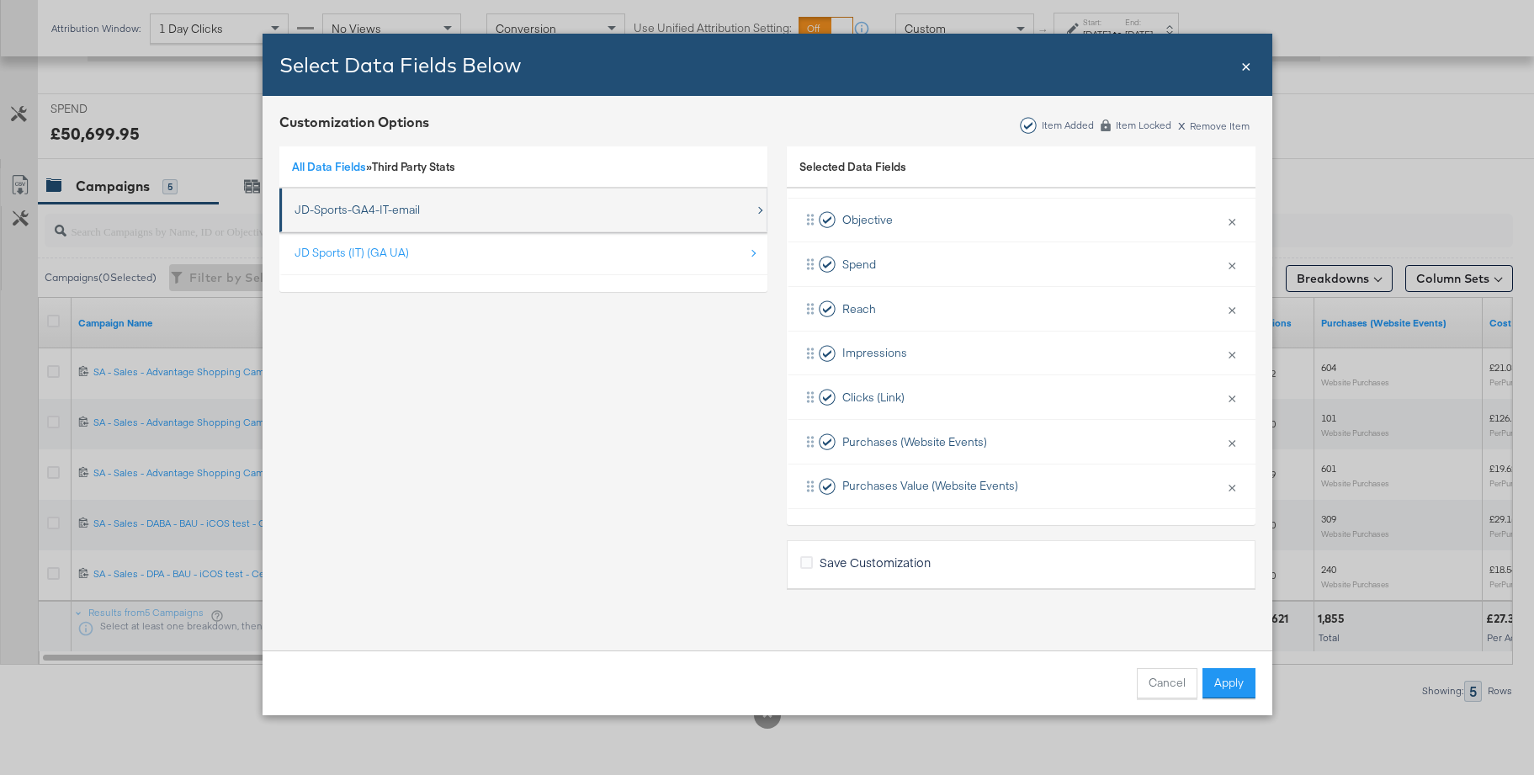
click at [364, 210] on div "JD-Sports-GA4-IT-email" at bounding box center [357, 210] width 125 height 16
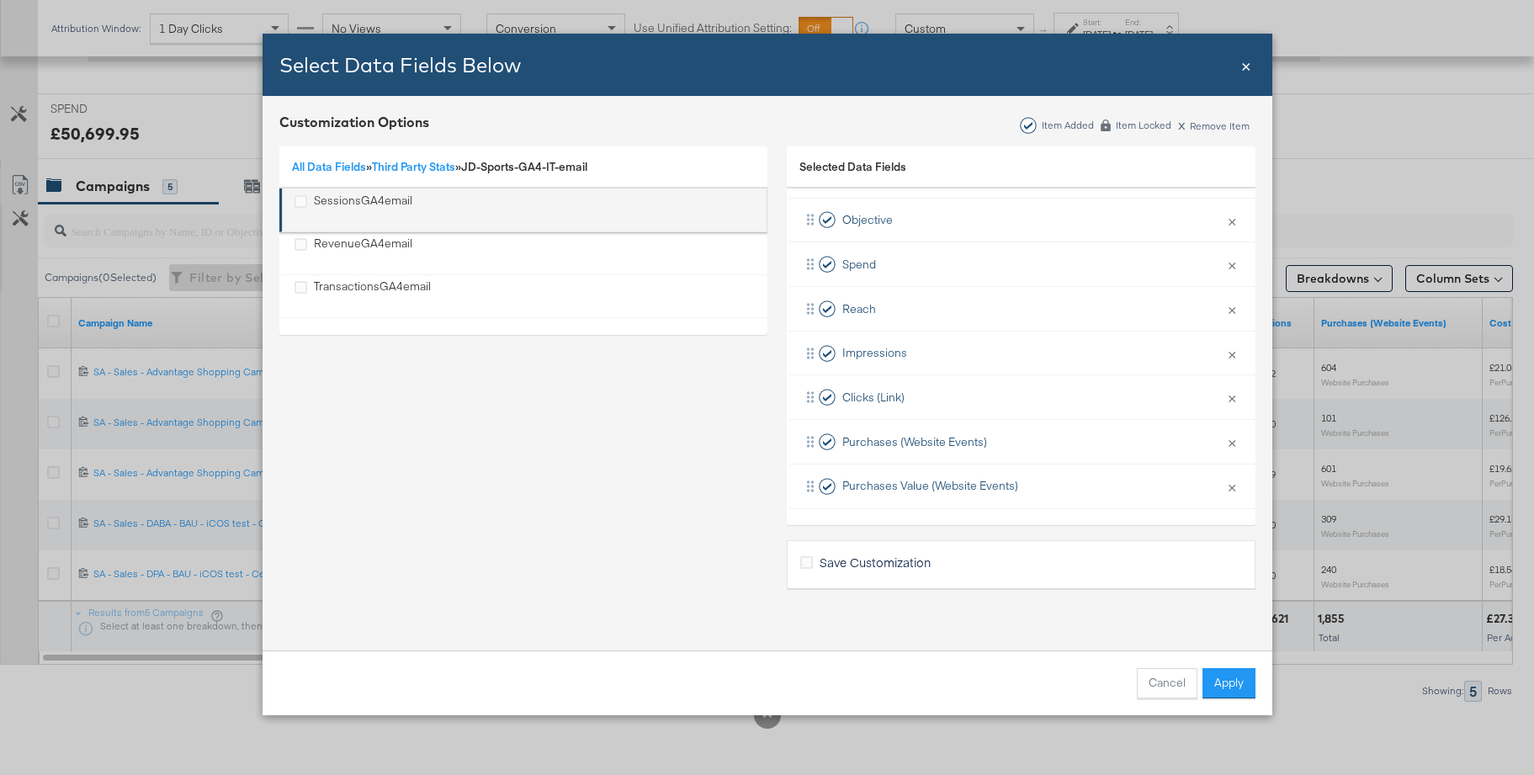
click at [356, 200] on div "SessionsGA4email" at bounding box center [363, 210] width 98 height 35
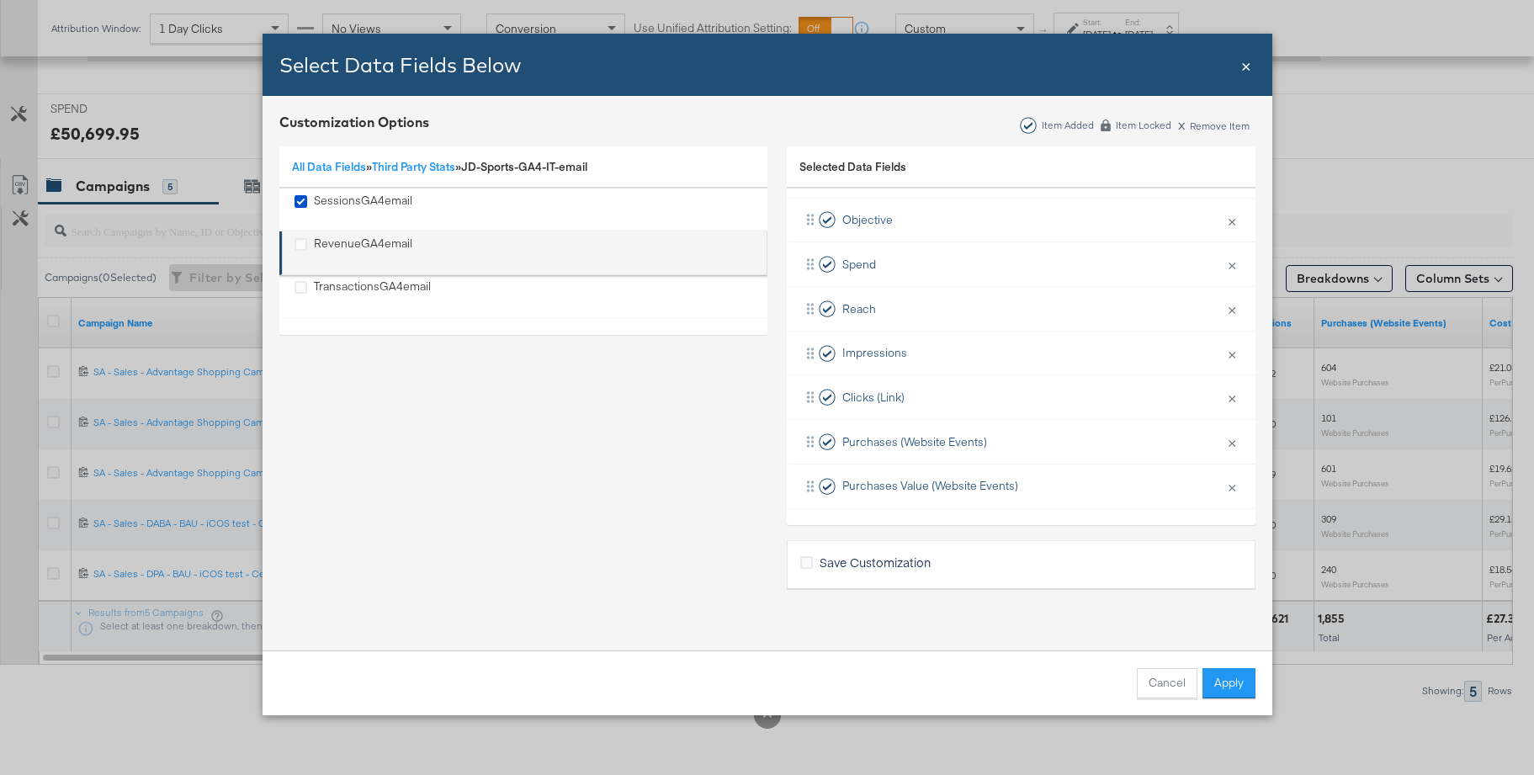
scroll to position [203, 0]
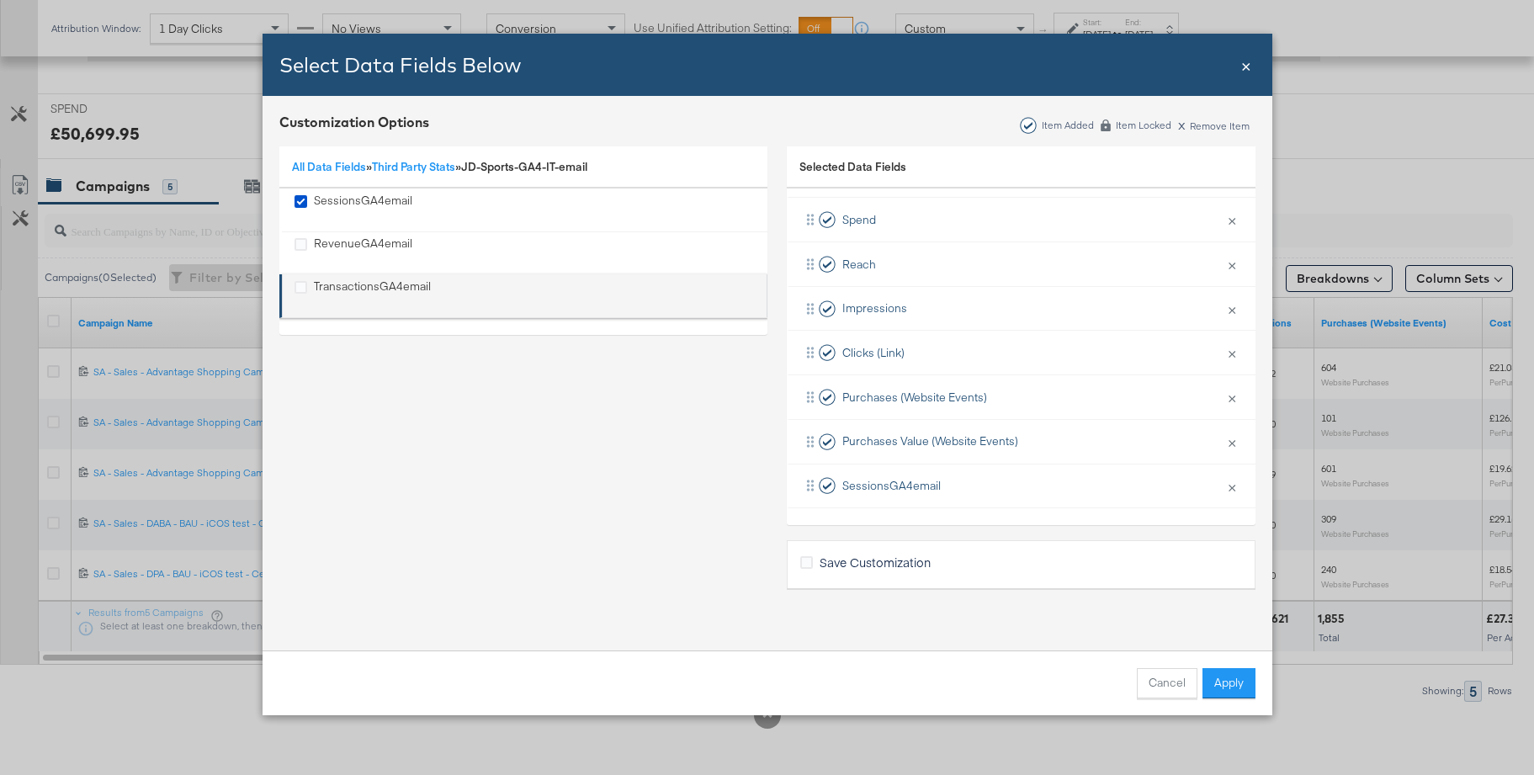
click at [348, 290] on div "TransactionsGA4email" at bounding box center [372, 296] width 117 height 35
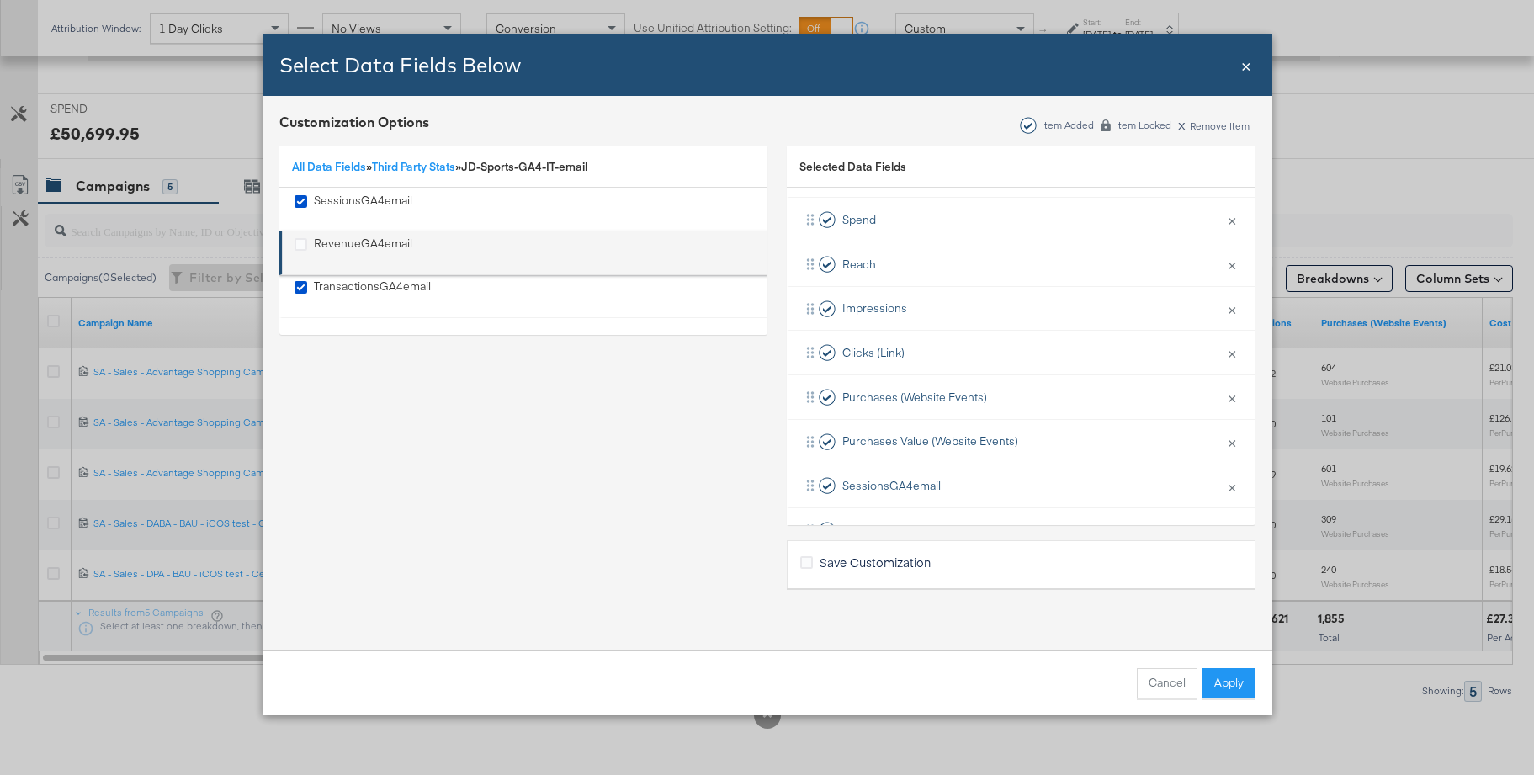
click at [344, 245] on div "RevenueGA4email" at bounding box center [363, 253] width 98 height 35
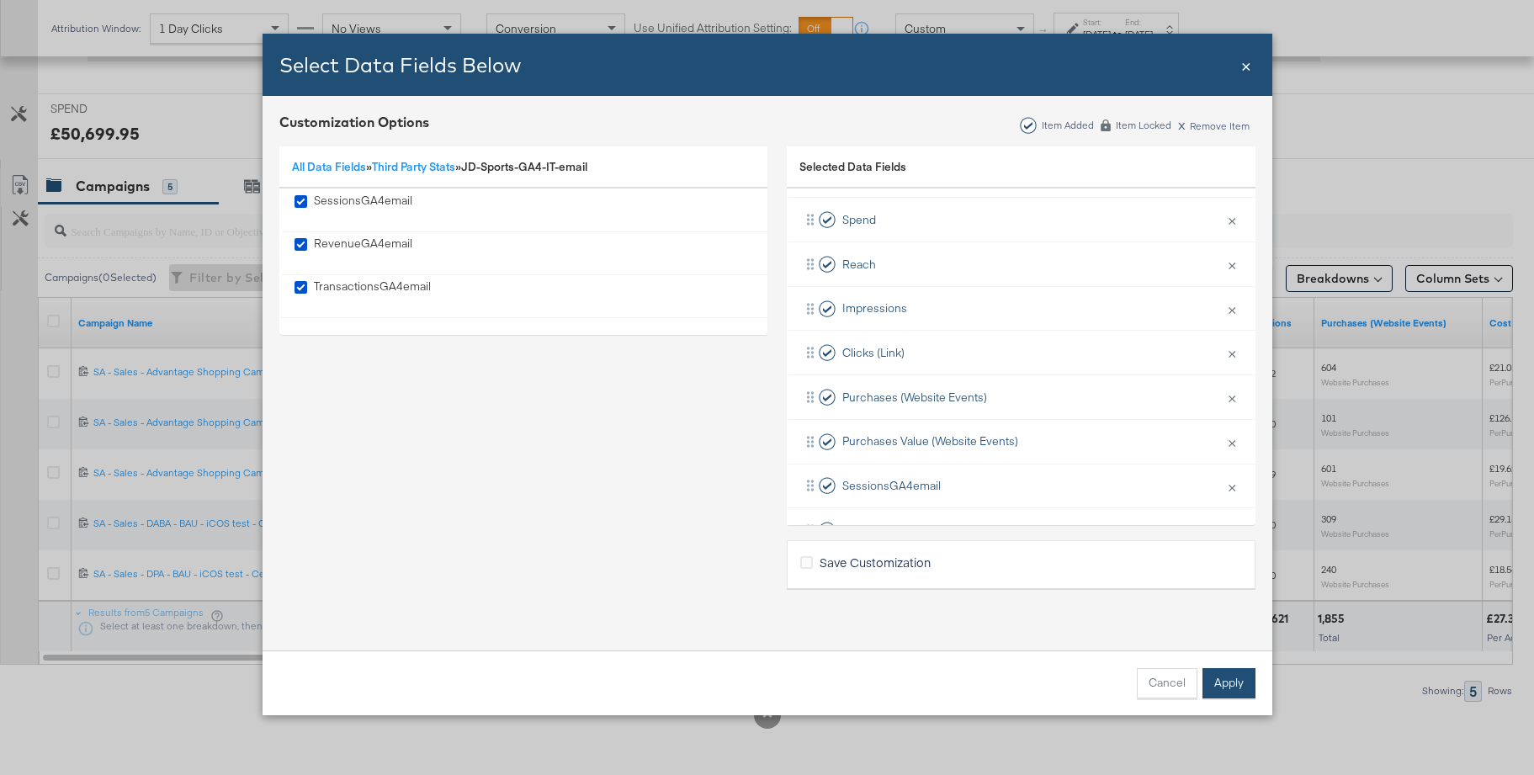
click at [1229, 694] on button "Apply" at bounding box center [1229, 683] width 53 height 30
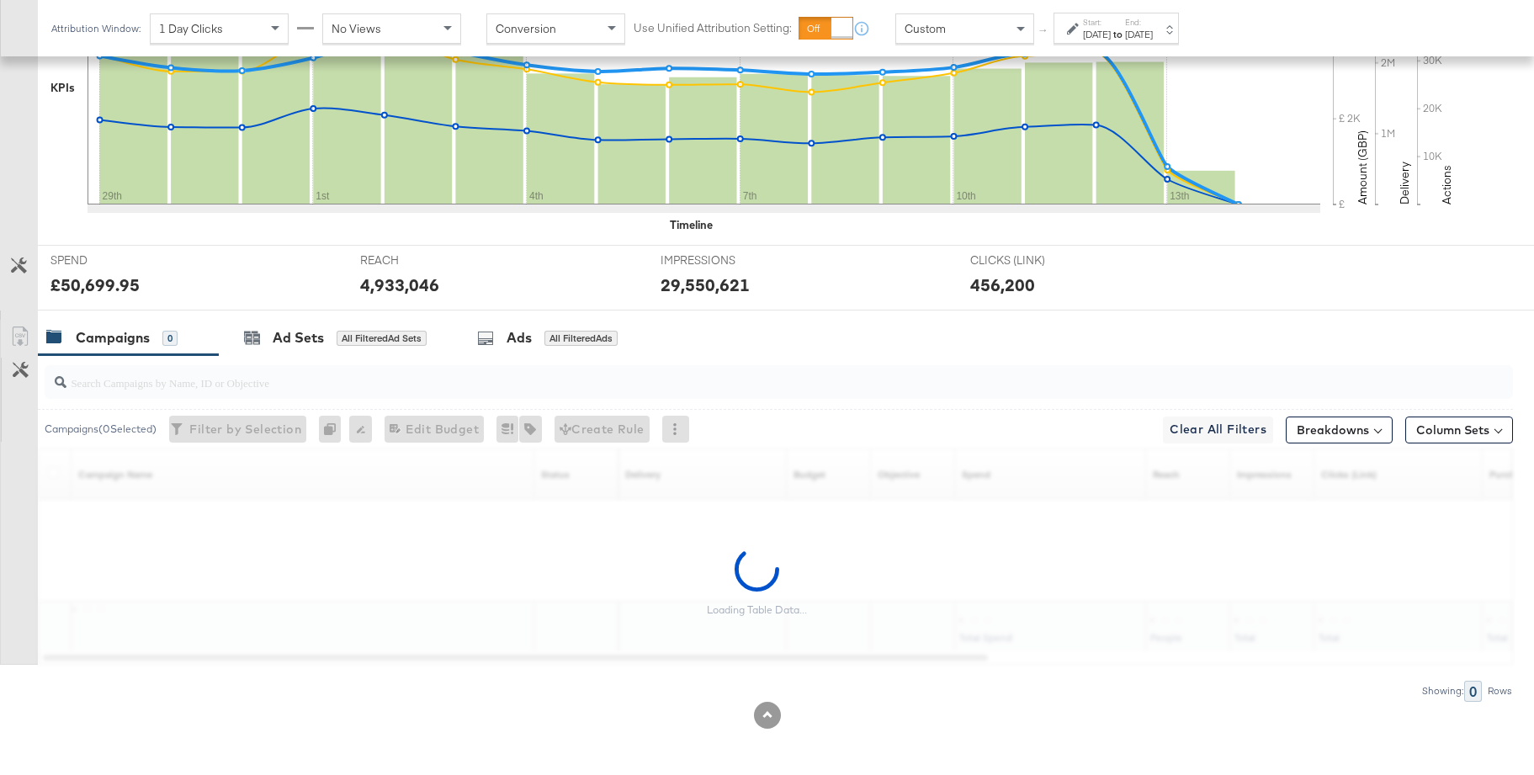
scroll to position [679, 0]
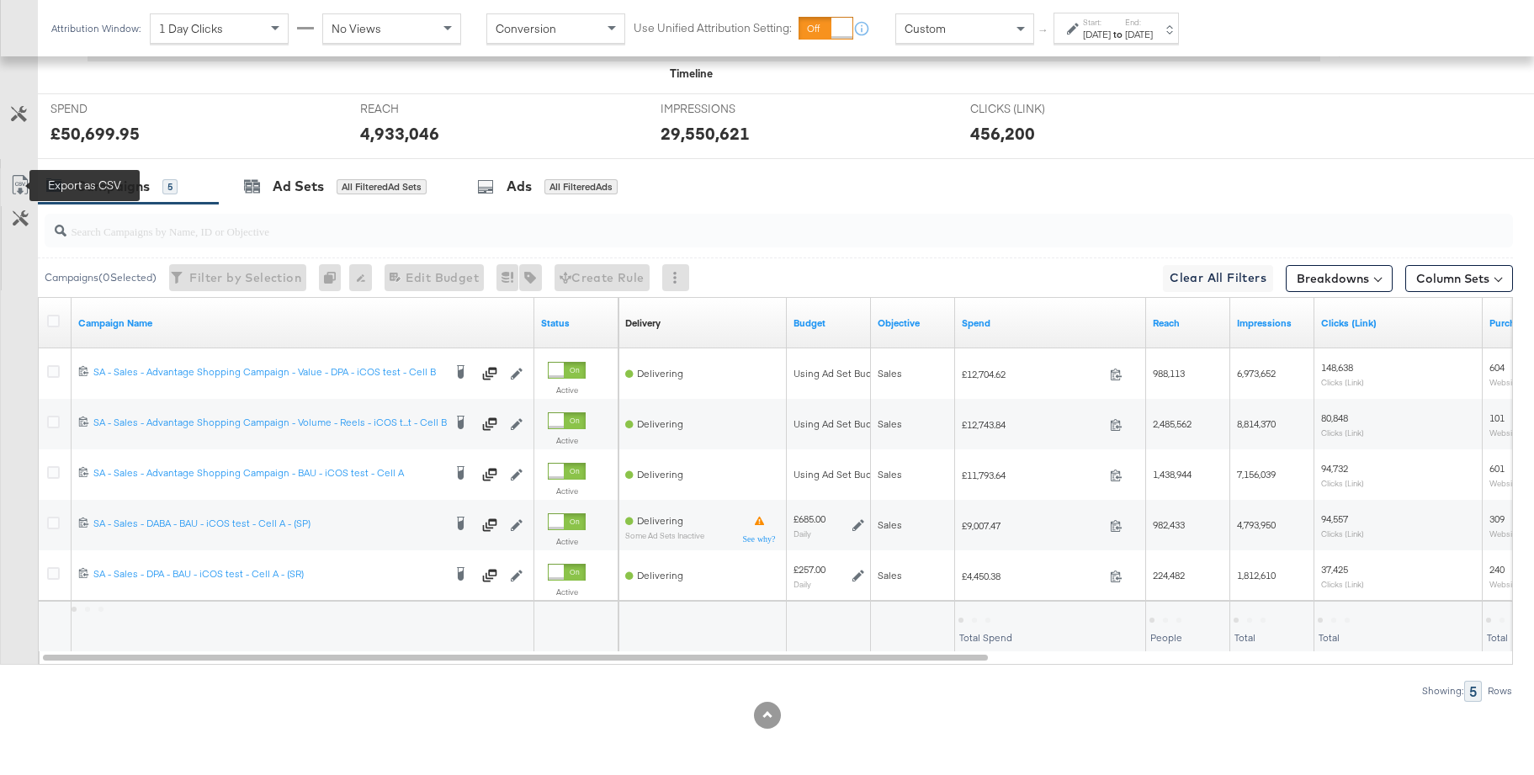
click at [20, 185] on icon at bounding box center [20, 185] width 20 height 20
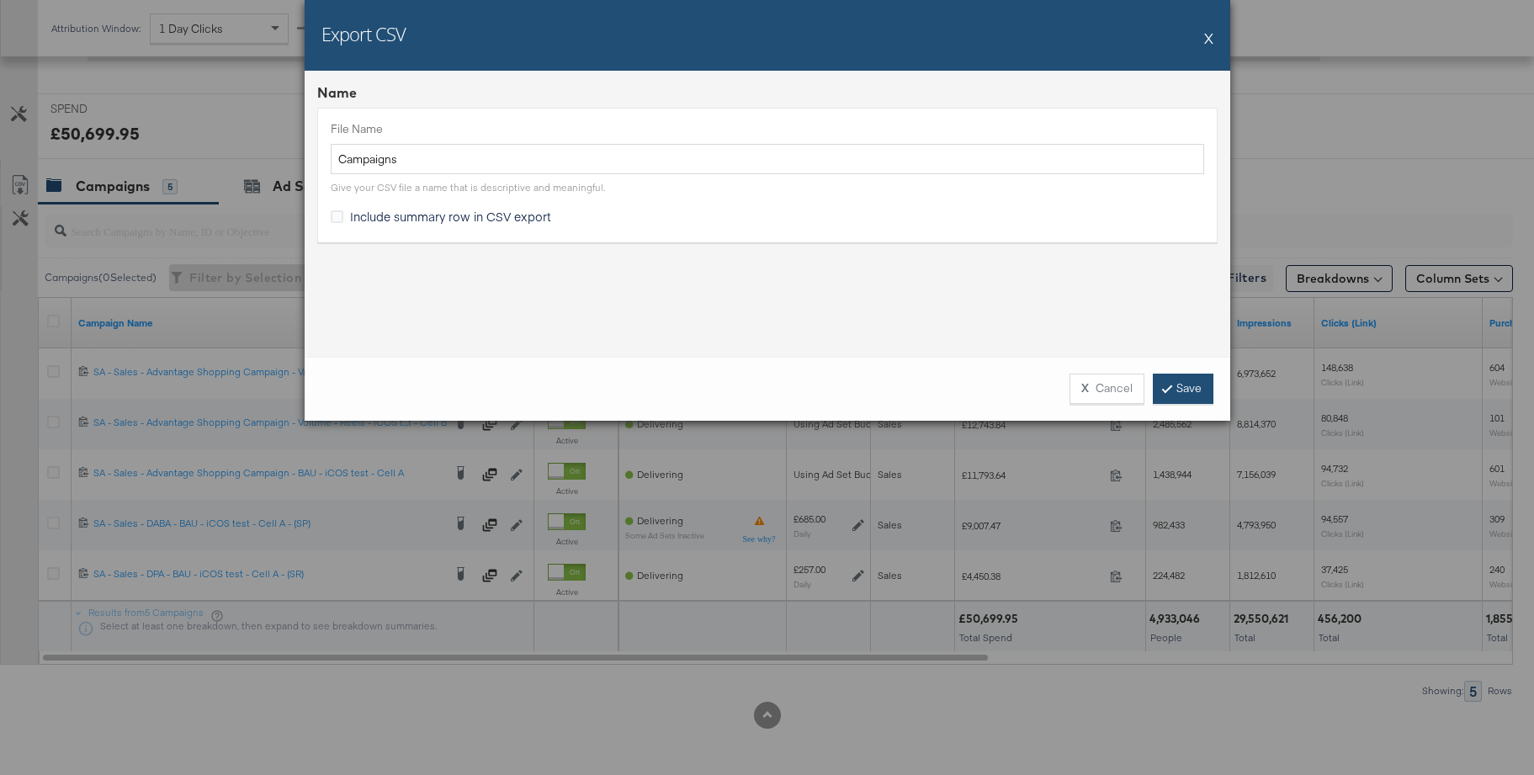
click at [1183, 393] on link "Save" at bounding box center [1183, 389] width 61 height 30
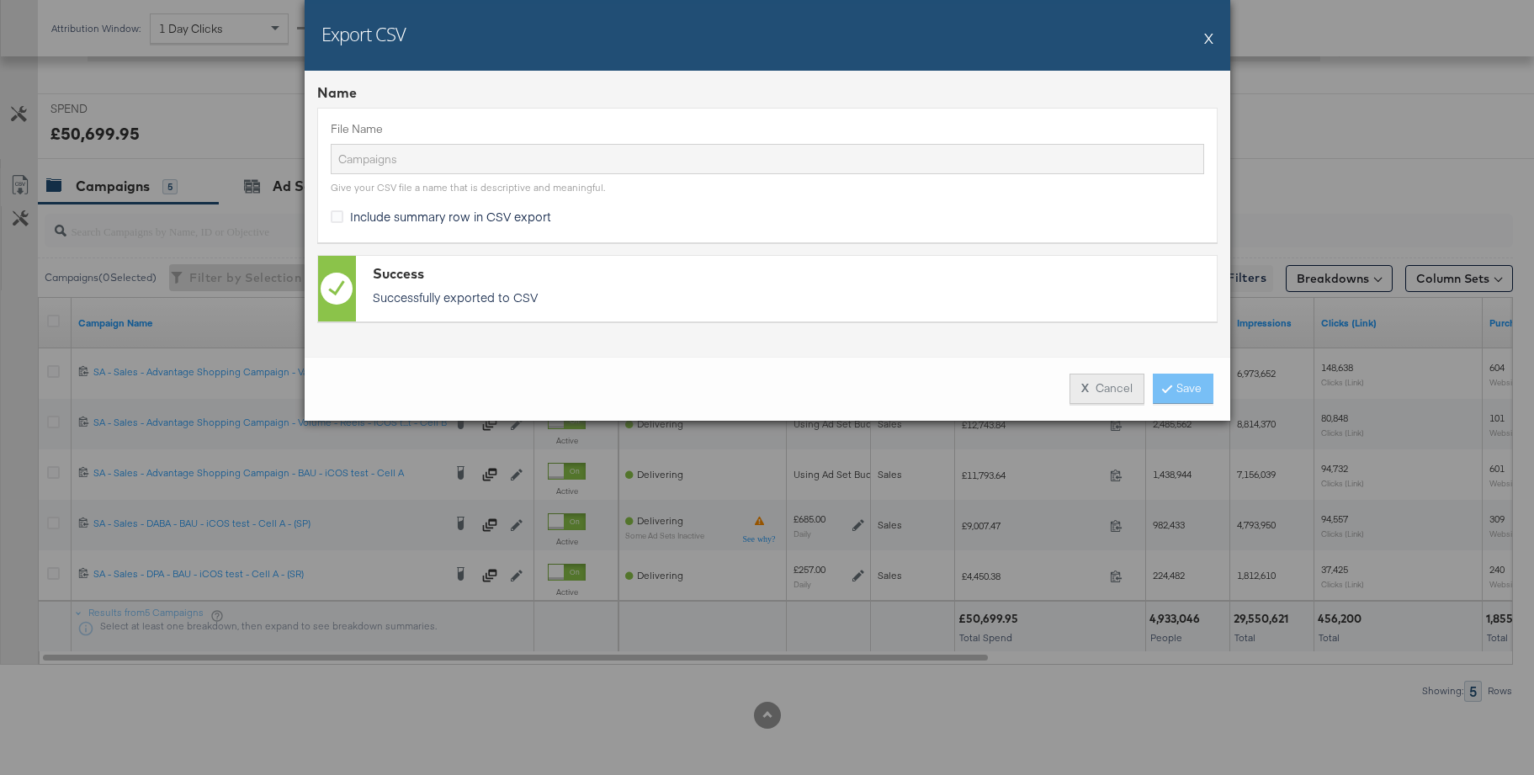
click at [1122, 393] on button "X Cancel" at bounding box center [1107, 389] width 75 height 30
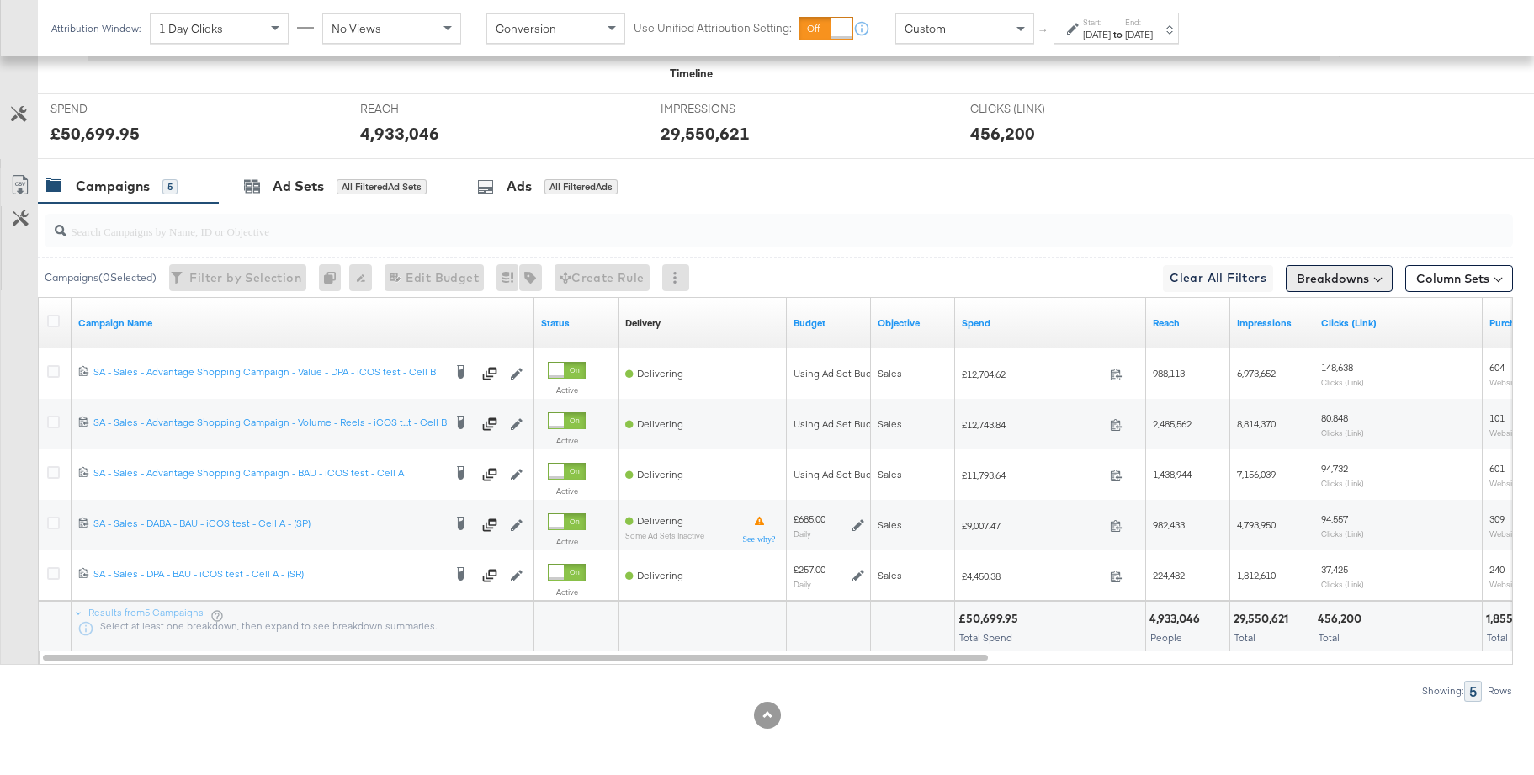
click at [1321, 279] on button "Breakdowns" at bounding box center [1339, 278] width 107 height 27
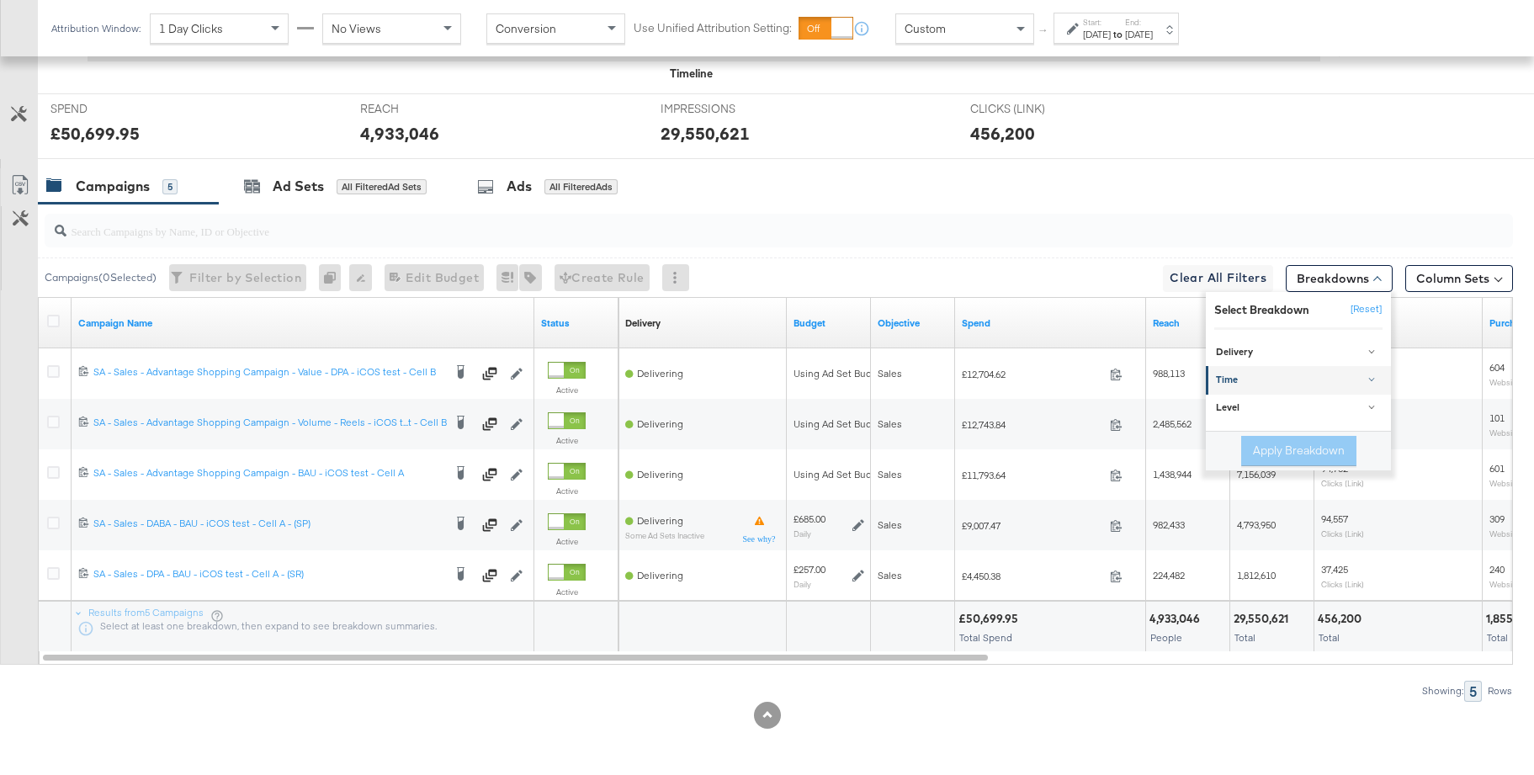
click at [1247, 374] on div "Time" at bounding box center [1299, 380] width 167 height 13
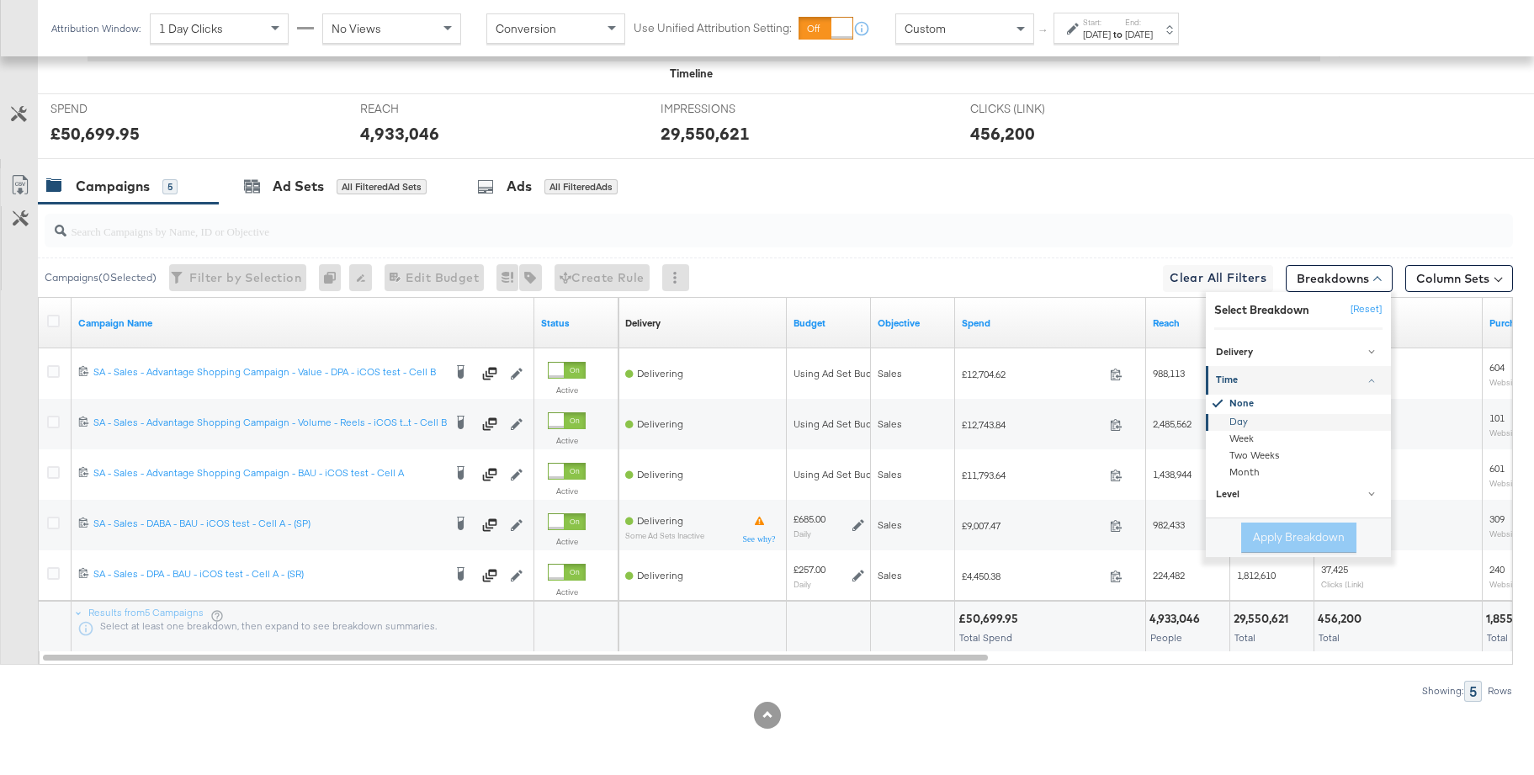
click at [1242, 421] on div "Day" at bounding box center [1300, 421] width 183 height 17
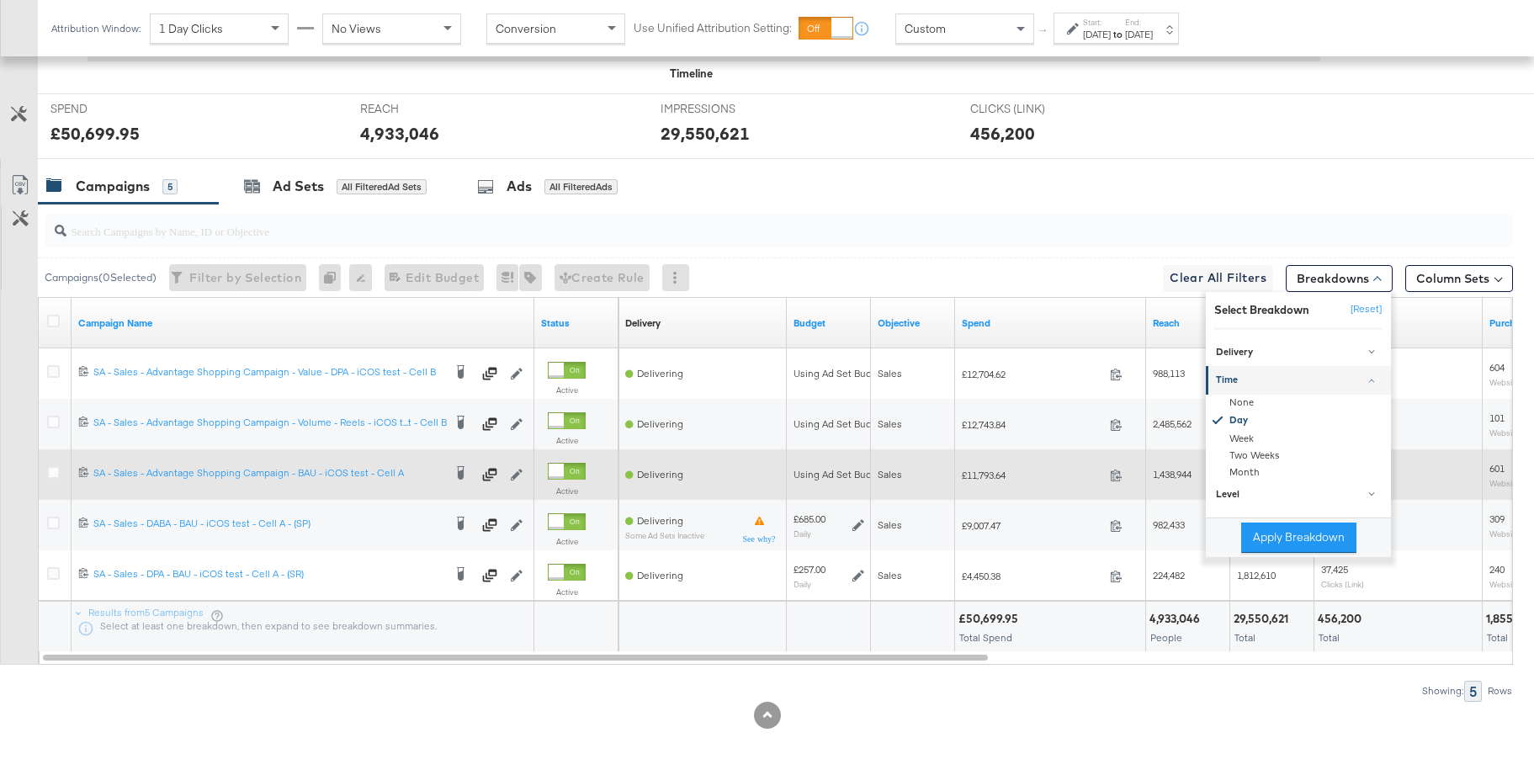
drag, startPoint x: 1273, startPoint y: 538, endPoint x: 903, endPoint y: 472, distance: 376.1
click at [1273, 538] on button "Apply Breakdown" at bounding box center [1298, 538] width 115 height 30
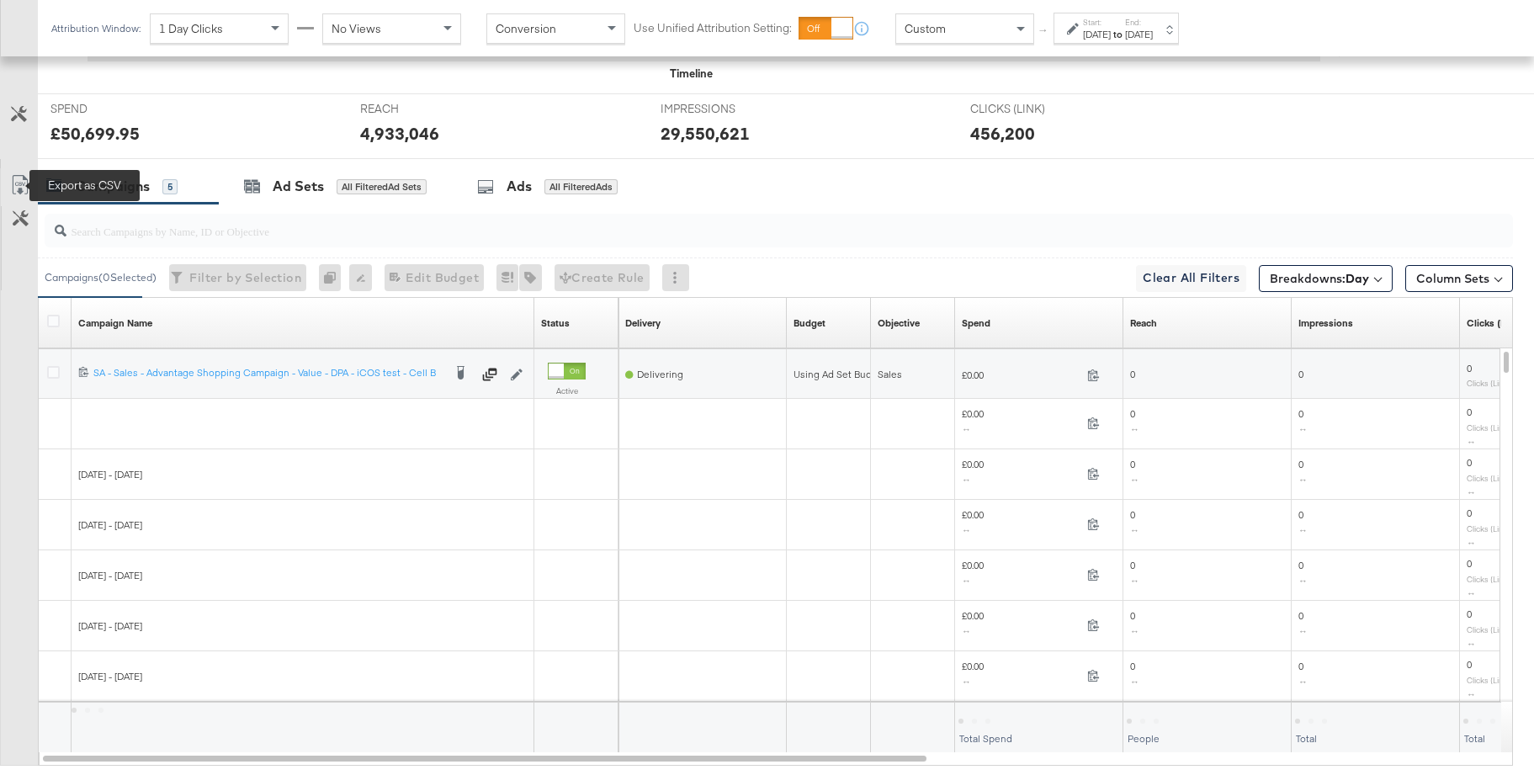
click at [18, 185] on icon at bounding box center [20, 185] width 20 height 20
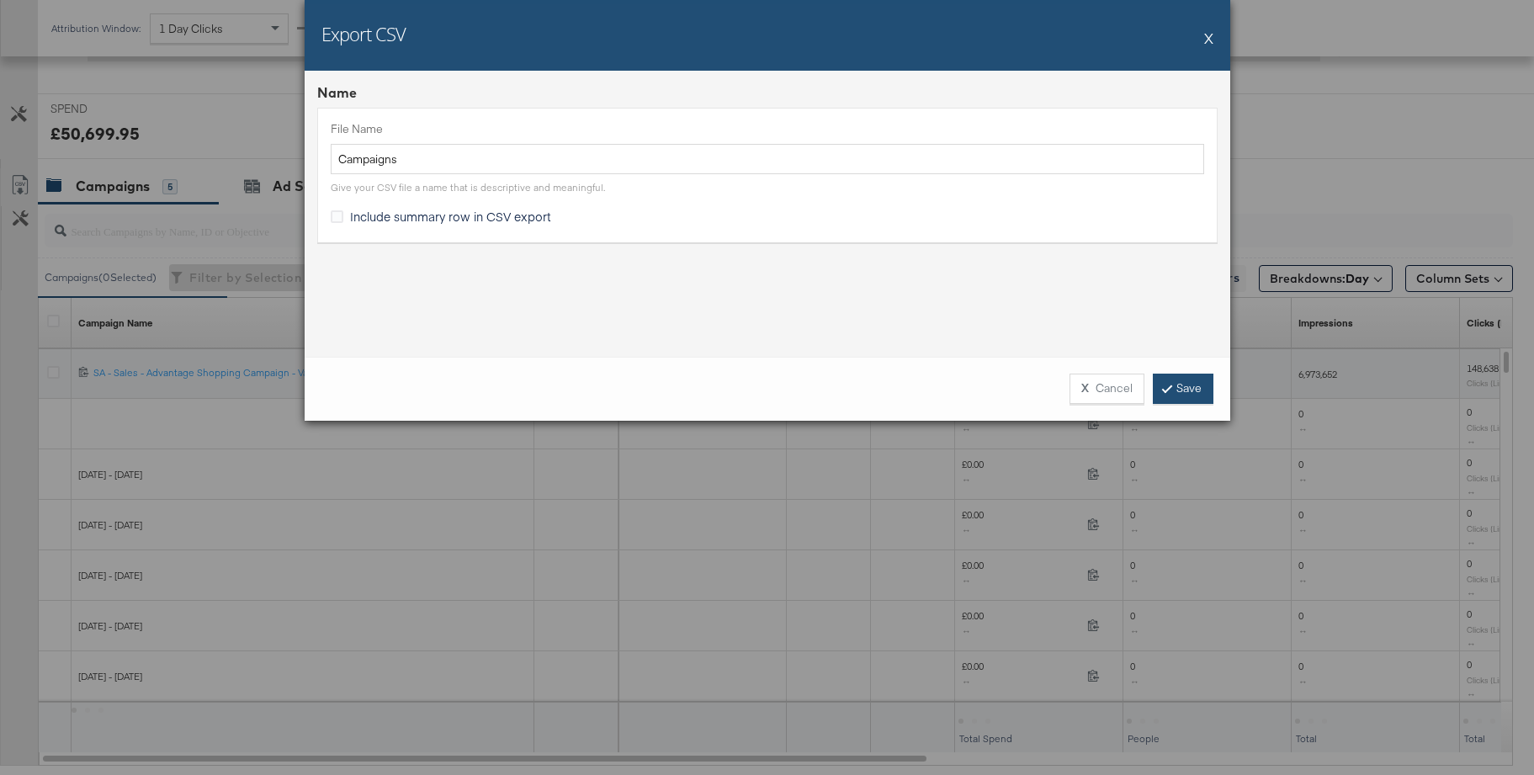
click at [1165, 393] on link "Save" at bounding box center [1183, 389] width 61 height 30
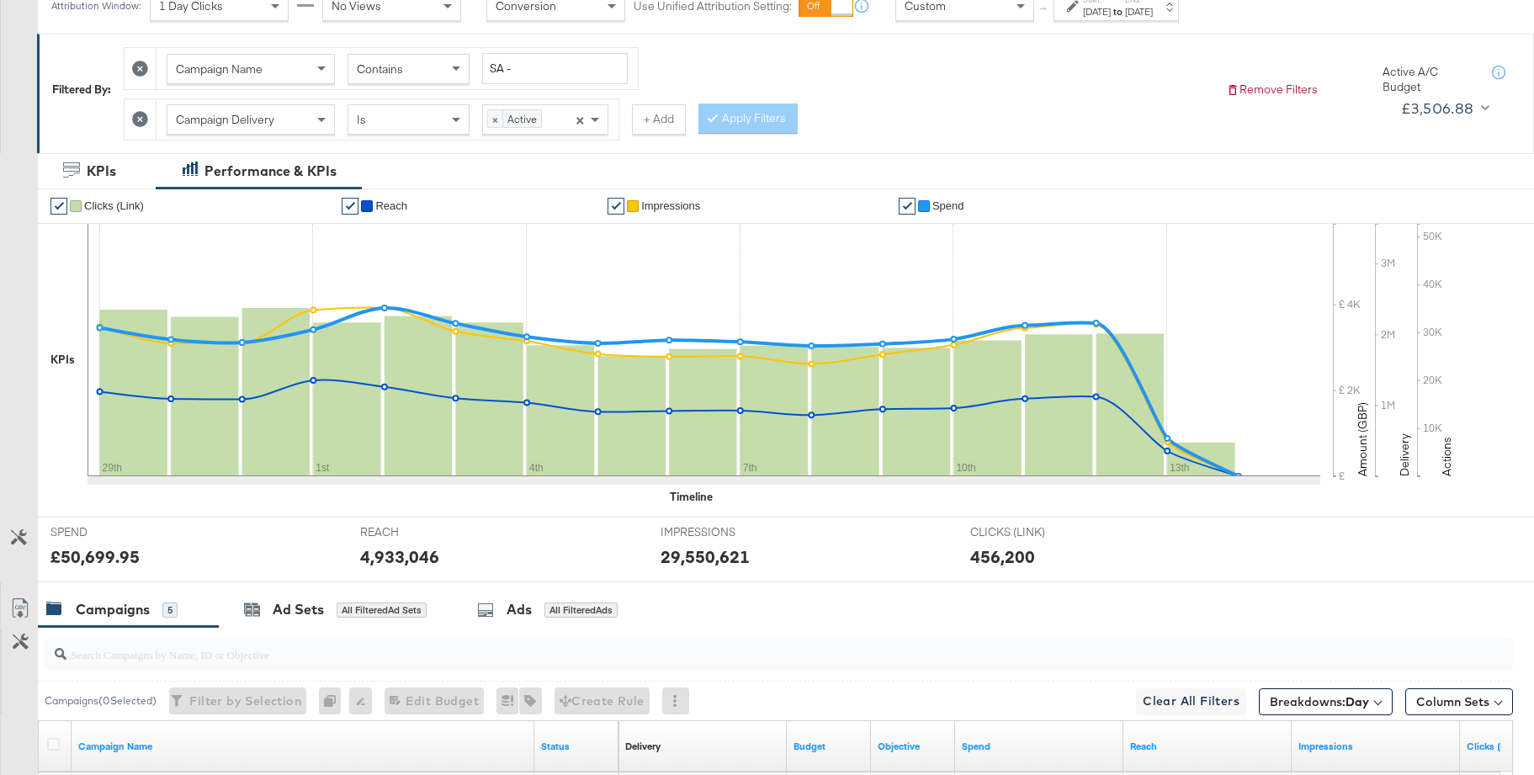
scroll to position [582, 0]
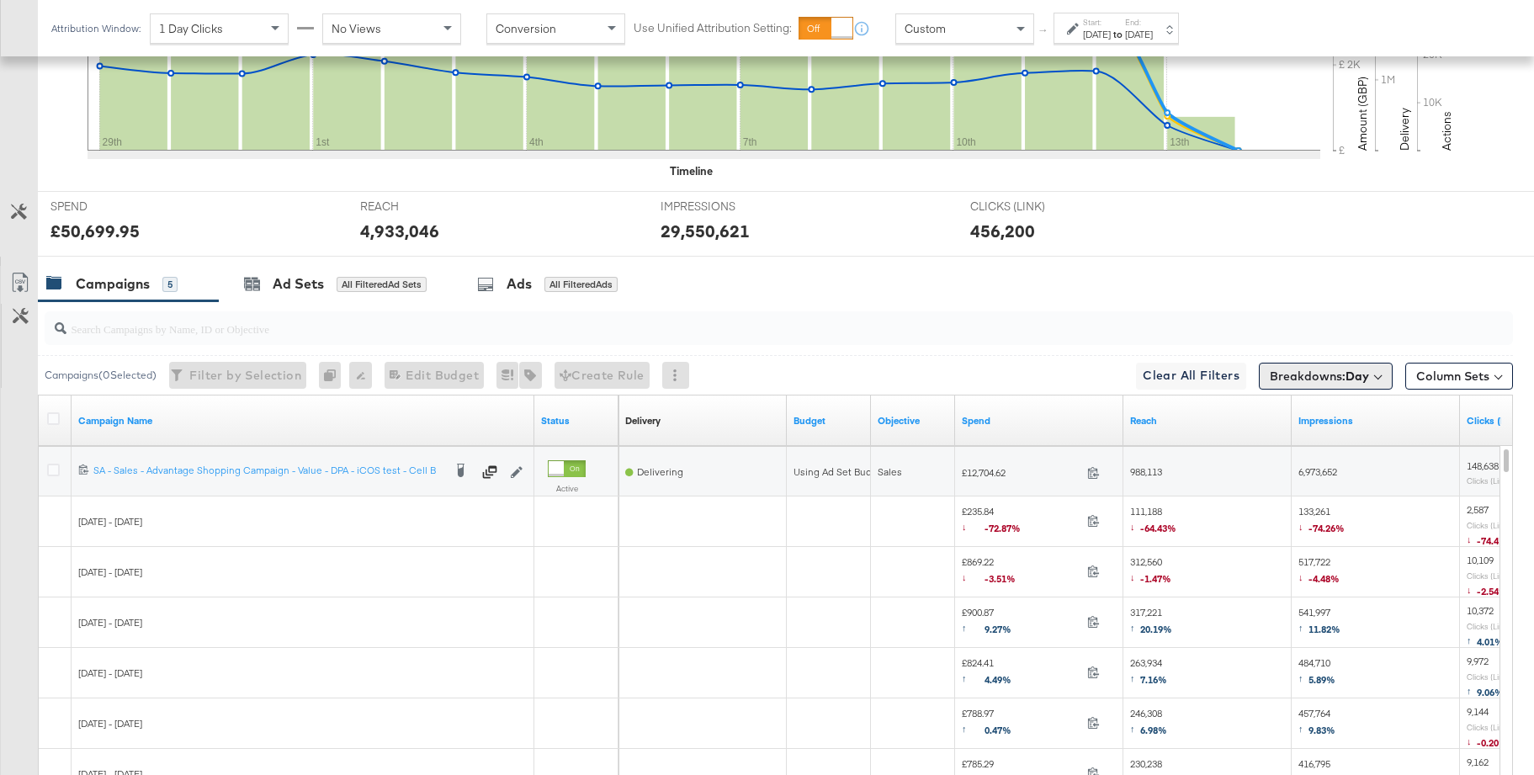
click at [1316, 375] on span "Breakdowns: Day" at bounding box center [1319, 376] width 99 height 17
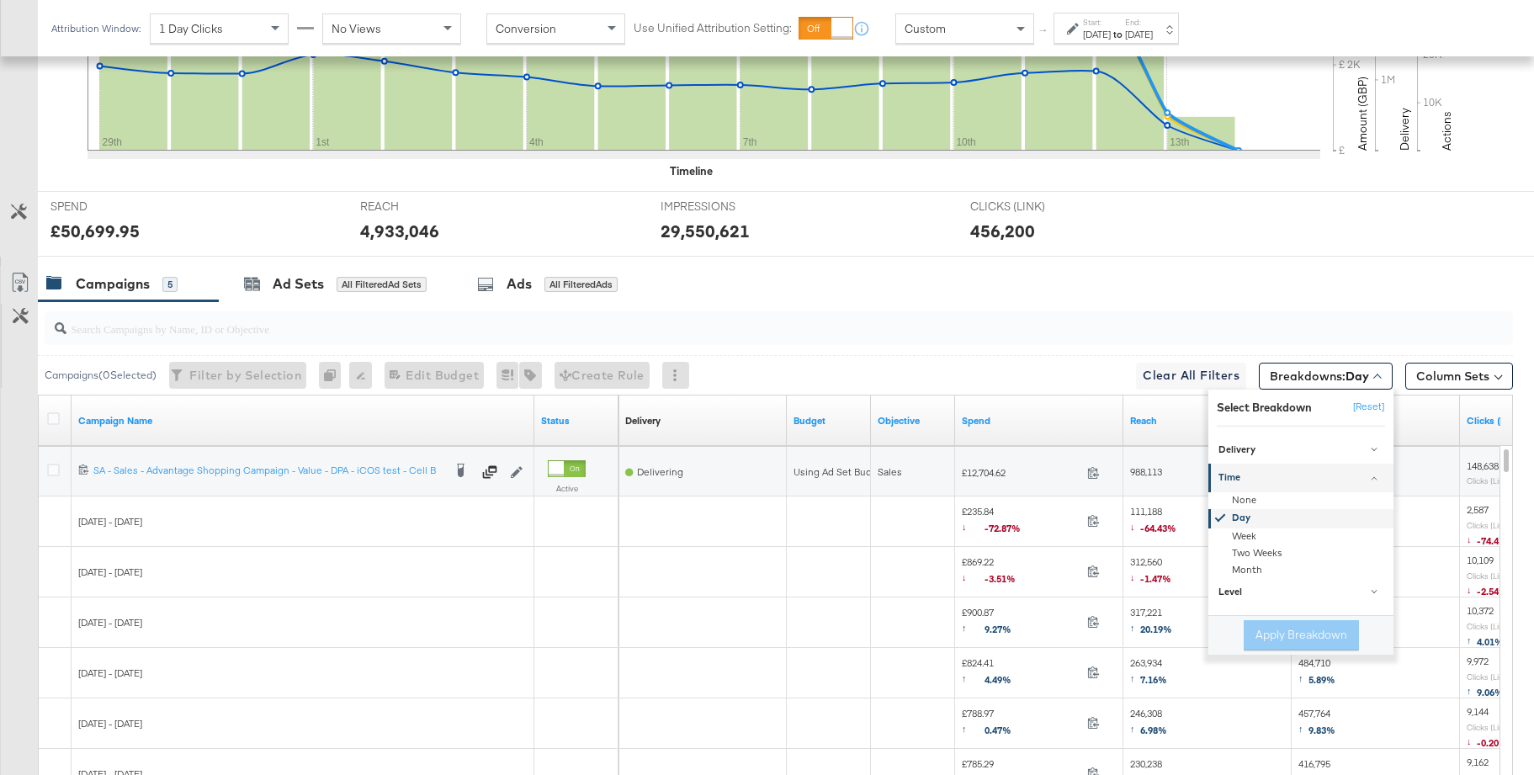
drag, startPoint x: 1238, startPoint y: 497, endPoint x: 1257, endPoint y: 524, distance: 32.5
click at [1238, 497] on div "None" at bounding box center [1302, 500] width 183 height 17
click at [1282, 625] on button "Apply Breakdown" at bounding box center [1301, 635] width 115 height 30
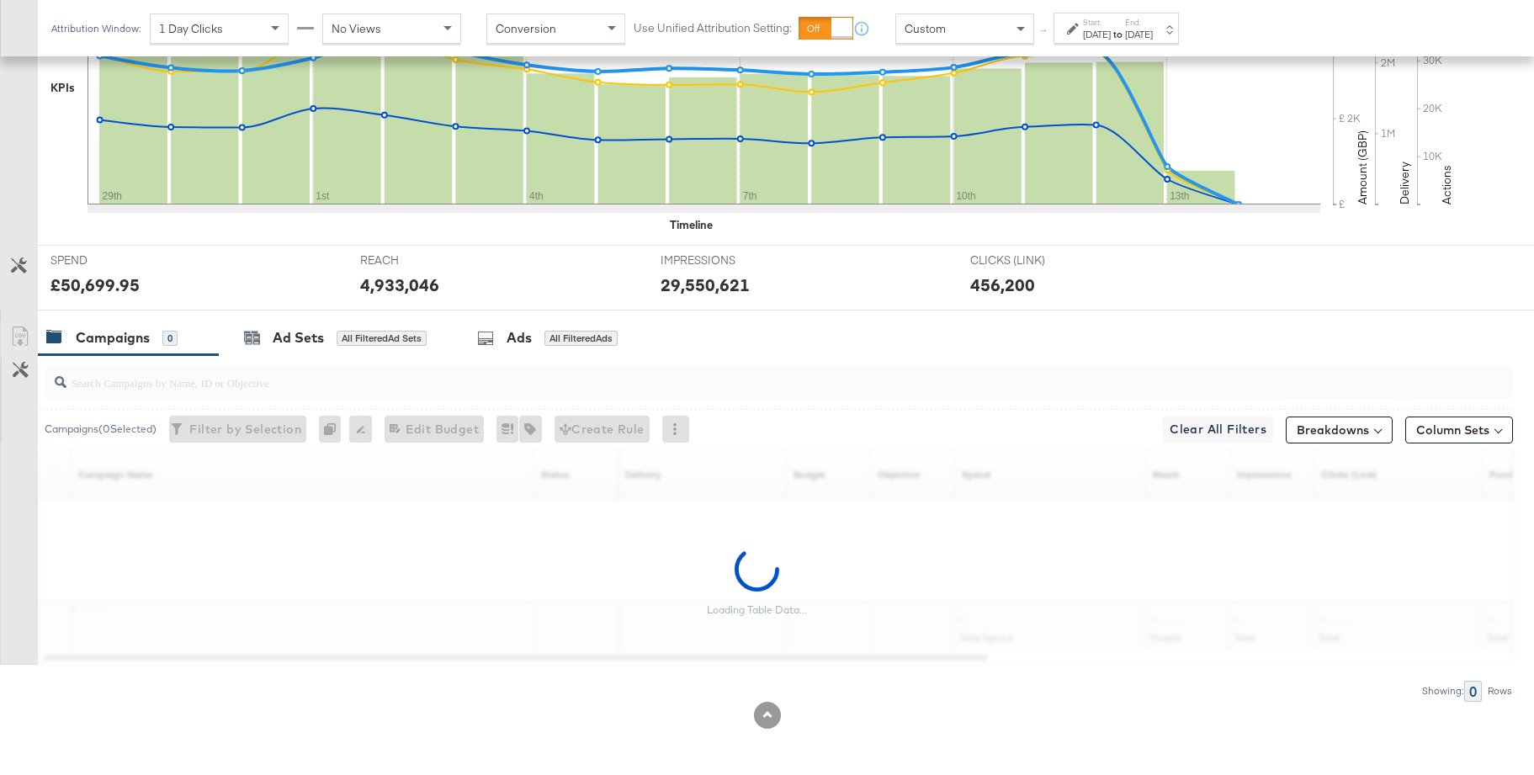
scroll to position [0, 0]
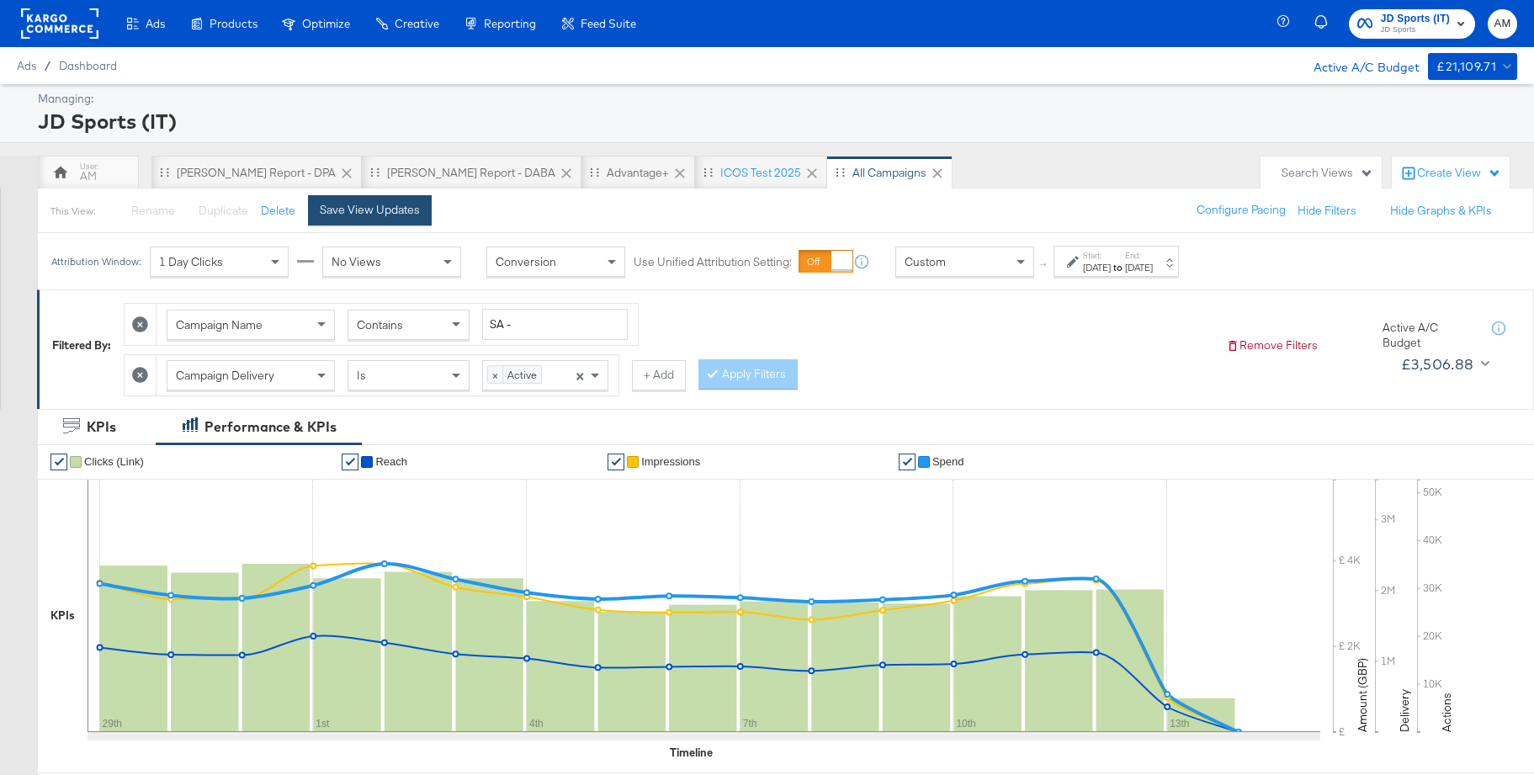
click at [365, 209] on div "Save View Updates" at bounding box center [370, 210] width 100 height 16
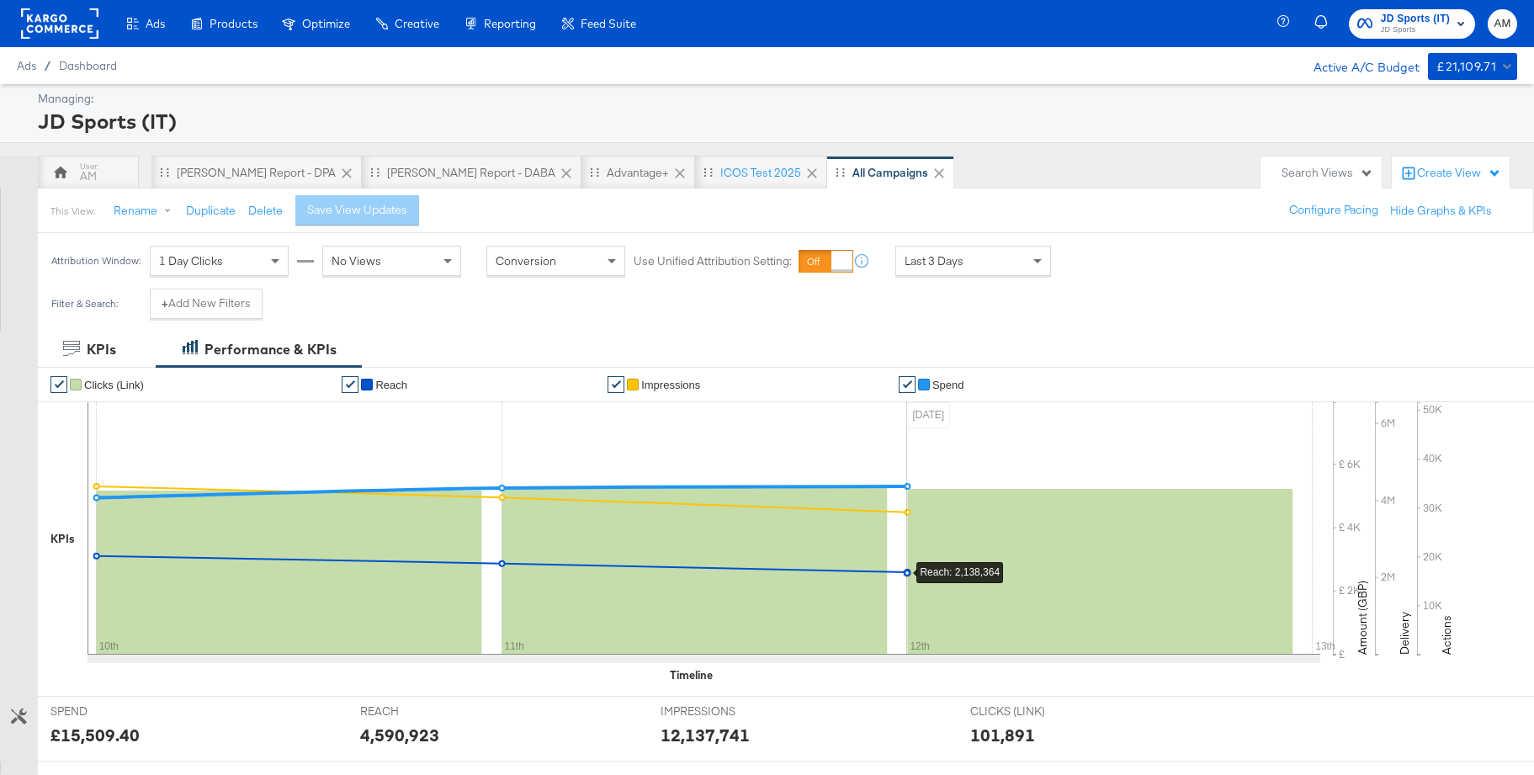
click at [1401, 22] on span "JD Sports (IT)" at bounding box center [1415, 19] width 69 height 18
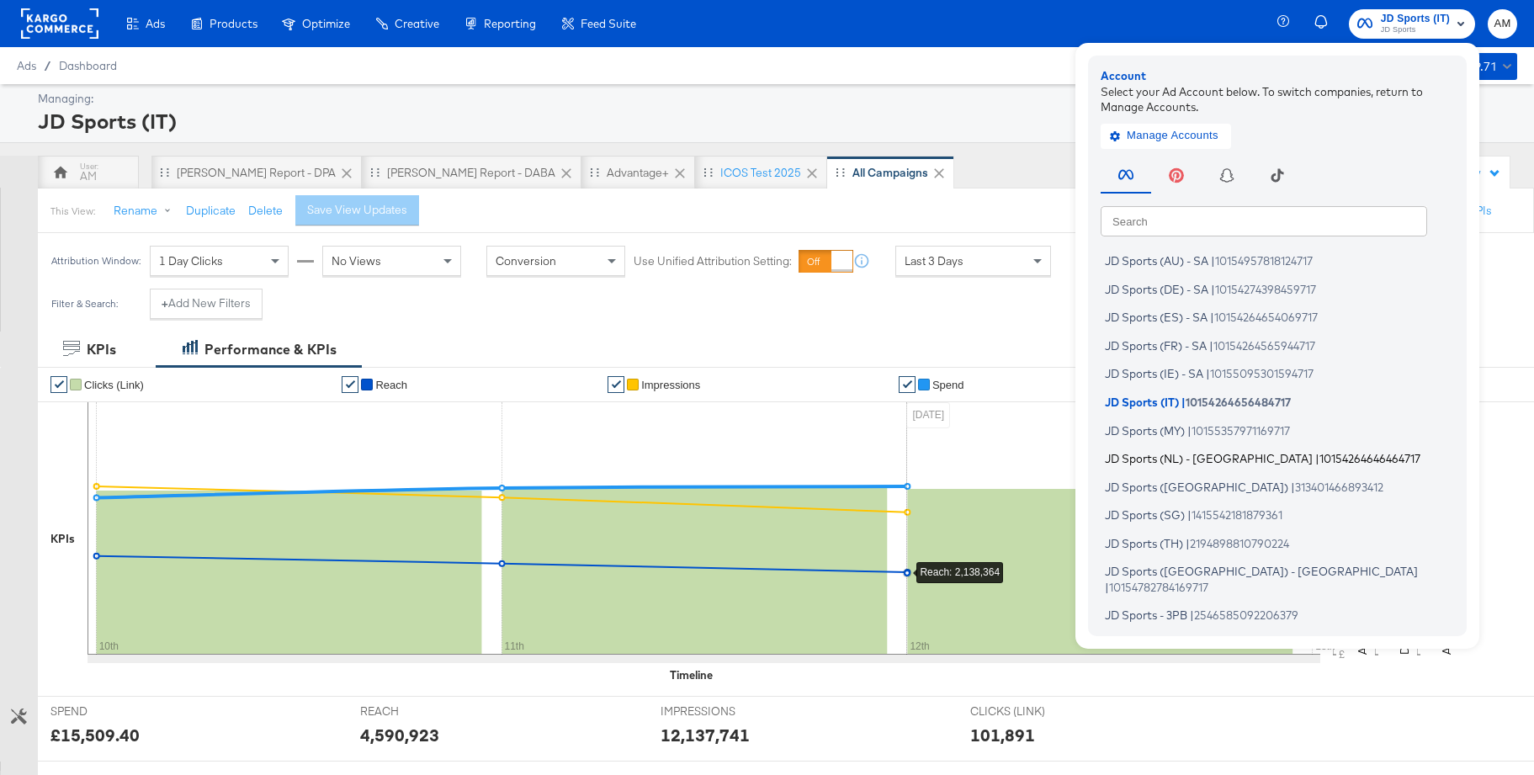
click at [1185, 455] on span "JD Sports (NL) - SA" at bounding box center [1209, 458] width 208 height 13
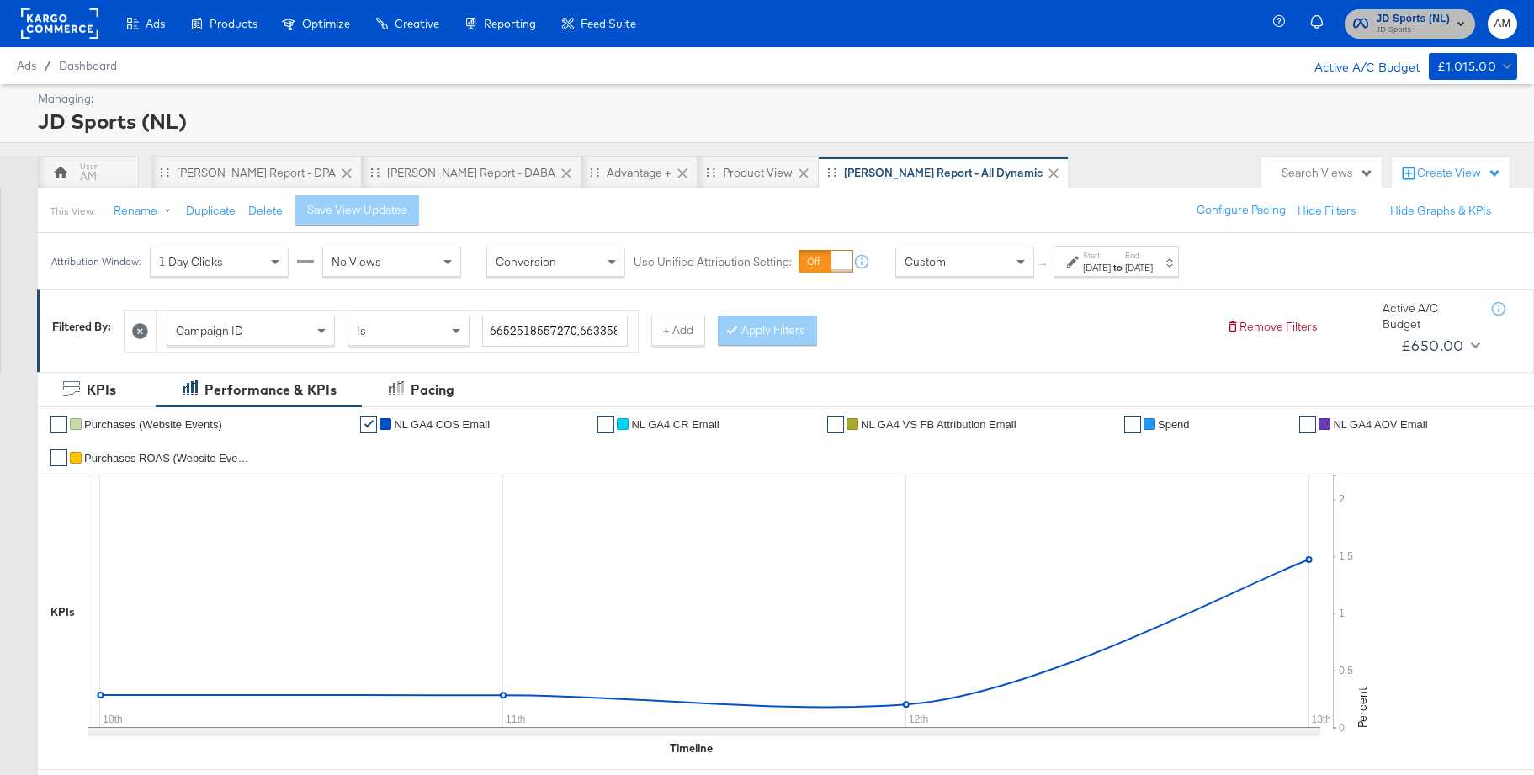
click at [1382, 22] on span "JD Sports (NL)" at bounding box center [1414, 19] width 74 height 18
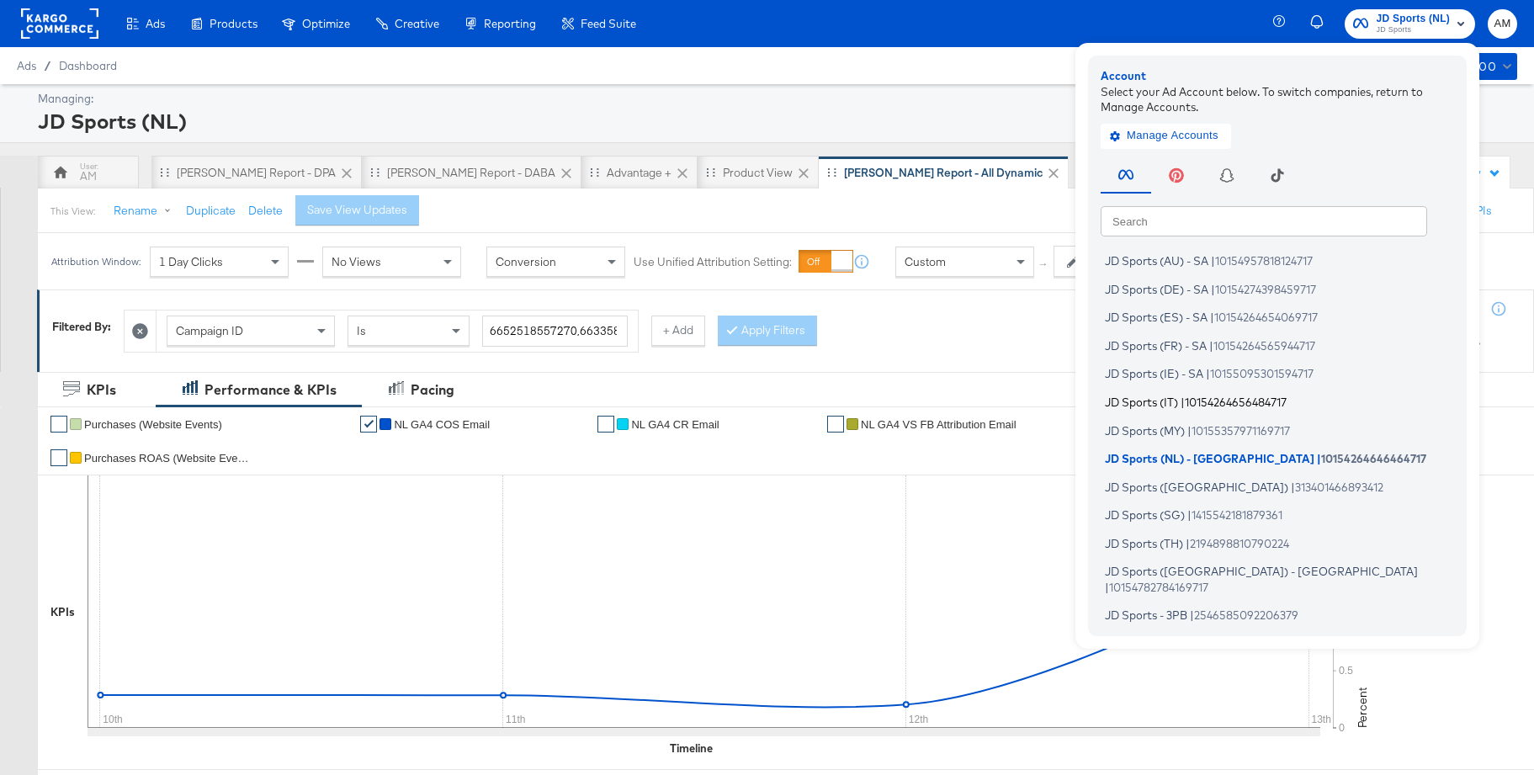
click at [1149, 400] on span "JD Sports (IT)" at bounding box center [1141, 401] width 73 height 13
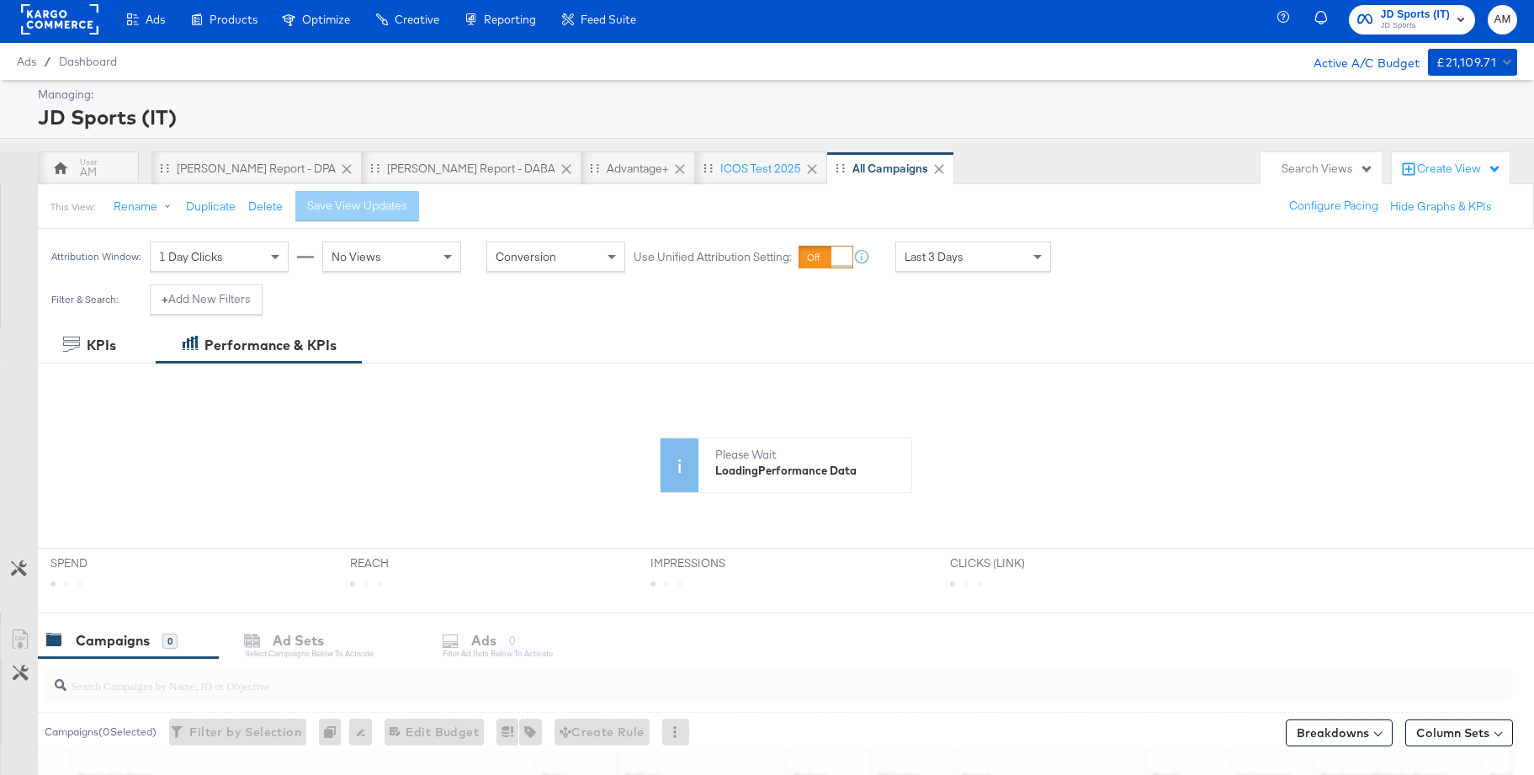
scroll to position [3, 0]
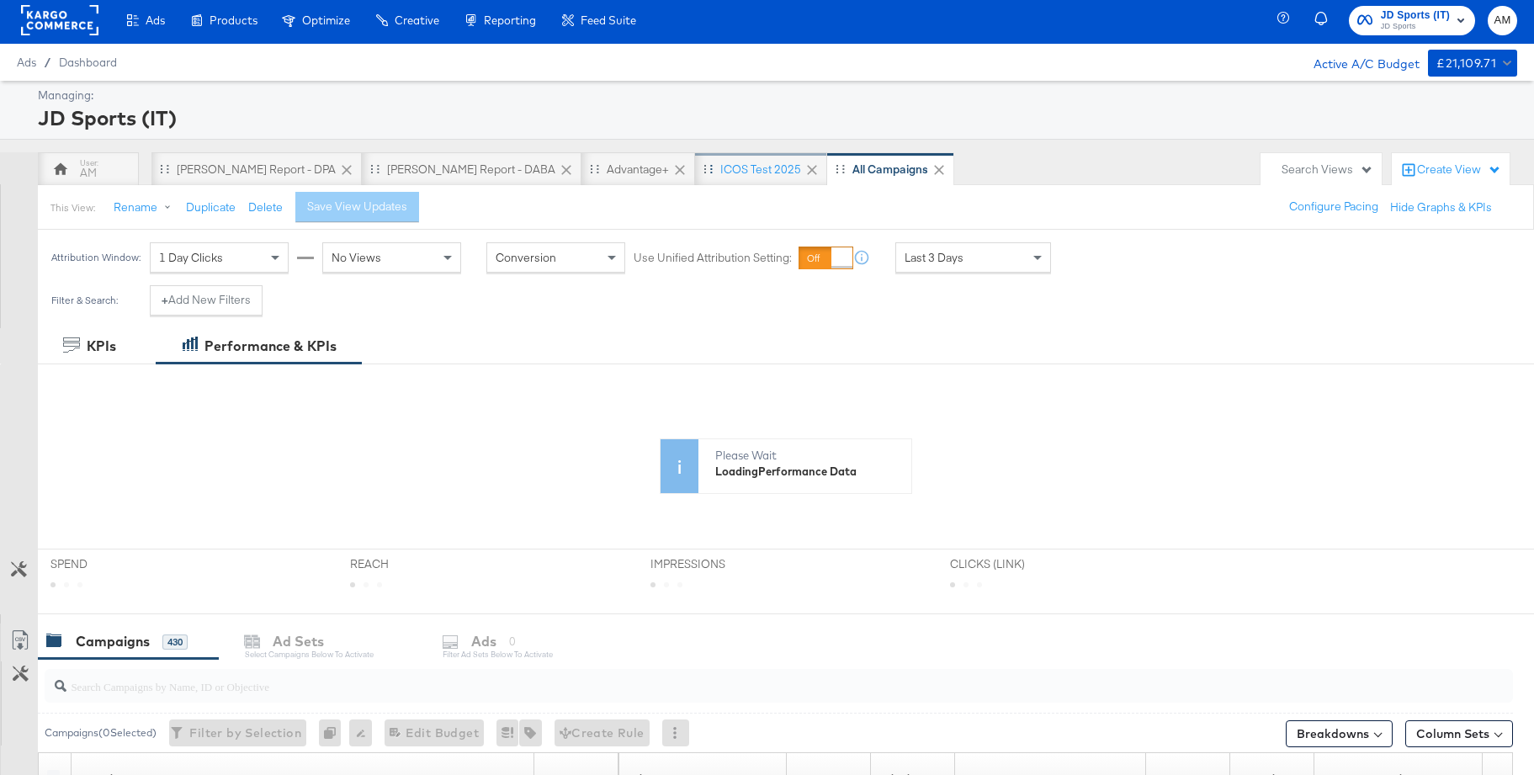
click at [720, 168] on div "iCOS test 2025" at bounding box center [760, 170] width 81 height 16
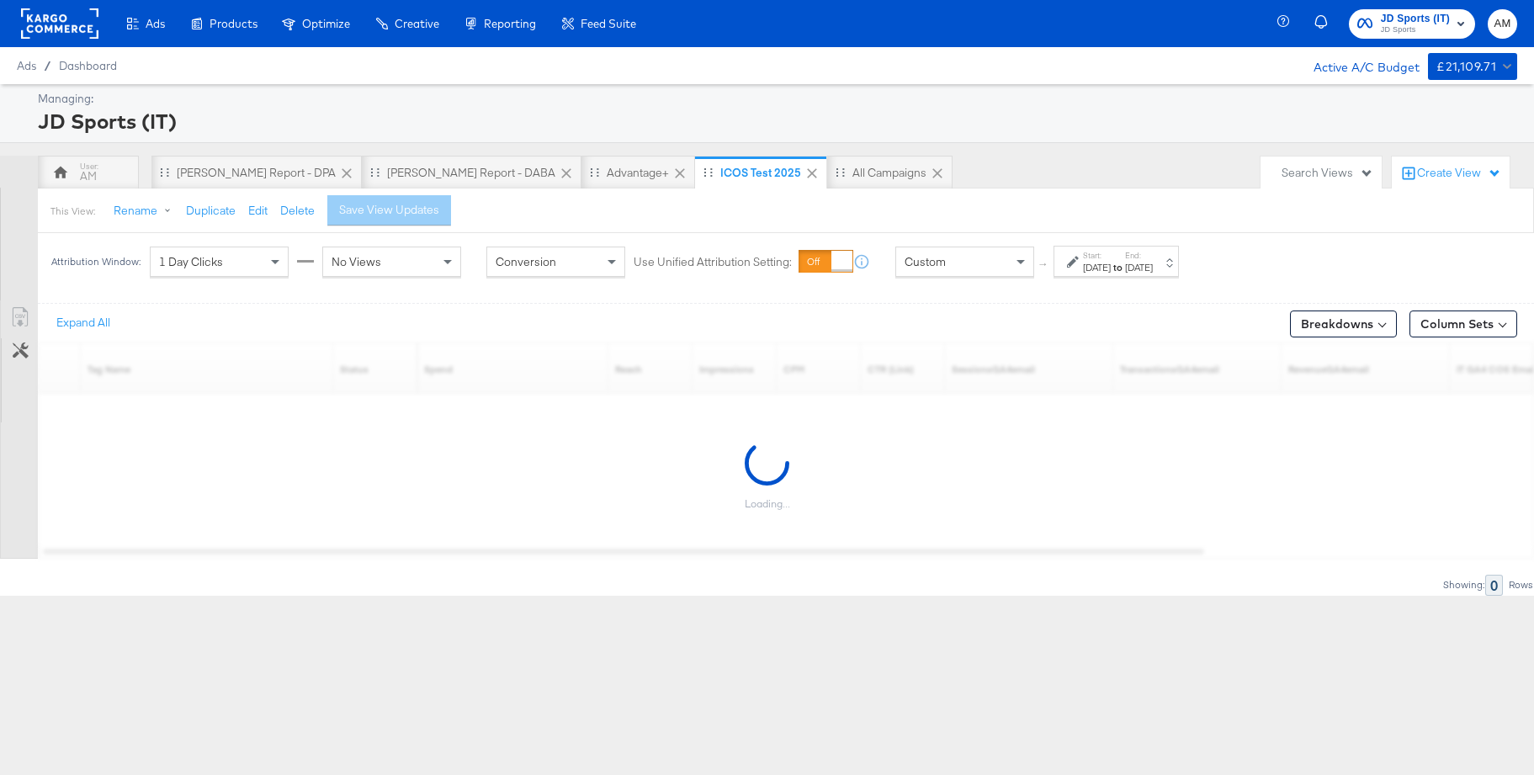
click at [1027, 61] on div "Ads / Dashboard Active A/C Budget £21,109.71" at bounding box center [767, 65] width 1534 height 37
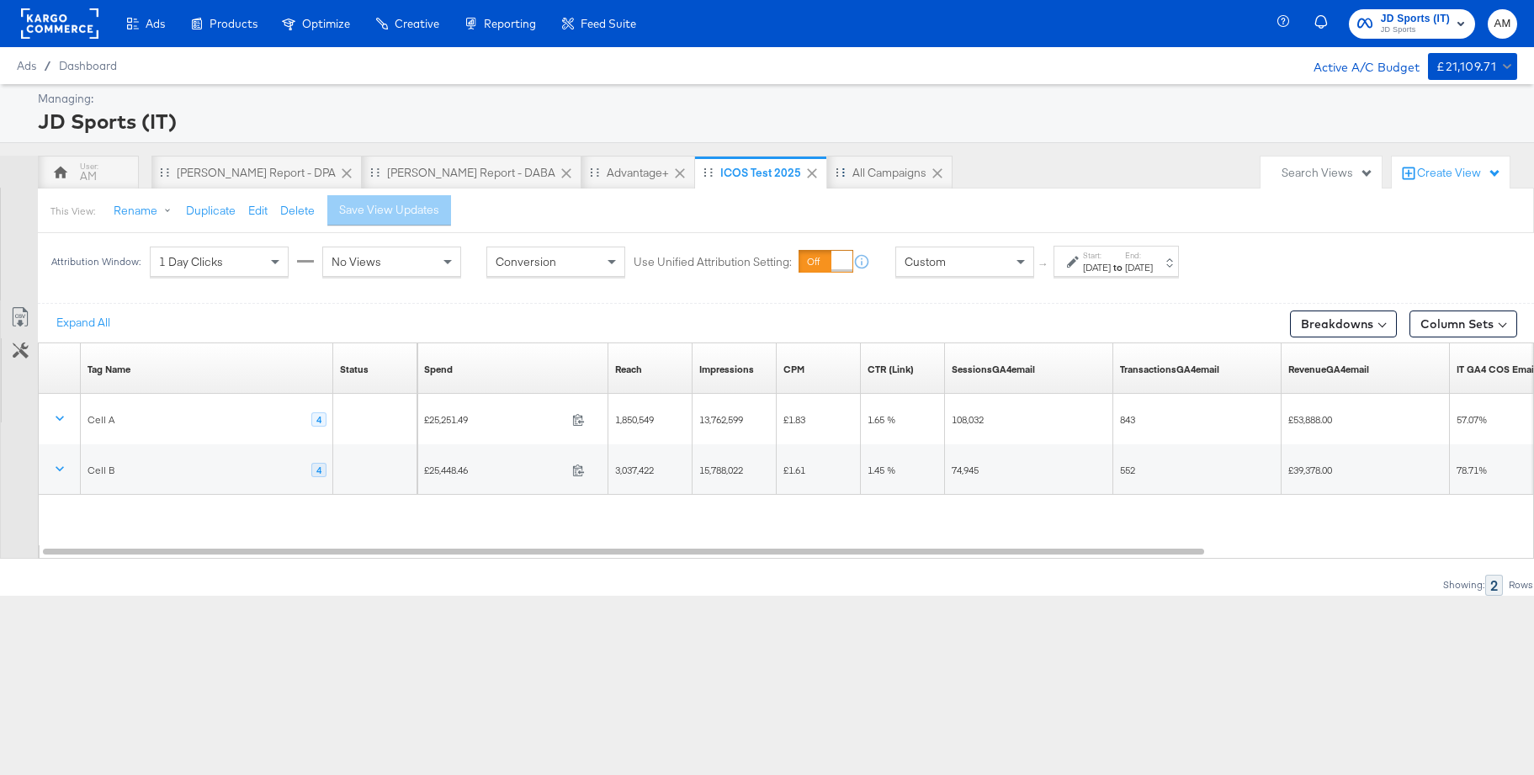
click at [929, 177] on icon at bounding box center [937, 173] width 17 height 17
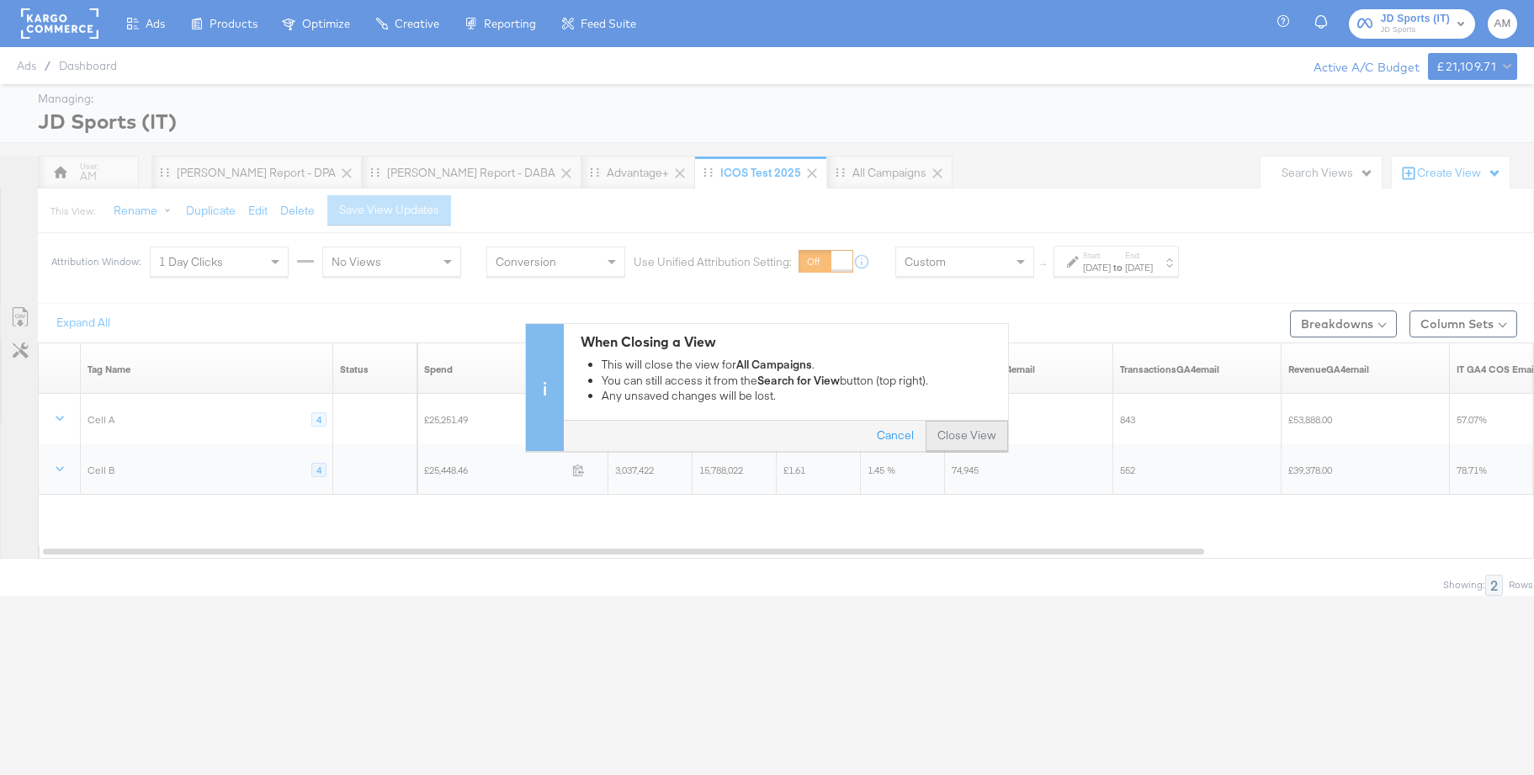
click at [958, 433] on button "Close View" at bounding box center [967, 437] width 82 height 30
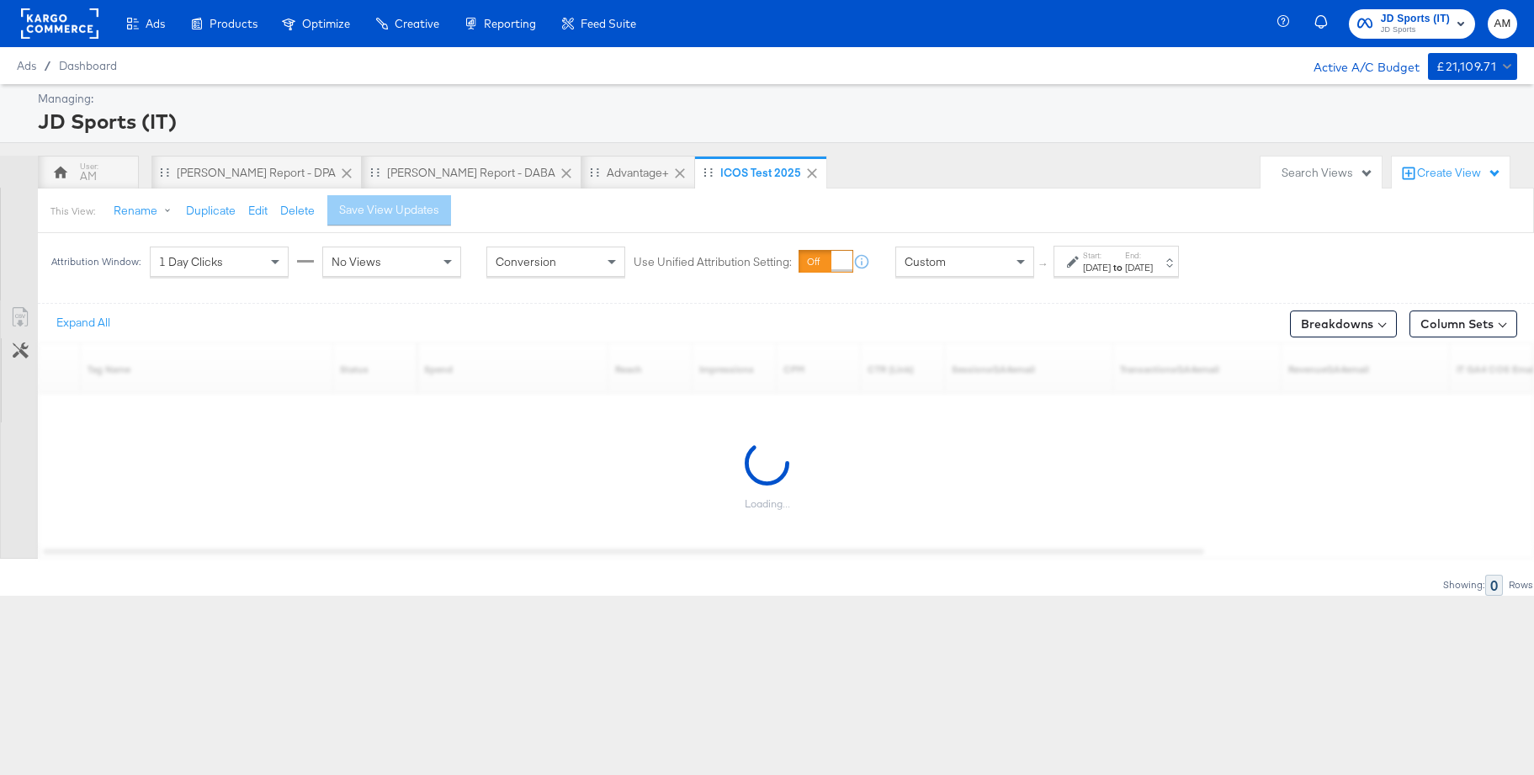
click at [1421, 171] on div "Create View" at bounding box center [1459, 173] width 84 height 17
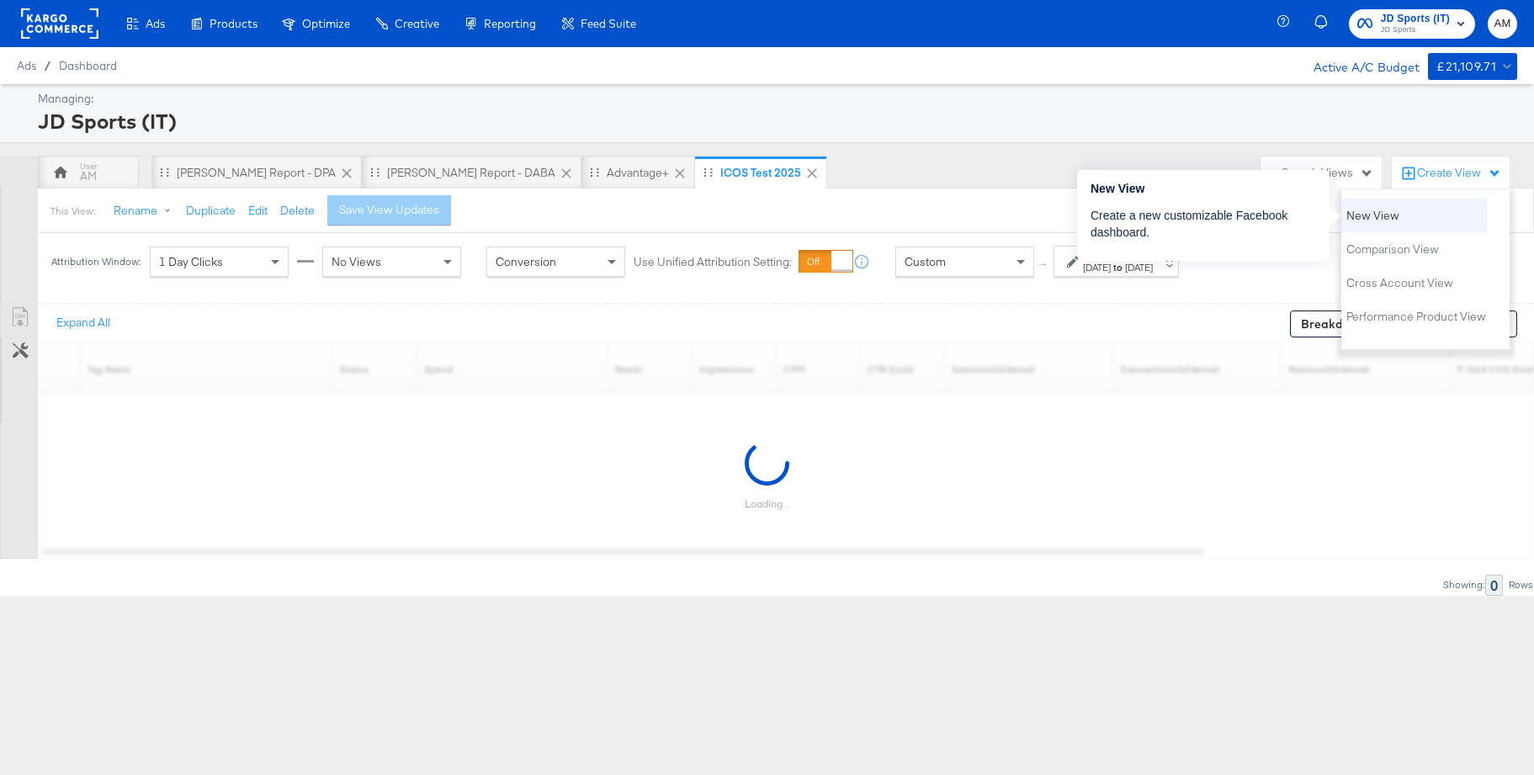
click at [1358, 223] on button "New View" at bounding box center [1373, 215] width 55 height 20
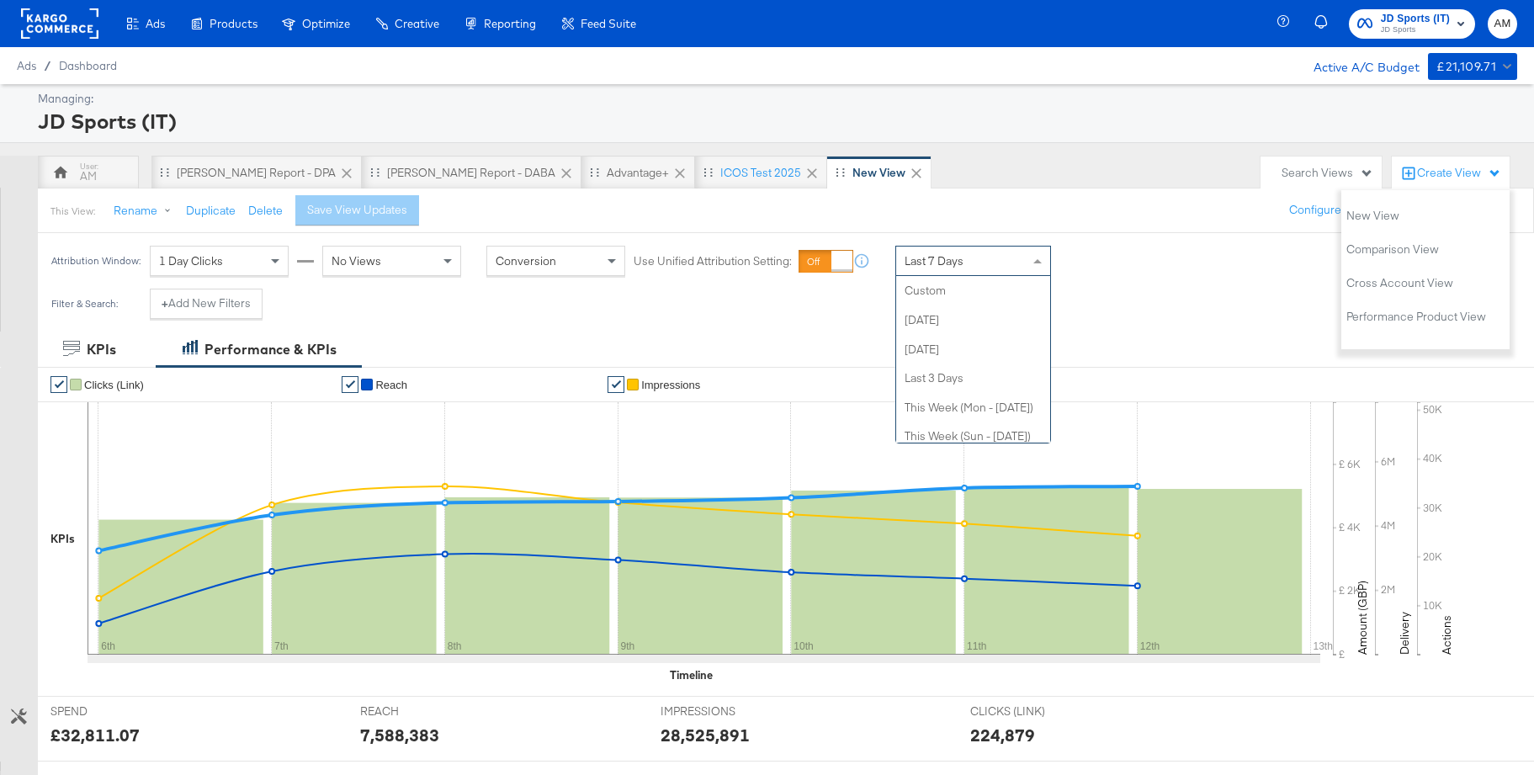
click at [949, 265] on span "Last 7 Days" at bounding box center [934, 260] width 59 height 15
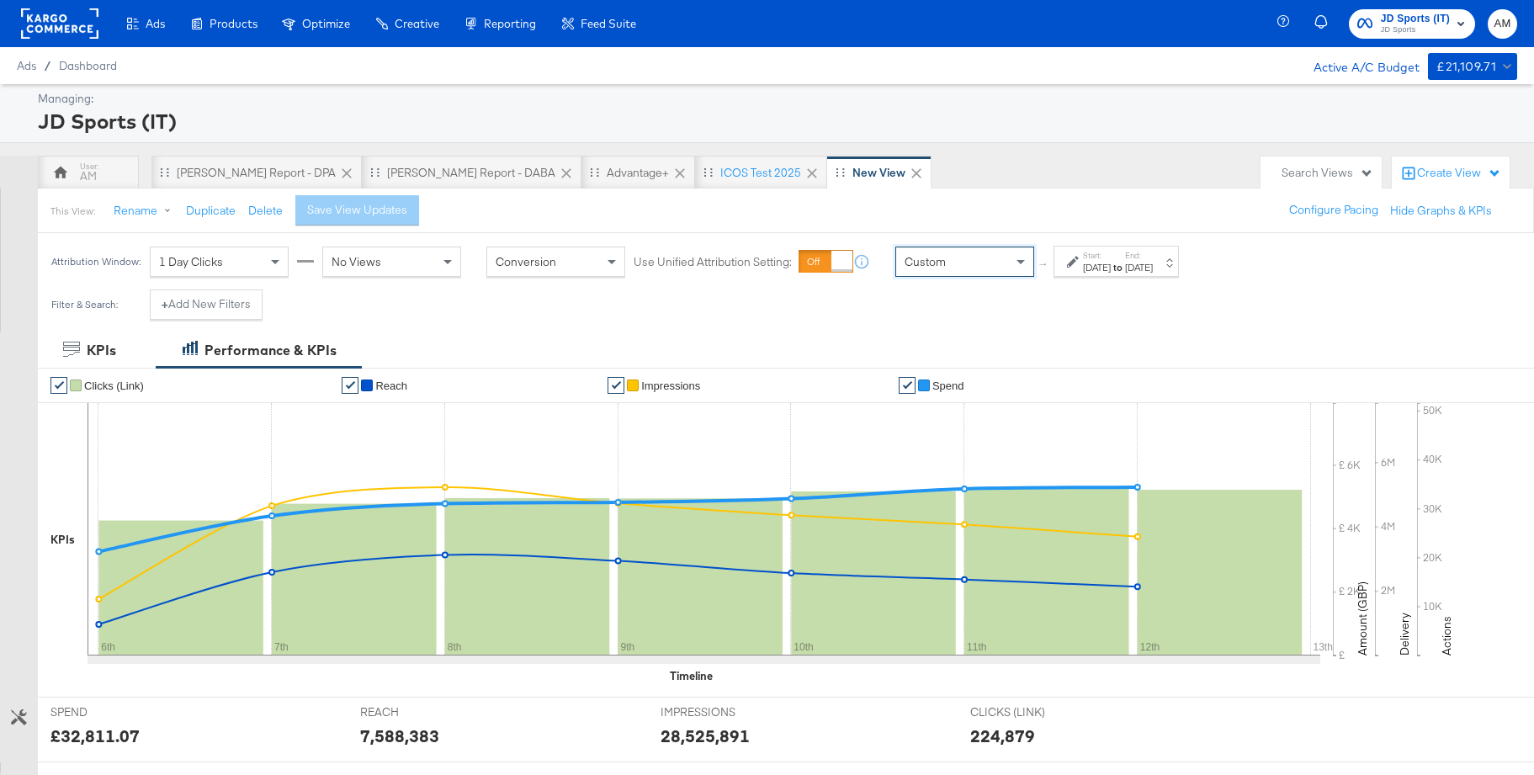
click at [1103, 261] on div "[DATE]" at bounding box center [1097, 267] width 28 height 13
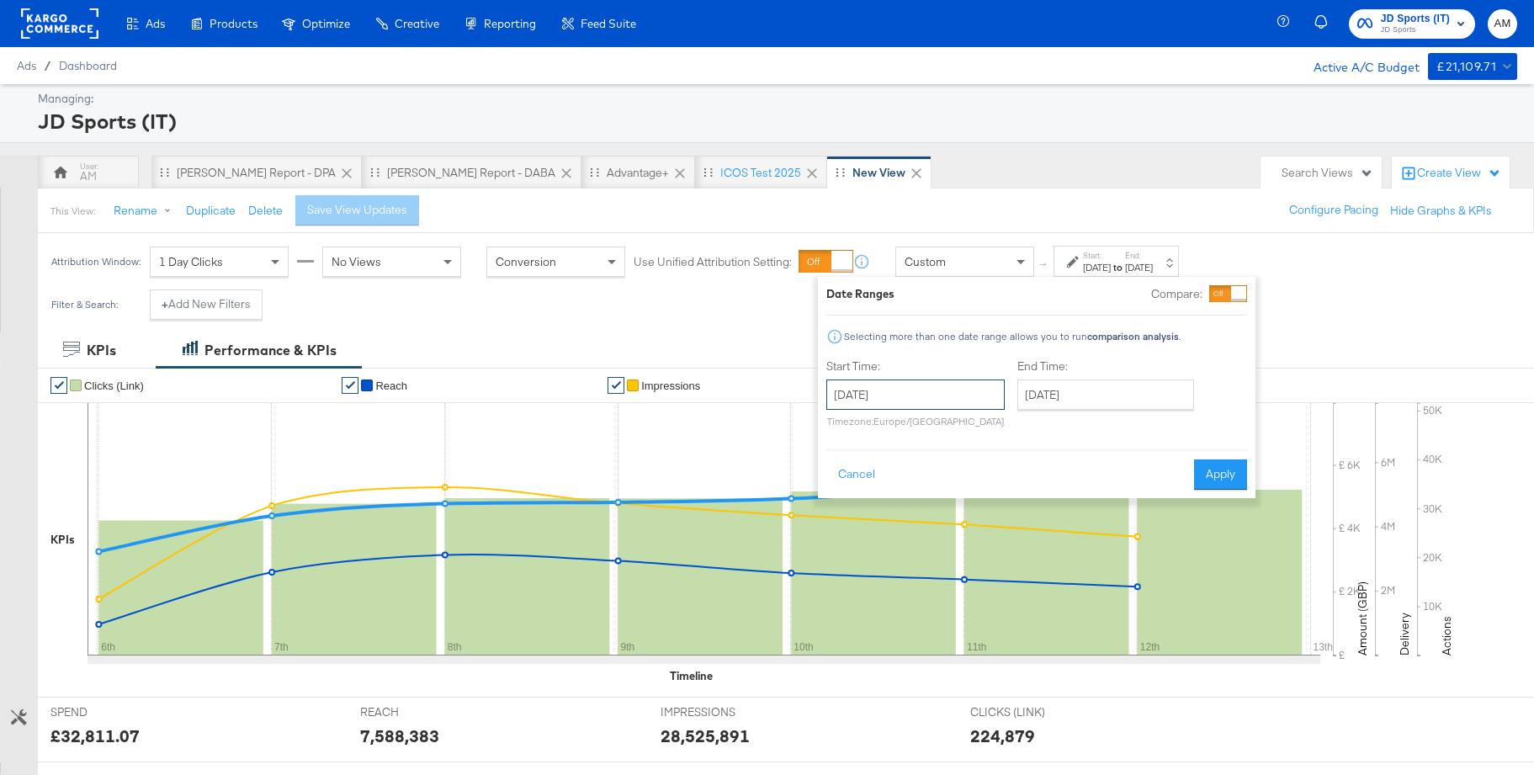
drag, startPoint x: 906, startPoint y: 391, endPoint x: 897, endPoint y: 384, distance: 10.8
click at [906, 391] on input "[DATE]" at bounding box center [916, 395] width 178 height 30
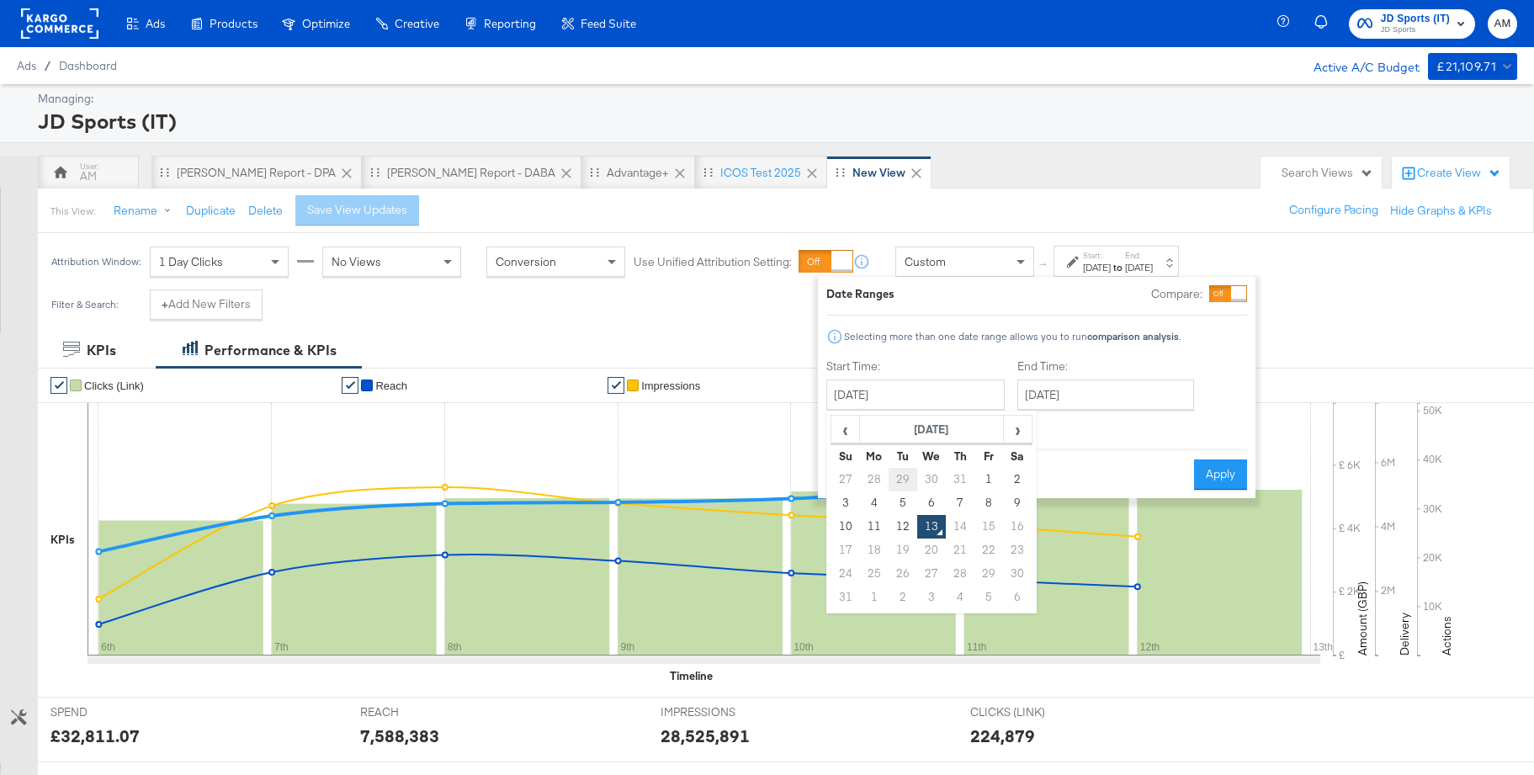
click at [896, 477] on td "29" at bounding box center [903, 480] width 29 height 24
type input "July 29th 2025"
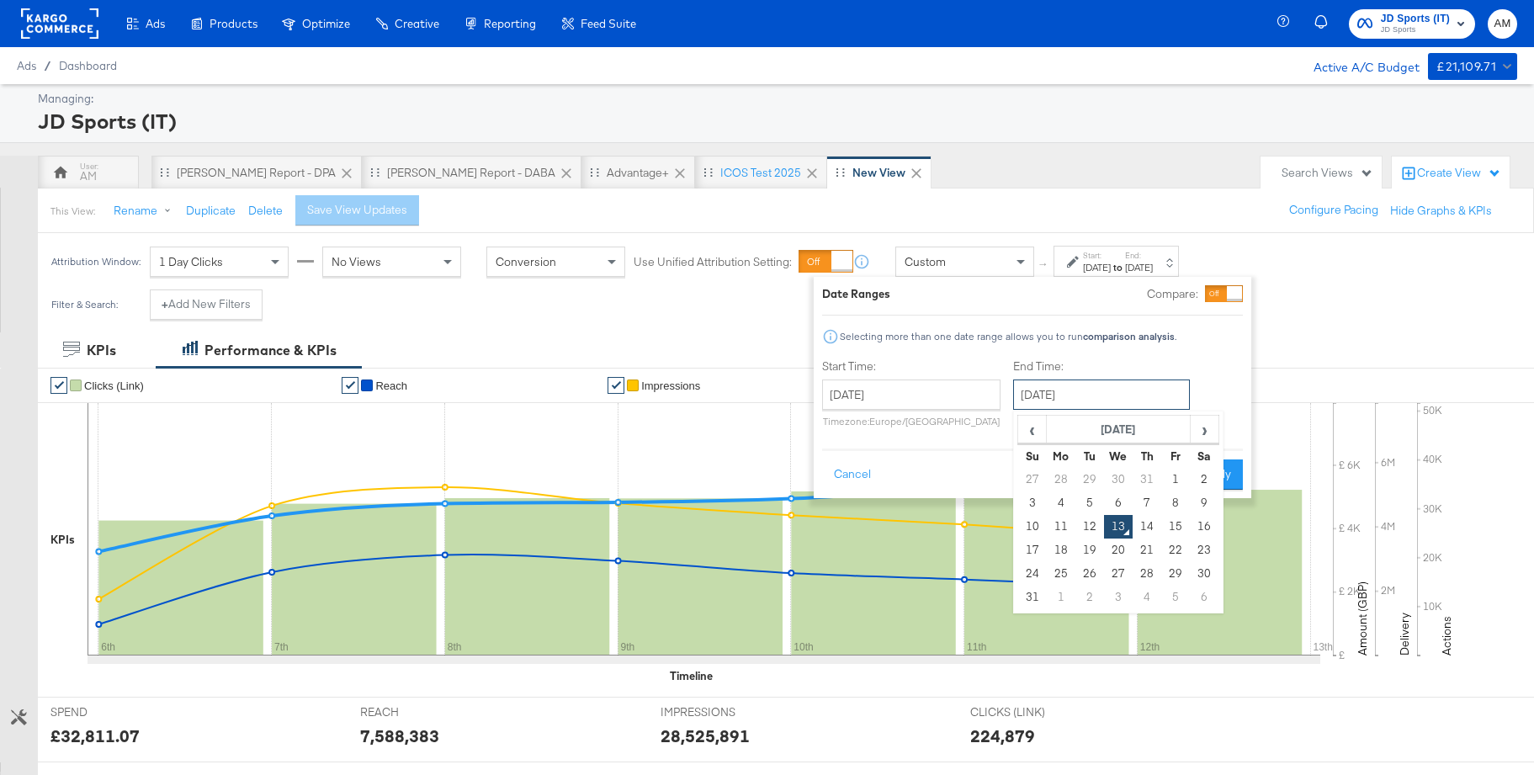
click at [1084, 387] on input "[DATE]" at bounding box center [1101, 395] width 177 height 30
drag, startPoint x: 1145, startPoint y: 525, endPoint x: 1166, endPoint y: 510, distance: 25.9
click at [1145, 525] on td "14" at bounding box center [1147, 527] width 29 height 24
type input "August 14th 2025"
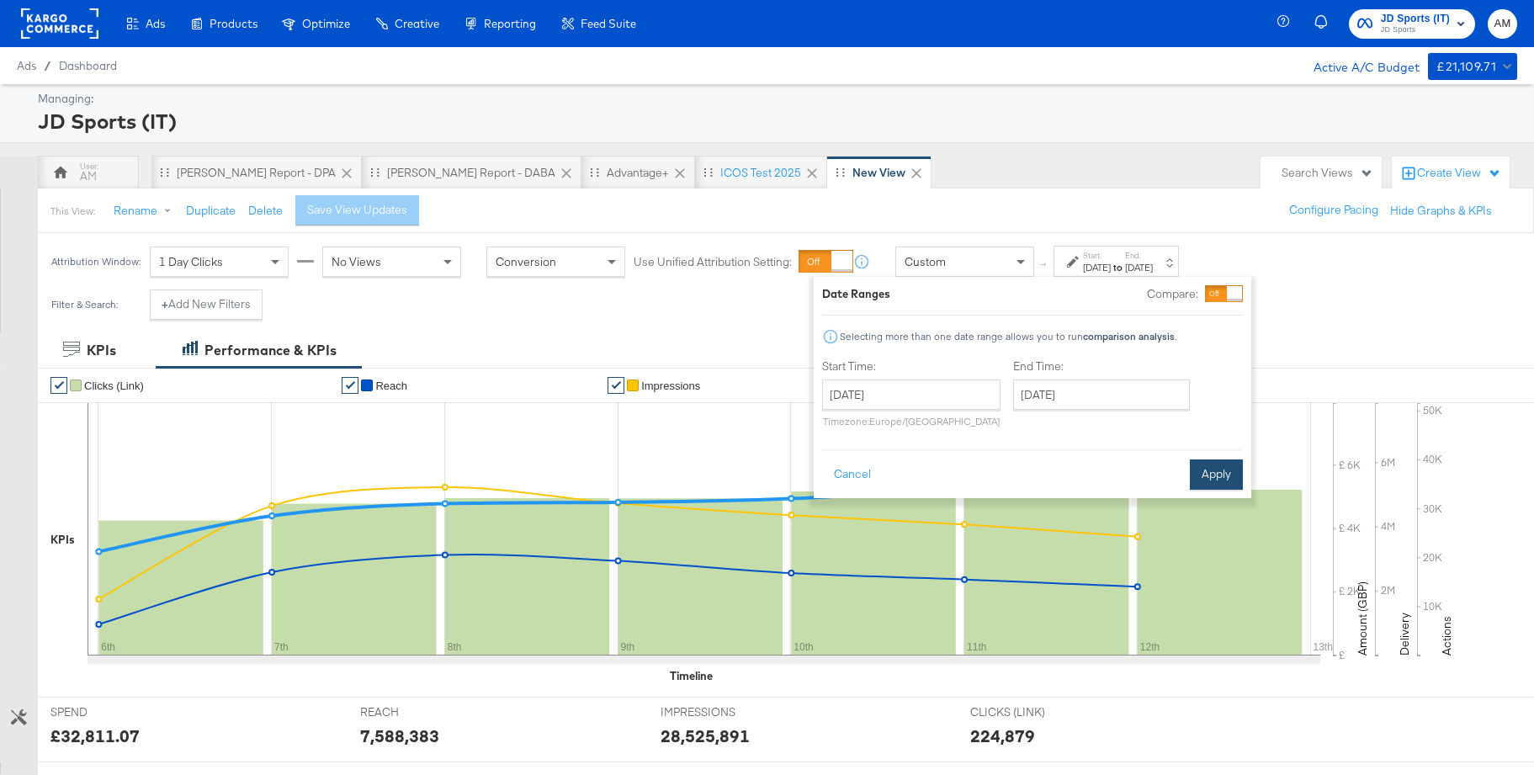
click at [1220, 473] on button "Apply" at bounding box center [1216, 475] width 53 height 30
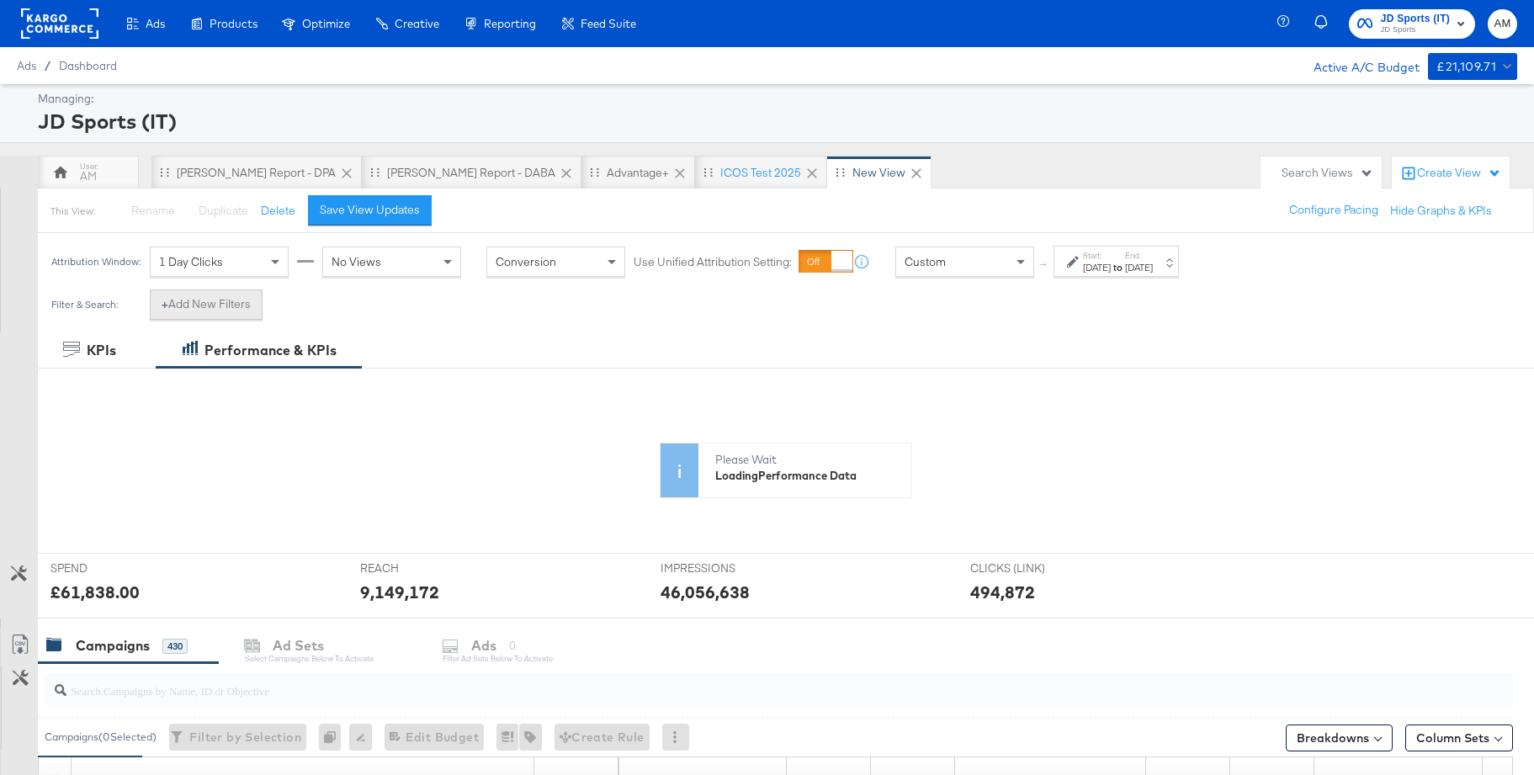
click at [238, 311] on button "+ Add New Filters" at bounding box center [206, 305] width 113 height 30
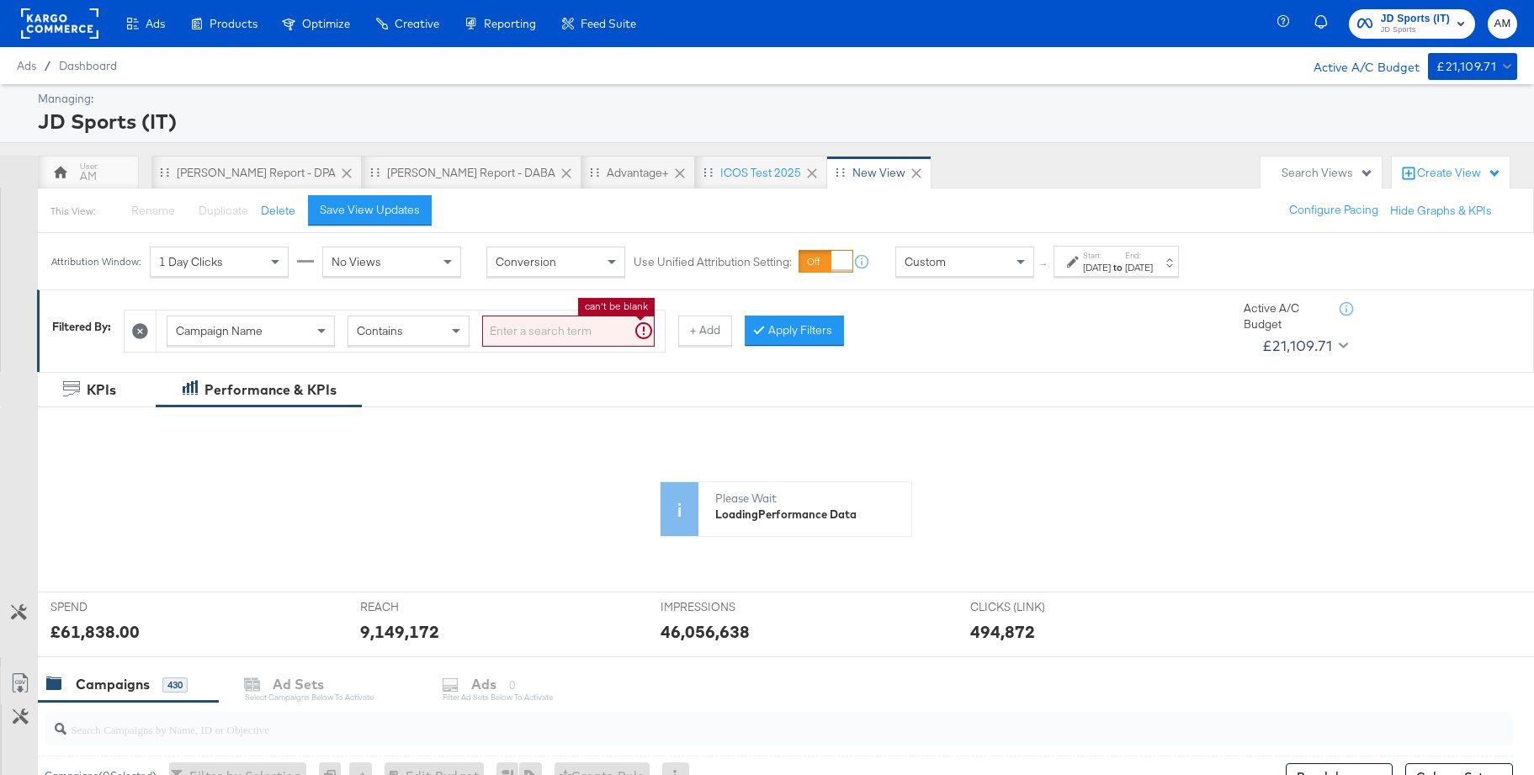
click at [509, 332] on input "search" at bounding box center [568, 331] width 173 height 31
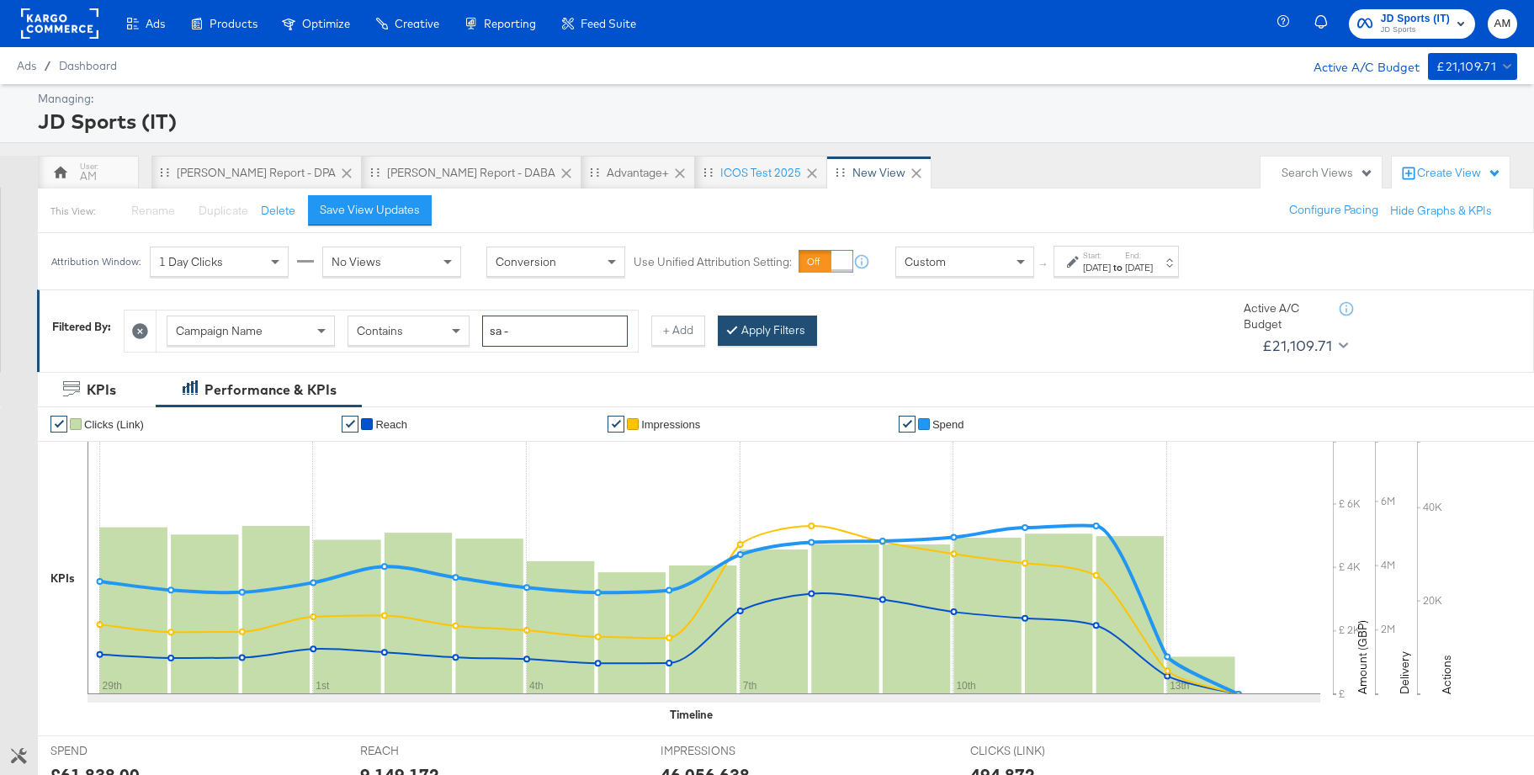
type input "sa -"
click at [750, 332] on button "Apply Filters" at bounding box center [767, 331] width 99 height 30
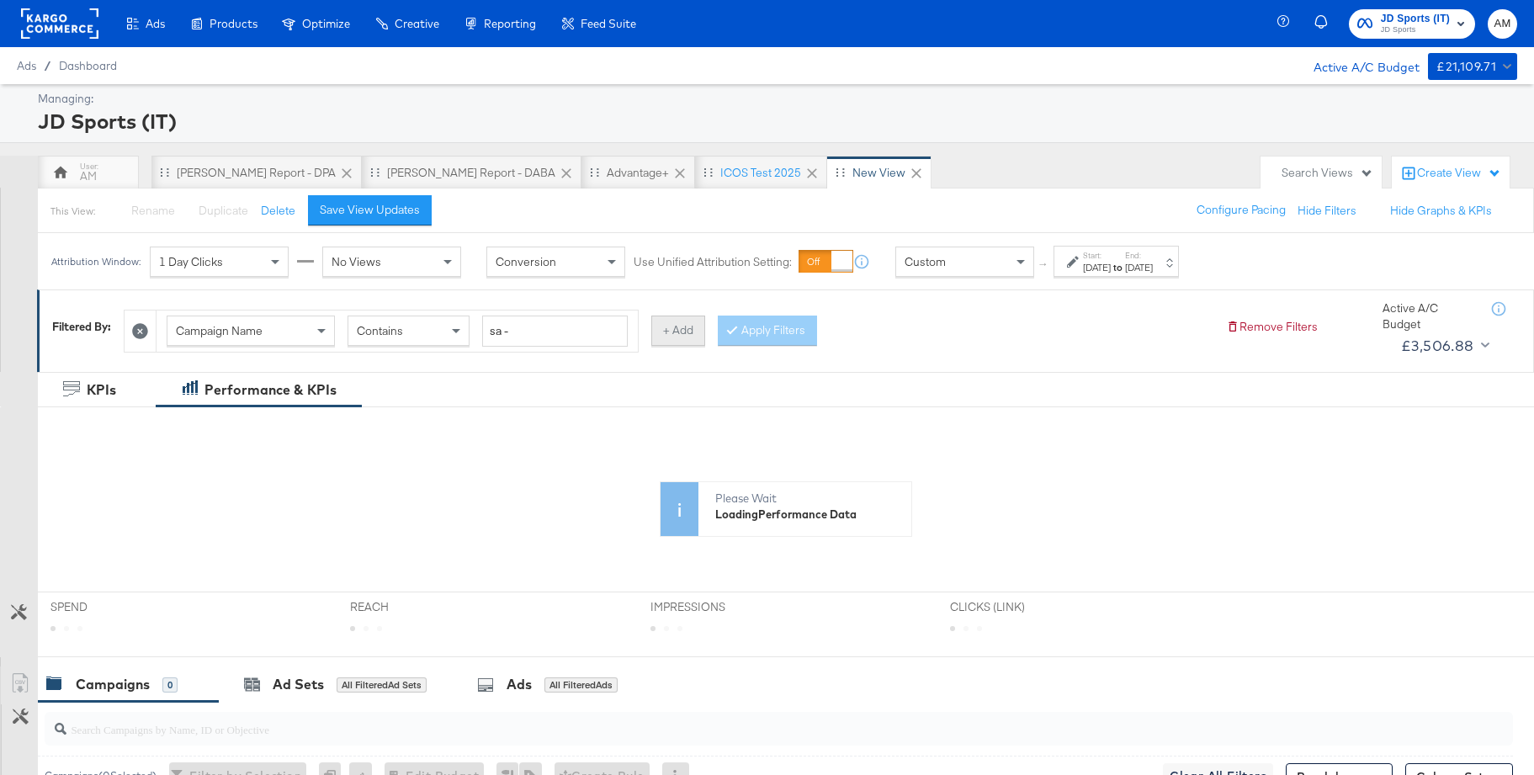
click at [682, 334] on button "+ Add" at bounding box center [678, 331] width 54 height 30
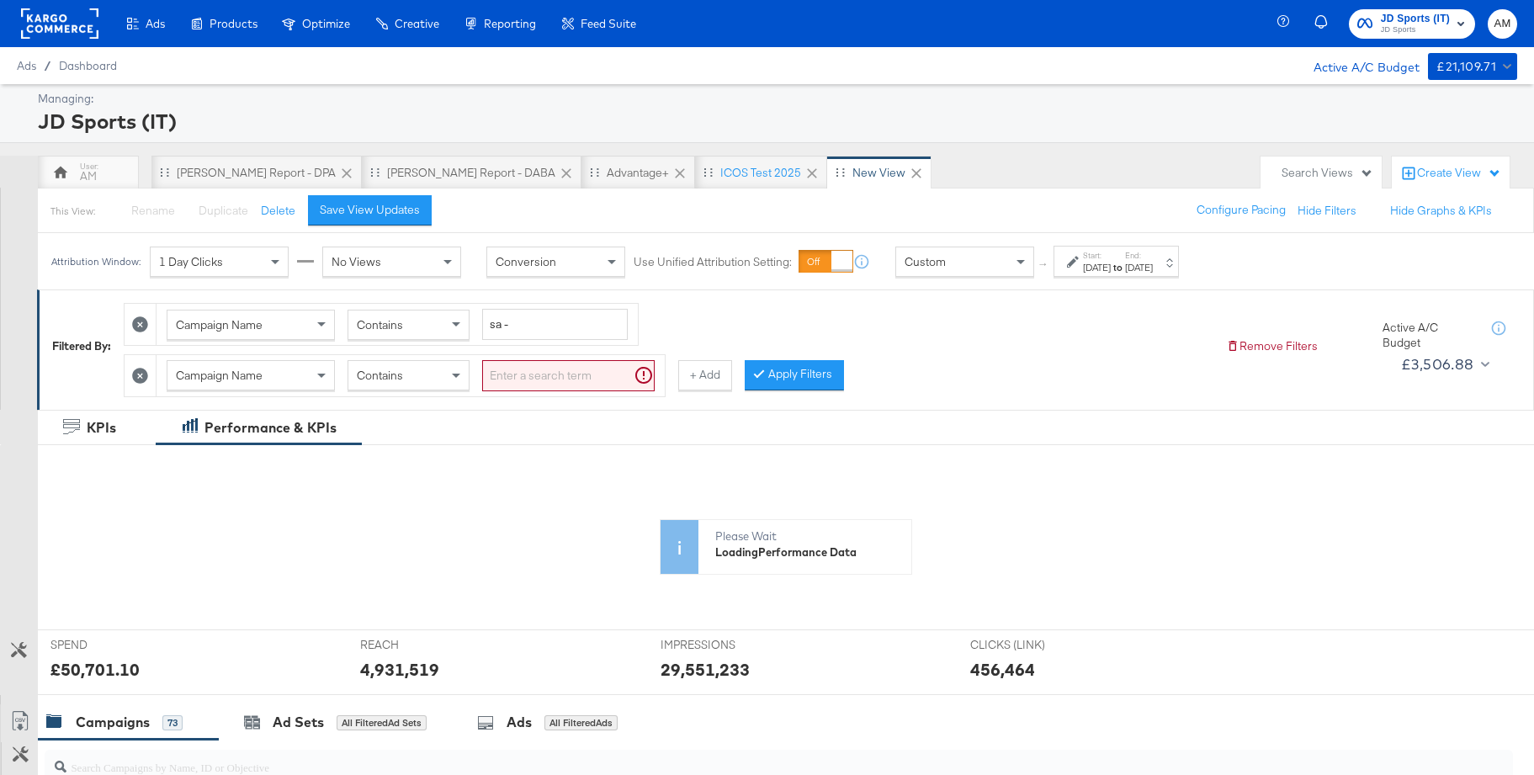
click at [232, 375] on span "Campaign Name" at bounding box center [219, 375] width 87 height 15
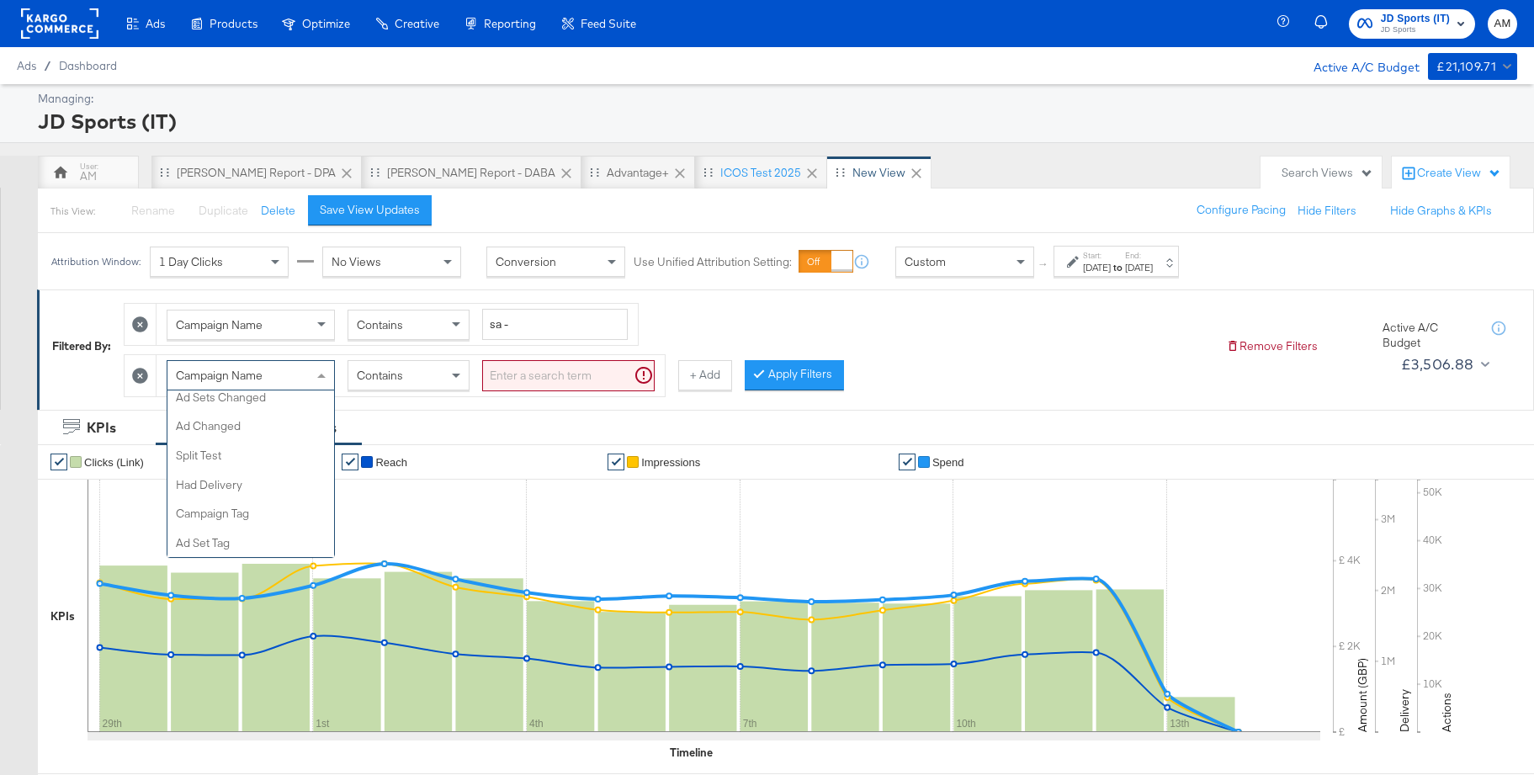
scroll to position [516, 0]
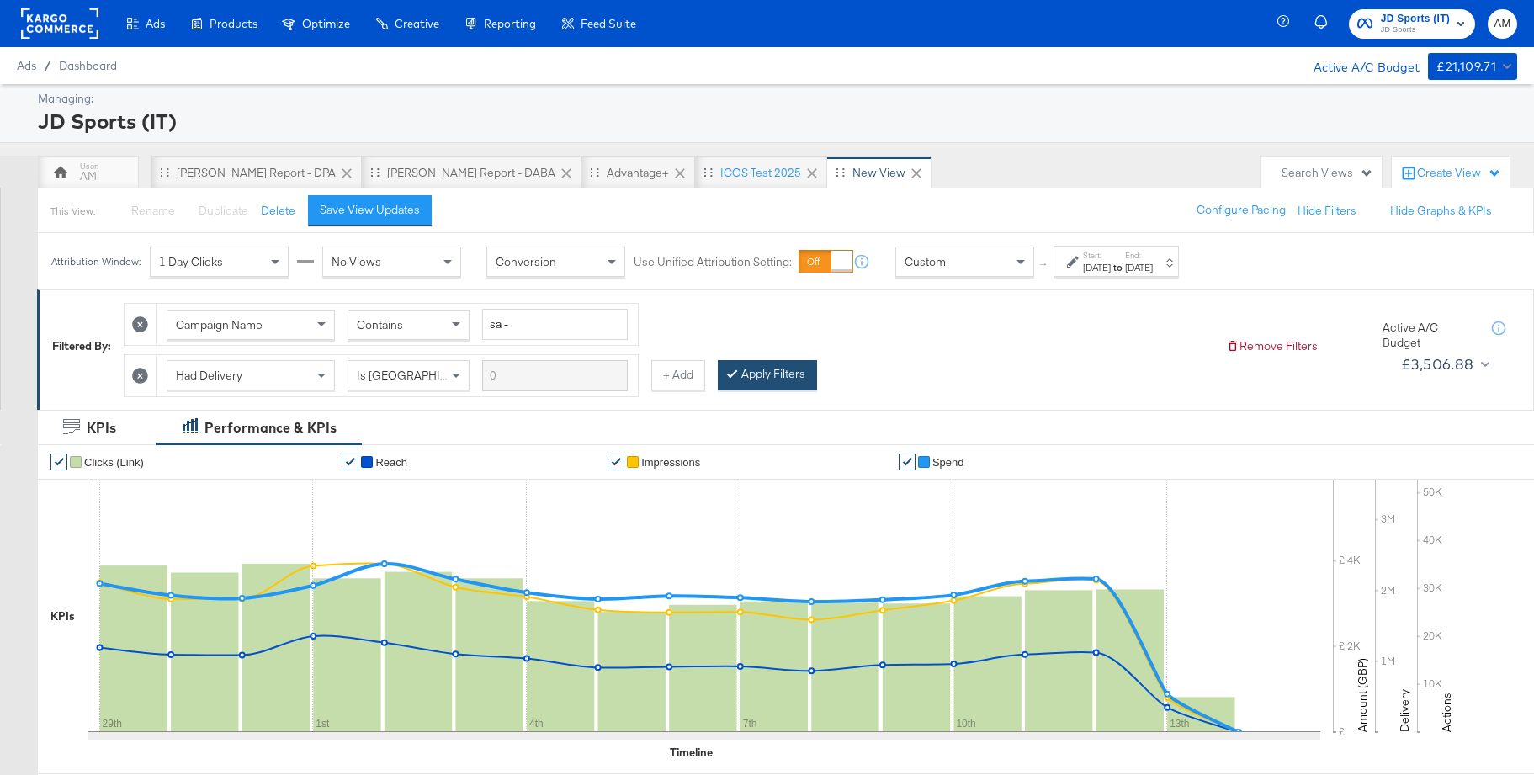
click at [763, 381] on button "Apply Filters" at bounding box center [767, 375] width 99 height 30
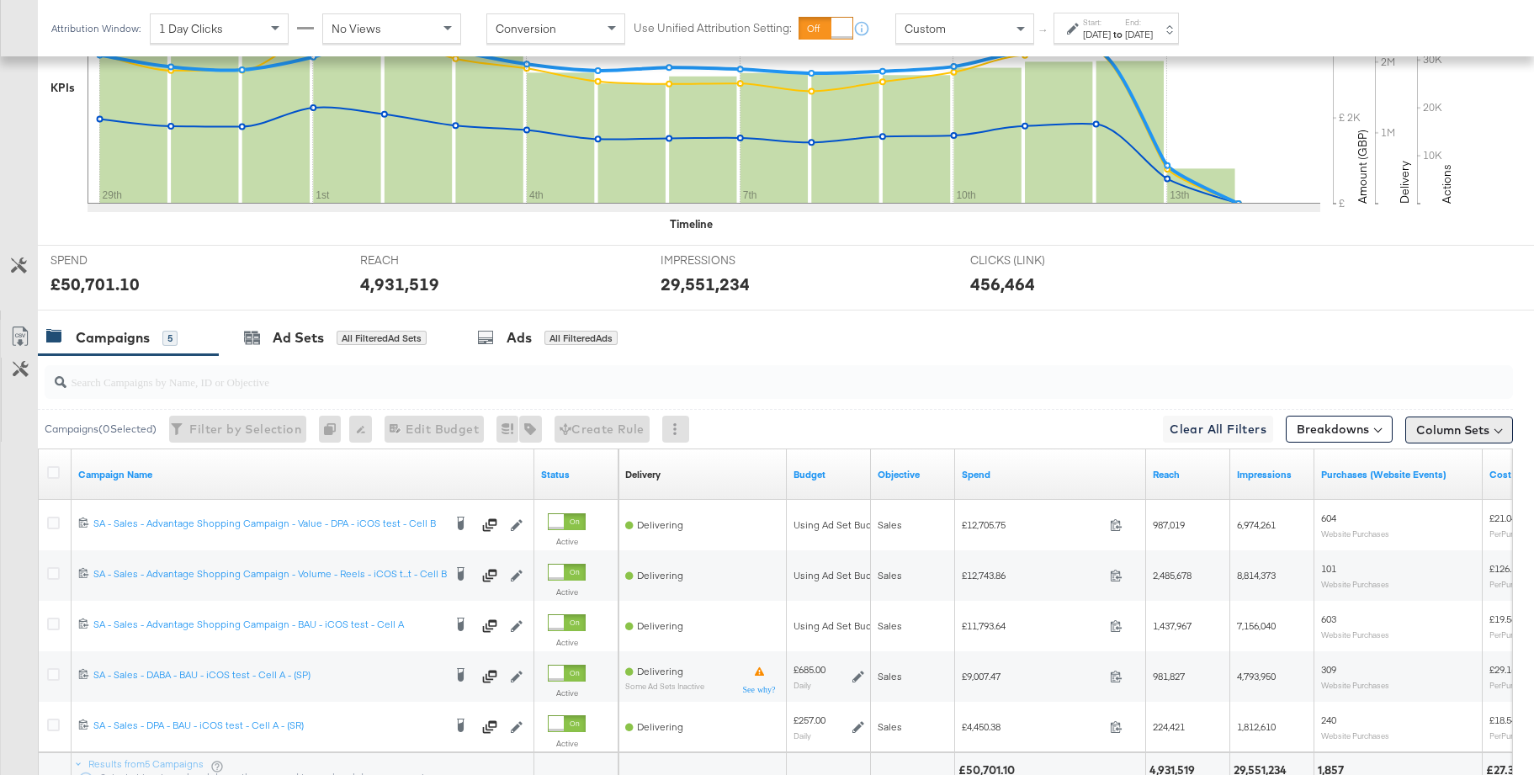
scroll to position [672, 0]
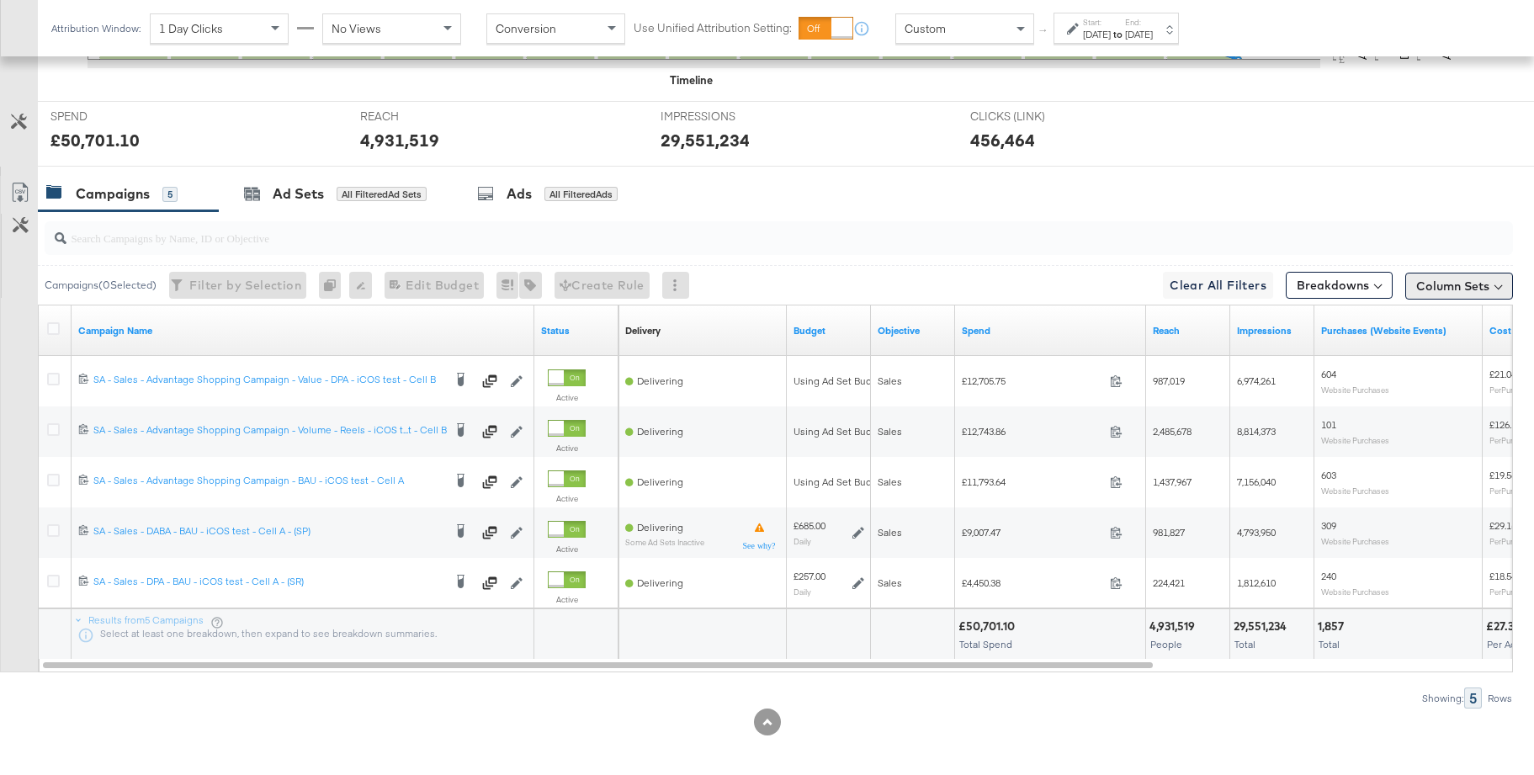
click at [1455, 290] on button "Column Sets" at bounding box center [1460, 286] width 108 height 27
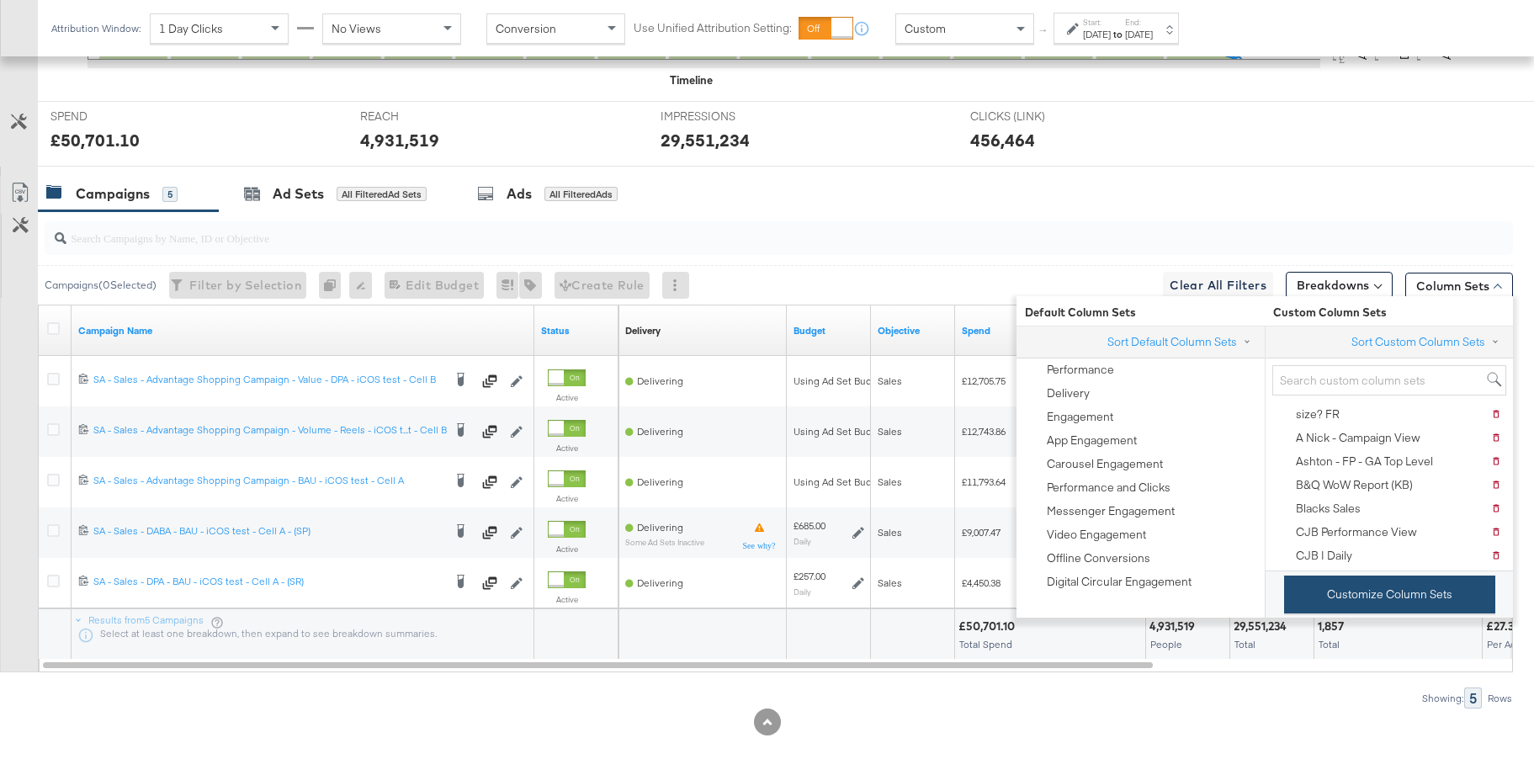
click at [1401, 592] on button "Customize Column Sets" at bounding box center [1389, 595] width 211 height 38
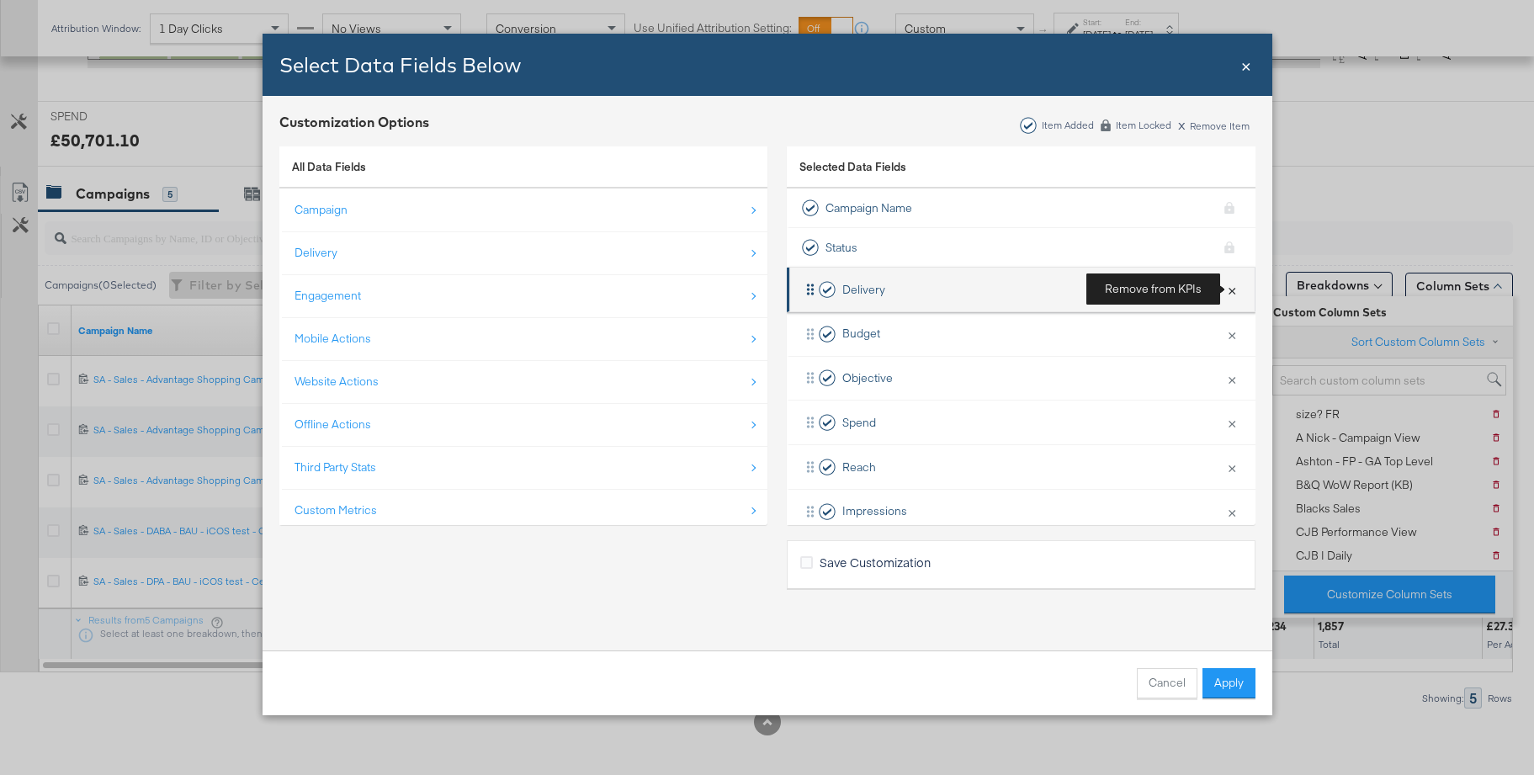
click at [1232, 289] on button "×" at bounding box center [1232, 289] width 22 height 35
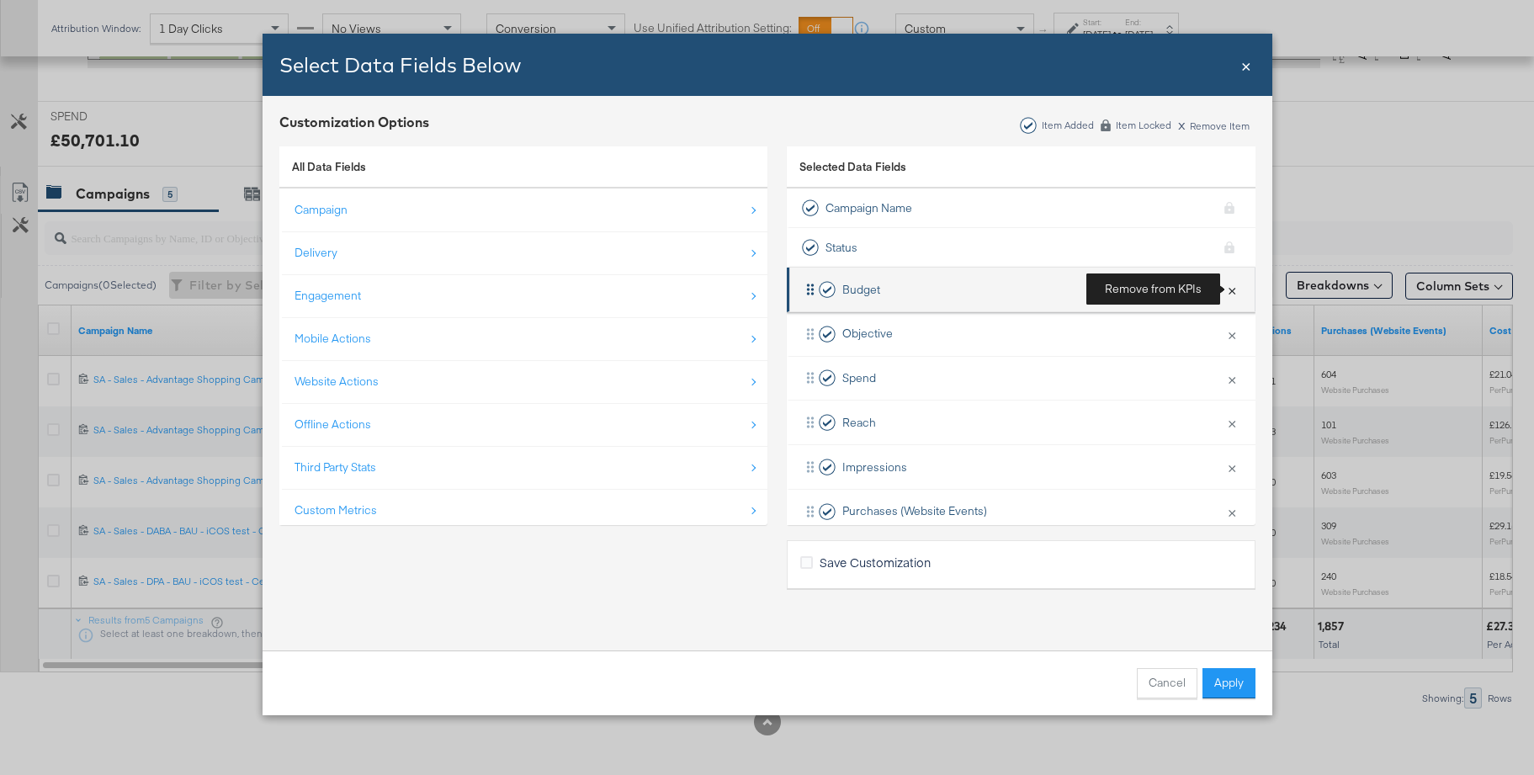
click at [1233, 289] on button "×" at bounding box center [1232, 289] width 22 height 35
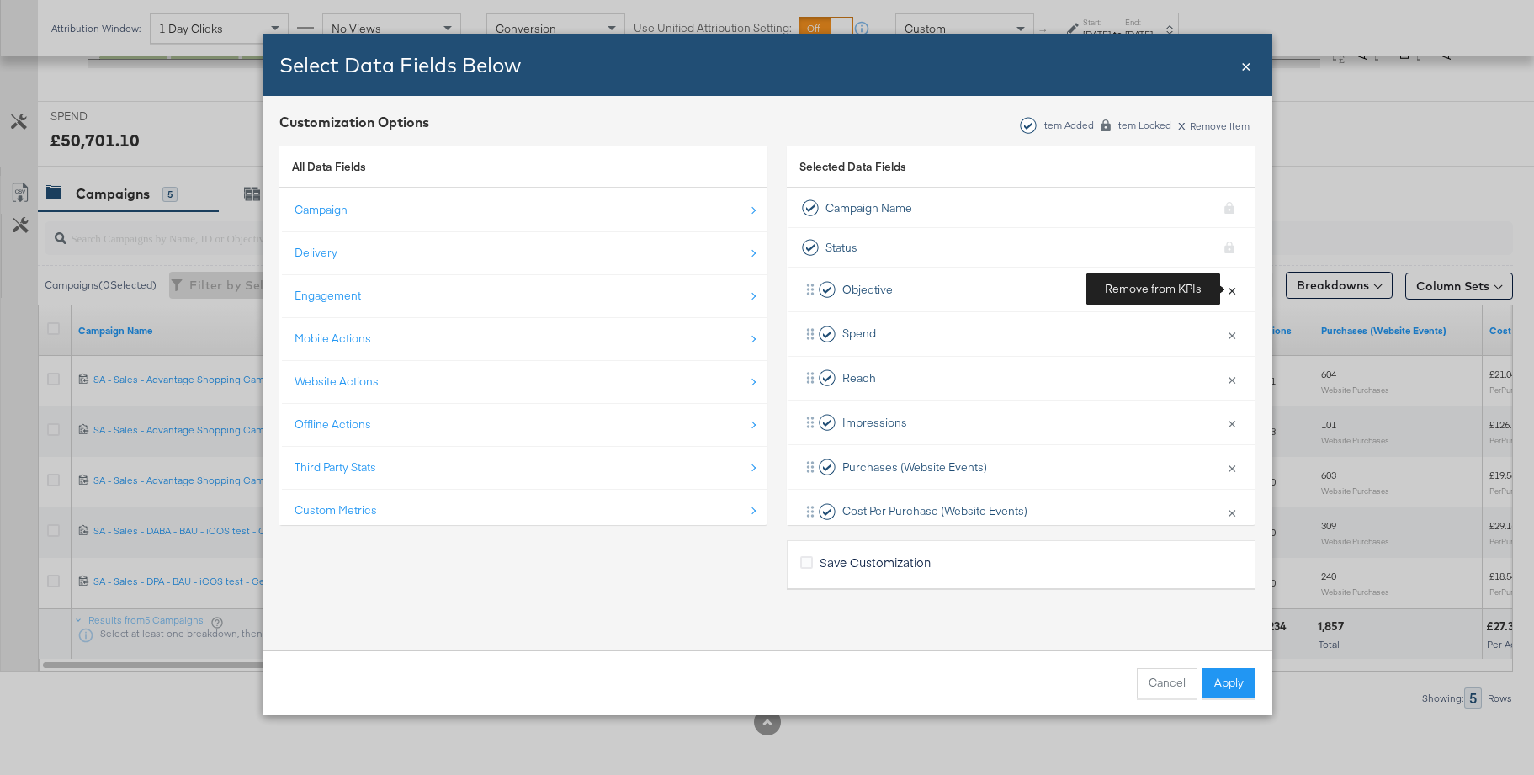
click at [1233, 289] on button "×" at bounding box center [1232, 289] width 22 height 35
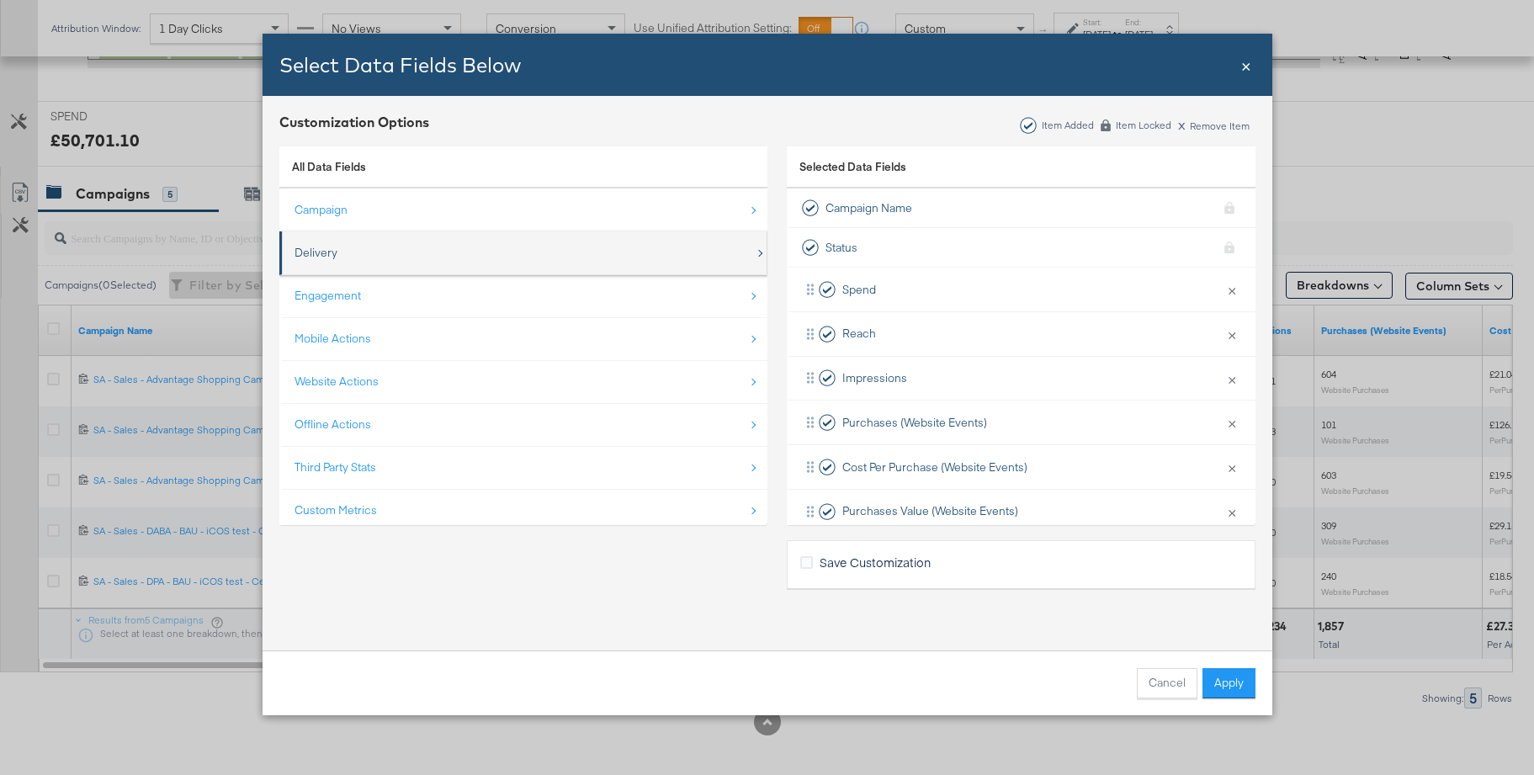
click at [334, 253] on div "Delivery" at bounding box center [316, 253] width 43 height 16
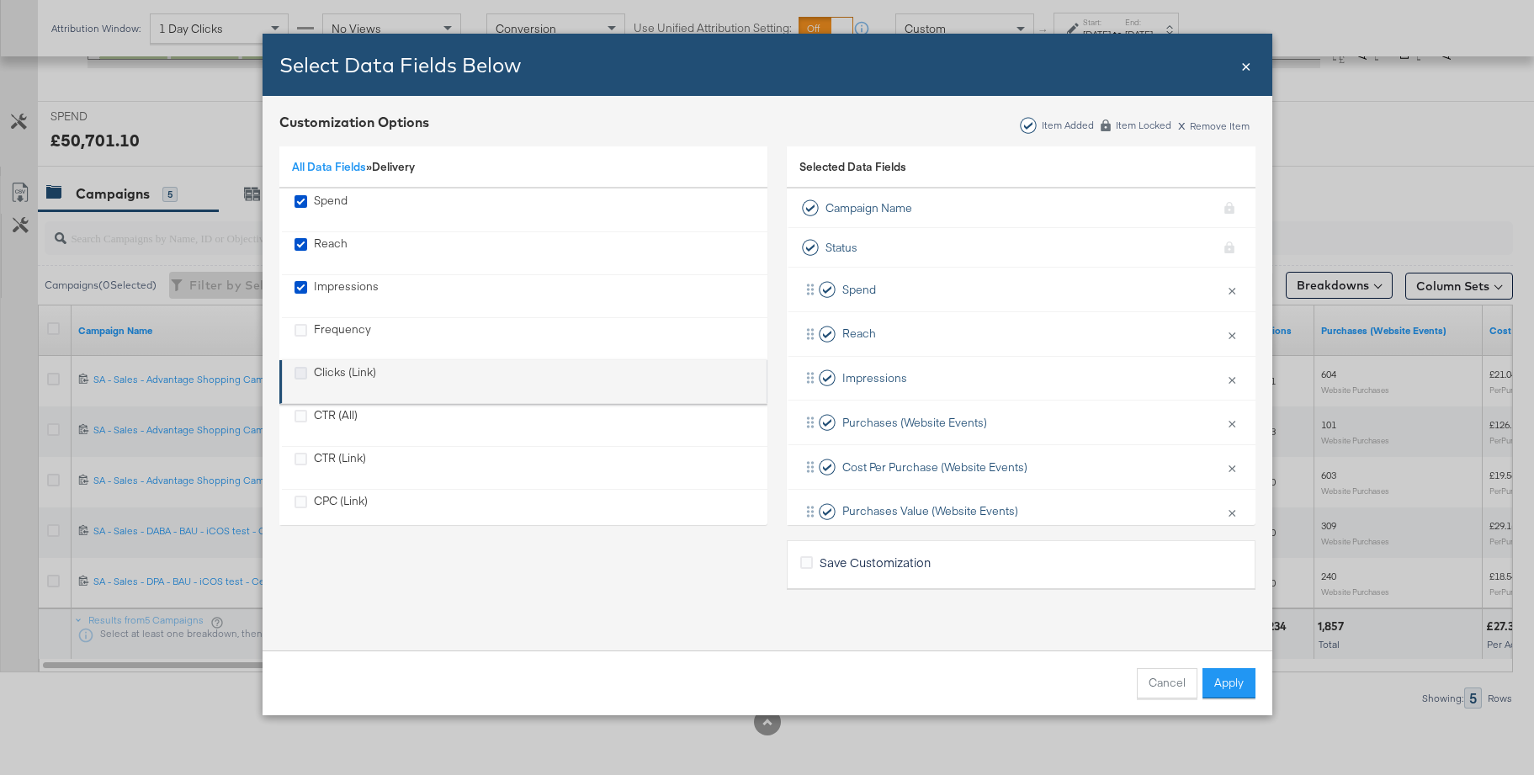
click at [300, 375] on icon "Clicks (Link)" at bounding box center [301, 373] width 13 height 13
click at [0, 0] on input "Clicks (Link)" at bounding box center [0, 0] width 0 height 0
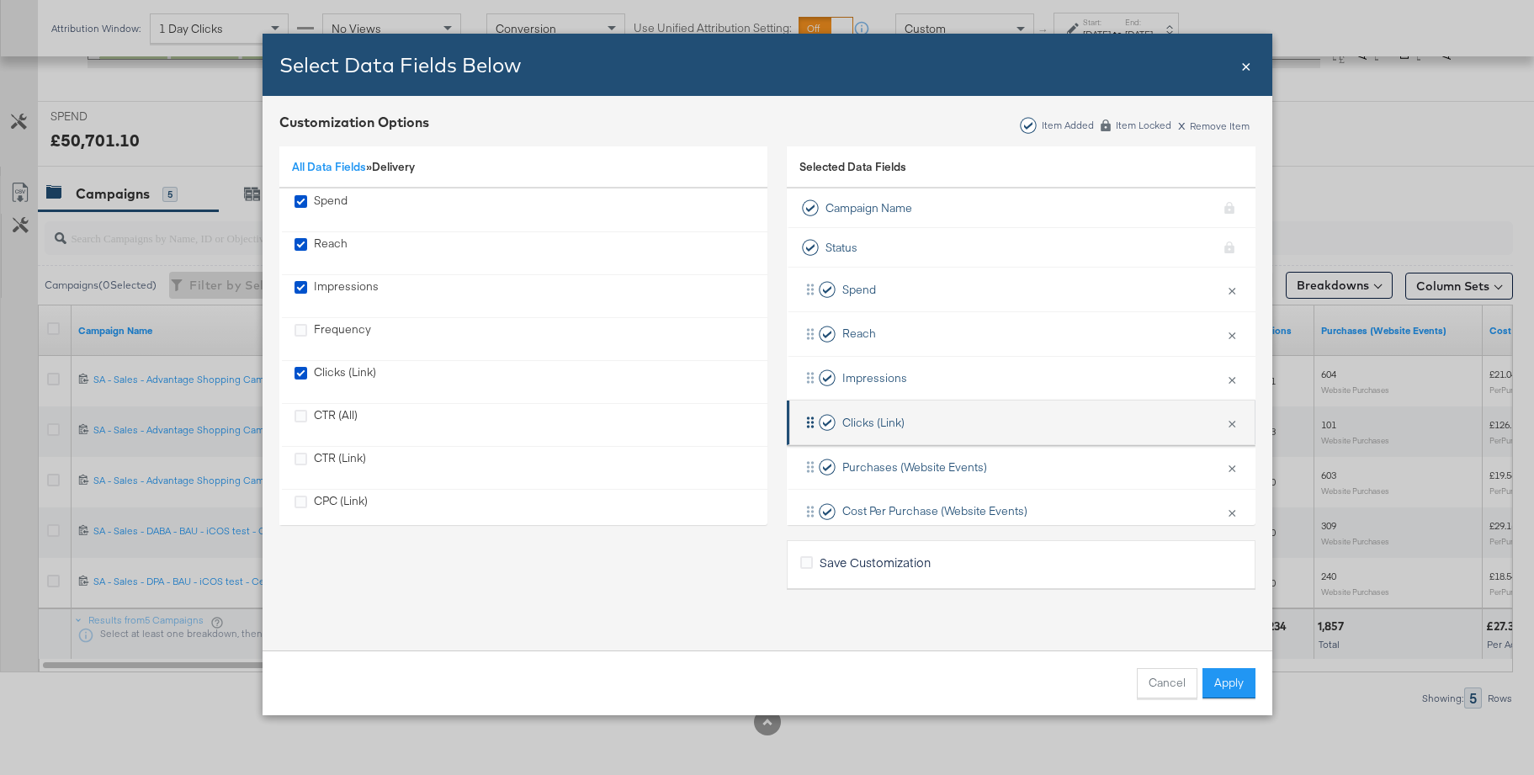
scroll to position [114, 0]
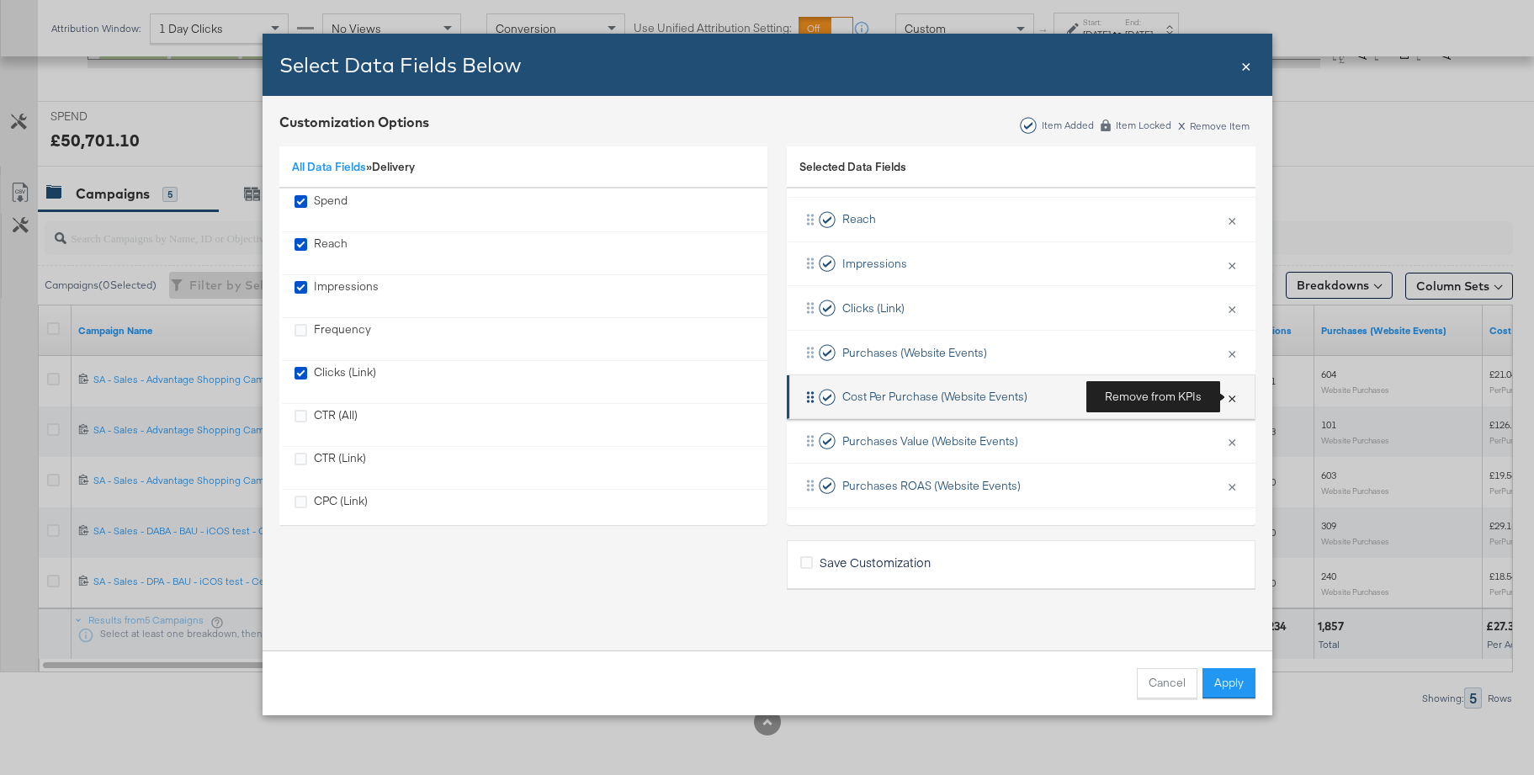
click at [1234, 397] on button "×" at bounding box center [1232, 397] width 22 height 35
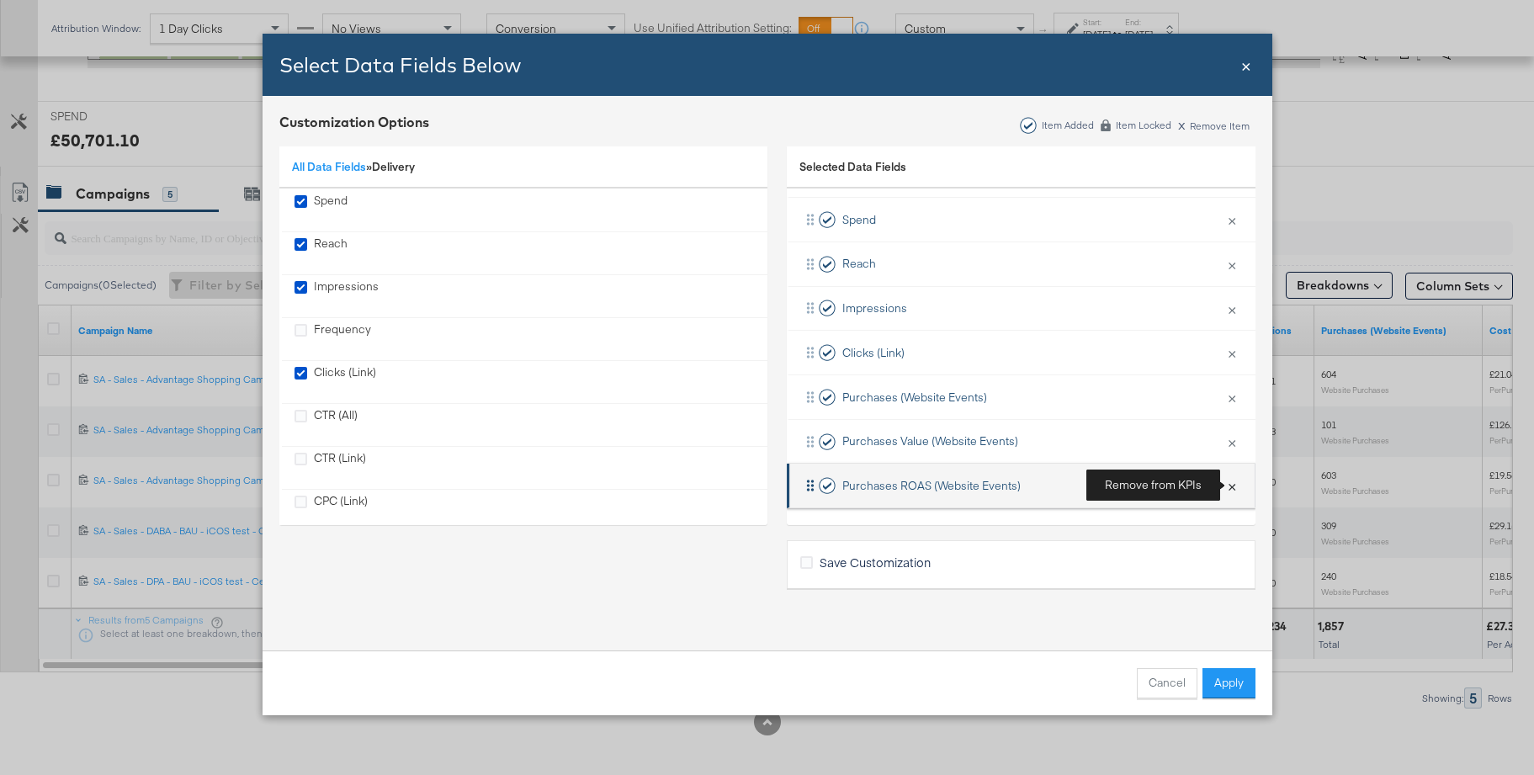
click at [1233, 483] on button "×" at bounding box center [1232, 485] width 22 height 35
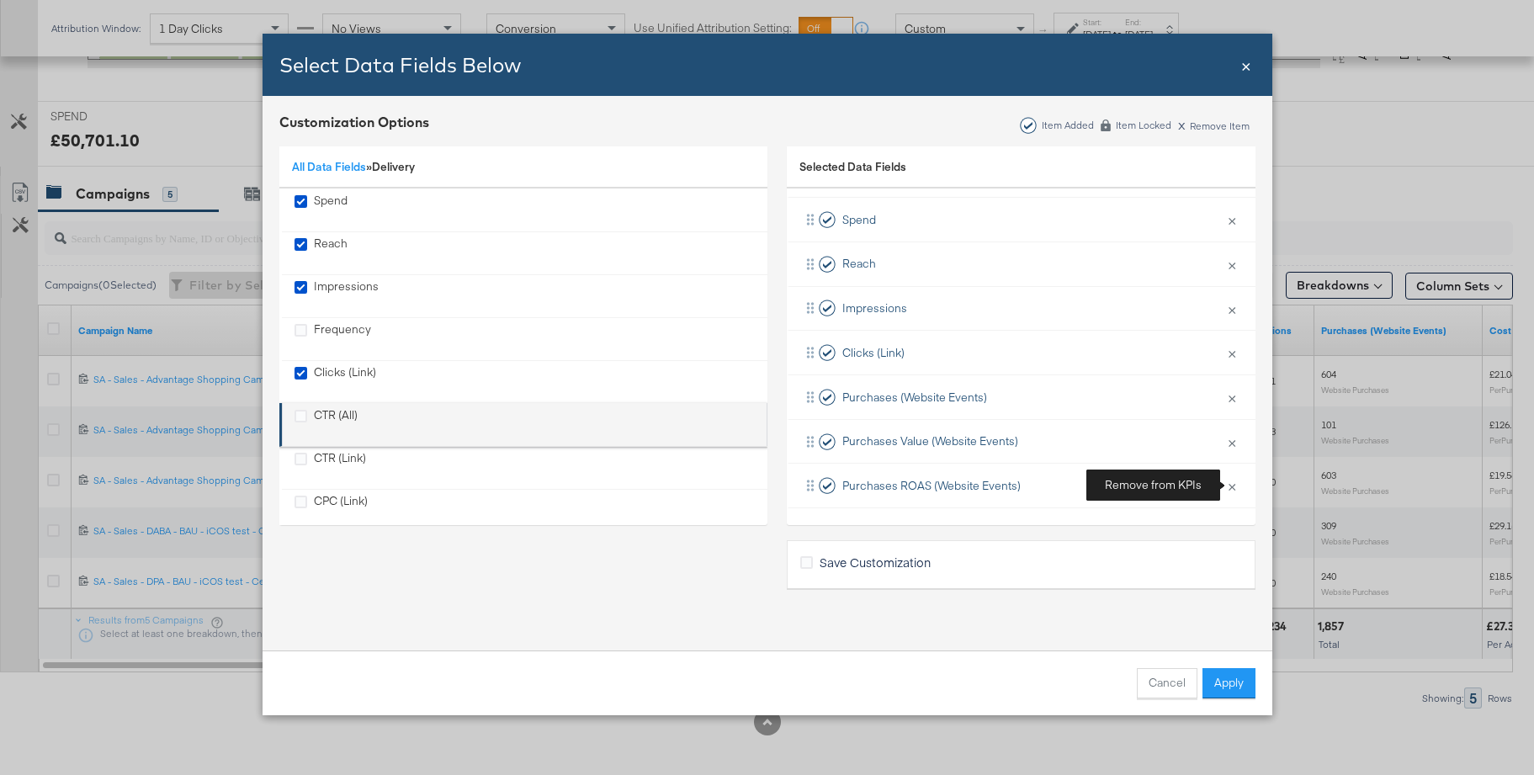
scroll to position [25, 0]
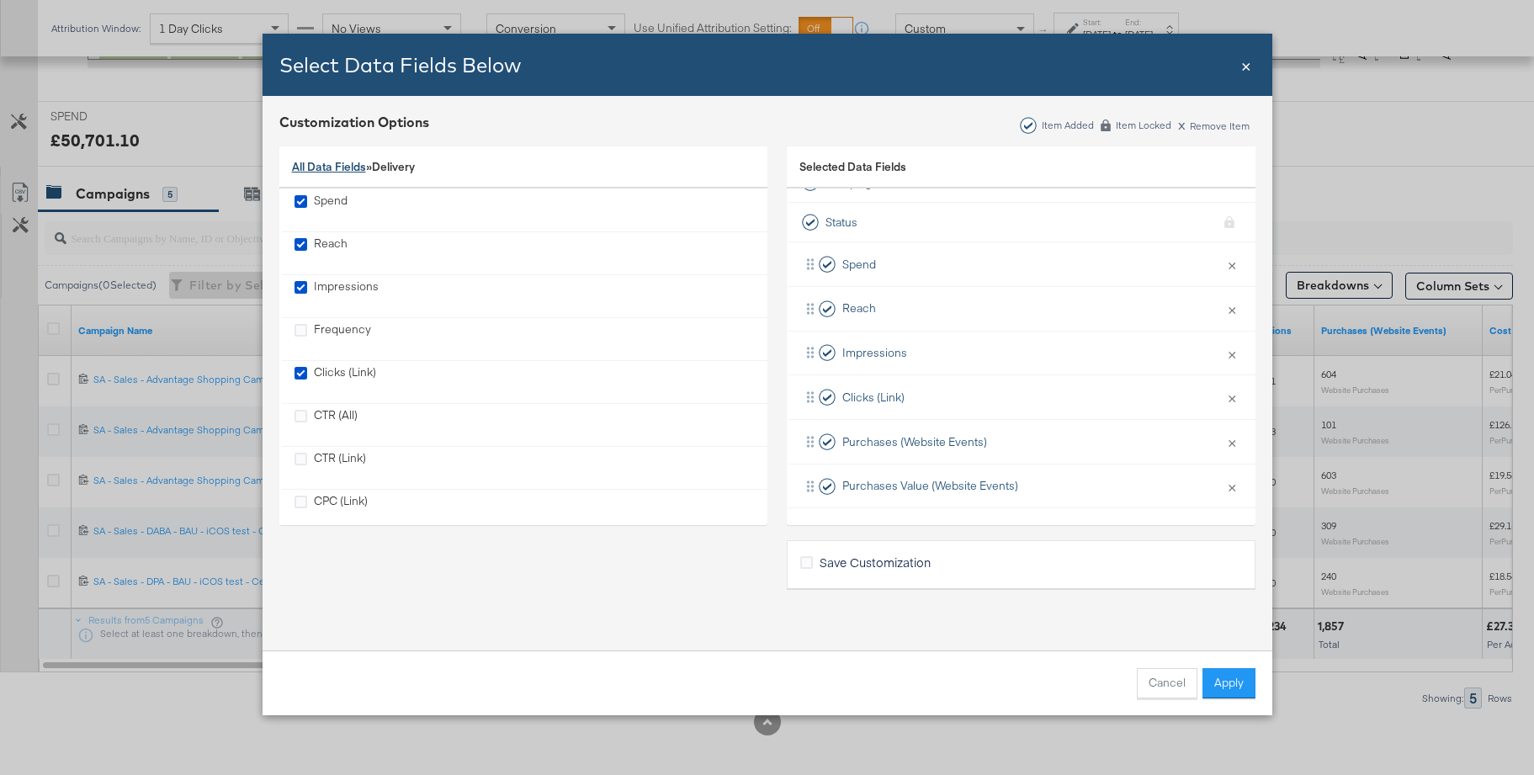
click at [327, 169] on link "All Data Fields" at bounding box center [329, 166] width 74 height 15
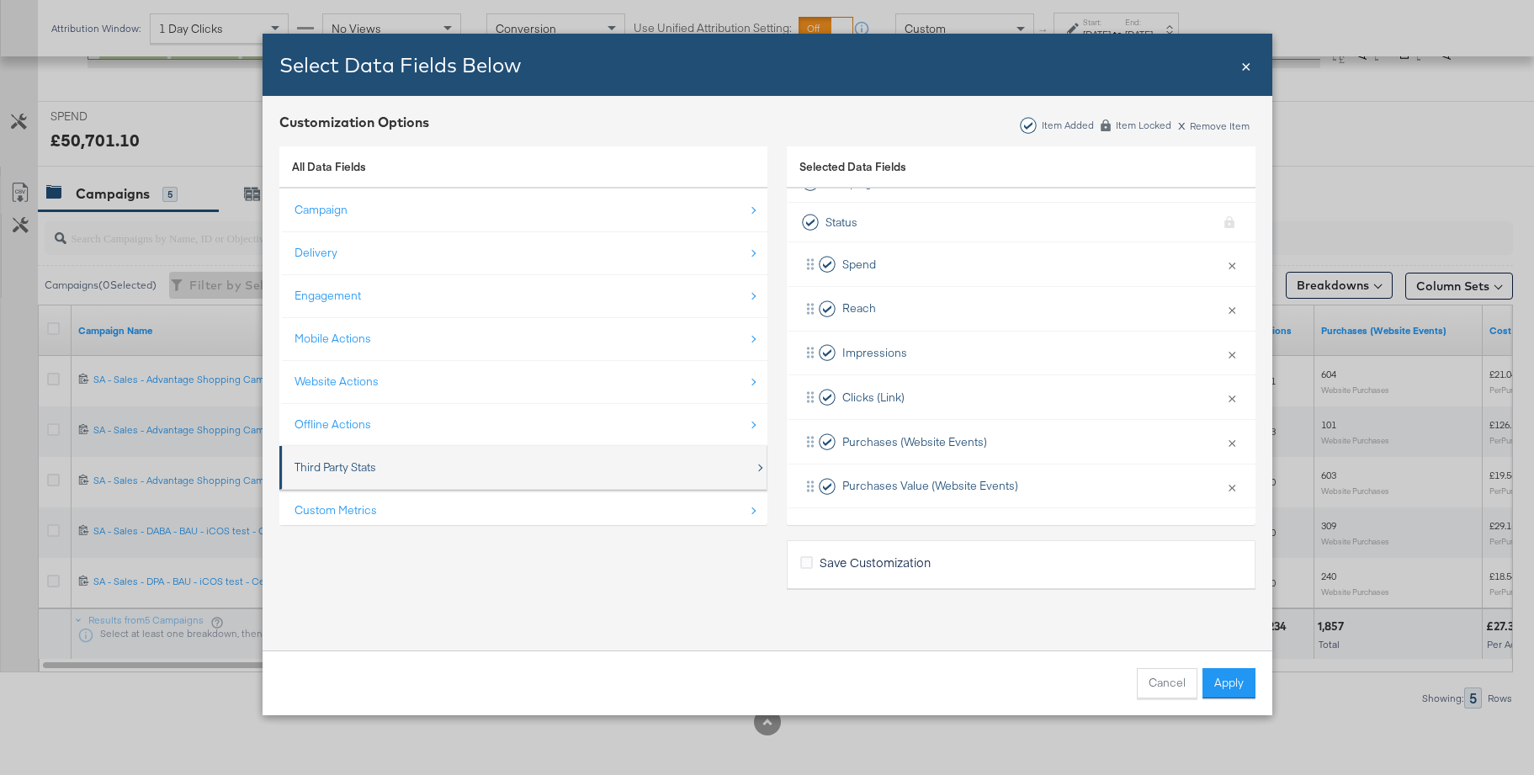
click at [333, 463] on div "Third Party Stats" at bounding box center [336, 468] width 82 height 16
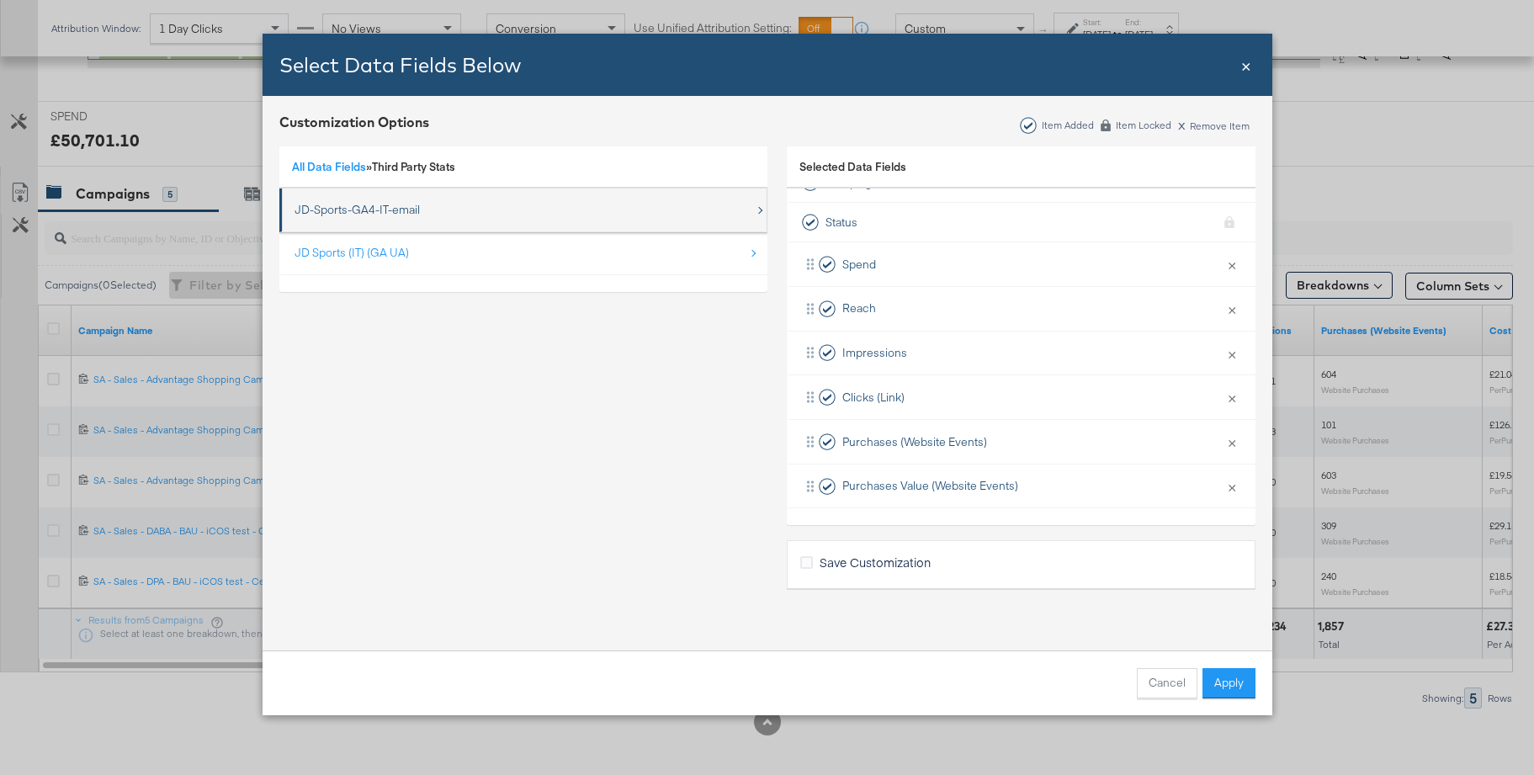
click at [351, 207] on div "JD-Sports-GA4-IT-email" at bounding box center [357, 210] width 125 height 16
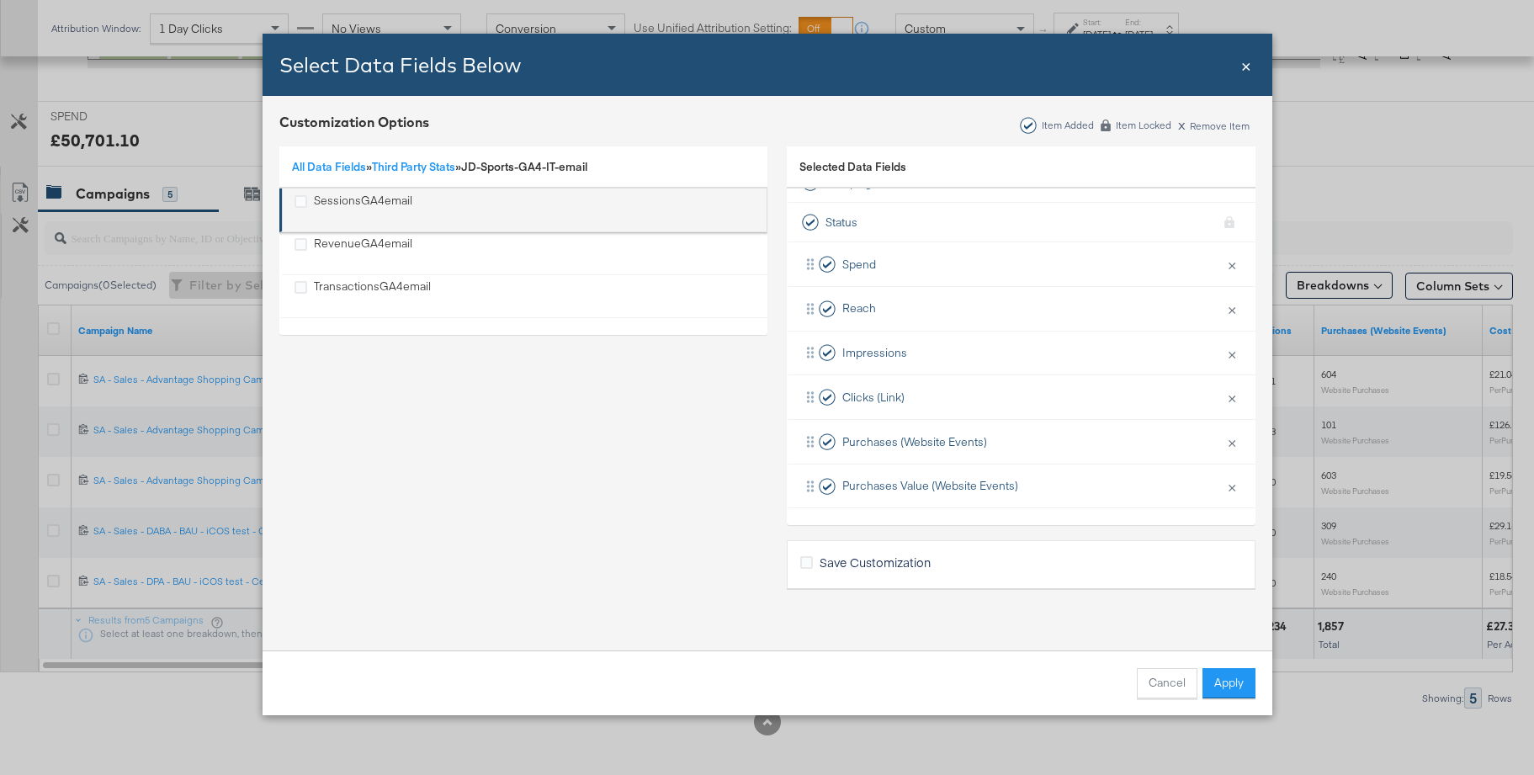
click at [348, 195] on div "SessionsGA4email" at bounding box center [363, 210] width 98 height 35
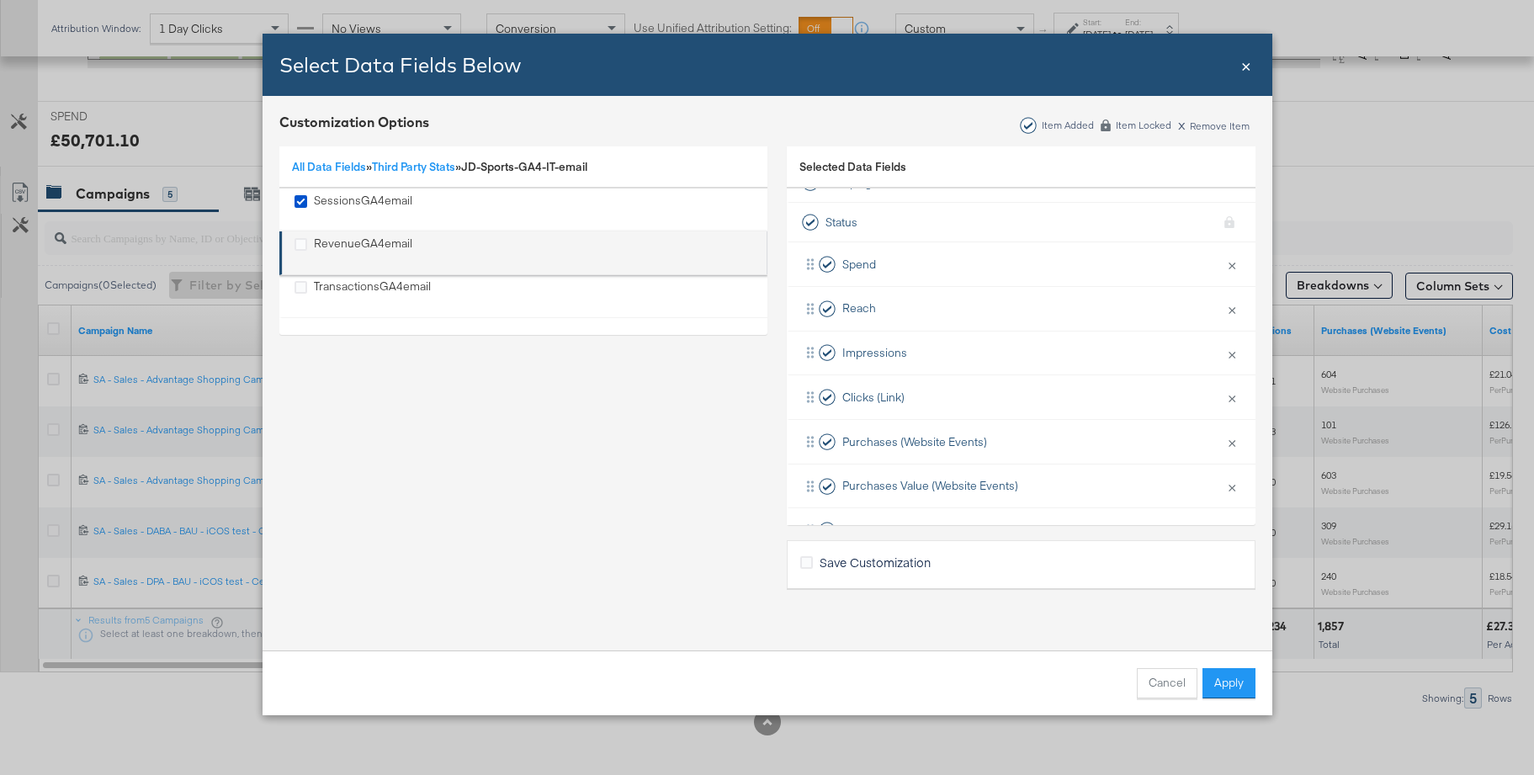
scroll to position [70, 0]
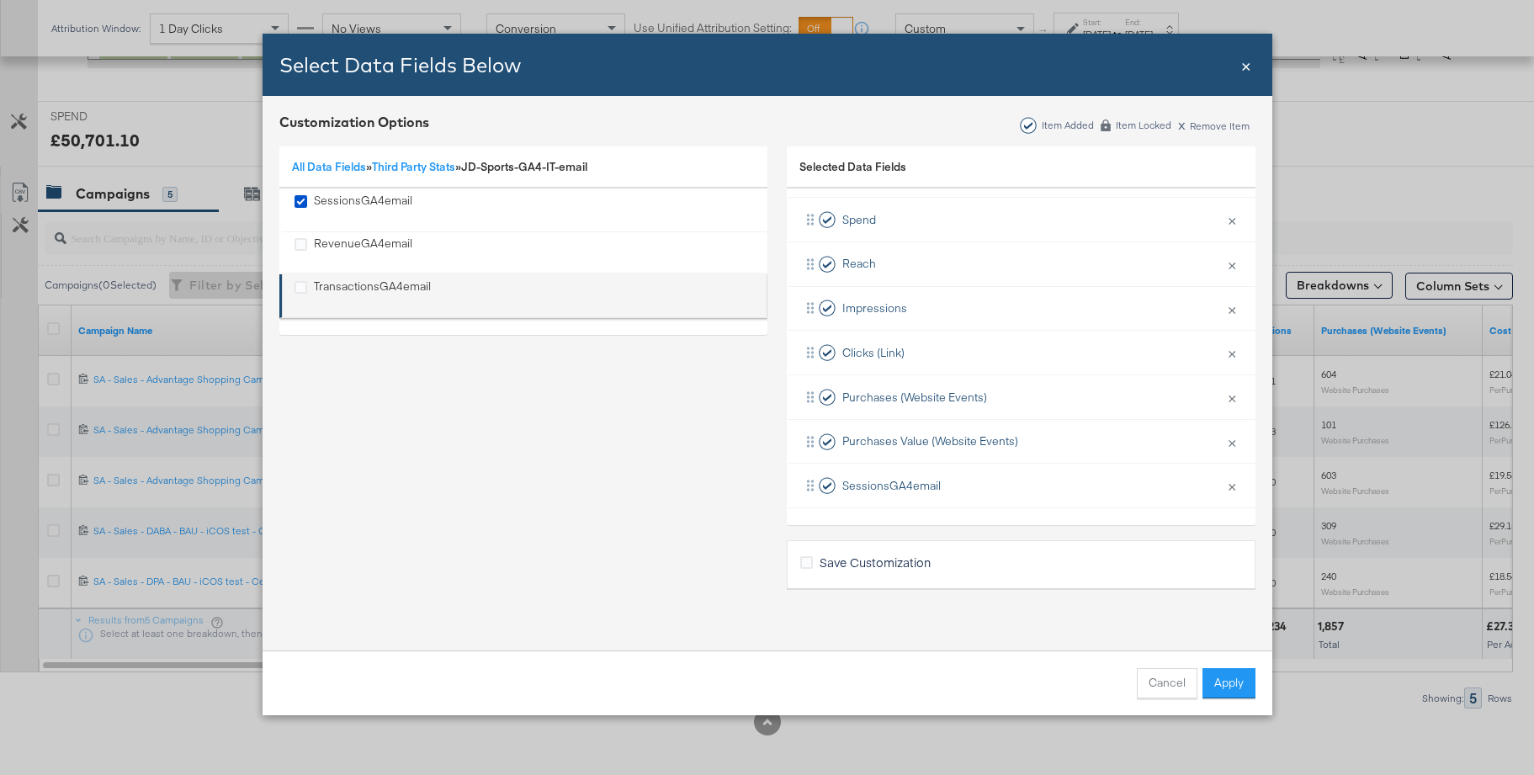
click at [343, 283] on div "TransactionsGA4email" at bounding box center [372, 296] width 117 height 35
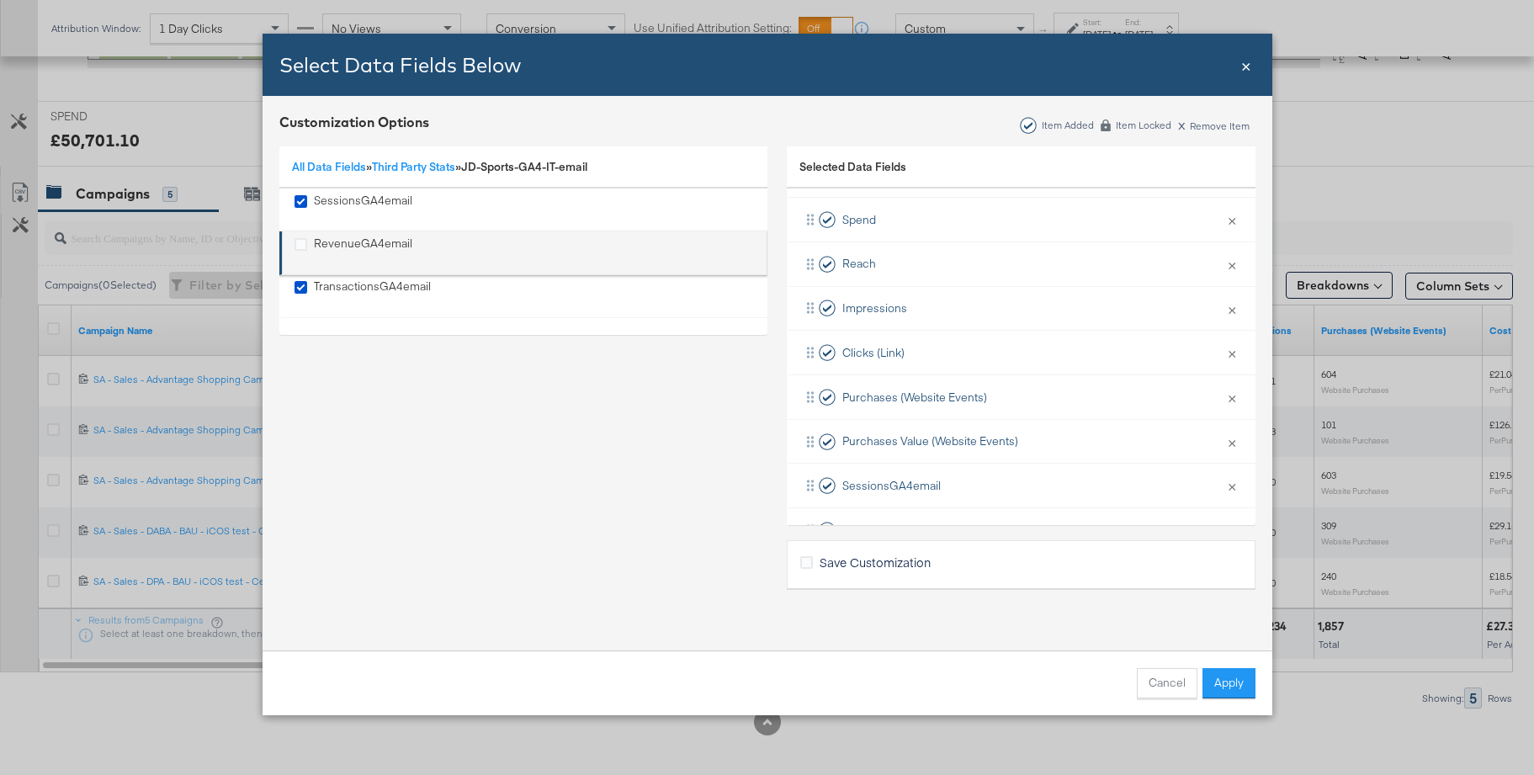
click at [342, 241] on div "RevenueGA4email" at bounding box center [363, 253] width 98 height 35
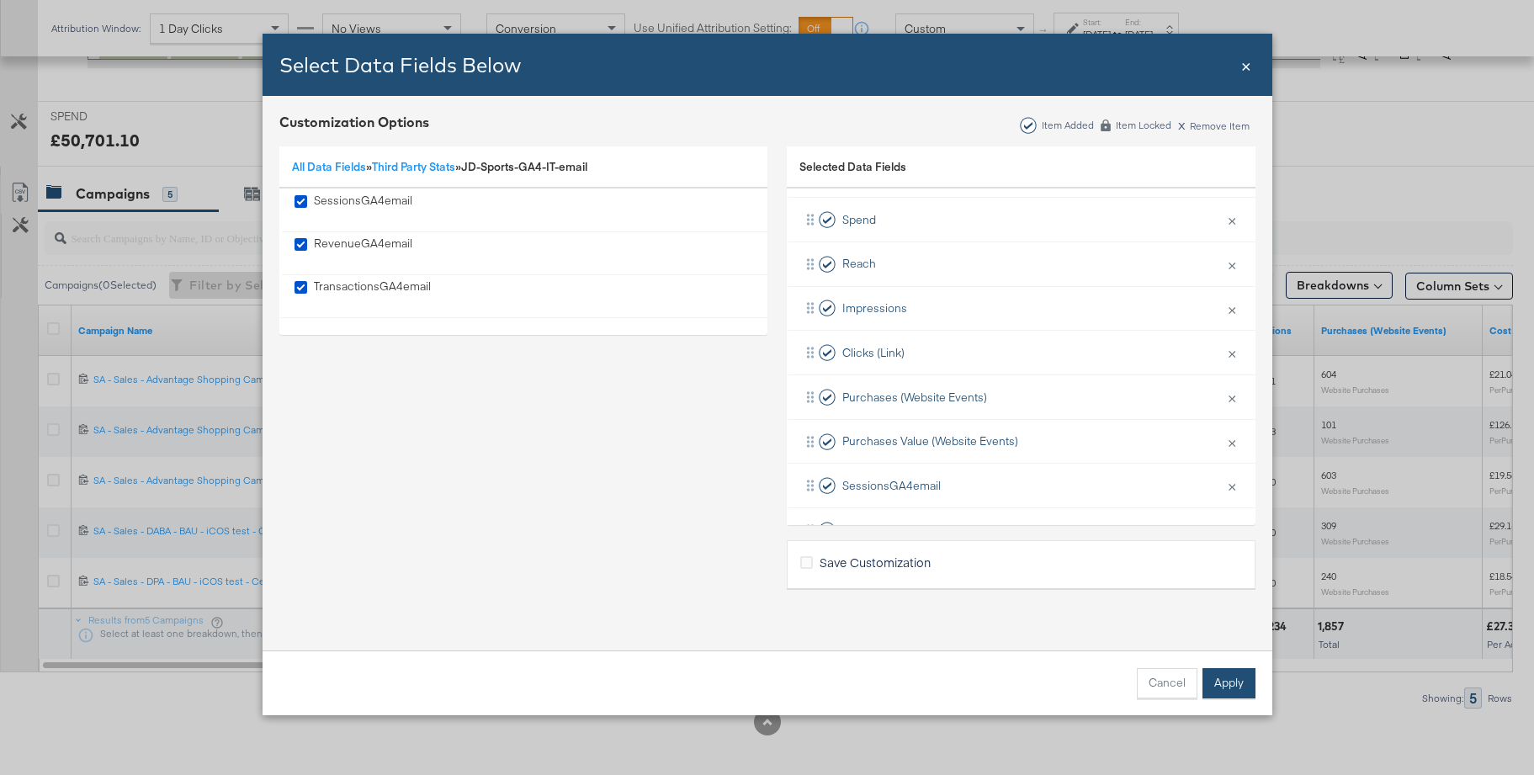
click at [1229, 689] on button "Apply" at bounding box center [1229, 683] width 53 height 30
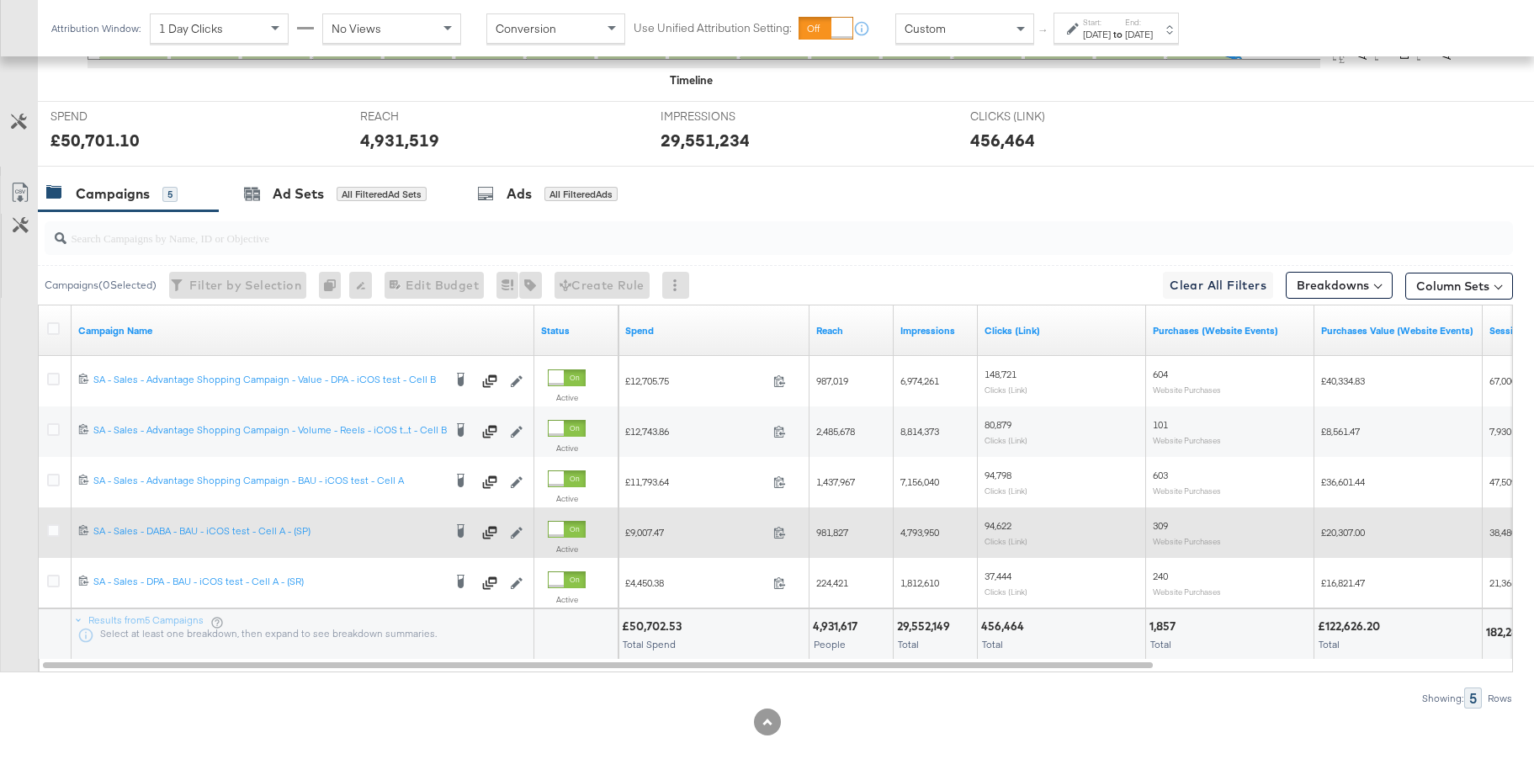
scroll to position [0, 0]
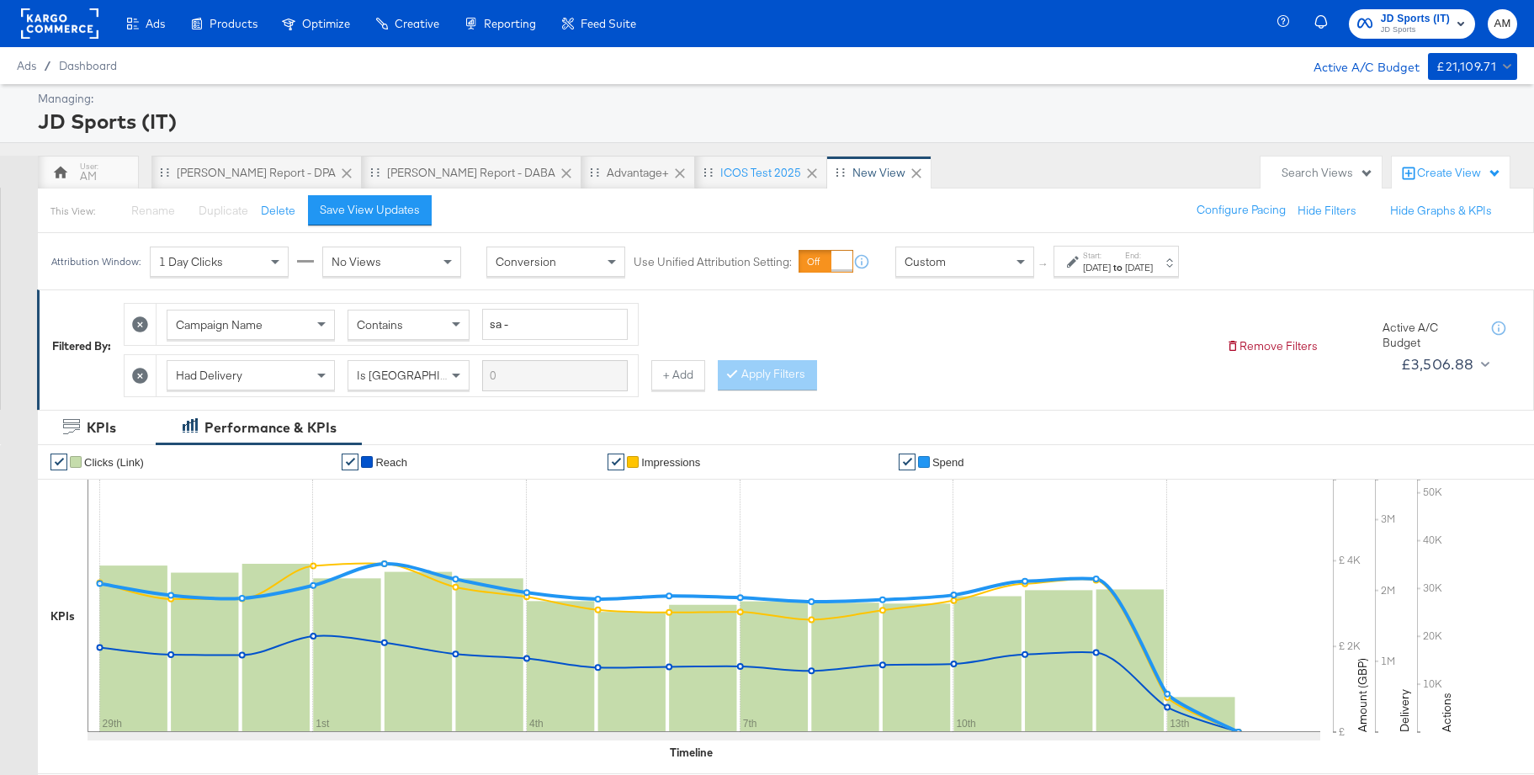
drag, startPoint x: 392, startPoint y: 216, endPoint x: 400, endPoint y: 221, distance: 9.1
click at [392, 216] on div "Save View Updates" at bounding box center [370, 210] width 100 height 16
click at [135, 210] on button "Rename" at bounding box center [146, 211] width 88 height 30
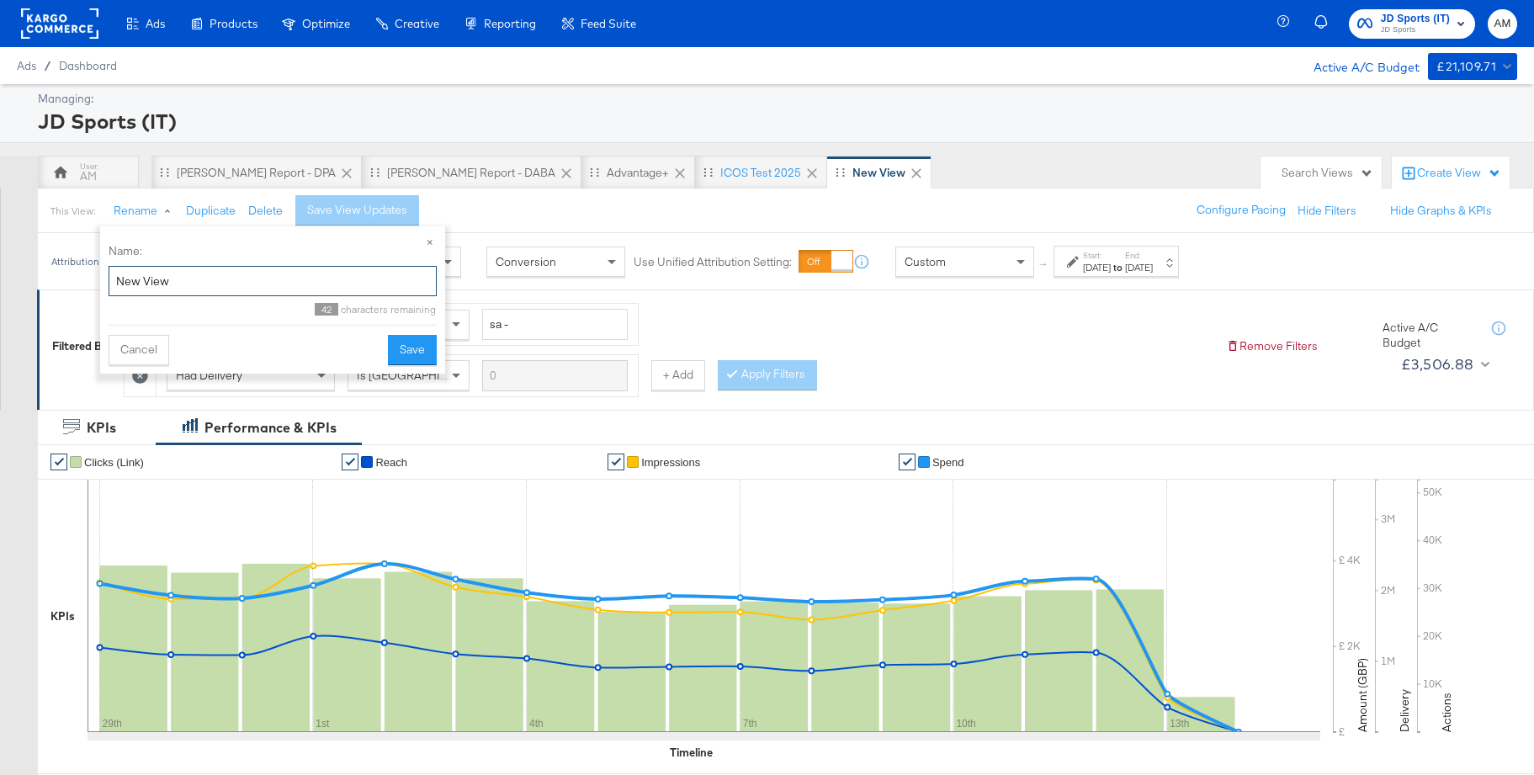
drag, startPoint x: 168, startPoint y: 283, endPoint x: 142, endPoint y: 279, distance: 26.3
click at [142, 279] on input "New View" at bounding box center [273, 281] width 328 height 31
type input "N"
type input "iCOS test"
click at [403, 348] on button "Save" at bounding box center [412, 350] width 49 height 30
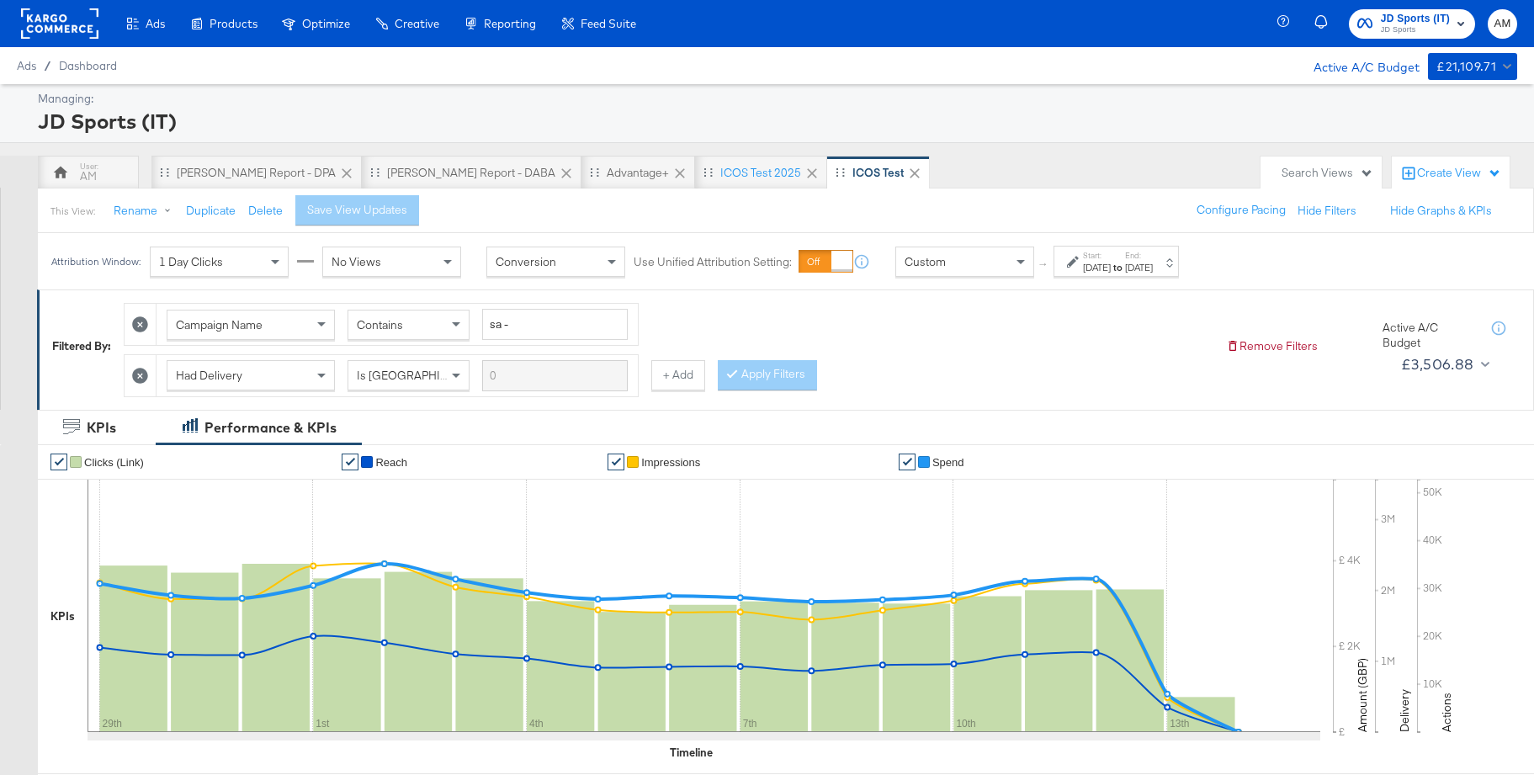
scroll to position [268, 0]
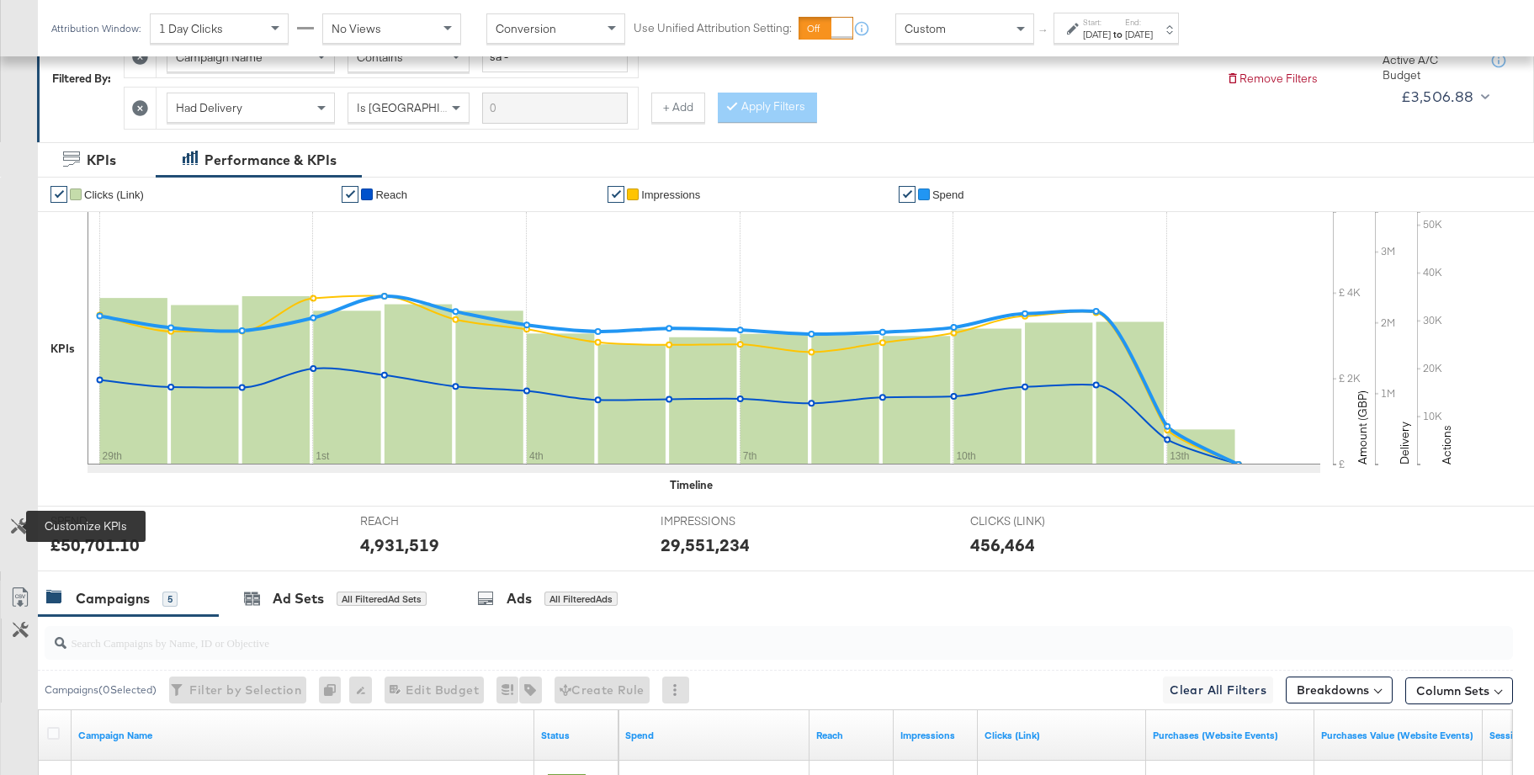
click at [14, 523] on icon at bounding box center [19, 526] width 16 height 16
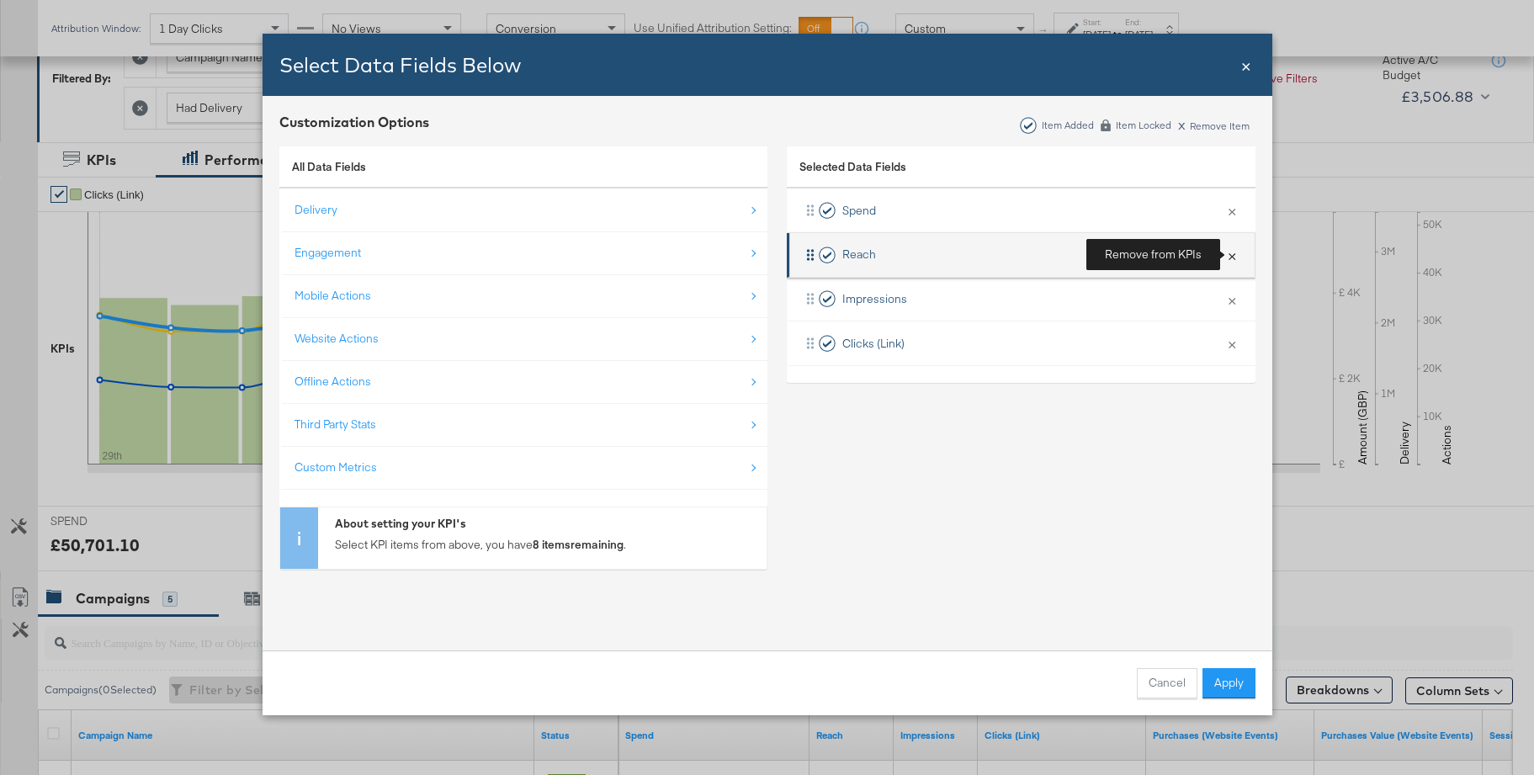
click at [1231, 255] on button "×" at bounding box center [1232, 254] width 22 height 35
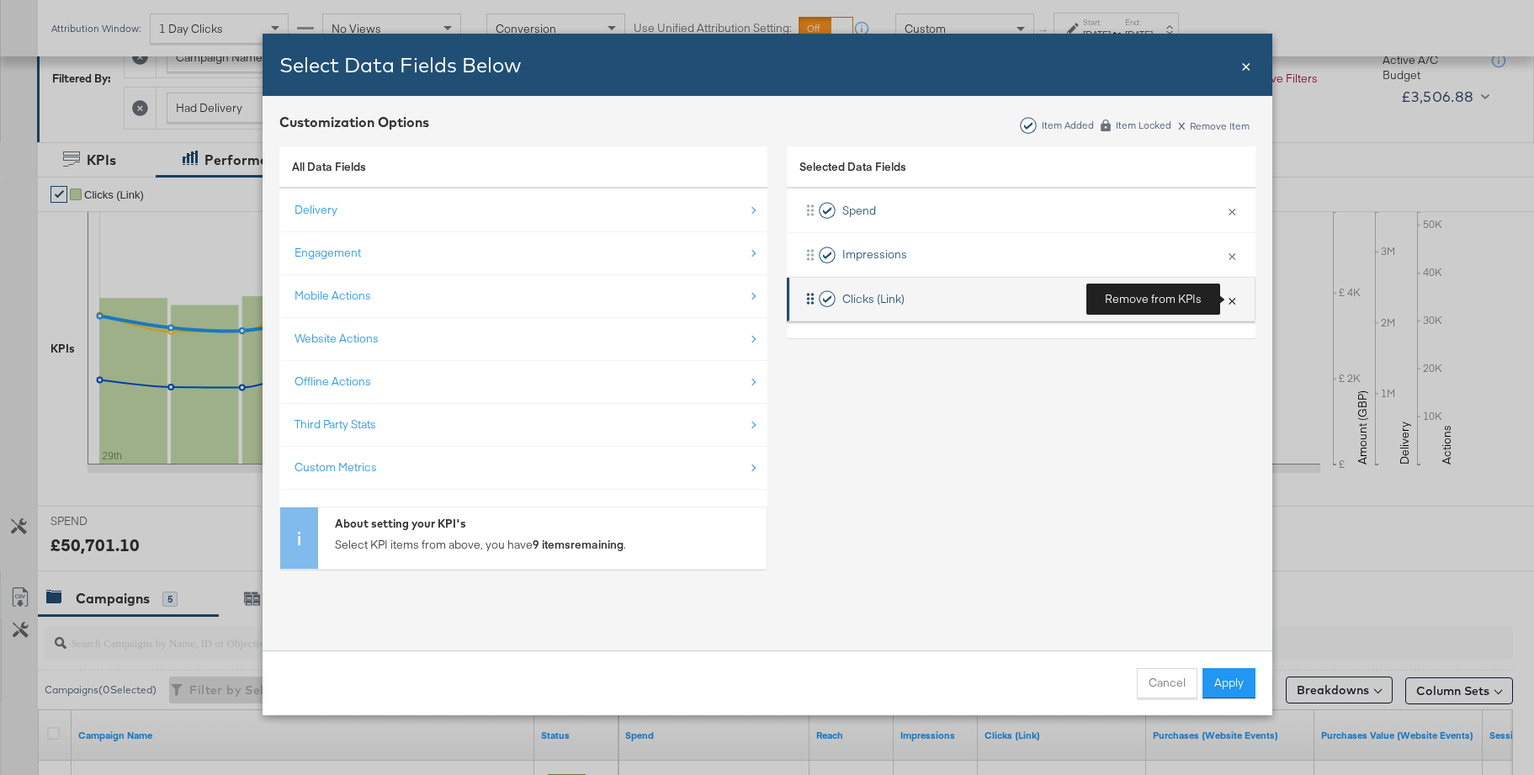
click at [1233, 302] on button "×" at bounding box center [1232, 299] width 22 height 35
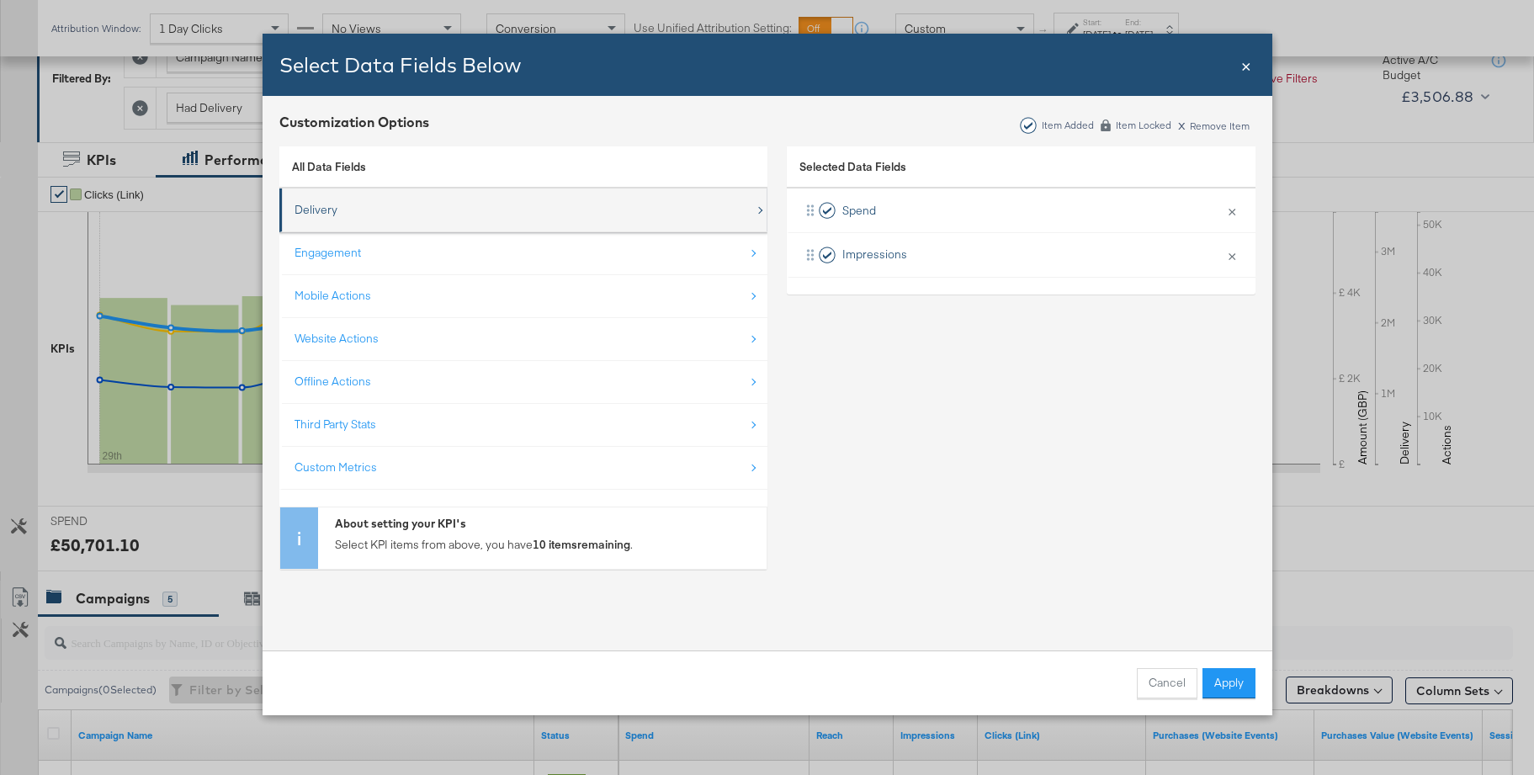
click at [316, 205] on div "Delivery" at bounding box center [316, 210] width 43 height 16
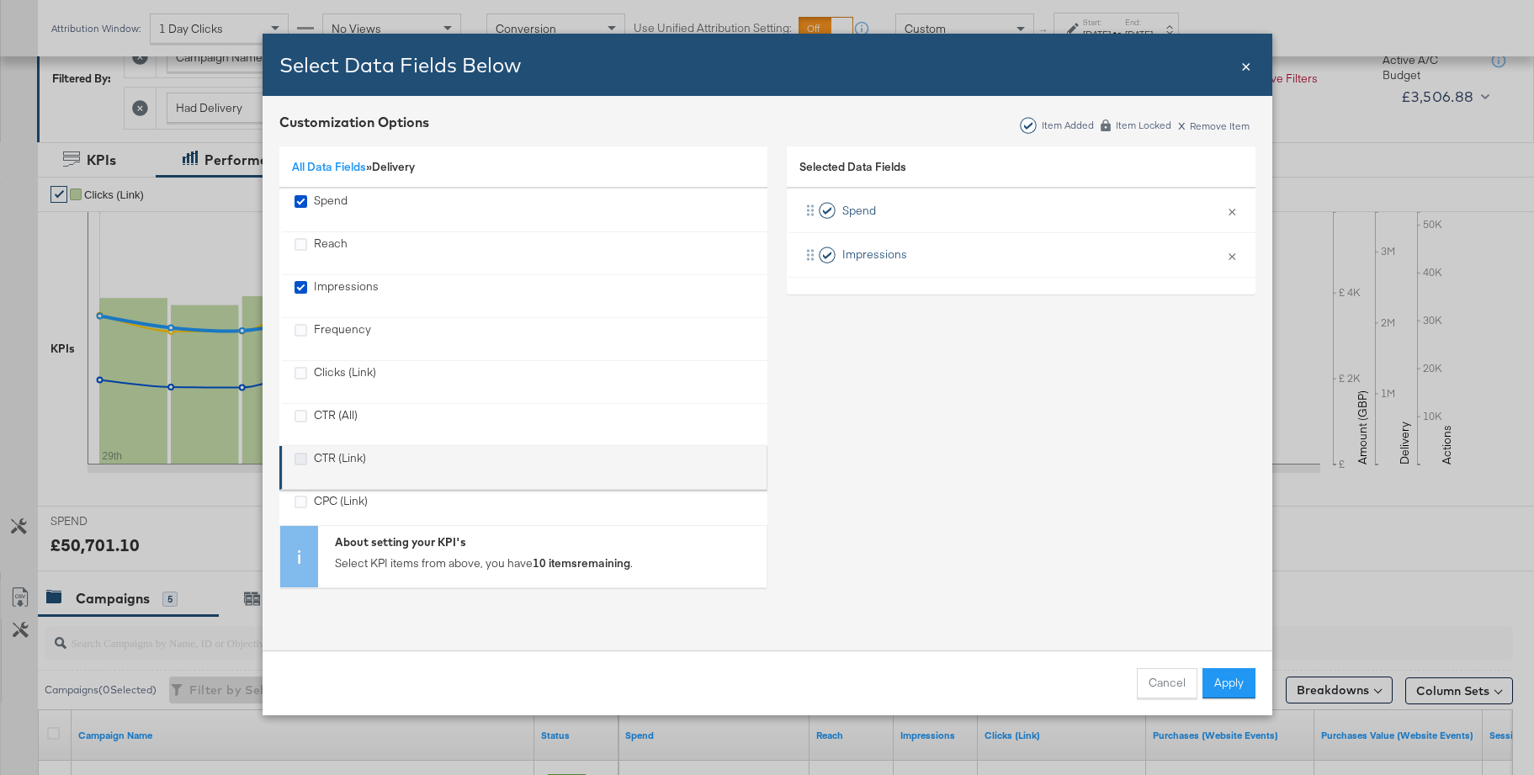
click at [297, 459] on icon "CTR (Link)" at bounding box center [301, 459] width 13 height 13
click at [0, 0] on input "CTR (Link)" at bounding box center [0, 0] width 0 height 0
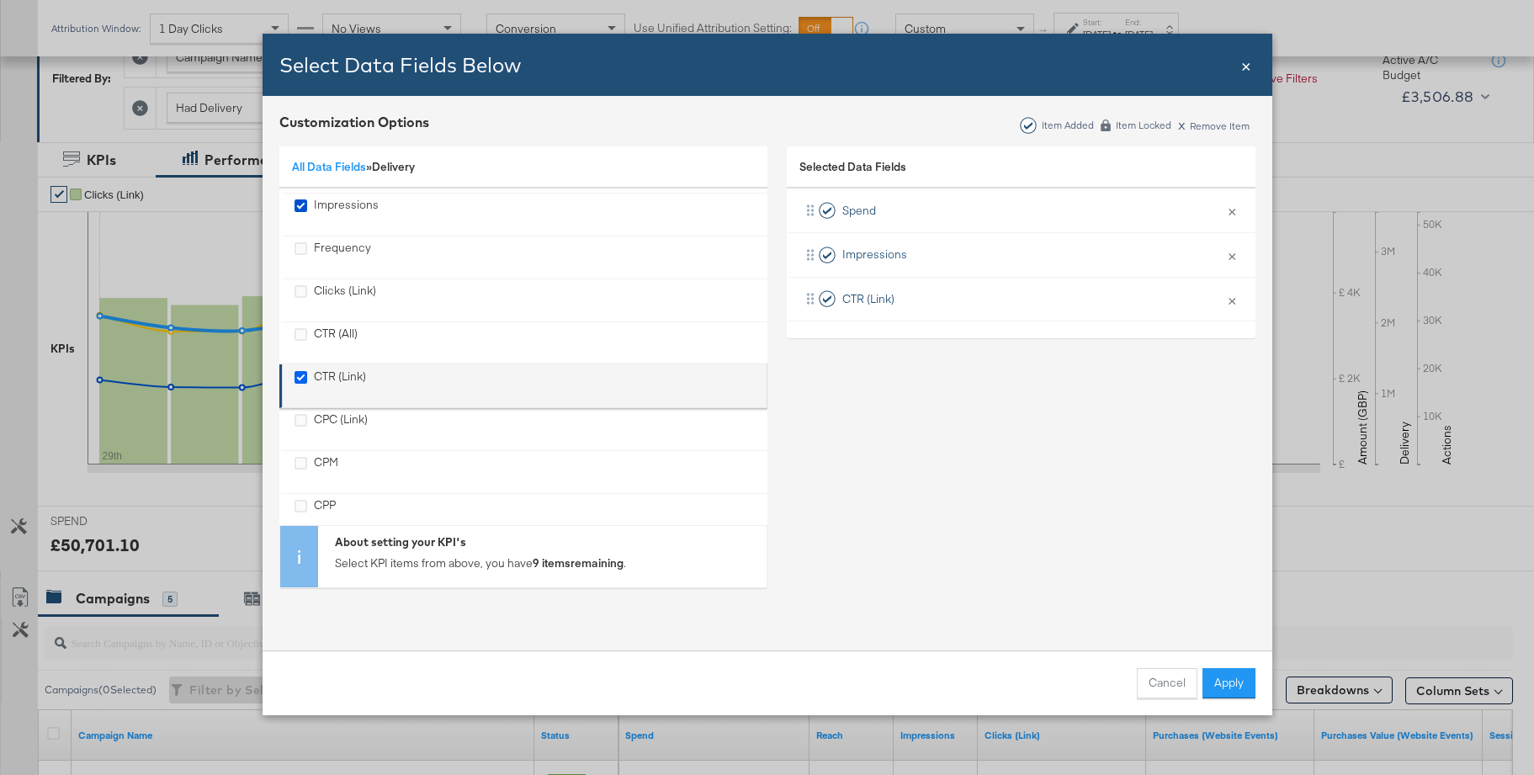
scroll to position [92, 0]
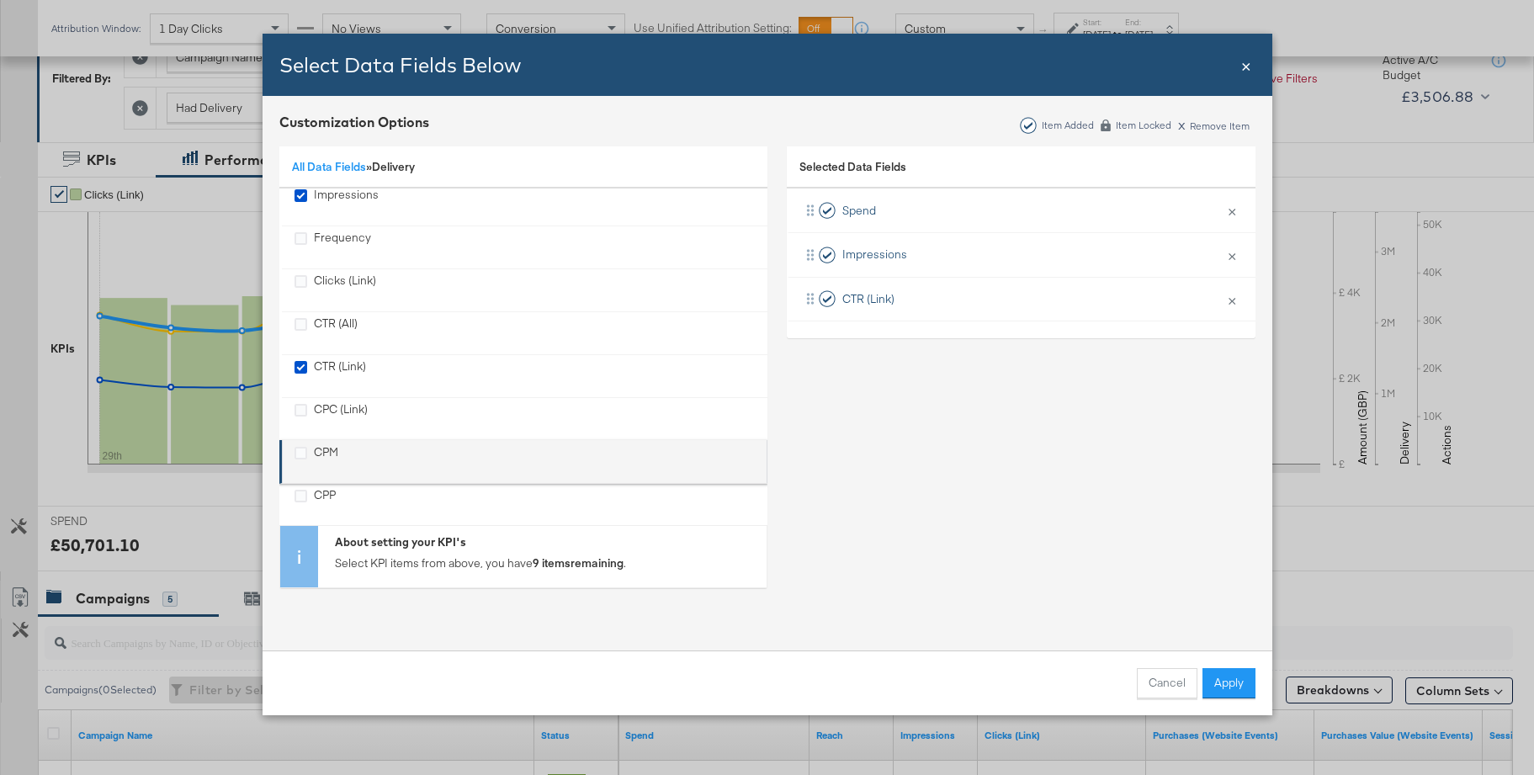
click at [292, 451] on li "CPM" at bounding box center [523, 462] width 488 height 44
click at [300, 455] on icon "CPM" at bounding box center [301, 453] width 13 height 13
click at [0, 0] on input "CPM" at bounding box center [0, 0] width 0 height 0
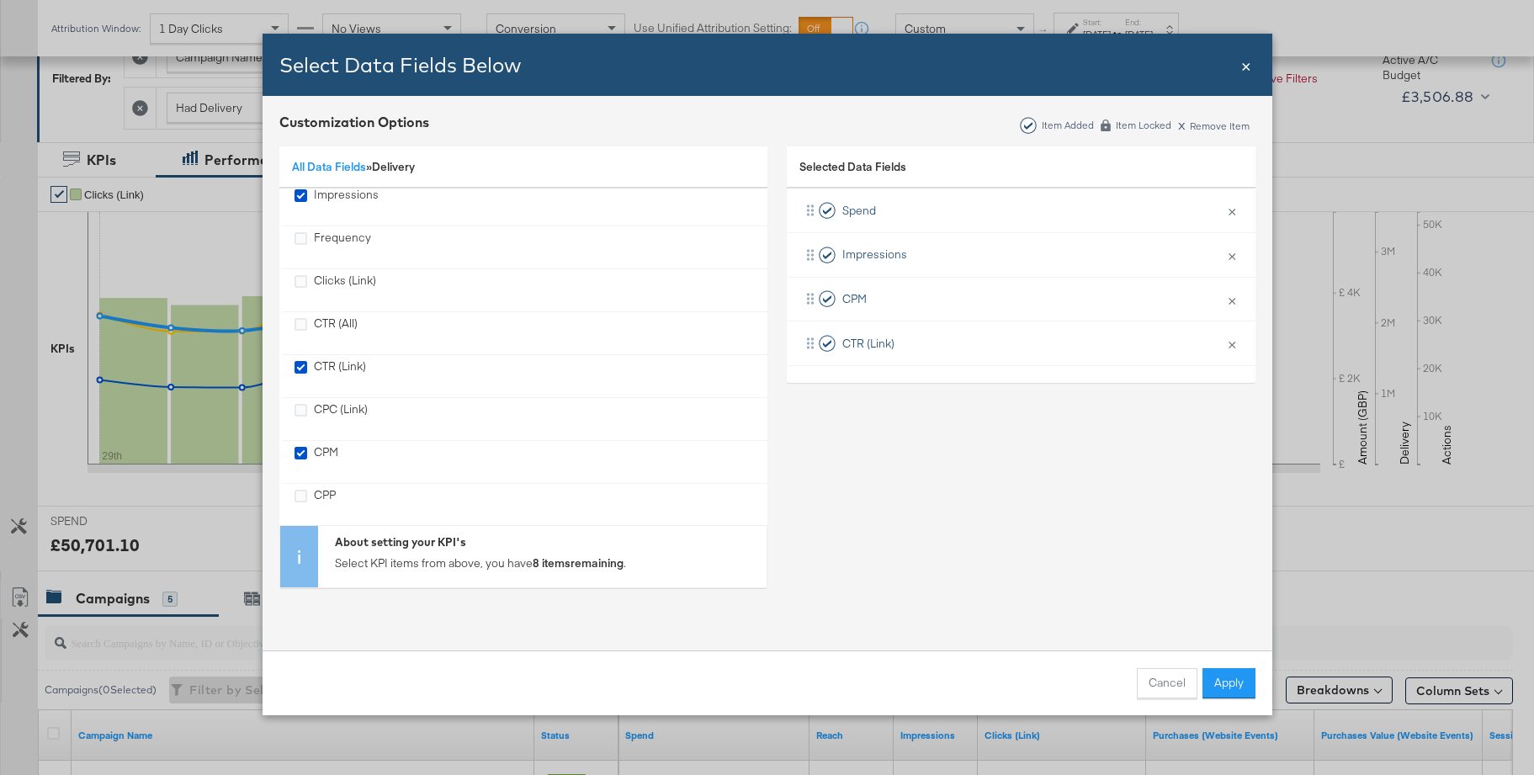
click at [321, 166] on link "All Data Fields" at bounding box center [329, 166] width 74 height 15
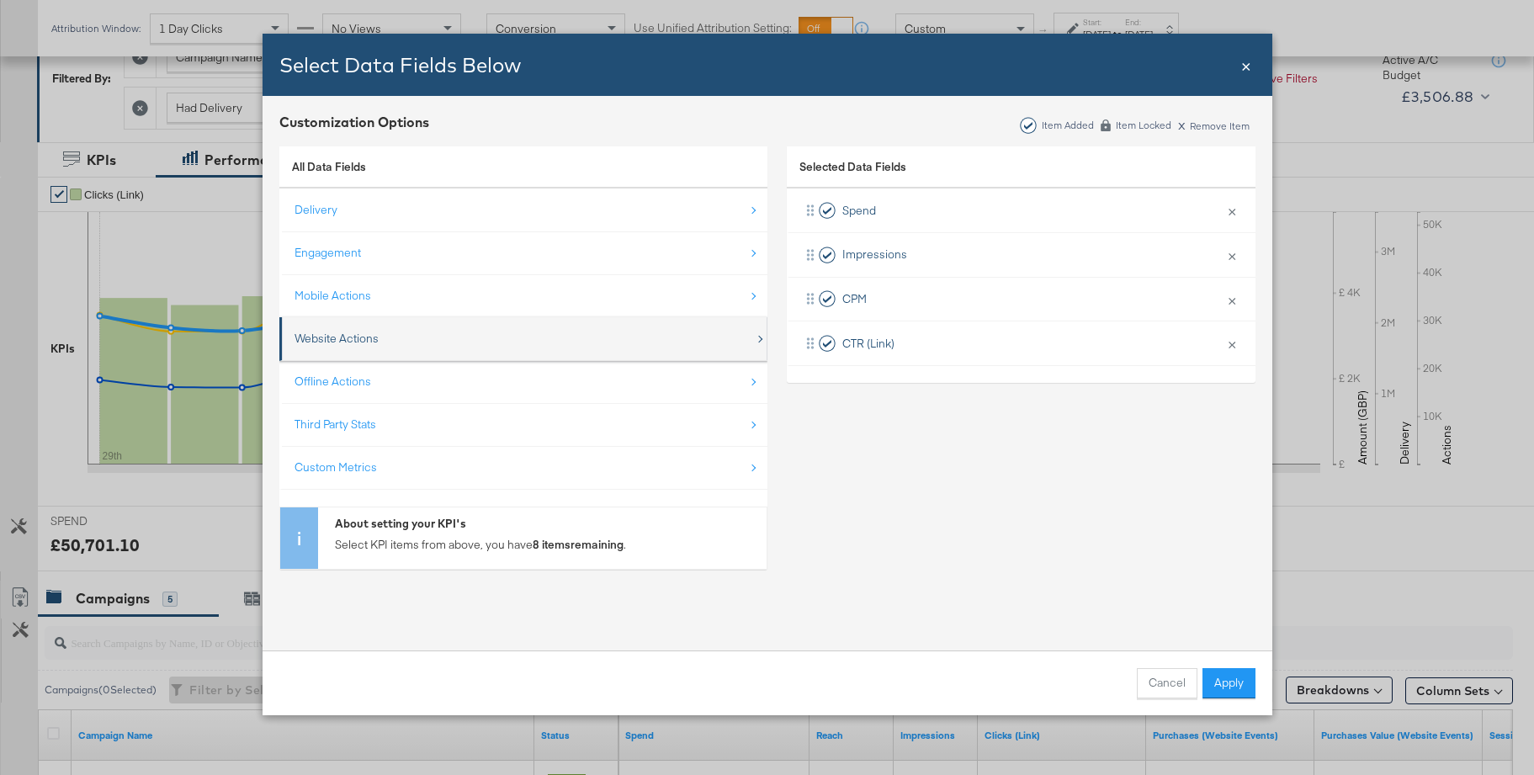
scroll to position [0, 0]
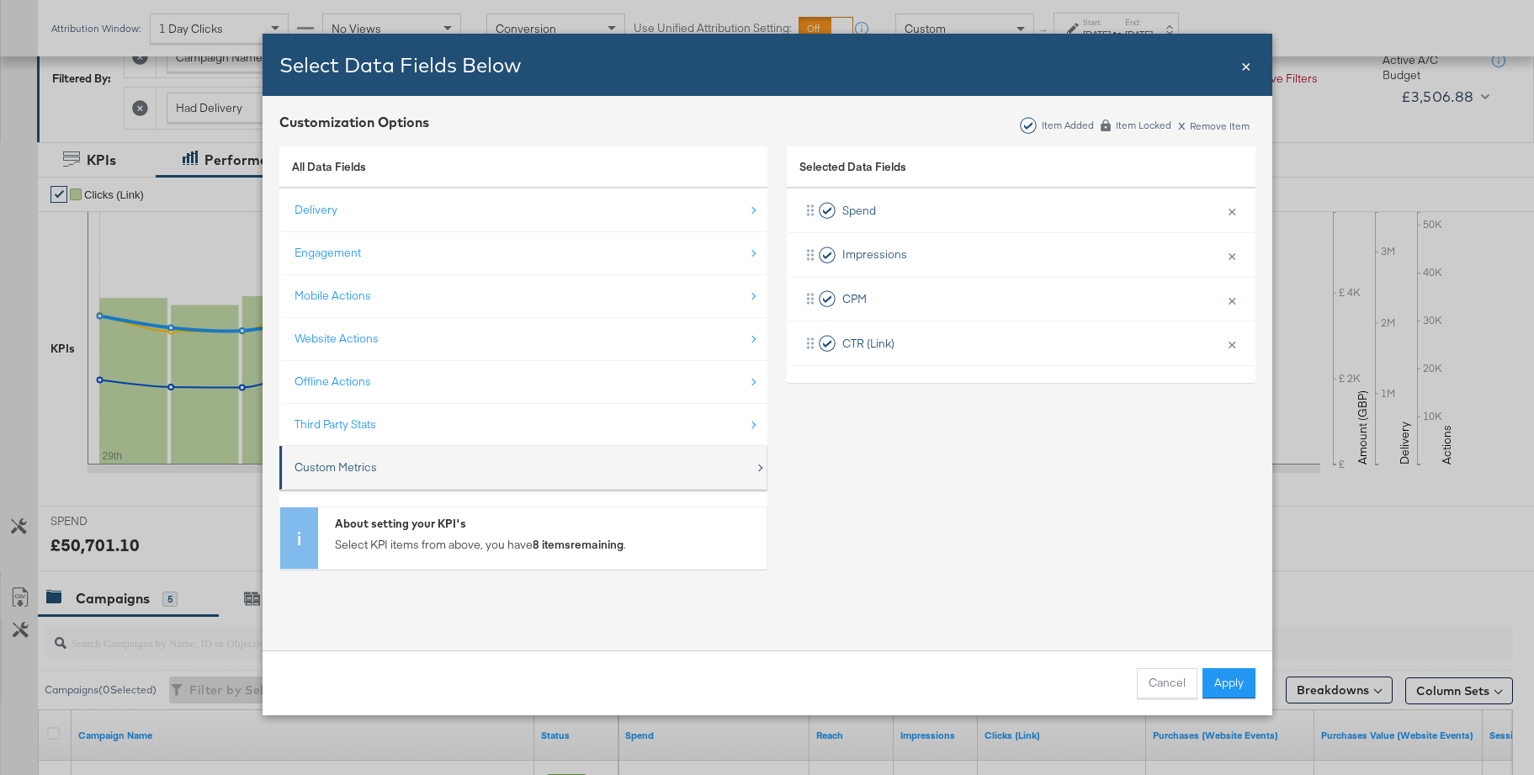
click at [327, 460] on div "Custom Metrics" at bounding box center [336, 468] width 82 height 16
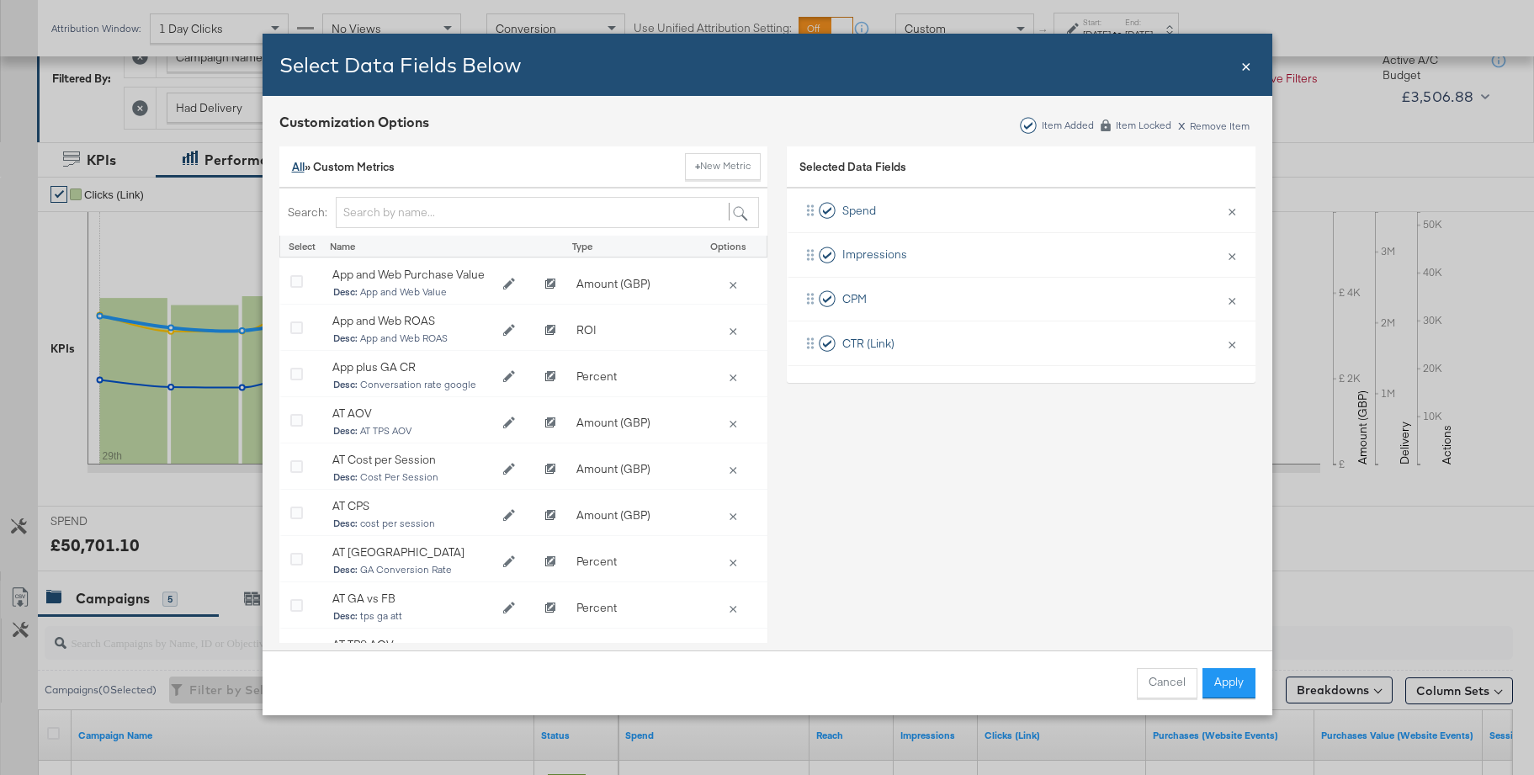
click at [295, 163] on link "All" at bounding box center [298, 166] width 13 height 15
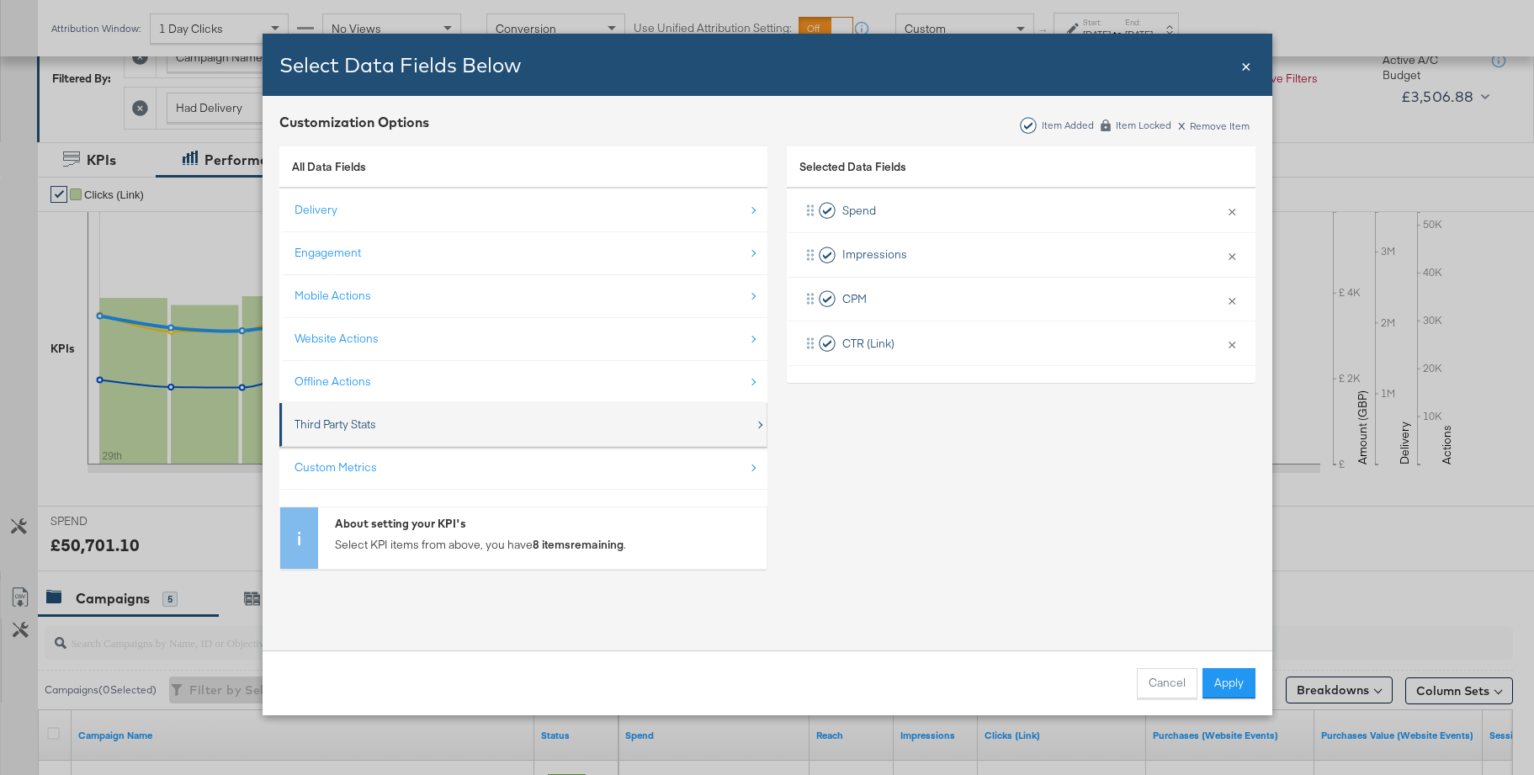
click at [311, 434] on div "Third Party Stats" at bounding box center [525, 424] width 460 height 35
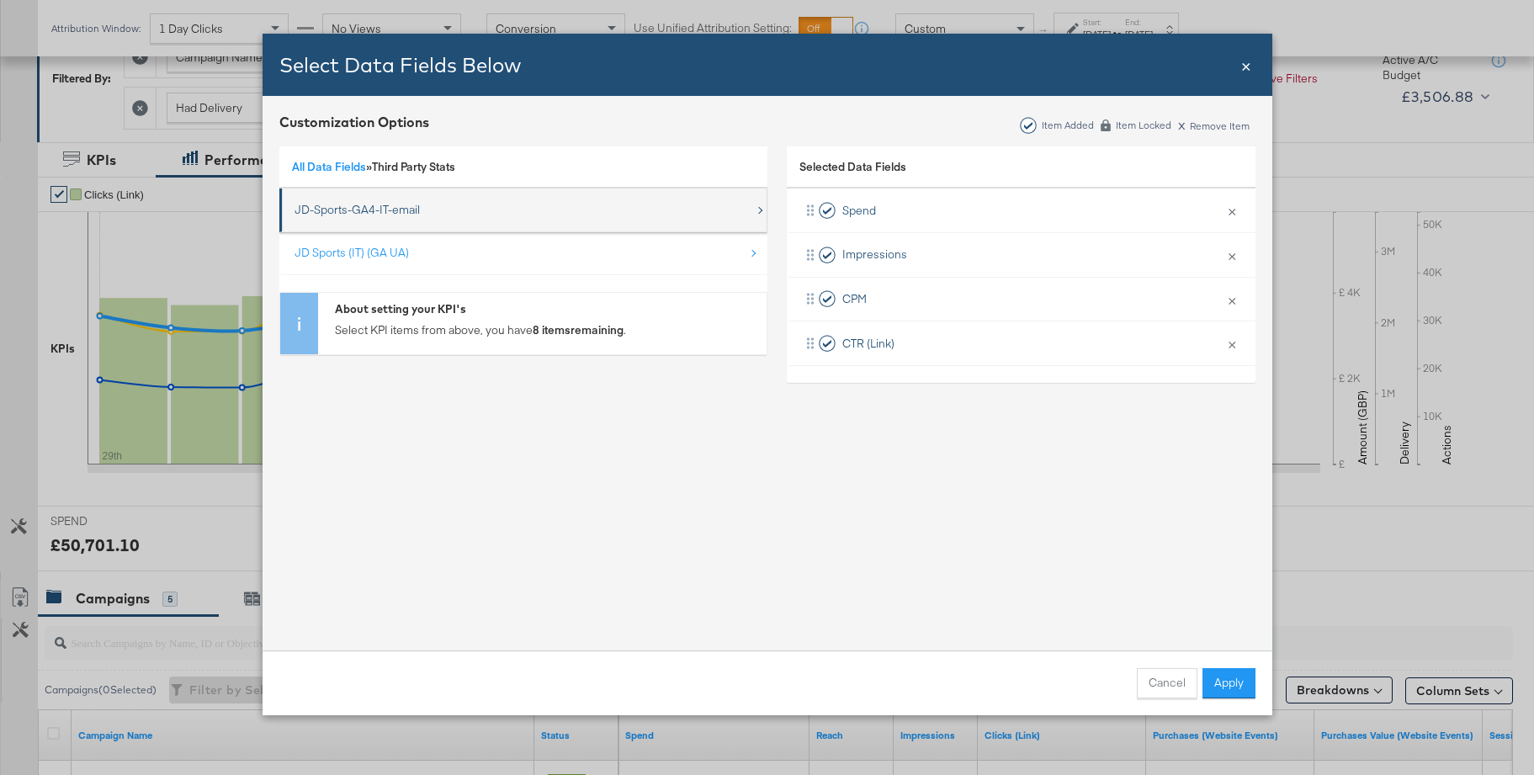
click at [357, 210] on div "JD-Sports-GA4-IT-email" at bounding box center [357, 210] width 125 height 16
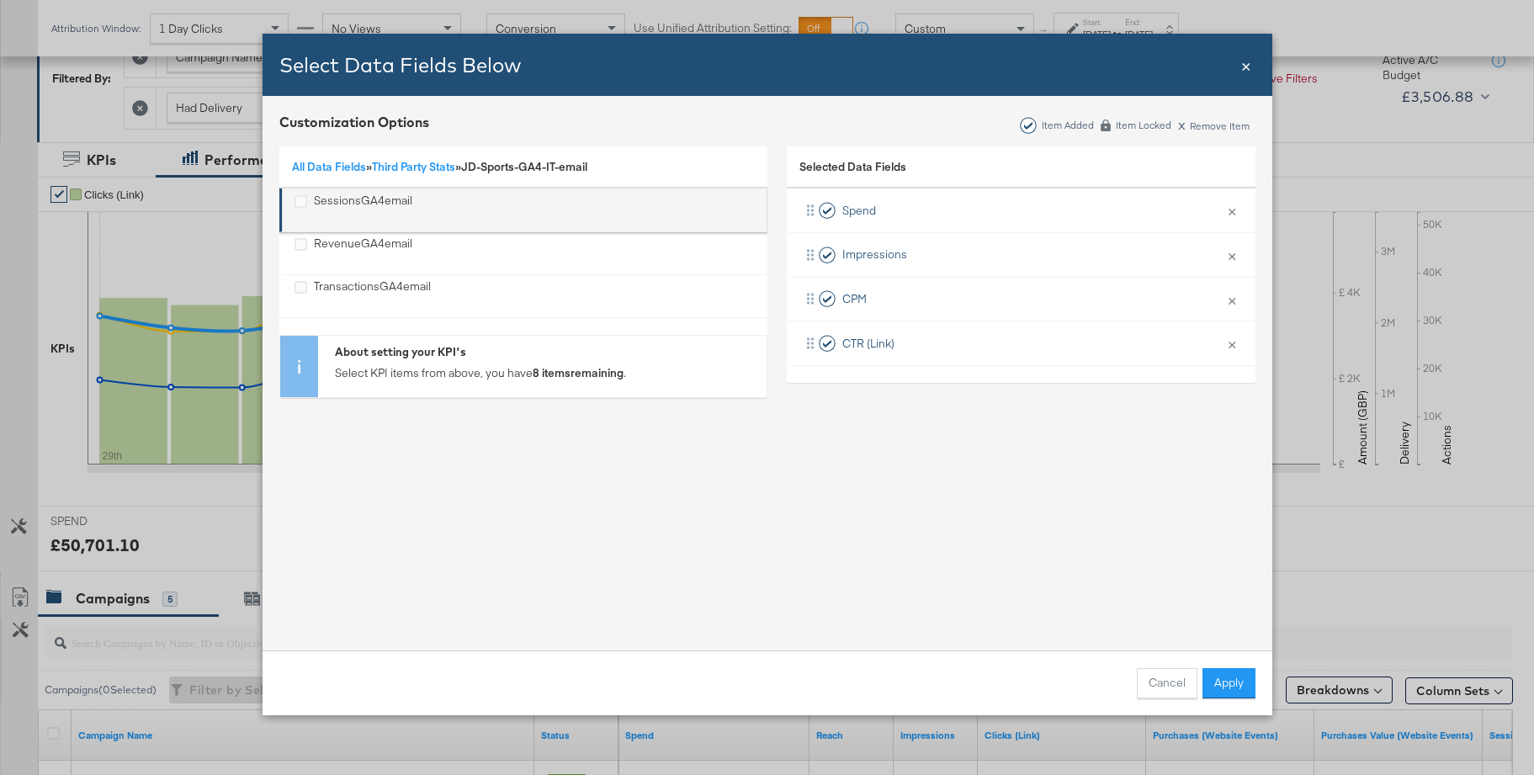
click at [354, 196] on div "SessionsGA4email" at bounding box center [363, 210] width 98 height 35
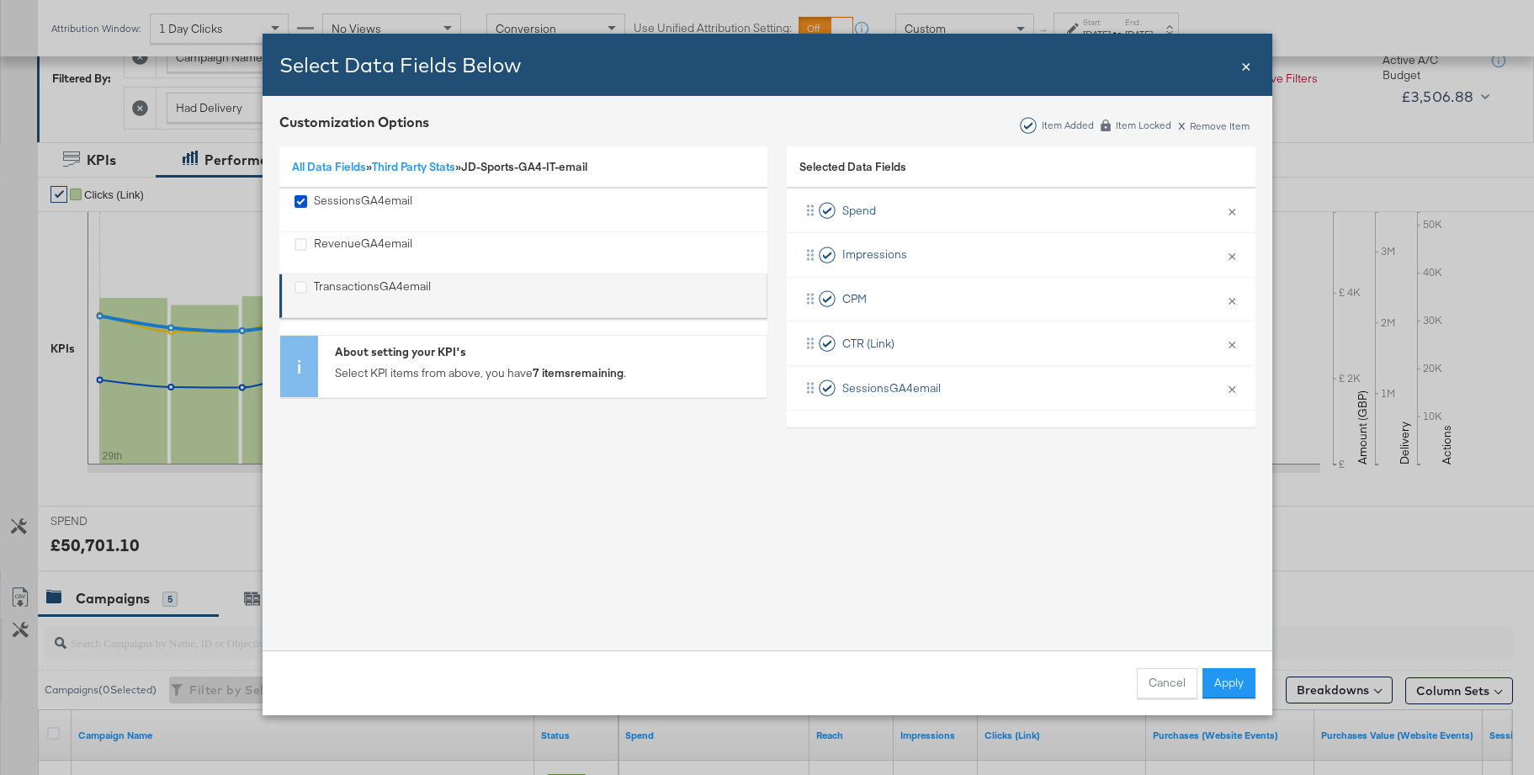
click at [344, 279] on div "TransactionsGA4email" at bounding box center [372, 296] width 117 height 35
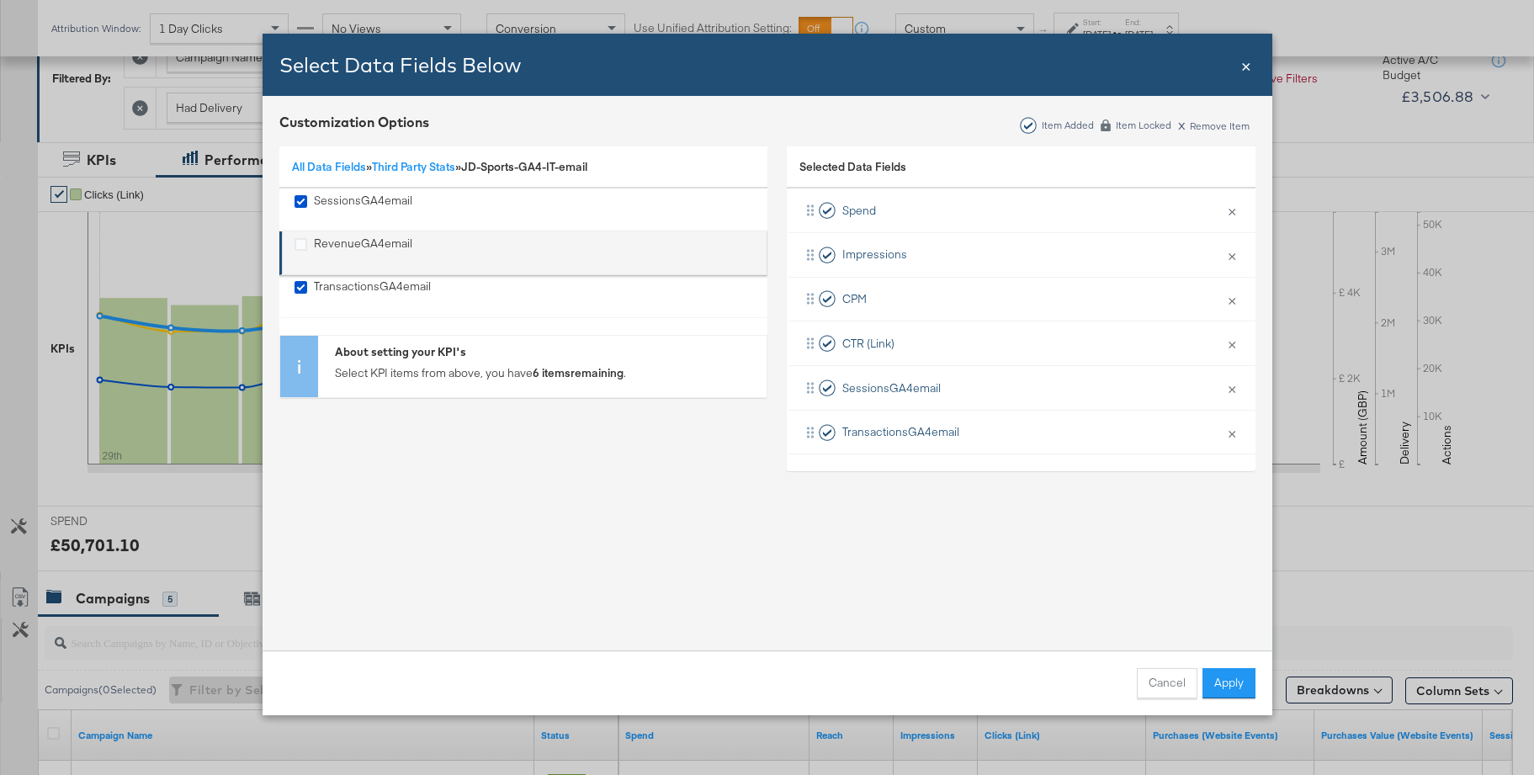
click at [344, 247] on div "RevenueGA4email" at bounding box center [363, 253] width 98 height 35
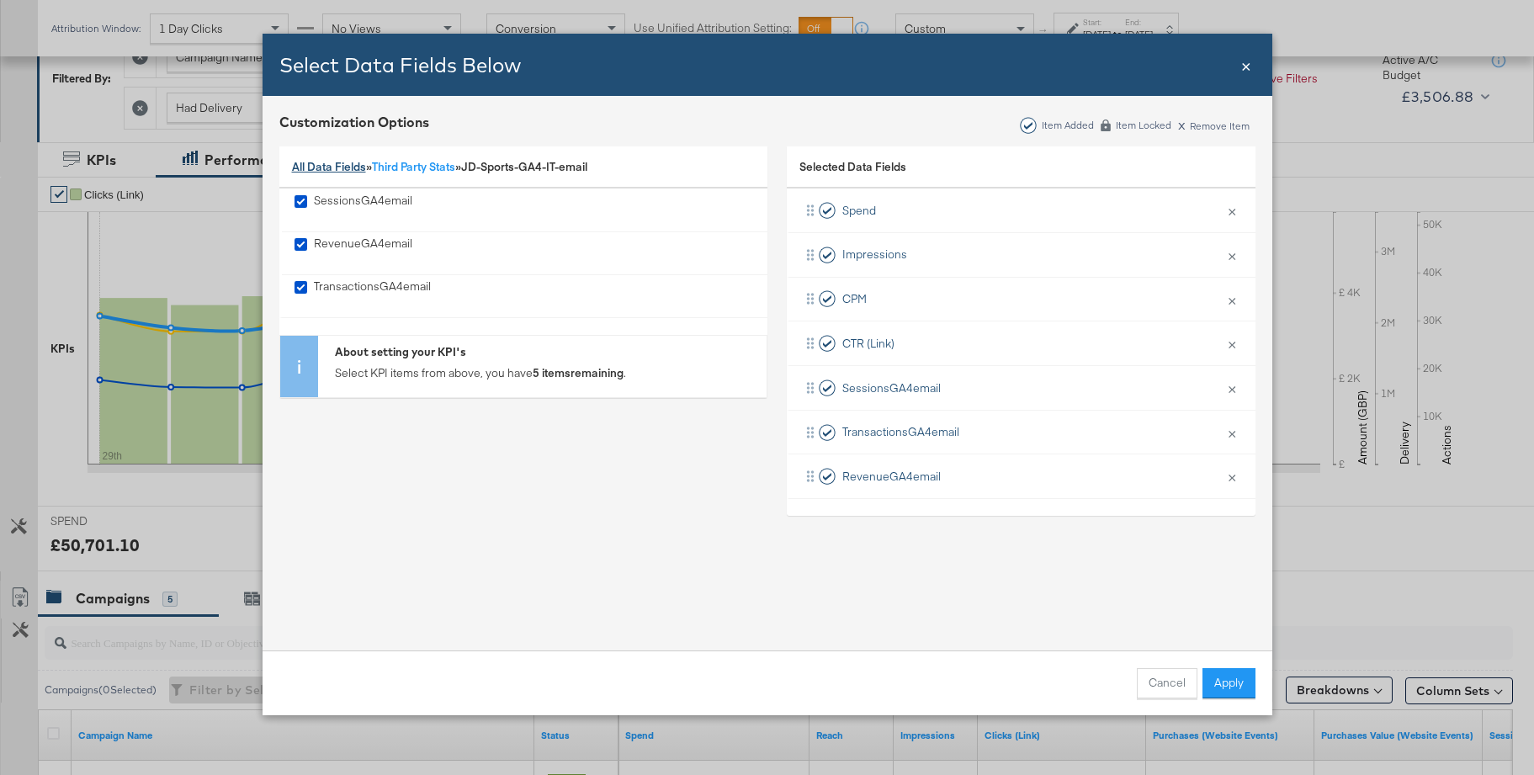
click at [332, 170] on link "All Data Fields" at bounding box center [329, 166] width 74 height 15
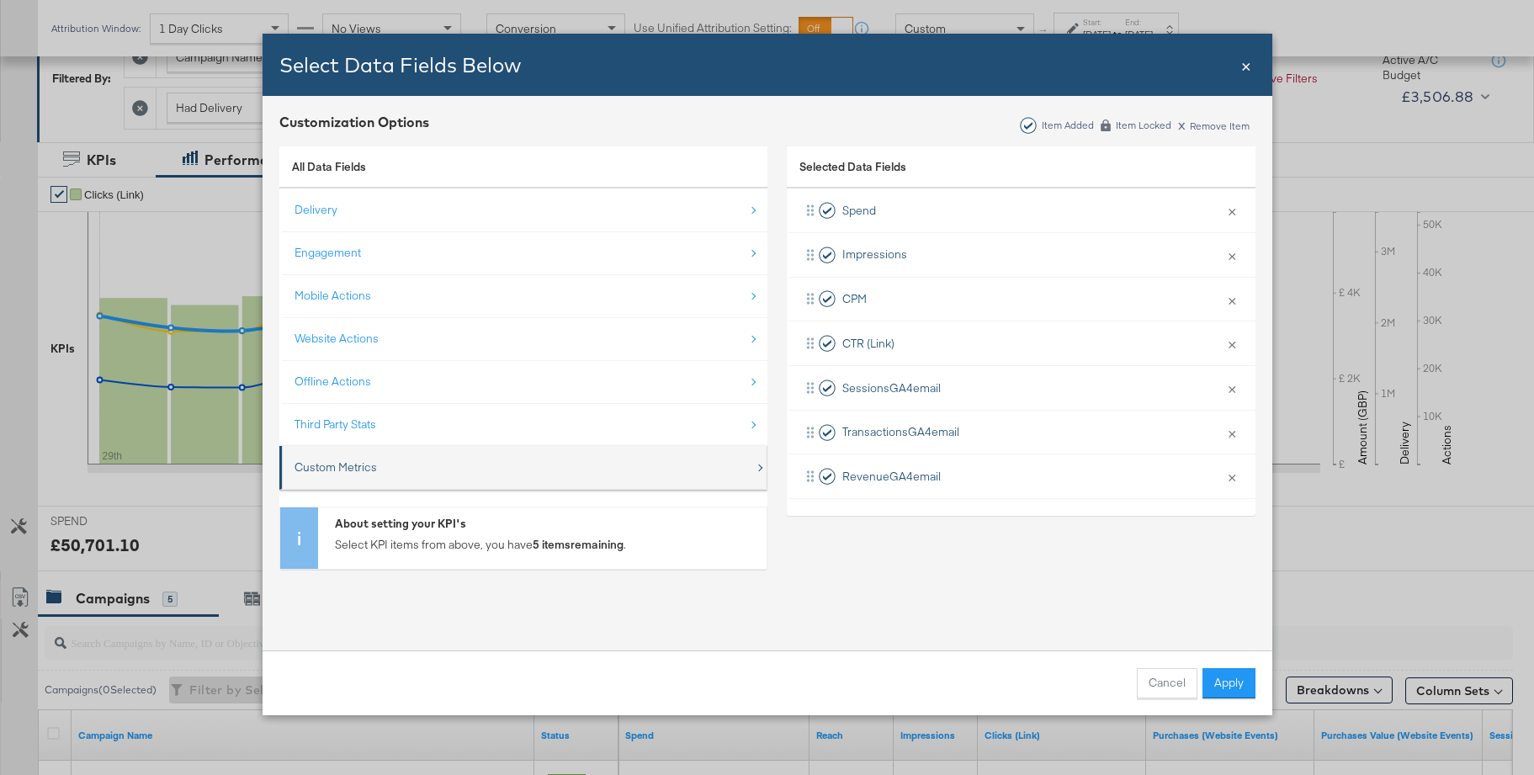
click at [329, 460] on div "Custom Metrics" at bounding box center [336, 468] width 82 height 16
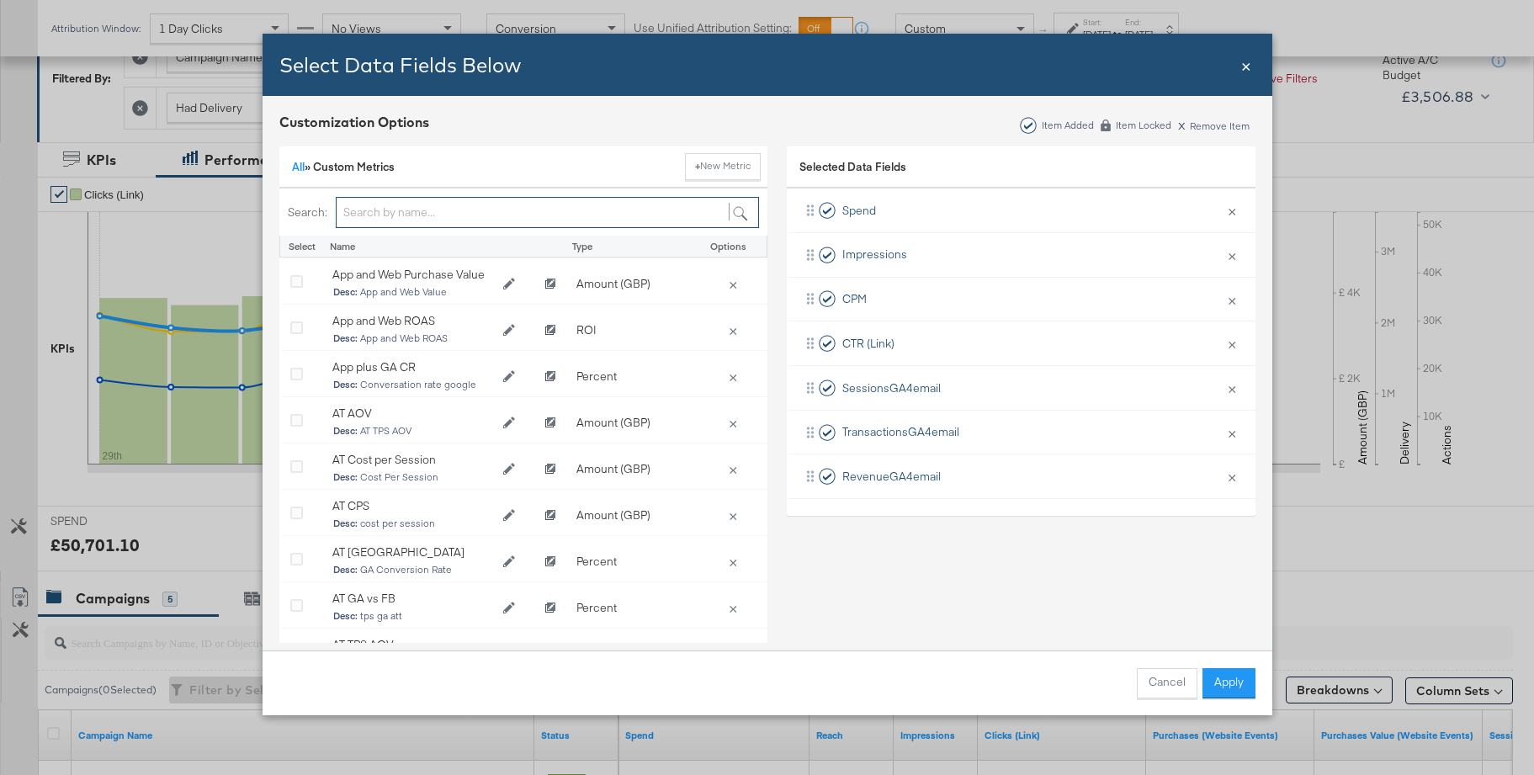
click at [395, 219] on input "Bulk Add Locations Modal" at bounding box center [547, 212] width 423 height 31
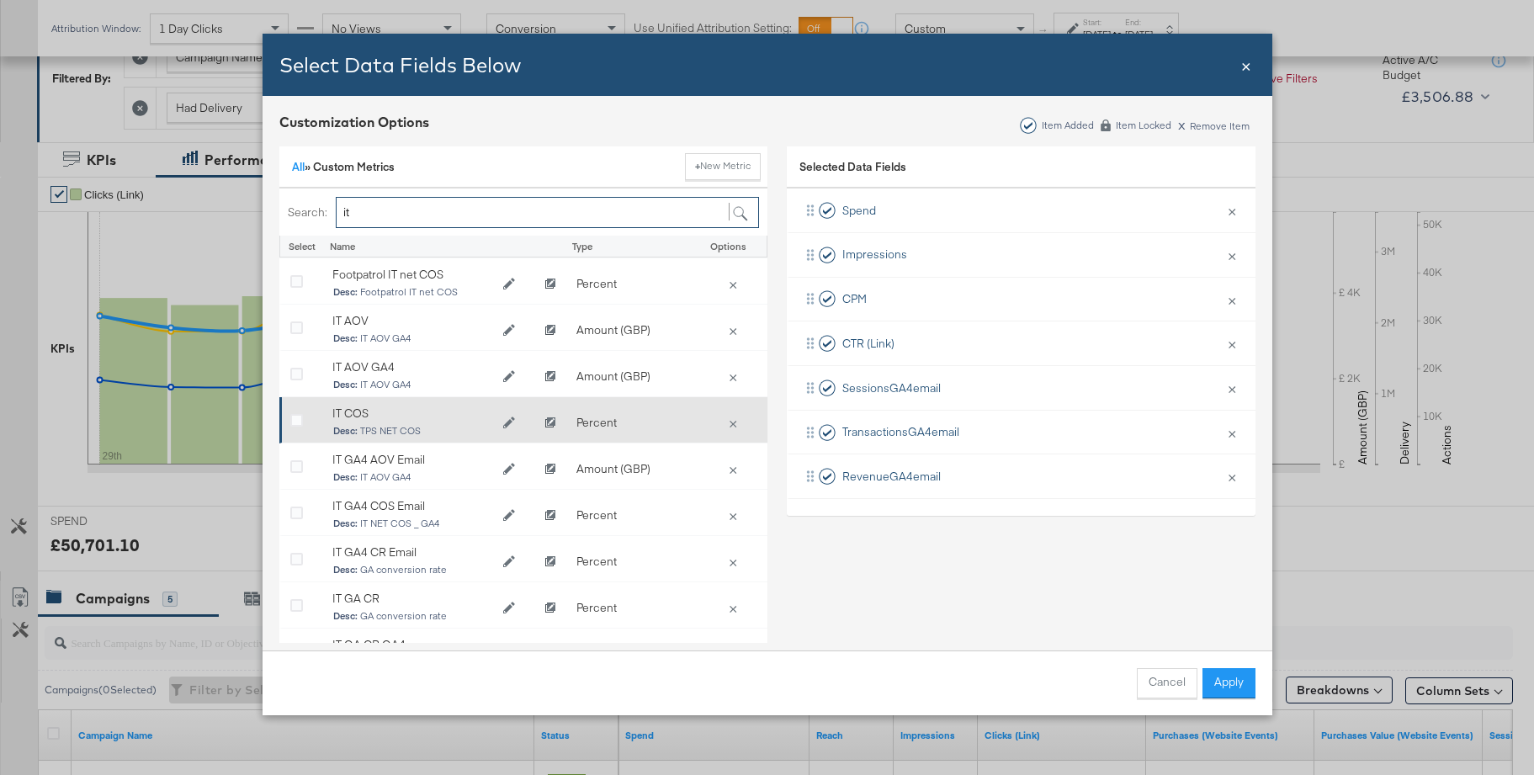
scroll to position [265, 0]
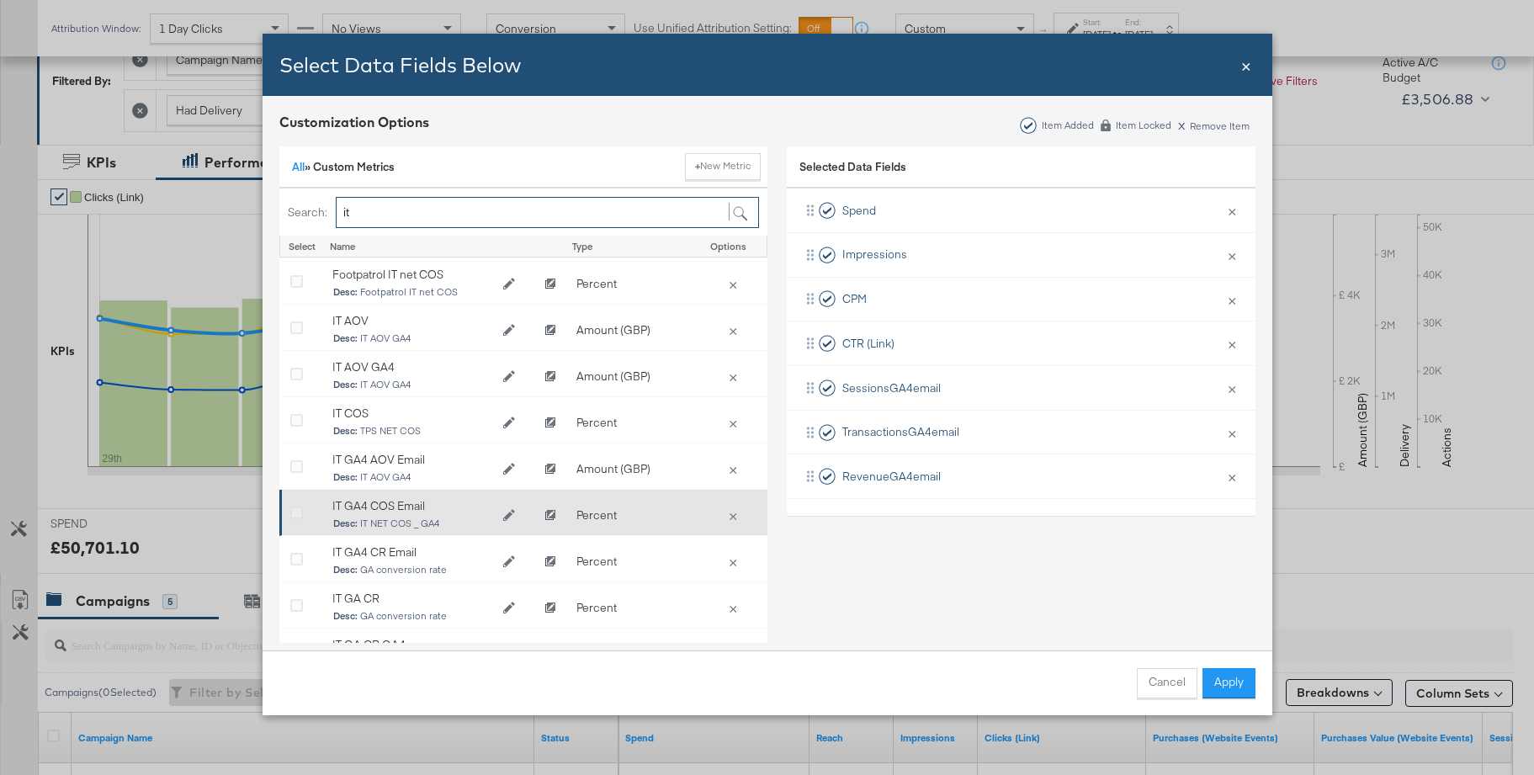
type input "it"
click at [294, 514] on icon "Bulk Add Locations Modal" at bounding box center [296, 514] width 13 height 13
click at [0, 0] on input "Bulk Add Locations Modal" at bounding box center [0, 0] width 0 height 0
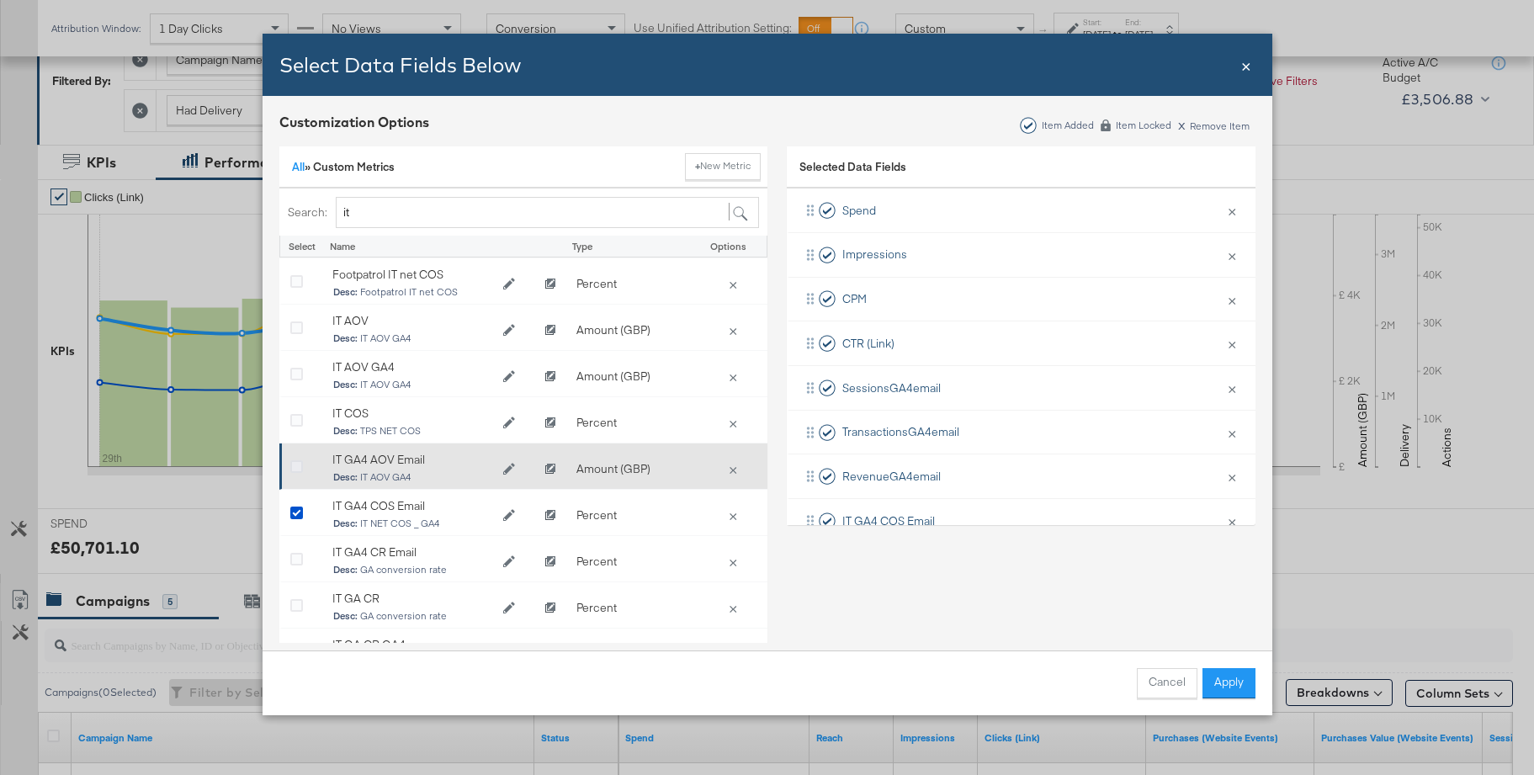
click at [296, 465] on icon "Bulk Add Locations Modal" at bounding box center [296, 467] width 13 height 13
click at [0, 0] on input "Bulk Add Locations Modal" at bounding box center [0, 0] width 0 height 0
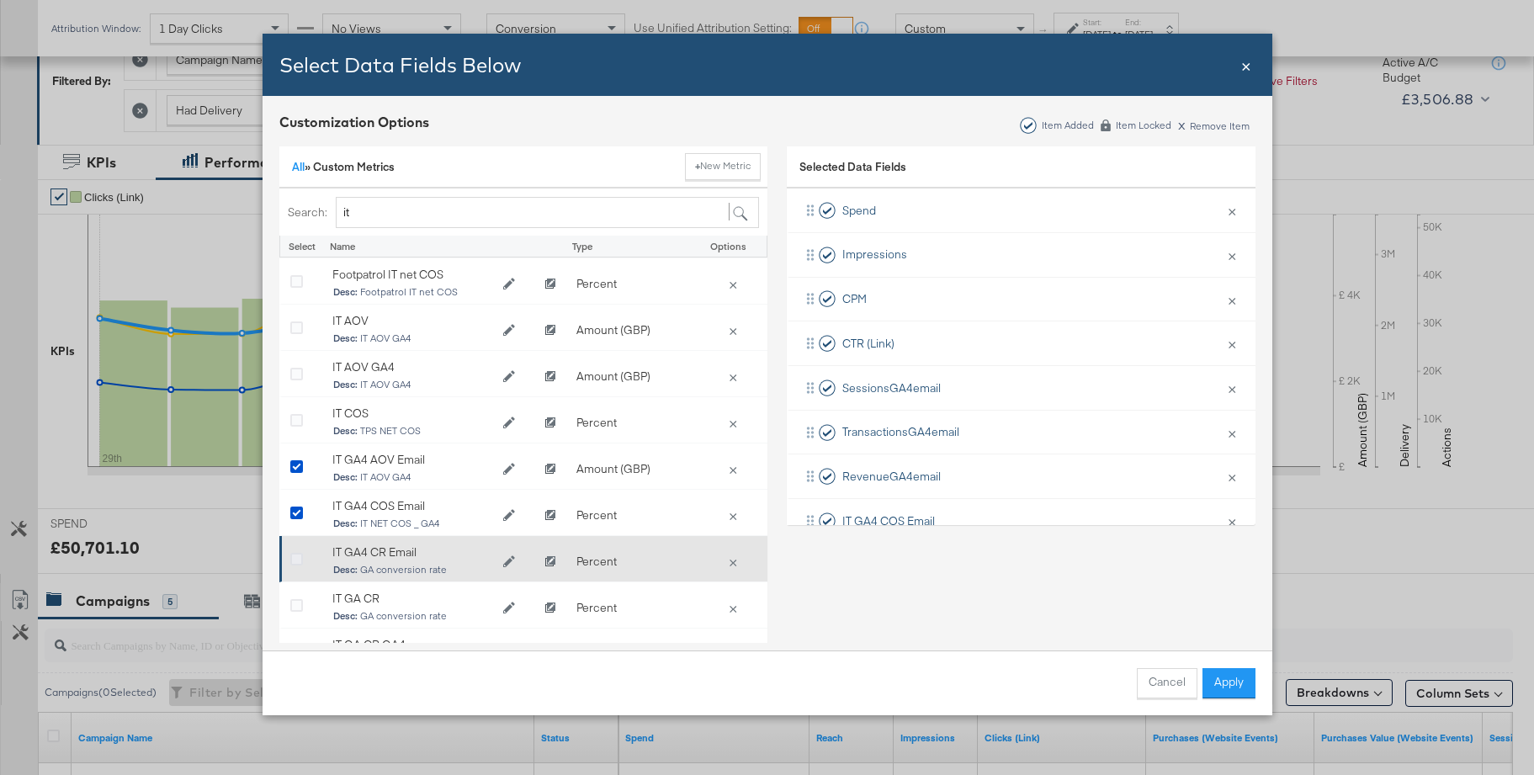
click at [295, 563] on icon "Bulk Add Locations Modal" at bounding box center [296, 560] width 13 height 13
click at [0, 0] on input "Bulk Add Locations Modal" at bounding box center [0, 0] width 0 height 0
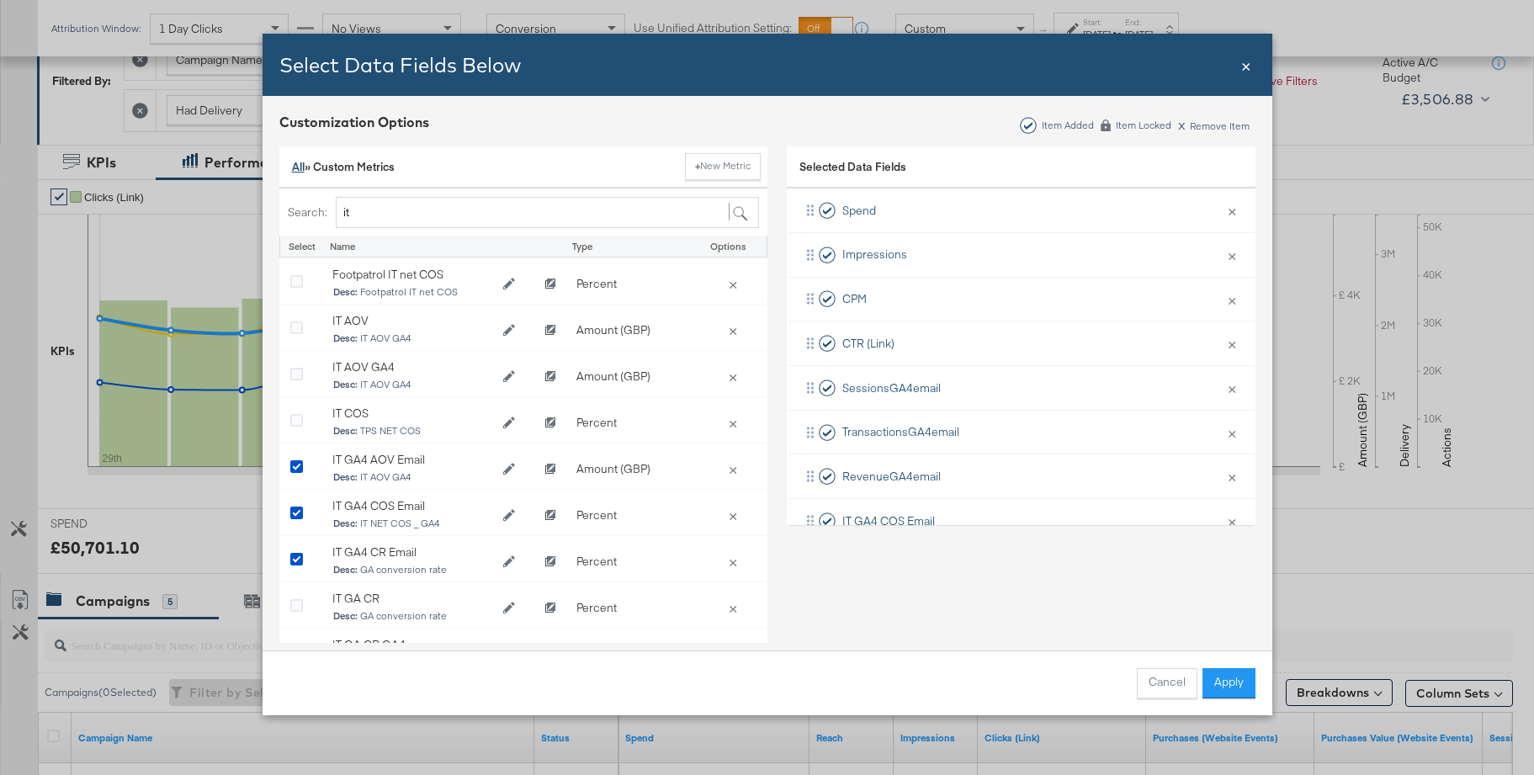
click at [300, 168] on link "All" at bounding box center [298, 166] width 13 height 15
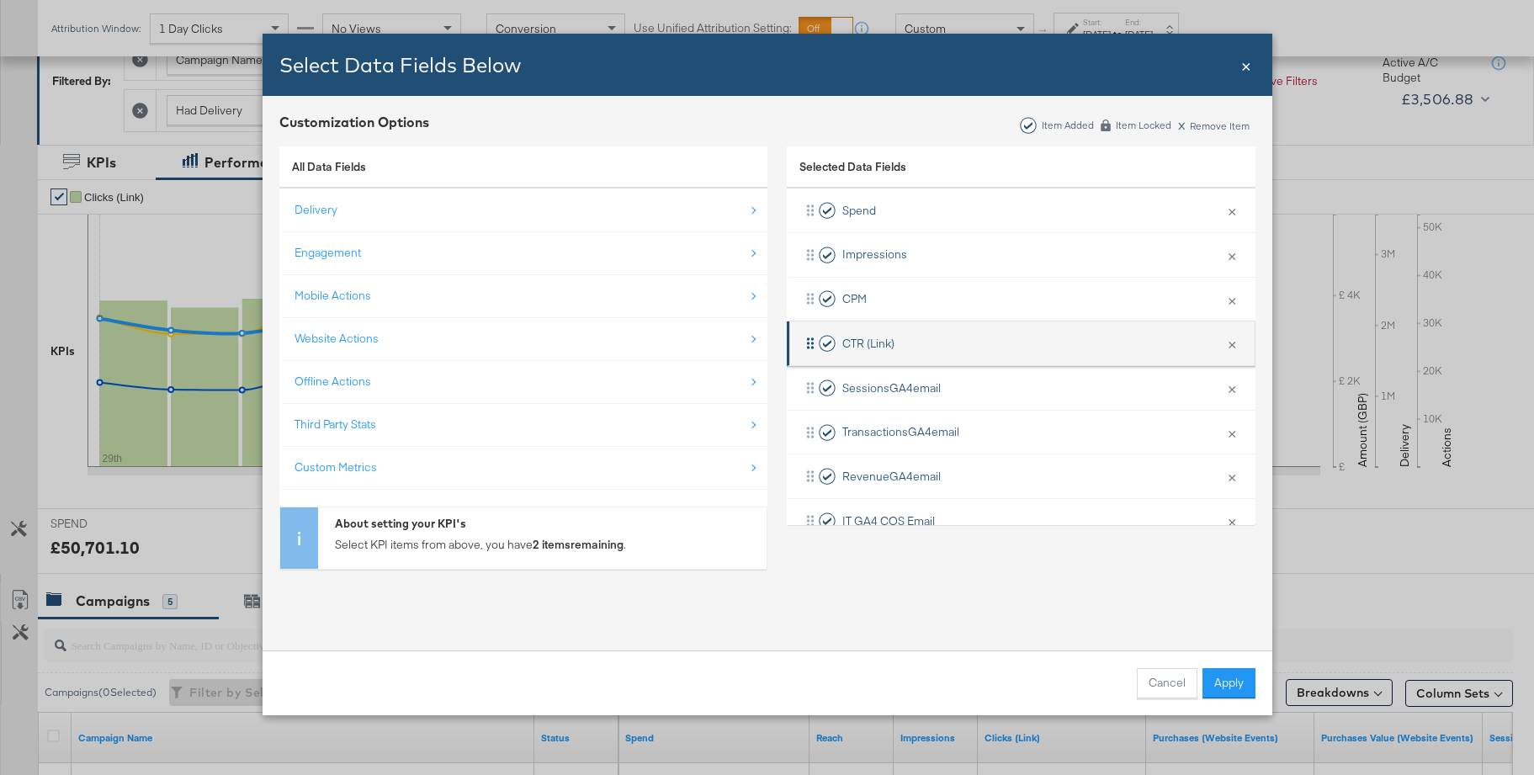
scroll to position [124, 0]
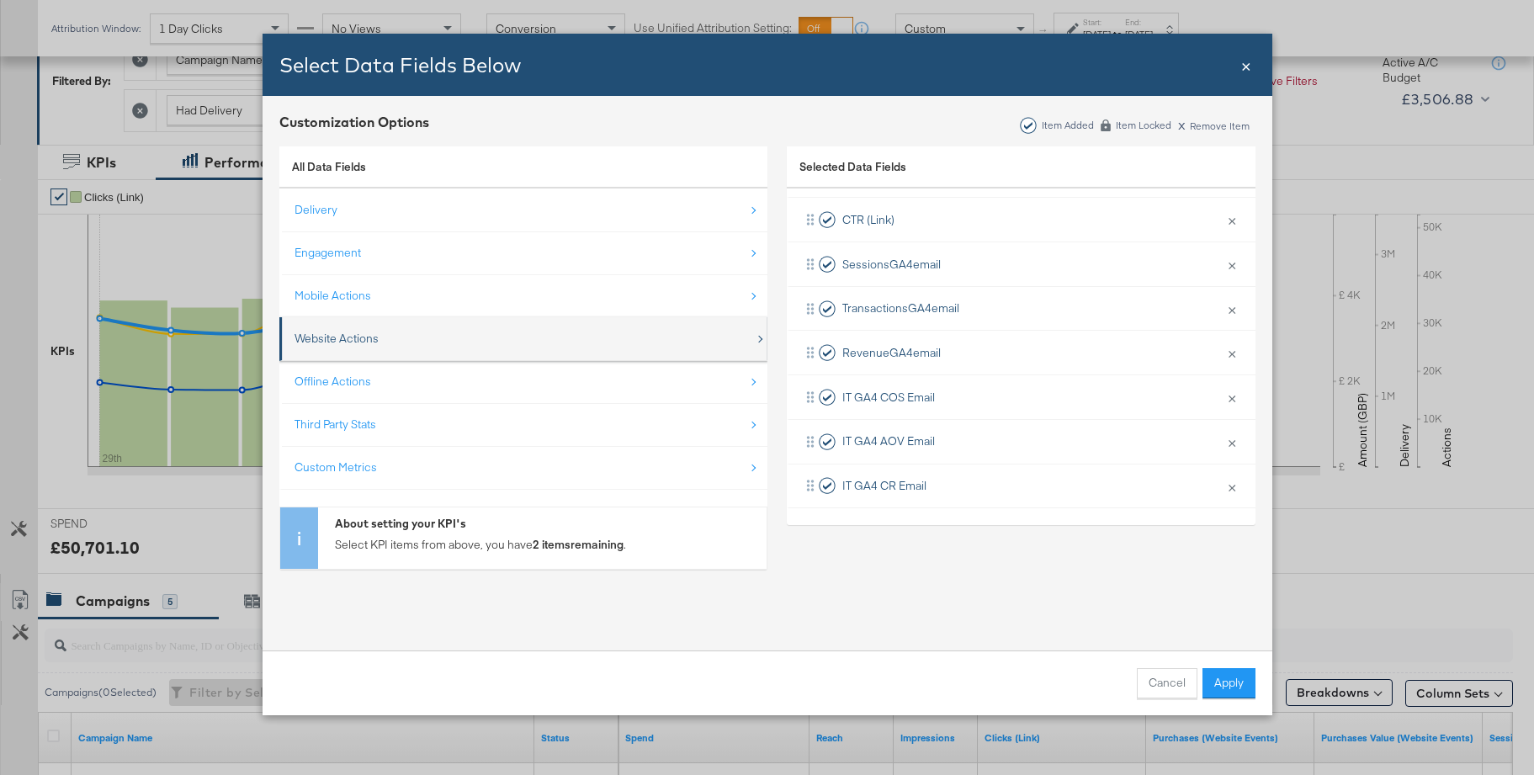
click at [356, 337] on div "Website Actions" at bounding box center [337, 339] width 84 height 16
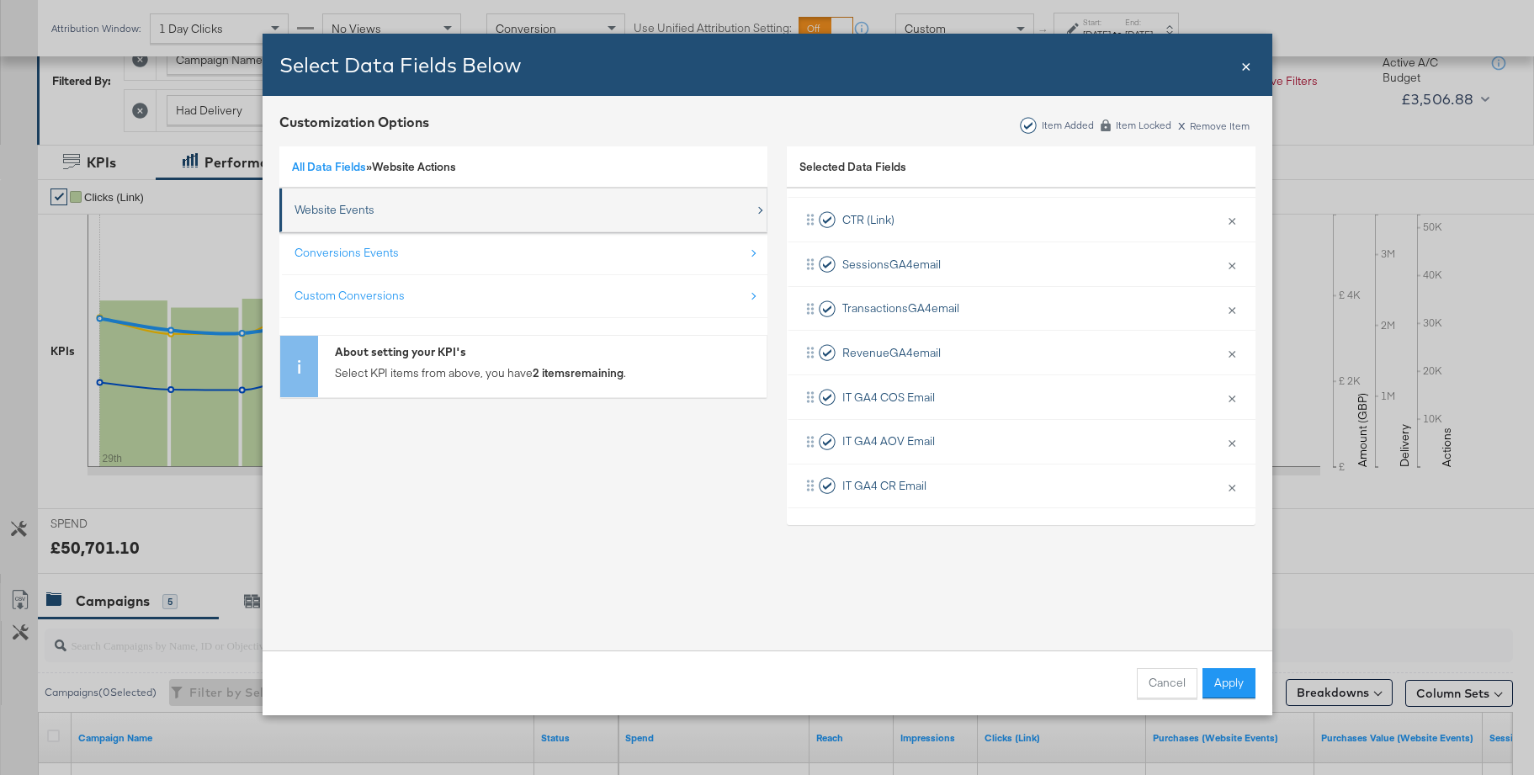
click at [347, 210] on div "Website Events" at bounding box center [335, 210] width 80 height 16
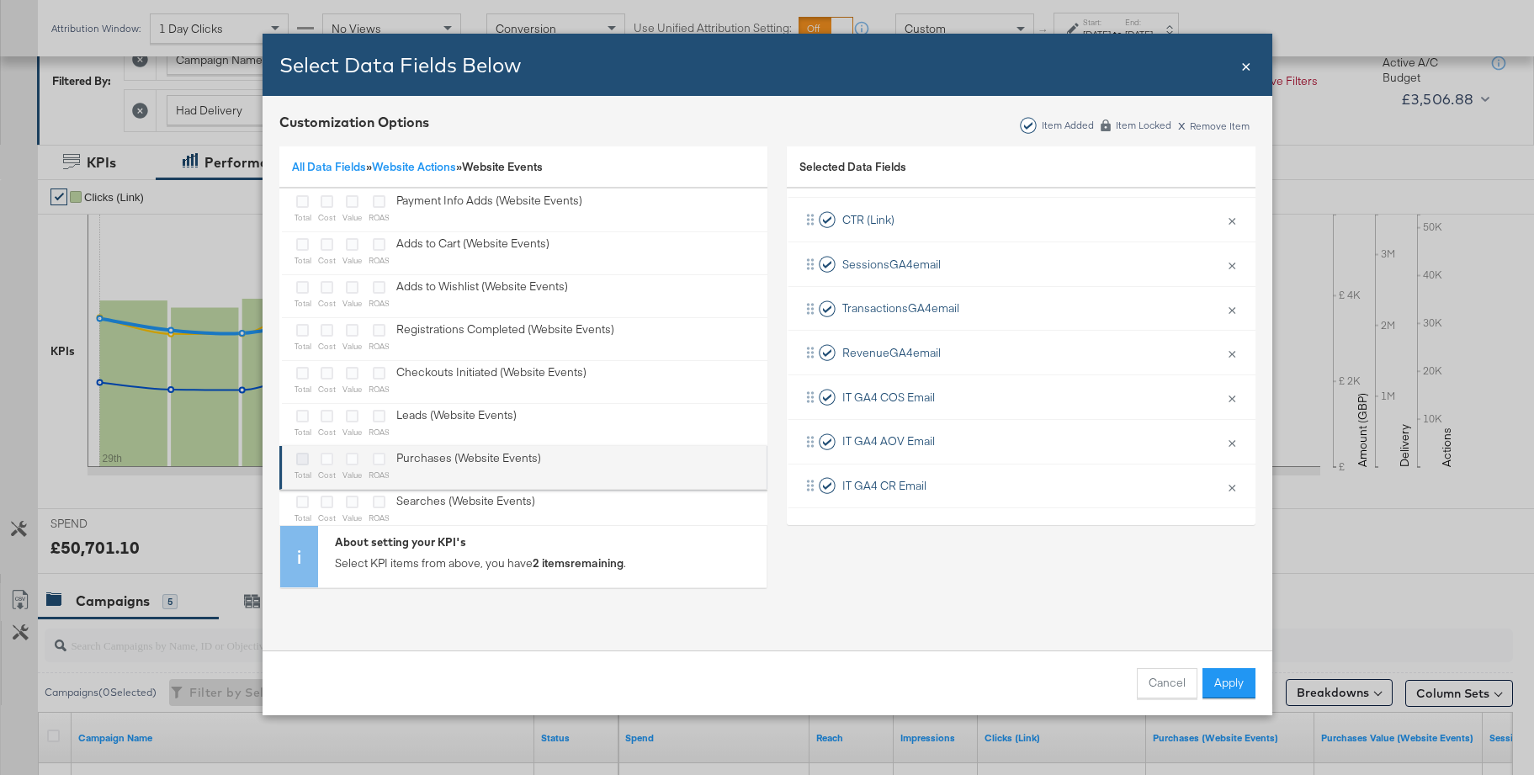
click at [297, 455] on icon "Bulk Add Locations Modal" at bounding box center [302, 459] width 13 height 13
click at [0, 0] on input "Bulk Add Locations Modal" at bounding box center [0, 0] width 0 height 0
click at [376, 462] on icon "Bulk Add Locations Modal" at bounding box center [379, 459] width 13 height 13
click at [0, 0] on input "Bulk Add Locations Modal" at bounding box center [0, 0] width 0 height 0
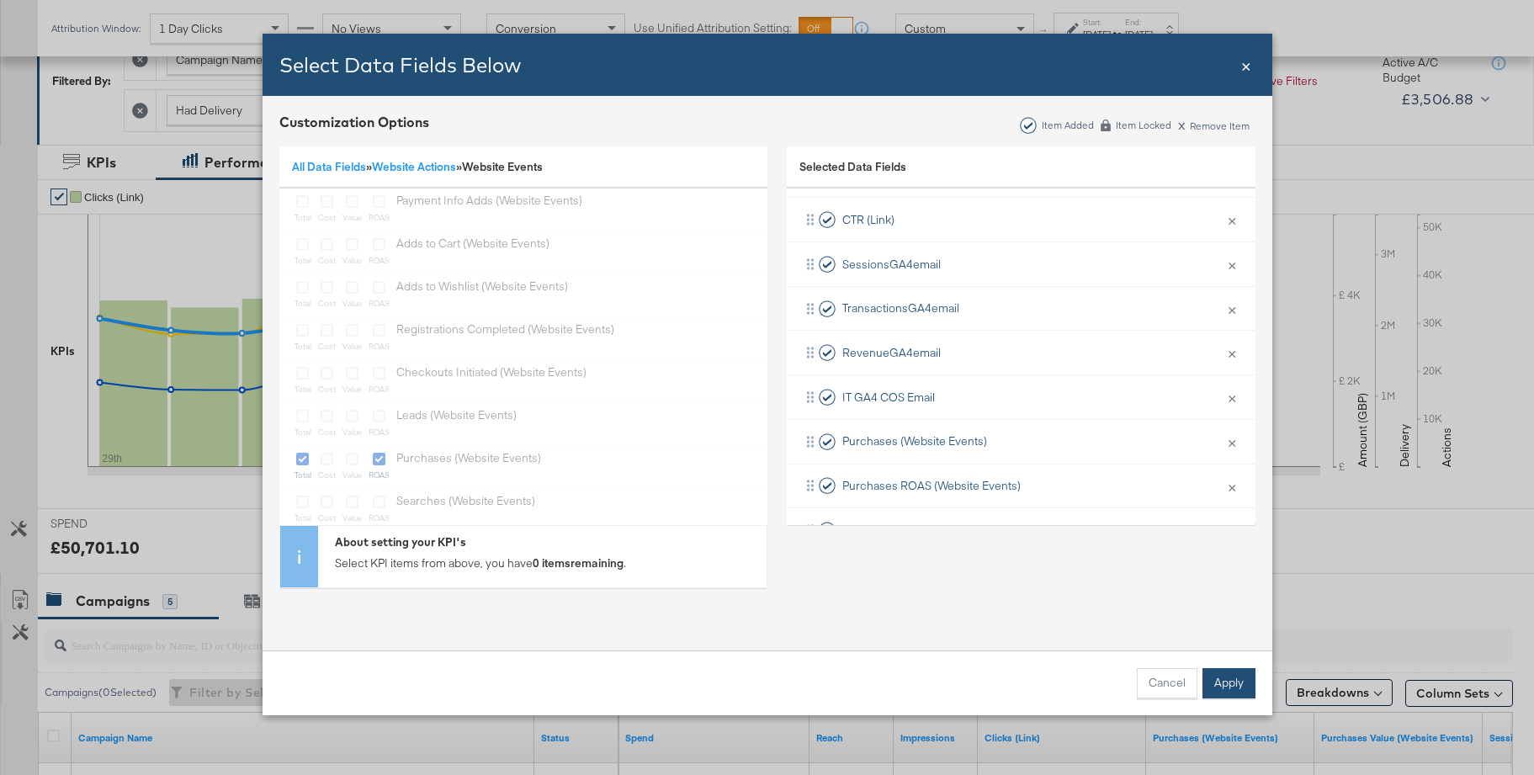
click at [1232, 683] on button "Apply" at bounding box center [1229, 683] width 53 height 30
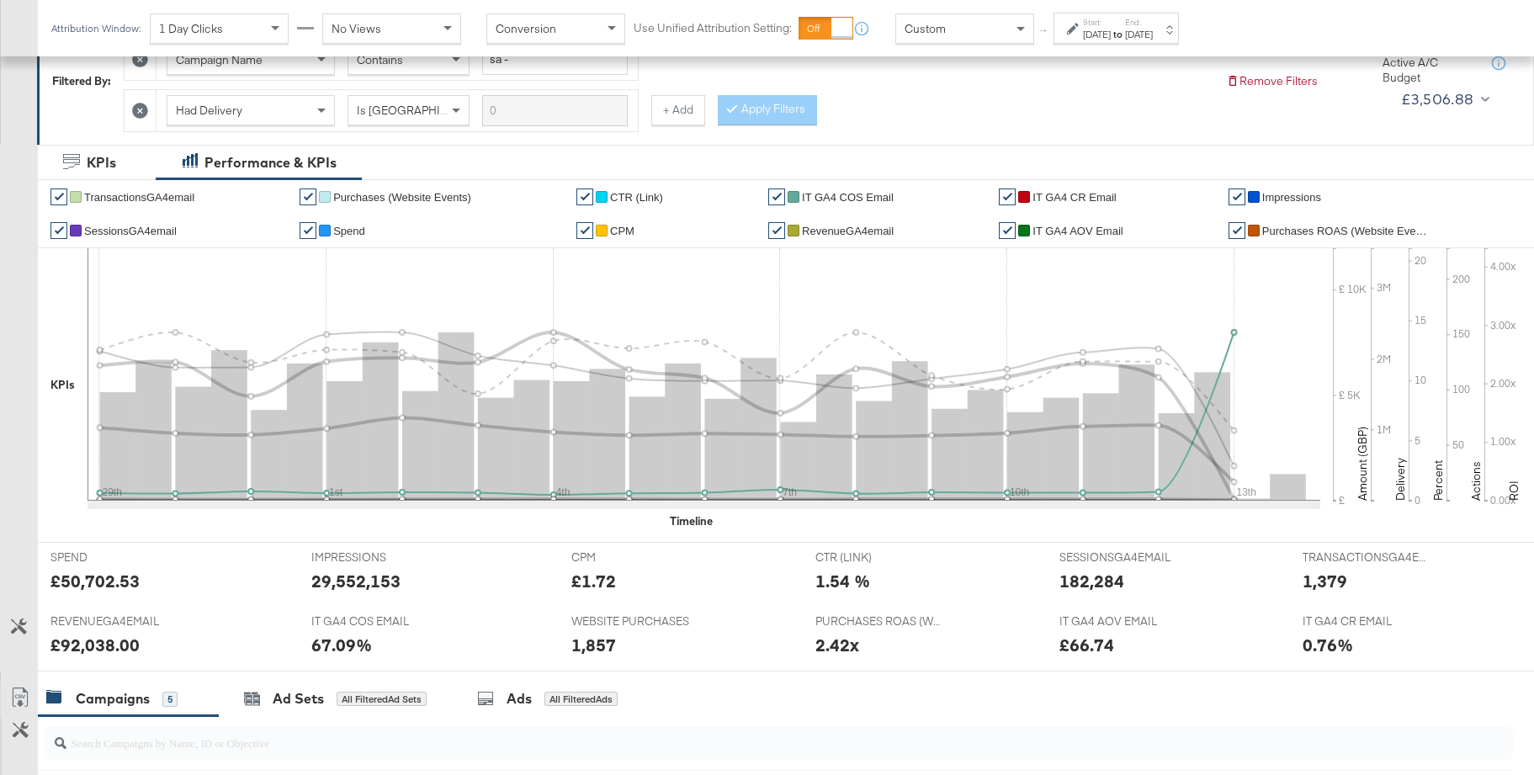
click at [832, 199] on span "IT GA4 COS Email" at bounding box center [848, 197] width 92 height 13
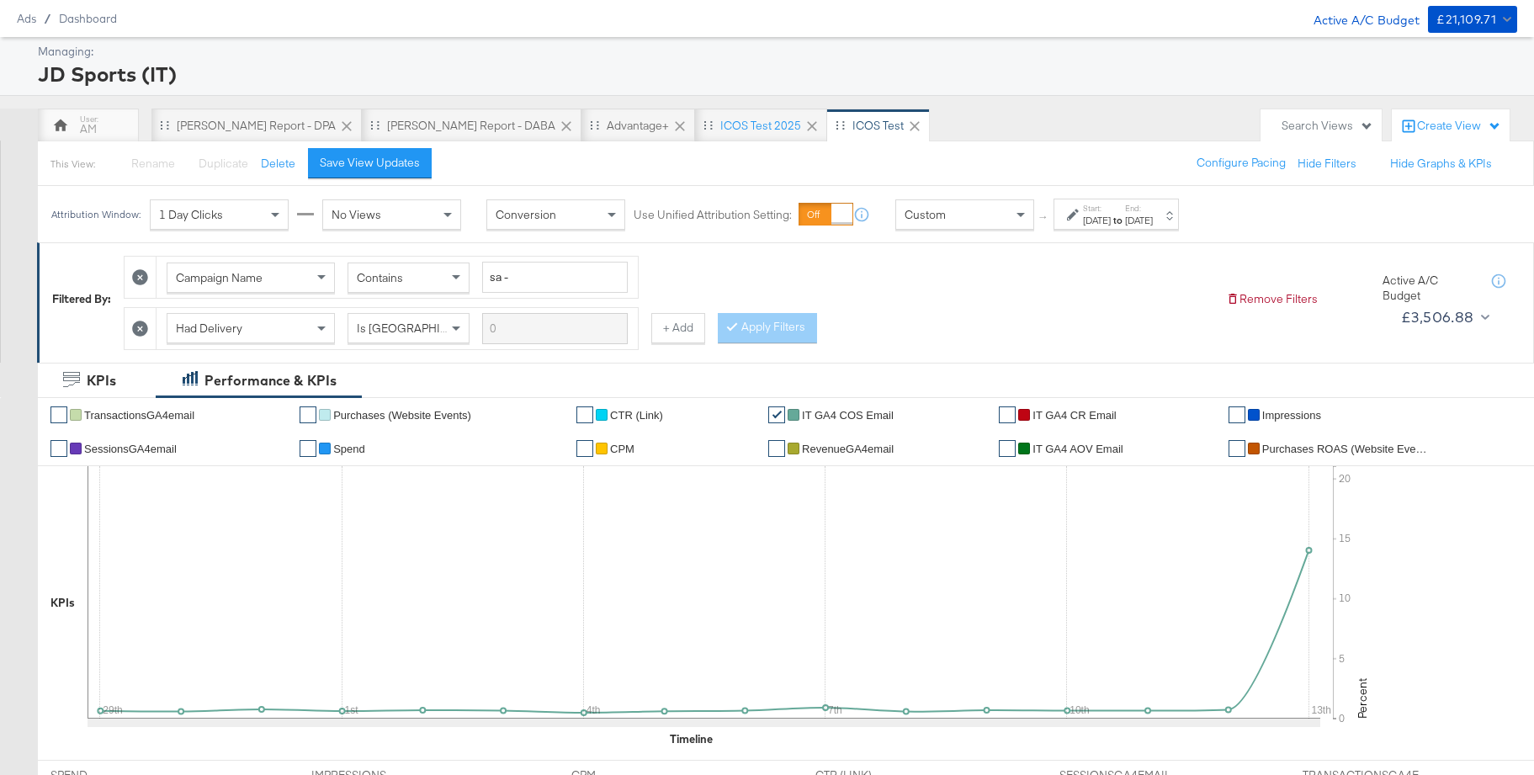
scroll to position [0, 0]
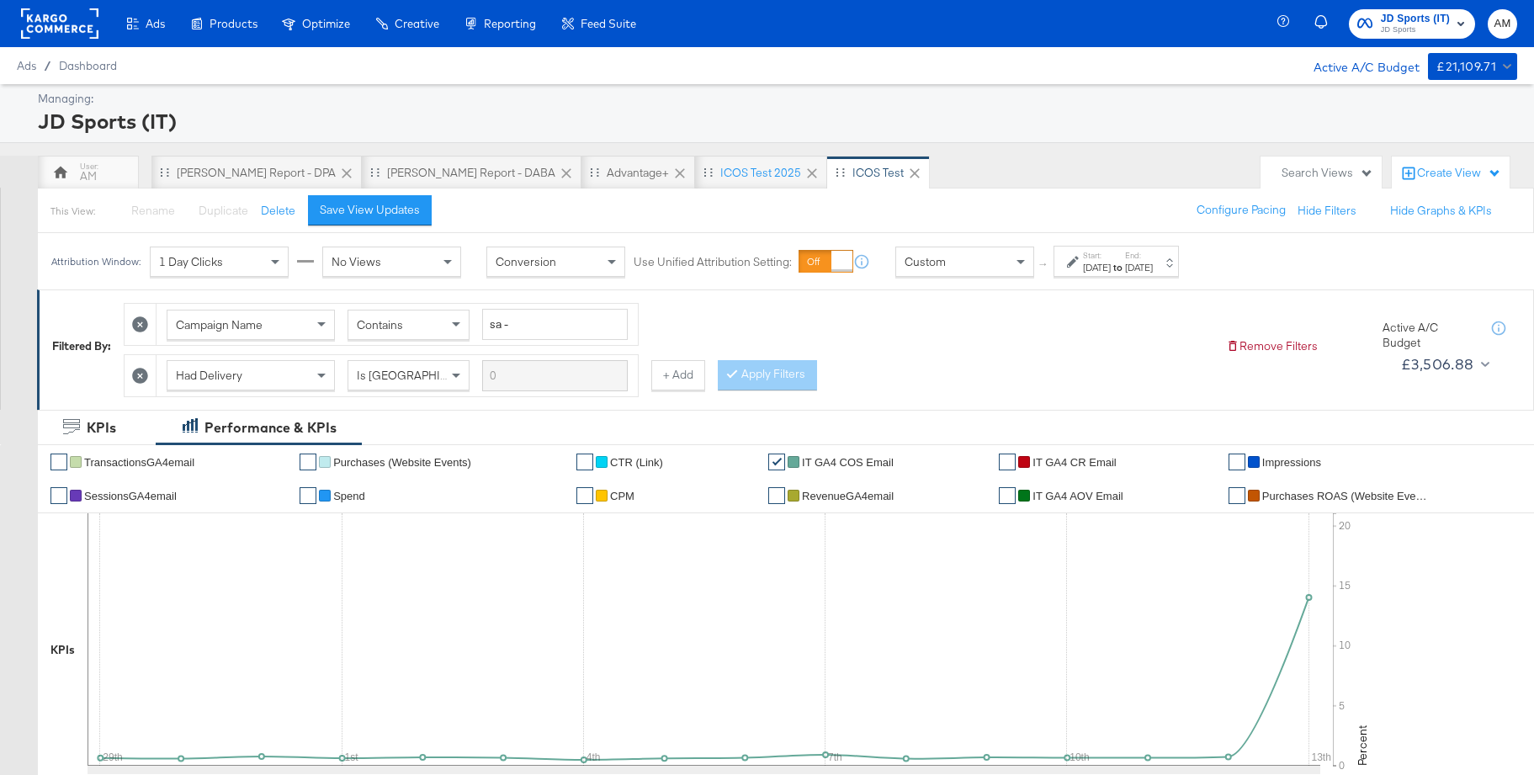
click at [383, 210] on div "Save View Updates" at bounding box center [370, 210] width 100 height 16
click at [1405, 31] on span "JD Sports" at bounding box center [1415, 30] width 69 height 13
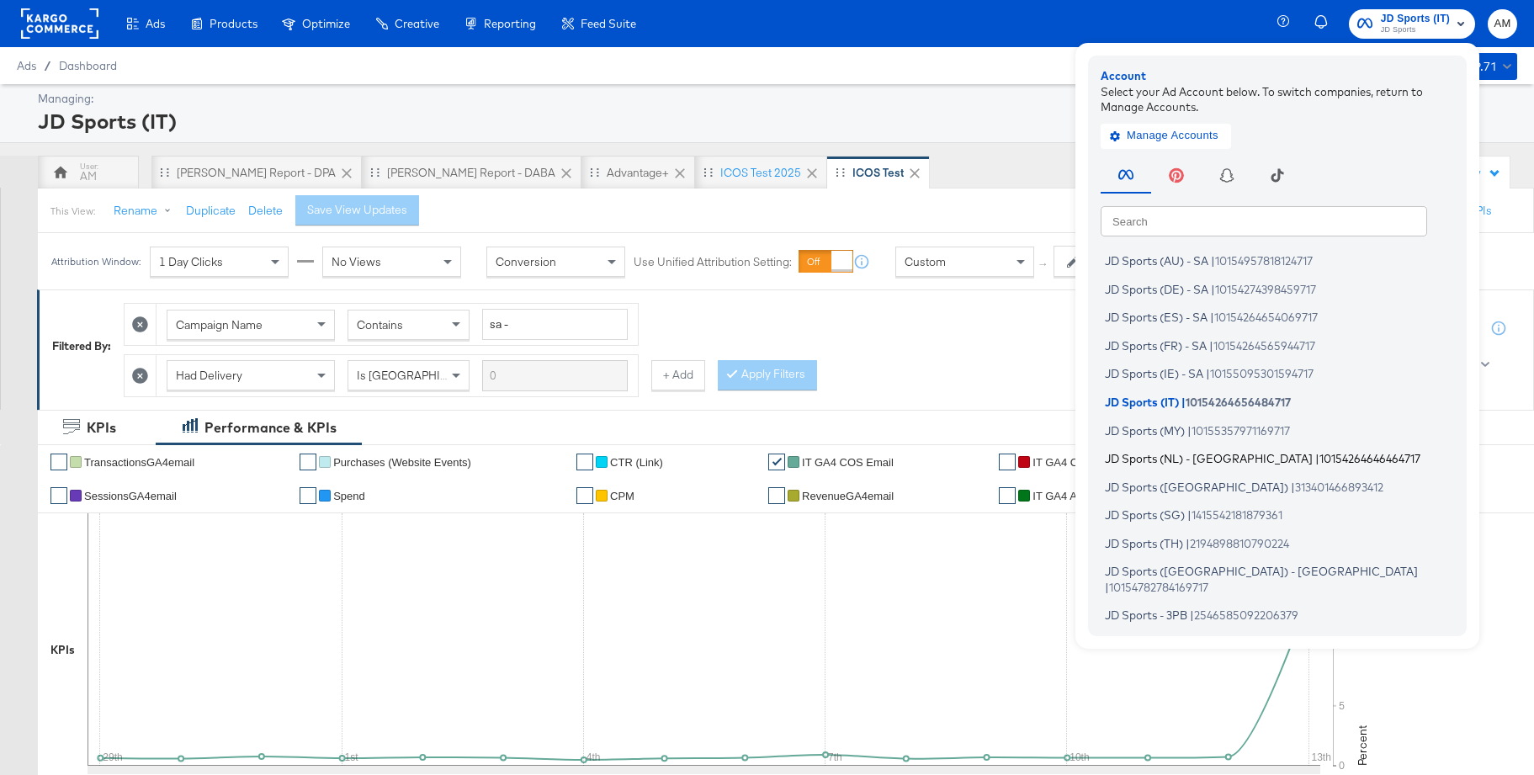
click at [1144, 457] on span "JD Sports (NL) - [GEOGRAPHIC_DATA]" at bounding box center [1209, 458] width 208 height 13
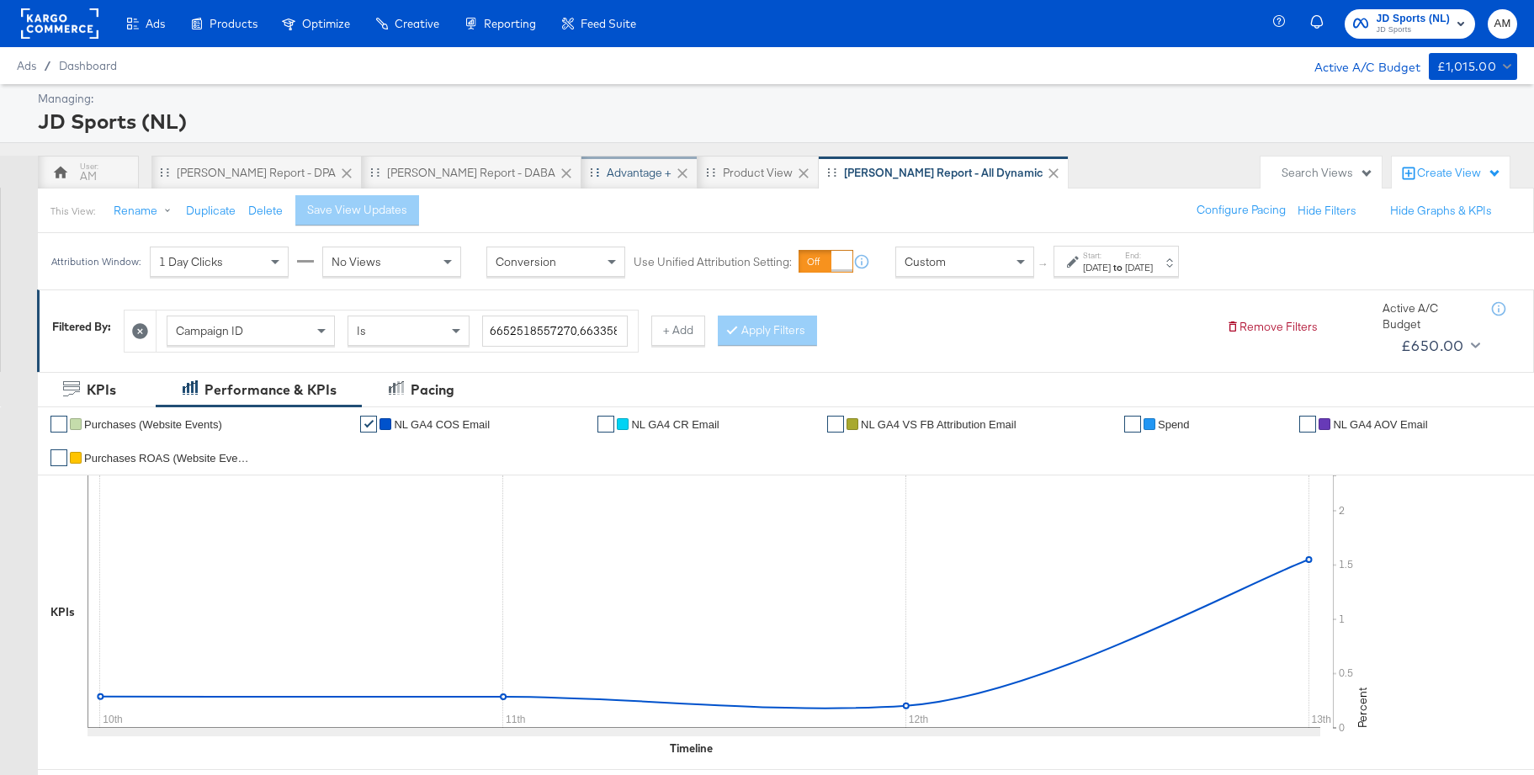
click at [607, 173] on div "Advantage +" at bounding box center [639, 173] width 65 height 16
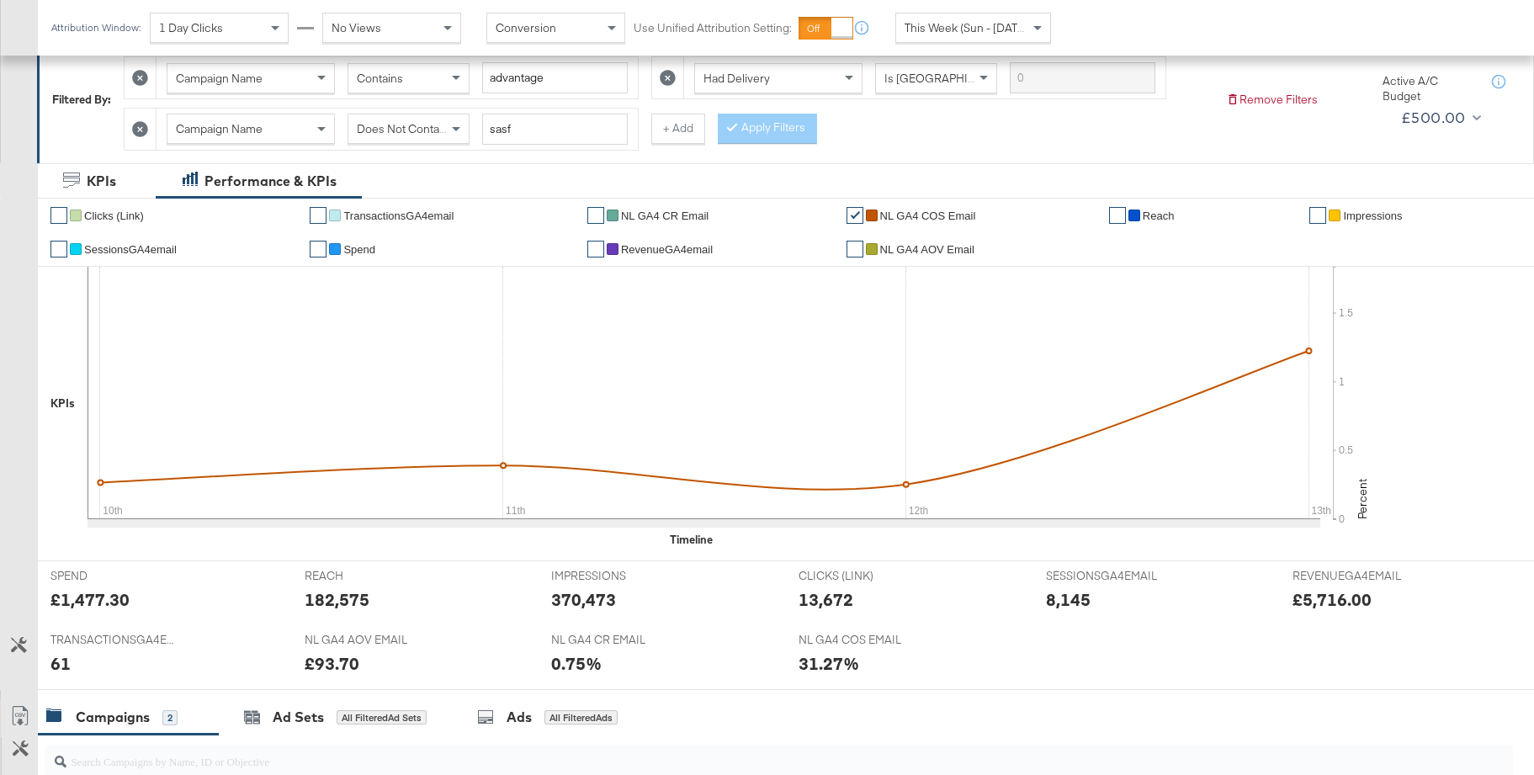
scroll to position [362, 0]
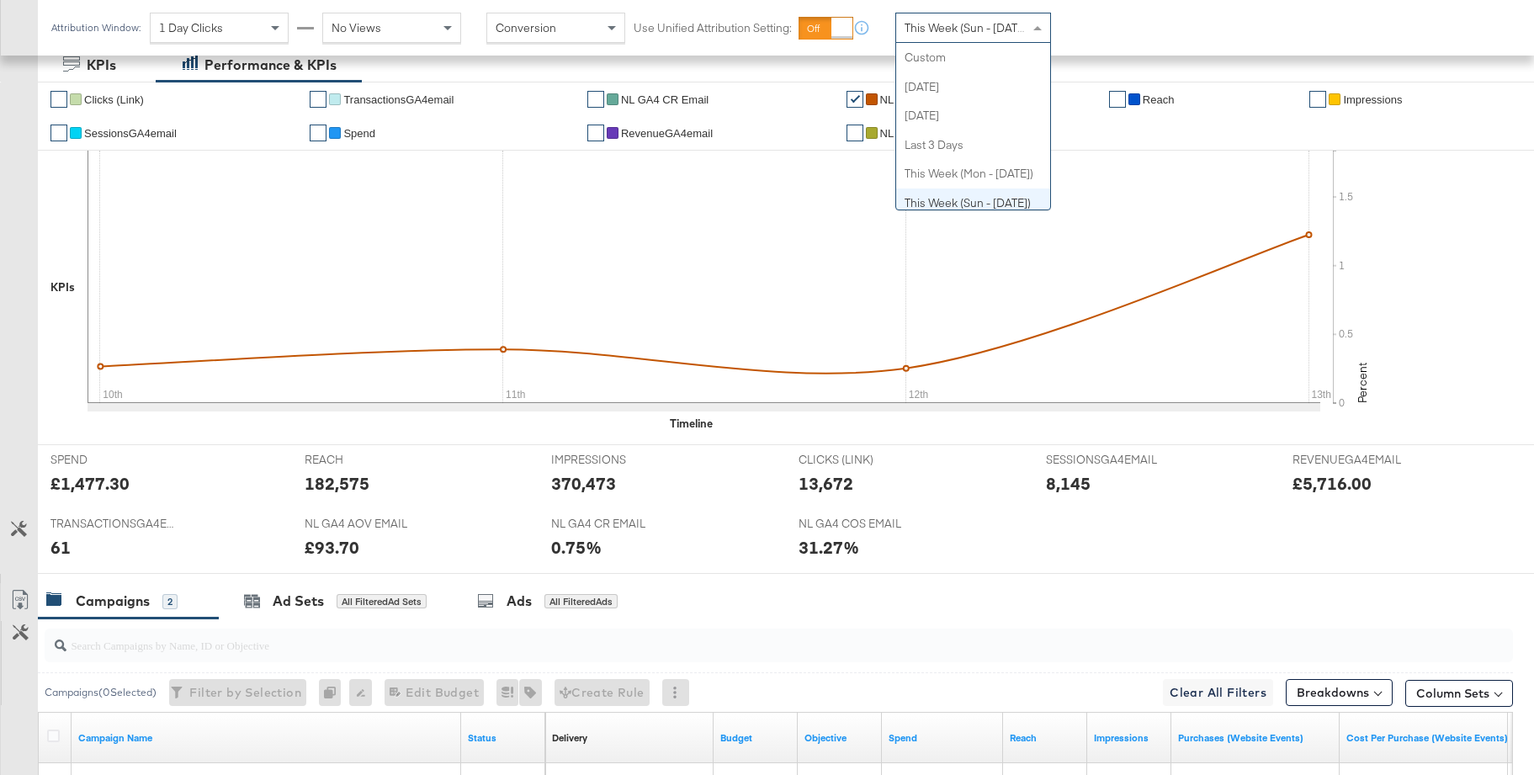
click at [978, 24] on span "This Week (Sun - [DATE])" at bounding box center [968, 27] width 126 height 15
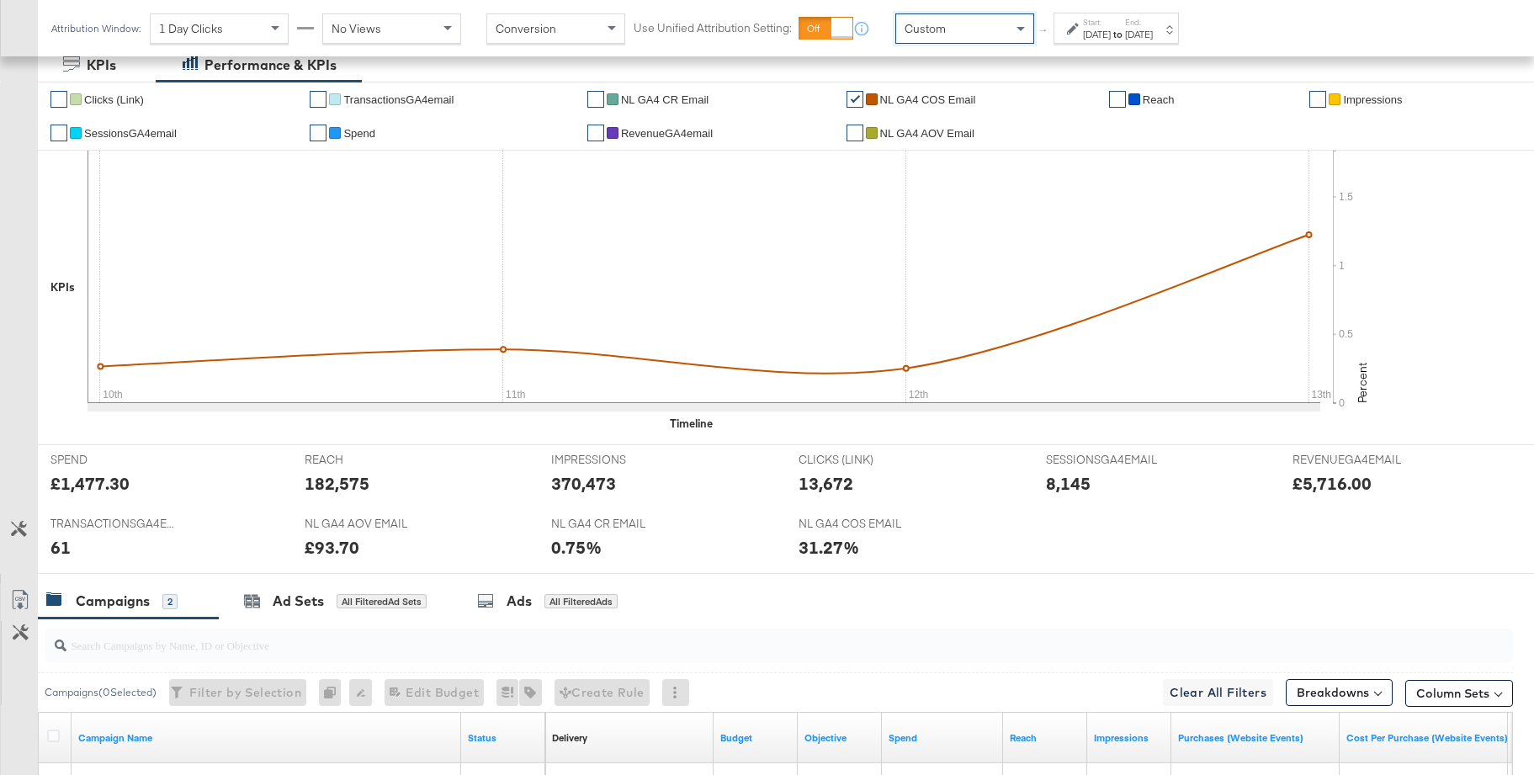
click at [1111, 31] on div "[DATE]" at bounding box center [1097, 34] width 28 height 13
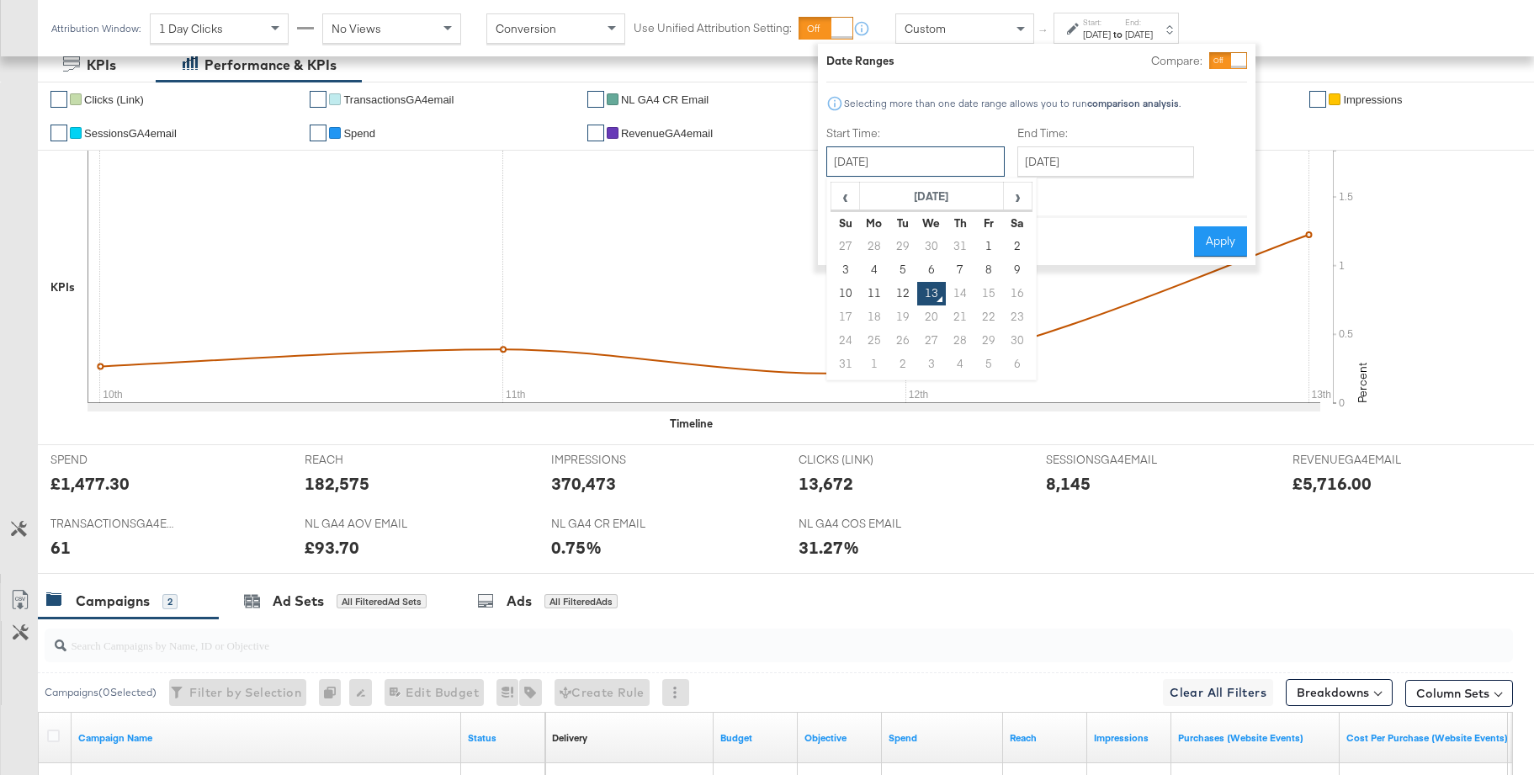
click at [885, 162] on input "[DATE]" at bounding box center [916, 161] width 178 height 30
drag, startPoint x: 841, startPoint y: 290, endPoint x: 966, endPoint y: 240, distance: 135.2
click at [841, 290] on td "10" at bounding box center [846, 294] width 29 height 24
type input "[DATE]"
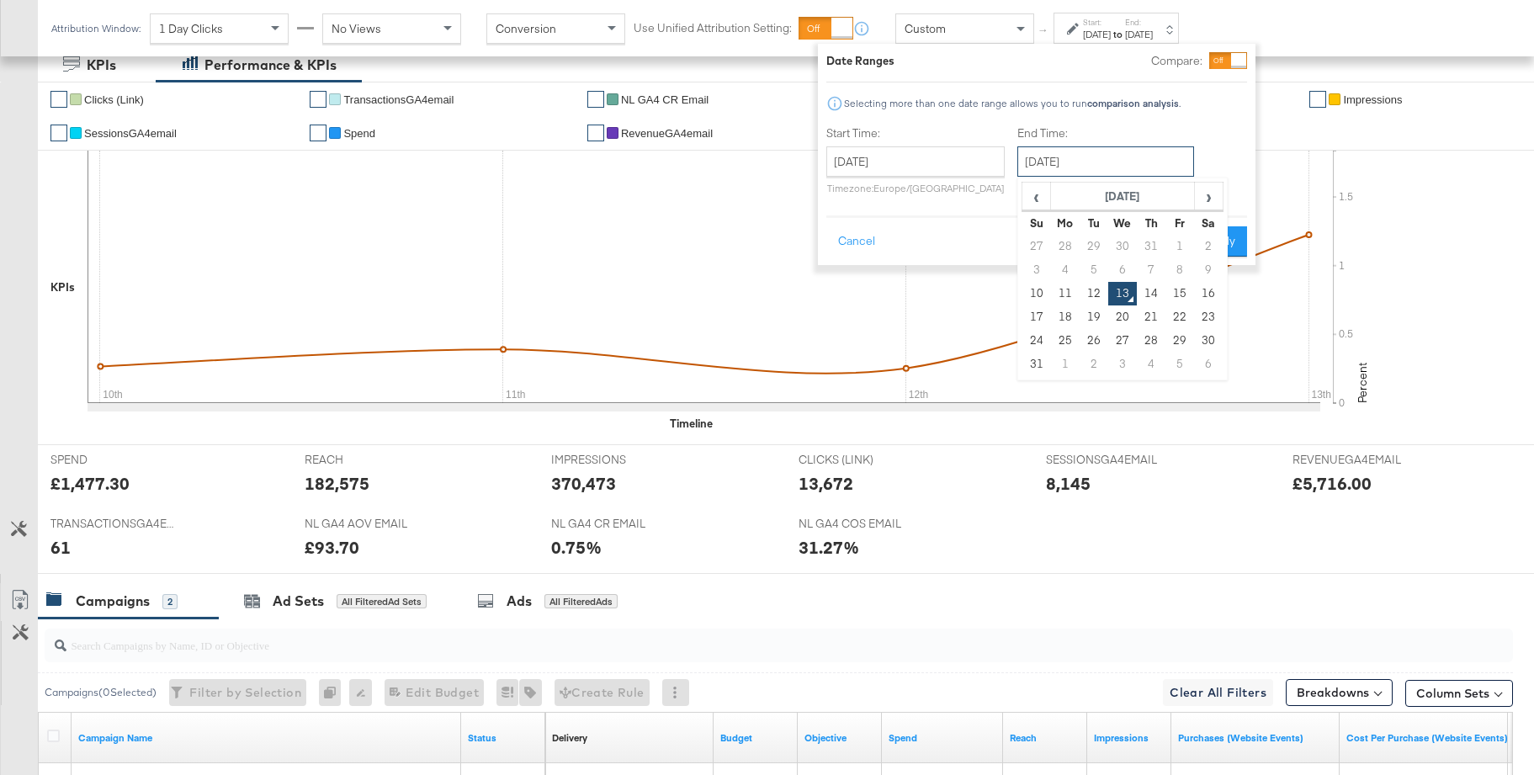
click at [1076, 166] on input "[DATE]" at bounding box center [1106, 161] width 177 height 30
drag, startPoint x: 1203, startPoint y: 295, endPoint x: 1209, endPoint y: 256, distance: 39.2
click at [1202, 293] on td "16" at bounding box center [1208, 294] width 29 height 24
type input "[DATE]"
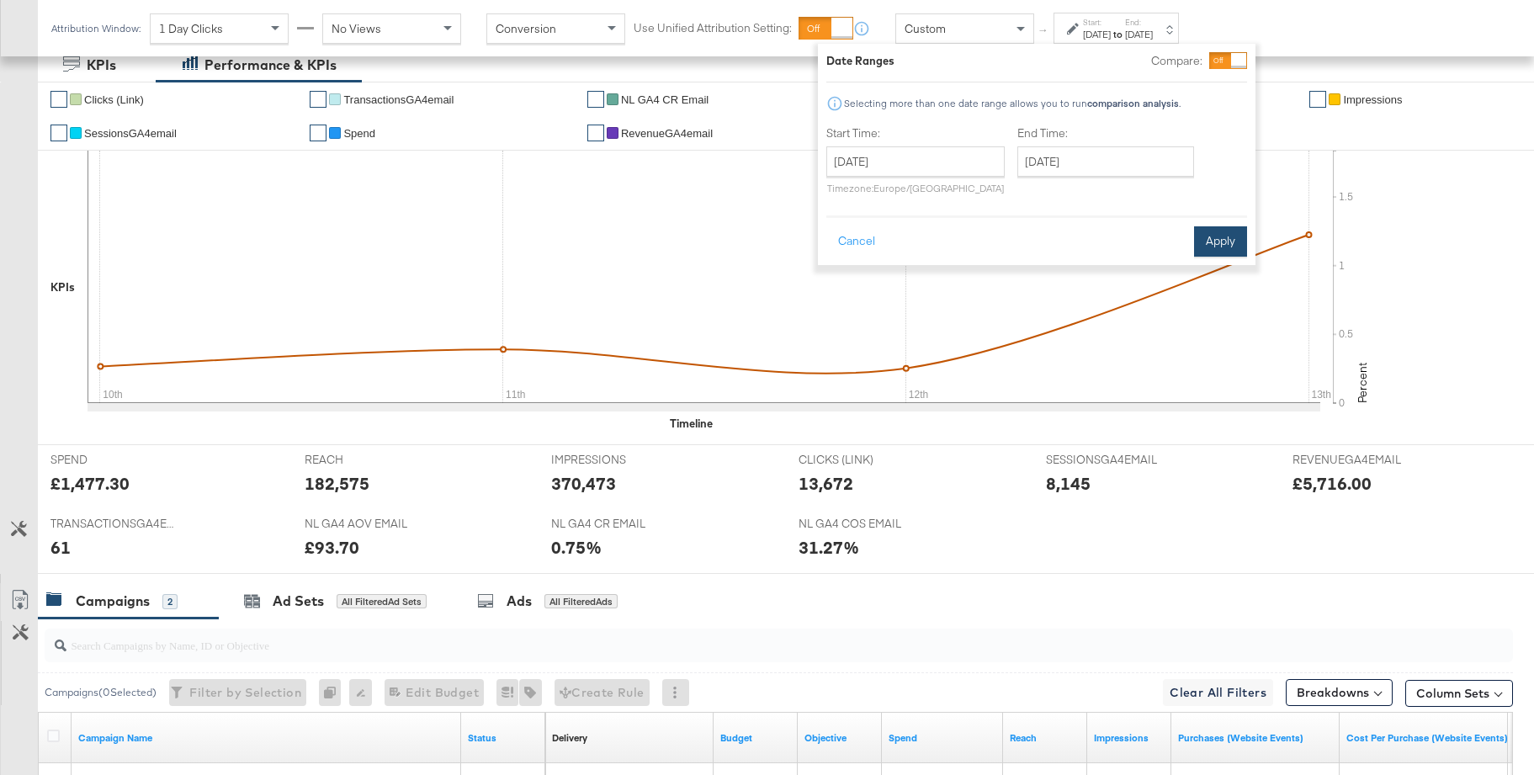
click at [1211, 249] on button "Apply" at bounding box center [1220, 241] width 53 height 30
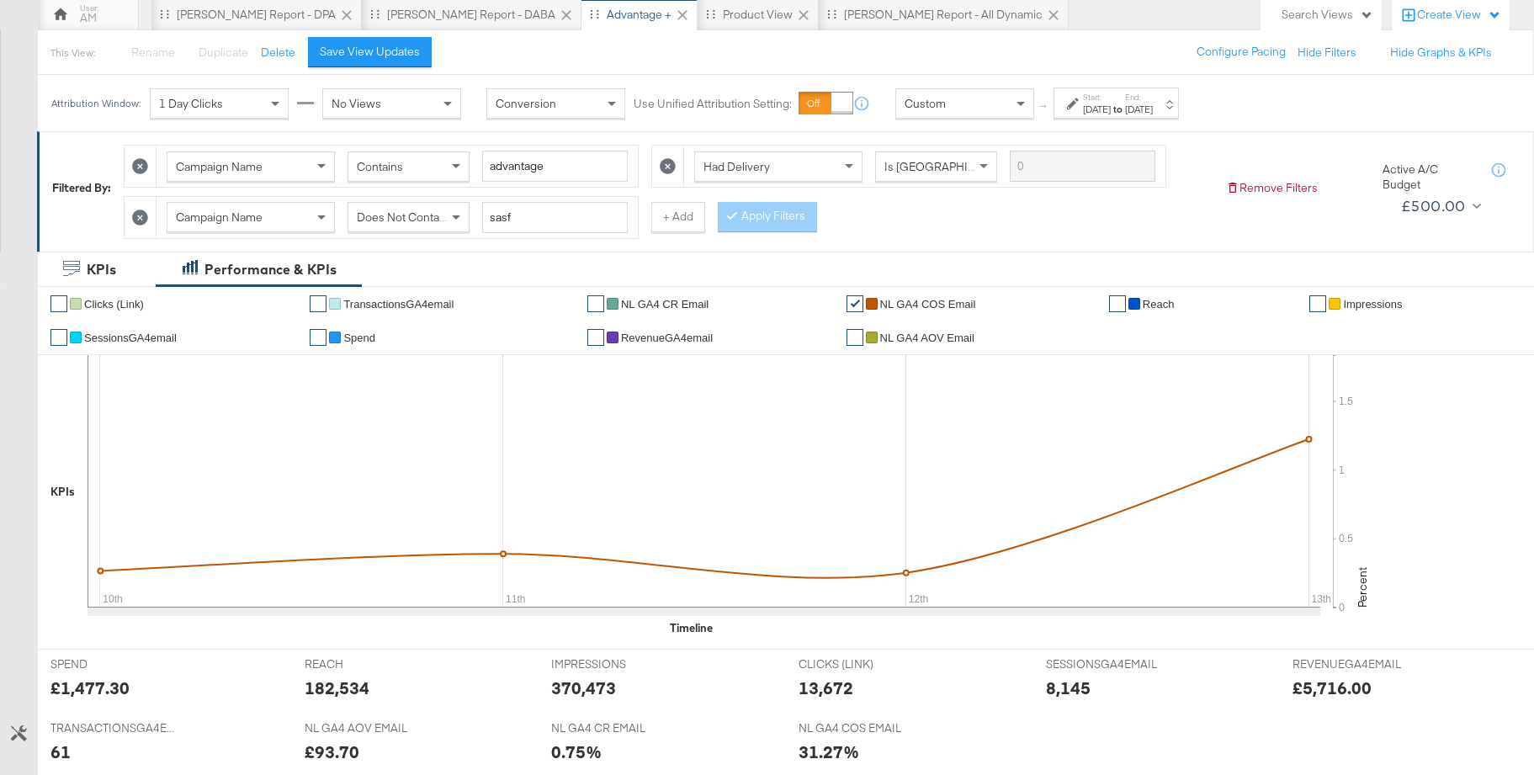
scroll to position [110, 0]
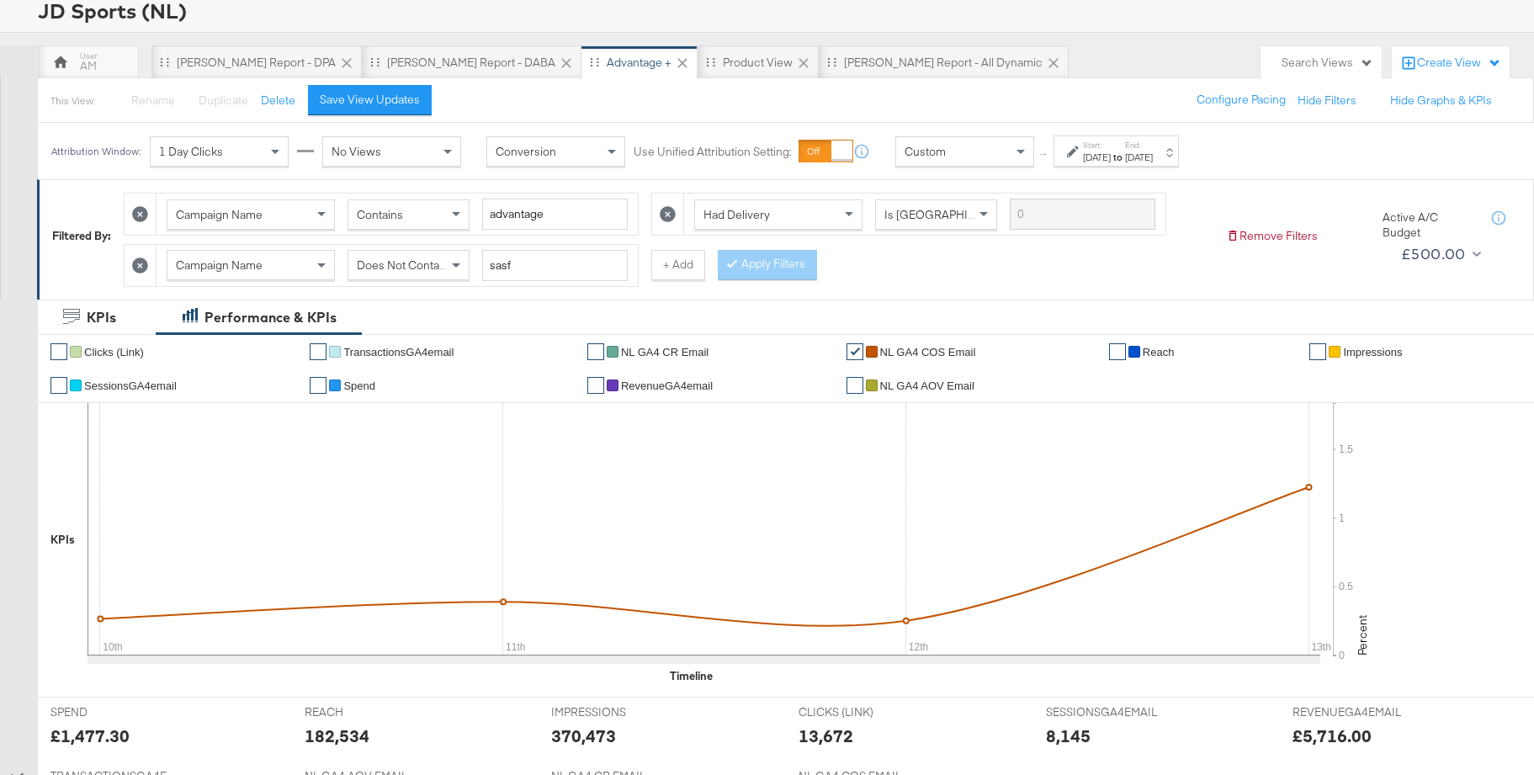
drag, startPoint x: 385, startPoint y: 111, endPoint x: 566, endPoint y: 153, distance: 185.8
click at [385, 110] on button "Save View Updates" at bounding box center [370, 100] width 124 height 30
click at [1111, 156] on div "[DATE]" at bounding box center [1097, 157] width 28 height 13
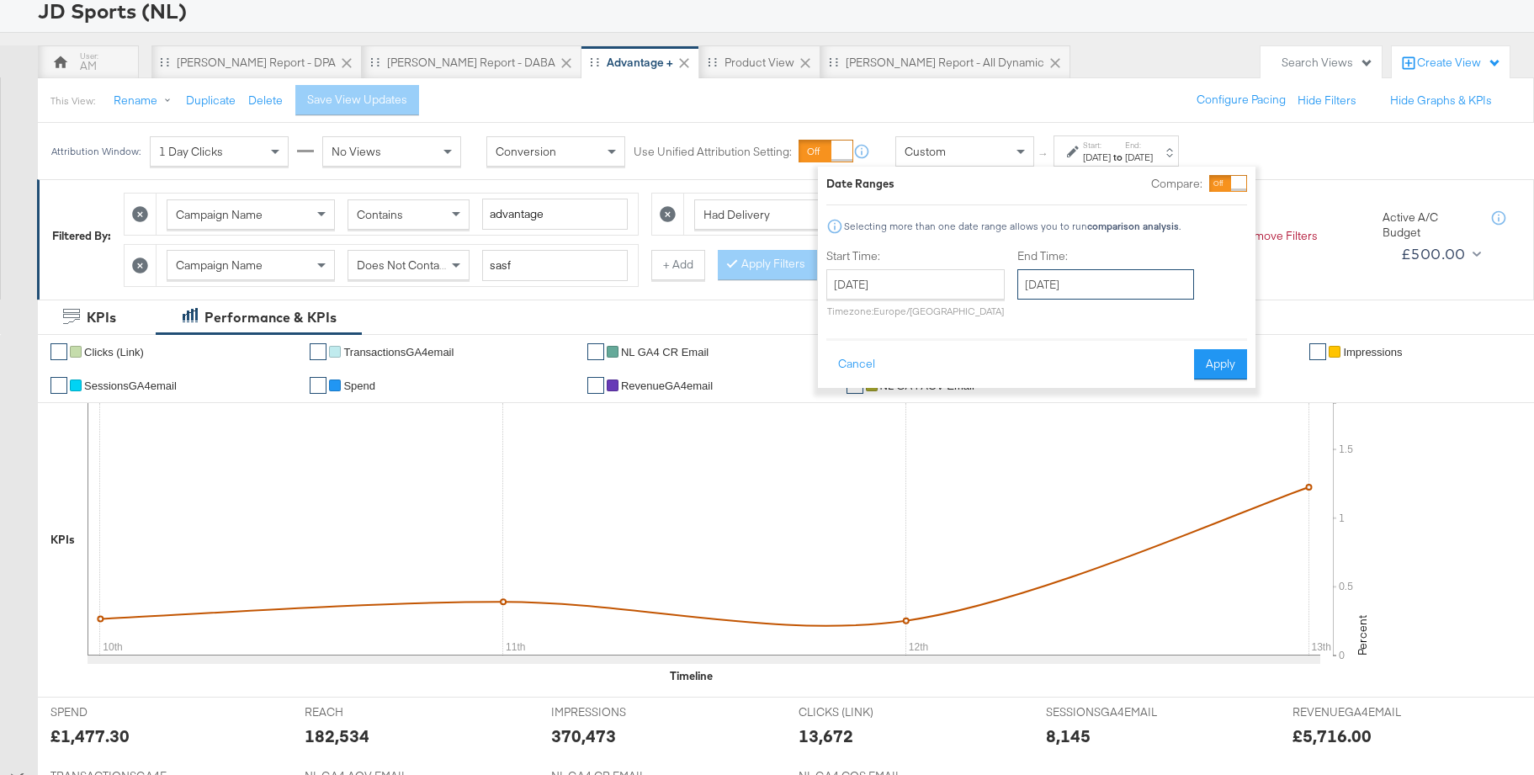
drag, startPoint x: 1103, startPoint y: 280, endPoint x: 1119, endPoint y: 306, distance: 30.2
click at [1105, 282] on input "[DATE]" at bounding box center [1106, 284] width 177 height 30
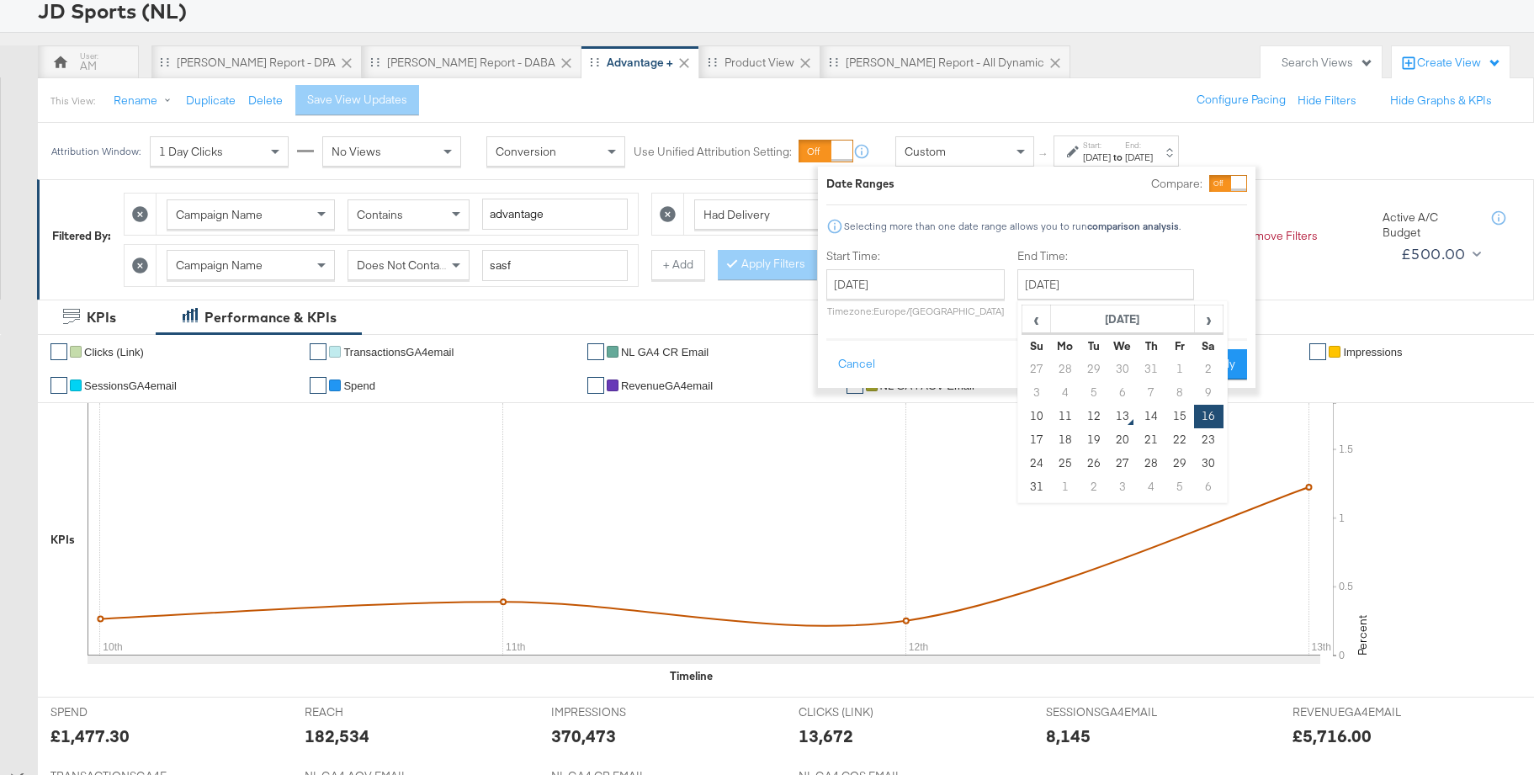
click at [1090, 412] on td "12" at bounding box center [1094, 417] width 29 height 24
type input "[DATE]"
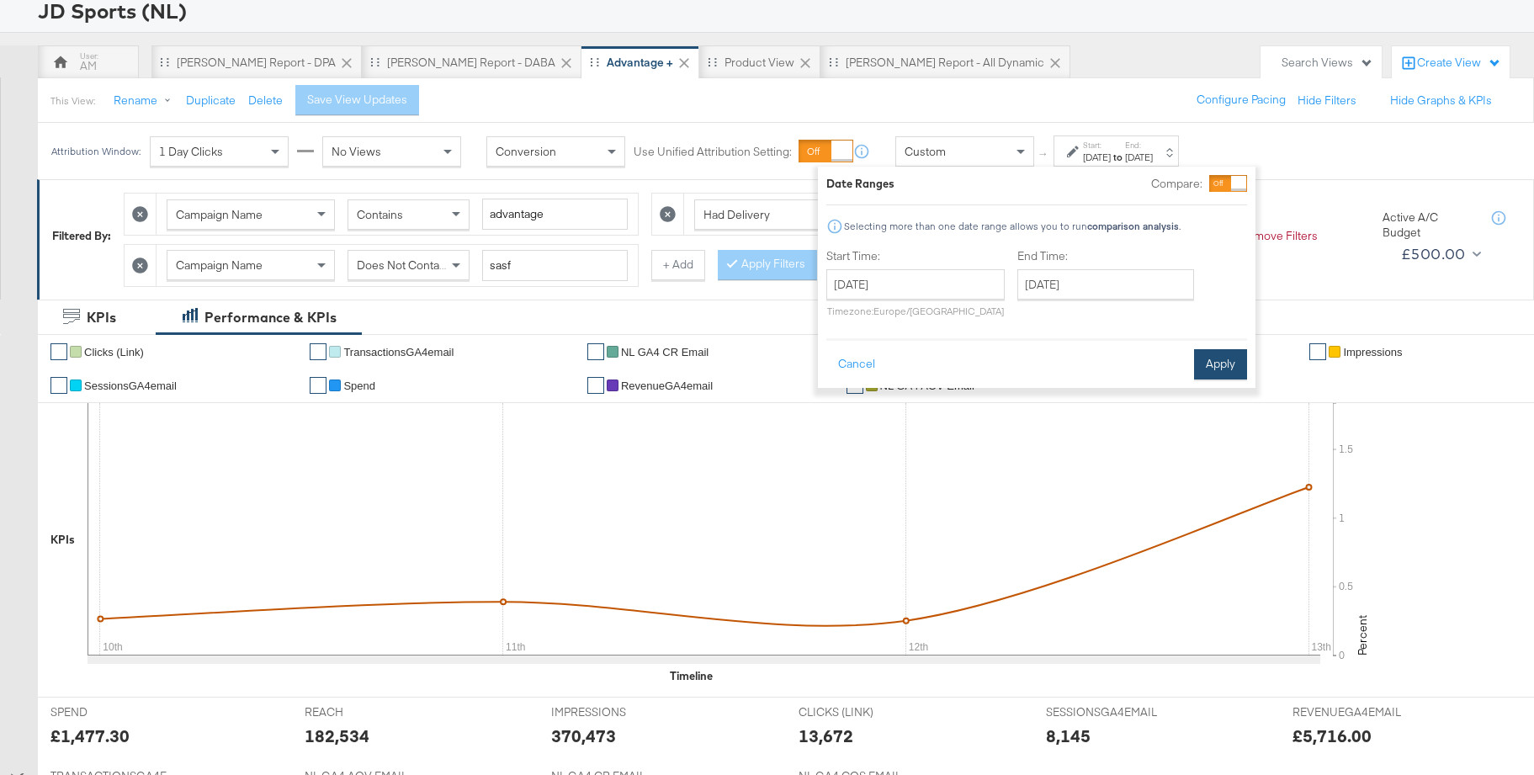
click at [1231, 367] on button "Apply" at bounding box center [1220, 364] width 53 height 30
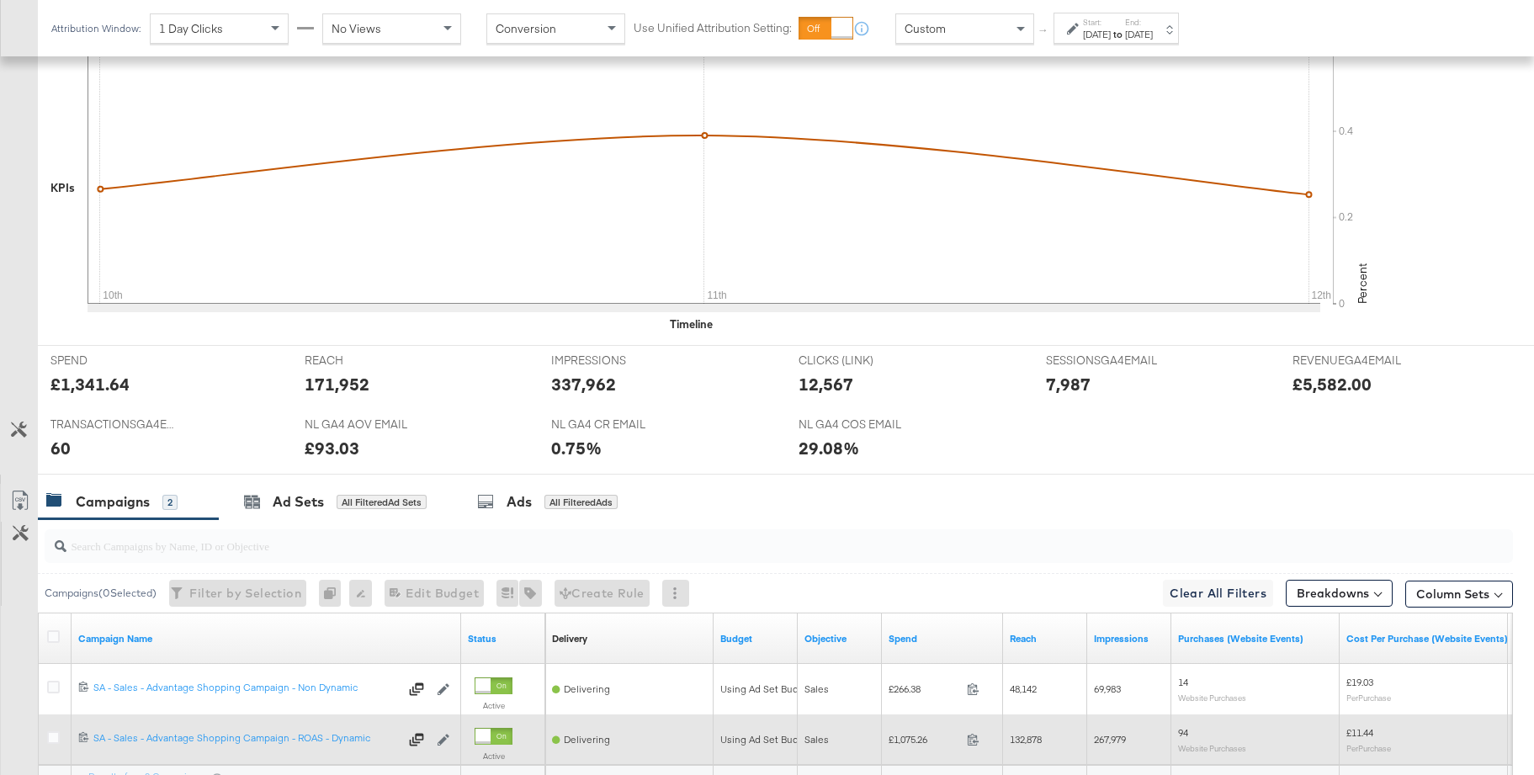
scroll to position [626, 0]
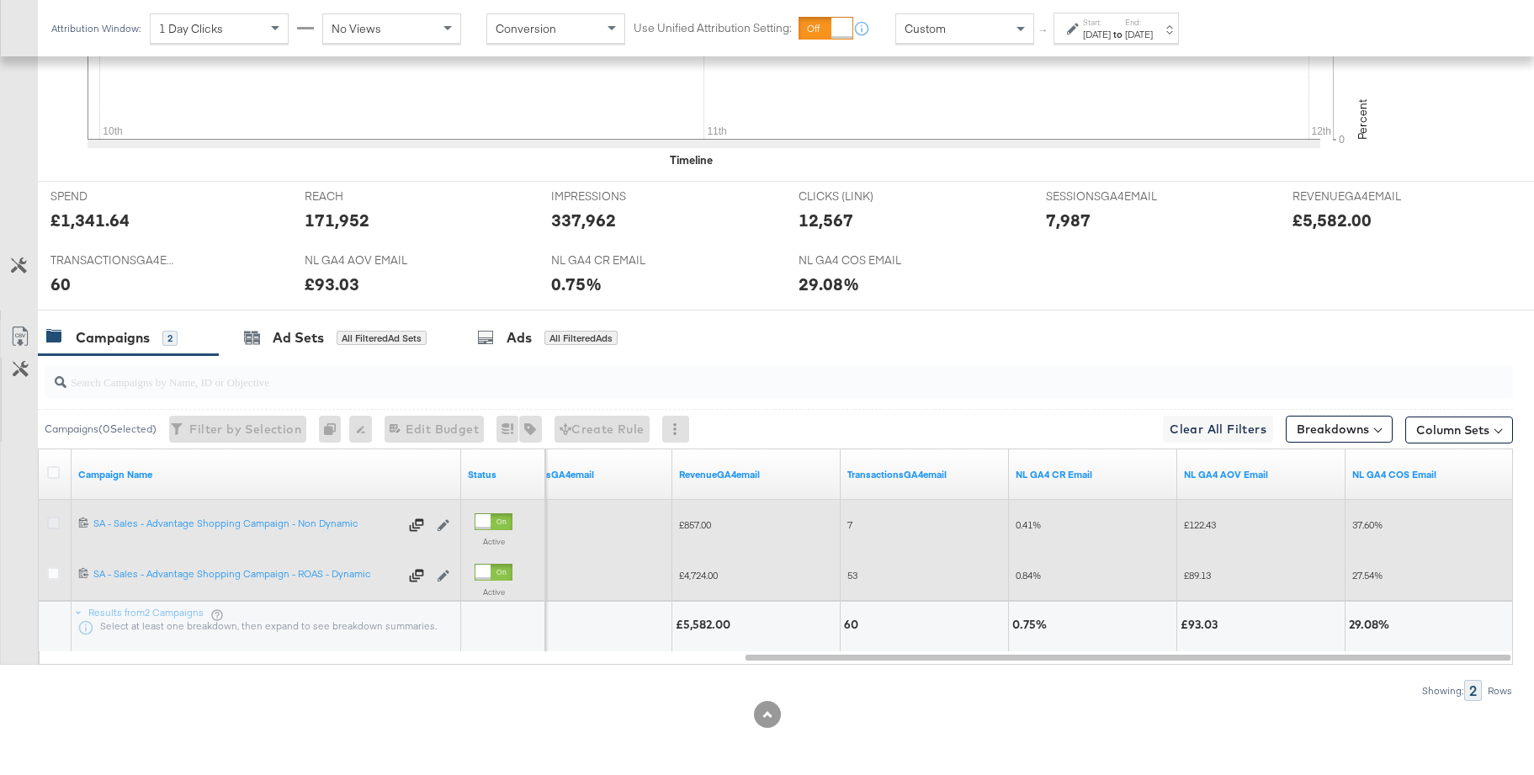
click at [56, 525] on icon at bounding box center [53, 523] width 13 height 13
click at [0, 0] on input "checkbox" at bounding box center [0, 0] width 0 height 0
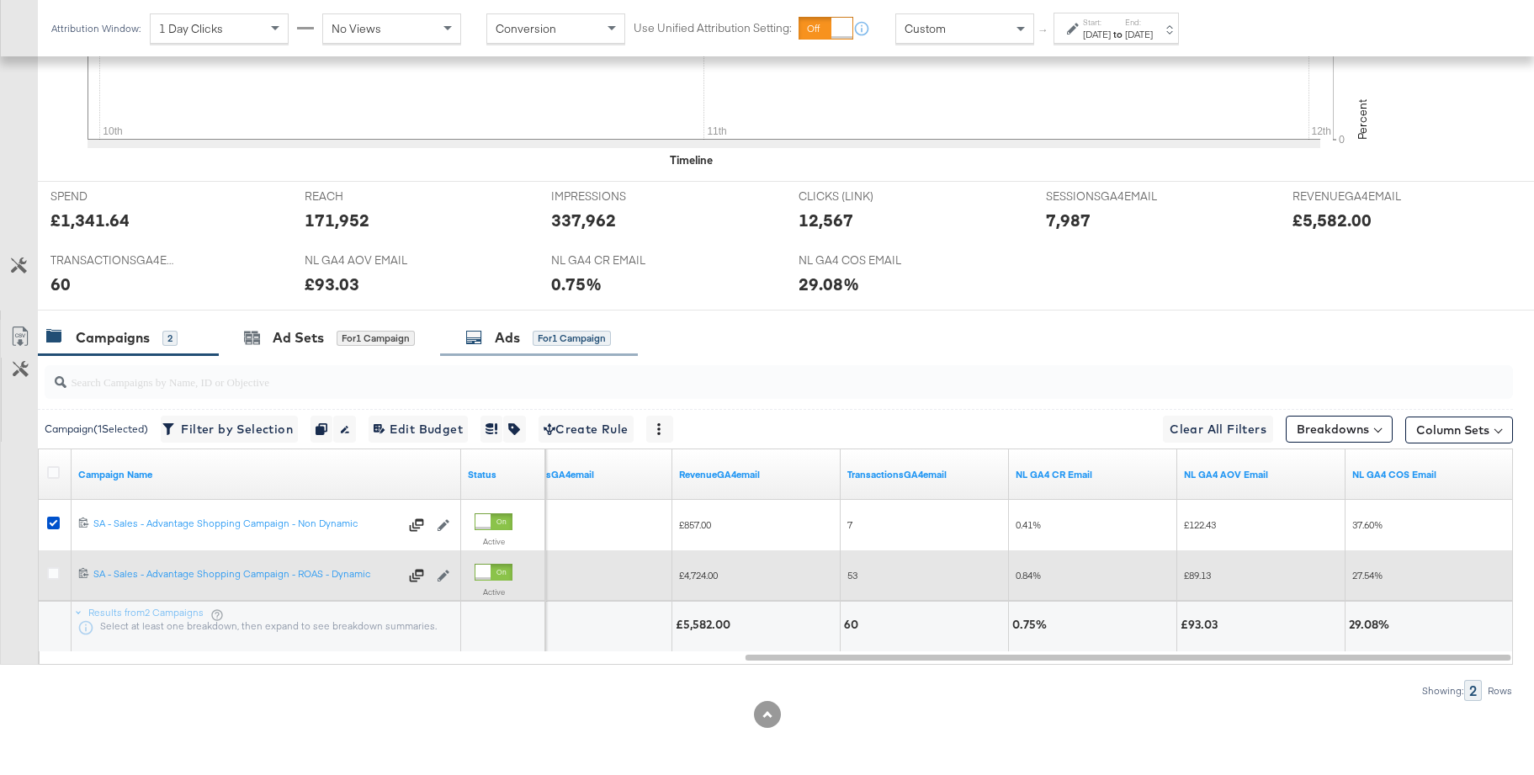
click at [500, 337] on div "Ads" at bounding box center [507, 337] width 25 height 19
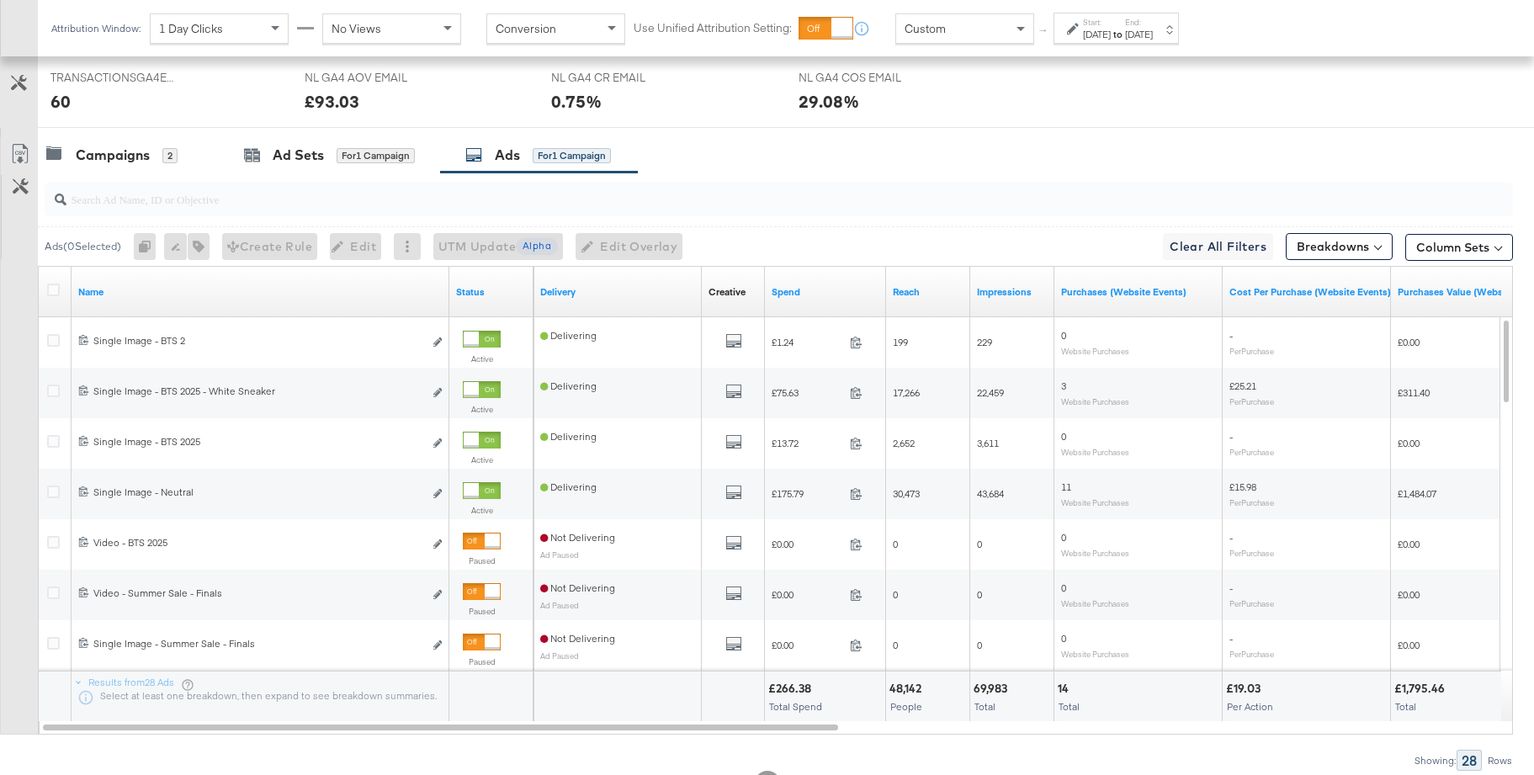
scroll to position [814, 0]
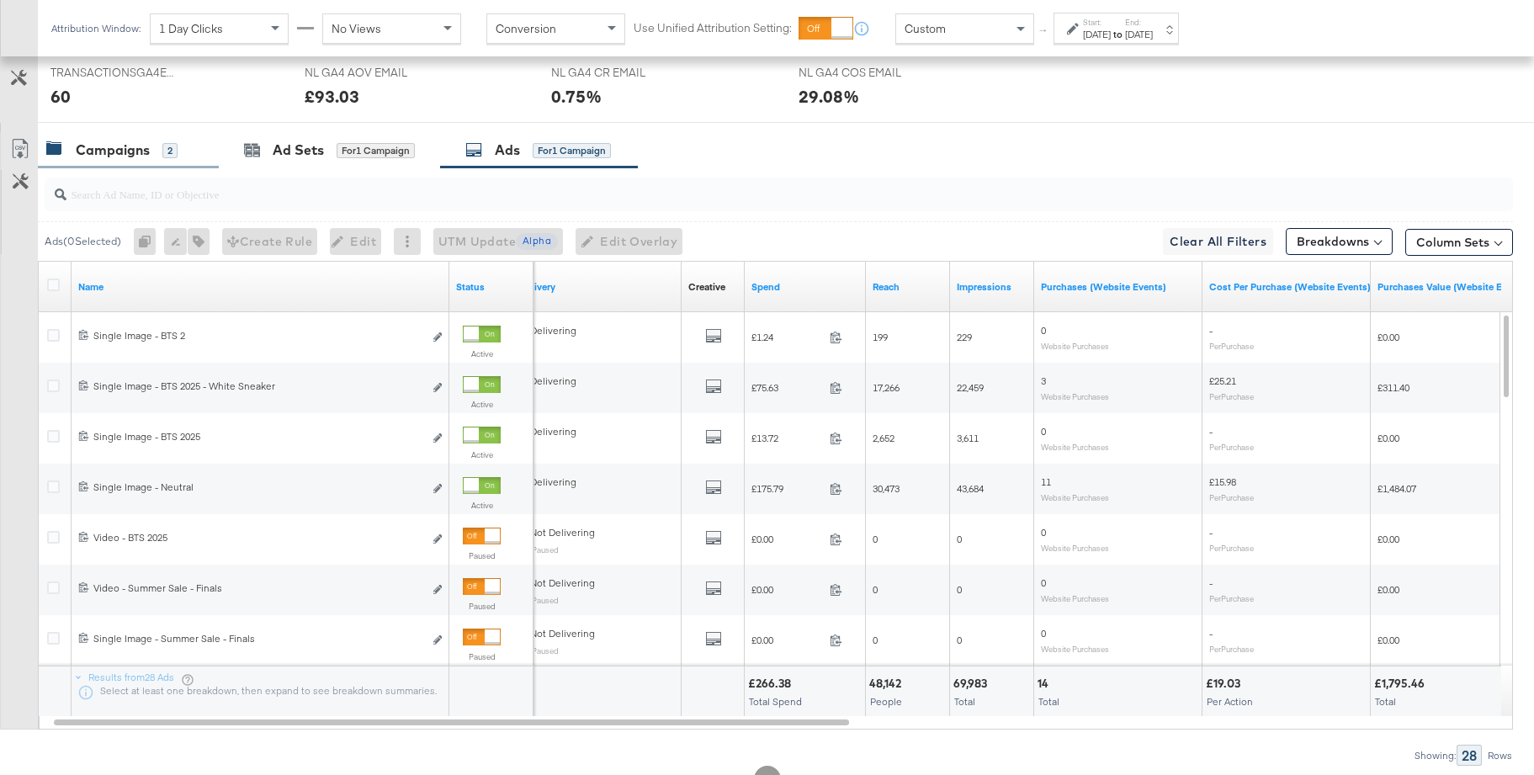
click at [149, 153] on div "Campaigns 2" at bounding box center [111, 150] width 131 height 19
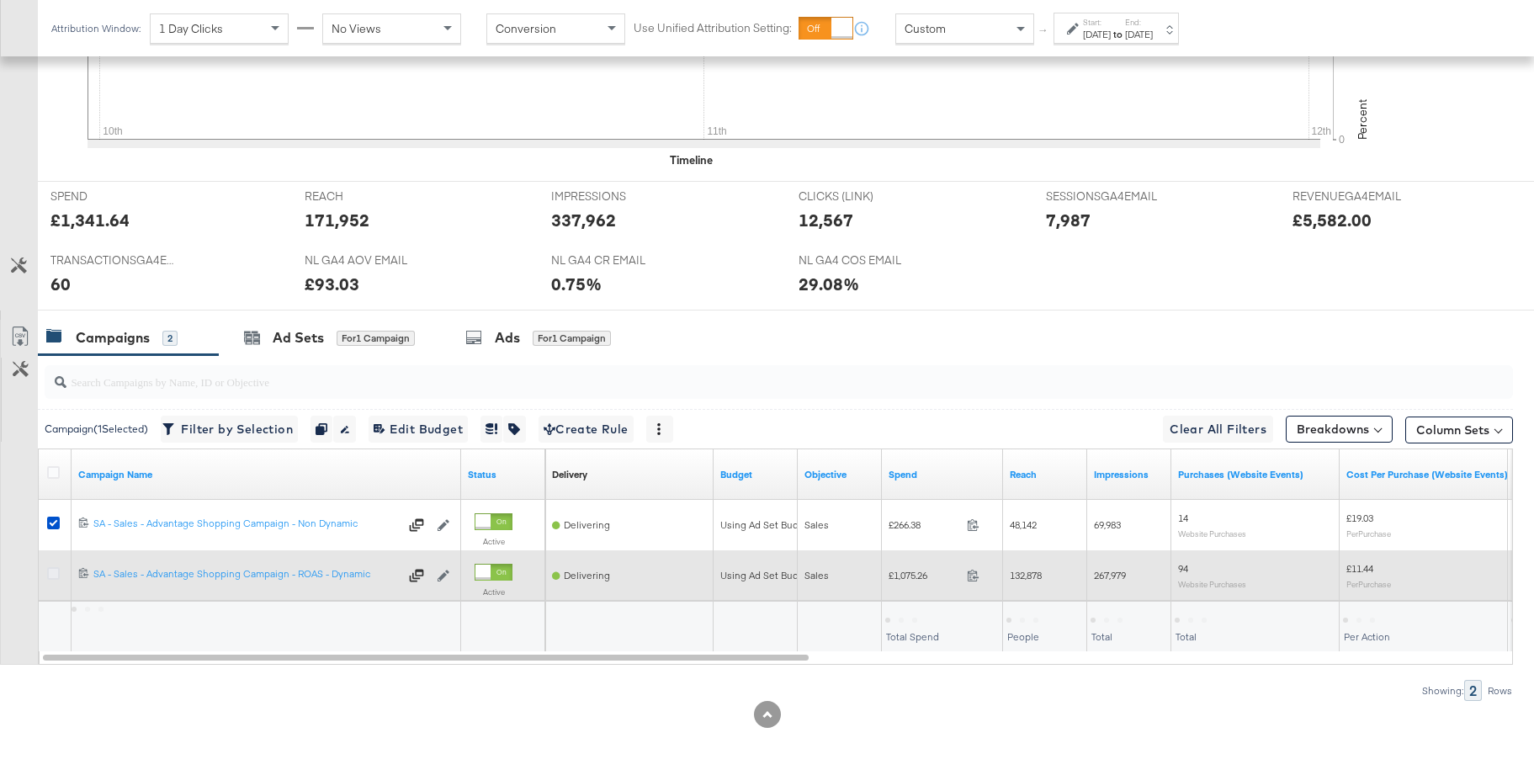
click at [53, 577] on icon at bounding box center [53, 573] width 13 height 13
click at [0, 0] on input "checkbox" at bounding box center [0, 0] width 0 height 0
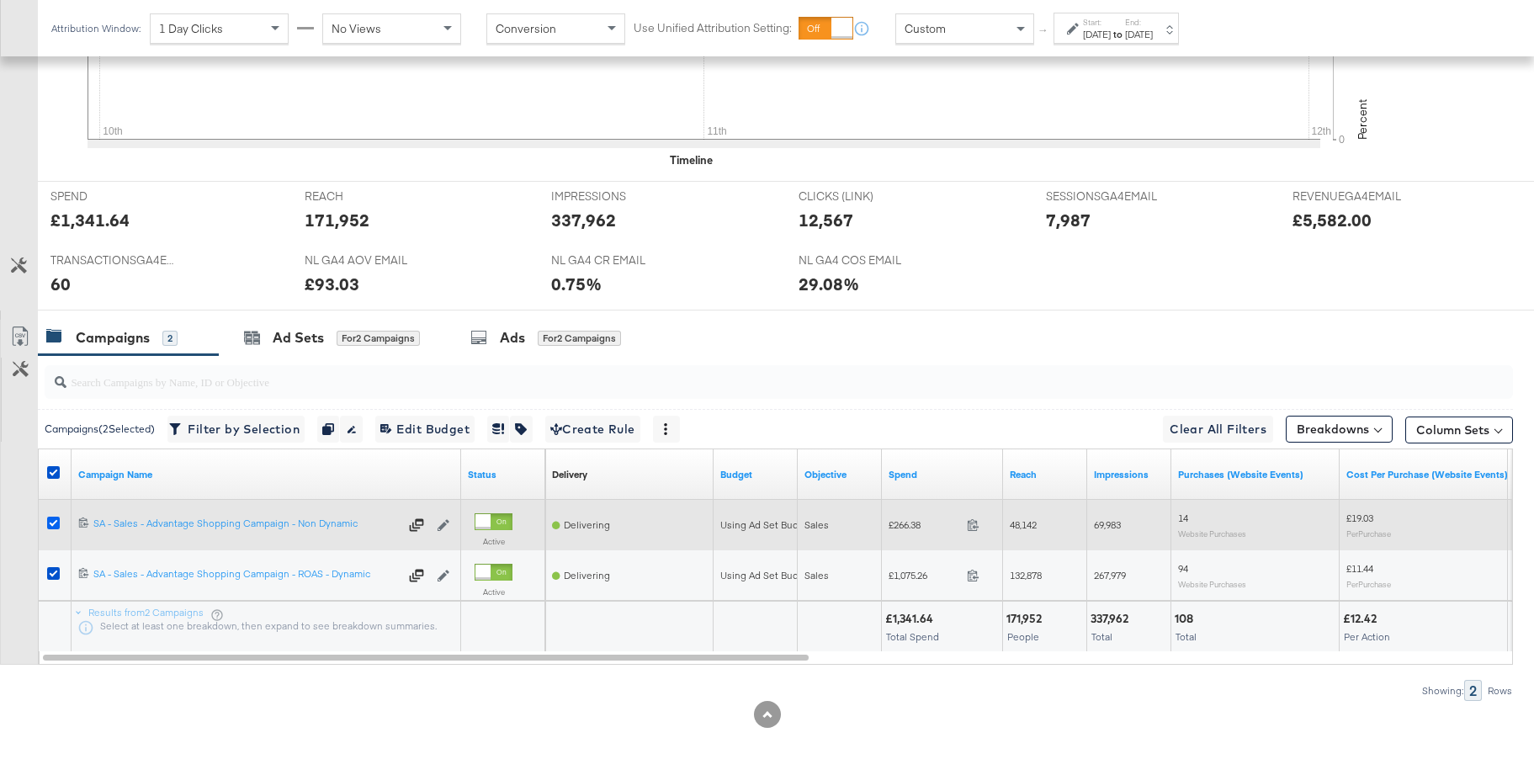
click at [53, 526] on icon at bounding box center [53, 523] width 13 height 13
click at [0, 0] on input "checkbox" at bounding box center [0, 0] width 0 height 0
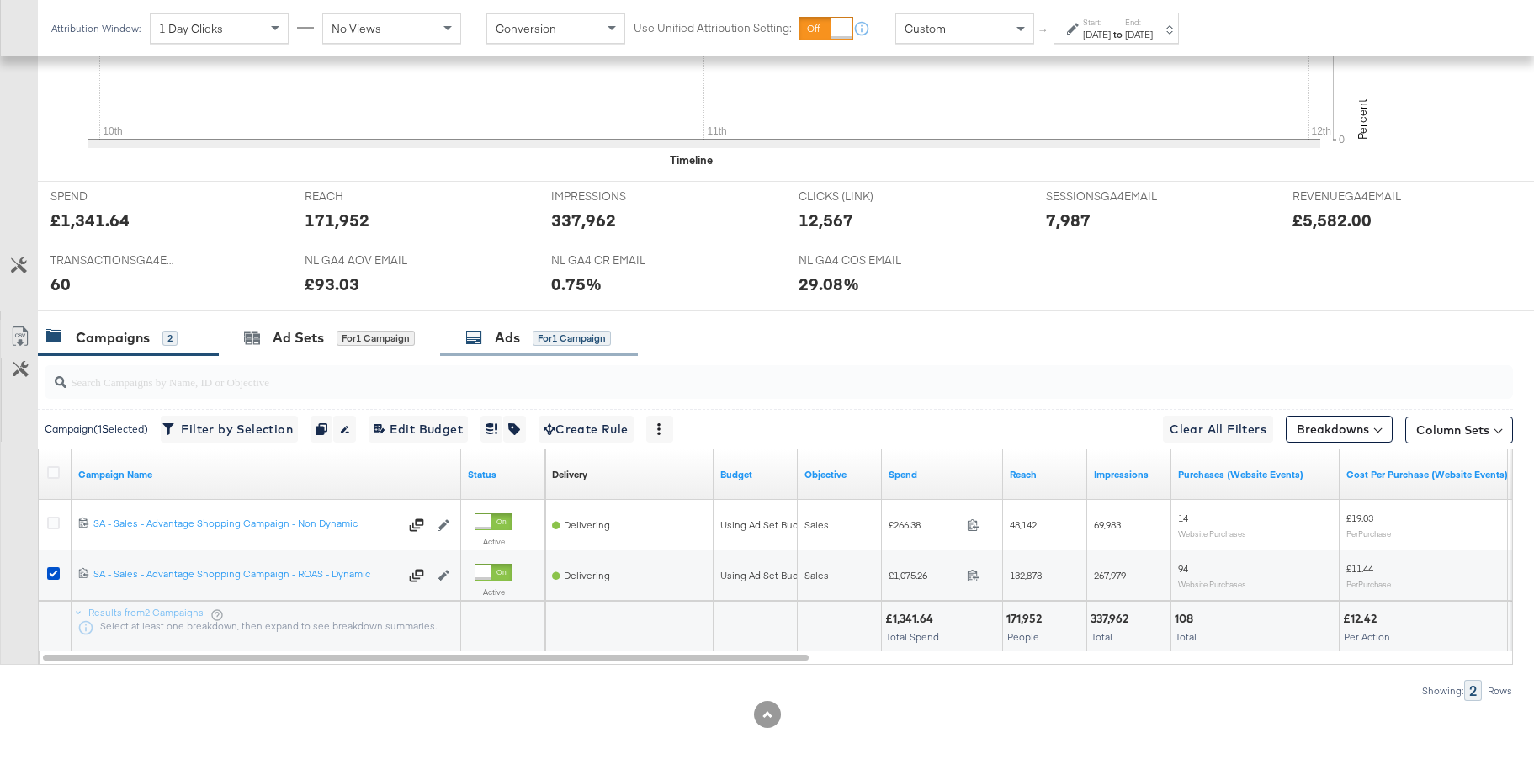
click at [502, 343] on div "Ads" at bounding box center [507, 337] width 25 height 19
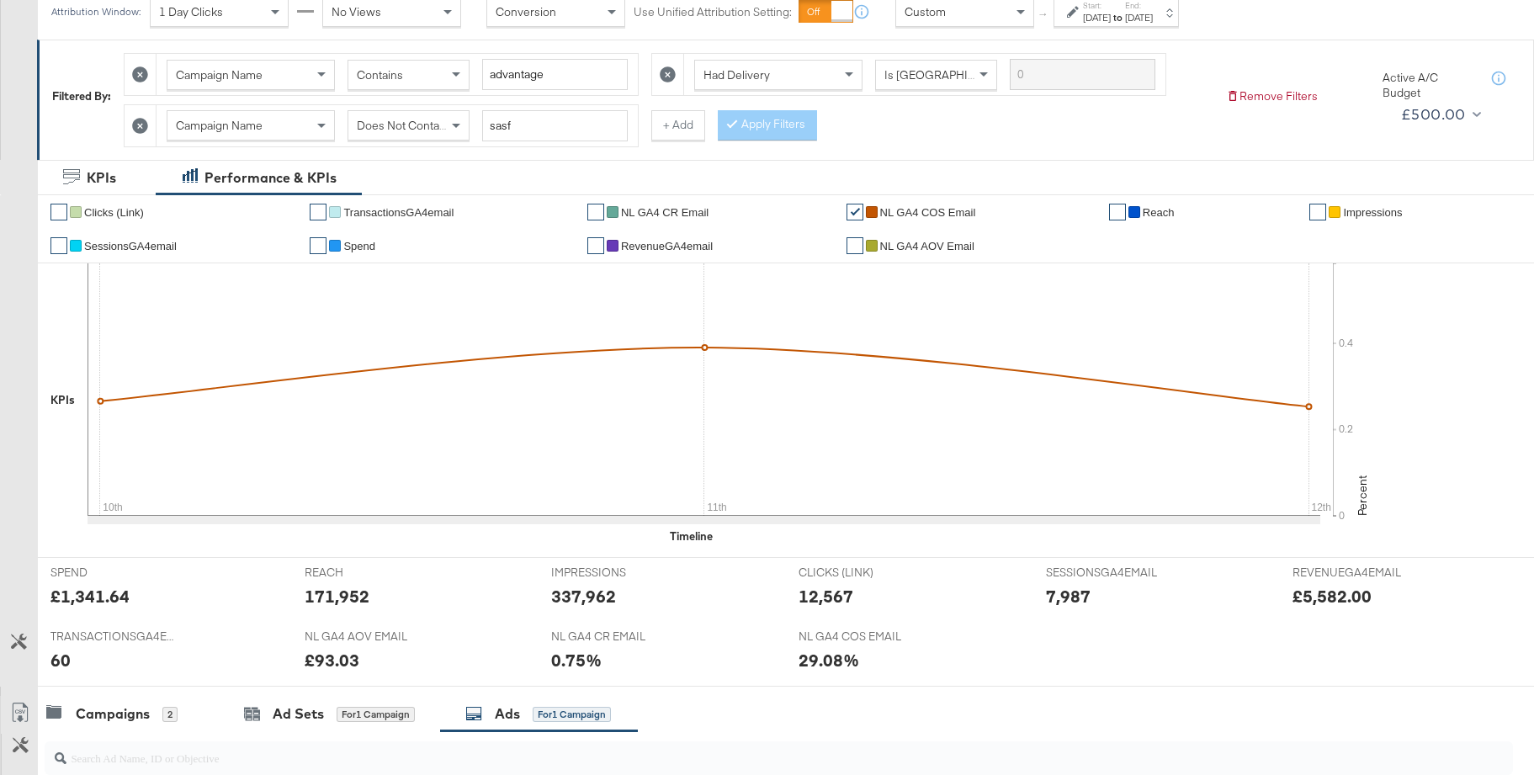
scroll to position [0, 0]
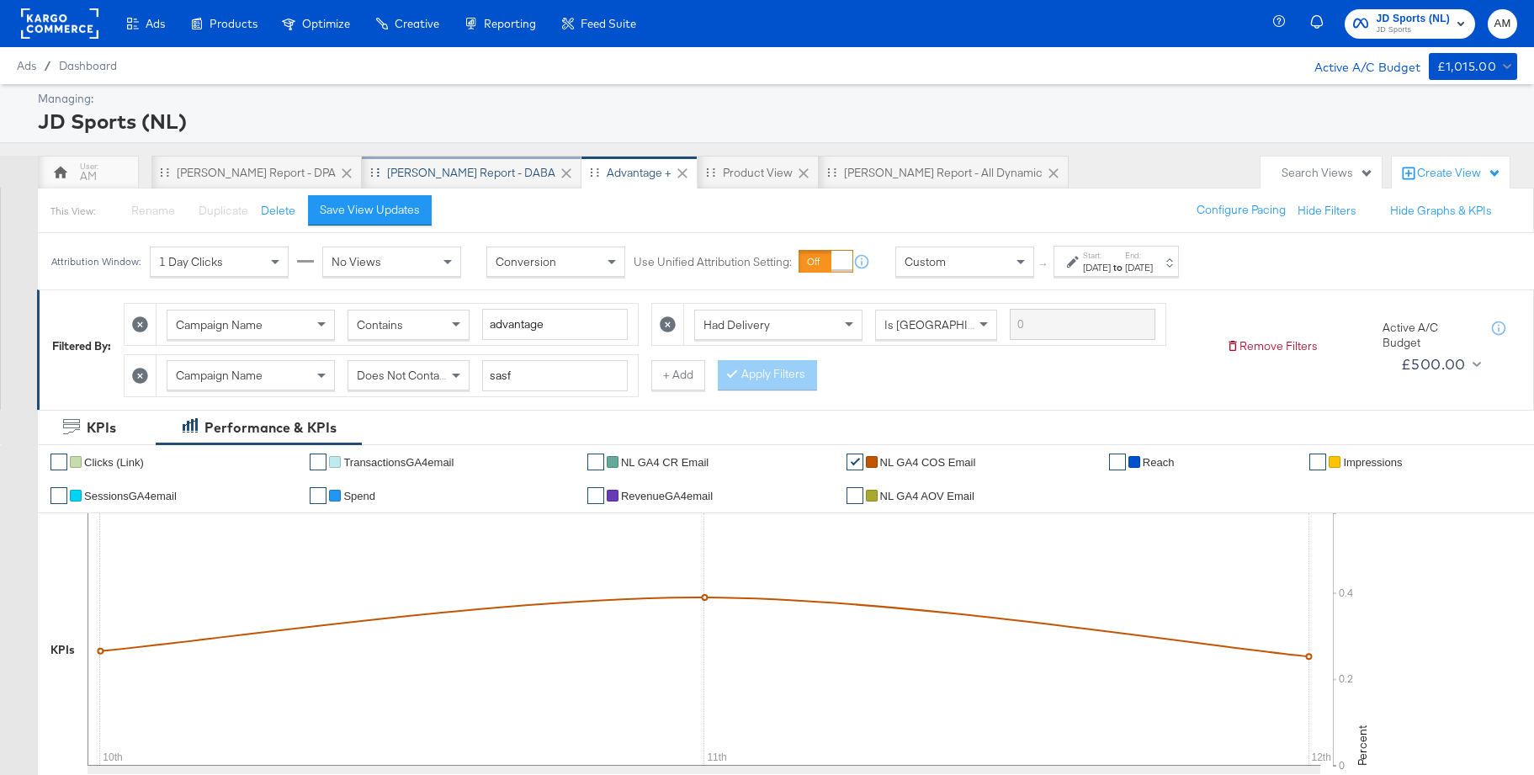
click at [412, 167] on div "[PERSON_NAME] Report - DABA" at bounding box center [471, 173] width 168 height 16
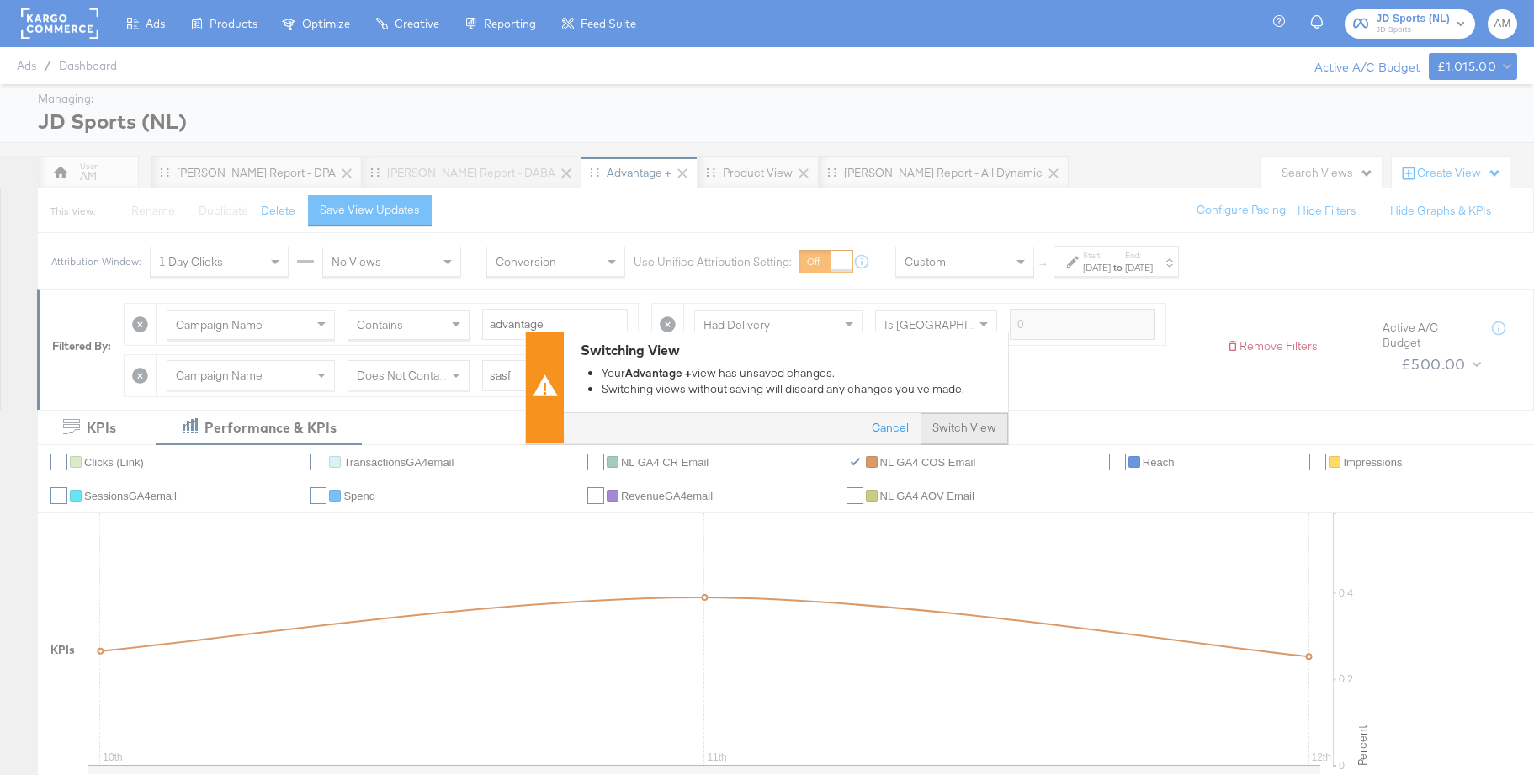
click at [975, 433] on button "Switch View" at bounding box center [965, 428] width 88 height 30
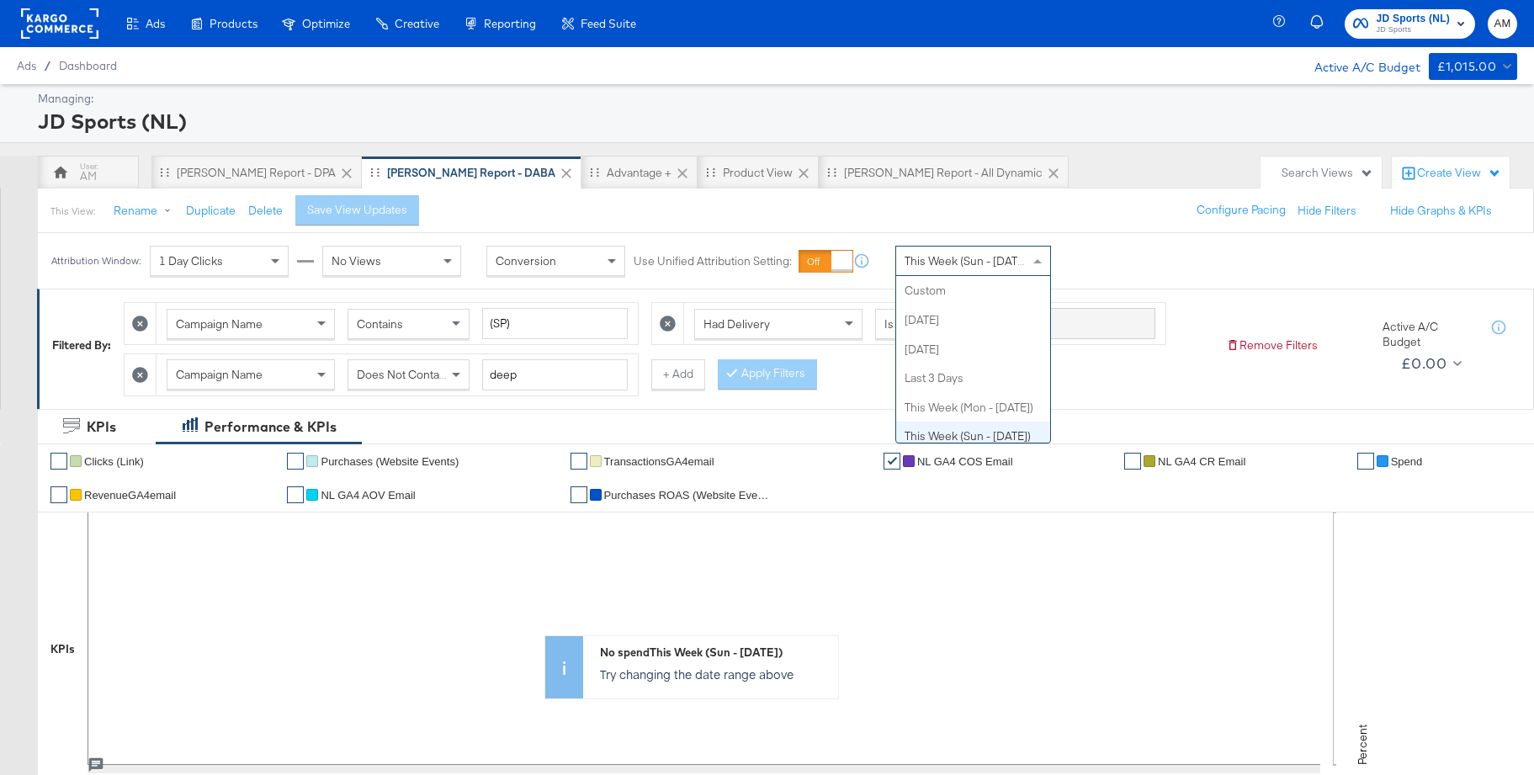
click at [967, 266] on span "This Week (Sun - [DATE])" at bounding box center [968, 260] width 126 height 15
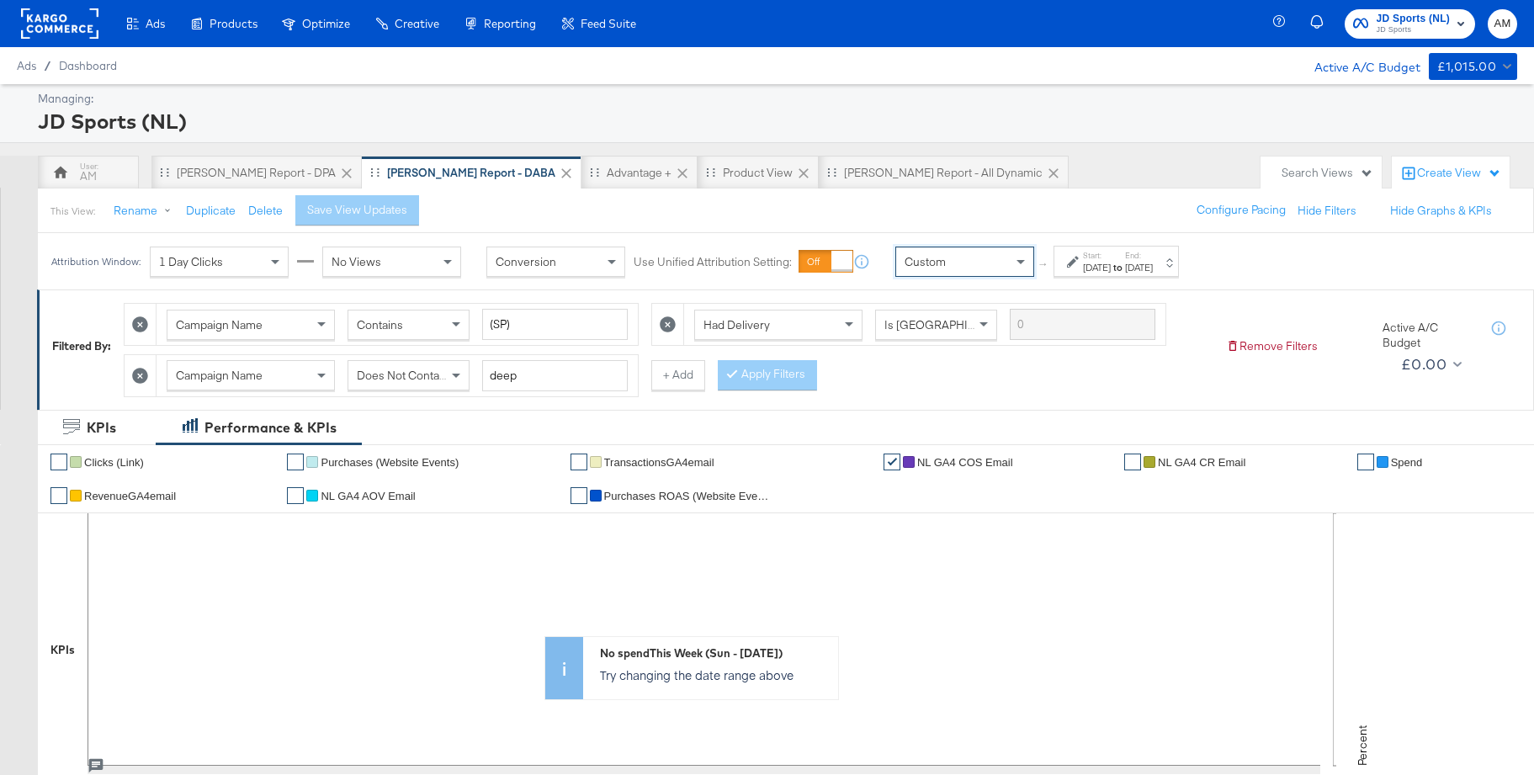
click at [1111, 251] on label "Start:" at bounding box center [1097, 255] width 28 height 11
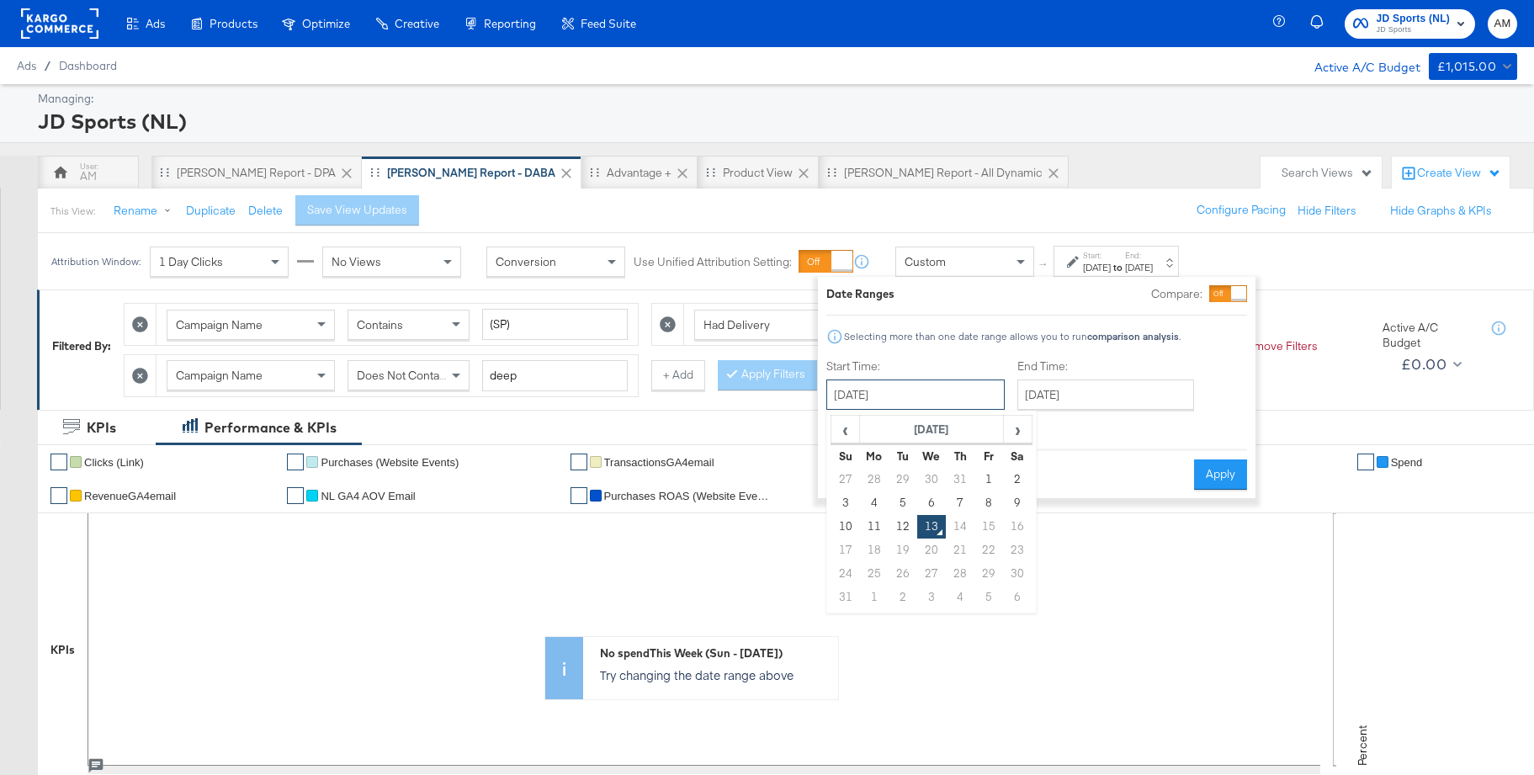
drag, startPoint x: 869, startPoint y: 394, endPoint x: 837, endPoint y: 452, distance: 66.7
click at [869, 395] on input "August 13th 2025" at bounding box center [916, 395] width 178 height 30
drag, startPoint x: 842, startPoint y: 525, endPoint x: 906, endPoint y: 493, distance: 71.5
click at [842, 525] on td "10" at bounding box center [846, 527] width 29 height 24
type input "August 10th 2025"
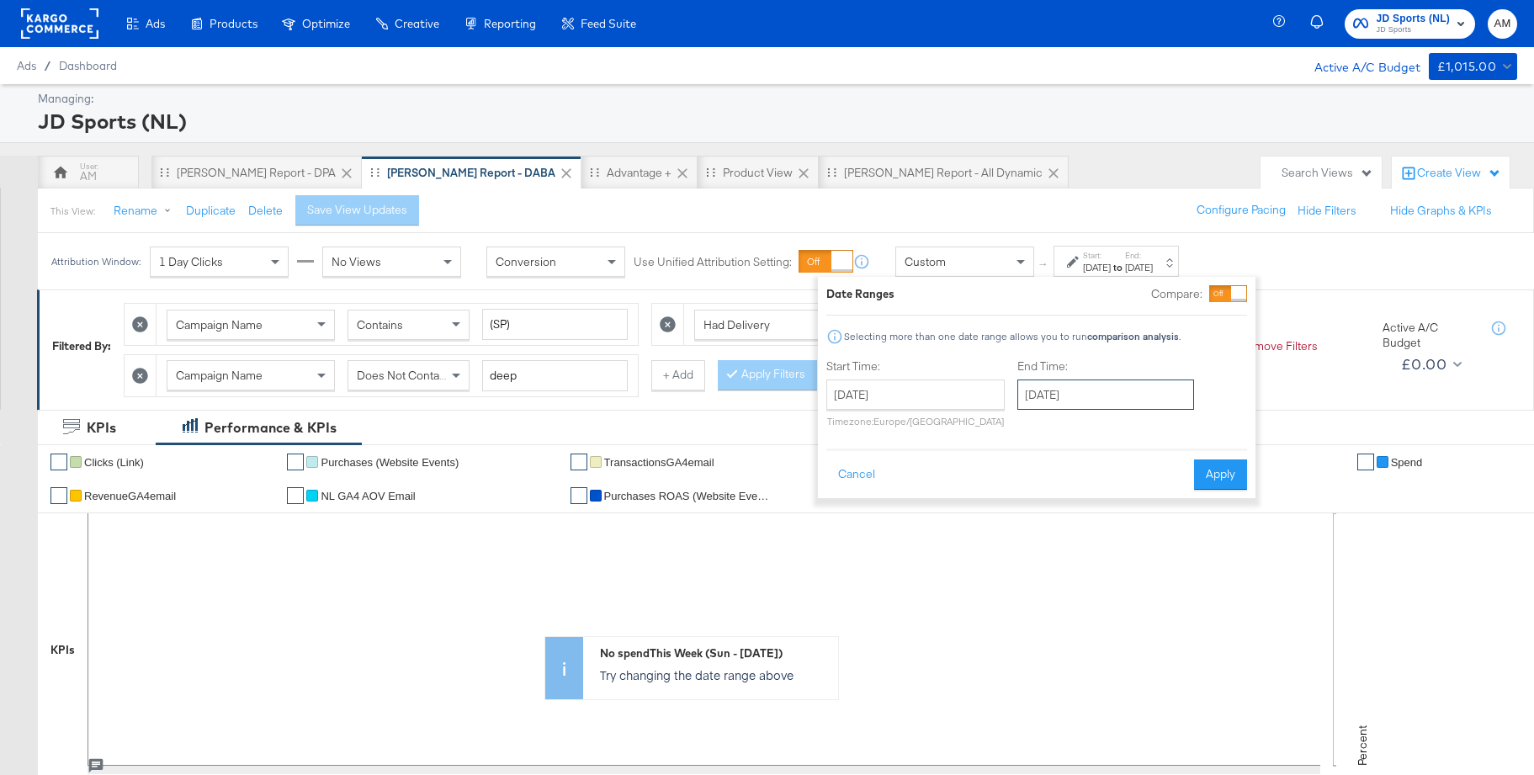
drag, startPoint x: 1072, startPoint y: 397, endPoint x: 1157, endPoint y: 483, distance: 120.8
click at [1073, 398] on input "August 13th 2025" at bounding box center [1106, 395] width 177 height 30
click at [1201, 525] on td "16" at bounding box center [1208, 527] width 29 height 24
type input "August 16th 2025"
click at [1222, 468] on button "Apply" at bounding box center [1220, 475] width 53 height 30
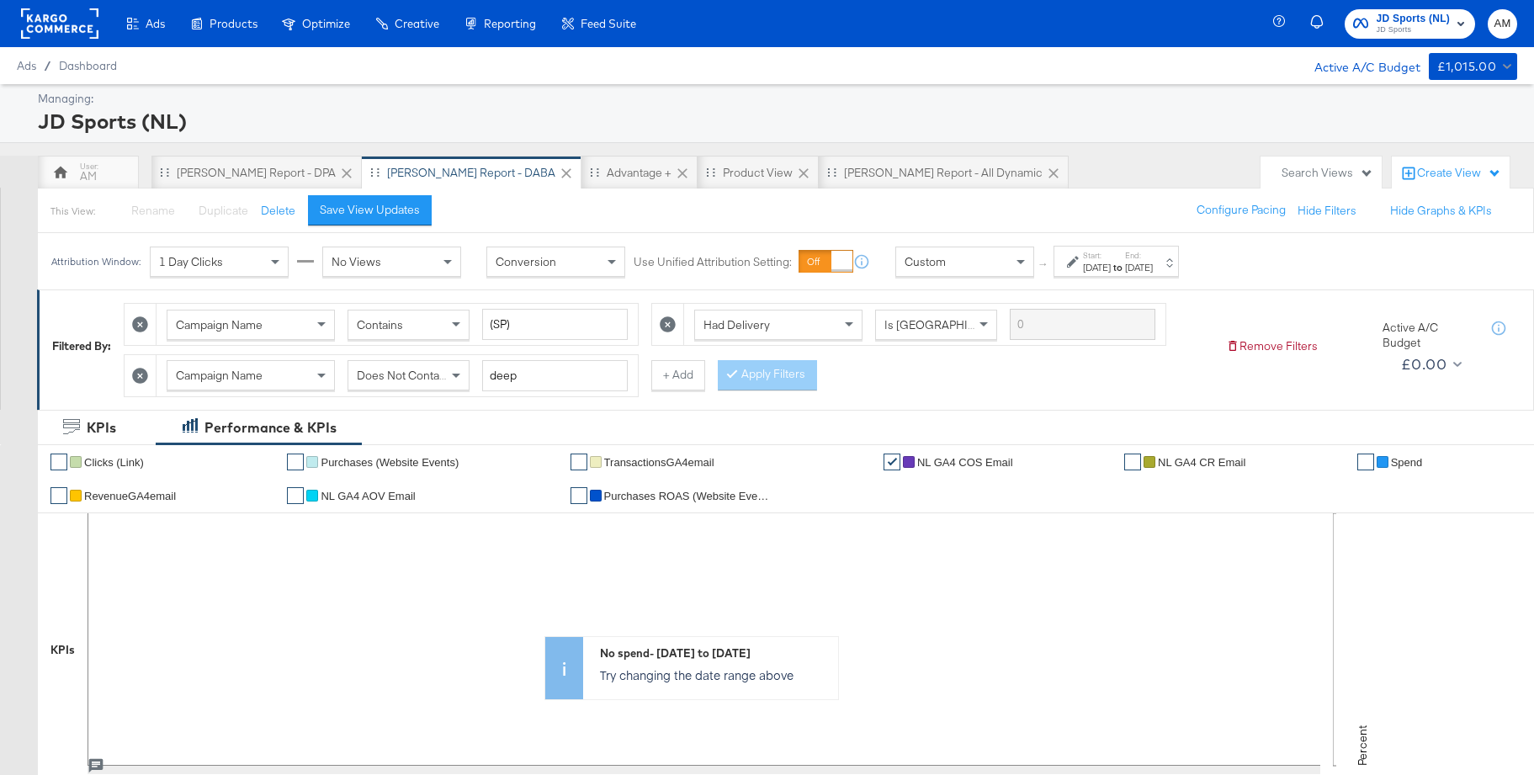
click at [135, 377] on icon at bounding box center [140, 376] width 16 height 16
drag, startPoint x: 527, startPoint y: 323, endPoint x: 457, endPoint y: 322, distance: 69.9
click at [457, 322] on div "Campaign Name Contains (SP)" at bounding box center [397, 324] width 461 height 31
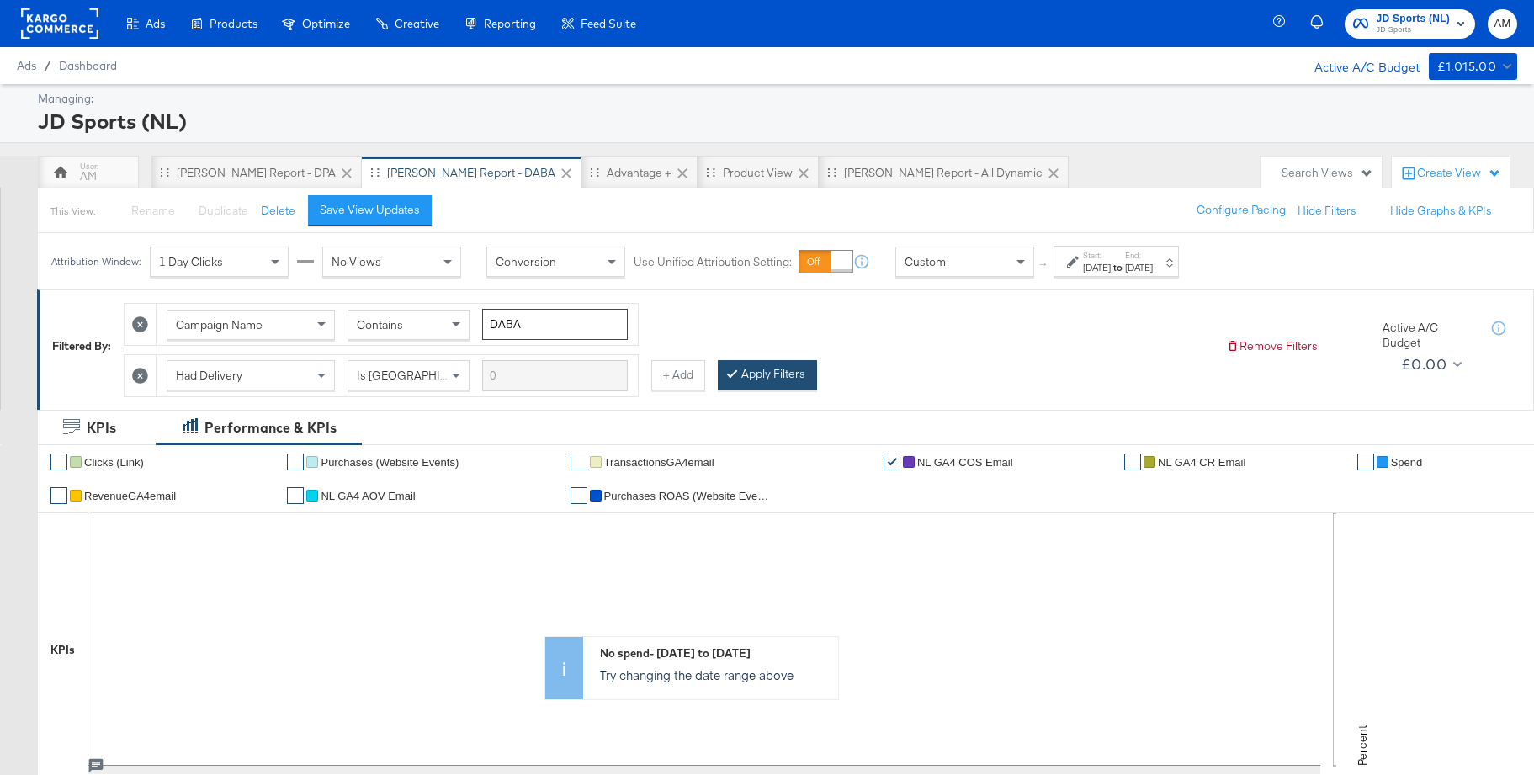
type input "DABA"
drag, startPoint x: 753, startPoint y: 377, endPoint x: 742, endPoint y: 376, distance: 11.0
click at [753, 377] on button "Apply Filters" at bounding box center [767, 375] width 99 height 30
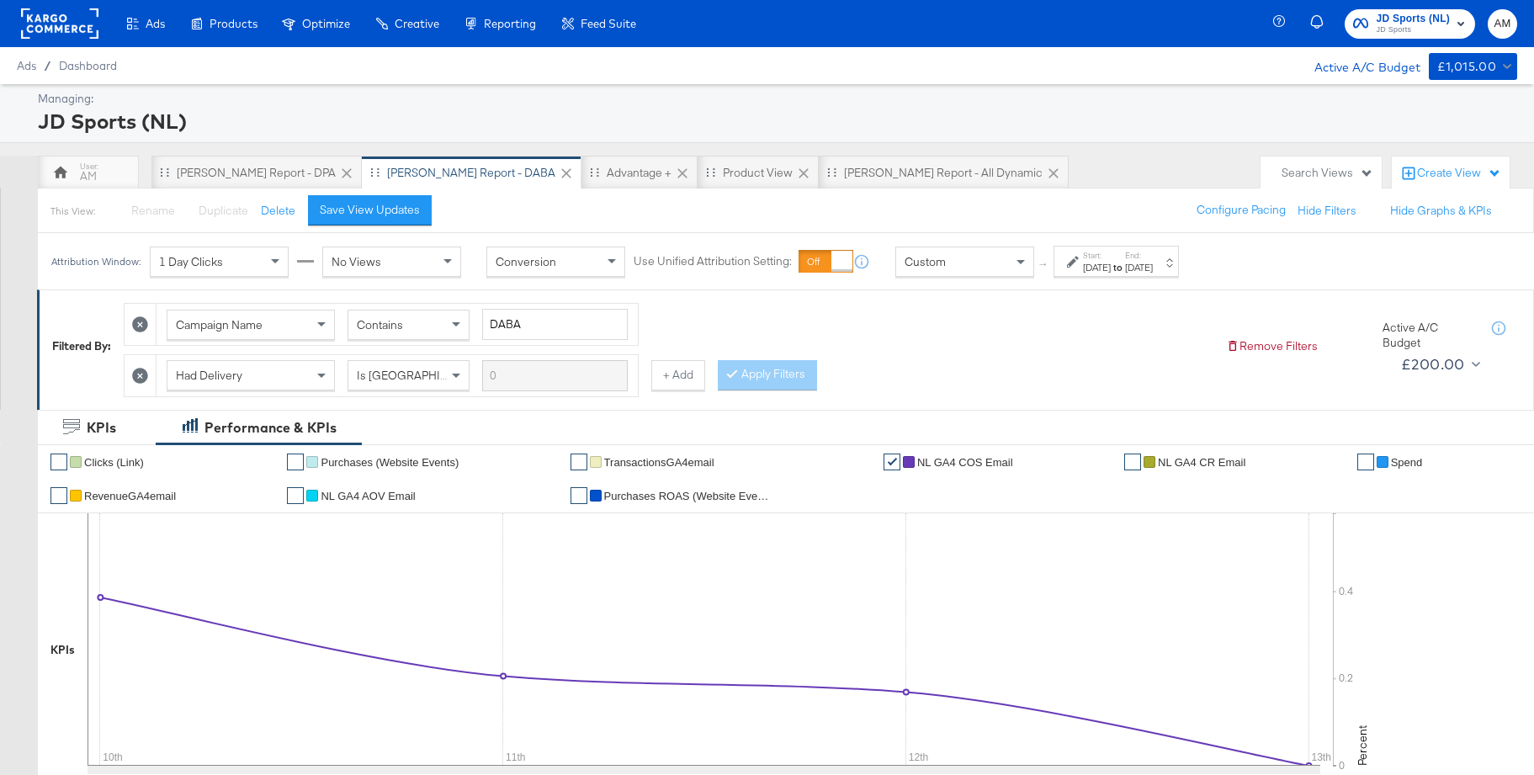
click at [348, 205] on div "Save View Updates" at bounding box center [370, 210] width 100 height 16
click at [1125, 261] on strong "to" at bounding box center [1118, 267] width 14 height 13
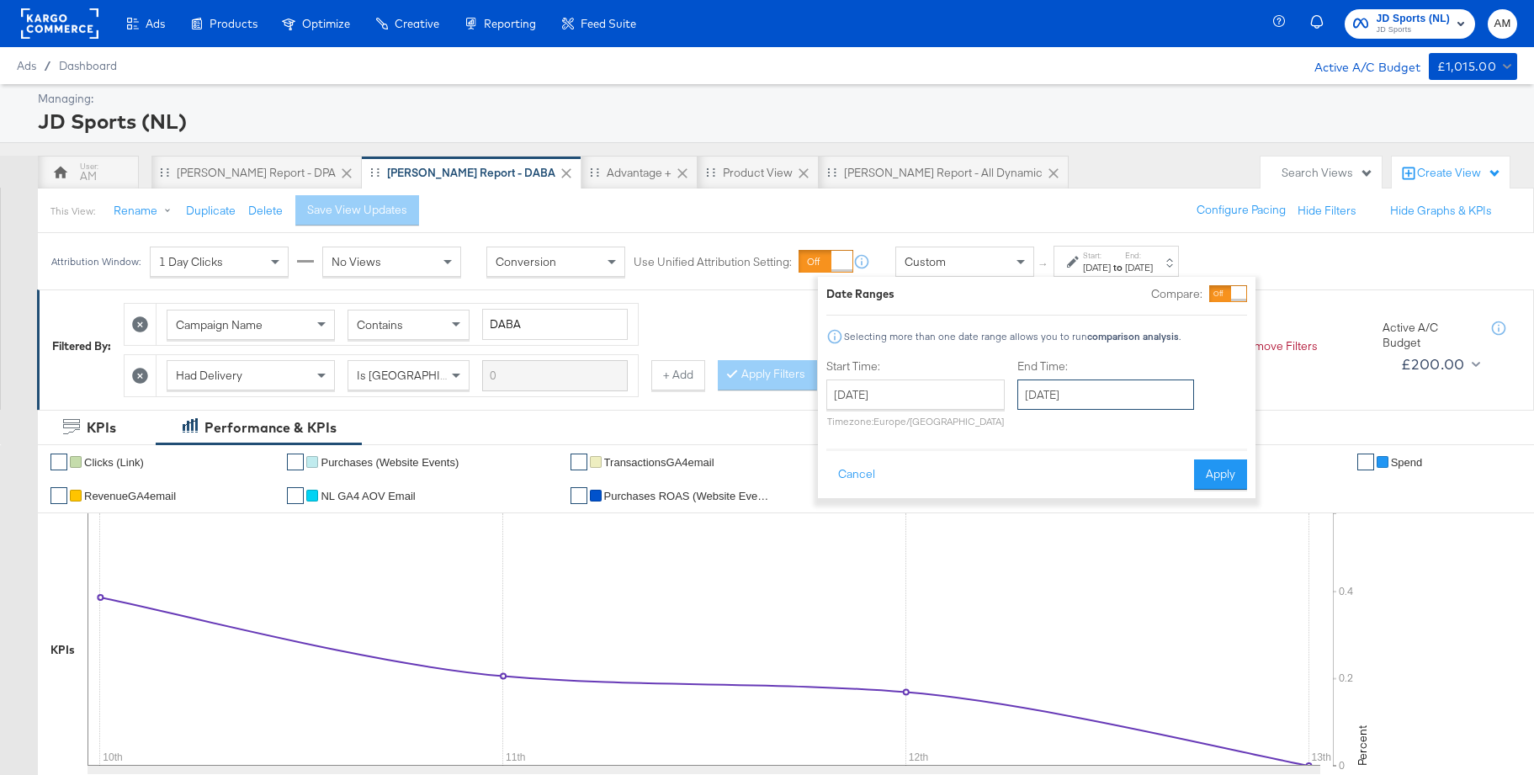
click at [1075, 391] on input "August 16th 2025" at bounding box center [1106, 395] width 177 height 30
drag, startPoint x: 1091, startPoint y: 519, endPoint x: 1158, endPoint y: 497, distance: 71.1
click at [1092, 518] on td "12" at bounding box center [1094, 527] width 29 height 24
type input "August 12th 2025"
click at [1209, 477] on button "Apply" at bounding box center [1220, 475] width 53 height 30
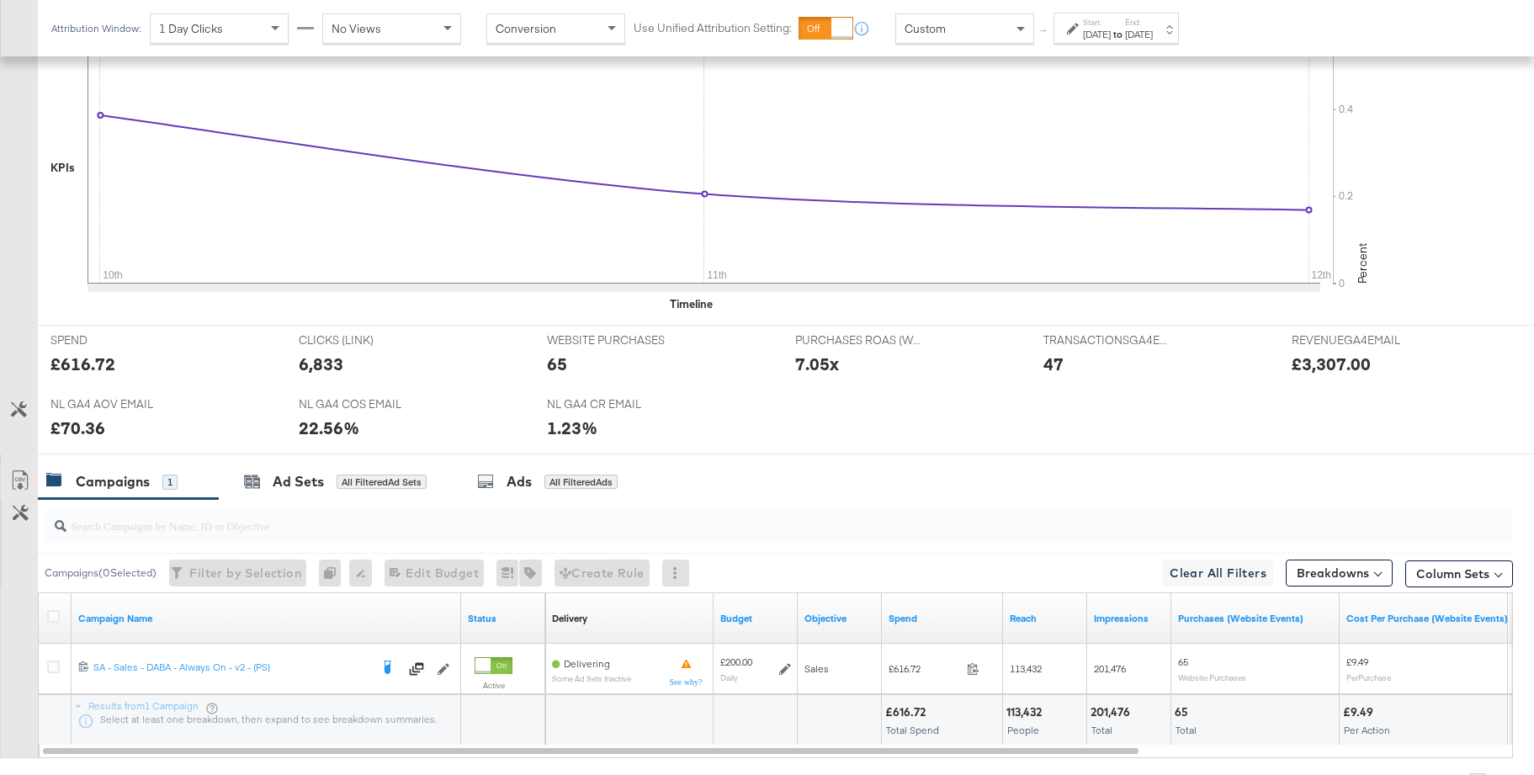
scroll to position [493, 0]
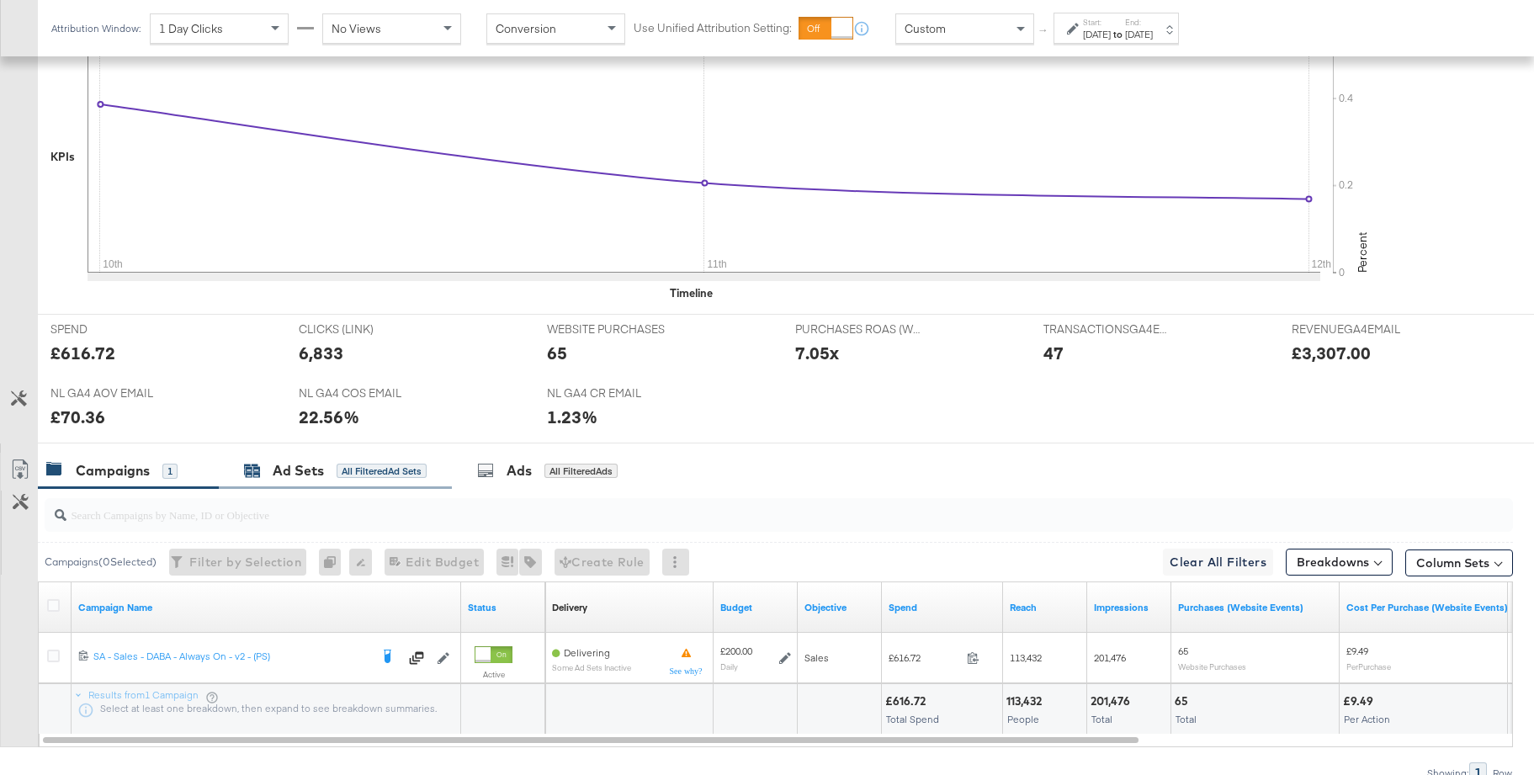
click at [299, 474] on div "Ad Sets" at bounding box center [298, 470] width 51 height 19
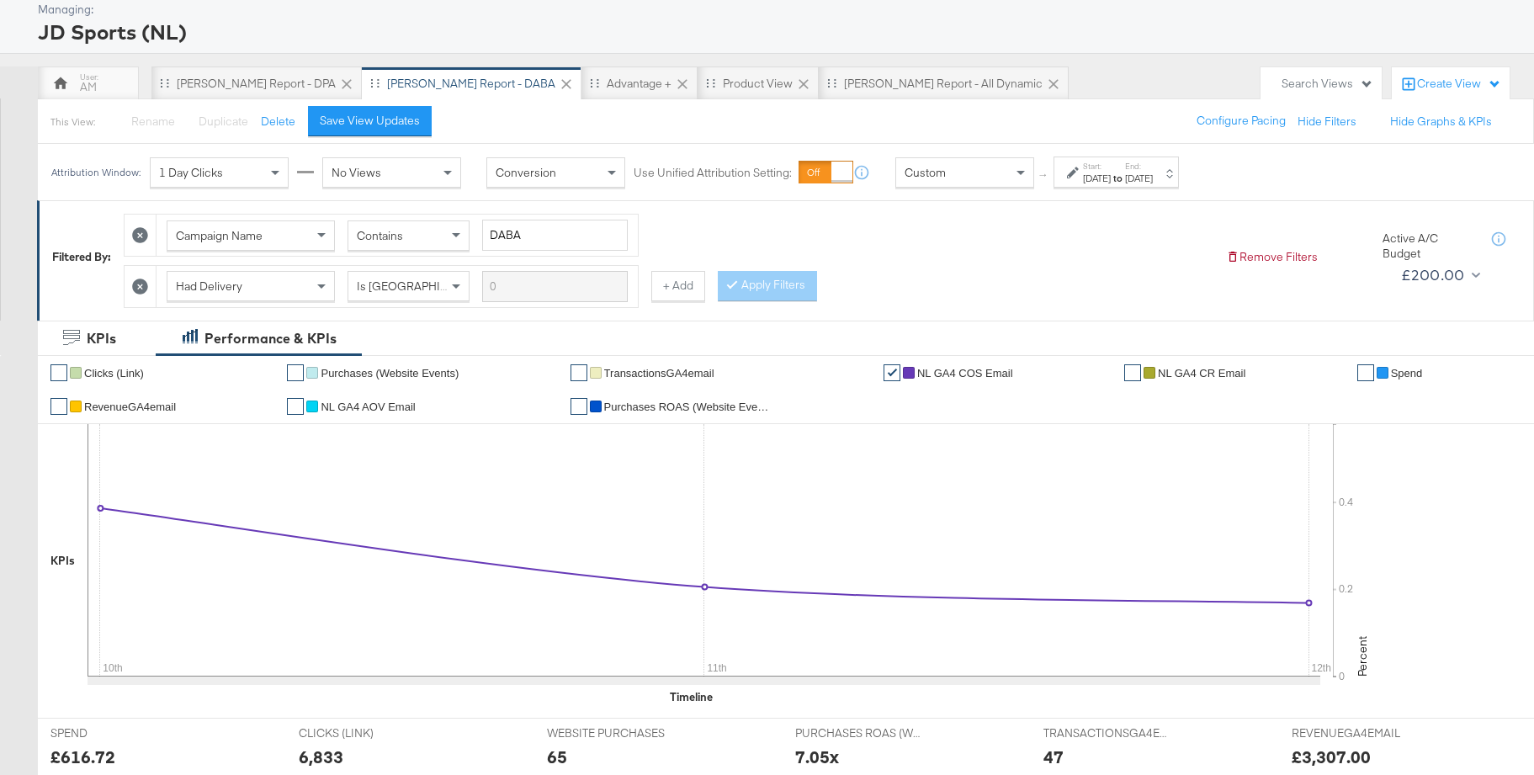
scroll to position [0, 0]
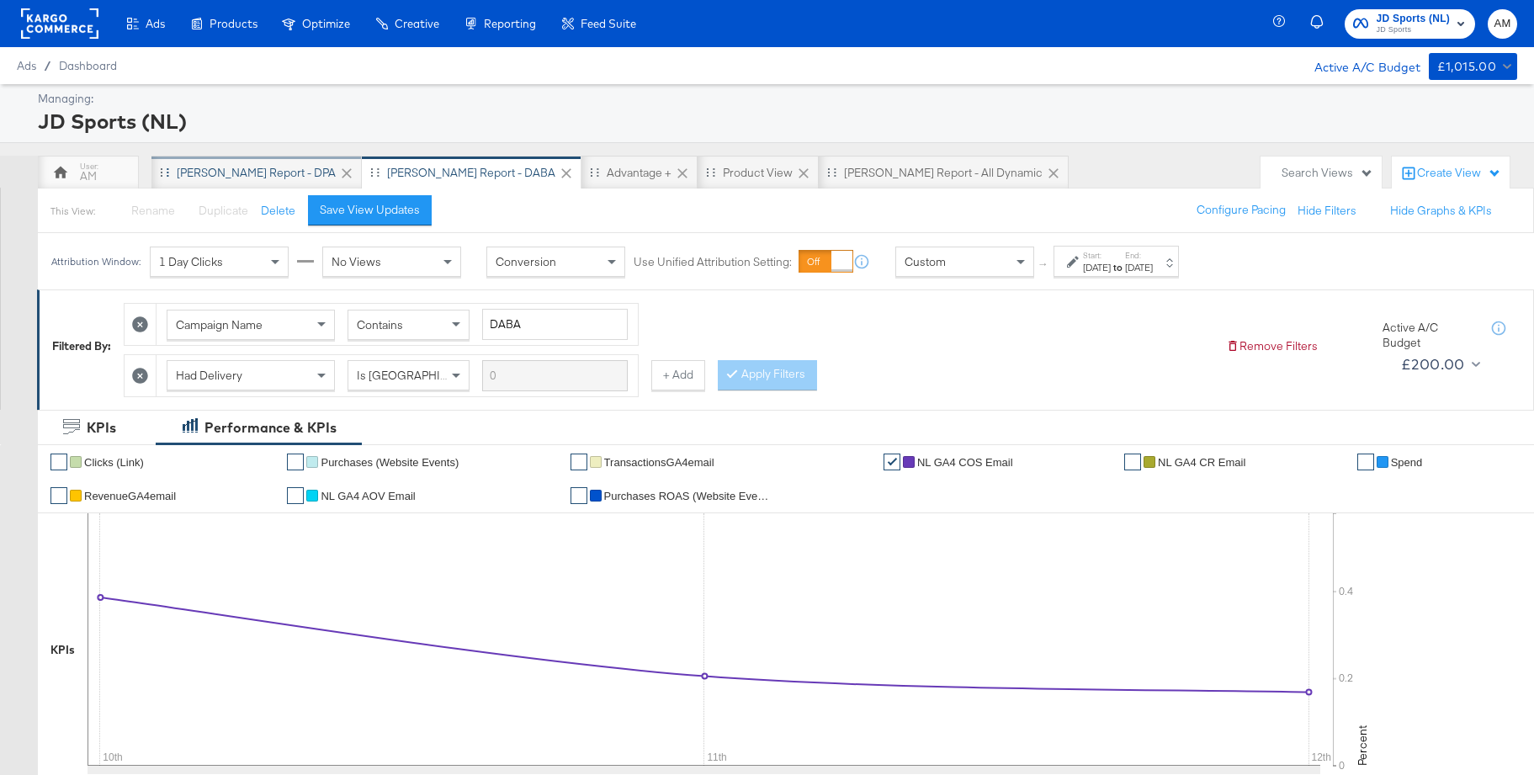
click at [221, 177] on div "[PERSON_NAME] Report - DPA" at bounding box center [256, 173] width 159 height 16
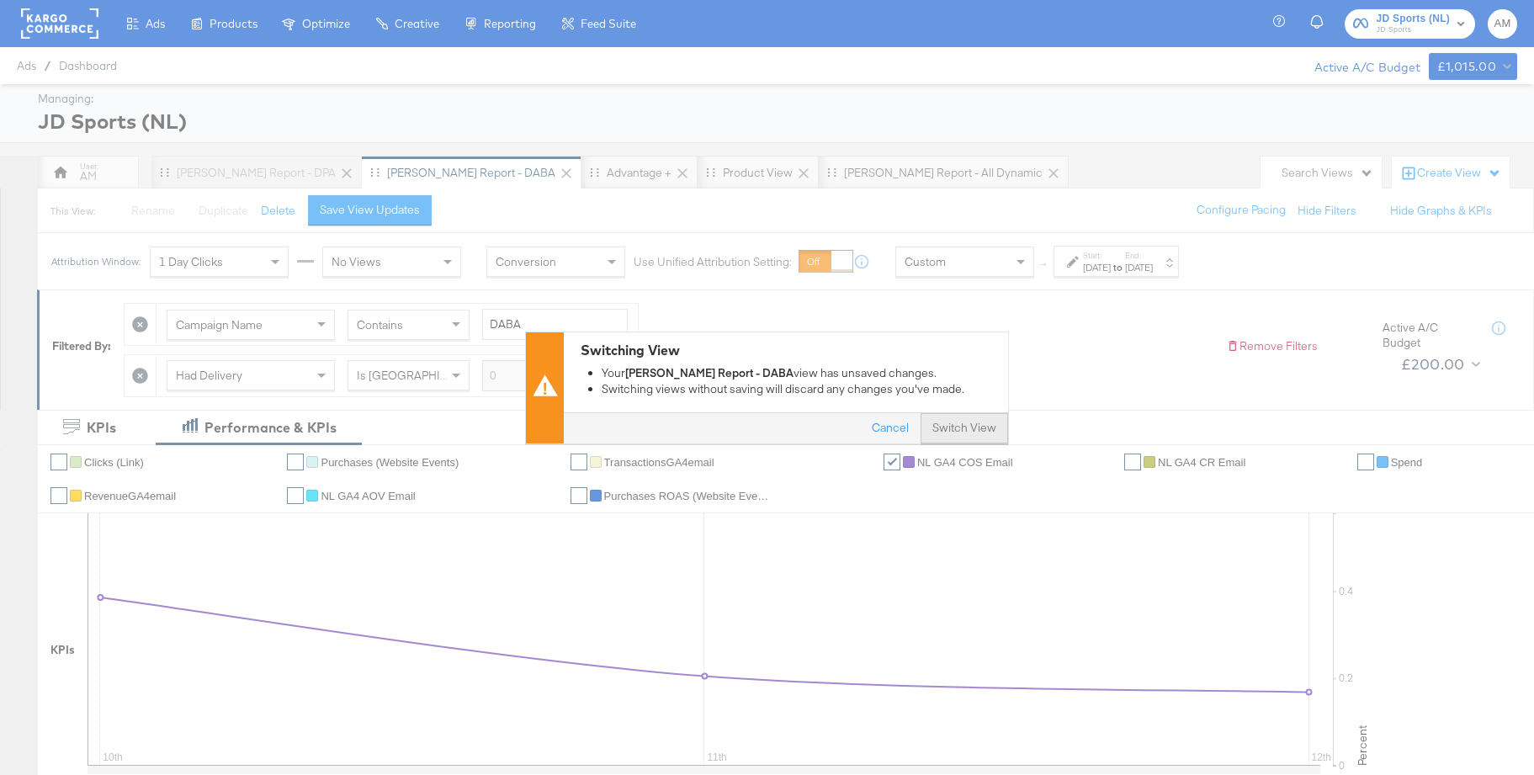
click at [983, 427] on button "Switch View" at bounding box center [965, 428] width 88 height 30
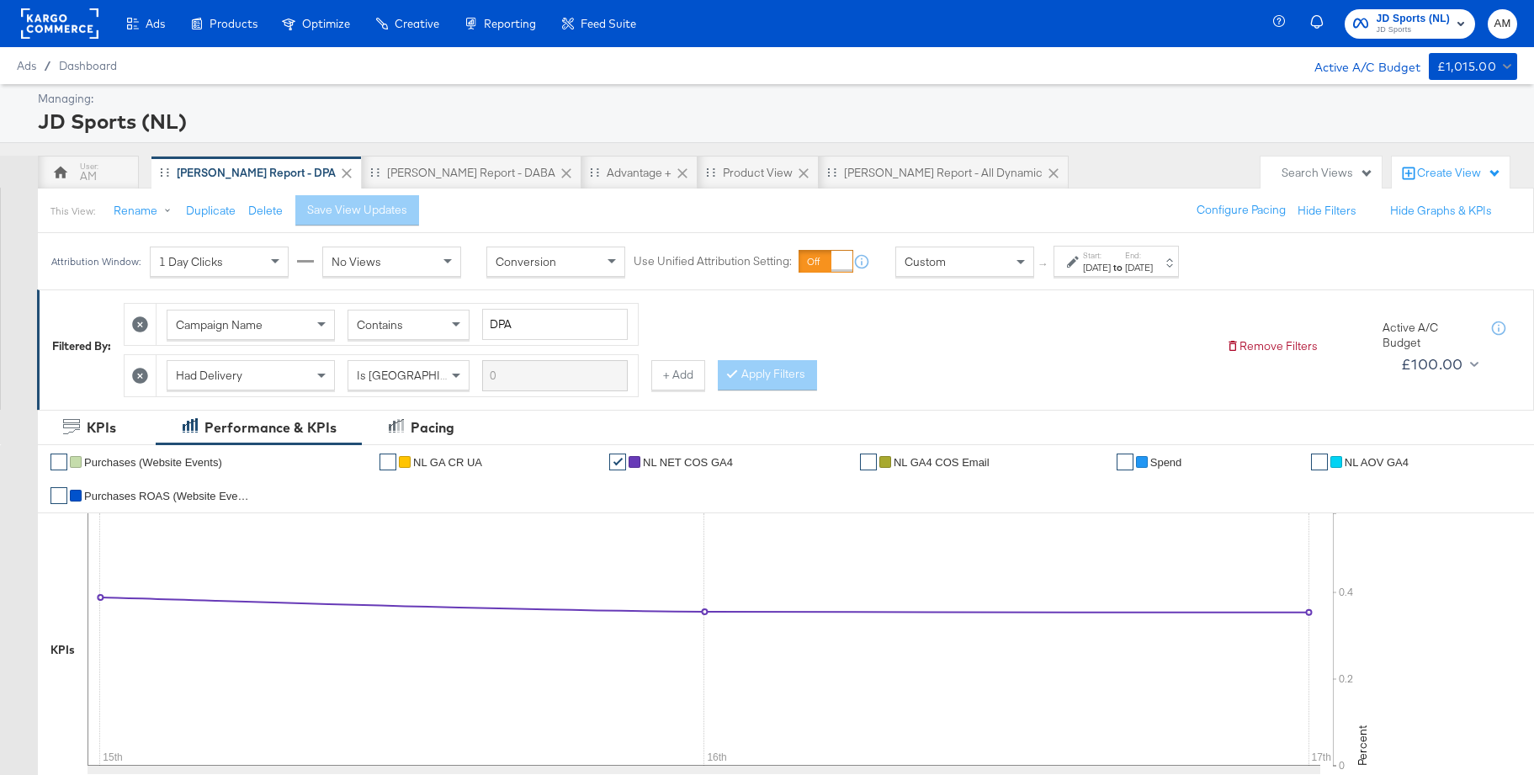
click at [1151, 256] on div "Start: Dec 15th 2024 to End: Dec 17th 2024" at bounding box center [1118, 262] width 70 height 24
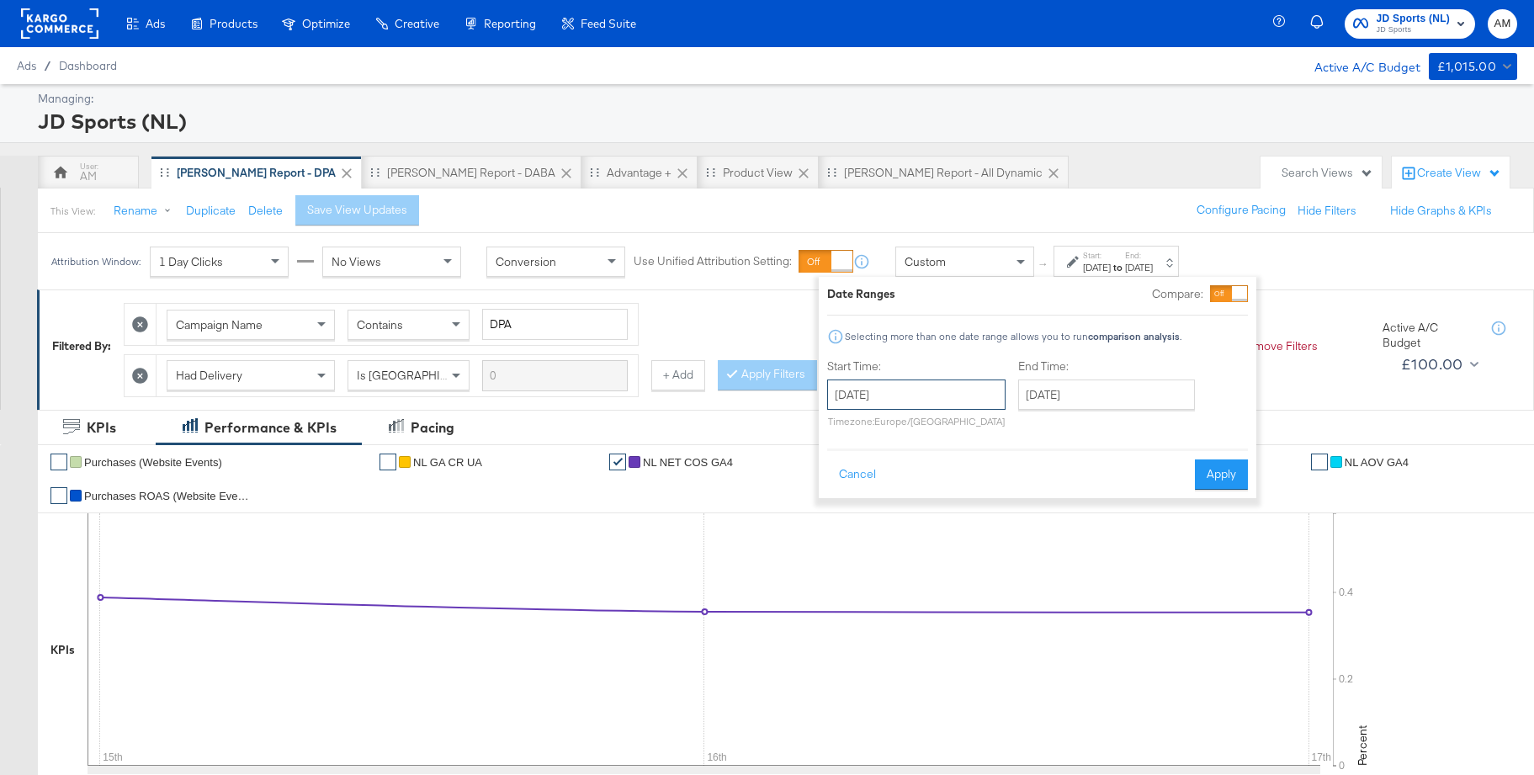
click at [947, 391] on input "December 15th 2024" at bounding box center [916, 395] width 178 height 30
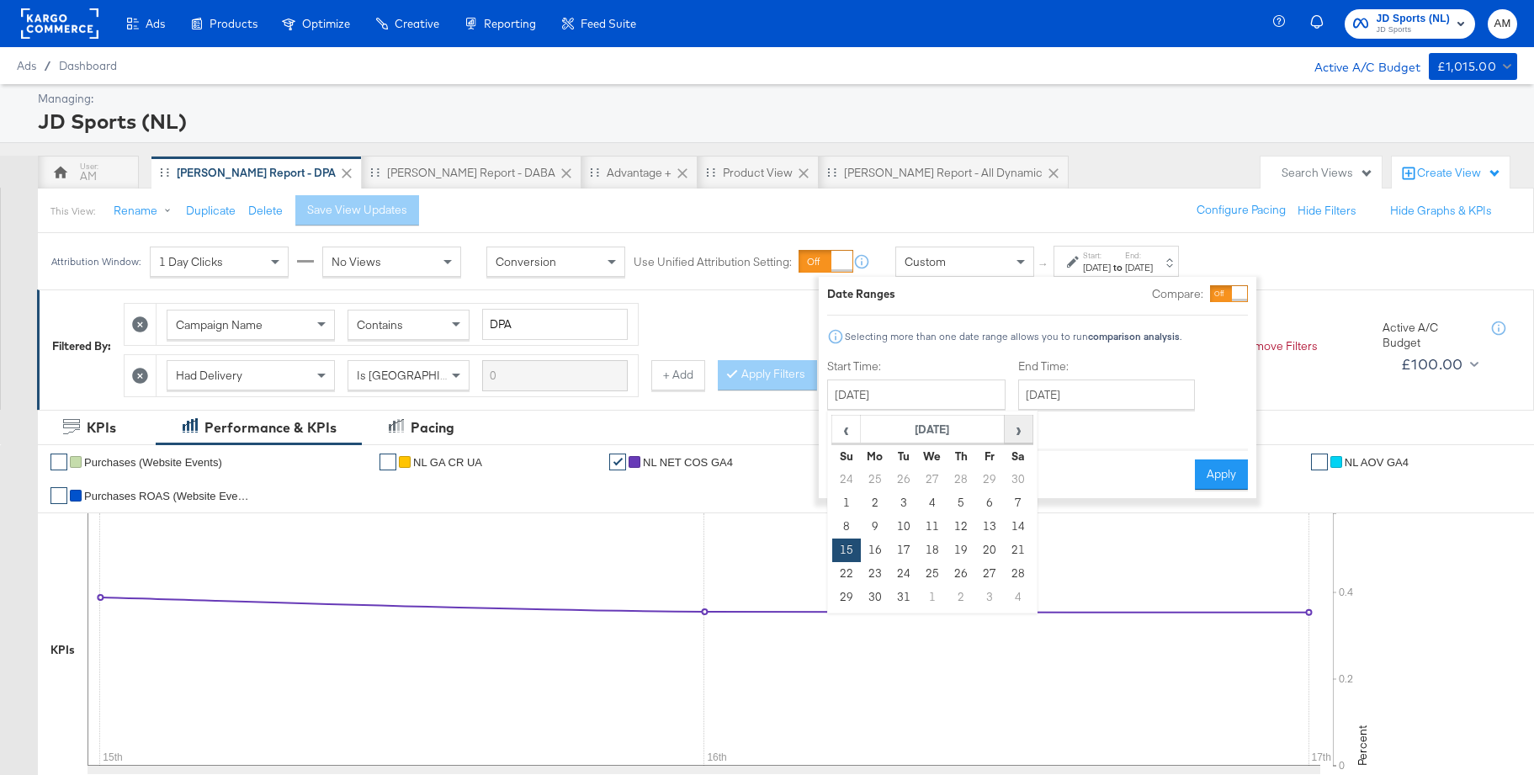
click at [1018, 436] on span "›" at bounding box center [1019, 429] width 26 height 25
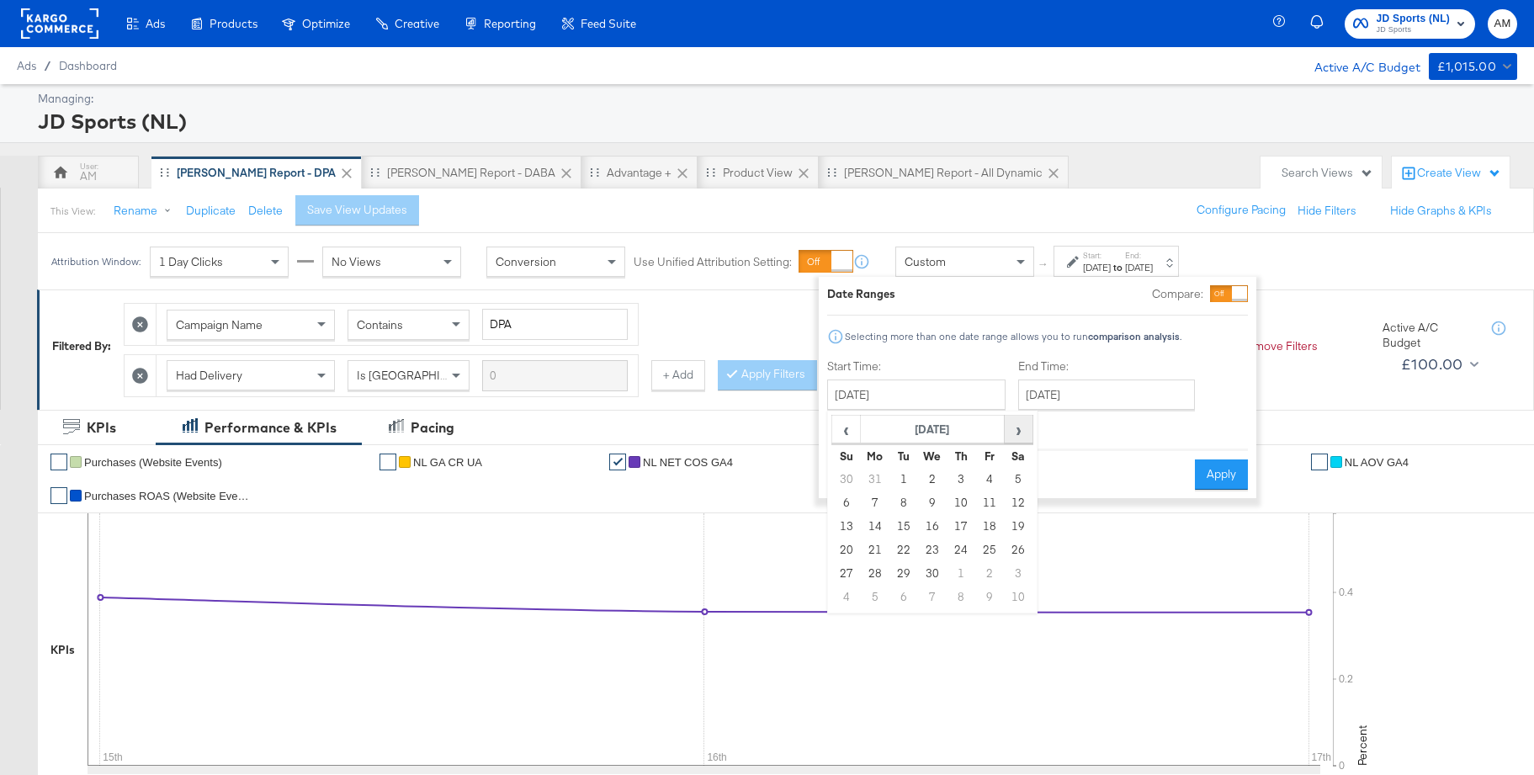
click at [1018, 436] on span "›" at bounding box center [1019, 429] width 26 height 25
drag, startPoint x: 843, startPoint y: 519, endPoint x: 855, endPoint y: 516, distance: 13.1
click at [843, 519] on td "10" at bounding box center [846, 527] width 29 height 24
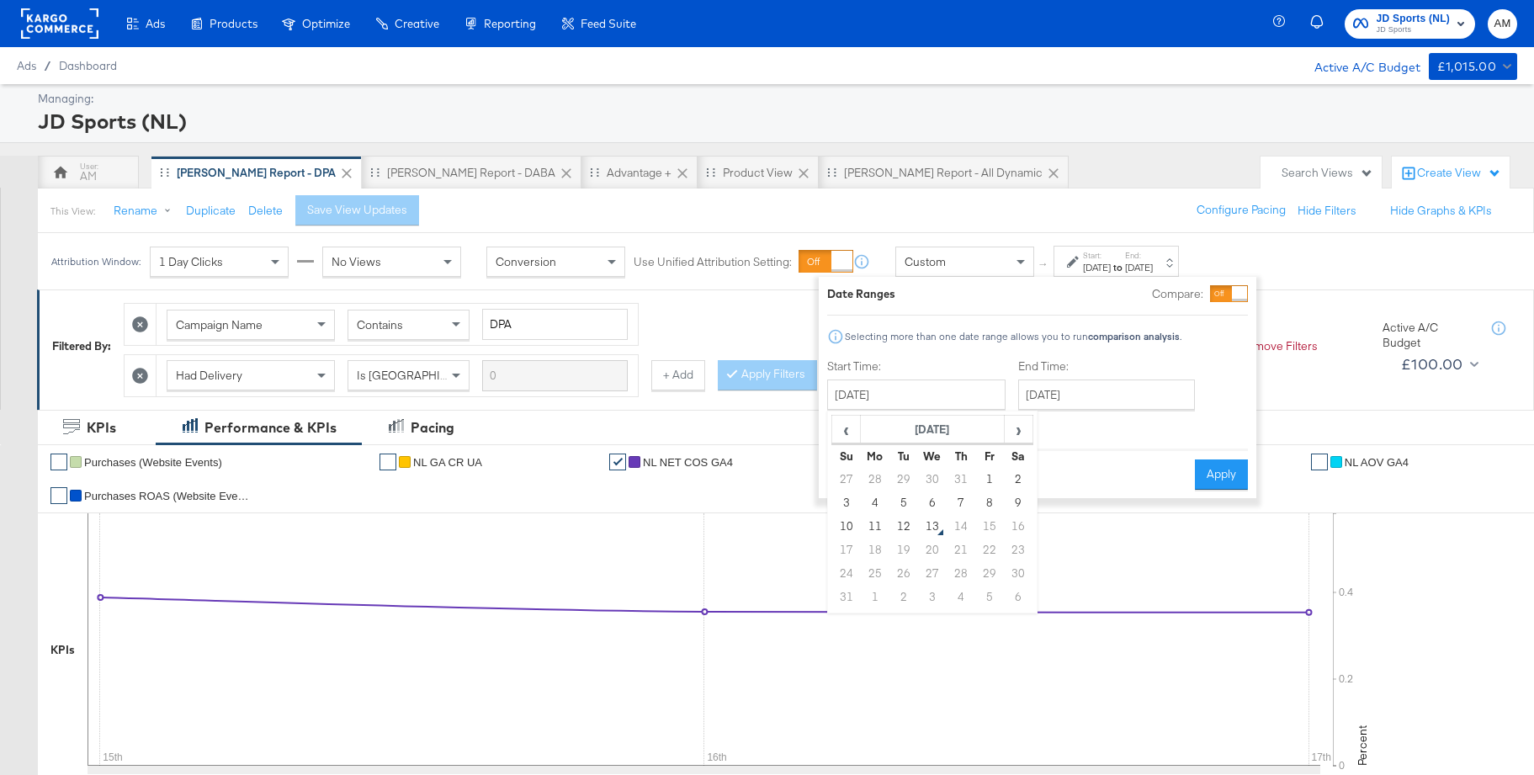
type input "August 10th 2025"
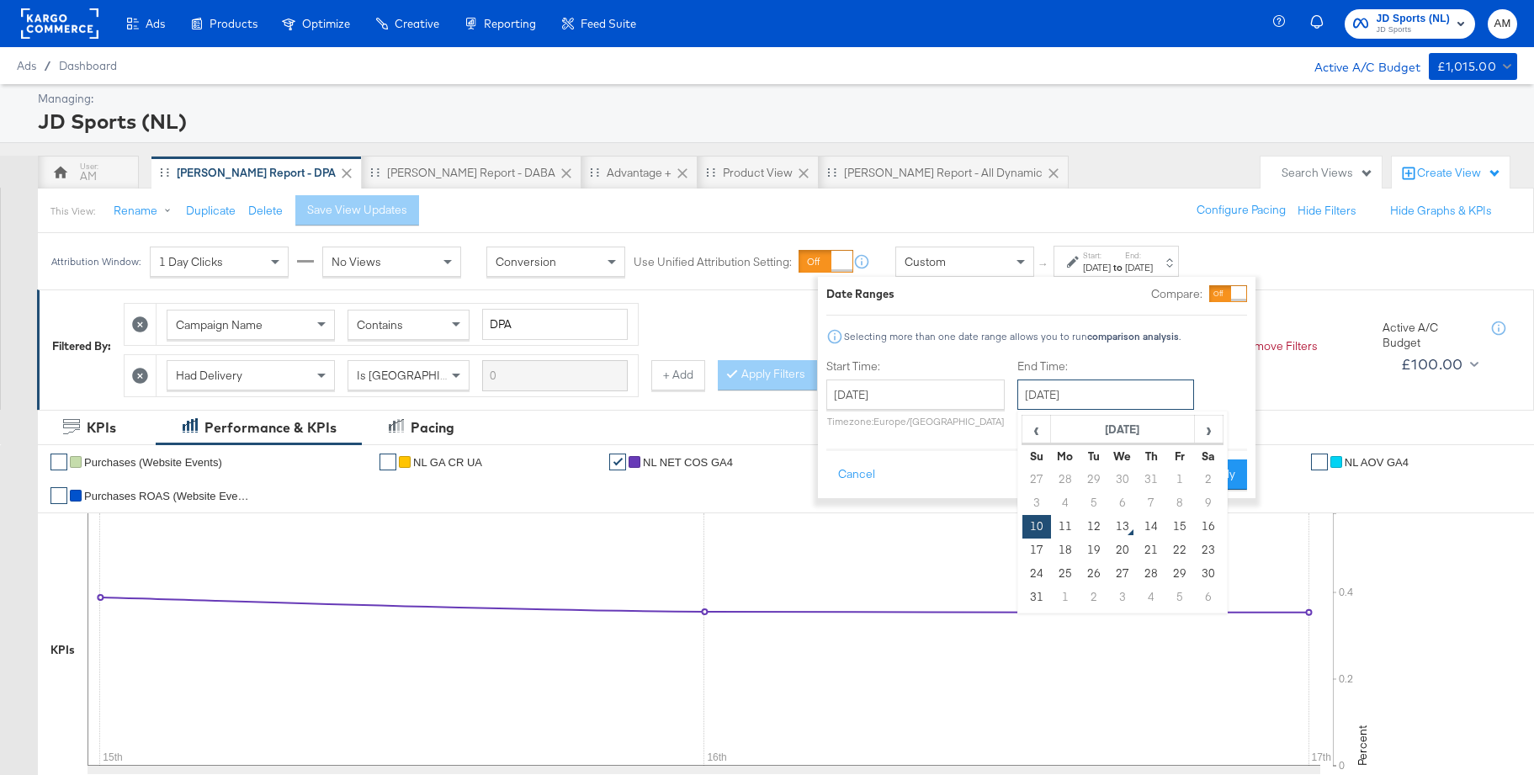
drag, startPoint x: 1089, startPoint y: 396, endPoint x: 1167, endPoint y: 478, distance: 113.7
click at [1091, 396] on input "August 10th 2025" at bounding box center [1106, 395] width 177 height 30
click at [1204, 529] on td "16" at bounding box center [1208, 527] width 29 height 24
type input "August 16th 2025"
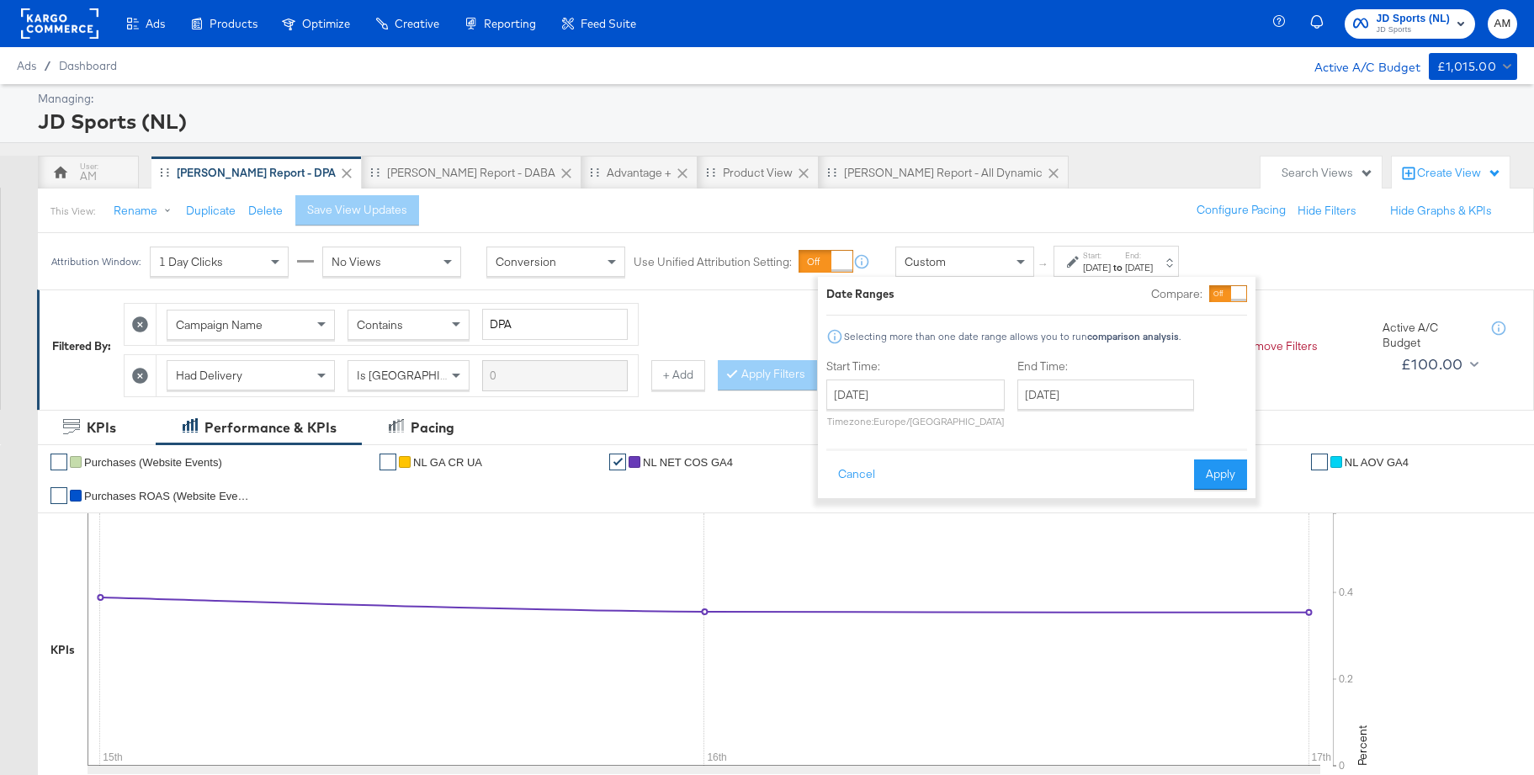
drag, startPoint x: 1222, startPoint y: 469, endPoint x: 805, endPoint y: 375, distance: 427.2
click at [1222, 469] on button "Apply" at bounding box center [1220, 475] width 53 height 30
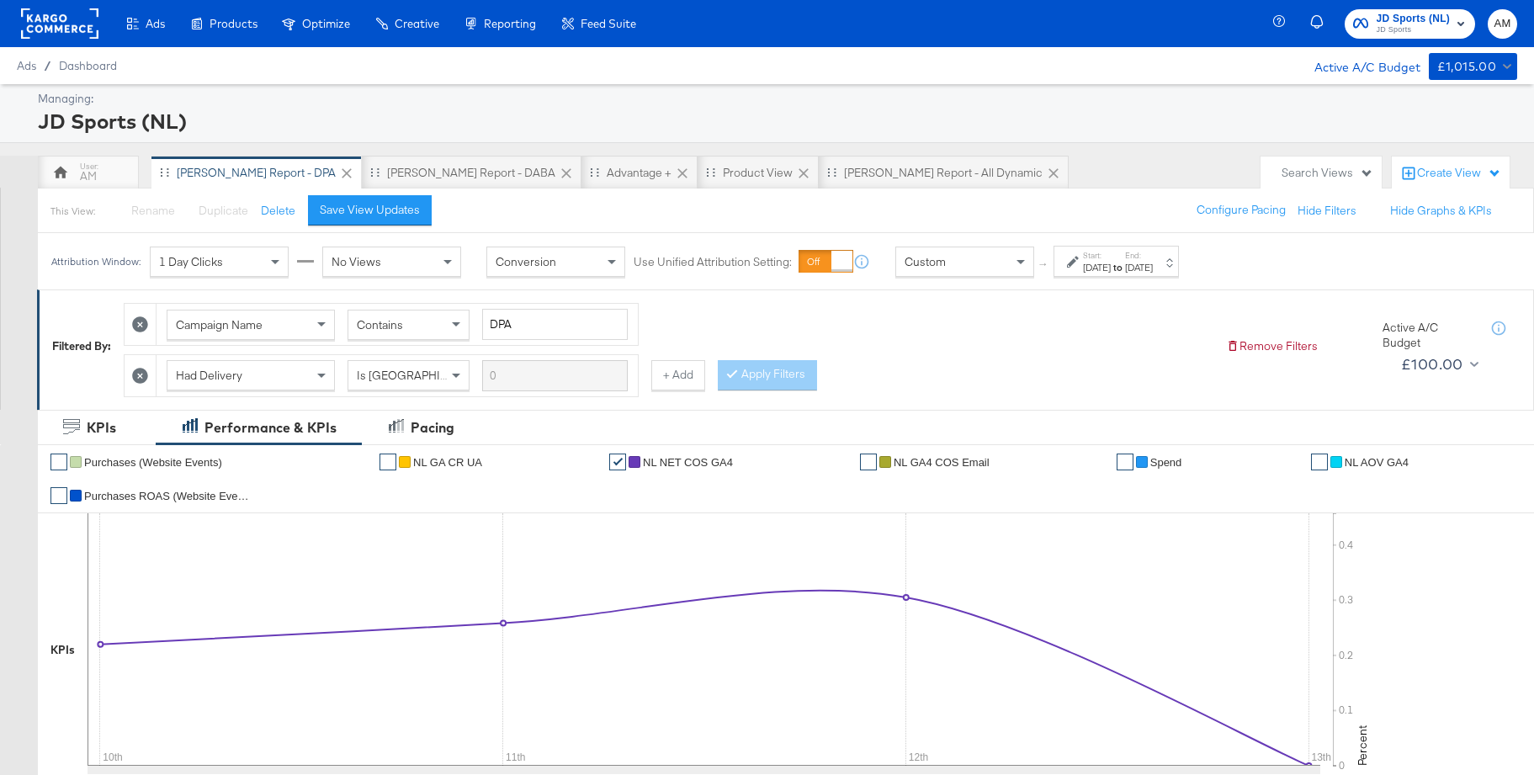
drag, startPoint x: 397, startPoint y: 217, endPoint x: 494, endPoint y: 240, distance: 99.4
click at [397, 217] on div "Save View Updates" at bounding box center [370, 210] width 100 height 16
click at [1153, 268] on div "[DATE]" at bounding box center [1139, 267] width 28 height 13
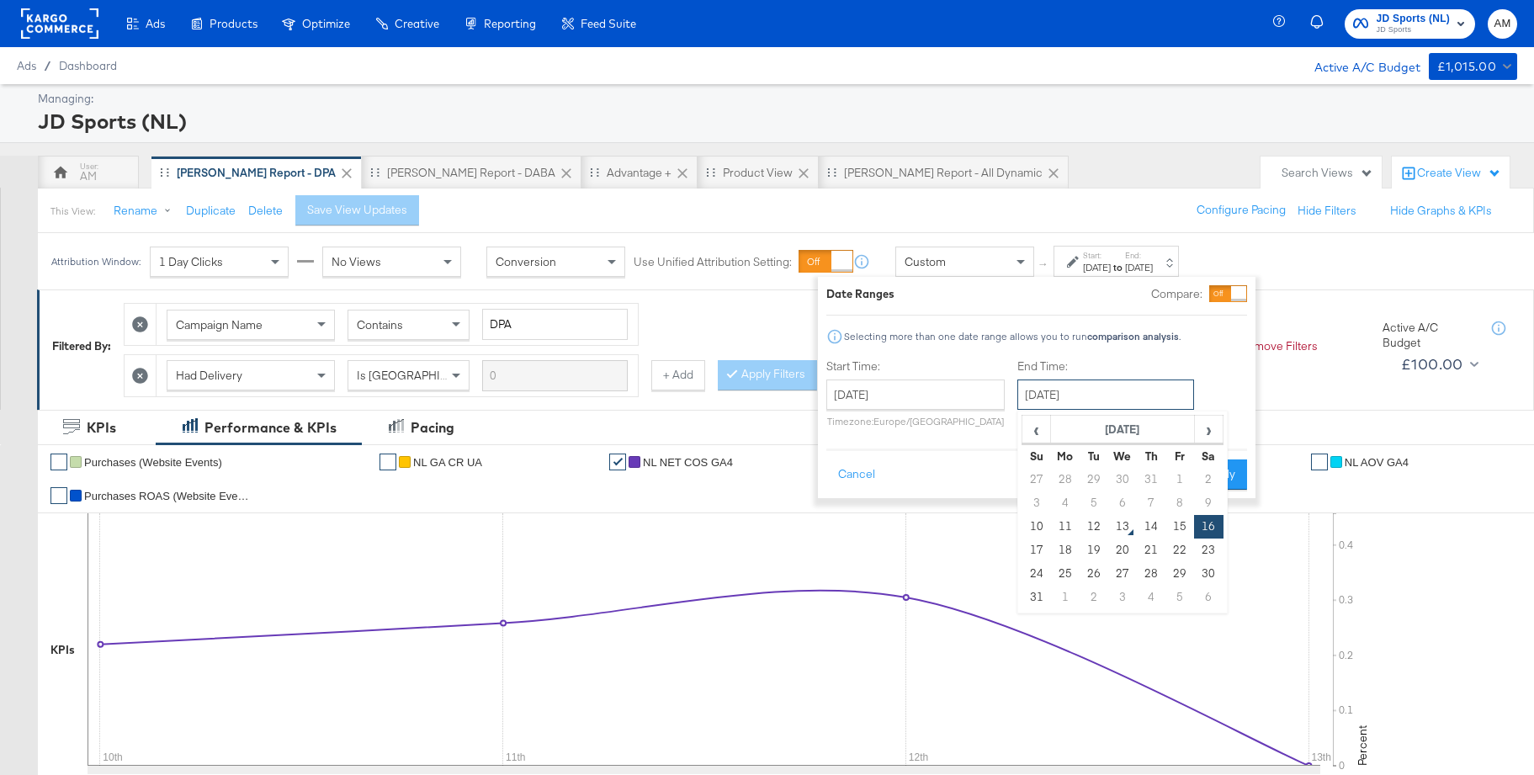
click at [1112, 401] on input "August 16th 2025" at bounding box center [1106, 395] width 177 height 30
drag, startPoint x: 1094, startPoint y: 525, endPoint x: 1122, endPoint y: 516, distance: 29.3
click at [1101, 523] on td "12" at bounding box center [1094, 527] width 29 height 24
type input "August 12th 2025"
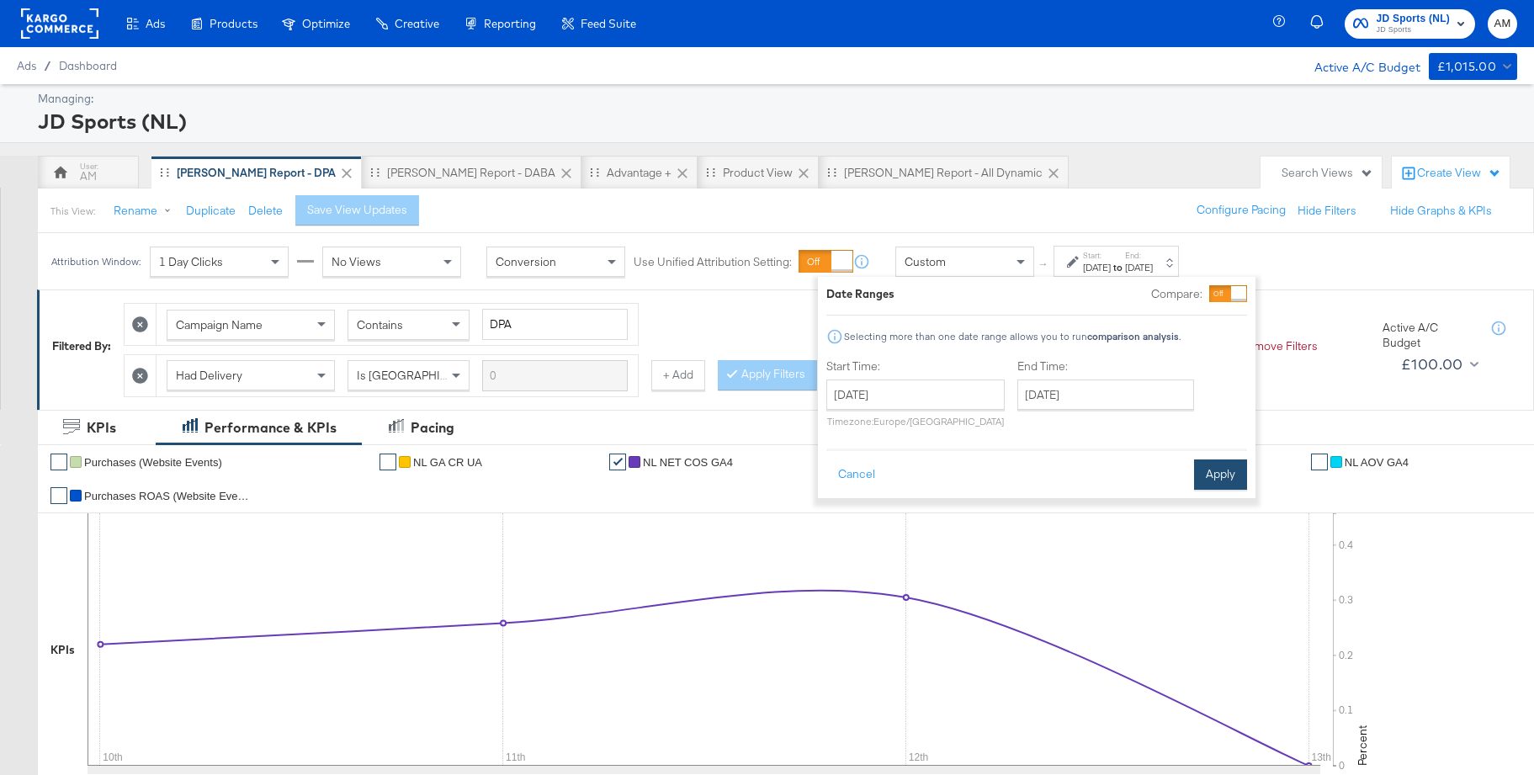
click at [1215, 480] on button "Apply" at bounding box center [1220, 475] width 53 height 30
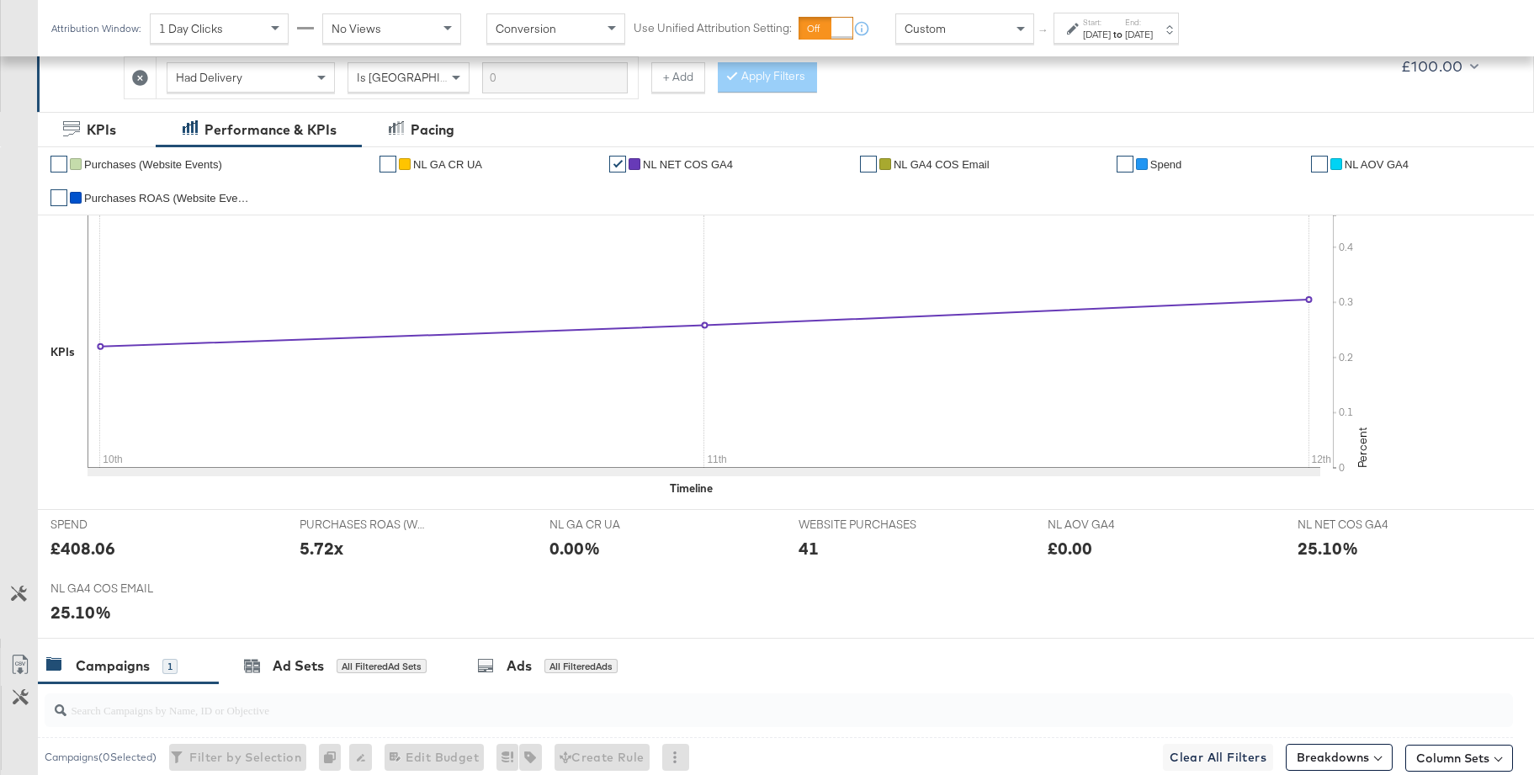
scroll to position [576, 0]
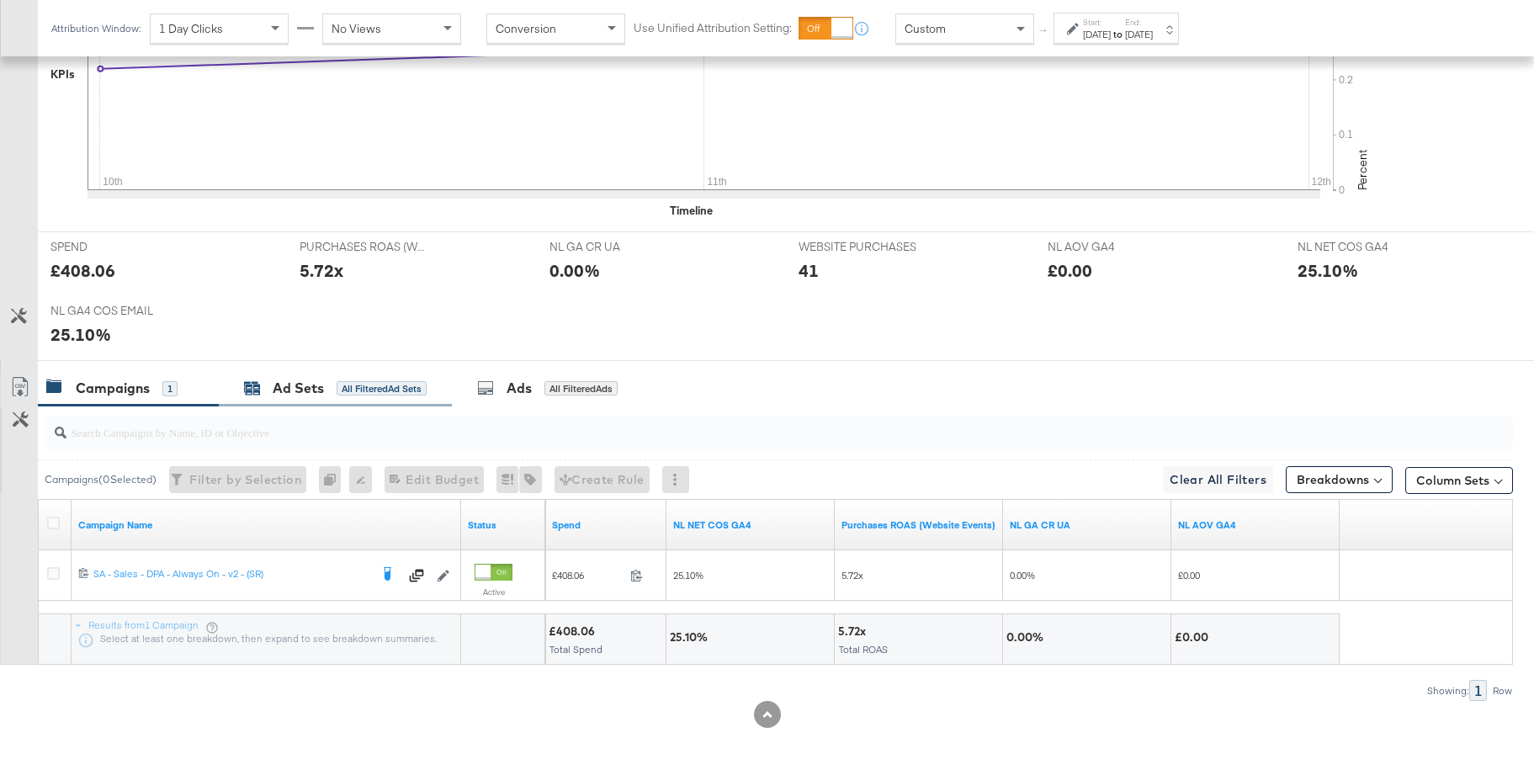
click at [292, 390] on div "Ad Sets" at bounding box center [298, 388] width 51 height 19
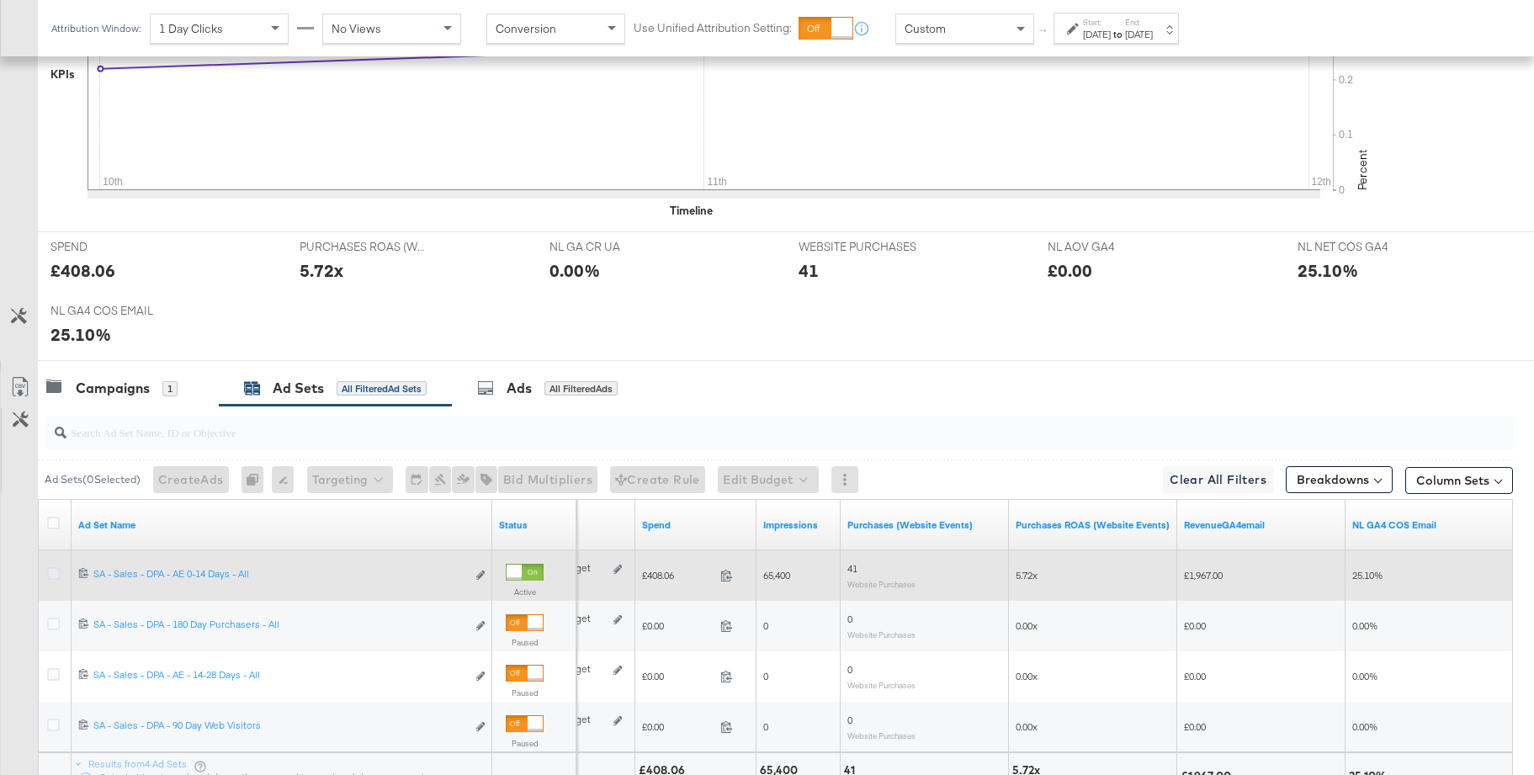
click at [54, 575] on icon at bounding box center [53, 573] width 13 height 13
click at [0, 0] on input "checkbox" at bounding box center [0, 0] width 0 height 0
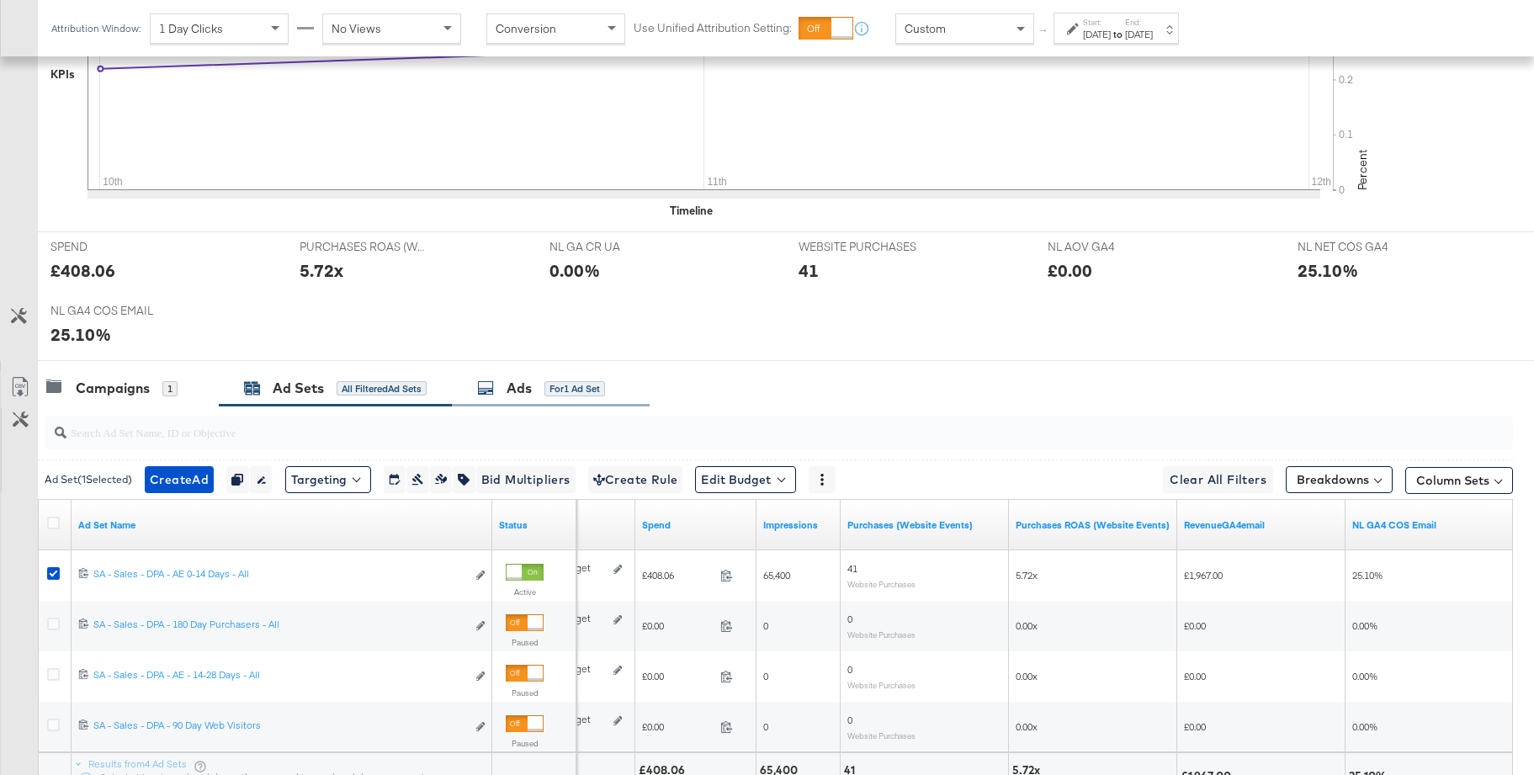
click at [529, 394] on div "Ads" at bounding box center [519, 388] width 25 height 19
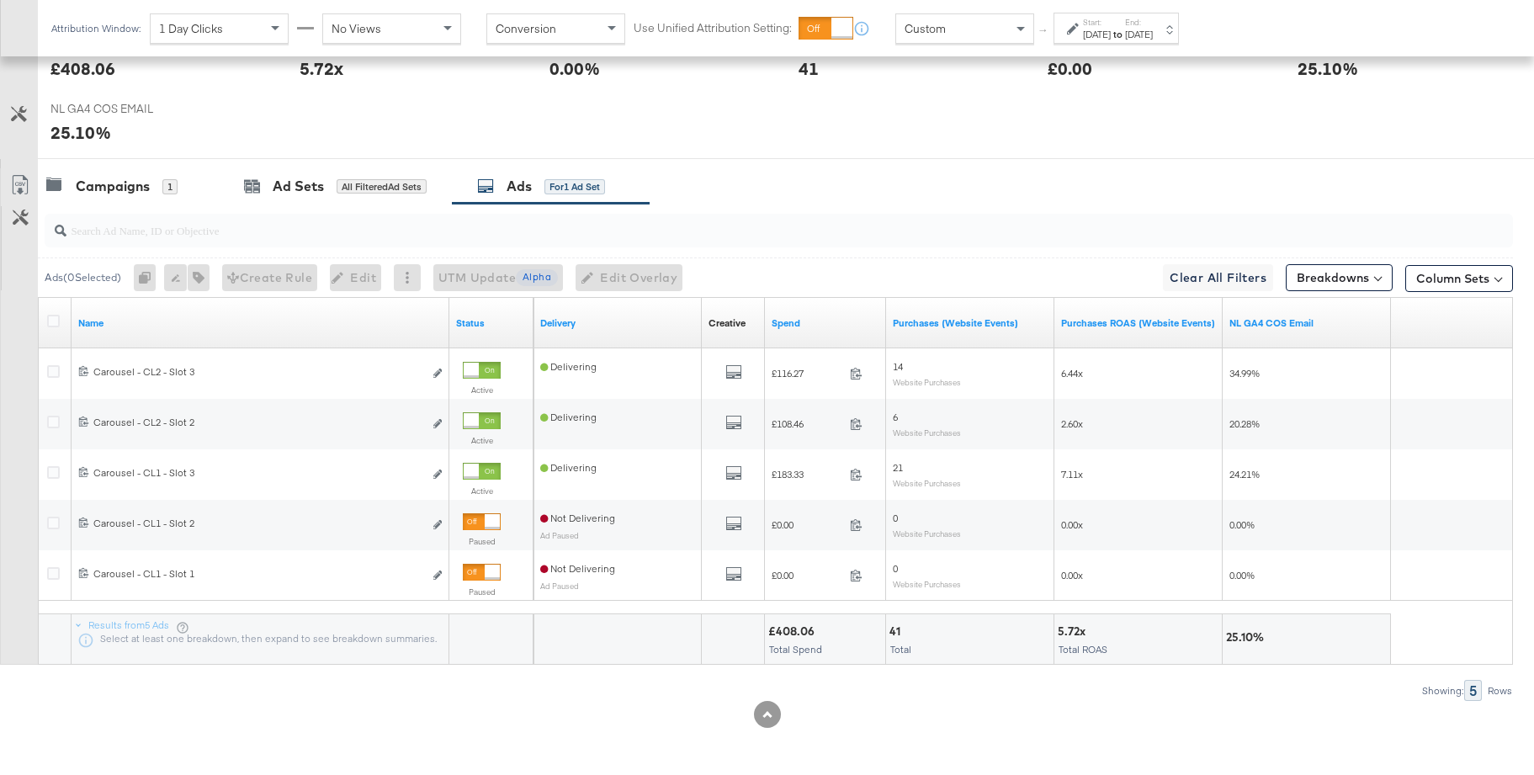
scroll to position [0, 0]
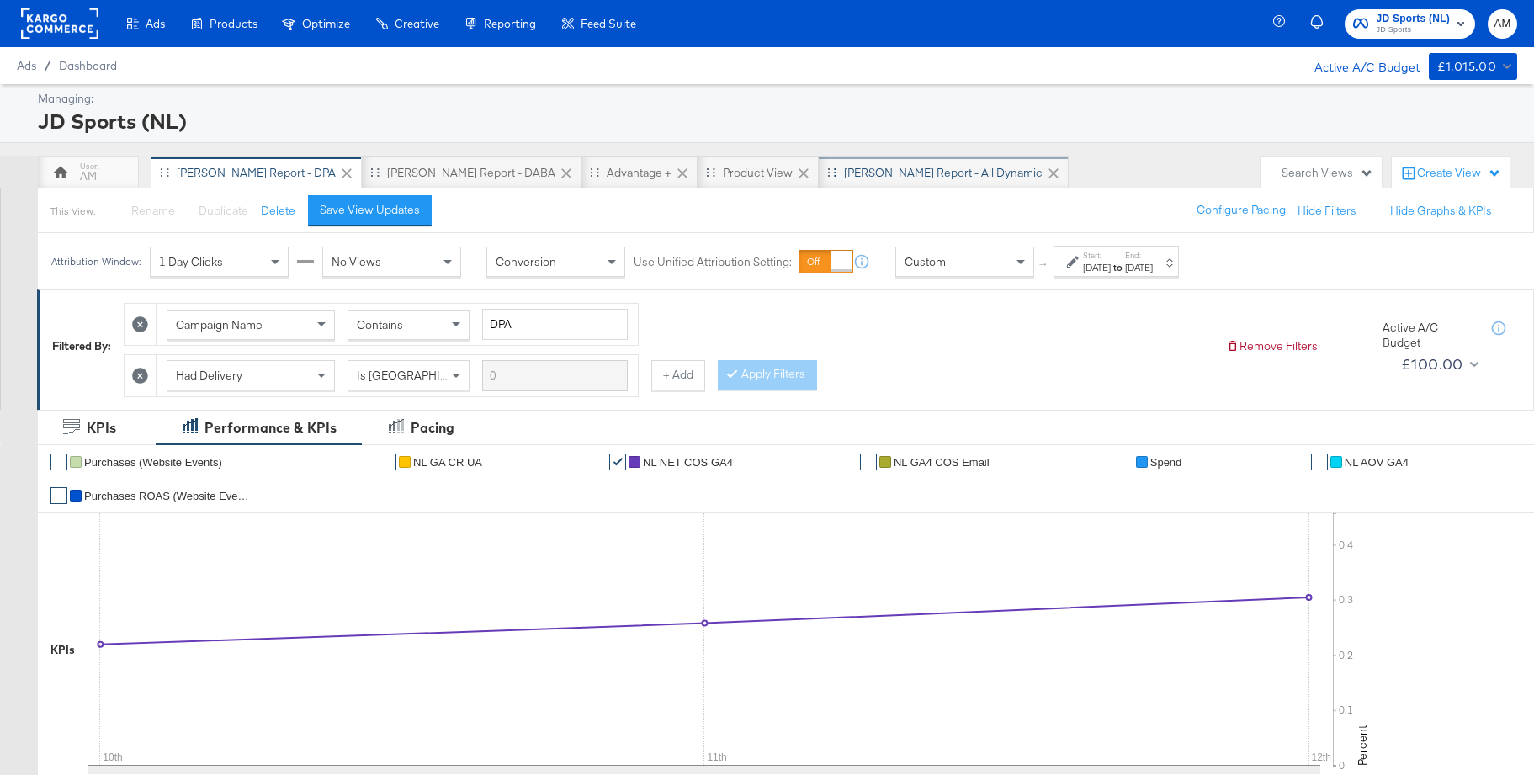
click at [844, 178] on div "[PERSON_NAME] Report - All Dynamic" at bounding box center [943, 173] width 199 height 16
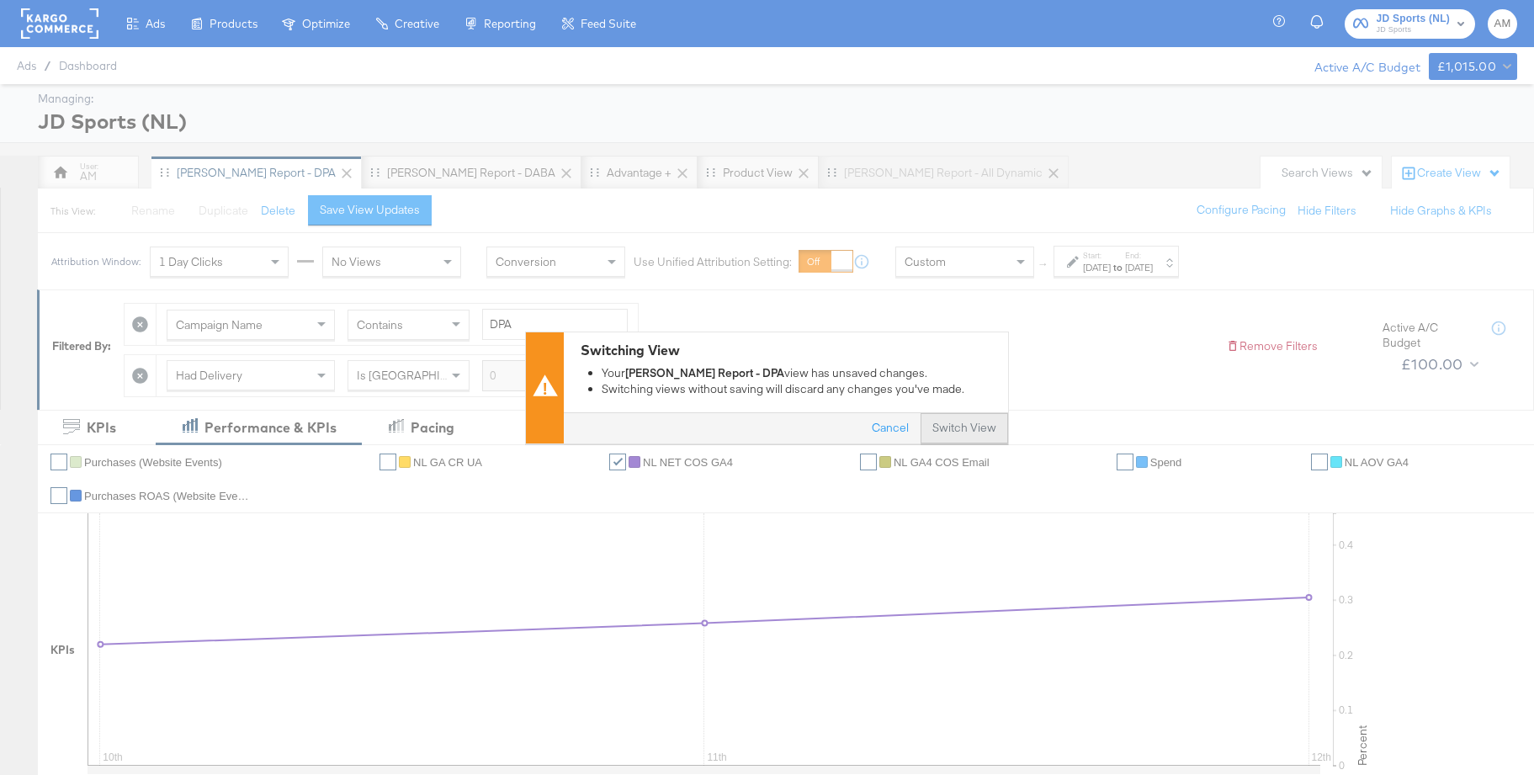
click at [965, 433] on button "Switch View" at bounding box center [965, 428] width 88 height 30
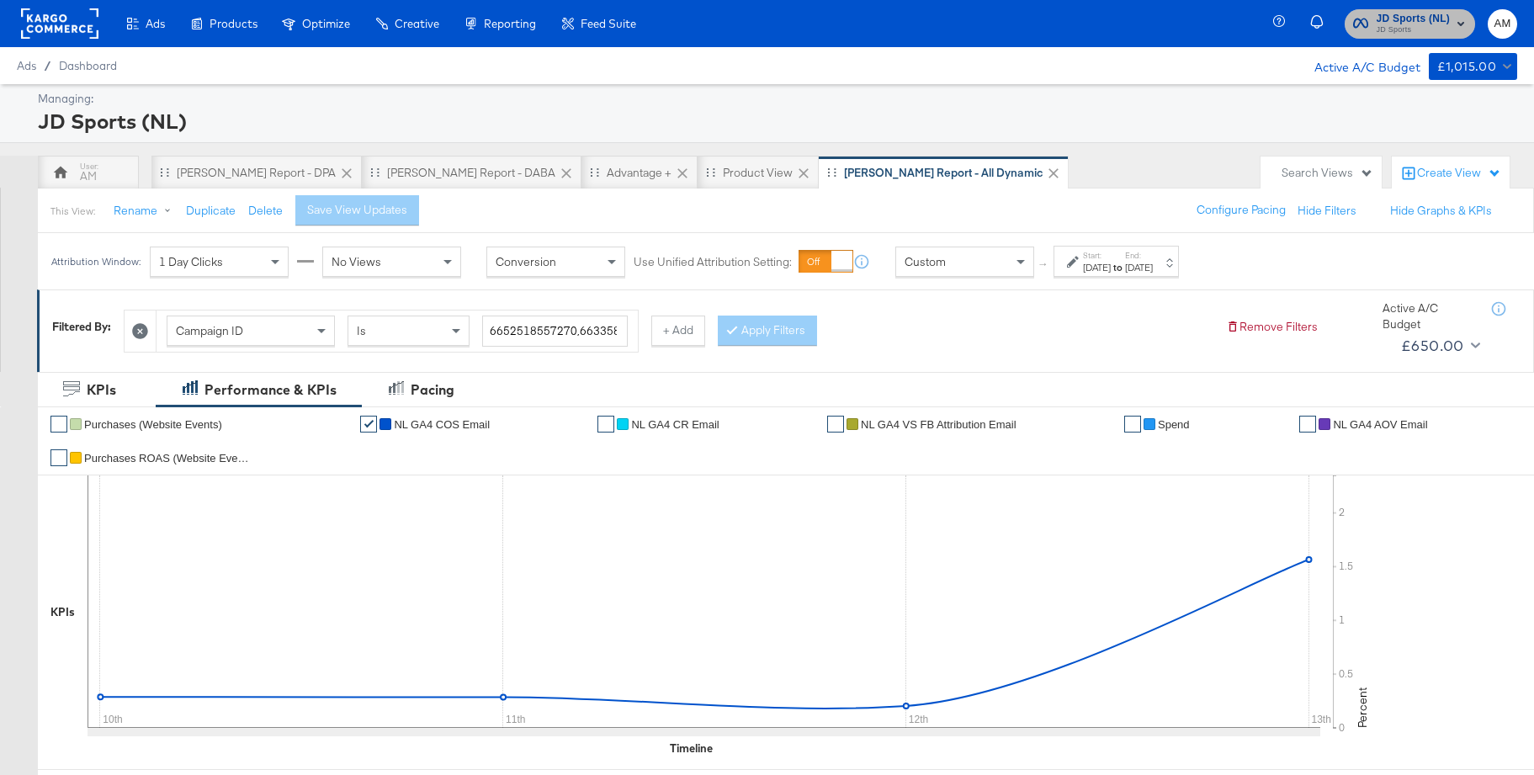
click at [1416, 19] on span "JD Sports (NL)" at bounding box center [1414, 19] width 74 height 18
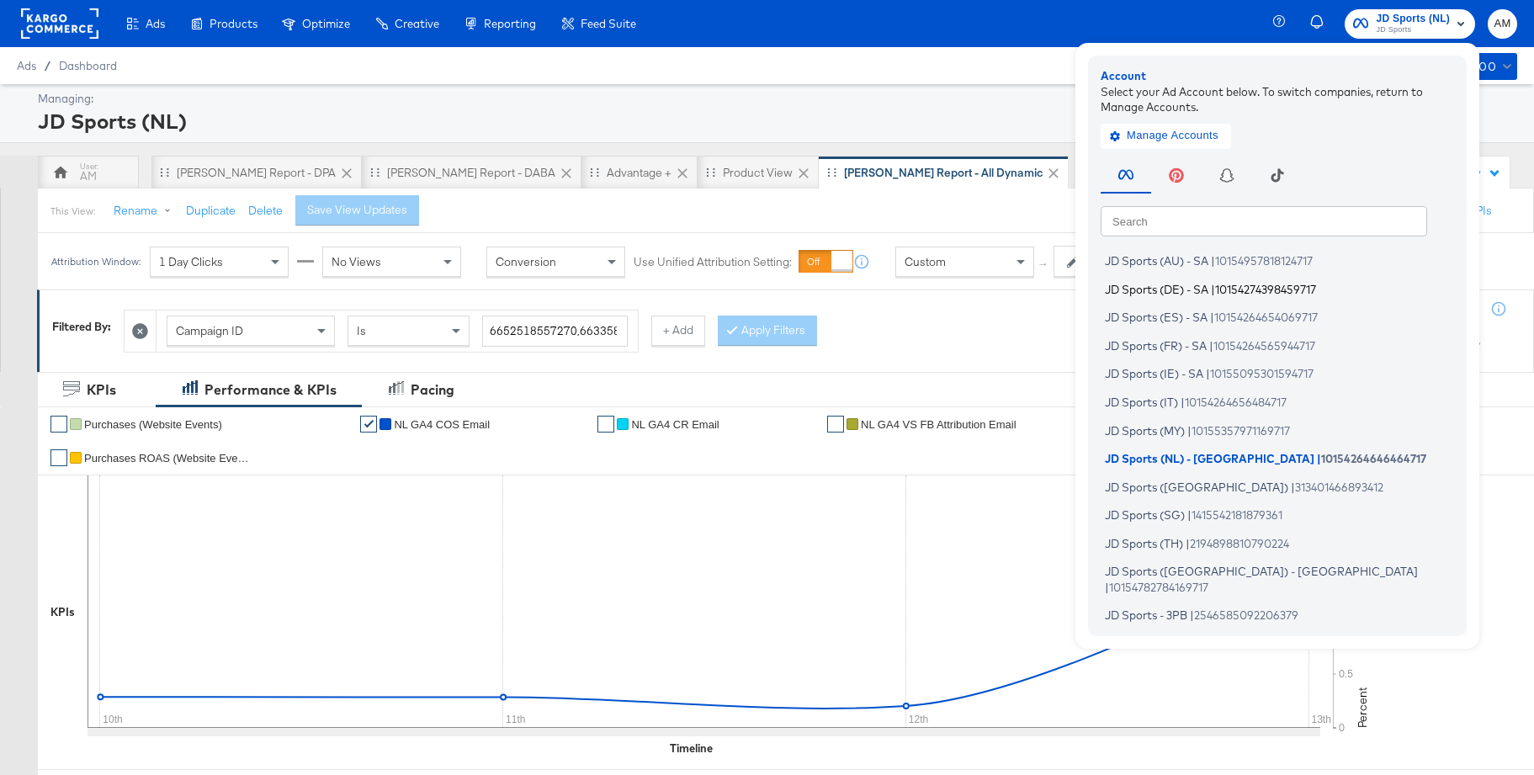
click at [1169, 295] on span "JD Sports (DE) - SA" at bounding box center [1157, 288] width 104 height 13
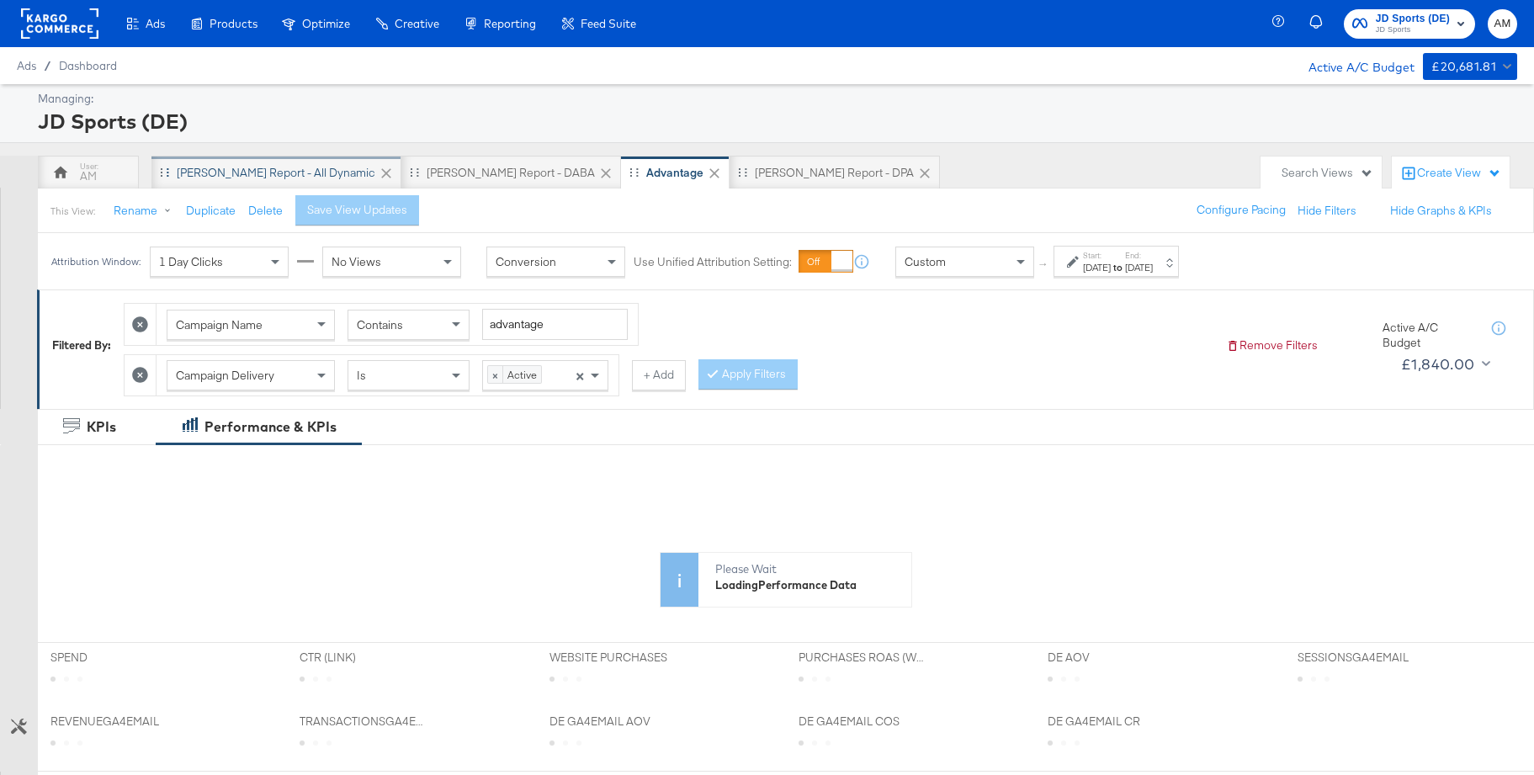
click at [264, 173] on div "[PERSON_NAME] Report - All Dynamic" at bounding box center [276, 173] width 199 height 16
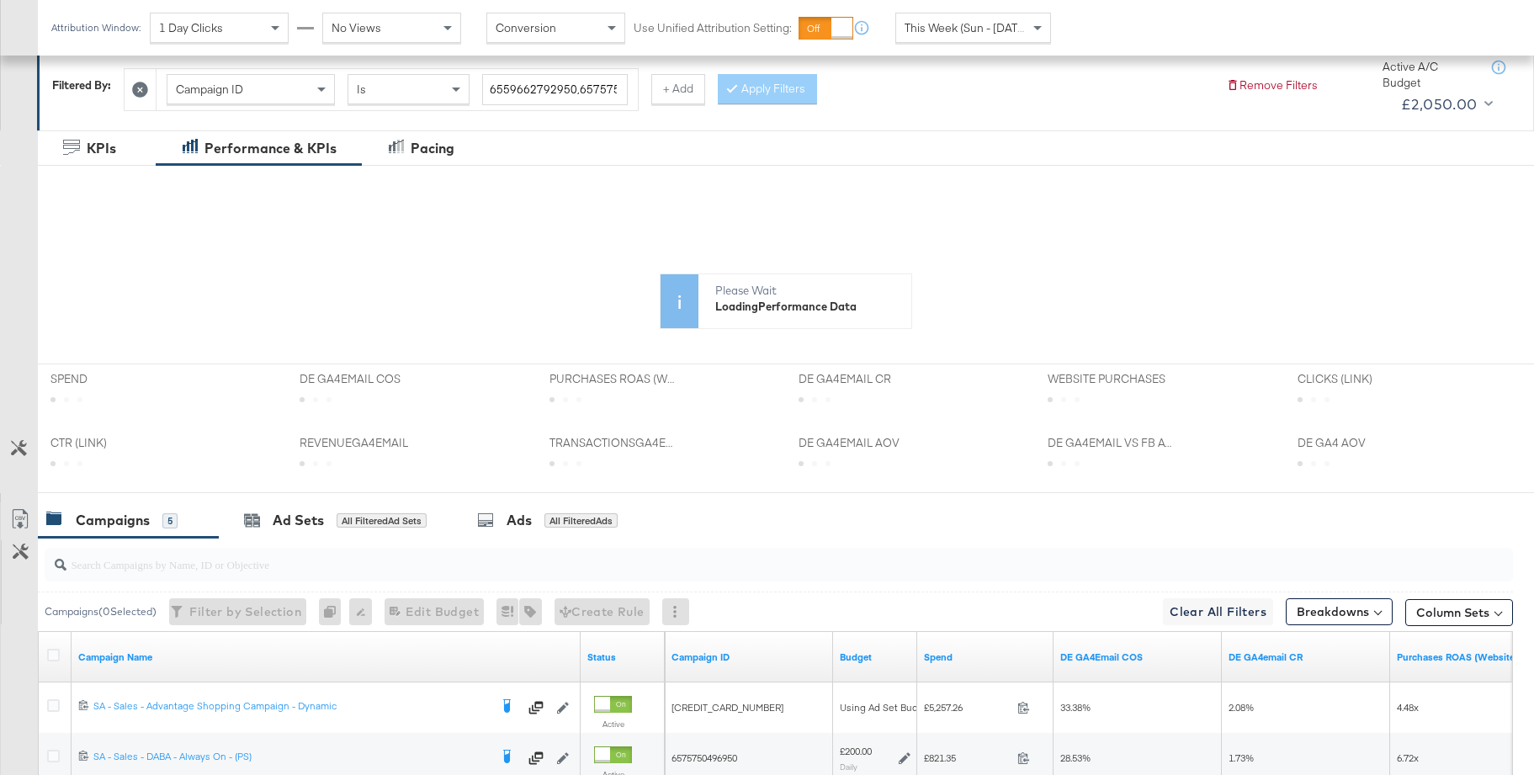
scroll to position [242, 0]
